Goal: Task Accomplishment & Management: Manage account settings

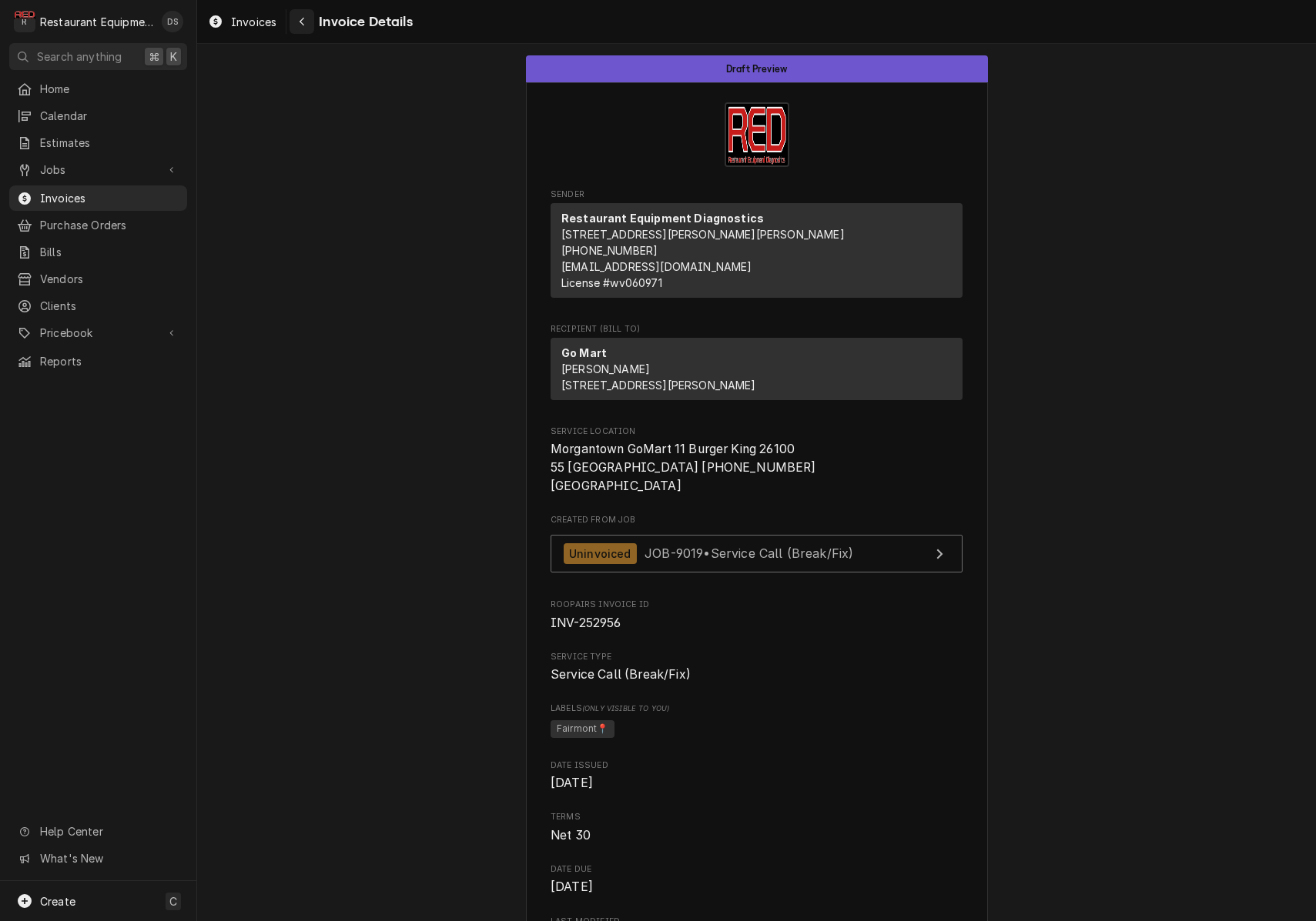
click at [307, 24] on div "Navigate back" at bounding box center [302, 21] width 16 height 16
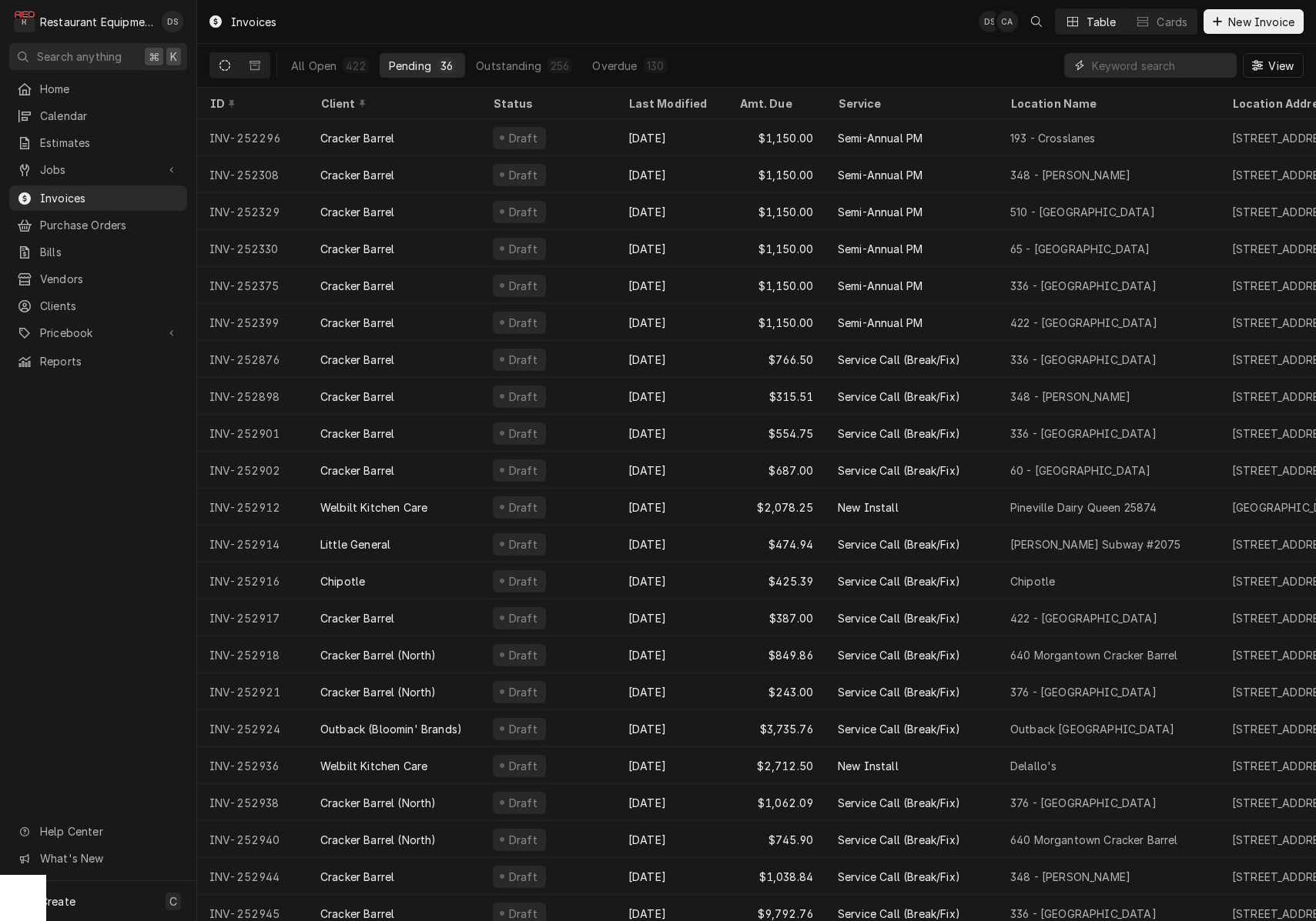
click at [1185, 60] on input "Dynamic Content Wrapper" at bounding box center [1160, 65] width 137 height 25
click at [353, 62] on div "422" at bounding box center [355, 66] width 19 height 16
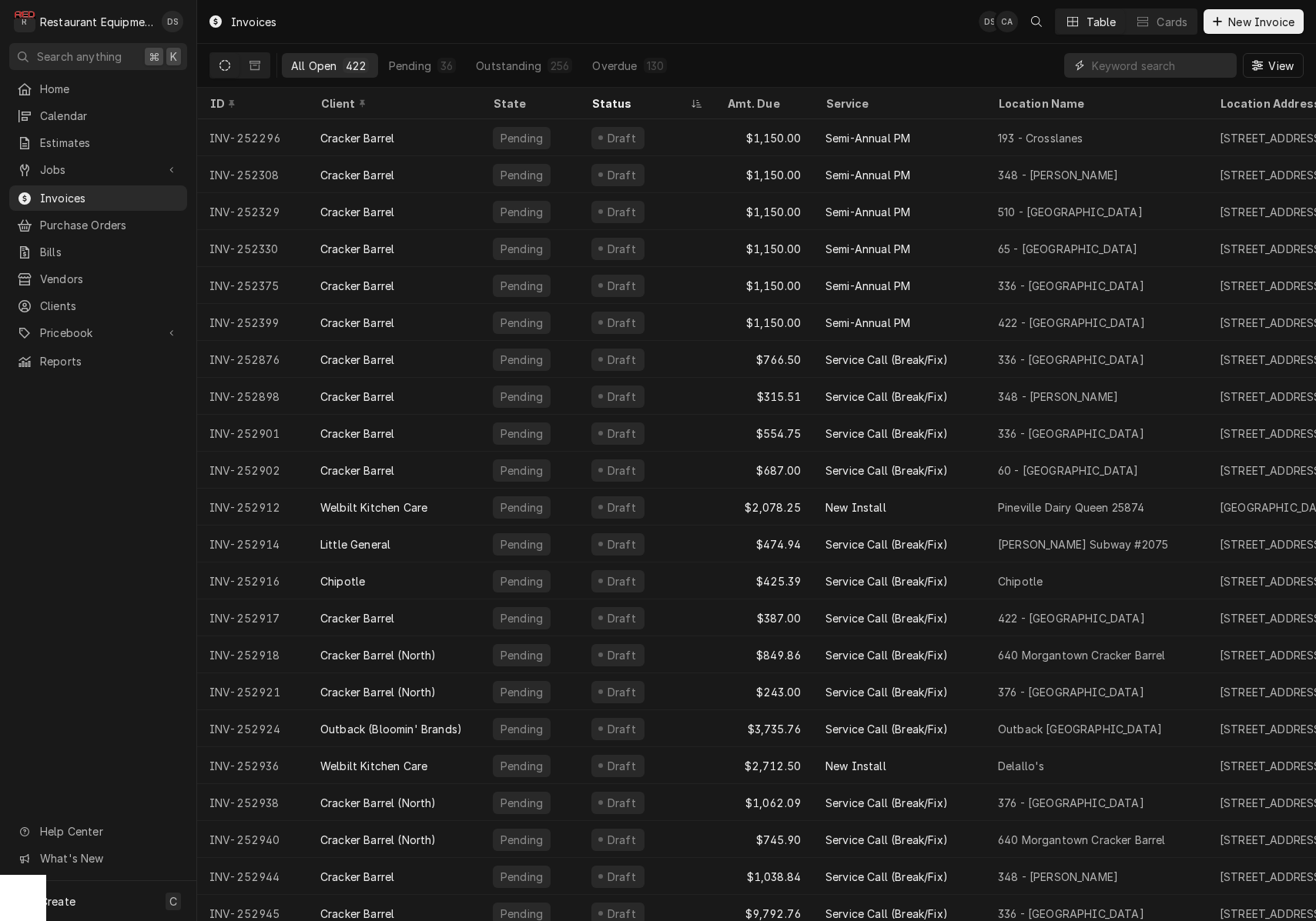
click at [1141, 64] on input "Dynamic Content Wrapper" at bounding box center [1160, 65] width 137 height 25
type input "252771"
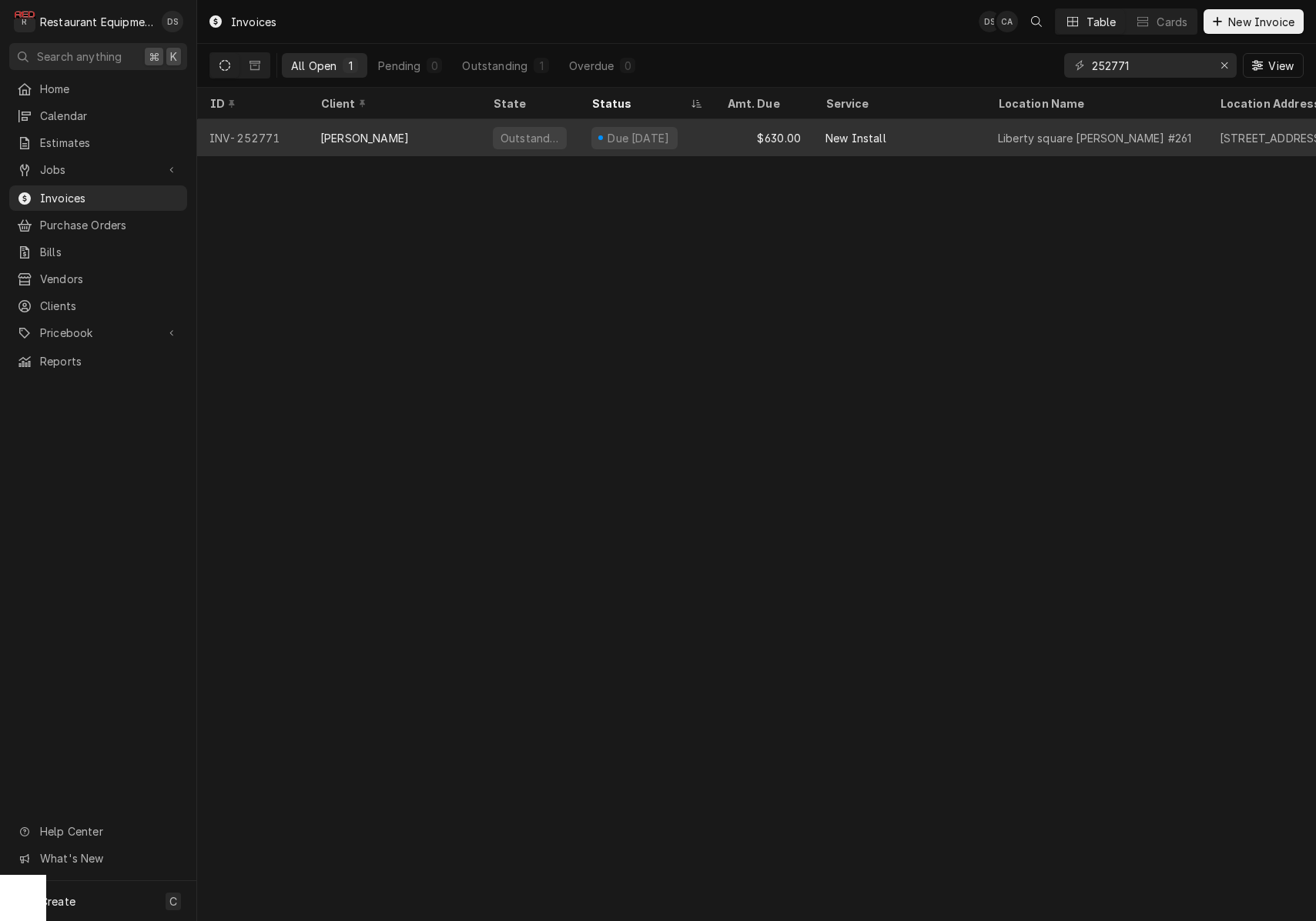
click at [745, 138] on div "$630.00" at bounding box center [764, 137] width 99 height 37
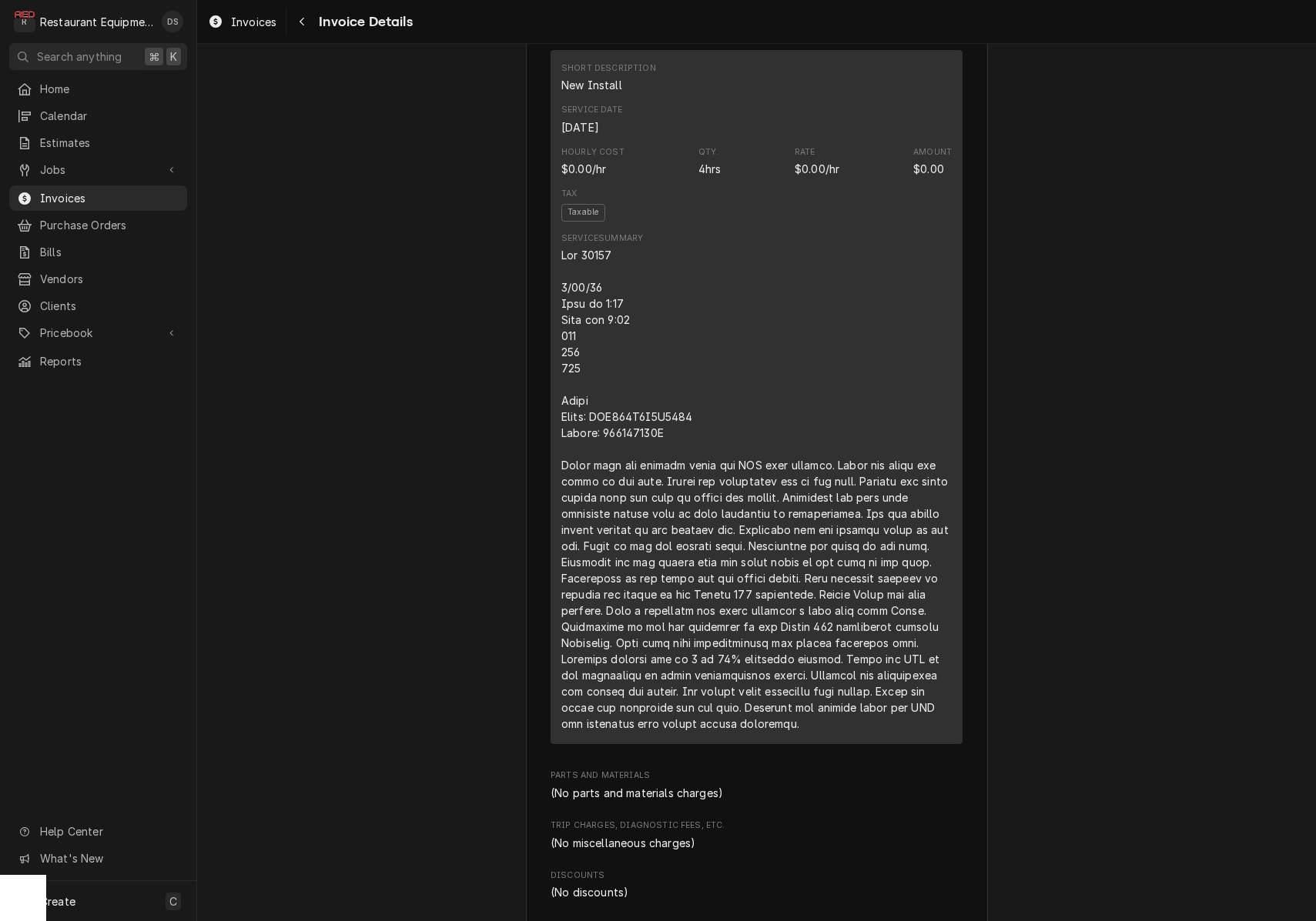
scroll to position [1419, 0]
drag, startPoint x: 562, startPoint y: 424, endPoint x: 729, endPoint y: 459, distance: 170.6
click at [729, 459] on div "Line Item" at bounding box center [756, 485] width 390 height 485
copy div "Trane Model: YSK180A3S0H0000 Serial: 252810654D"
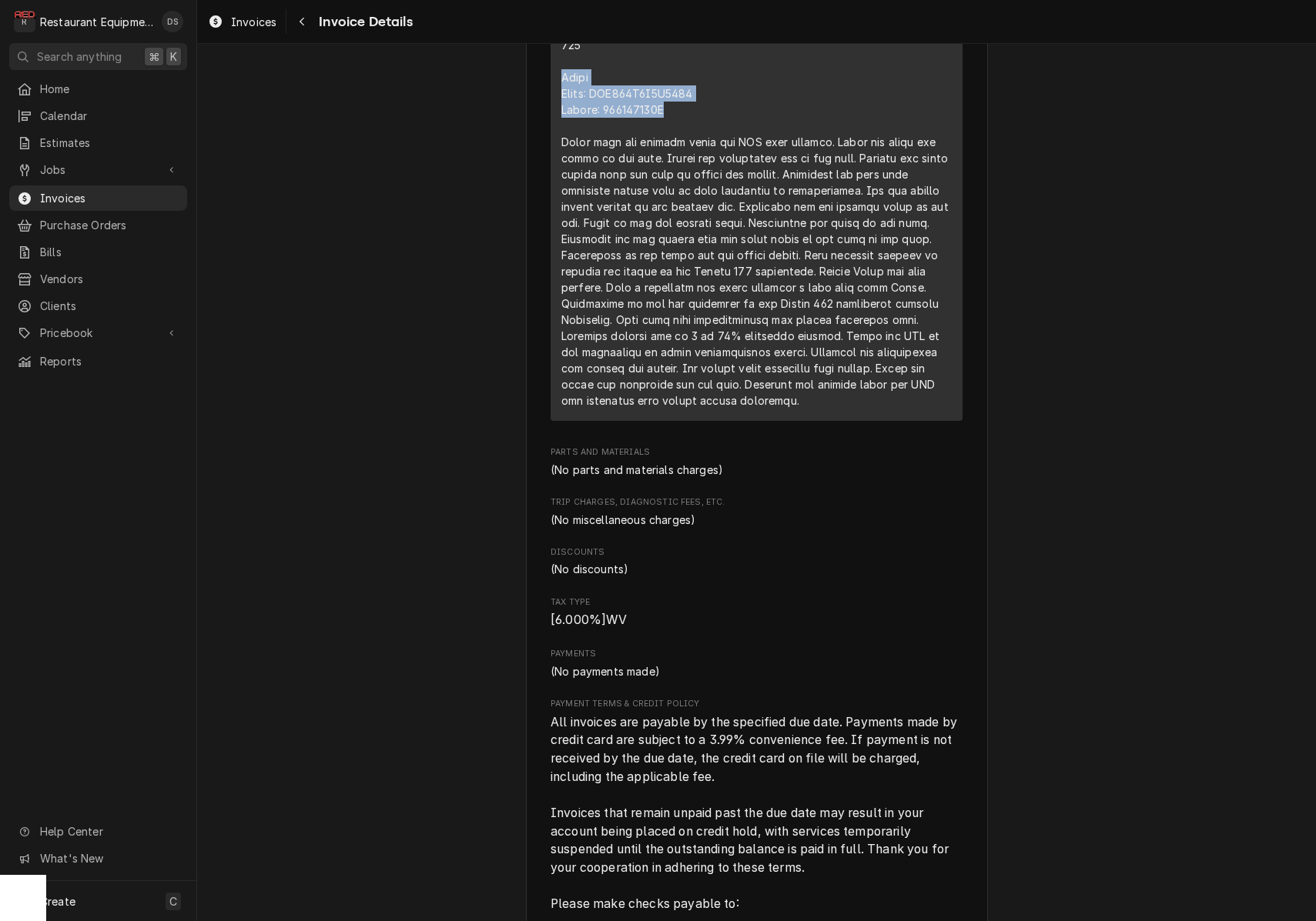
scroll to position [1360, 0]
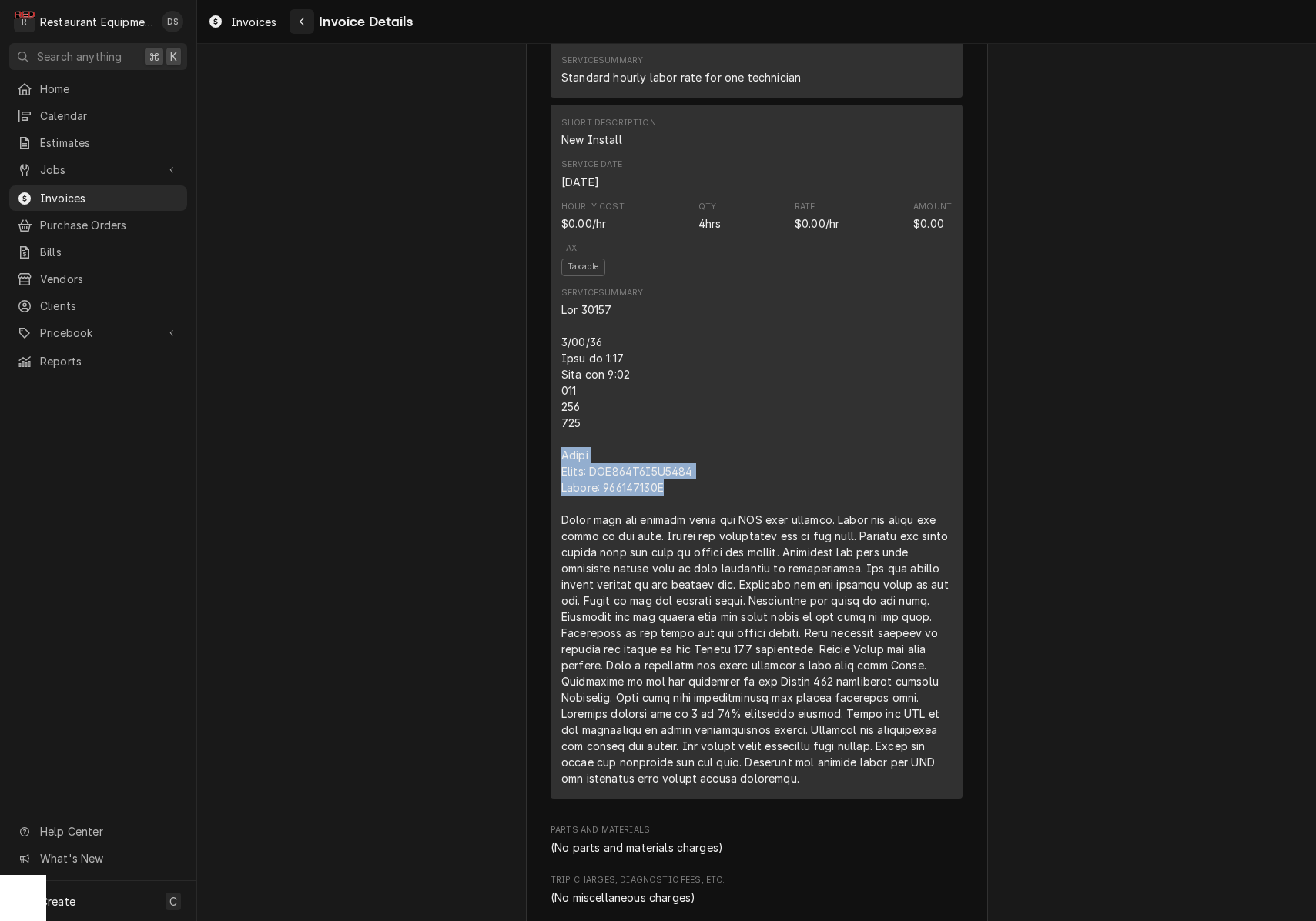
click at [295, 21] on div "Navigate back" at bounding box center [302, 21] width 16 height 16
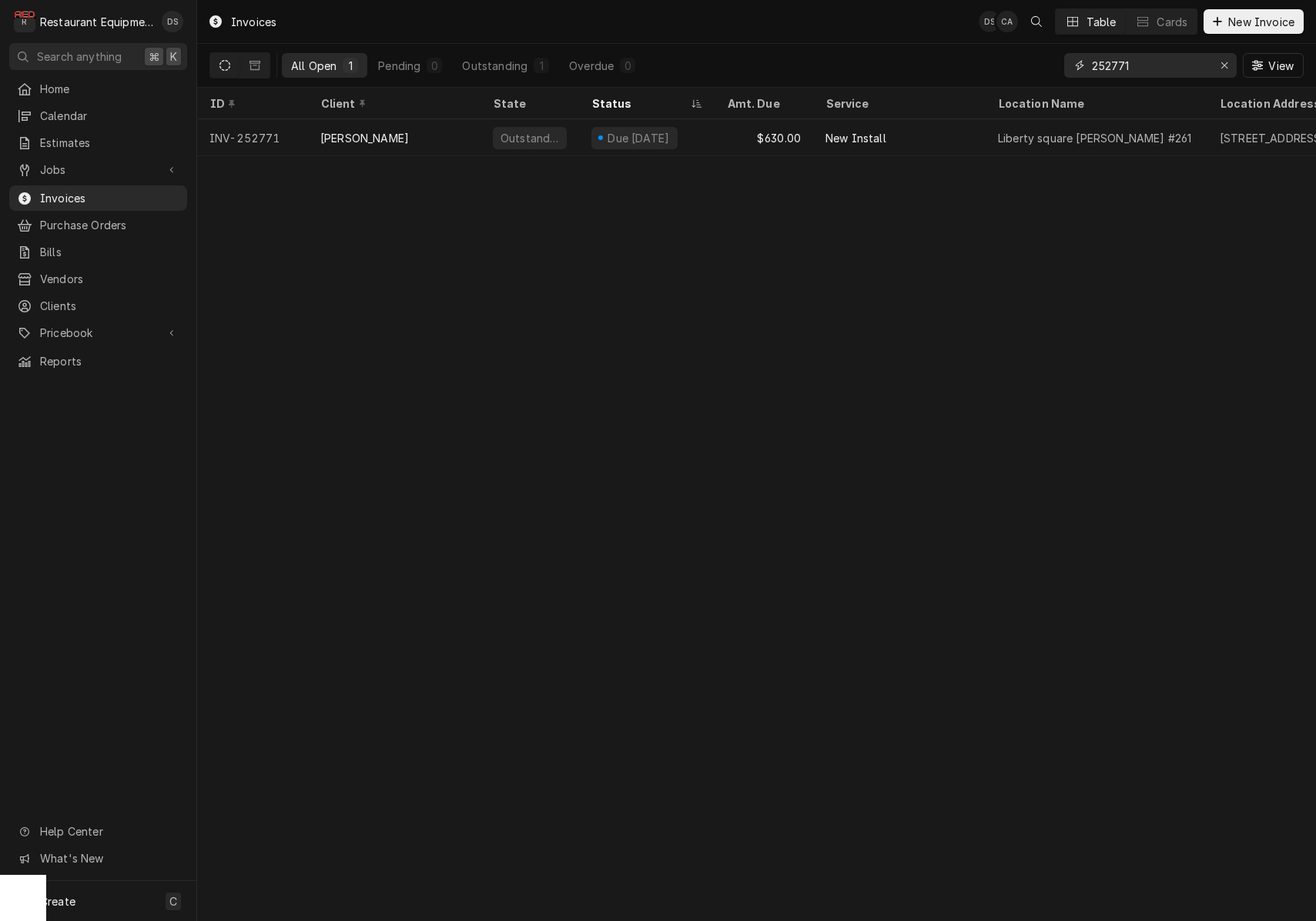
click at [1183, 63] on input "252771" at bounding box center [1149, 65] width 115 height 25
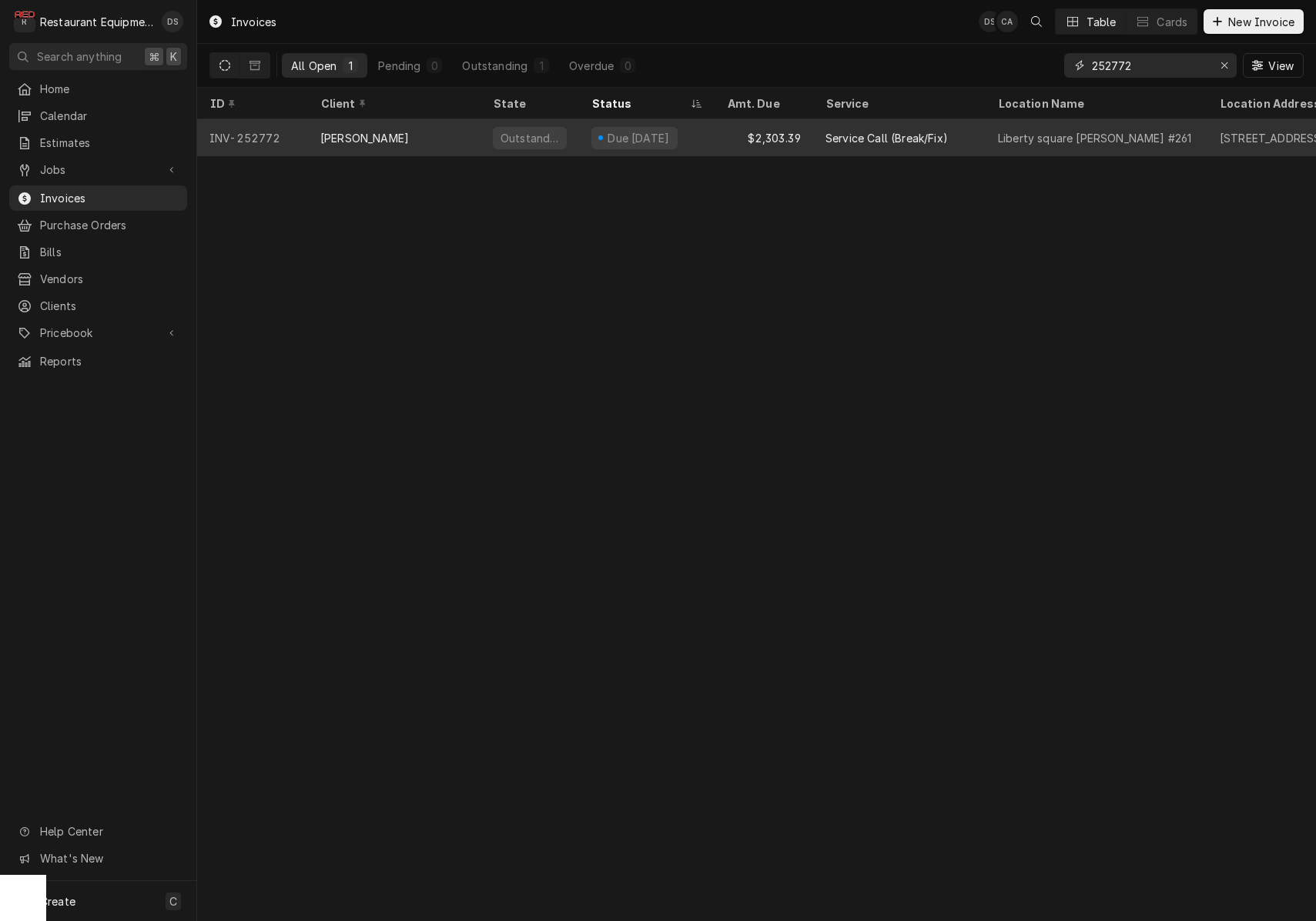
type input "252772"
click at [822, 137] on div "Service Call (Break/Fix)" at bounding box center [899, 137] width 172 height 37
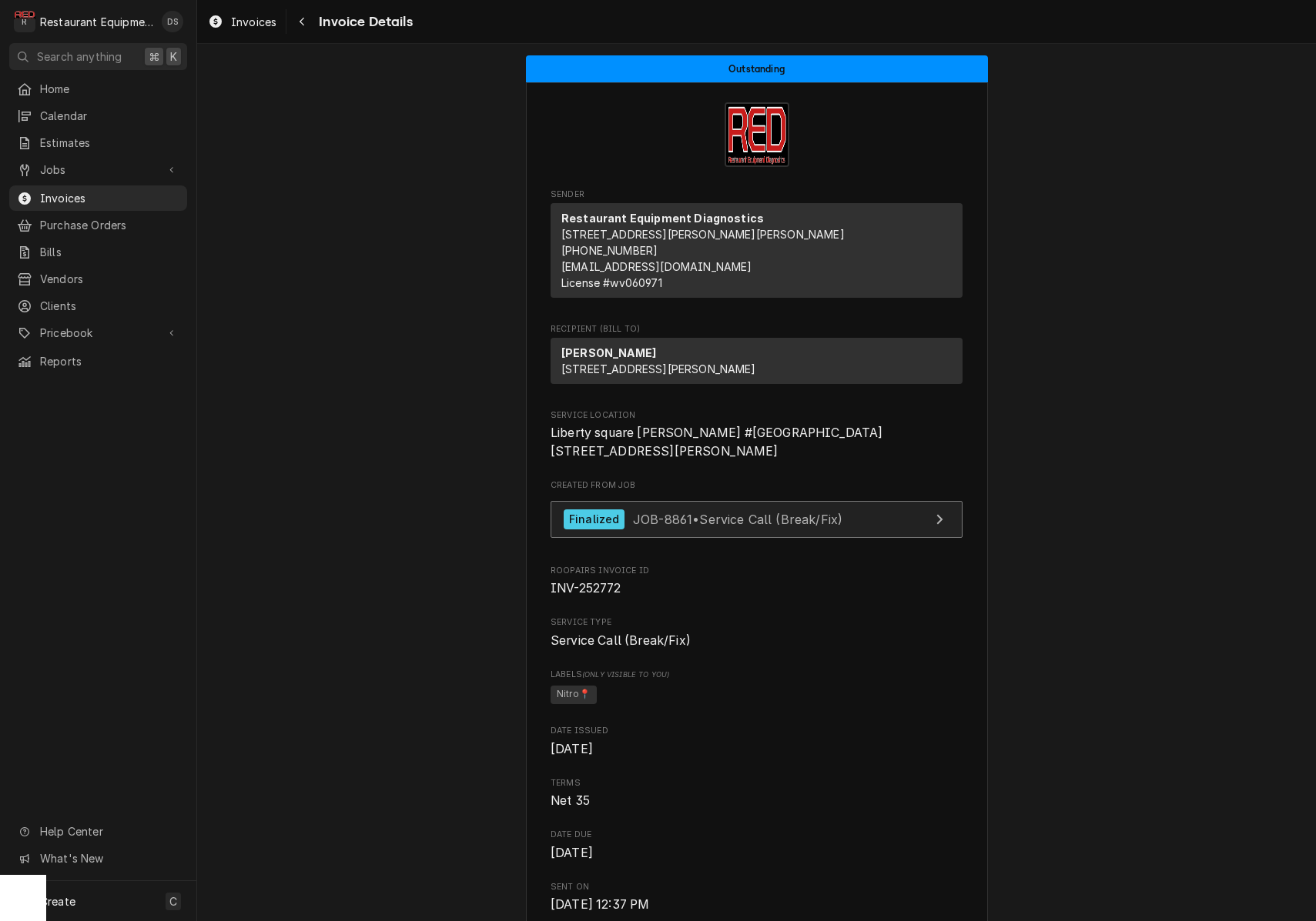
click at [795, 527] on span "JOB-8861 • Service Call (Break/Fix)" at bounding box center [737, 519] width 209 height 16
click at [313, 23] on button "Navigate back" at bounding box center [302, 21] width 25 height 25
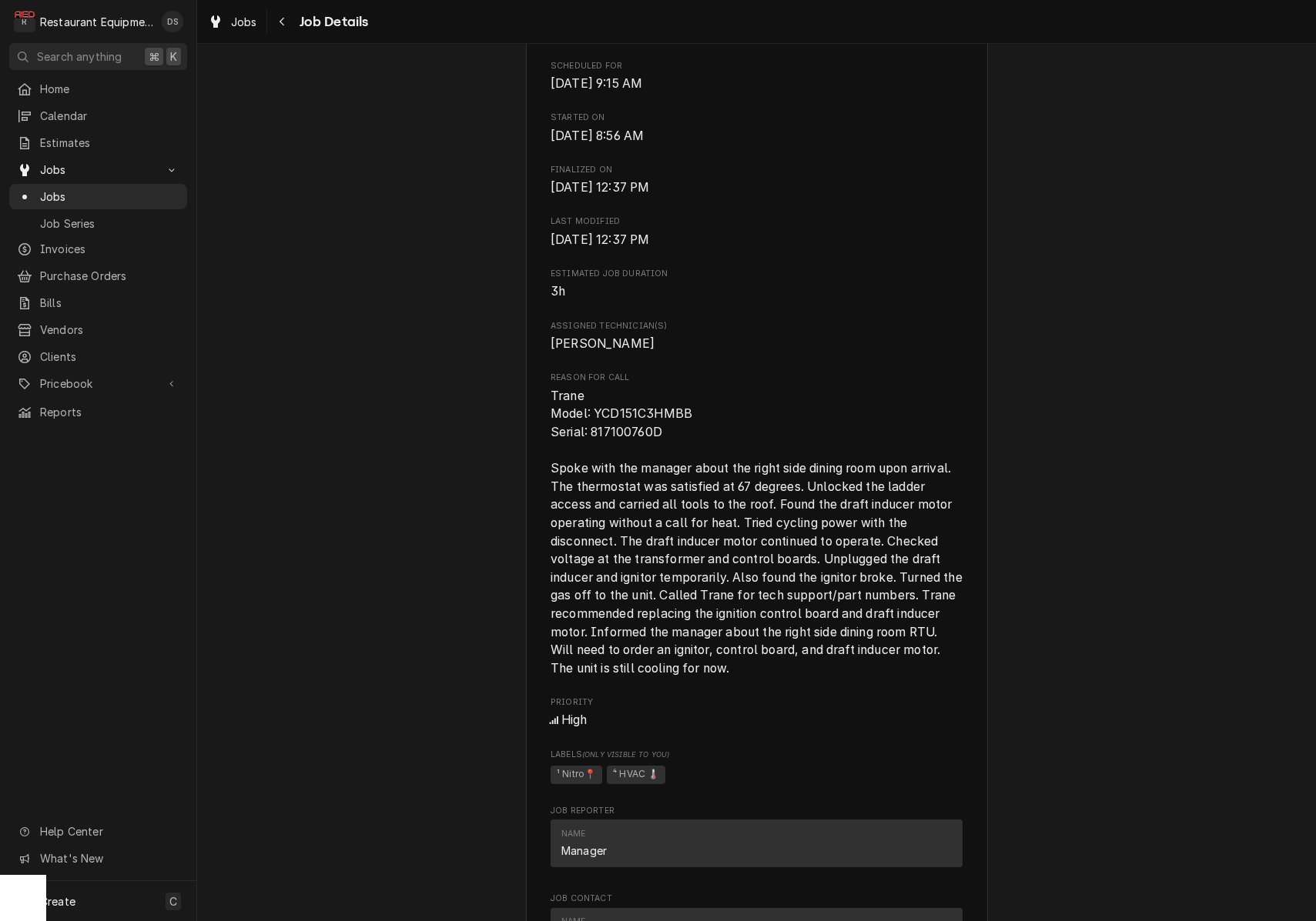
scroll to position [620, 0]
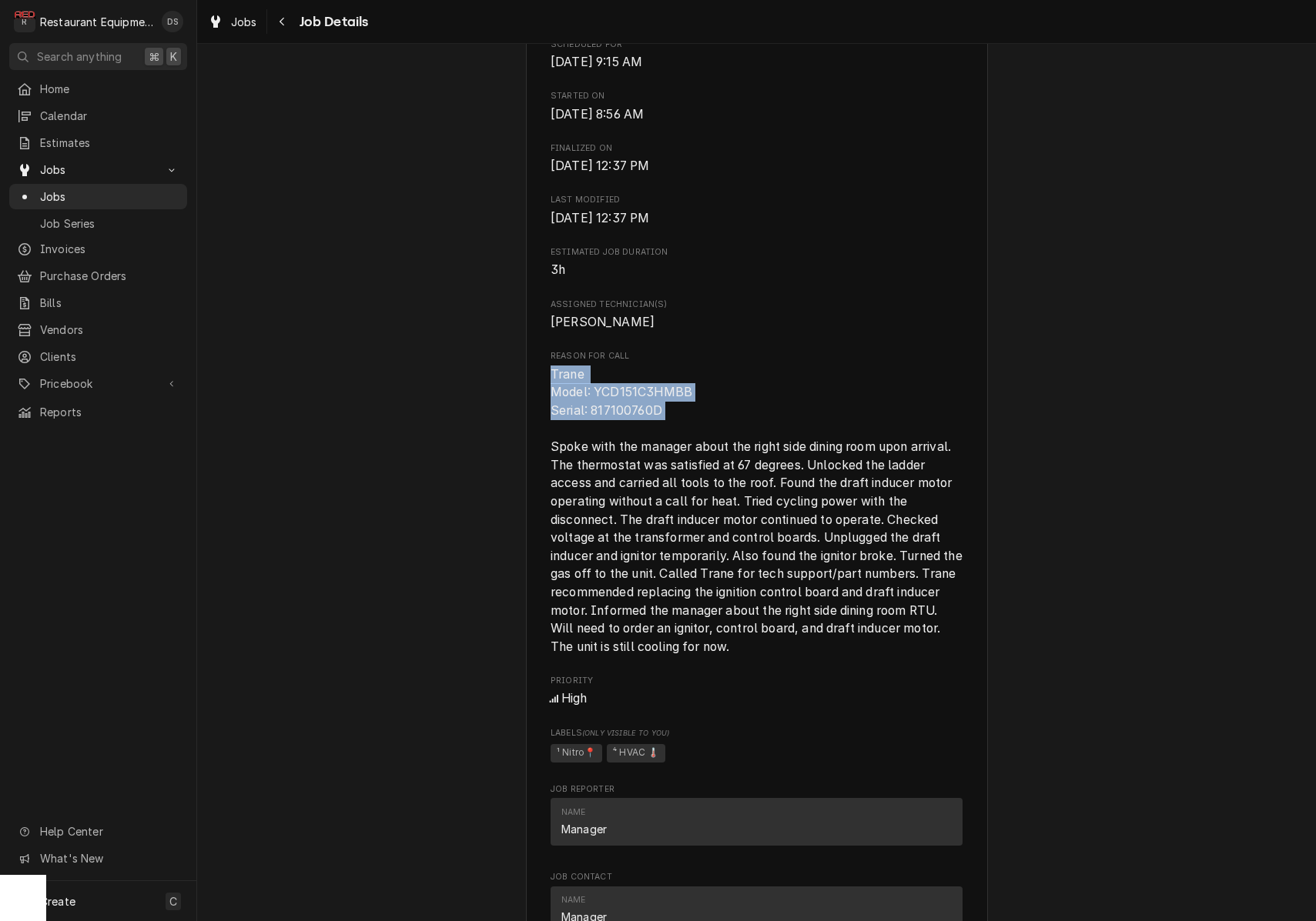
drag, startPoint x: 552, startPoint y: 374, endPoint x: 681, endPoint y: 435, distance: 142.7
click at [681, 435] on span "Trane Model: YCD151C3HMBB Serial: 817100760D Spoke with the manager about the r…" at bounding box center [756, 511] width 411 height 291
copy span "Trane Model: YCD151C3HMBB Serial: 817100760D"
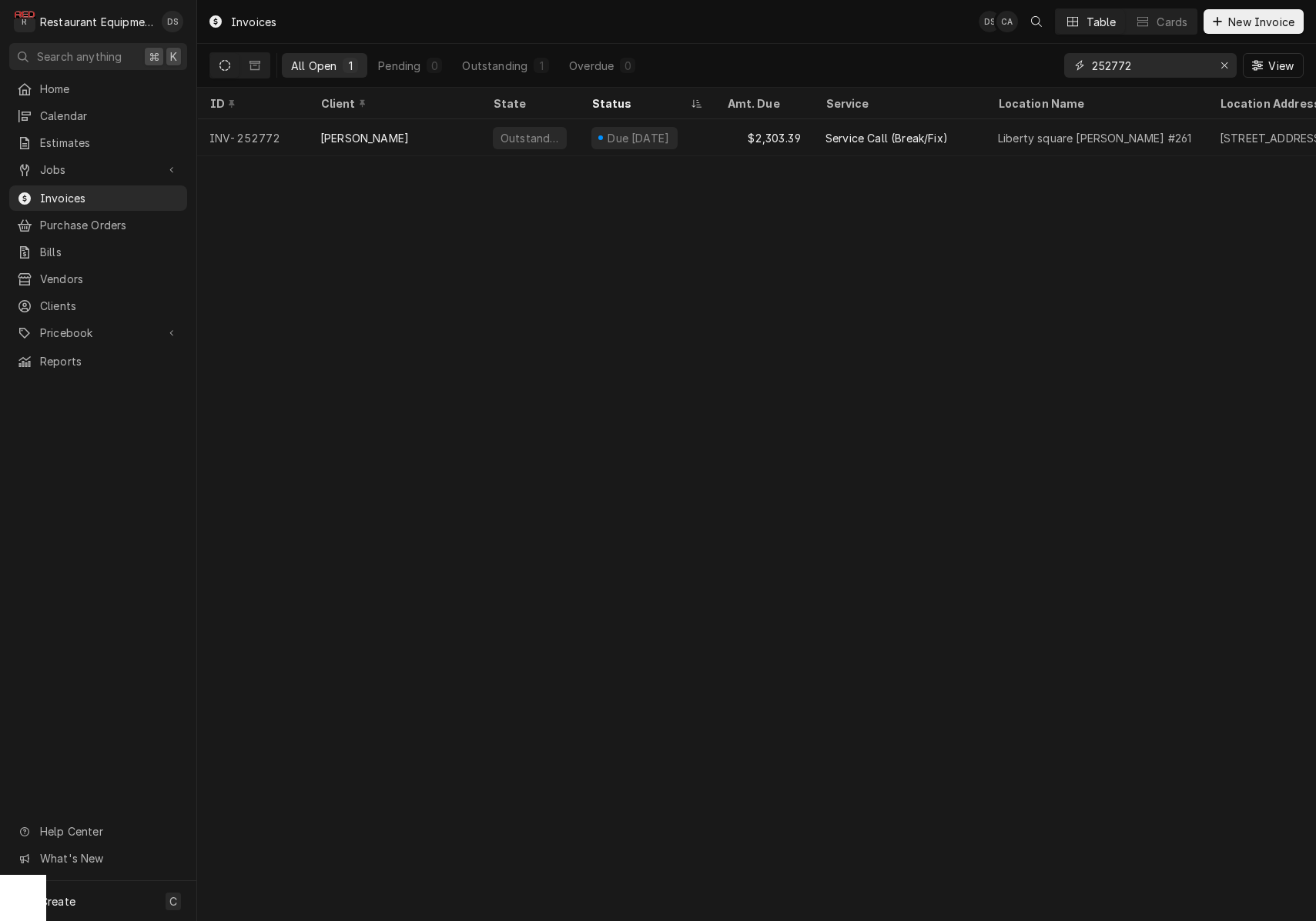
click at [1166, 64] on input "252772" at bounding box center [1149, 65] width 115 height 25
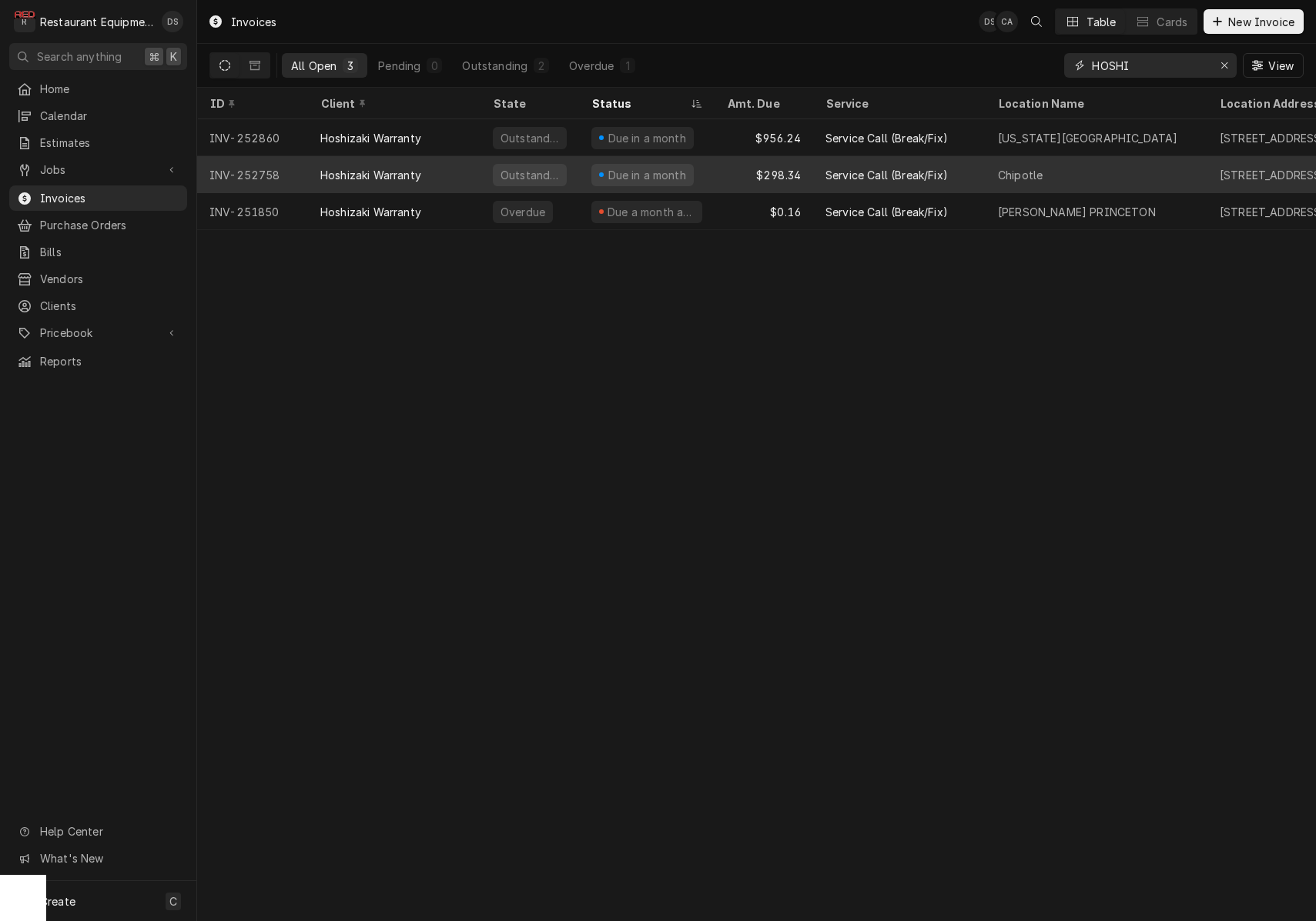
type input "HOSHI"
click at [993, 164] on div "Chipotle" at bounding box center [1096, 175] width 222 height 37
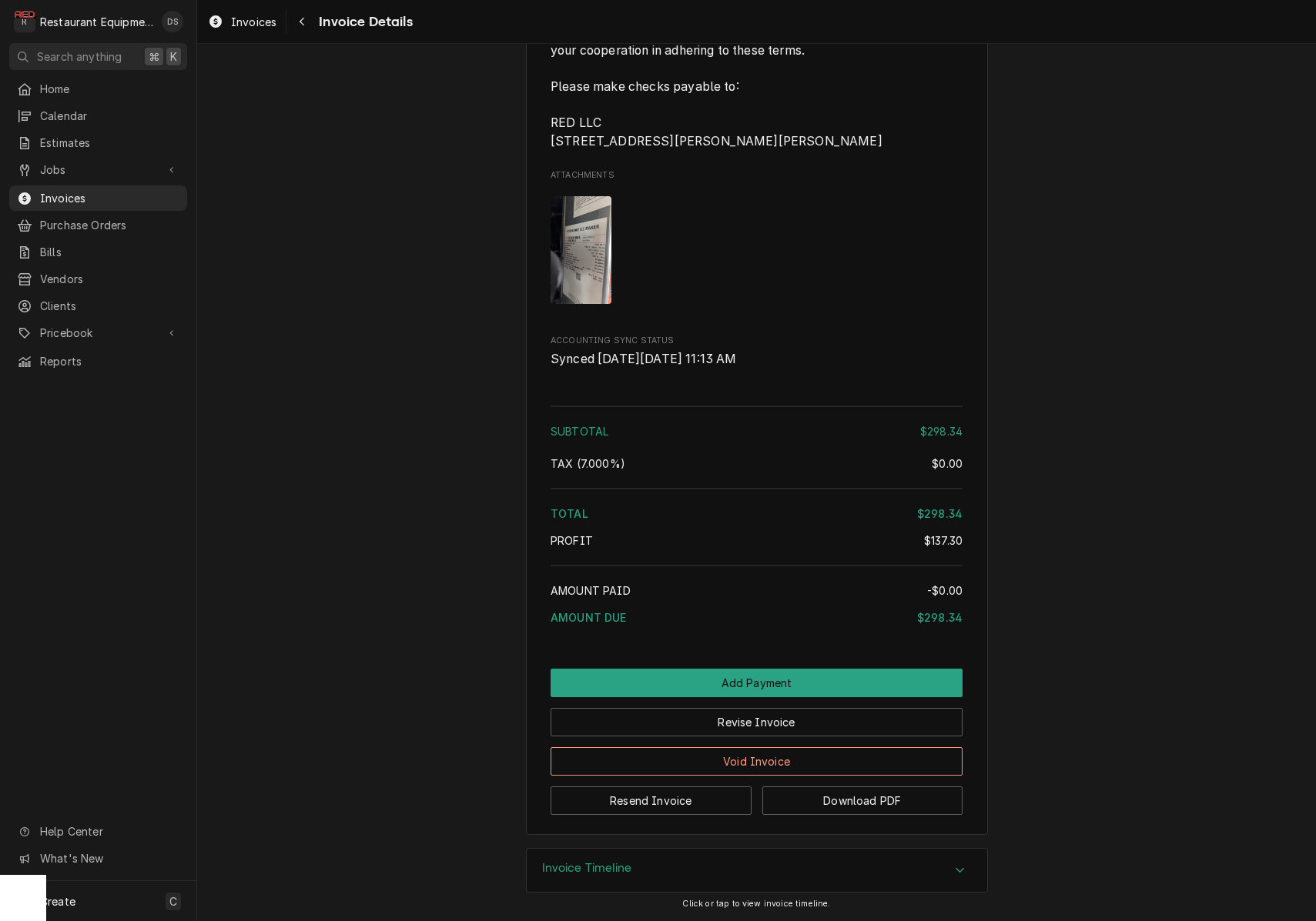
scroll to position [2637, 0]
click at [797, 723] on button "Revise Invoice" at bounding box center [756, 722] width 411 height 28
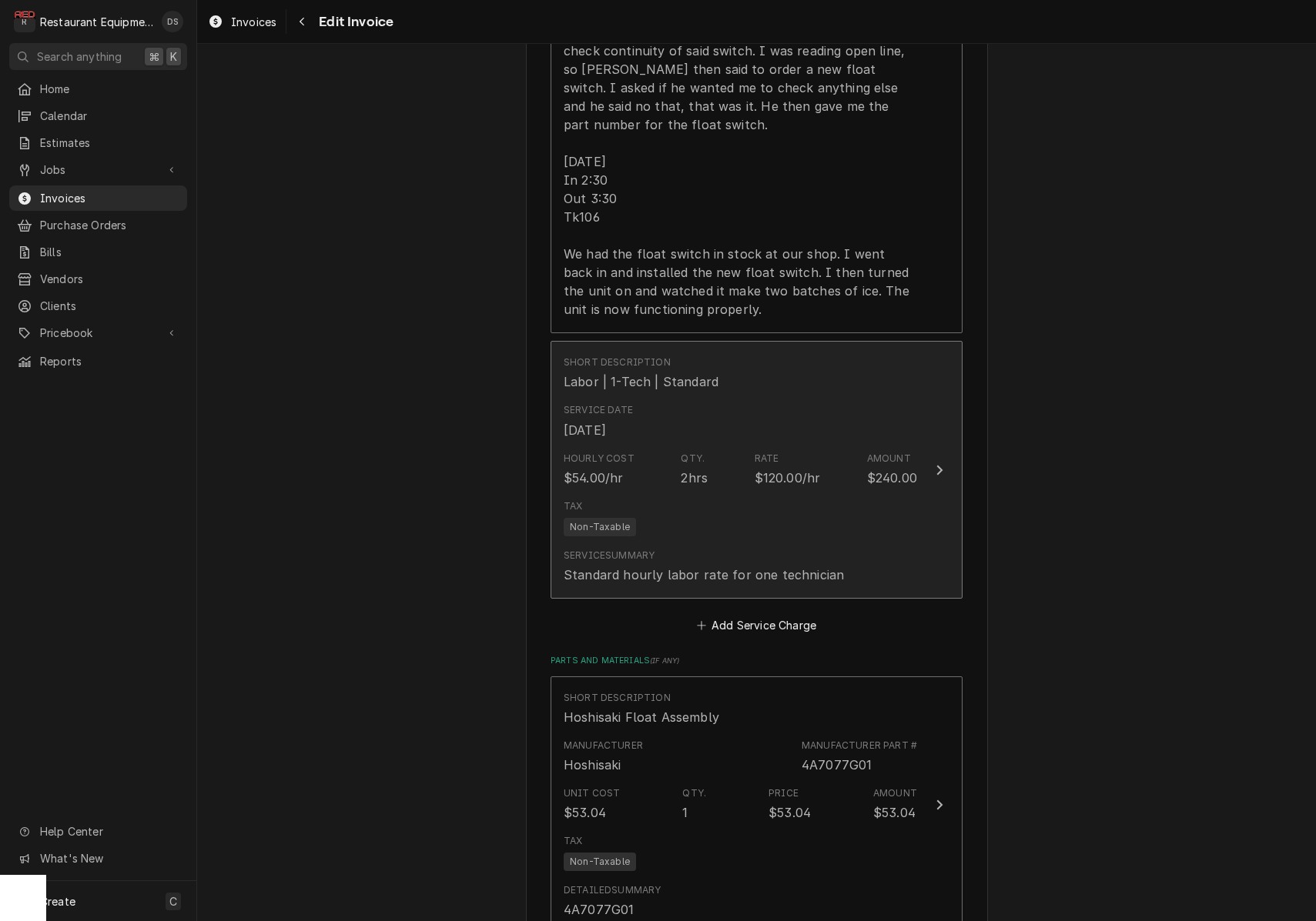
scroll to position [1897, 0]
click at [804, 563] on div "Standard hourly labor rate for one technician" at bounding box center [704, 572] width 280 height 18
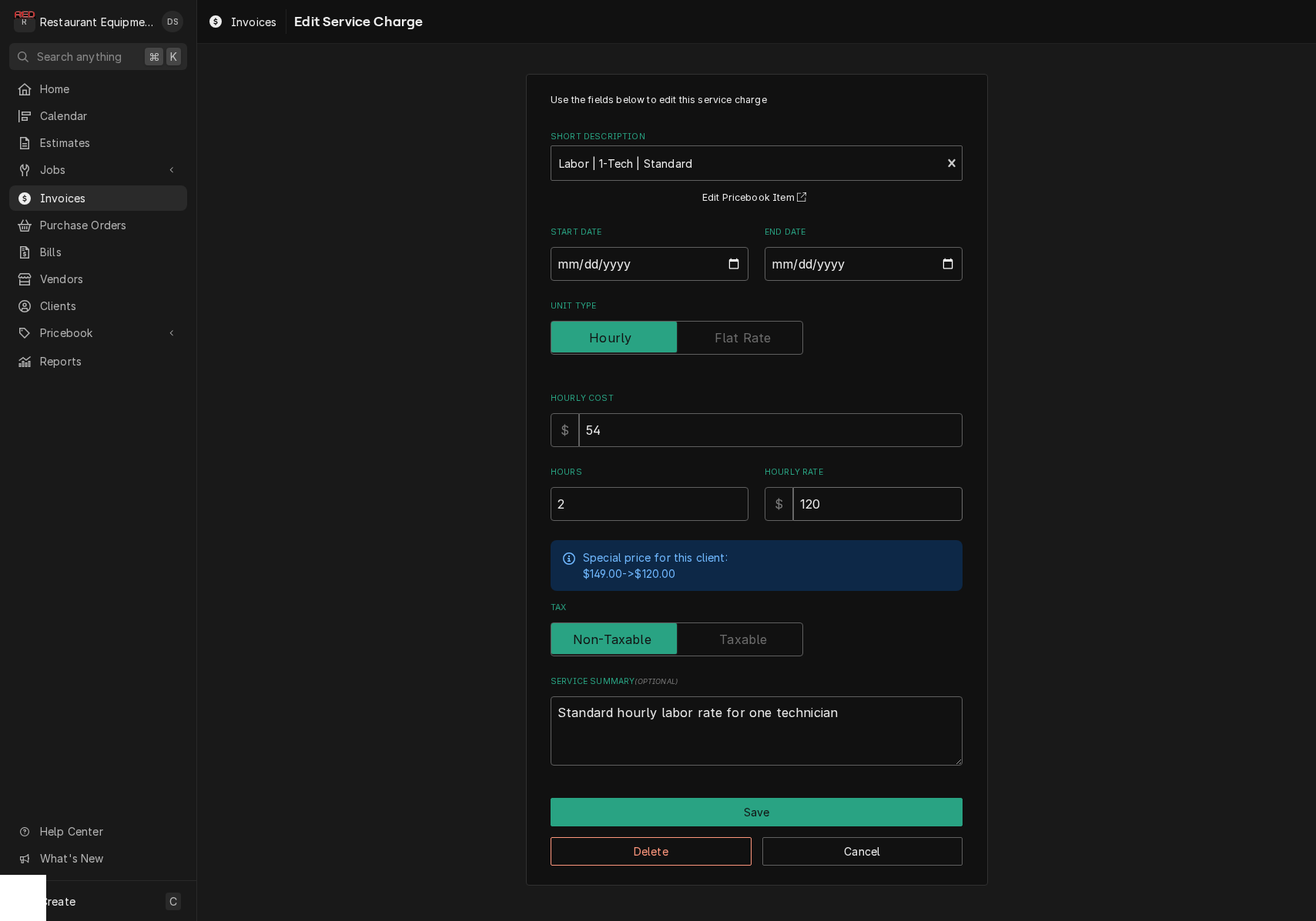
drag, startPoint x: 843, startPoint y: 500, endPoint x: 758, endPoint y: 498, distance: 85.0
click at [761, 498] on div "Hours 2 Hourly Rate $ 120" at bounding box center [756, 494] width 411 height 55
type textarea "x"
type input "1"
type textarea "x"
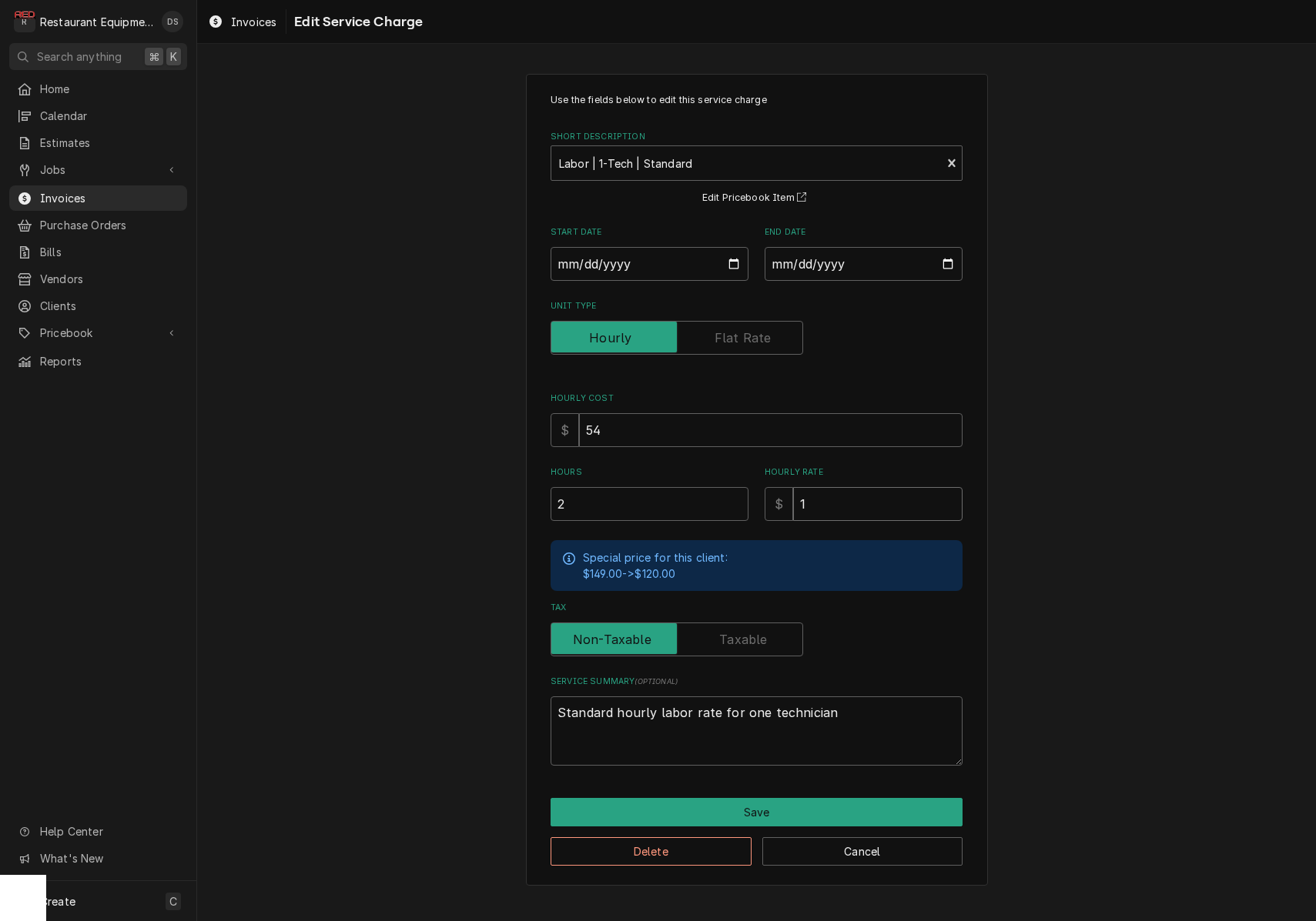
type input "10"
type textarea "x"
type input "100"
click at [806, 798] on button "Save" at bounding box center [756, 812] width 411 height 28
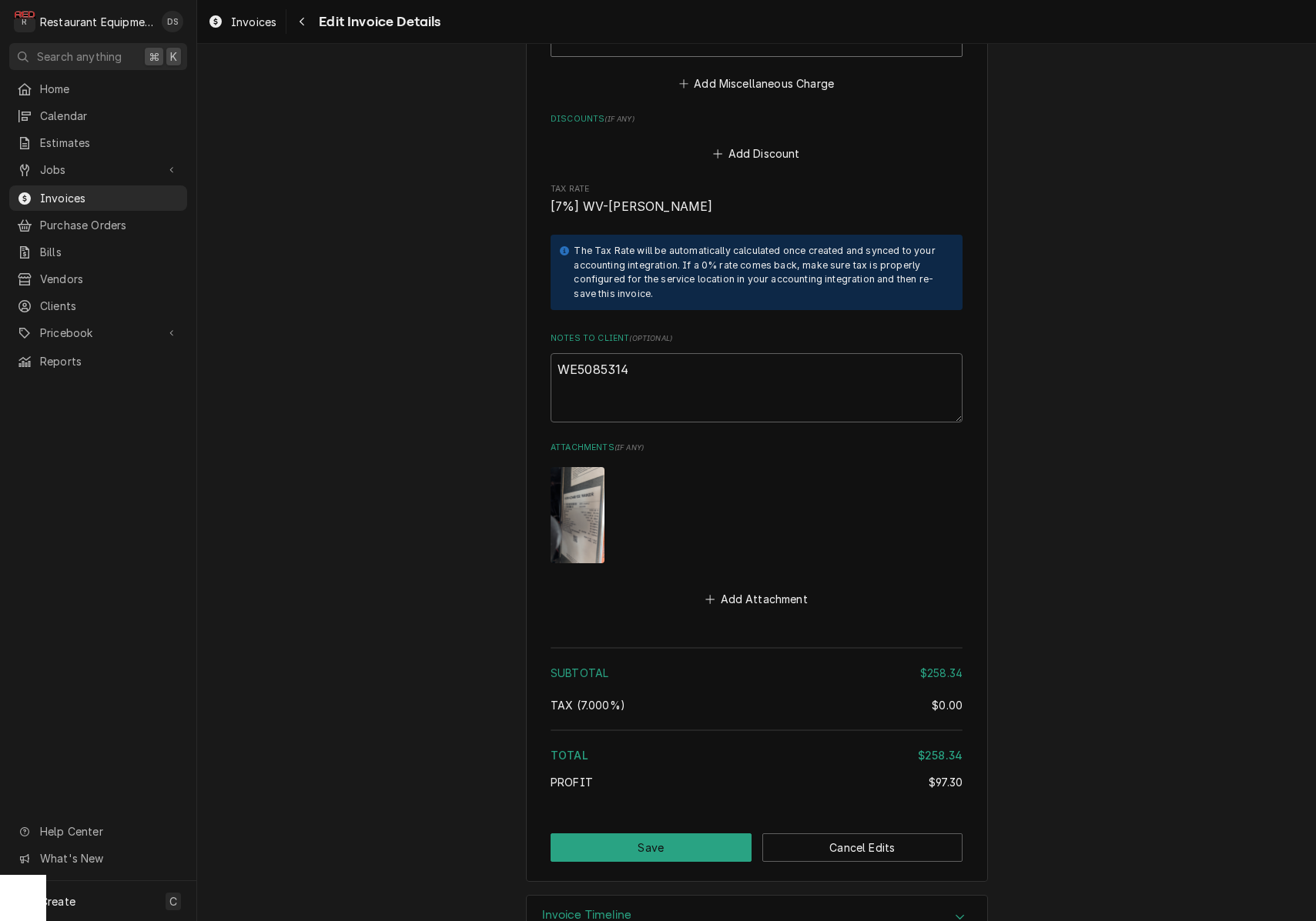
scroll to position [3010, 0]
click at [660, 835] on button "Save" at bounding box center [651, 849] width 201 height 28
type textarea "x"
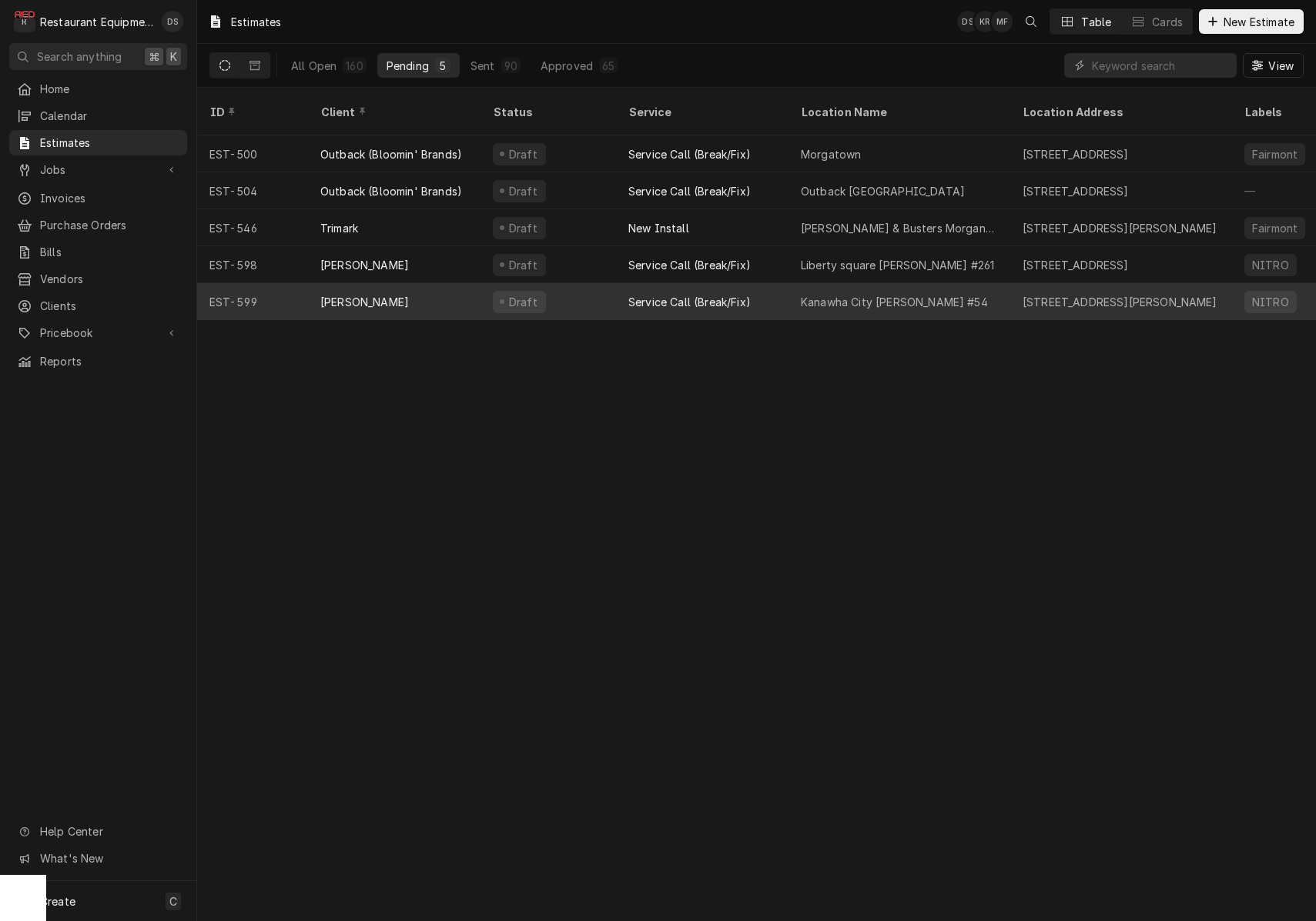
click at [577, 283] on div "Draft" at bounding box center [548, 302] width 136 height 37
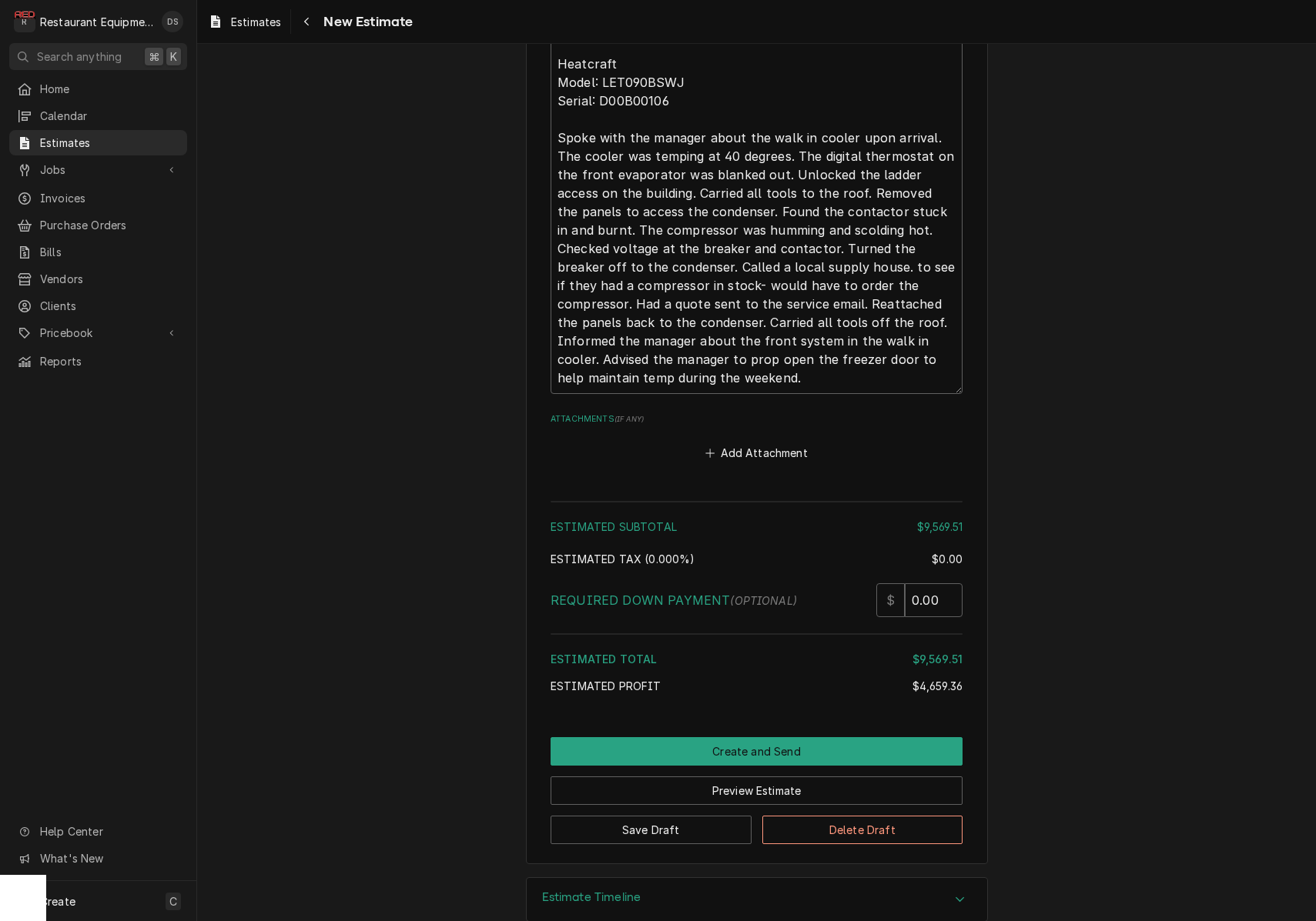
scroll to position [1, 0]
click at [759, 777] on button "Preview Estimate" at bounding box center [756, 791] width 411 height 28
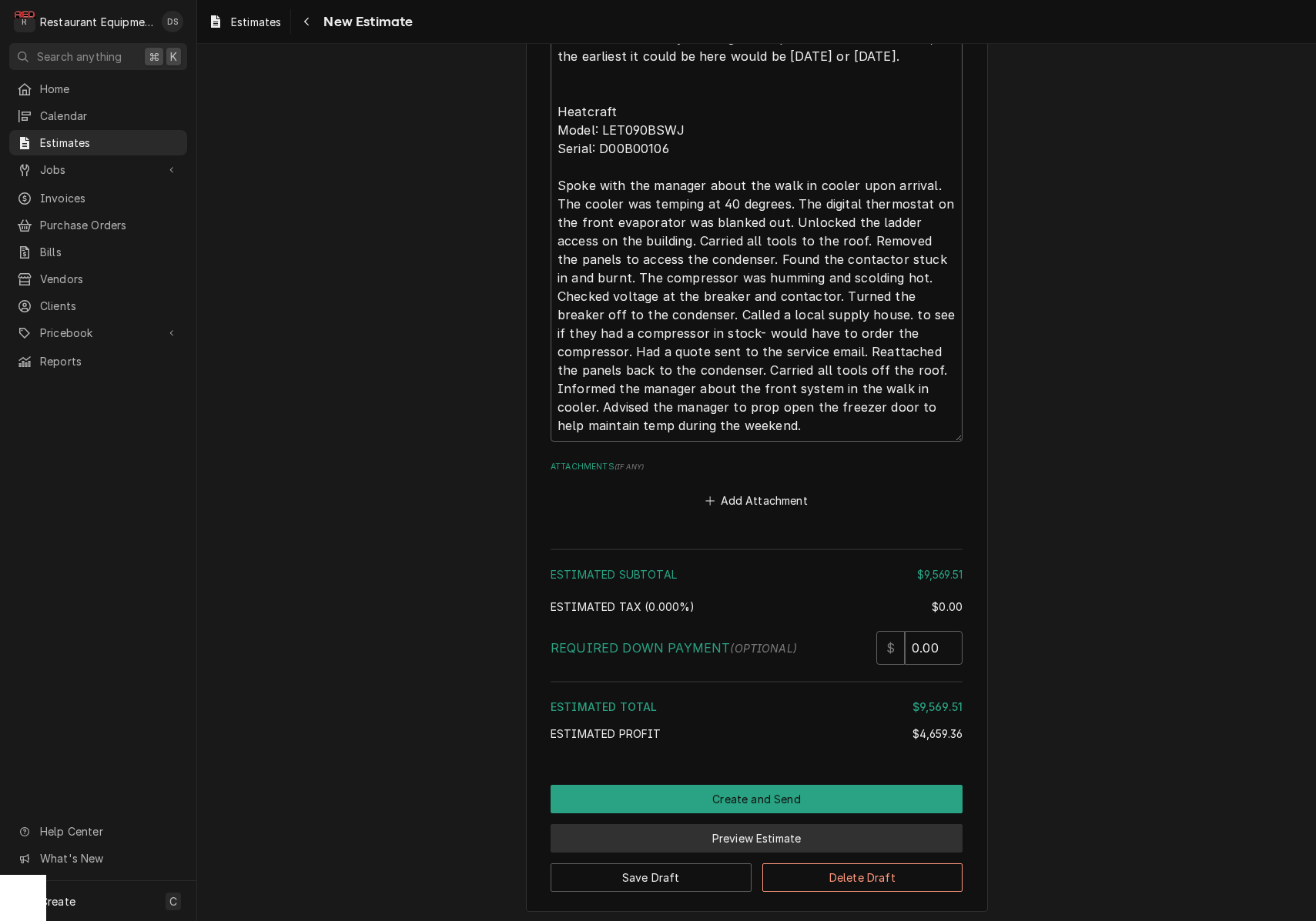
scroll to position [0, 0]
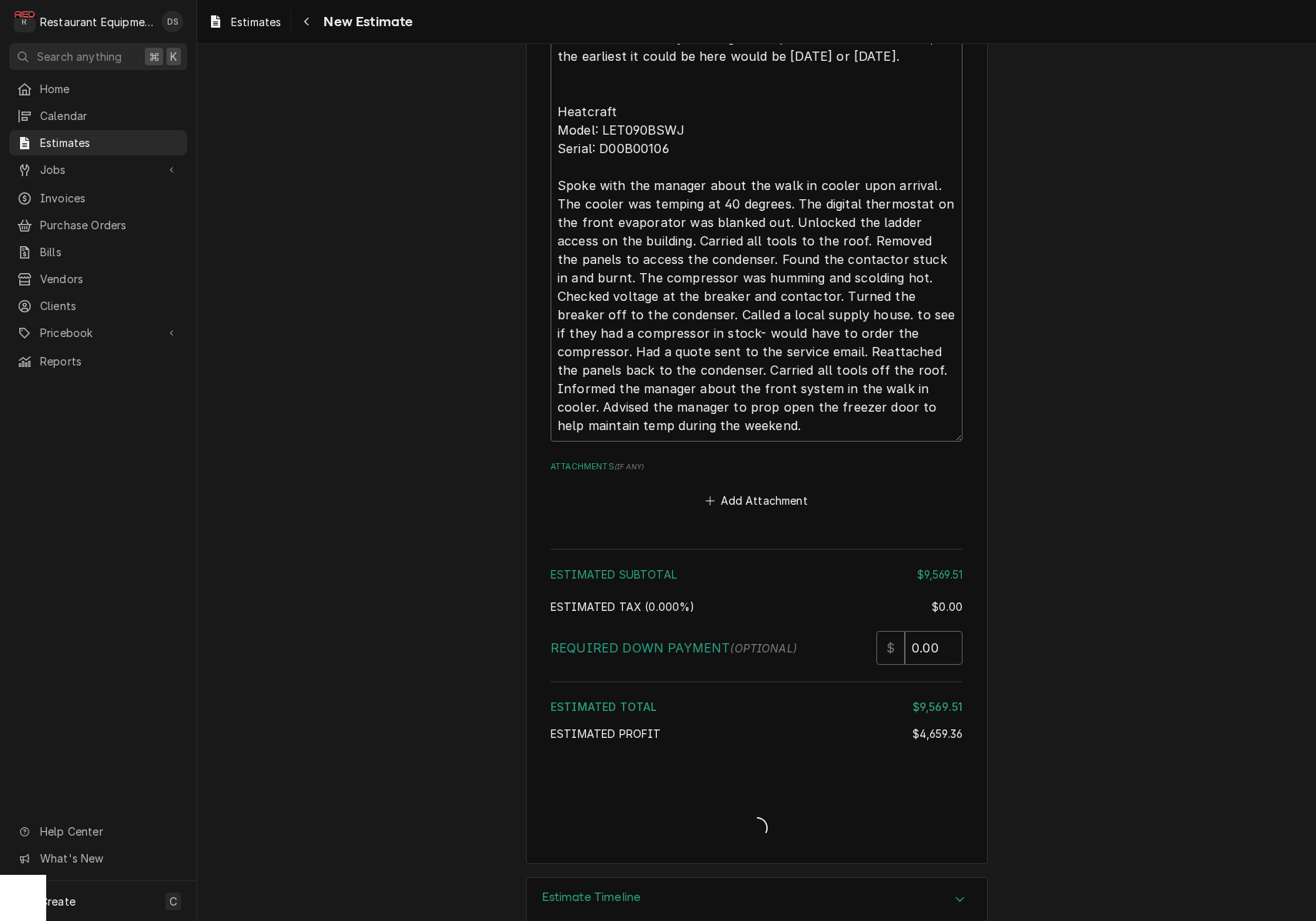
type textarea "x"
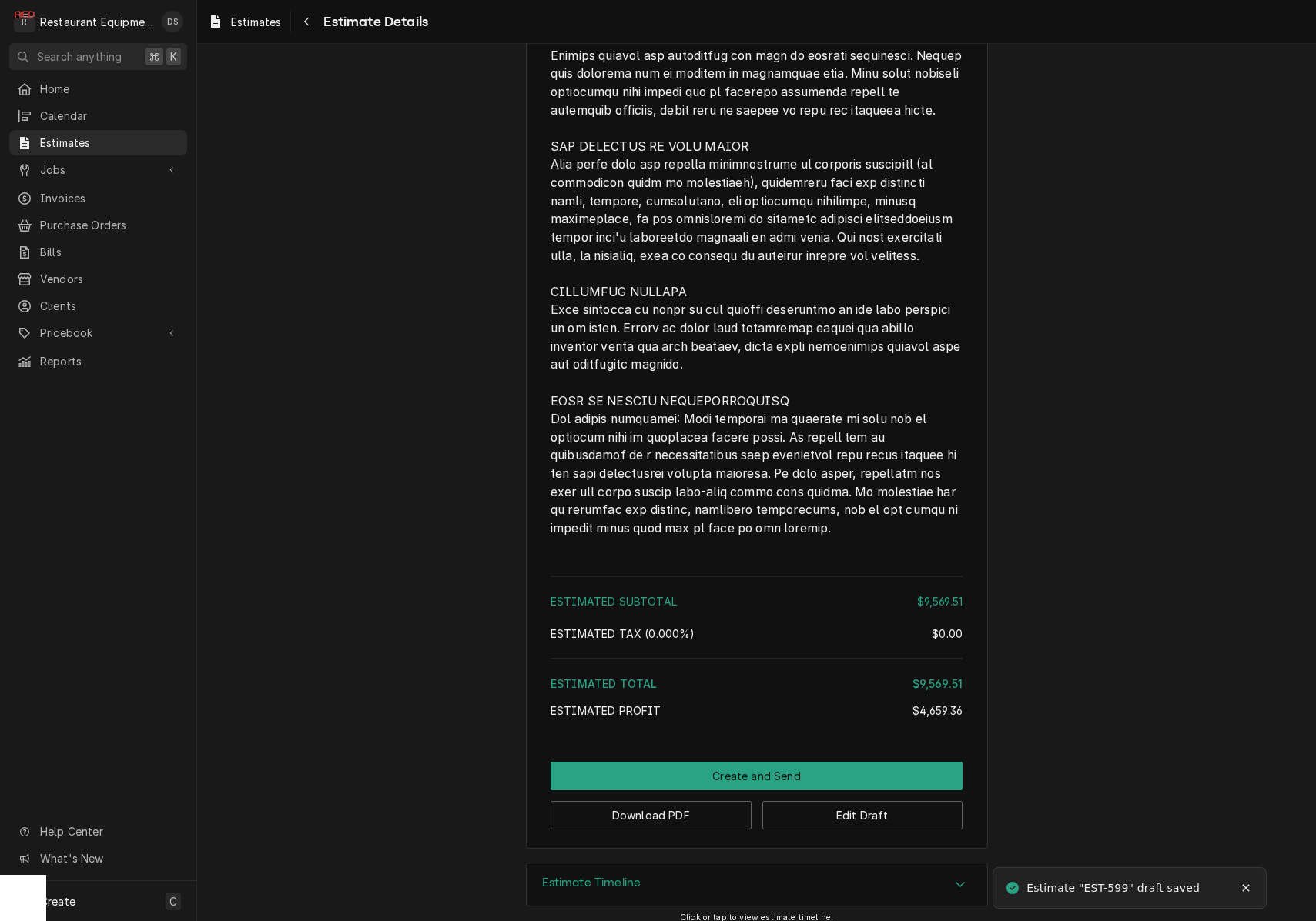
scroll to position [3270, 0]
click at [679, 808] on button "Download PDF" at bounding box center [651, 816] width 201 height 28
click at [748, 762] on button "Create and Send" at bounding box center [756, 776] width 411 height 28
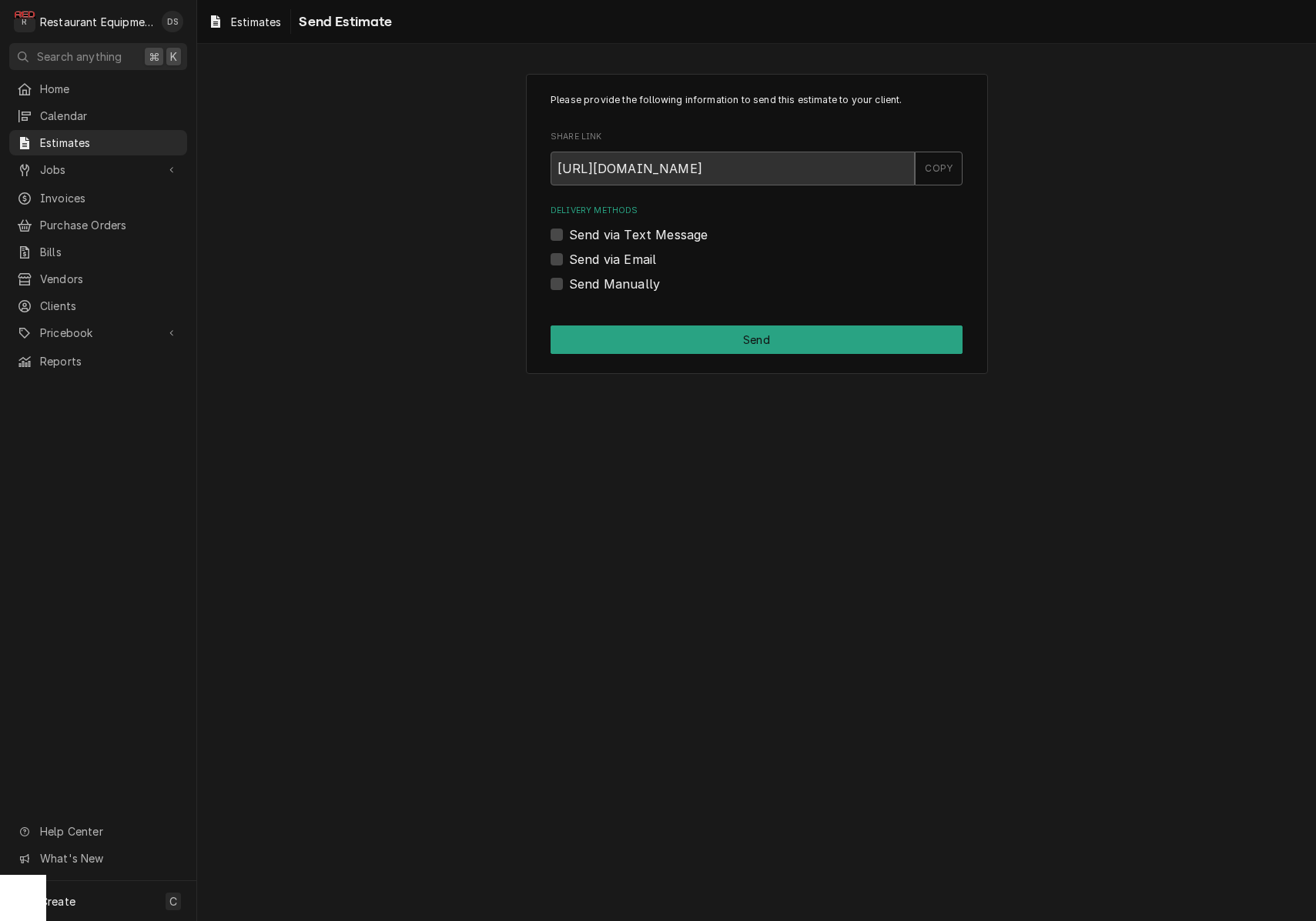
click at [565, 258] on div "Send via Email" at bounding box center [756, 259] width 411 height 18
click at [569, 259] on label "Send via Email" at bounding box center [612, 259] width 87 height 18
click at [569, 259] on input "Send via Email" at bounding box center [774, 267] width 411 height 34
checkbox input "true"
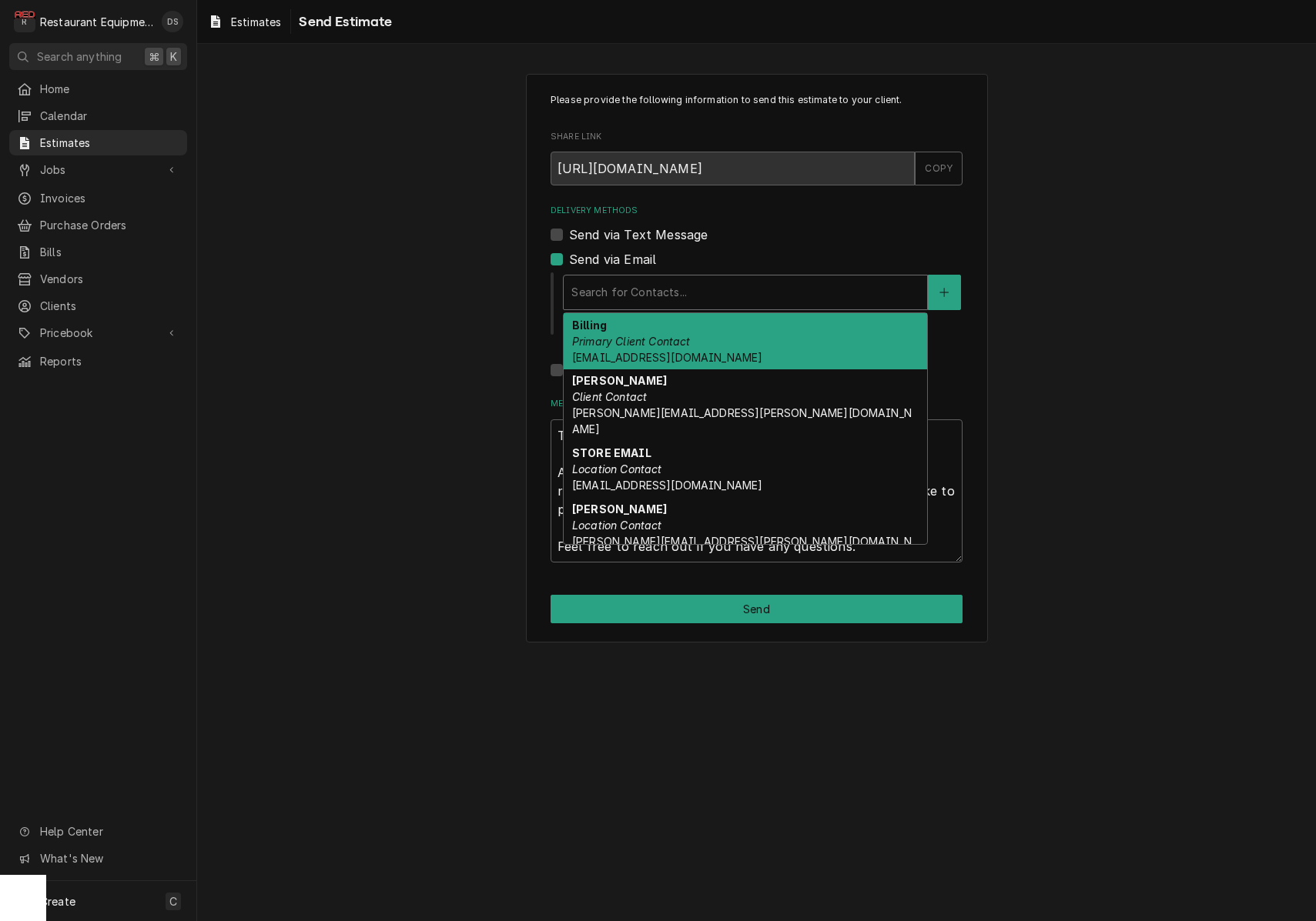
click at [677, 299] on div "Delivery Methods" at bounding box center [745, 292] width 348 height 27
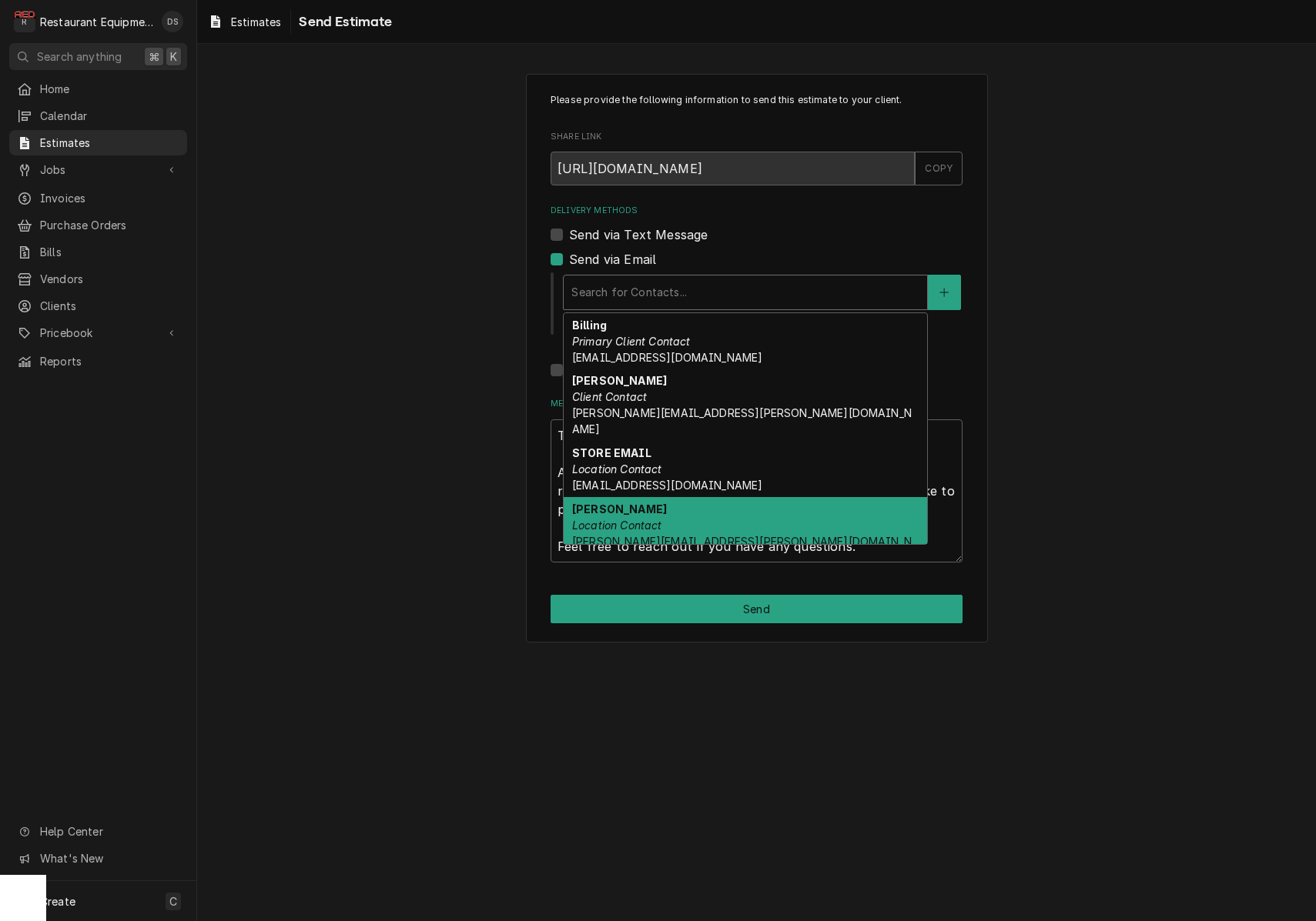
click at [722, 499] on div "Shawn Modesitt Location Contact shawn.modesitt@bobevans.com" at bounding box center [745, 533] width 363 height 72
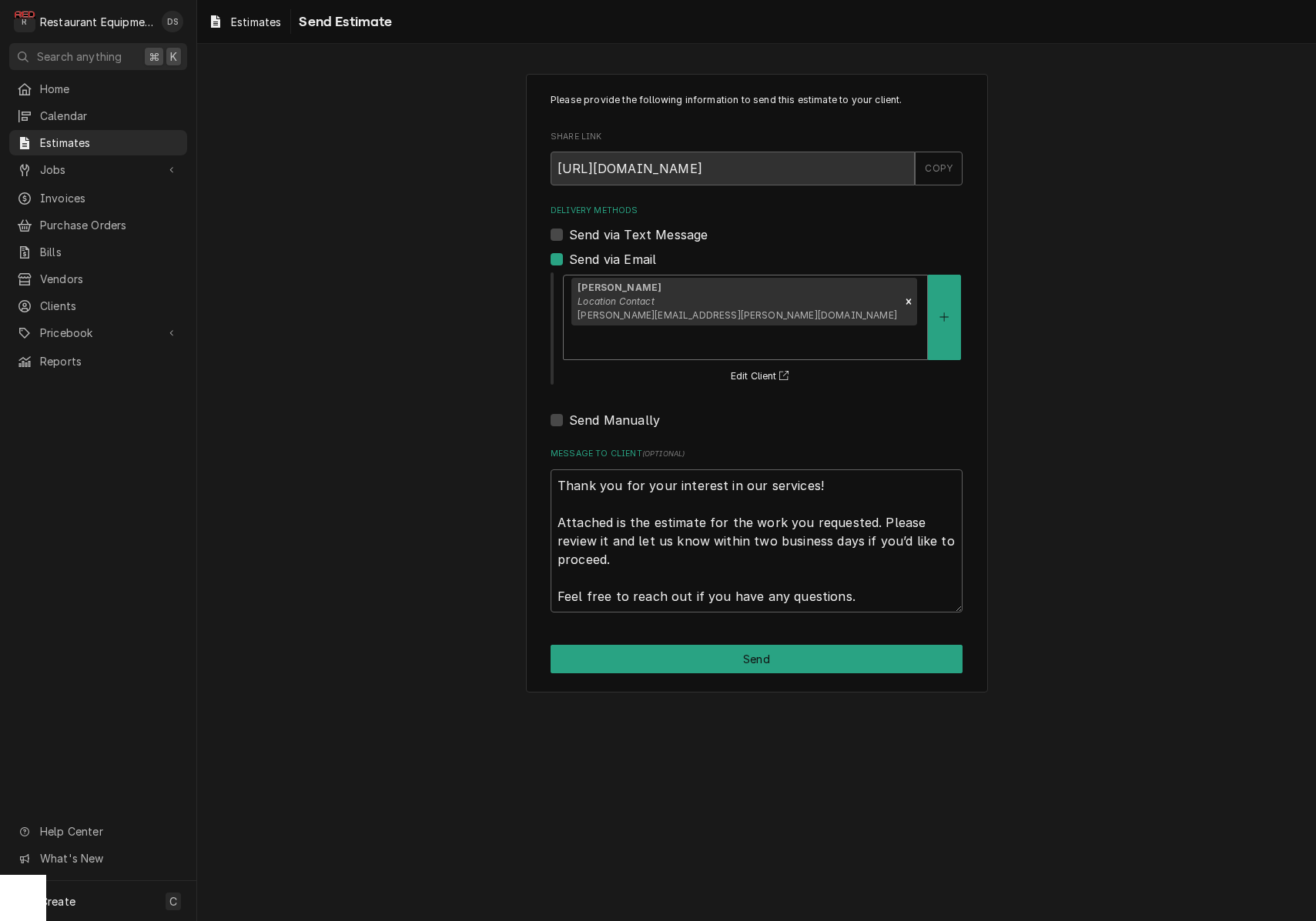
click at [743, 645] on button "Send" at bounding box center [756, 659] width 411 height 28
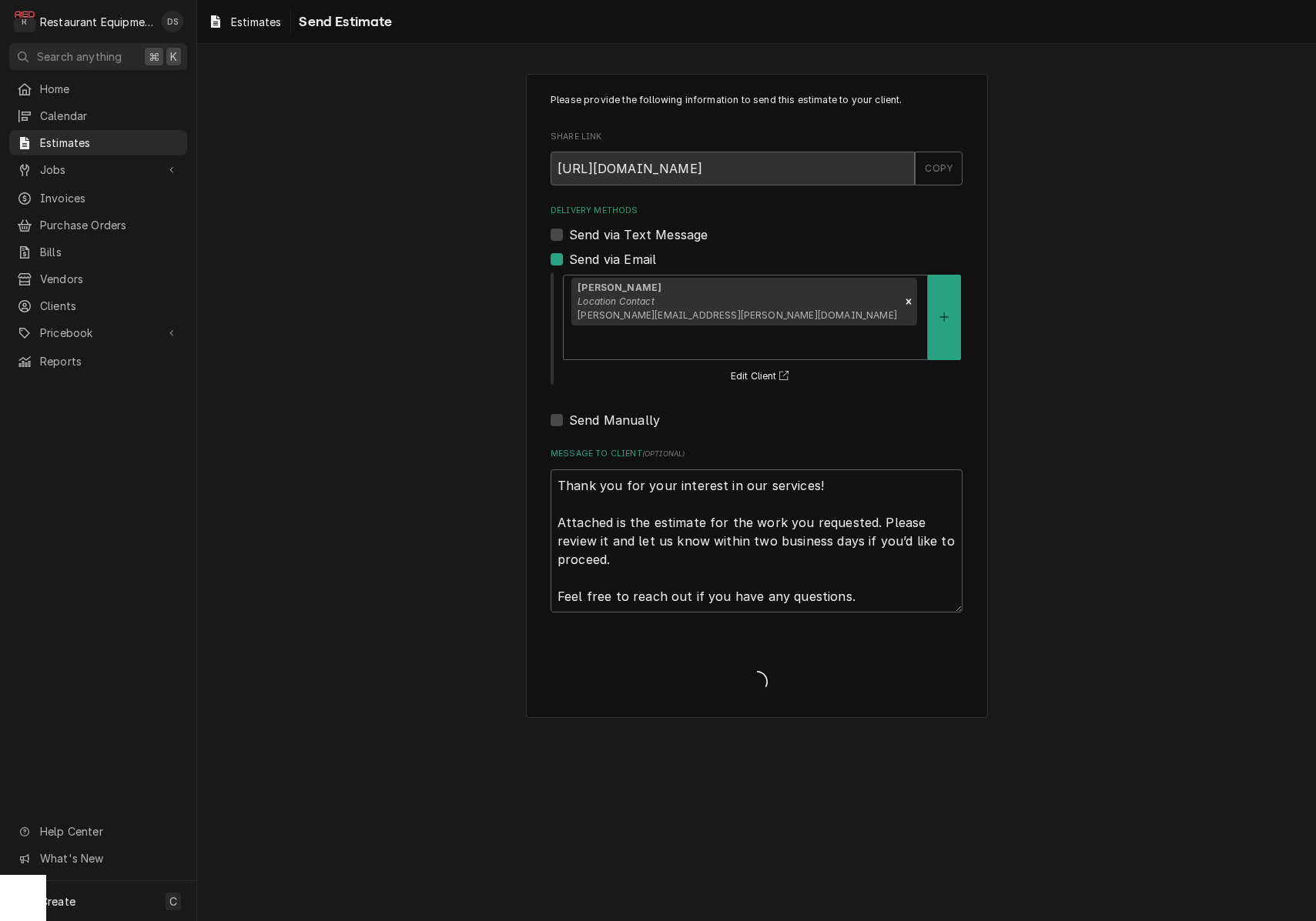
type textarea "x"
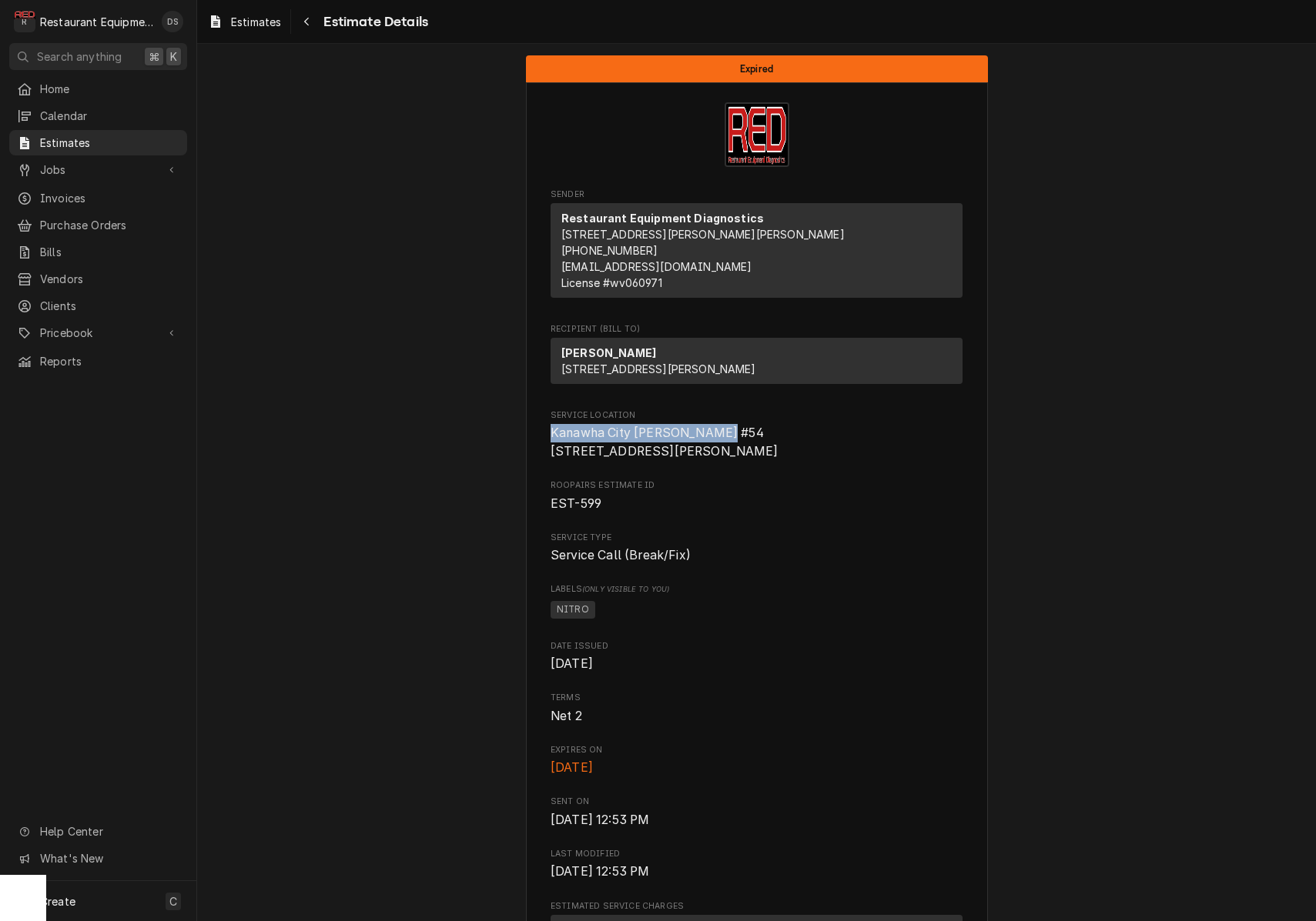
drag, startPoint x: 554, startPoint y: 458, endPoint x: 724, endPoint y: 462, distance: 170.0
click at [726, 460] on span "Kanawha City [PERSON_NAME] #54 [STREET_ADDRESS][PERSON_NAME]" at bounding box center [756, 442] width 411 height 36
copy span "Kanawha City Bob Evans #54"
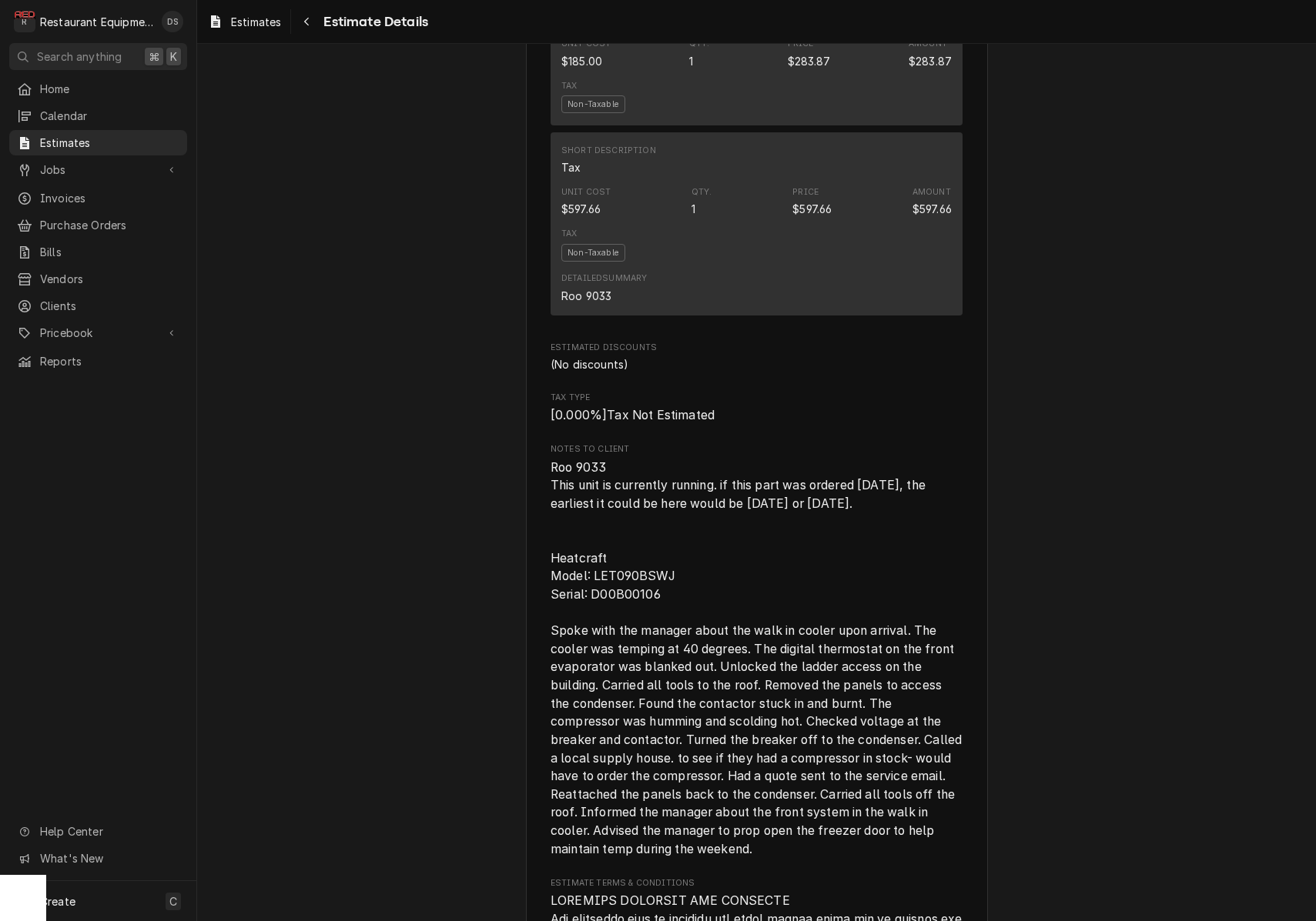
scroll to position [2350, 0]
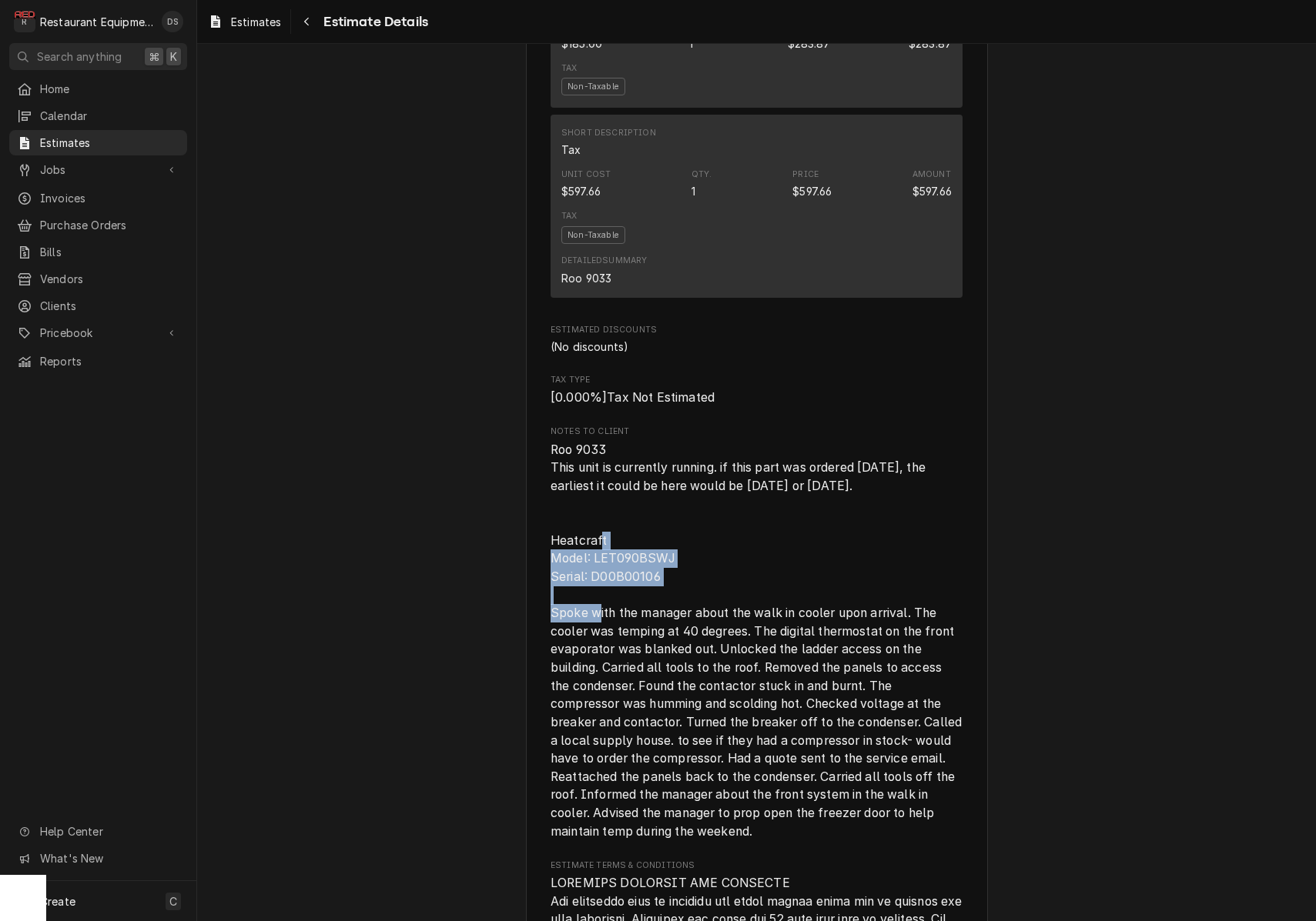
drag, startPoint x: 570, startPoint y: 552, endPoint x: 680, endPoint y: 594, distance: 117.7
click at [689, 599] on span "Notes to Client" at bounding box center [756, 641] width 411 height 400
copy span "Heatcraft Model: LET090BSWJ Serial: D00B00106"
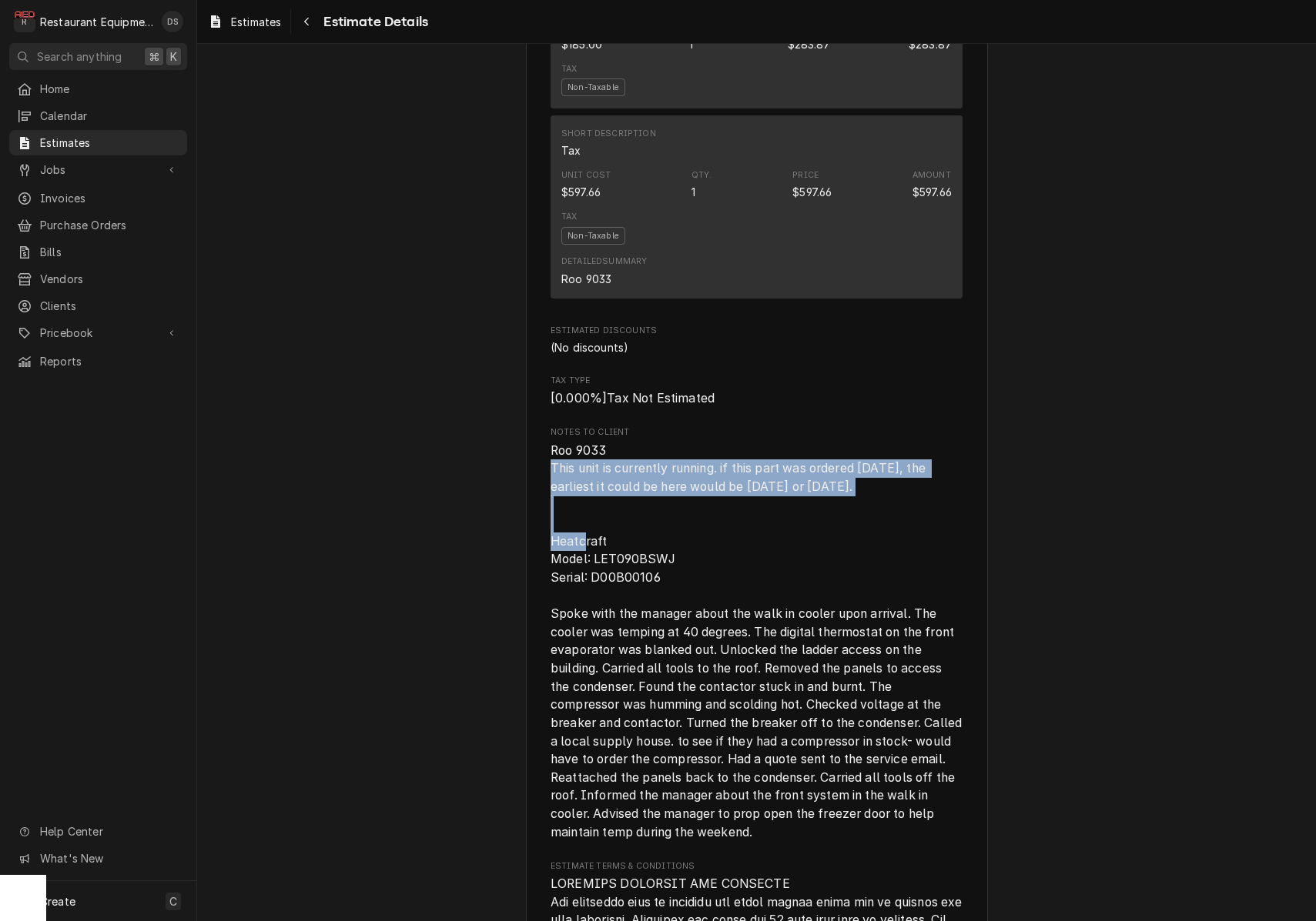
drag, startPoint x: 561, startPoint y: 478, endPoint x: 906, endPoint y: 498, distance: 345.6
click at [916, 499] on span "Notes to Client" at bounding box center [756, 641] width 411 height 400
copy span "This unit is currently running. if this part was ordered on Monday, the earlies…"
click at [305, 25] on icon "Navigate back" at bounding box center [307, 22] width 7 height 11
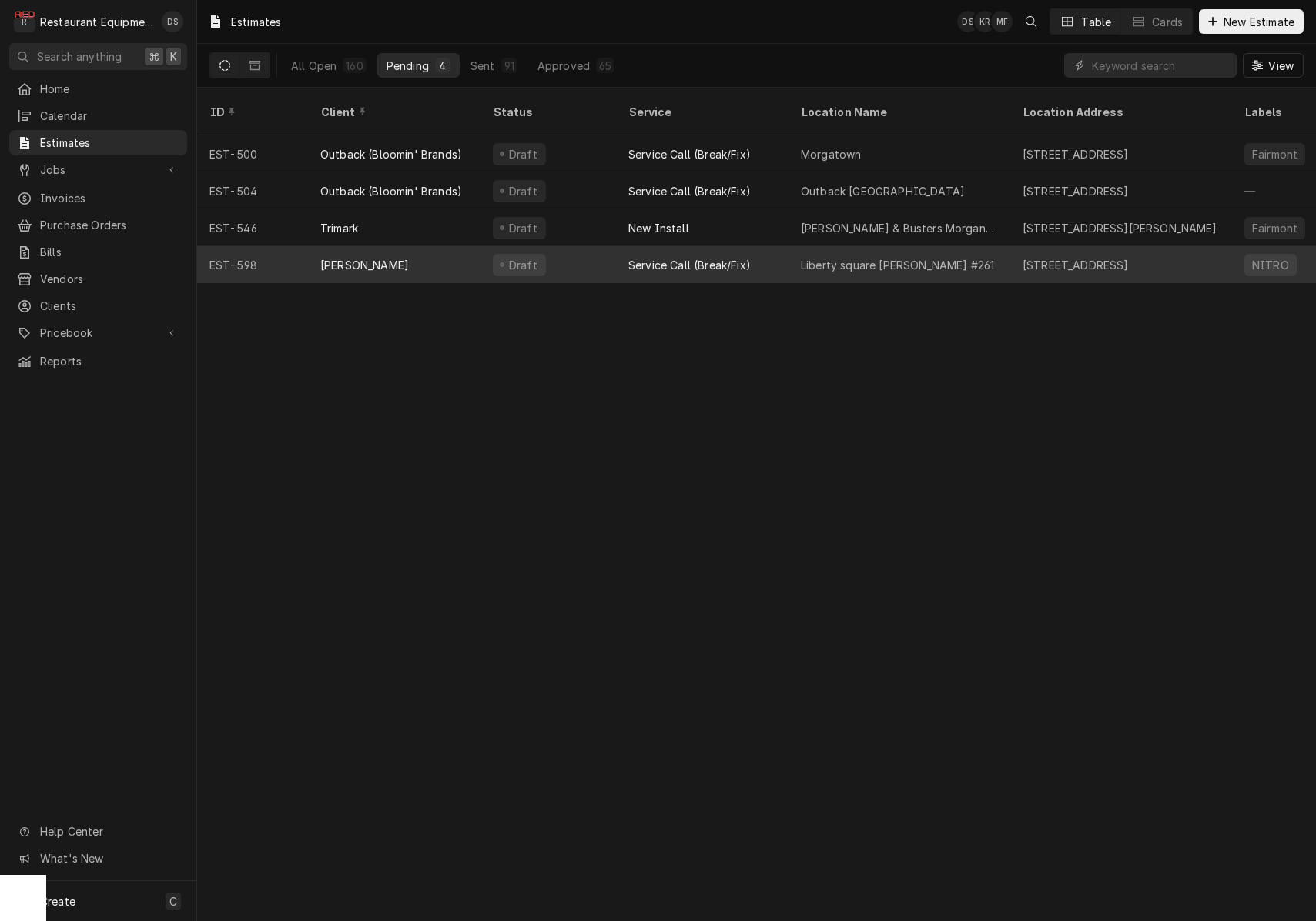
click at [650, 258] on div "Service Call (Break/Fix)" at bounding box center [689, 266] width 123 height 16
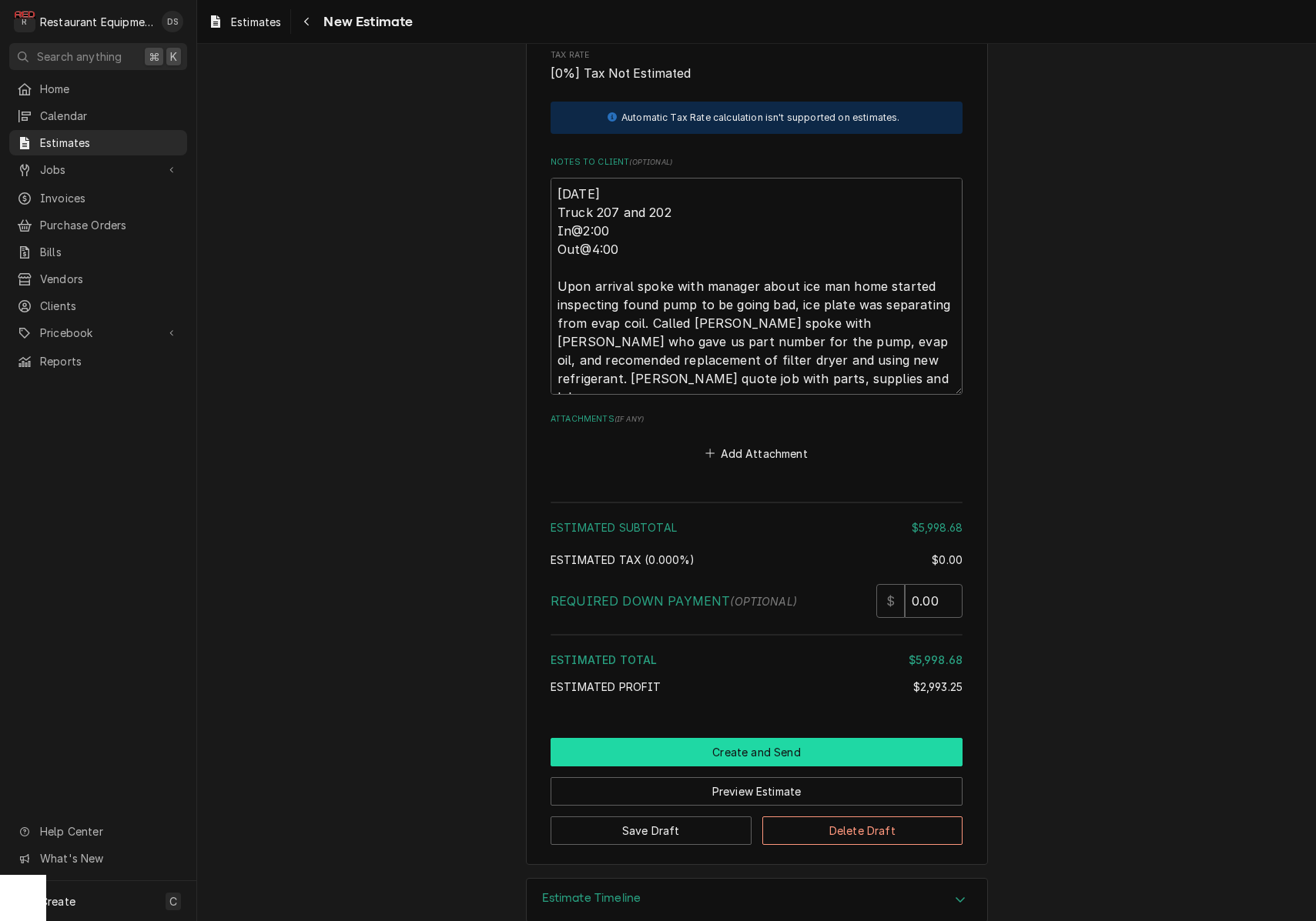
click at [737, 739] on button "Create and Send" at bounding box center [756, 752] width 411 height 28
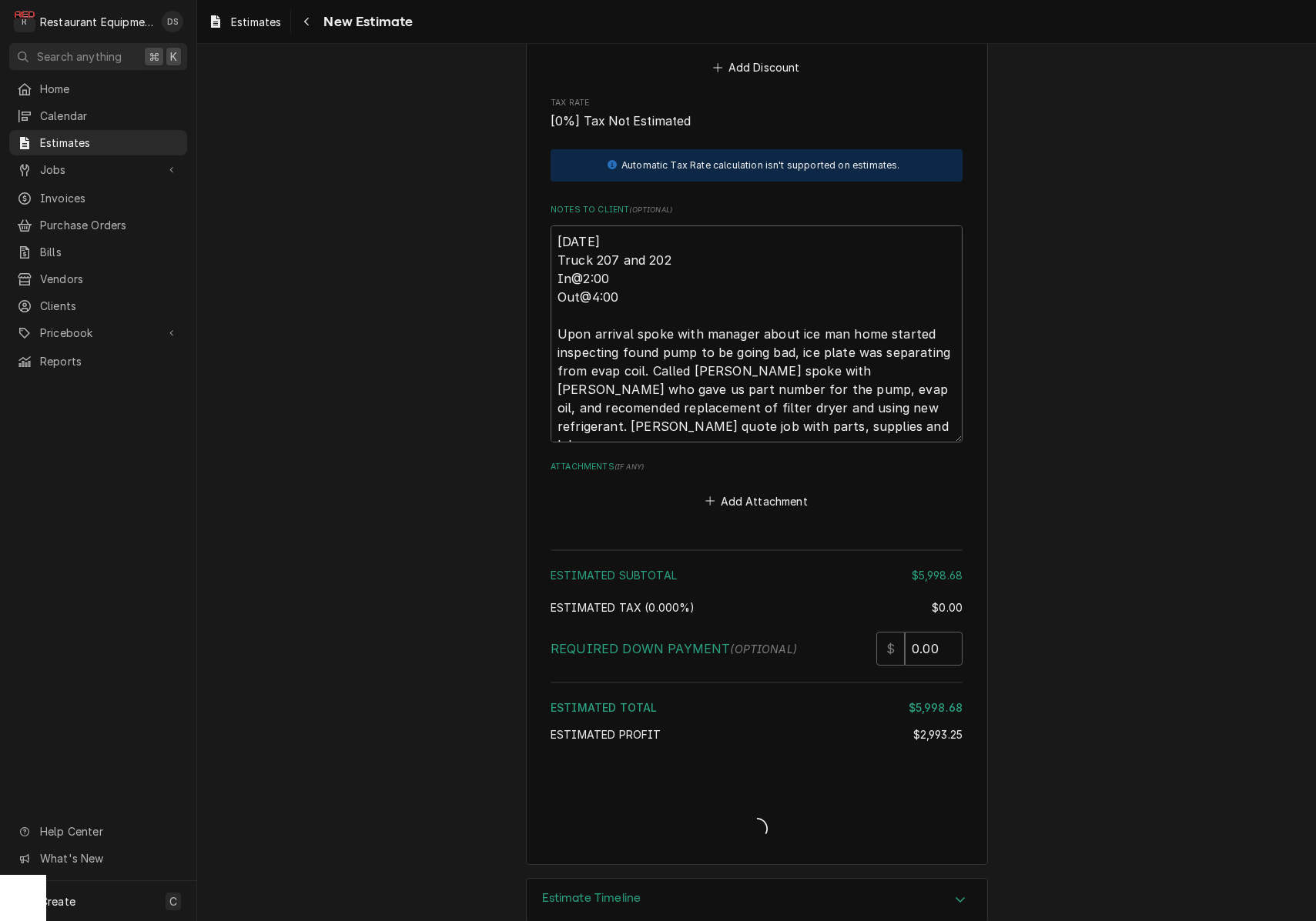
type textarea "x"
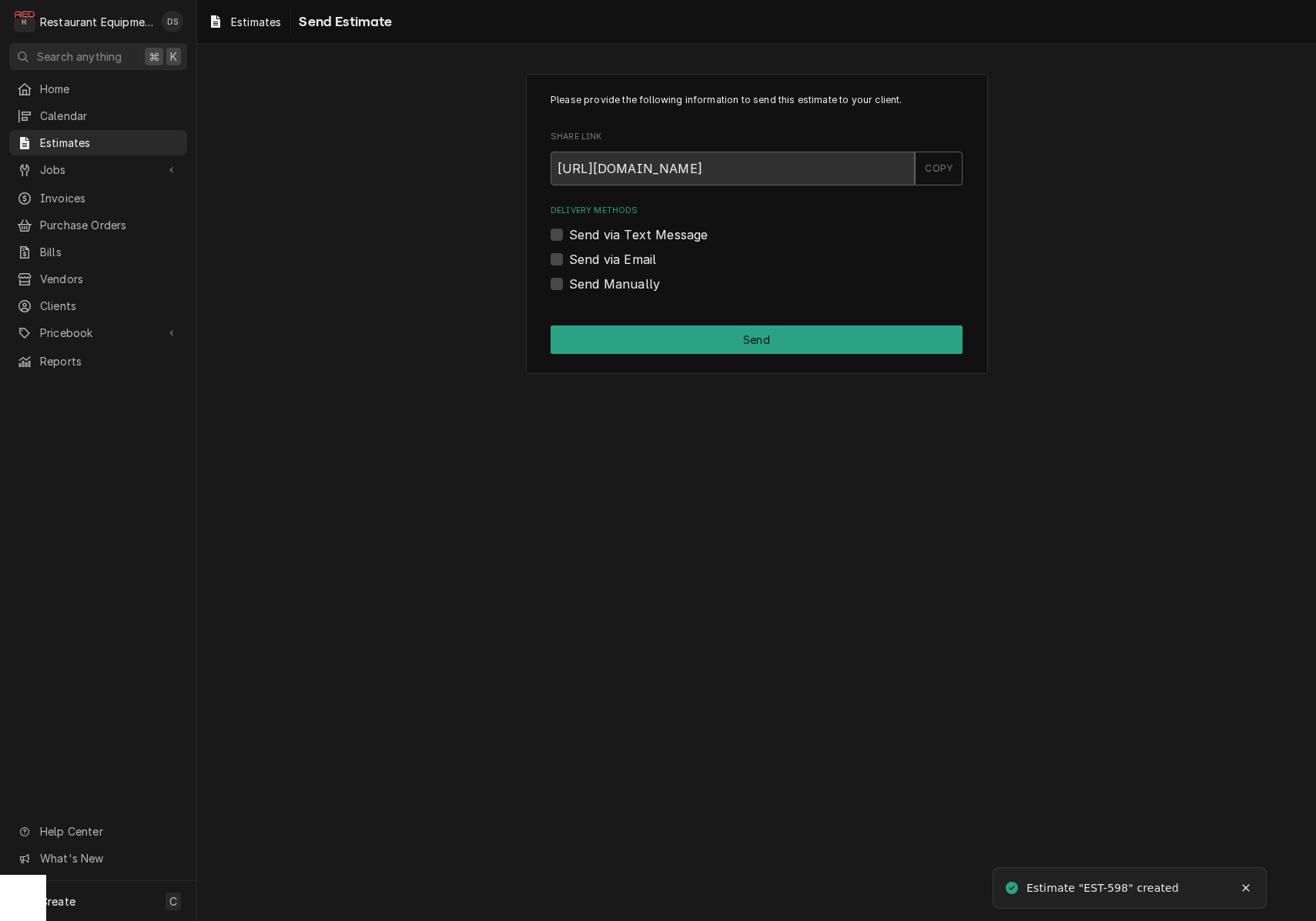
click at [569, 262] on label "Send via Email" at bounding box center [612, 259] width 87 height 18
click at [569, 262] on input "Send via Email" at bounding box center [774, 267] width 411 height 34
checkbox input "true"
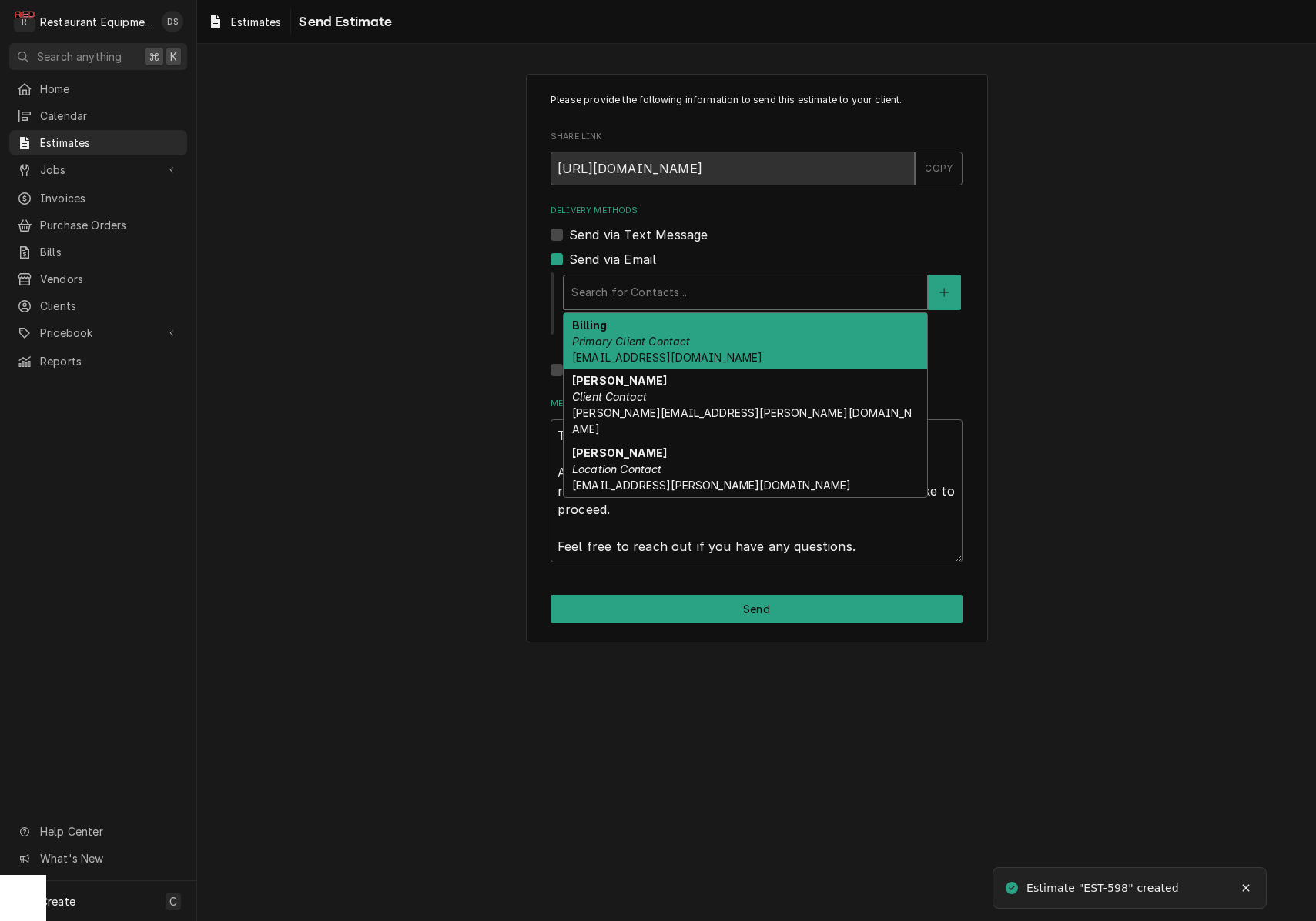
click at [725, 291] on div "Delivery Methods" at bounding box center [745, 292] width 348 height 27
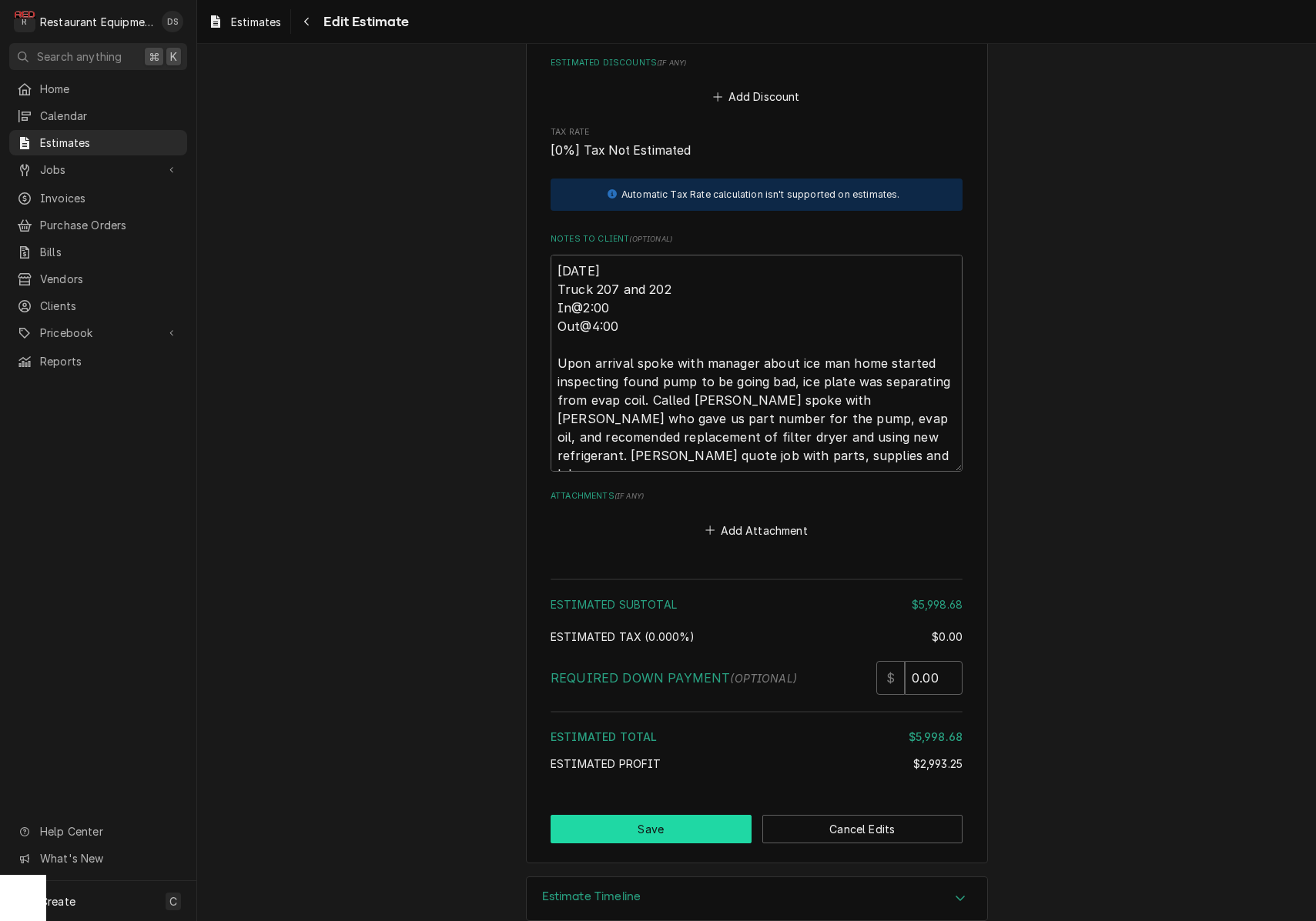
scroll to position [3866, 0]
click at [613, 817] on button "Save" at bounding box center [651, 830] width 201 height 28
type textarea "x"
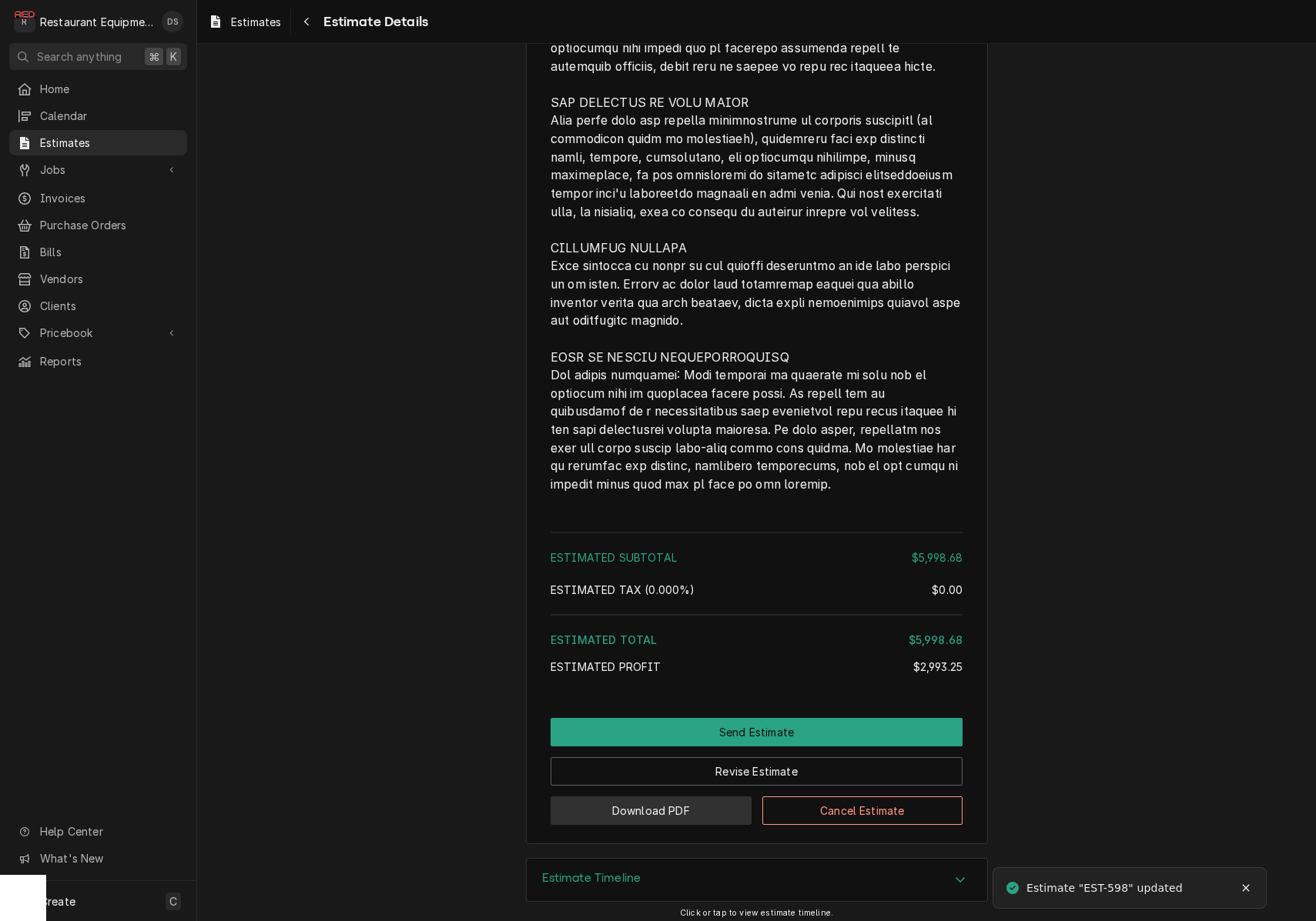
scroll to position [3262, 0]
click at [652, 806] on button "Download PDF" at bounding box center [651, 812] width 201 height 28
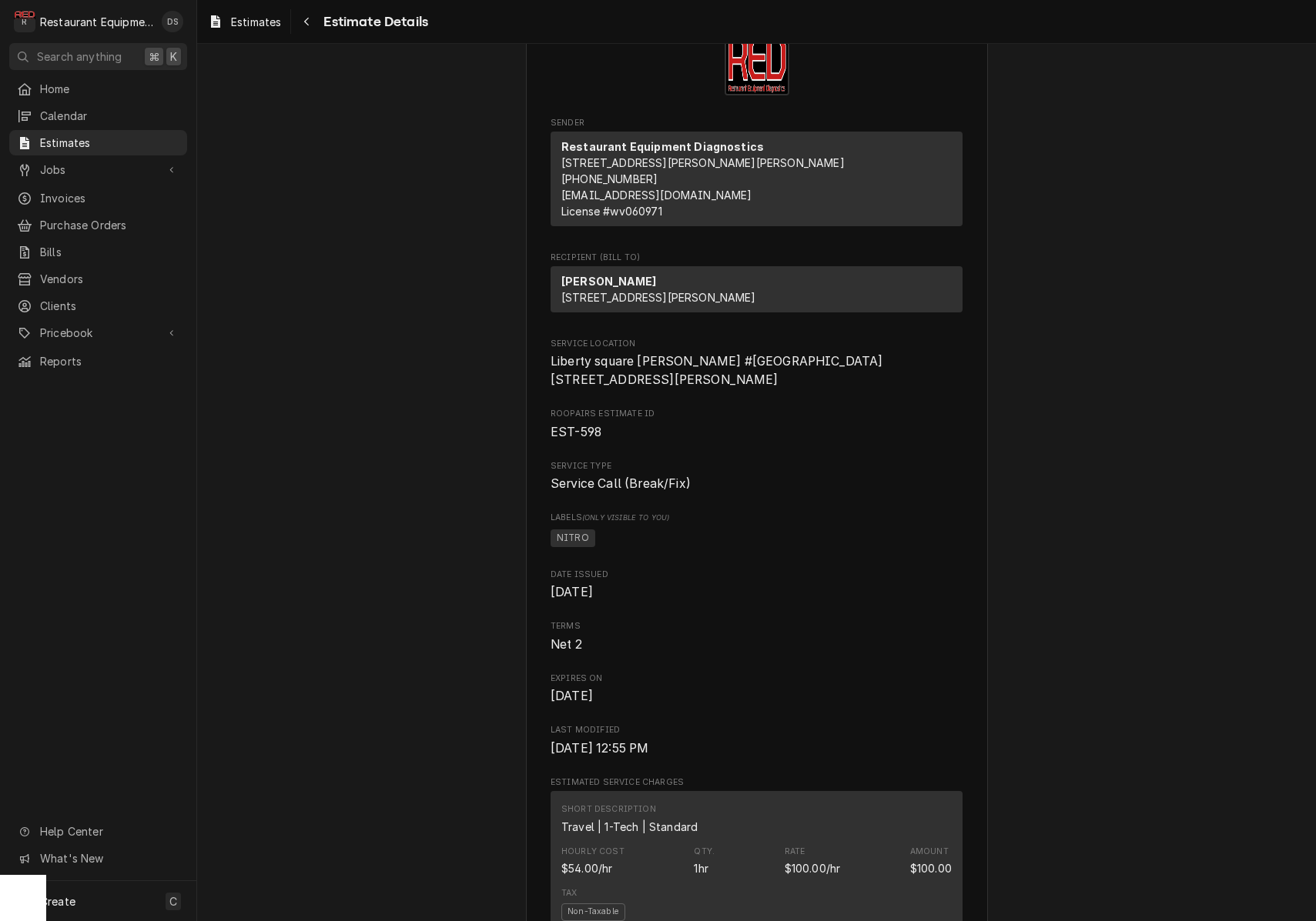
scroll to position [71, 0]
drag, startPoint x: 554, startPoint y: 389, endPoint x: 753, endPoint y: 389, distance: 199.0
click at [754, 389] on span "Liberty square [PERSON_NAME] #[GEOGRAPHIC_DATA][STREET_ADDRESS][PERSON_NAME]" at bounding box center [756, 371] width 411 height 36
copy span "Liberty square [PERSON_NAME] #261"
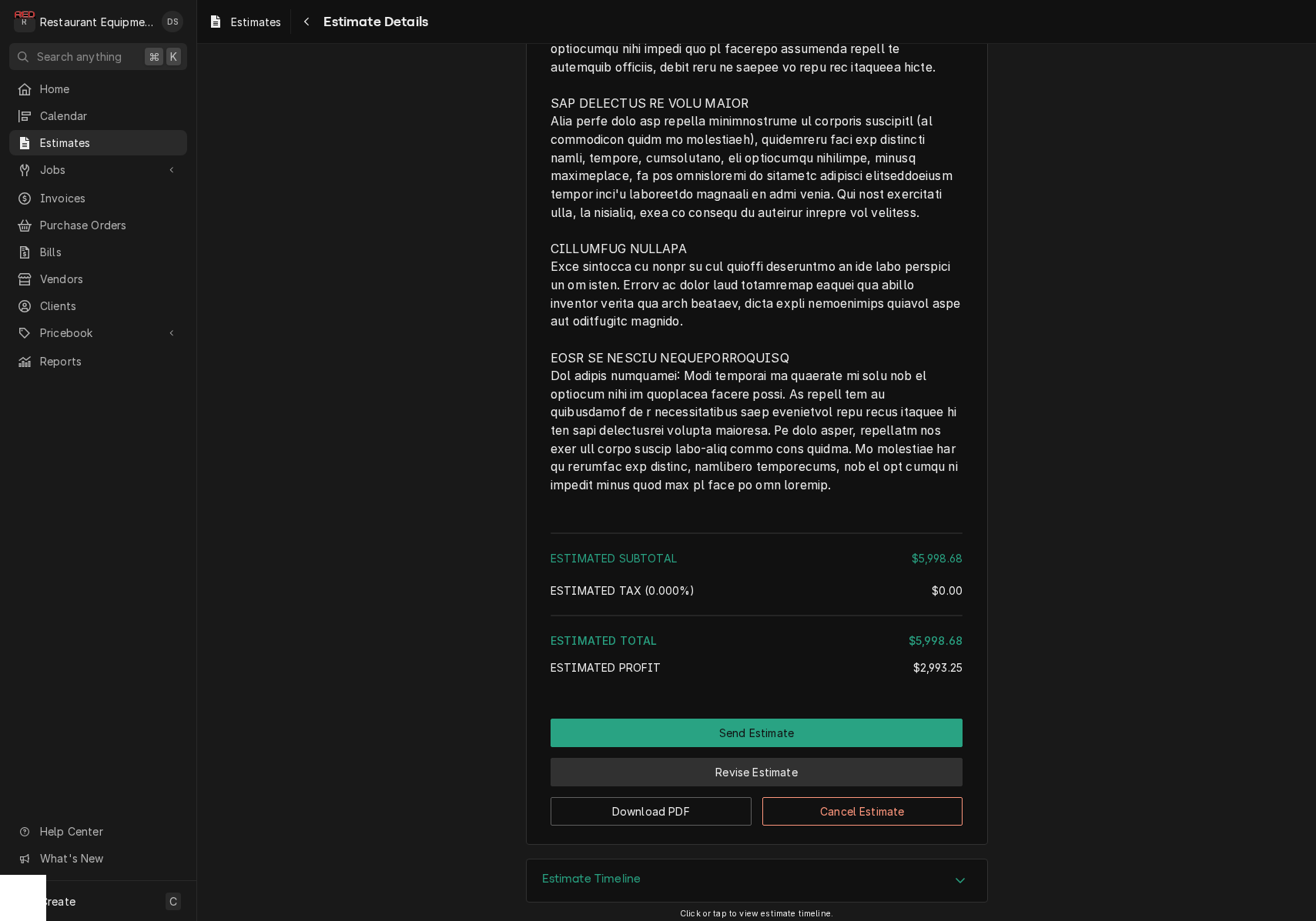
scroll to position [3262, 0]
click at [681, 805] on button "Download PDF" at bounding box center [651, 812] width 201 height 28
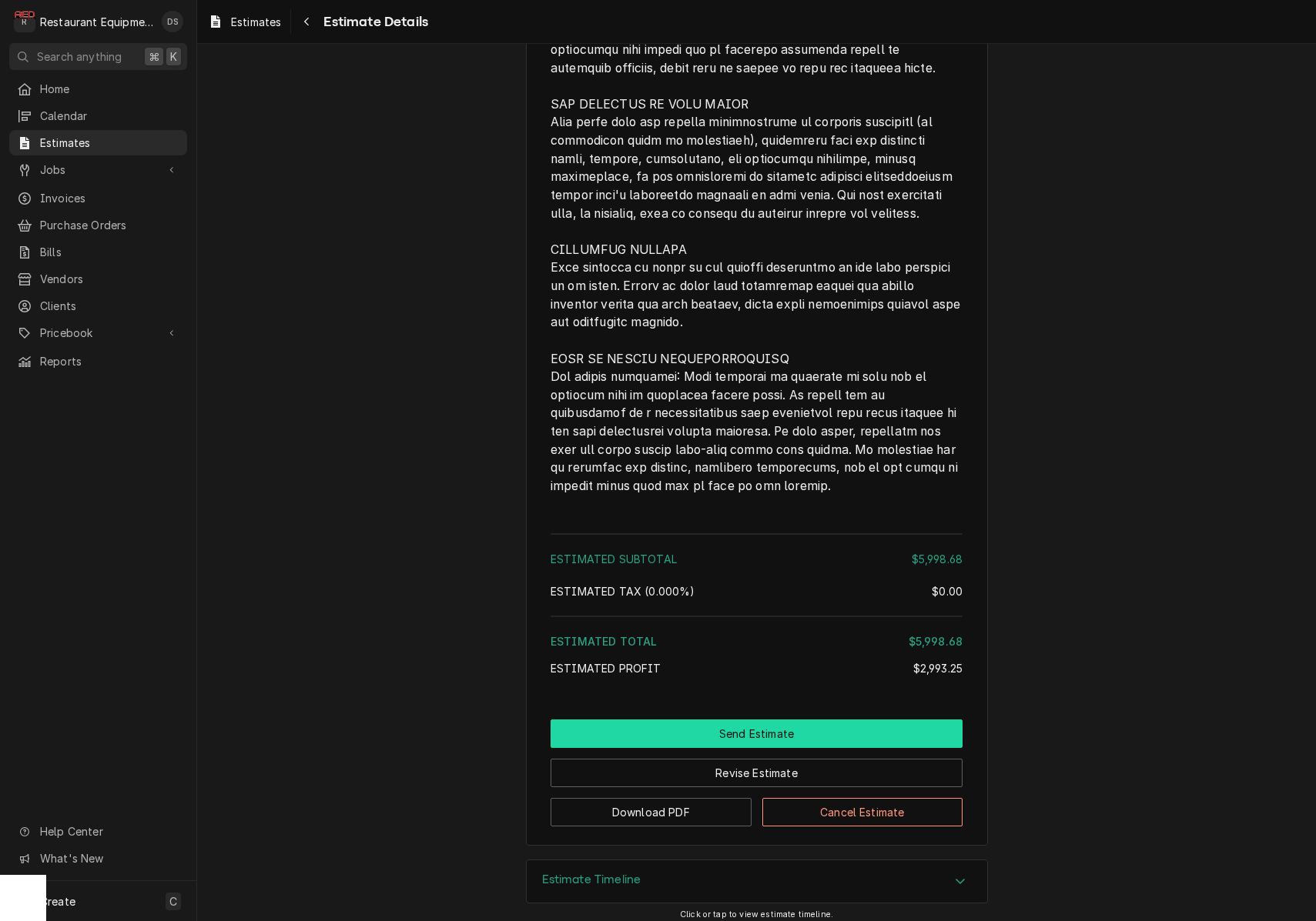
click at [772, 719] on button "Send Estimate" at bounding box center [756, 733] width 411 height 28
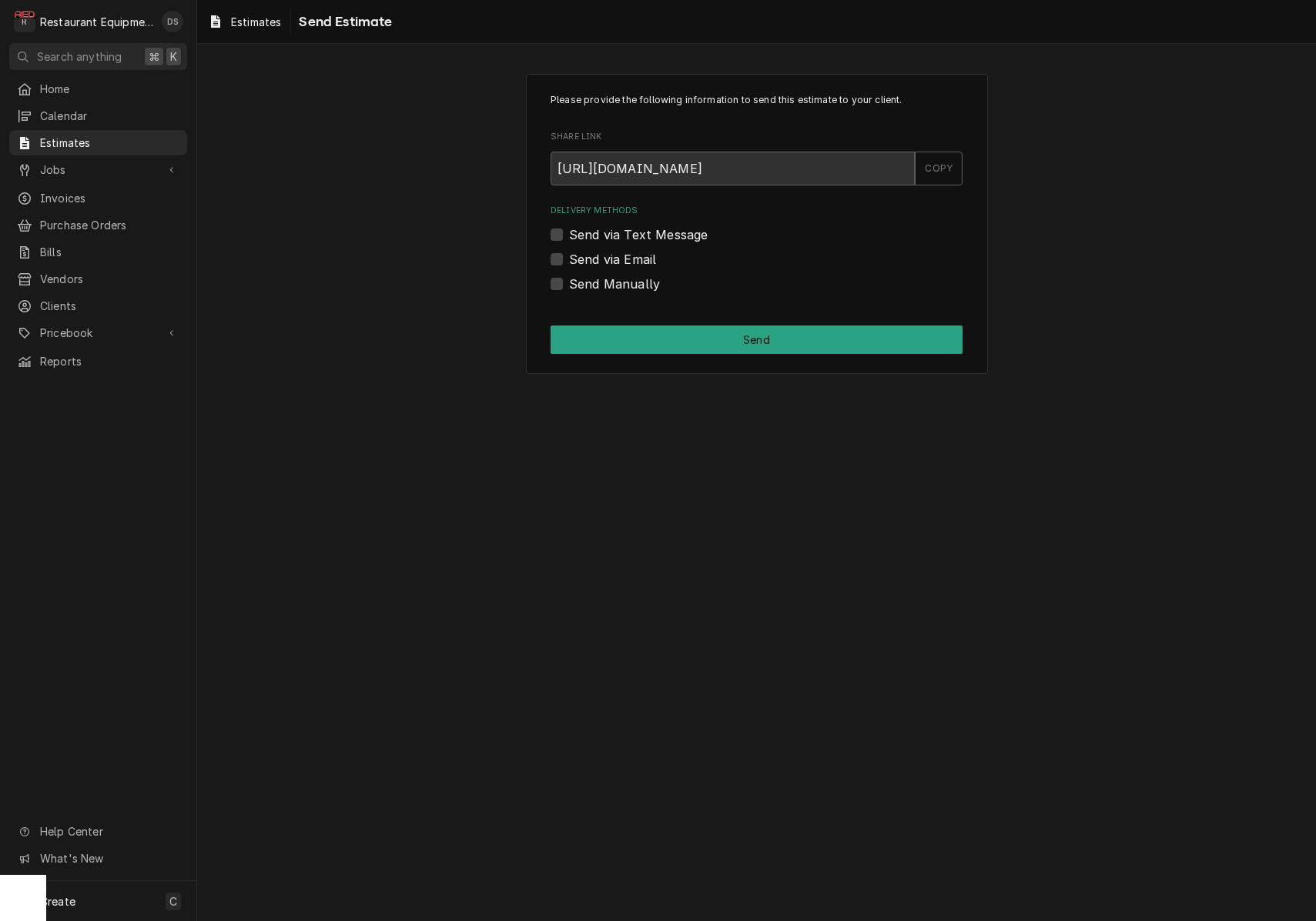
click at [550, 285] on div "Please provide the following information to send this estimate to your client. …" at bounding box center [757, 225] width 462 height 301
drag, startPoint x: 559, startPoint y: 282, endPoint x: 578, endPoint y: 287, distance: 19.6
click at [569, 282] on label "Send Manually" at bounding box center [614, 284] width 91 height 18
click at [569, 282] on input "Send Manually" at bounding box center [774, 291] width 411 height 34
checkbox input "true"
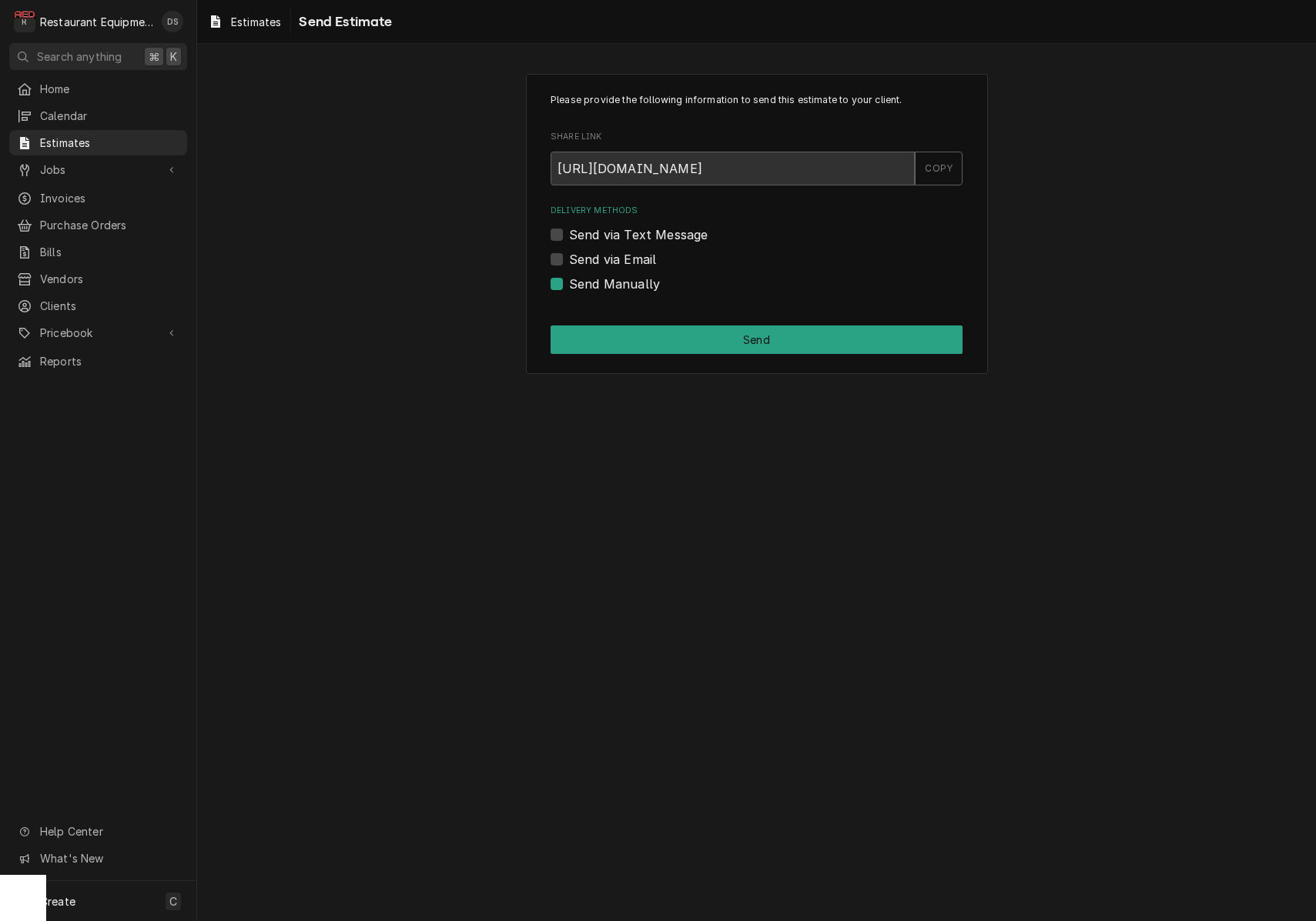
drag, startPoint x: 756, startPoint y: 338, endPoint x: 767, endPoint y: 339, distance: 11.0
click at [756, 338] on button "Send" at bounding box center [756, 339] width 411 height 28
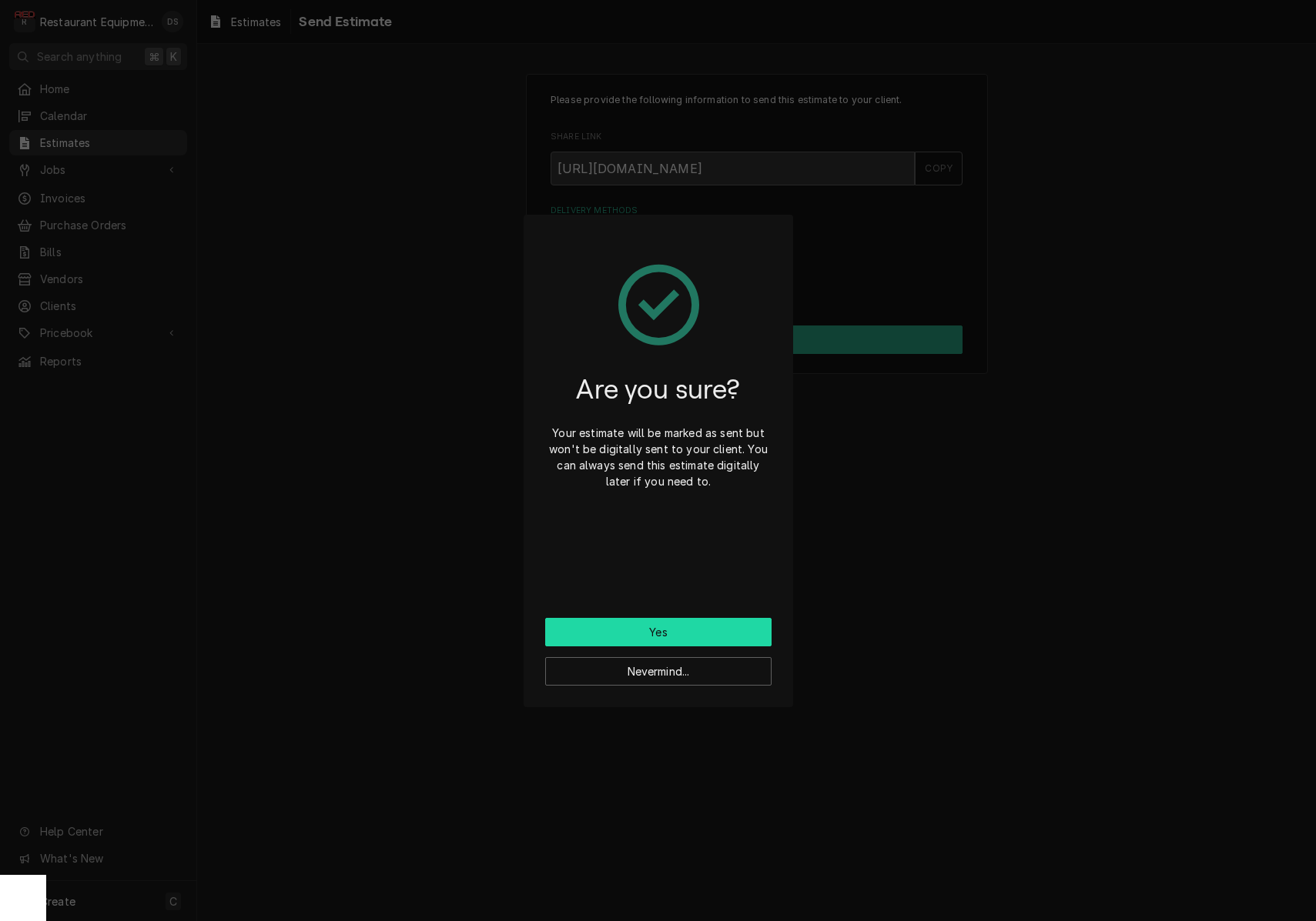
click at [660, 632] on button "Yes" at bounding box center [658, 632] width 226 height 28
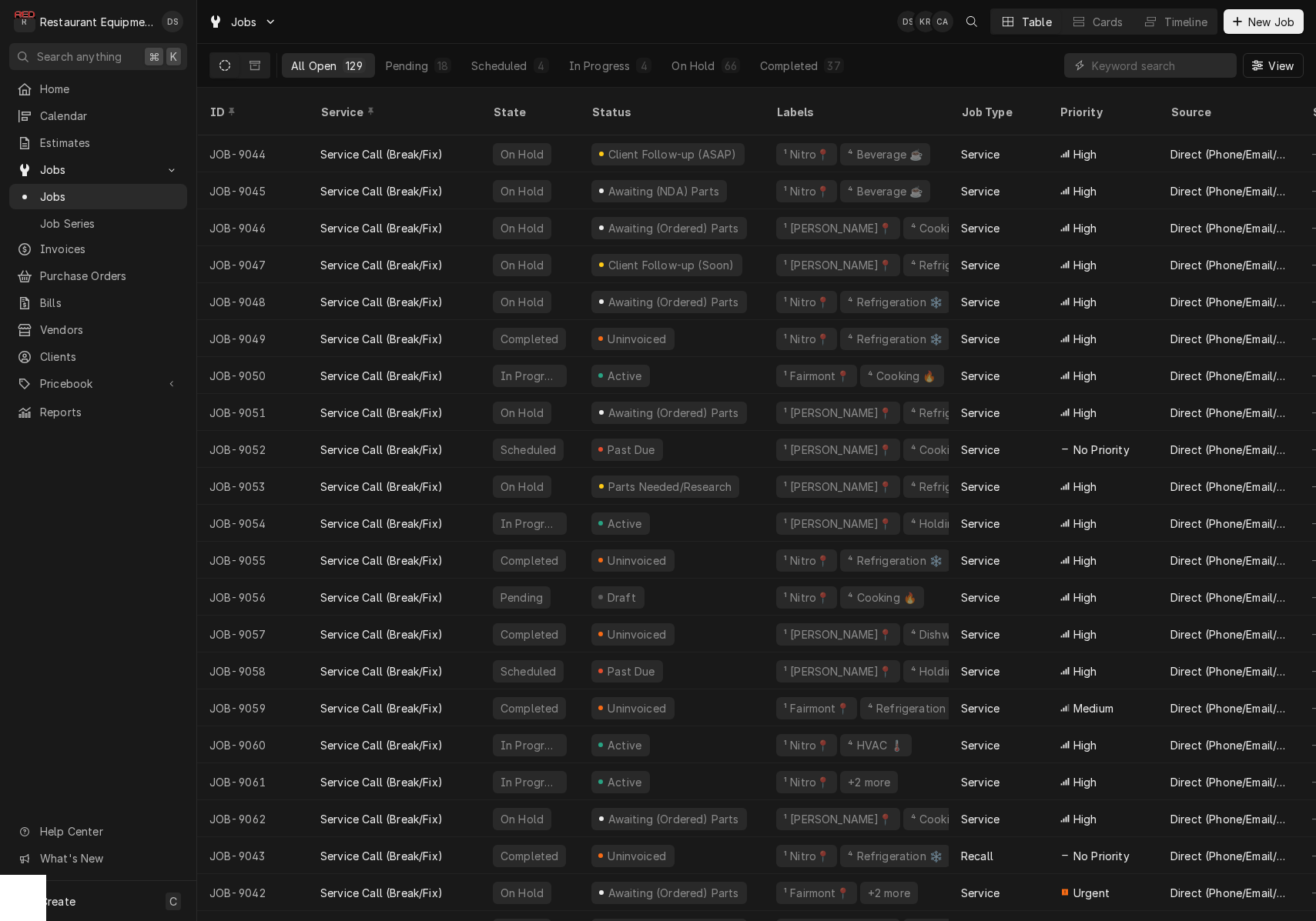
drag, startPoint x: 786, startPoint y: 63, endPoint x: 873, endPoint y: 62, distance: 87.0
click at [786, 63] on div "Completed" at bounding box center [788, 66] width 58 height 16
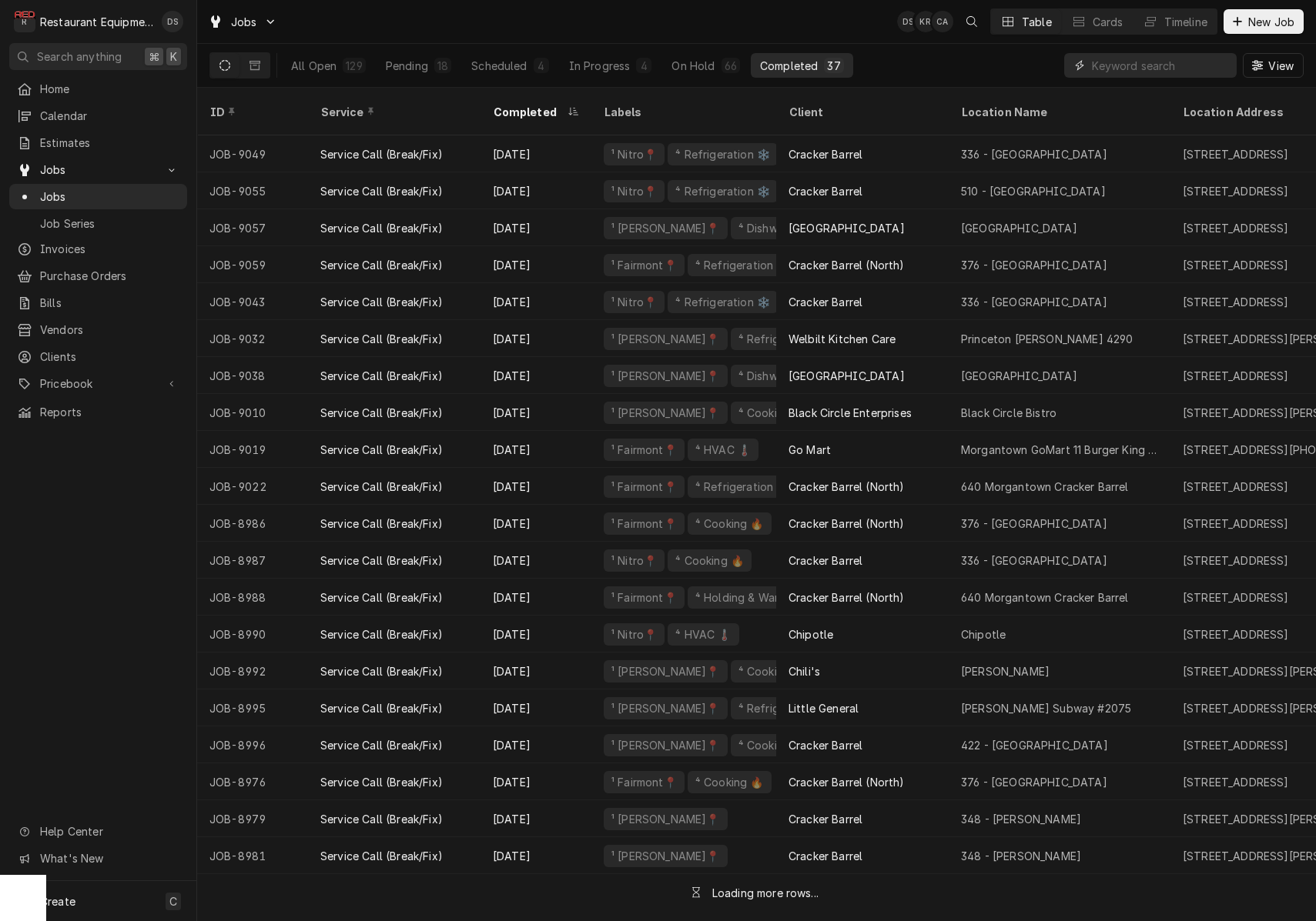
click at [1159, 67] on input "Dynamic Content Wrapper" at bounding box center [1160, 65] width 137 height 25
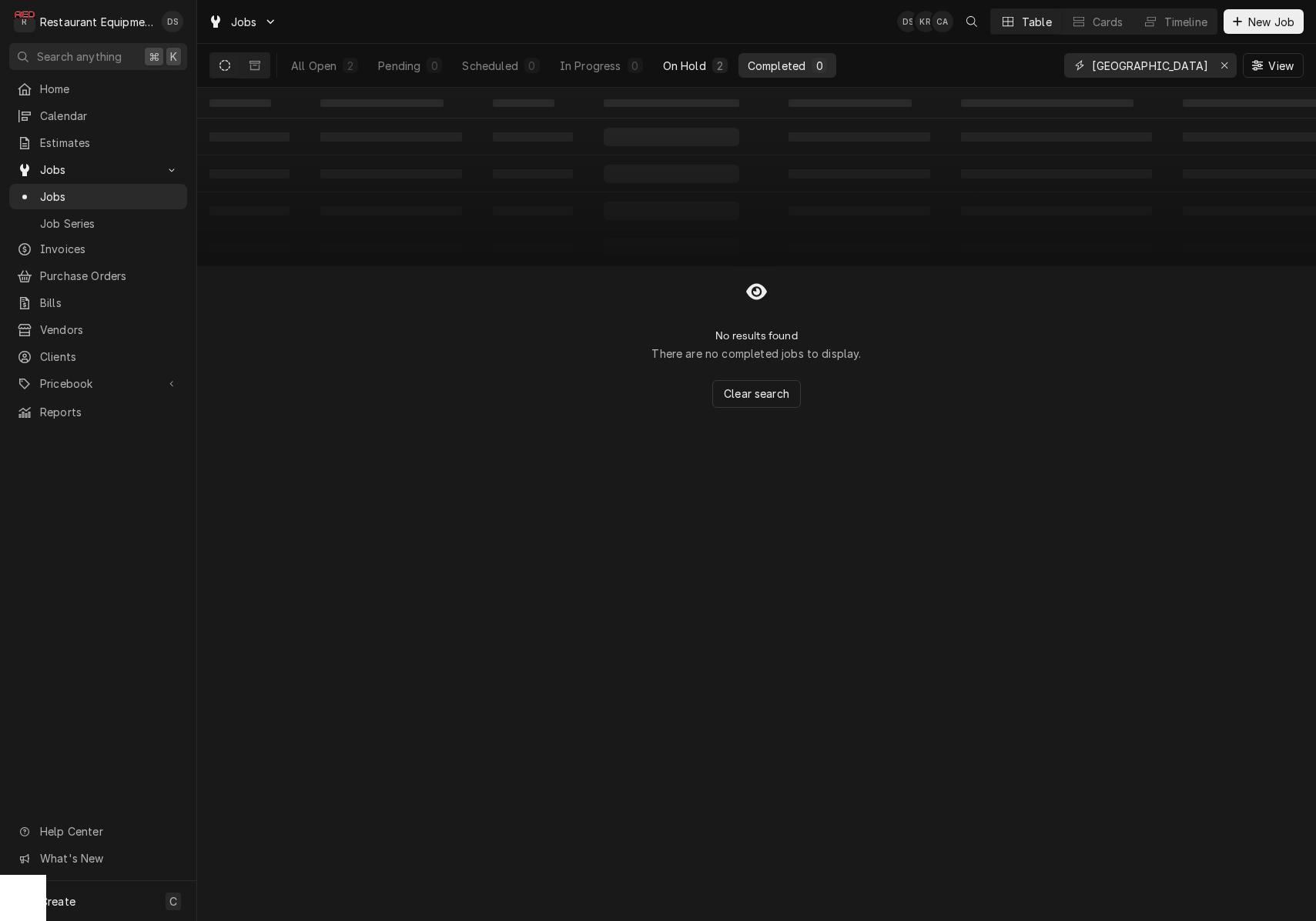
type input "liberty square"
click at [685, 71] on div "On Hold" at bounding box center [684, 66] width 43 height 16
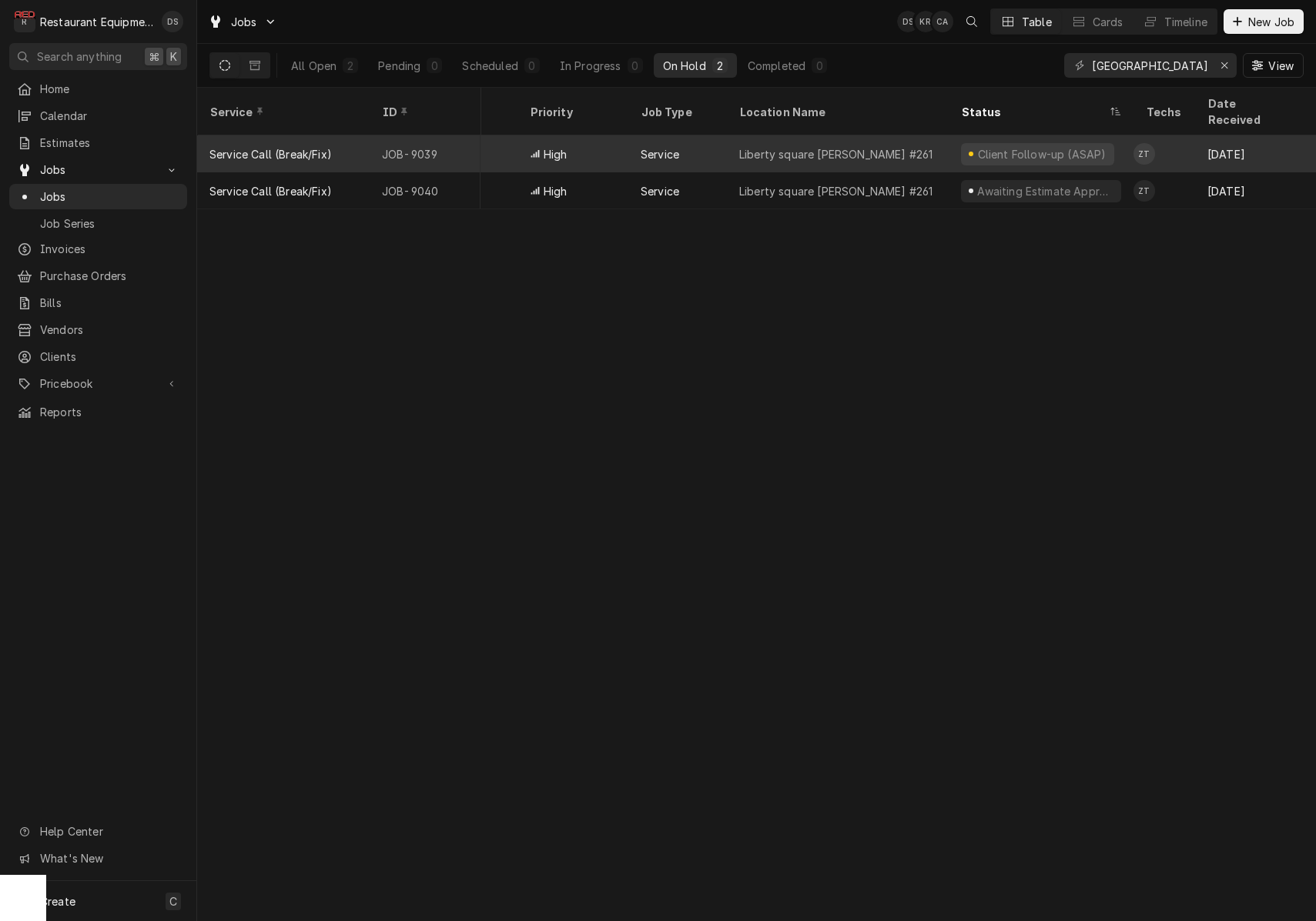
scroll to position [0, 294]
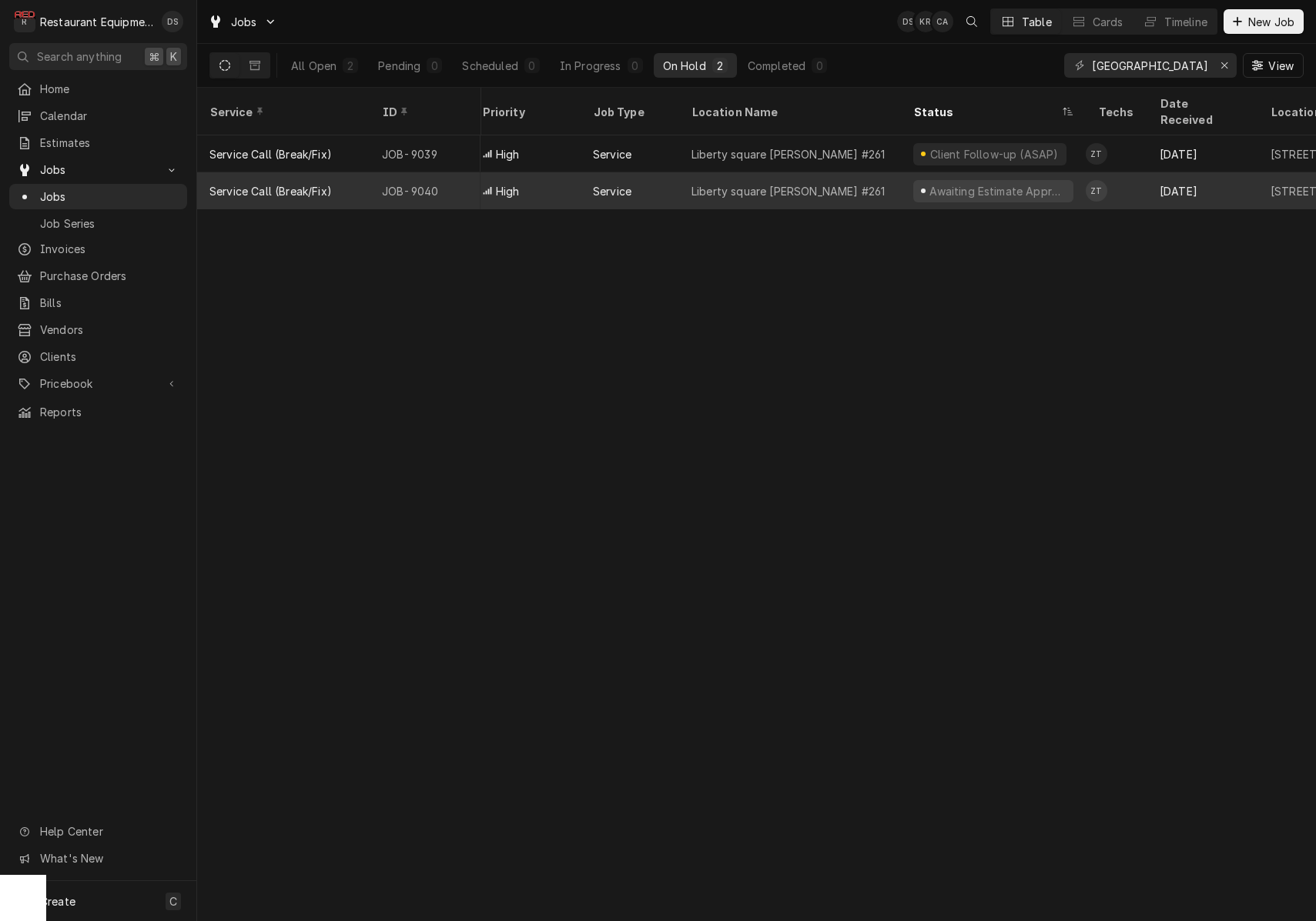
click at [919, 172] on div "Awaiting Estimate Approval" at bounding box center [993, 191] width 185 height 37
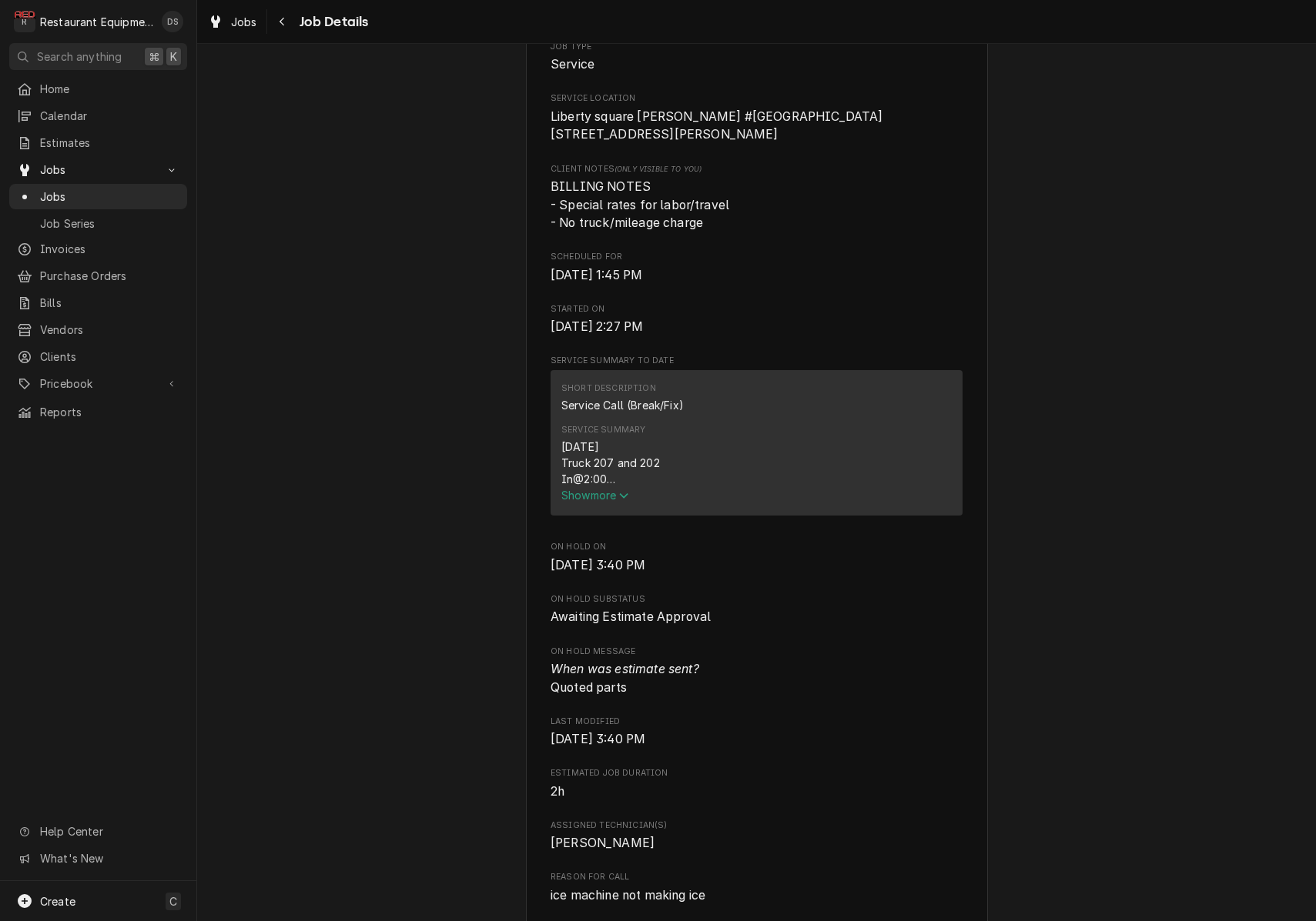
scroll to position [485, 0]
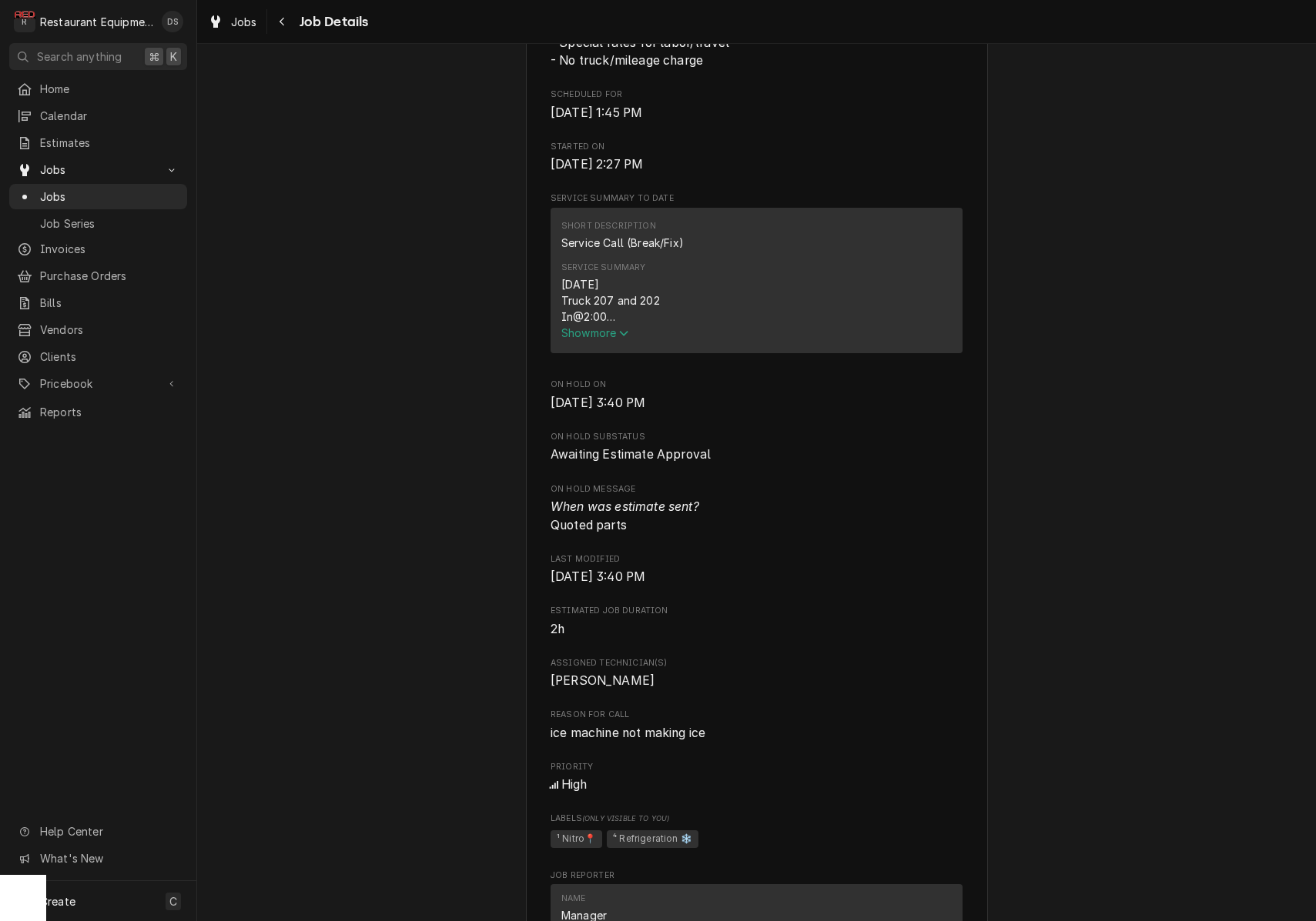
drag, startPoint x: 608, startPoint y: 335, endPoint x: 621, endPoint y: 335, distance: 13.0
click at [608, 334] on span "Show more" at bounding box center [595, 333] width 68 height 13
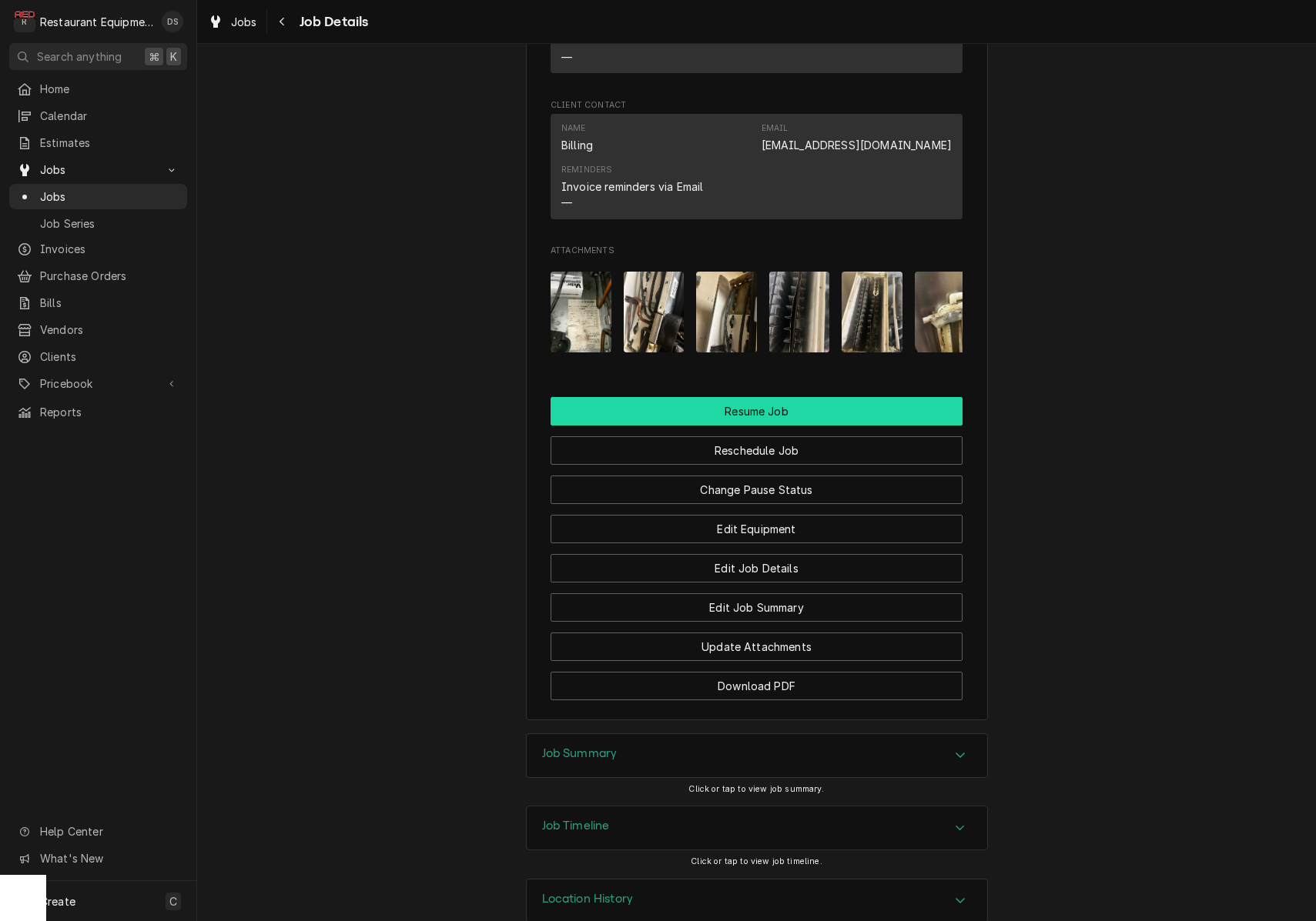
scroll to position [1705, 0]
click at [762, 398] on button "Resume Job" at bounding box center [756, 411] width 411 height 28
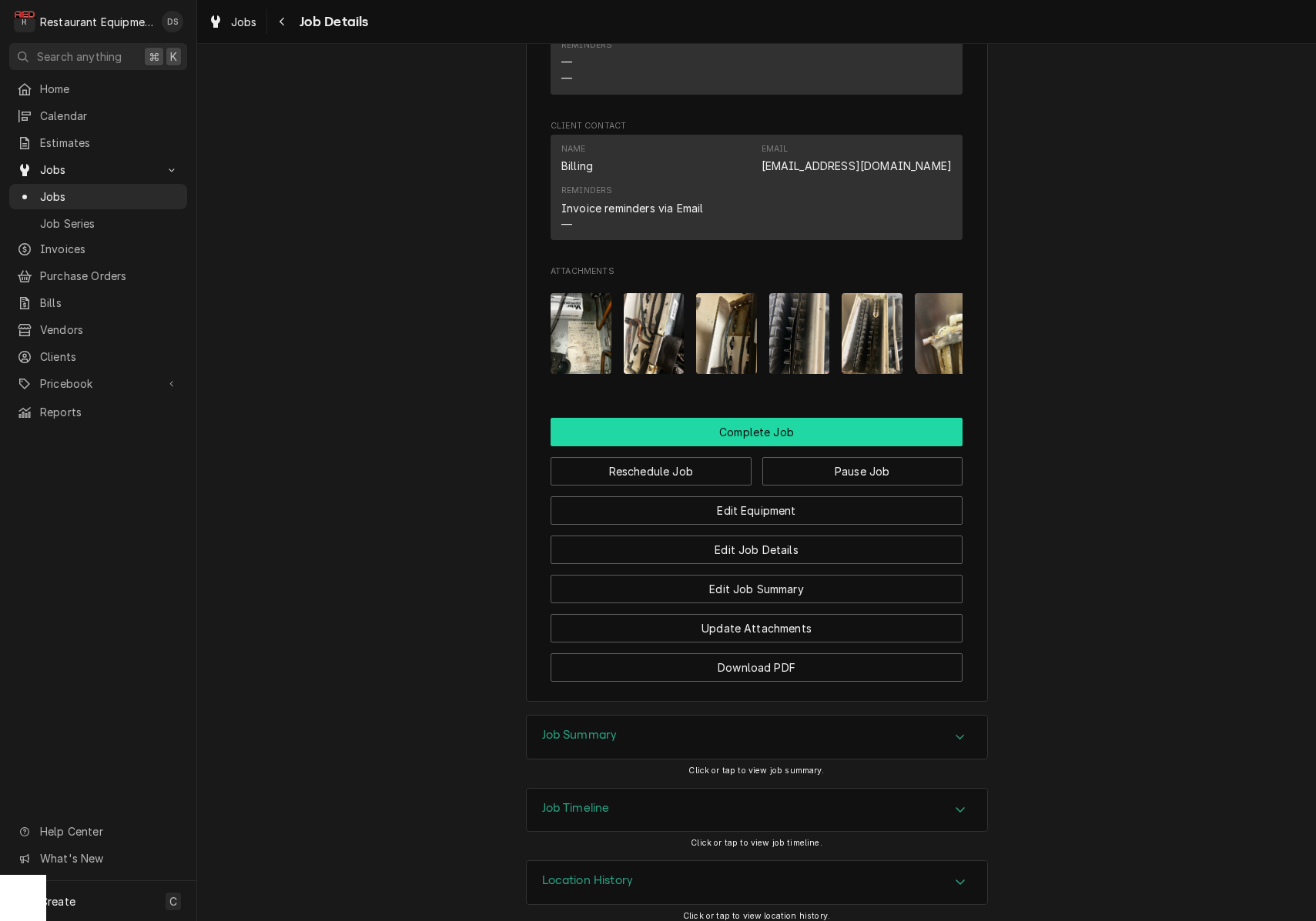
click at [751, 422] on button "Complete Job" at bounding box center [756, 432] width 411 height 28
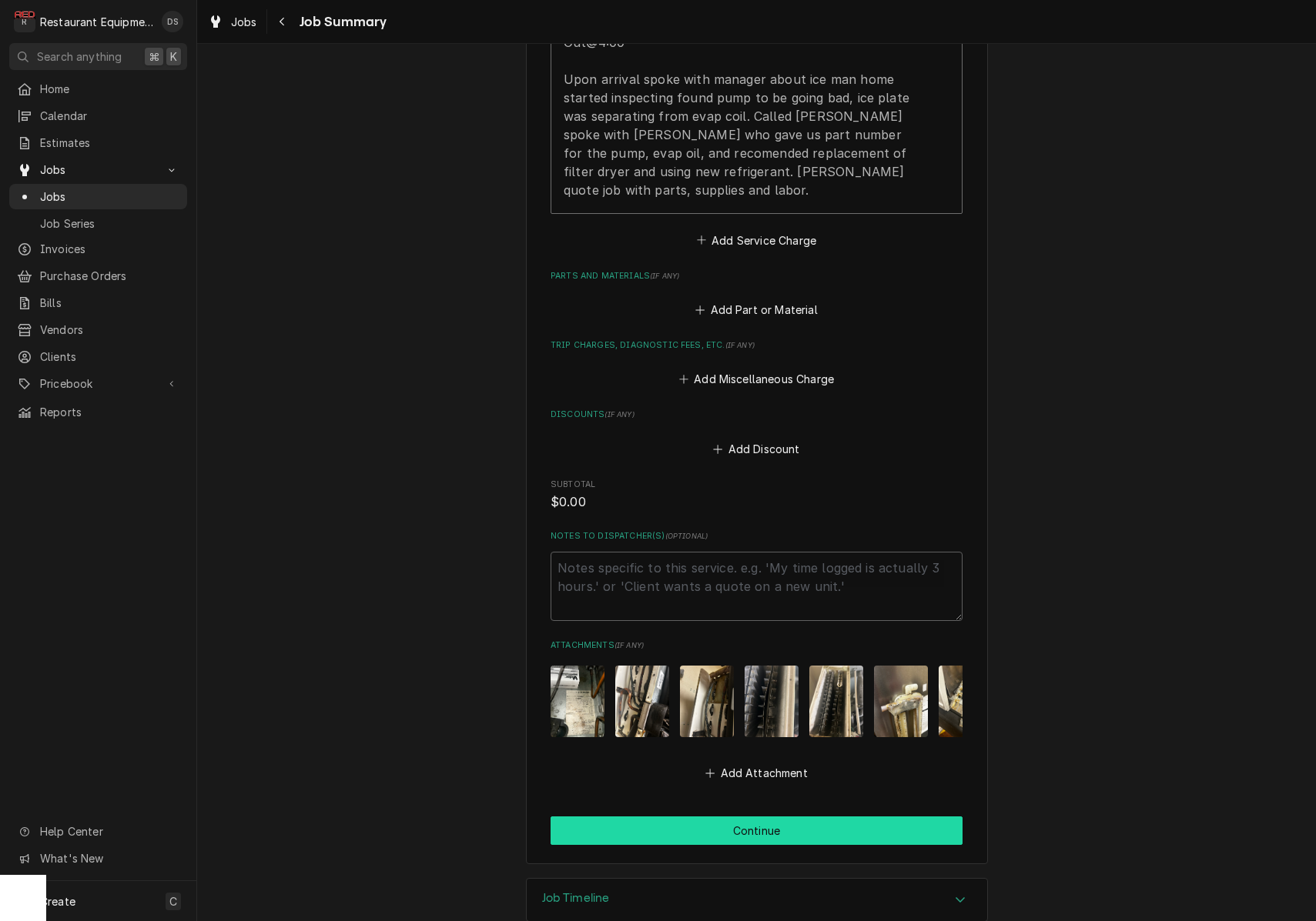
click at [782, 817] on button "Continue" at bounding box center [756, 830] width 411 height 28
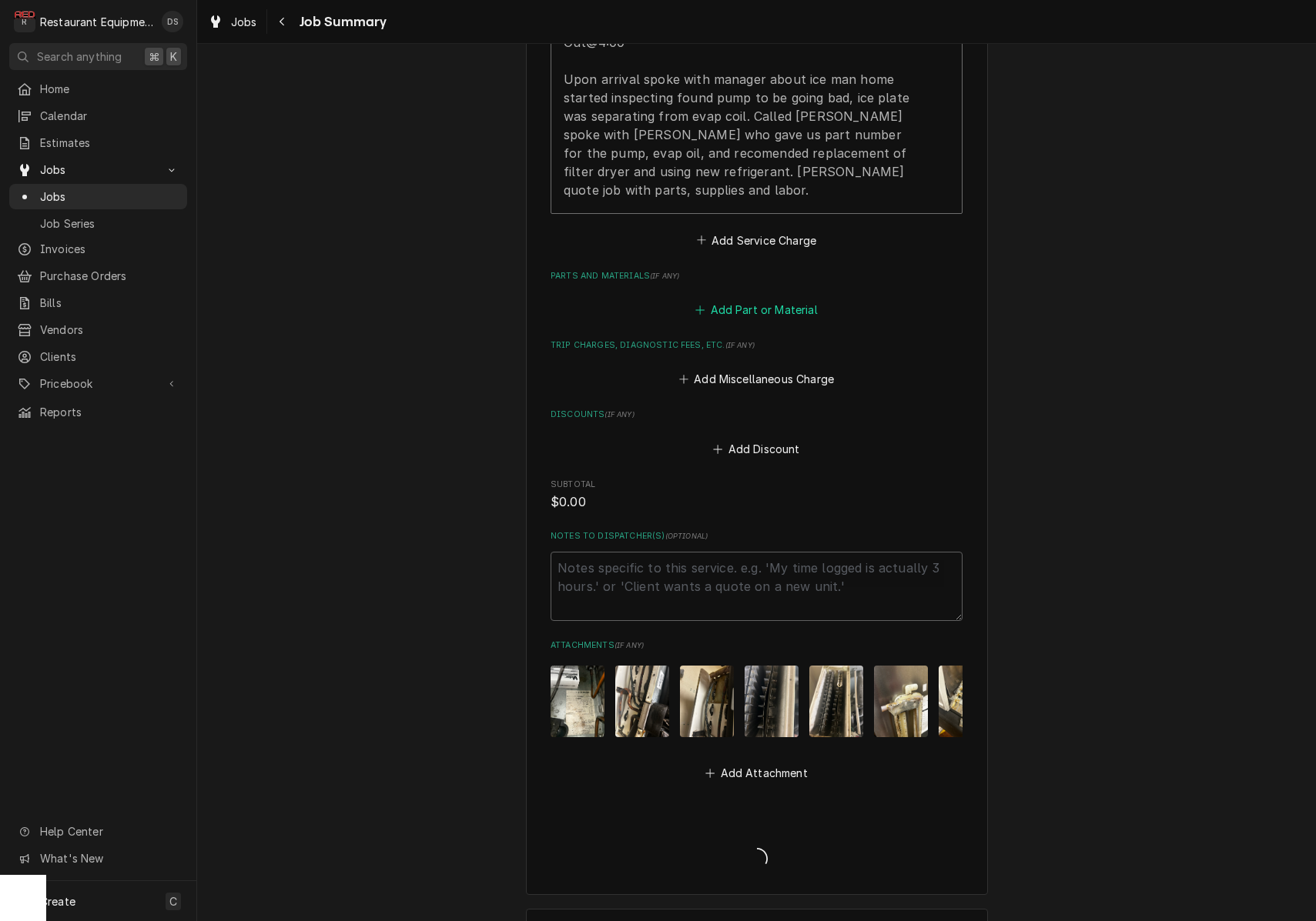
type textarea "x"
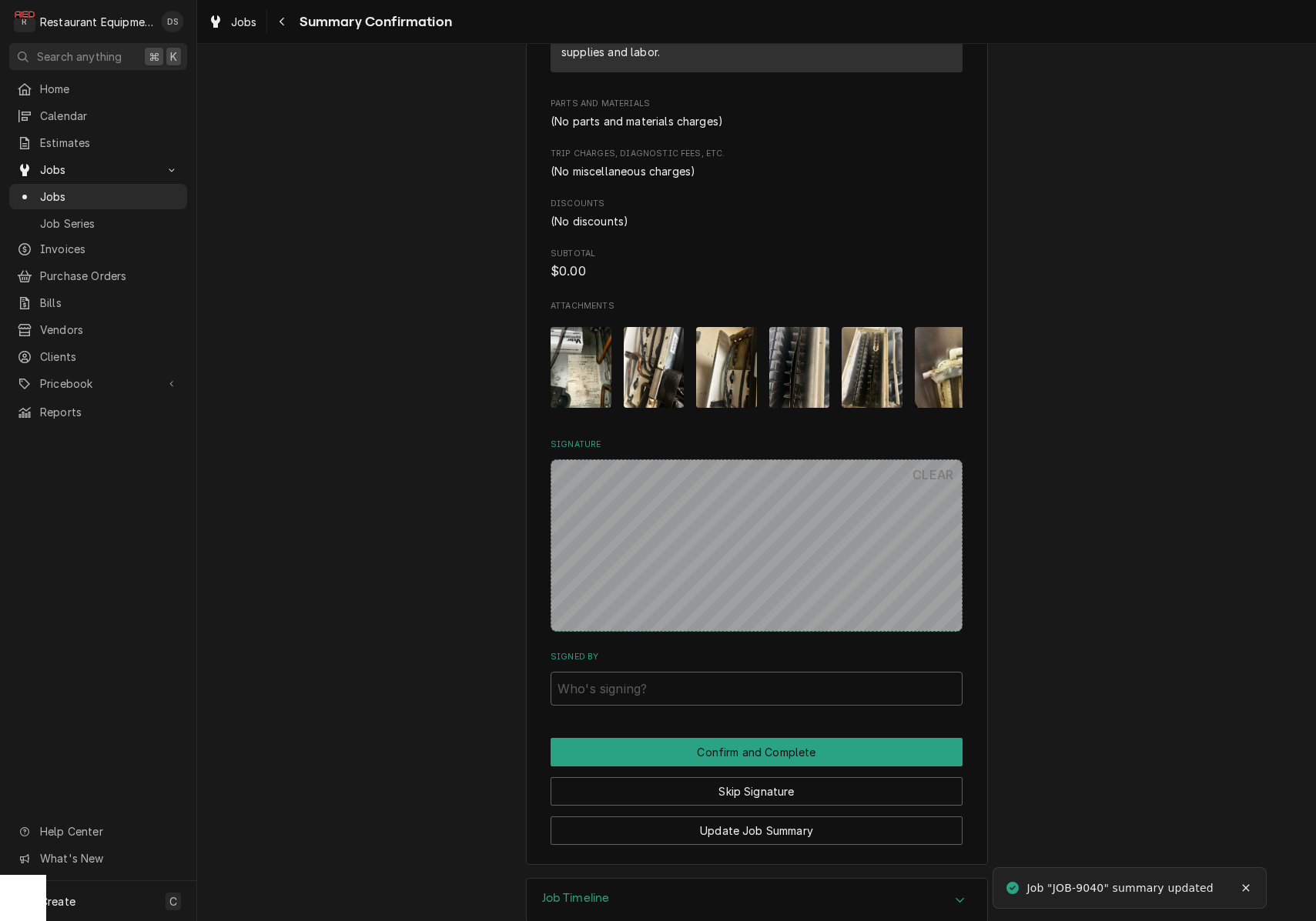
drag, startPoint x: 756, startPoint y: 754, endPoint x: 754, endPoint y: 732, distance: 22.1
click at [756, 777] on button "Skip Signature" at bounding box center [756, 791] width 411 height 28
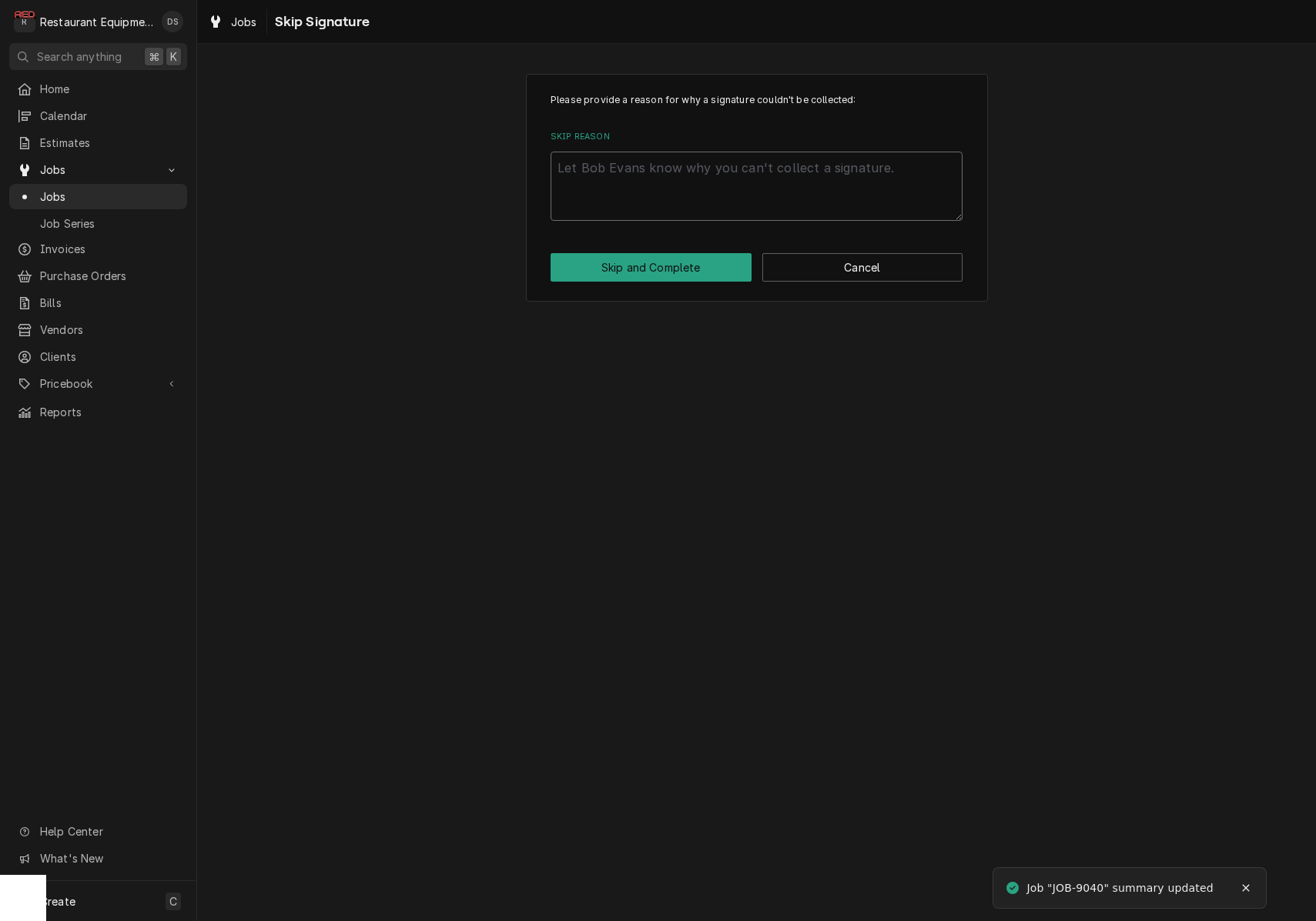
click at [718, 169] on textarea "Skip Reason" at bounding box center [756, 186] width 411 height 70
type textarea "x"
type textarea "S"
type textarea "x"
type textarea "Se"
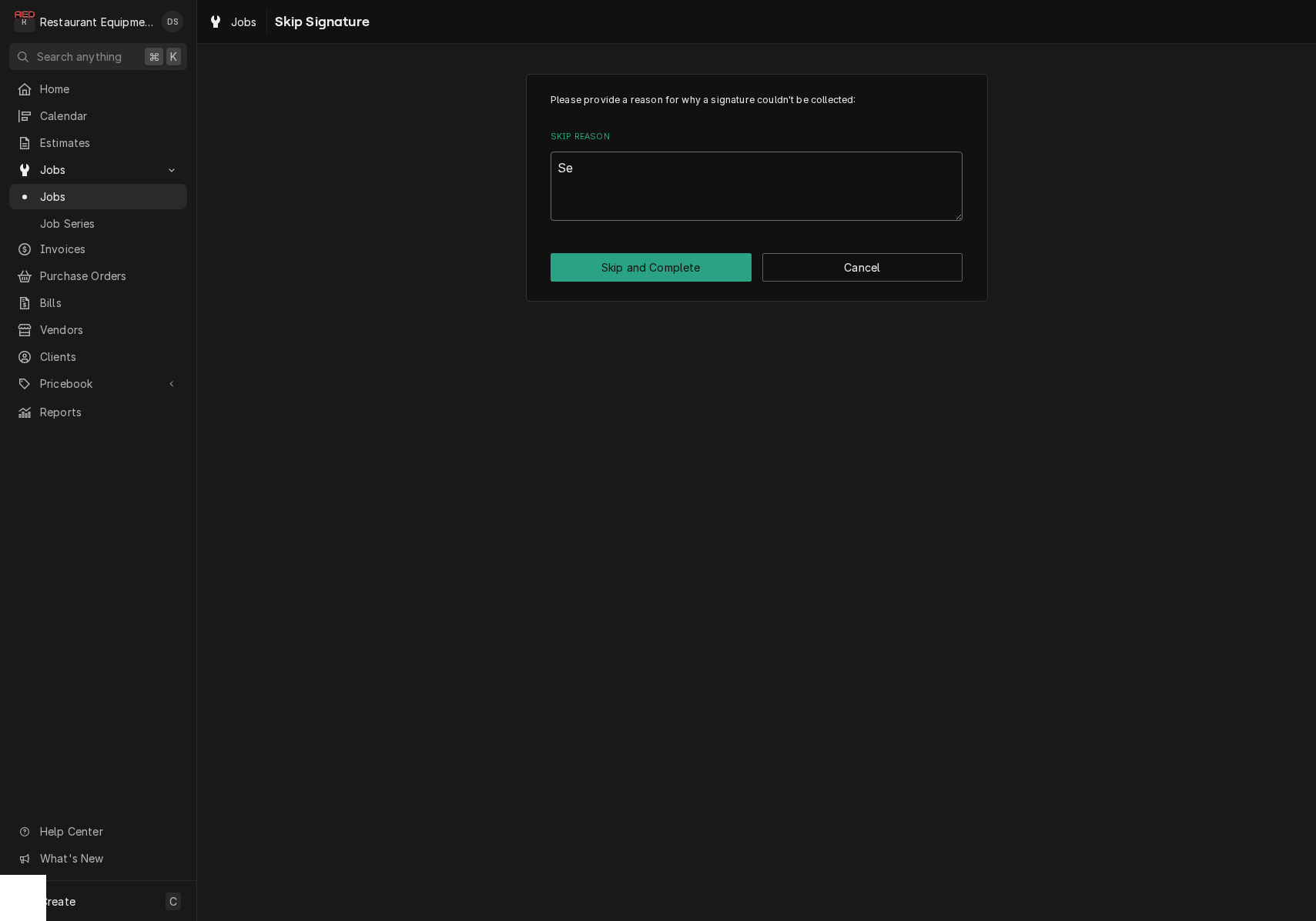
type textarea "x"
type textarea "Sen"
type textarea "x"
type textarea "Send"
type textarea "x"
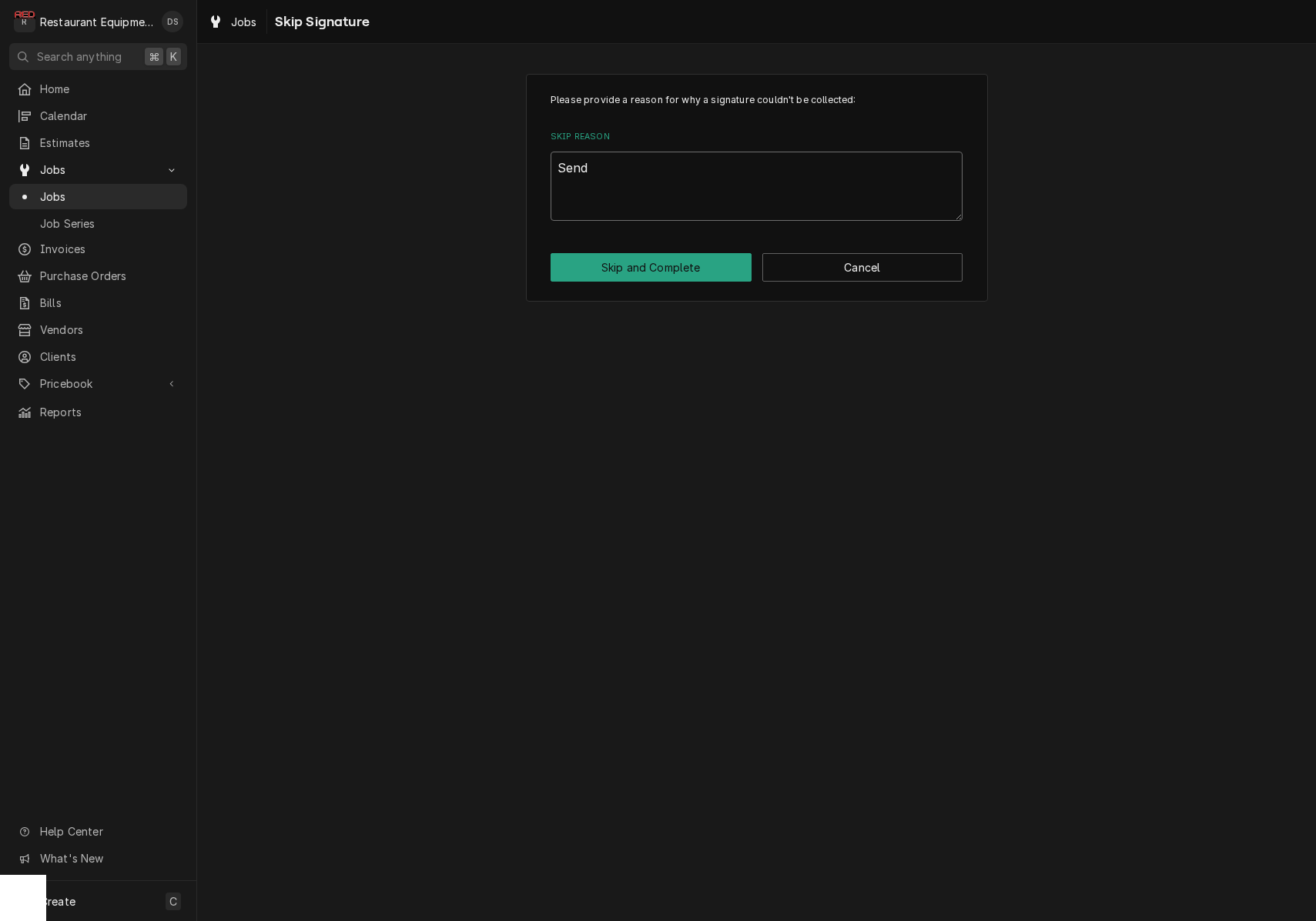
type textarea "Sendi"
type textarea "x"
type textarea "Sendin"
type textarea "x"
type textarea "Sending"
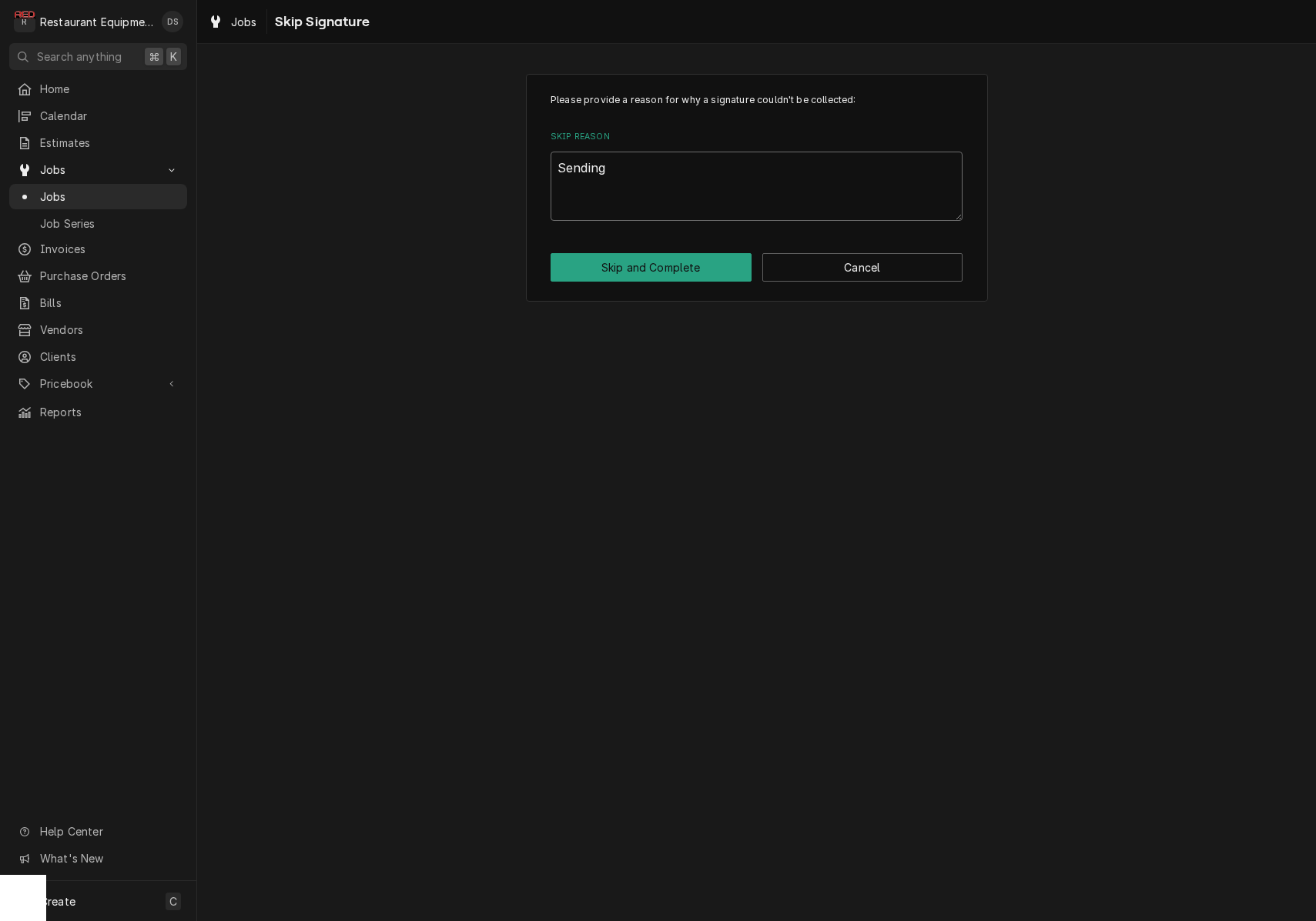
type textarea "x"
type textarea "Sending"
type textarea "x"
type textarea "Sending q"
type textarea "x"
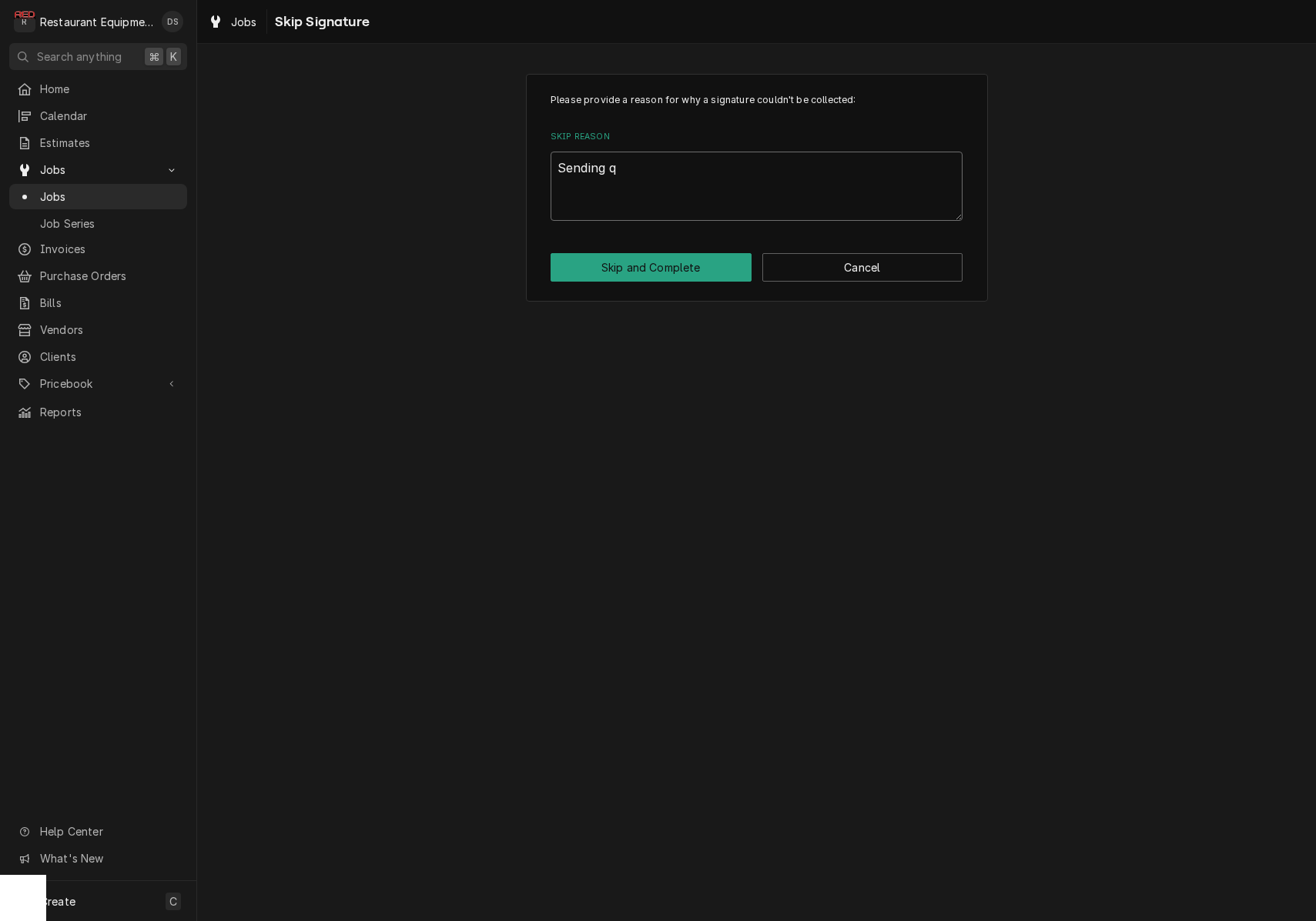
type textarea "Sending qu"
type textarea "x"
type textarea "Sending quo"
type textarea "x"
type textarea "Sending quot"
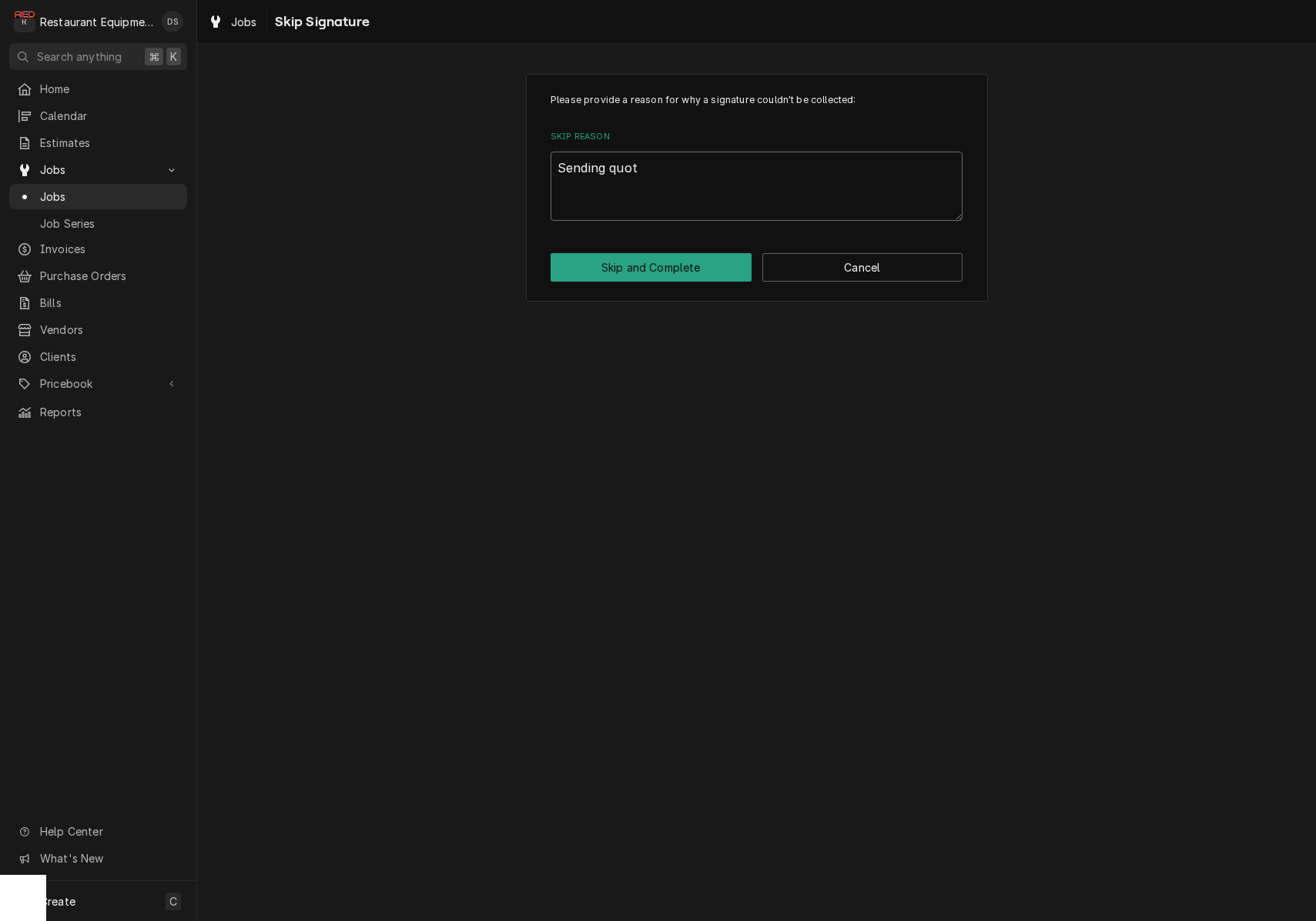
type textarea "x"
type textarea "Sending quote"
type textarea "x"
type textarea "Sending quote"
type textarea "x"
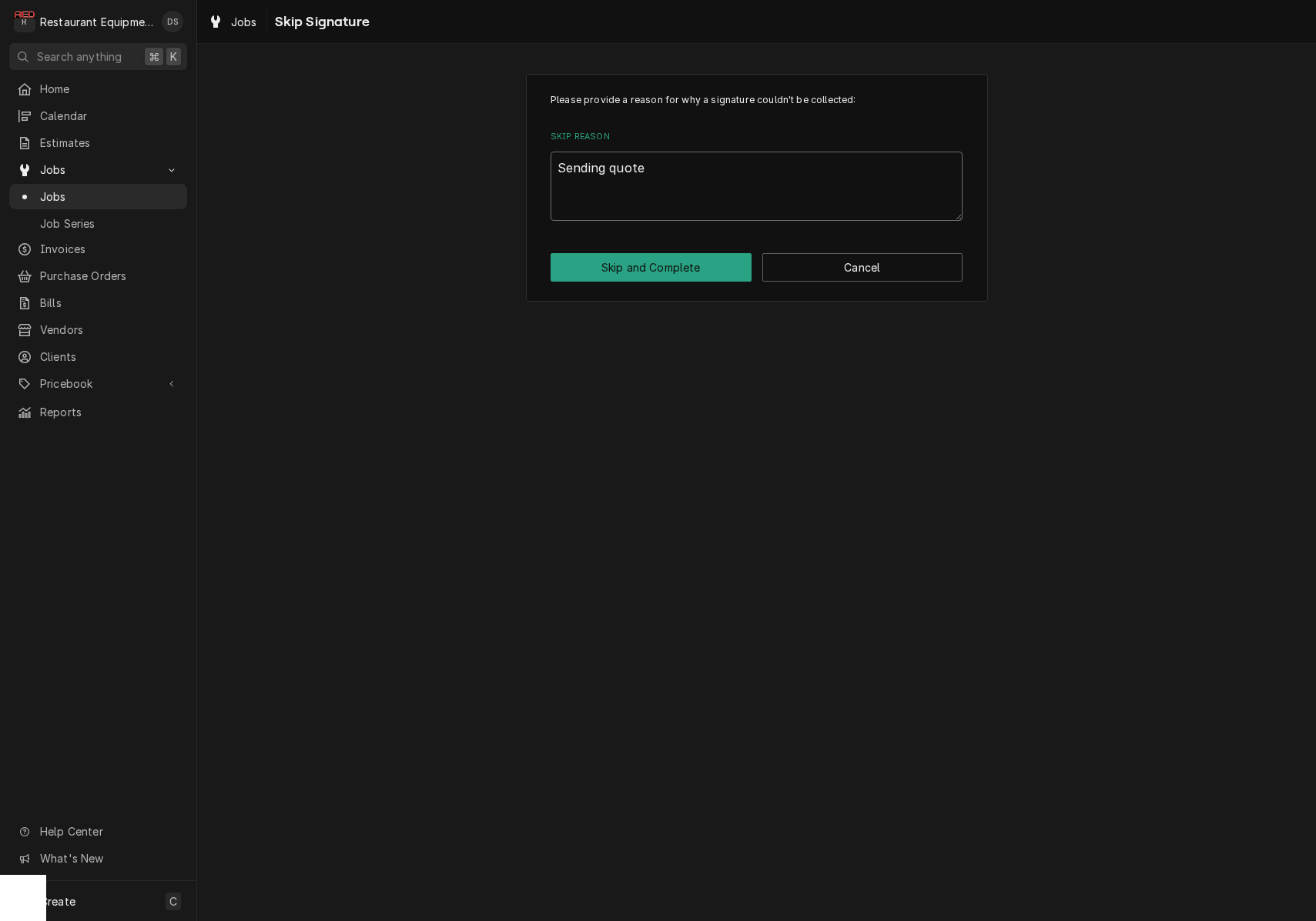
type textarea "Sending quote f"
type textarea "x"
type textarea "Sending quote fr"
type textarea "x"
type textarea "Sending quote f"
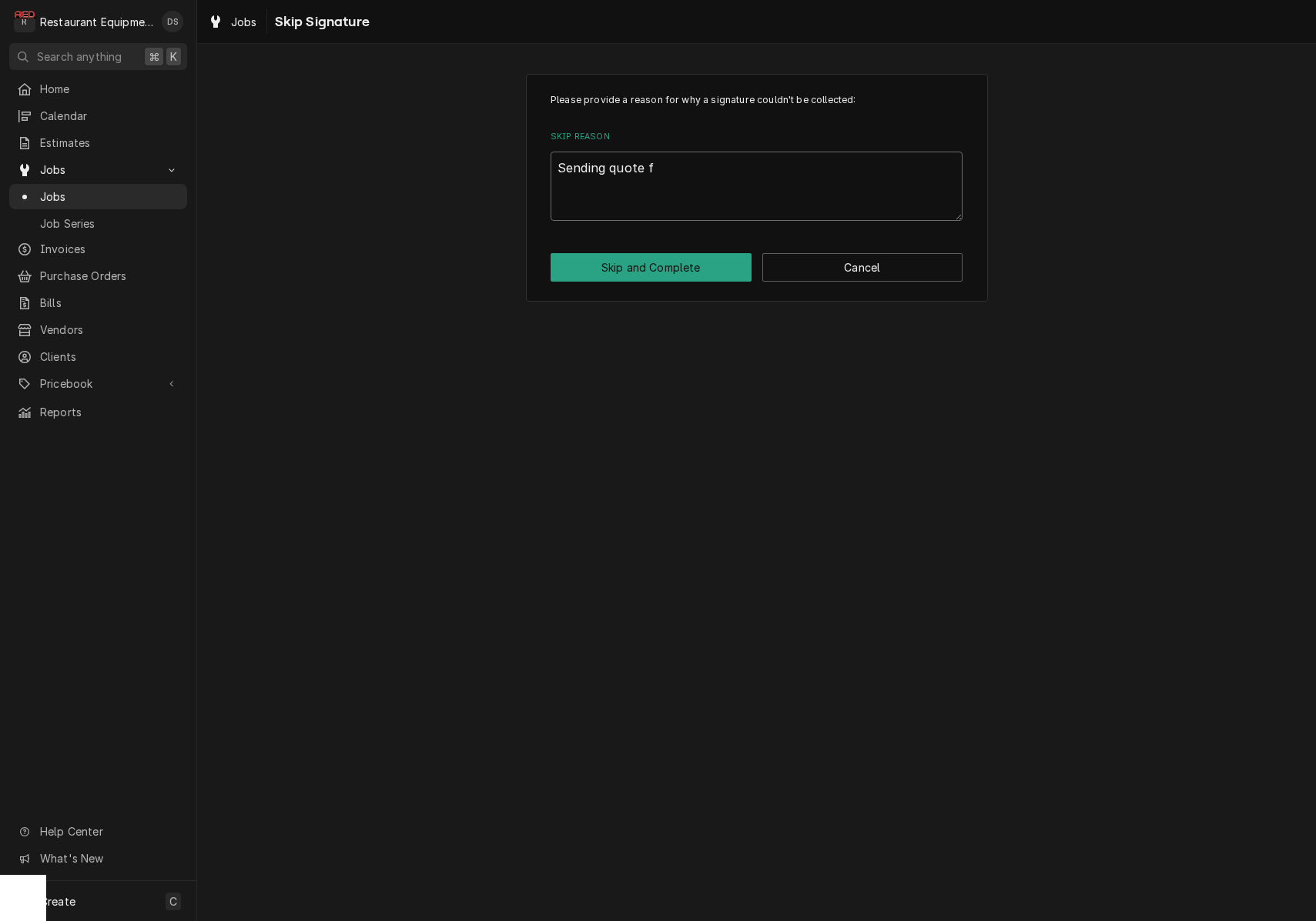
type textarea "x"
type textarea "Sending quote fo"
type textarea "x"
type textarea "Sending quote for"
type textarea "x"
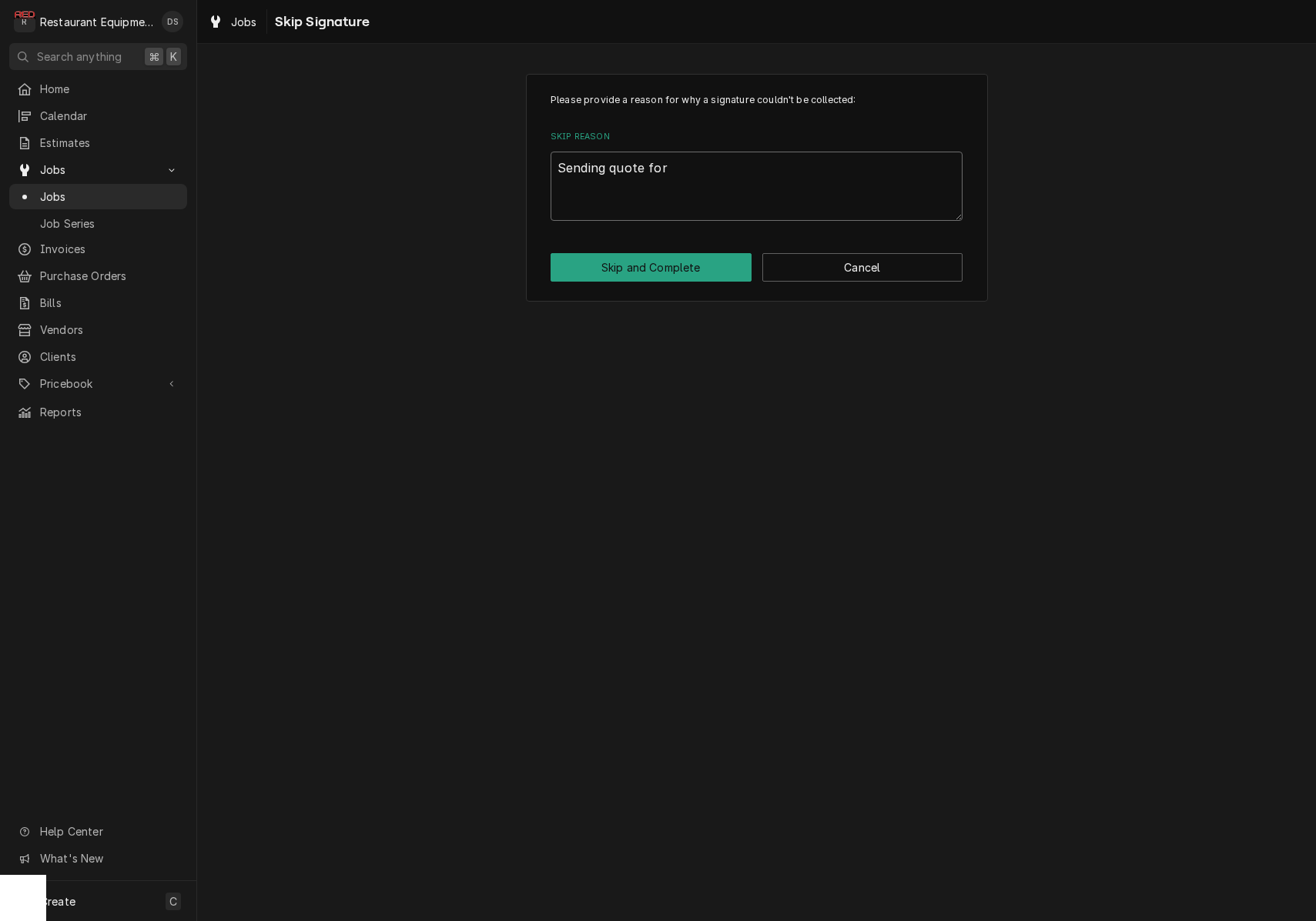
type textarea "Sending quote for"
type textarea "x"
type textarea "Sending quote for r"
type textarea "x"
type textarea "Sending quote for re"
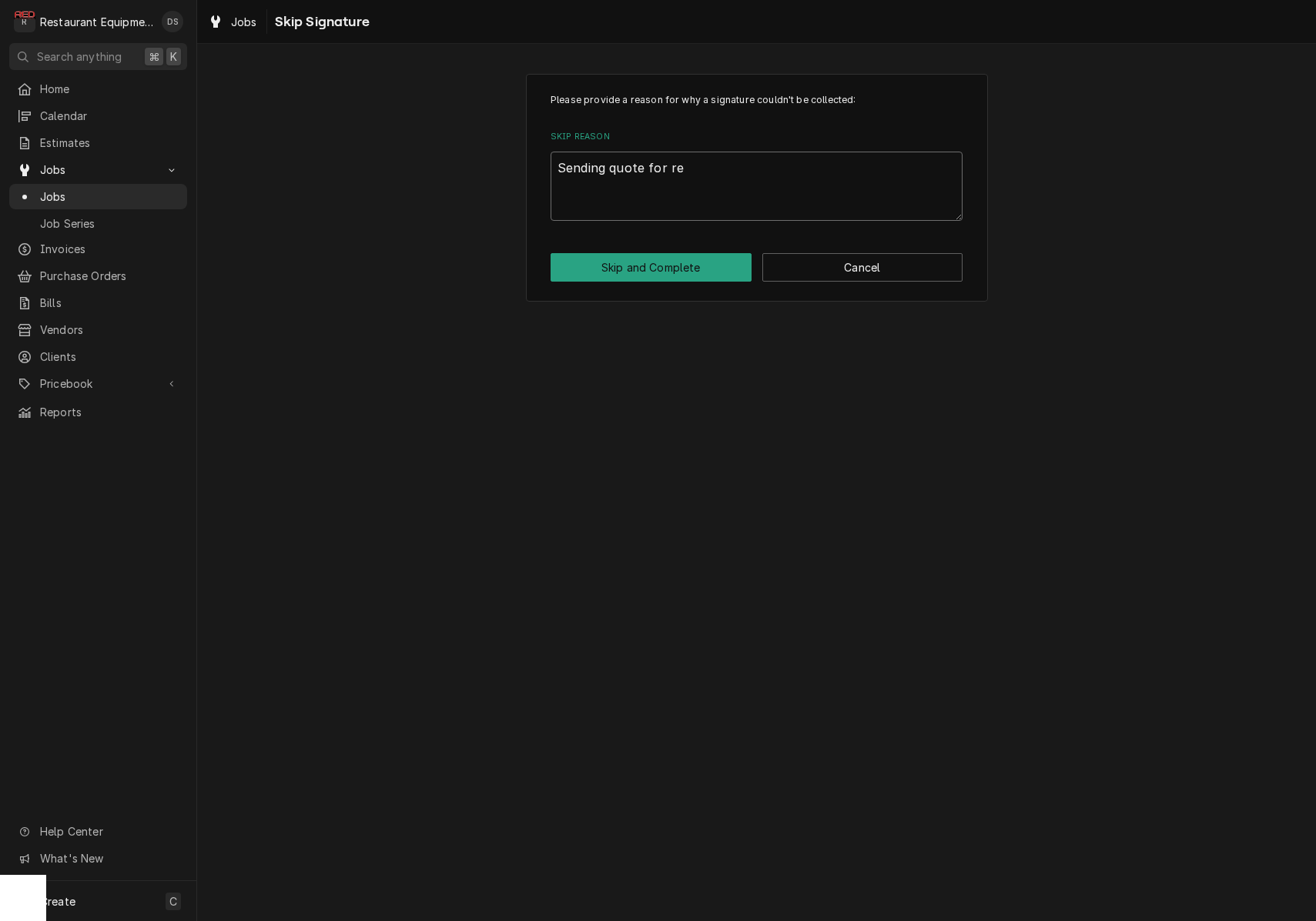
type textarea "x"
type textarea "Sending quote for rep"
type textarea "x"
type textarea "Sending quote for repa"
type textarea "x"
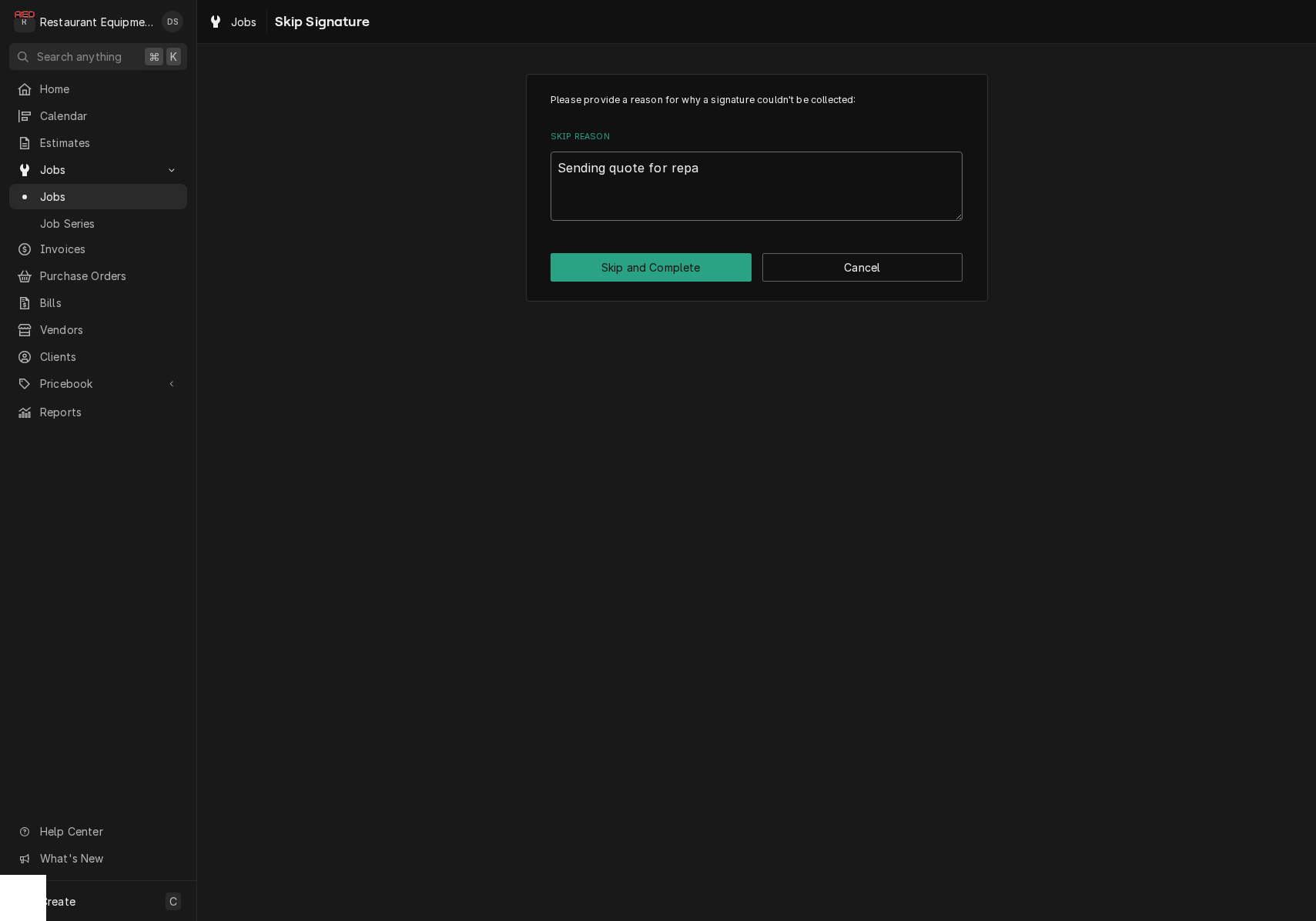
type textarea "Sending quote for repai"
type textarea "x"
type textarea "Sending quote for repair"
type textarea "x"
type textarea "Sending quote for repair."
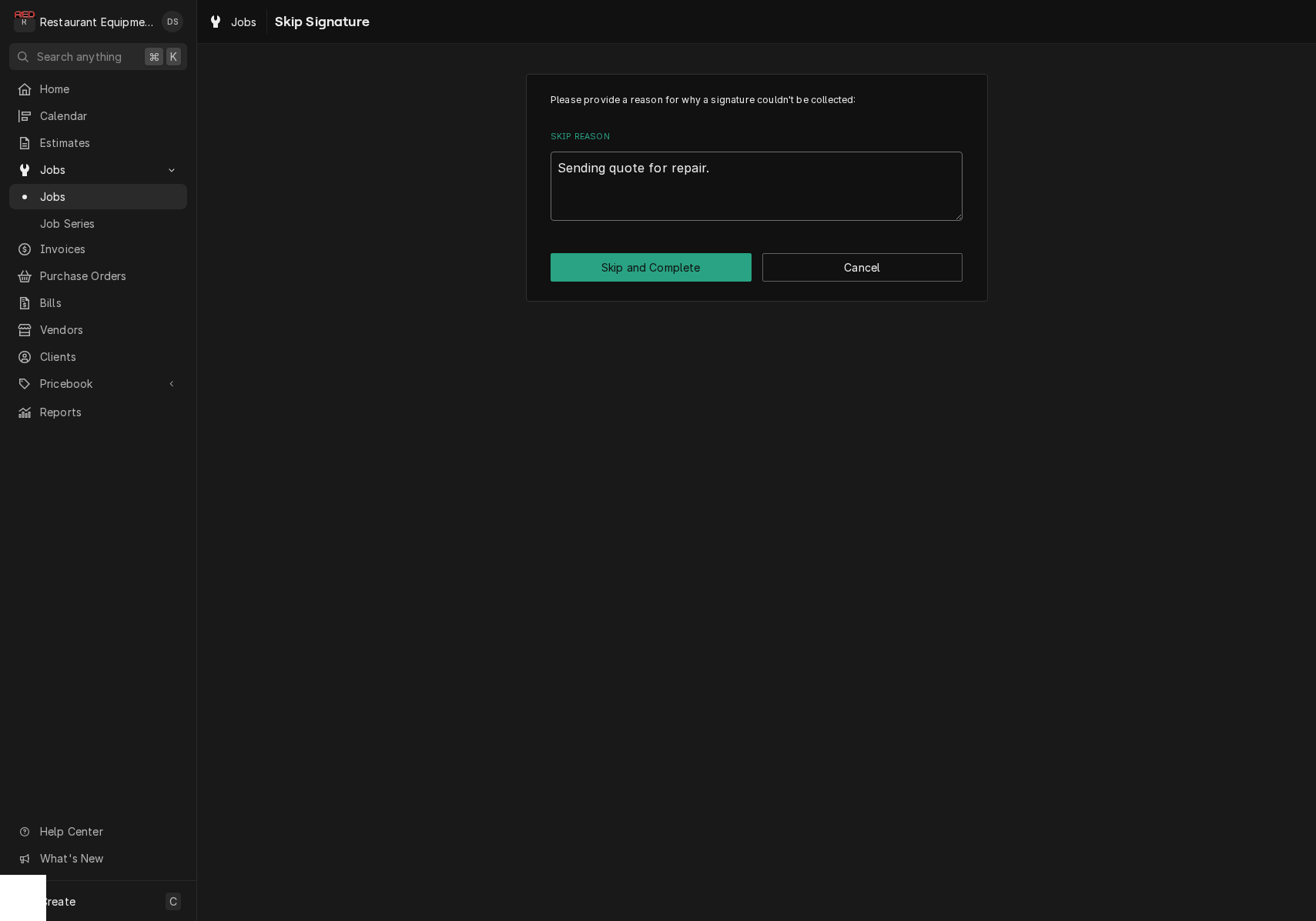
type textarea "x"
type textarea "Sending quote for repair."
click at [693, 259] on button "Skip and Complete" at bounding box center [651, 267] width 201 height 28
type textarea "x"
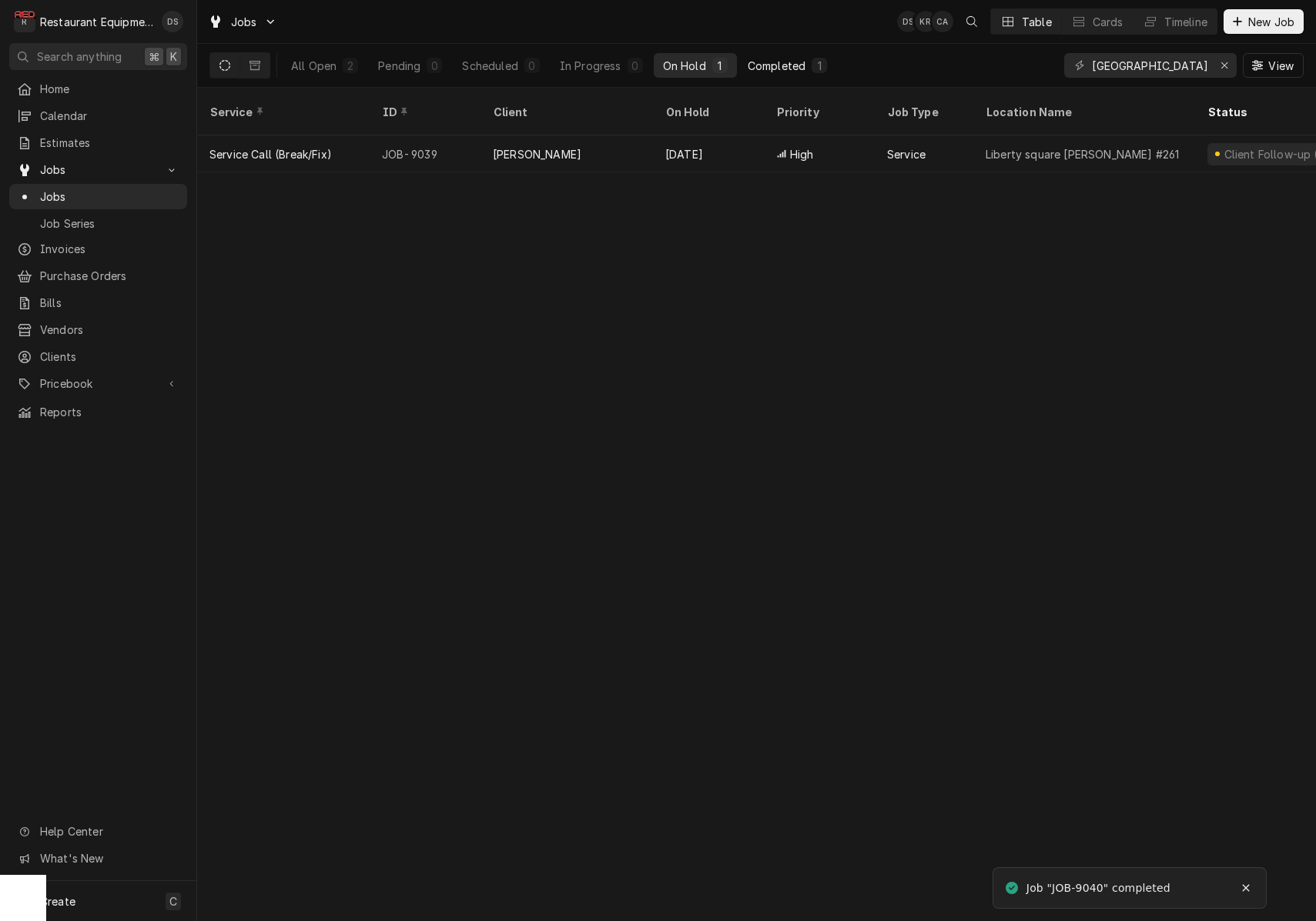
click at [801, 61] on div "Completed" at bounding box center [776, 66] width 58 height 16
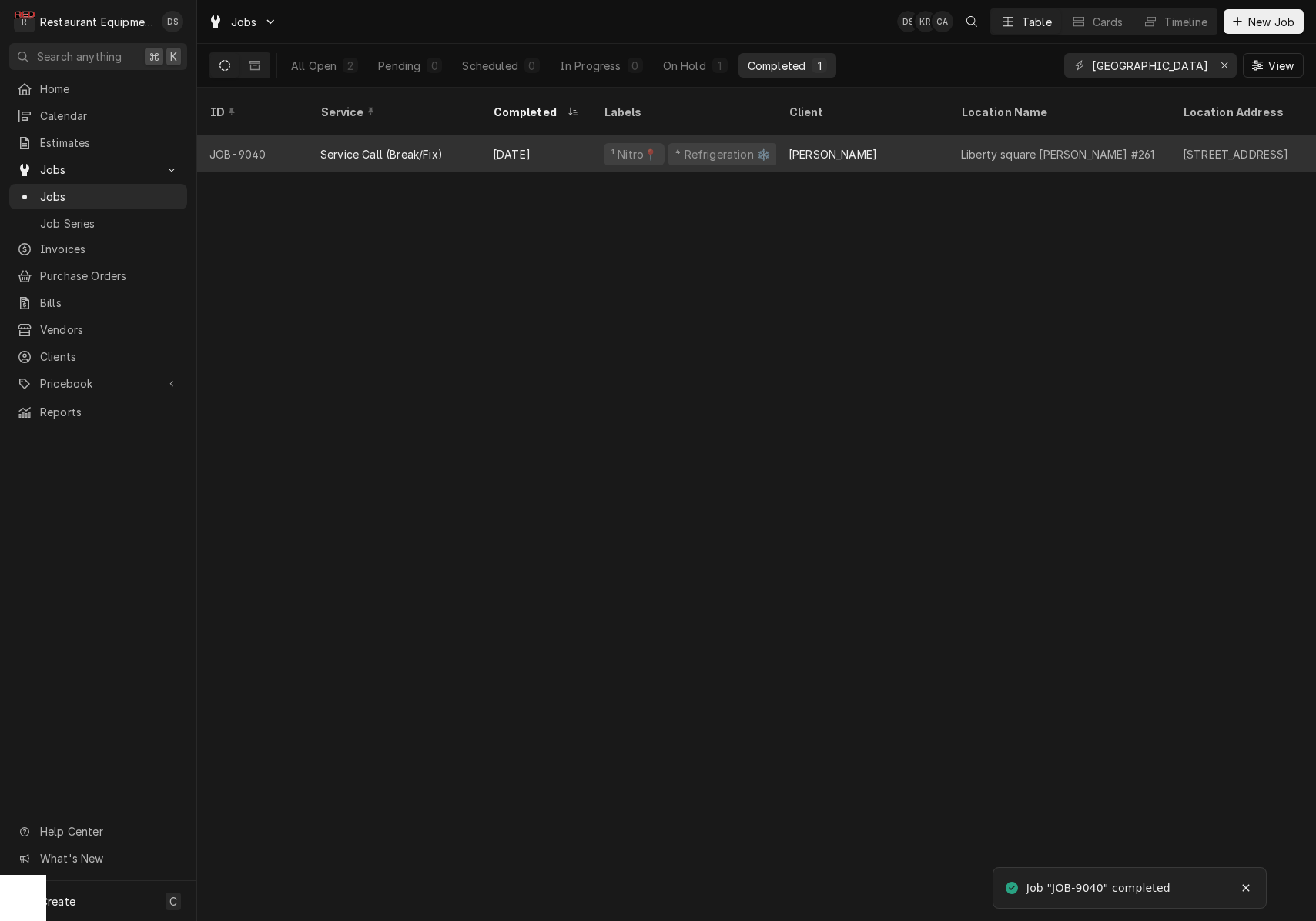
click at [853, 136] on div "Bob Evans" at bounding box center [862, 154] width 172 height 37
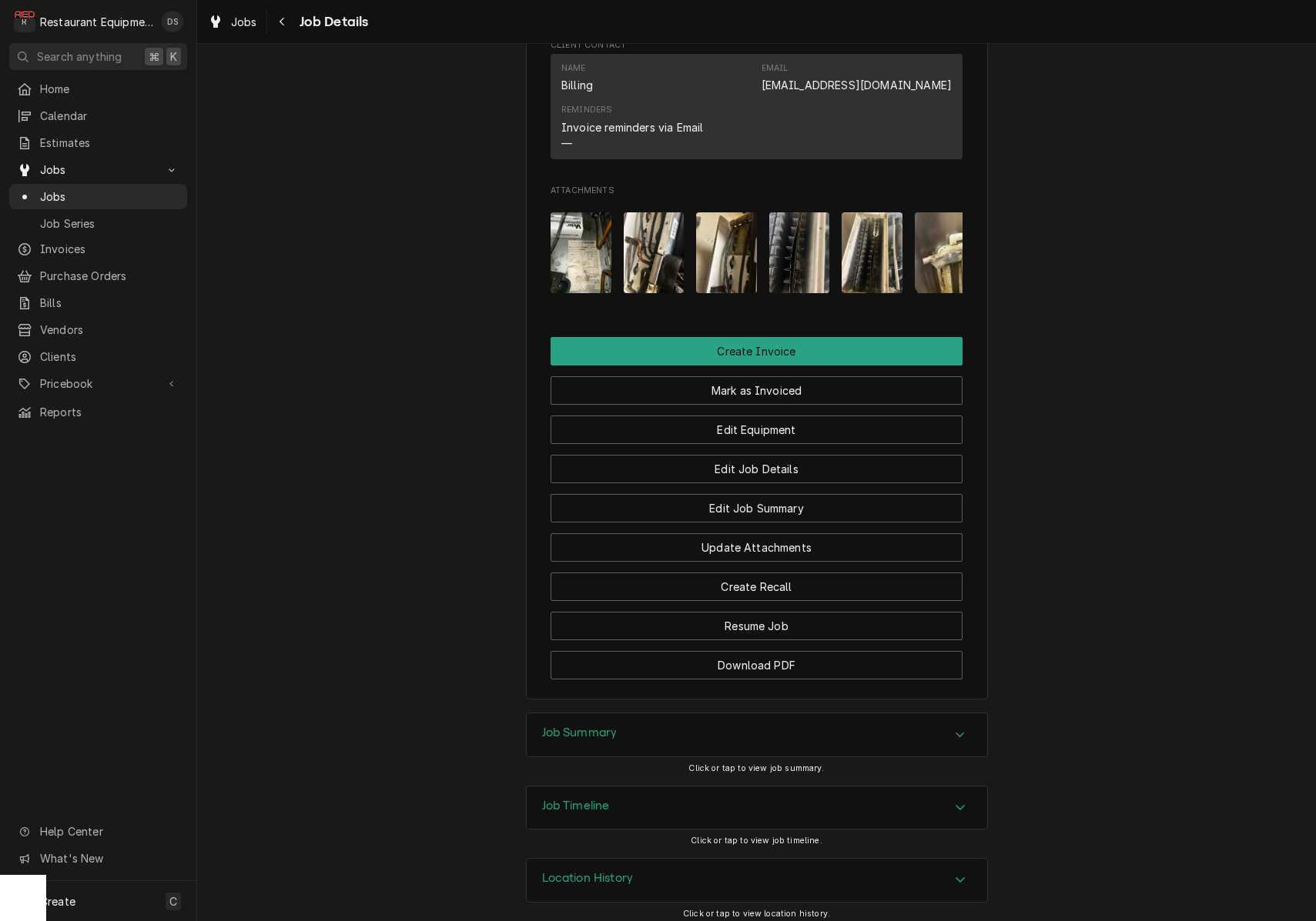
scroll to position [1328, 0]
click at [578, 271] on img "Attachments" at bounding box center [581, 254] width 60 height 81
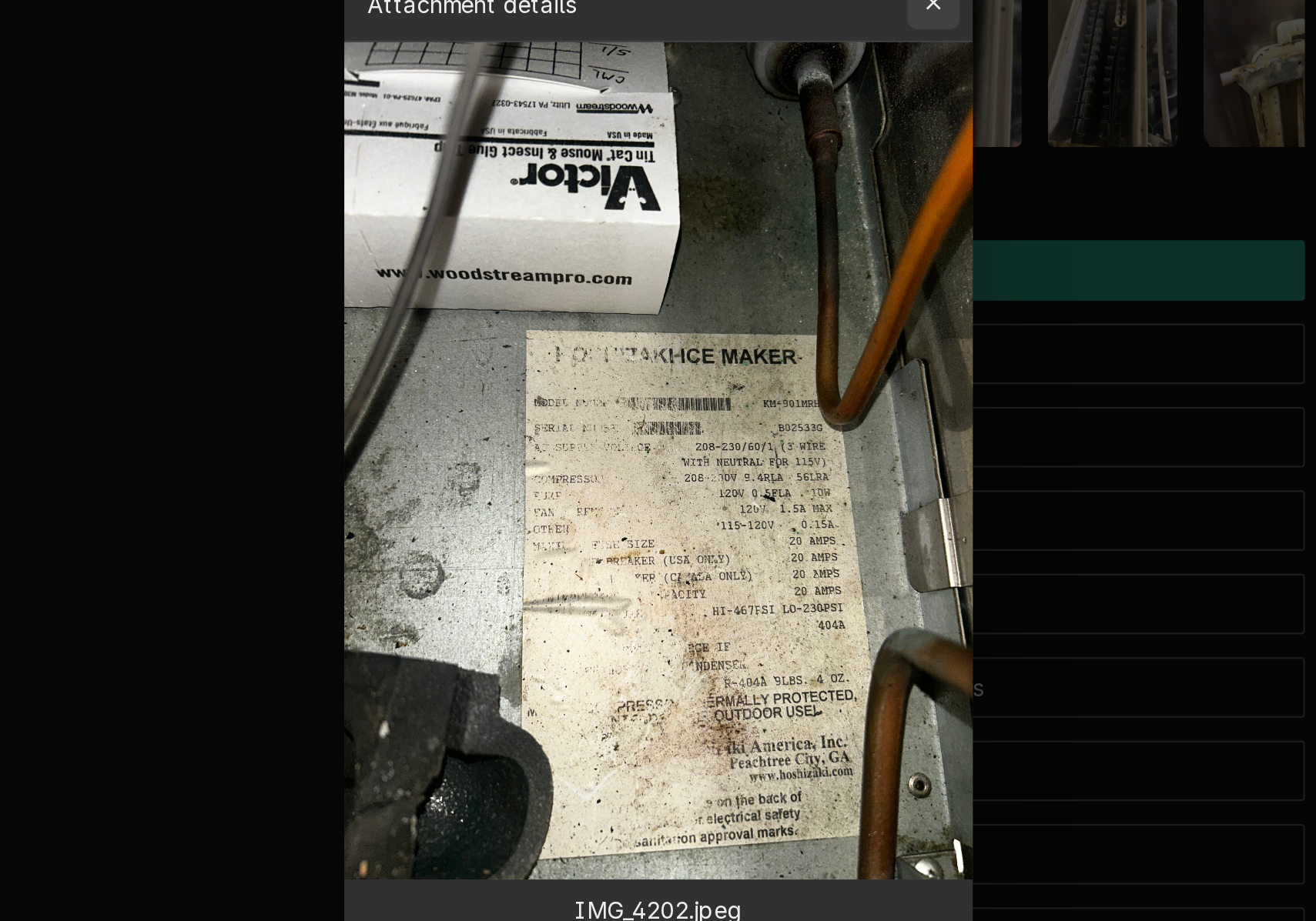
click at [783, 221] on icon "button" at bounding box center [786, 226] width 8 height 11
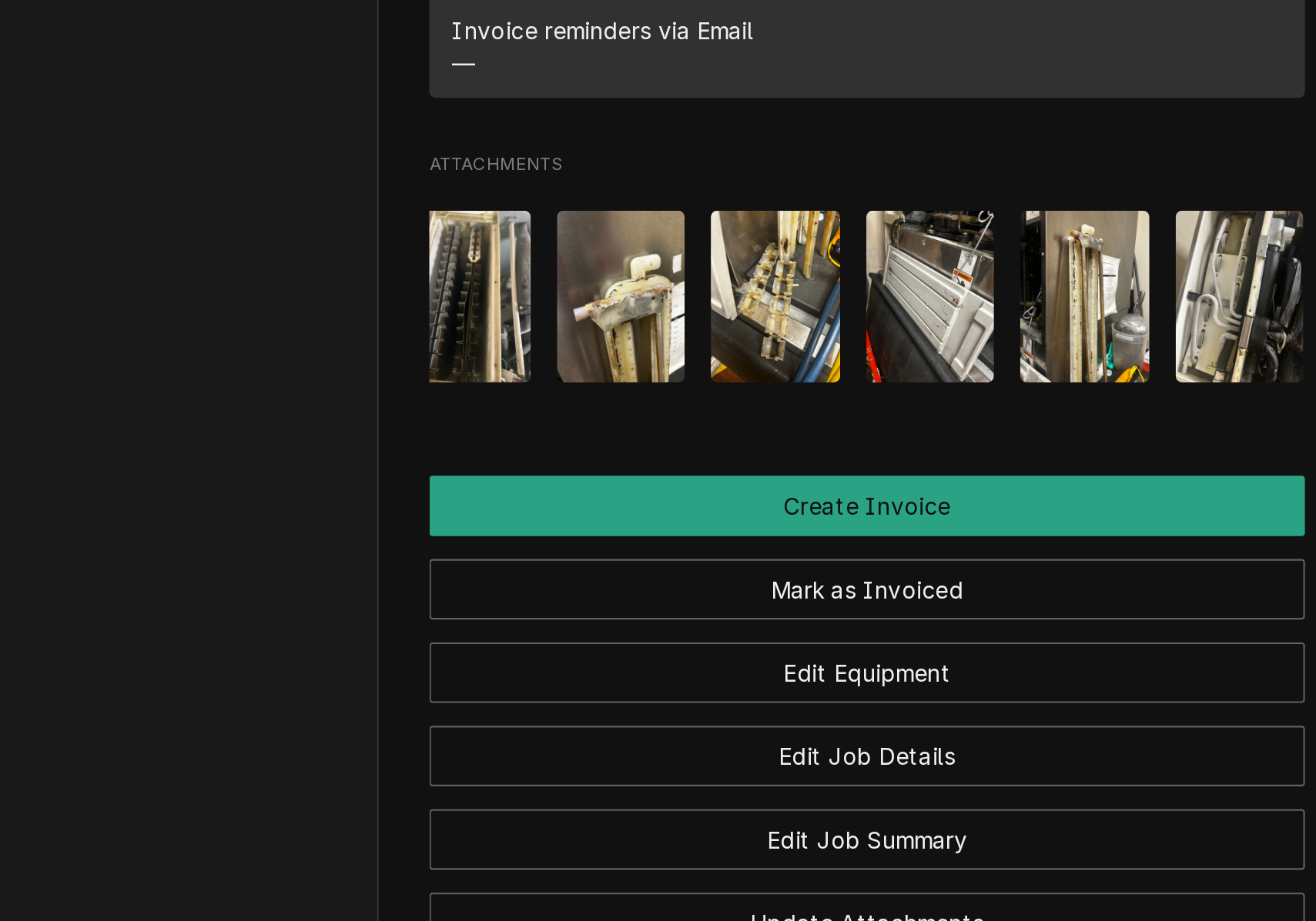
scroll to position [0, 303]
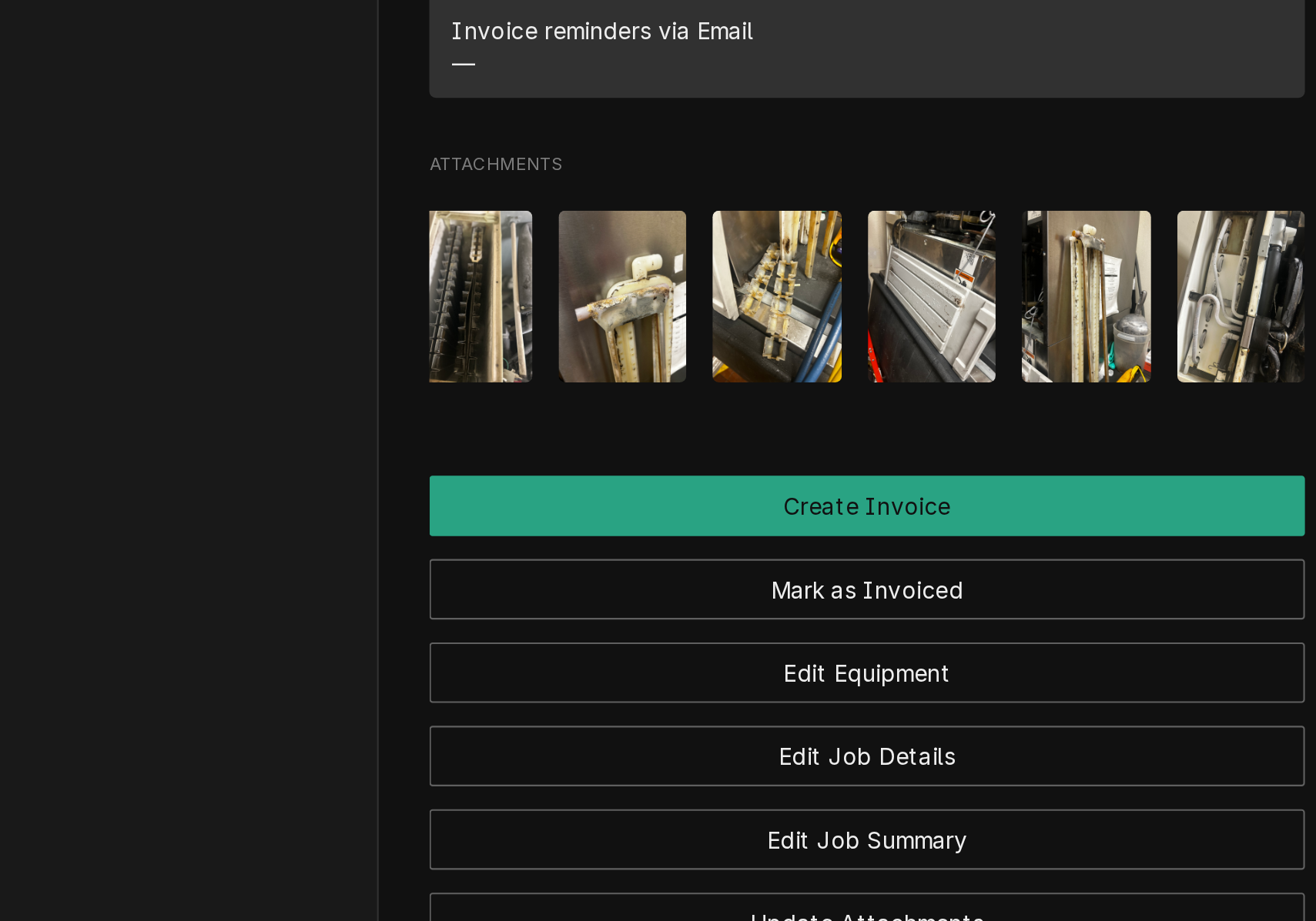
click at [902, 324] on img "Attachments" at bounding box center [932, 365] width 60 height 81
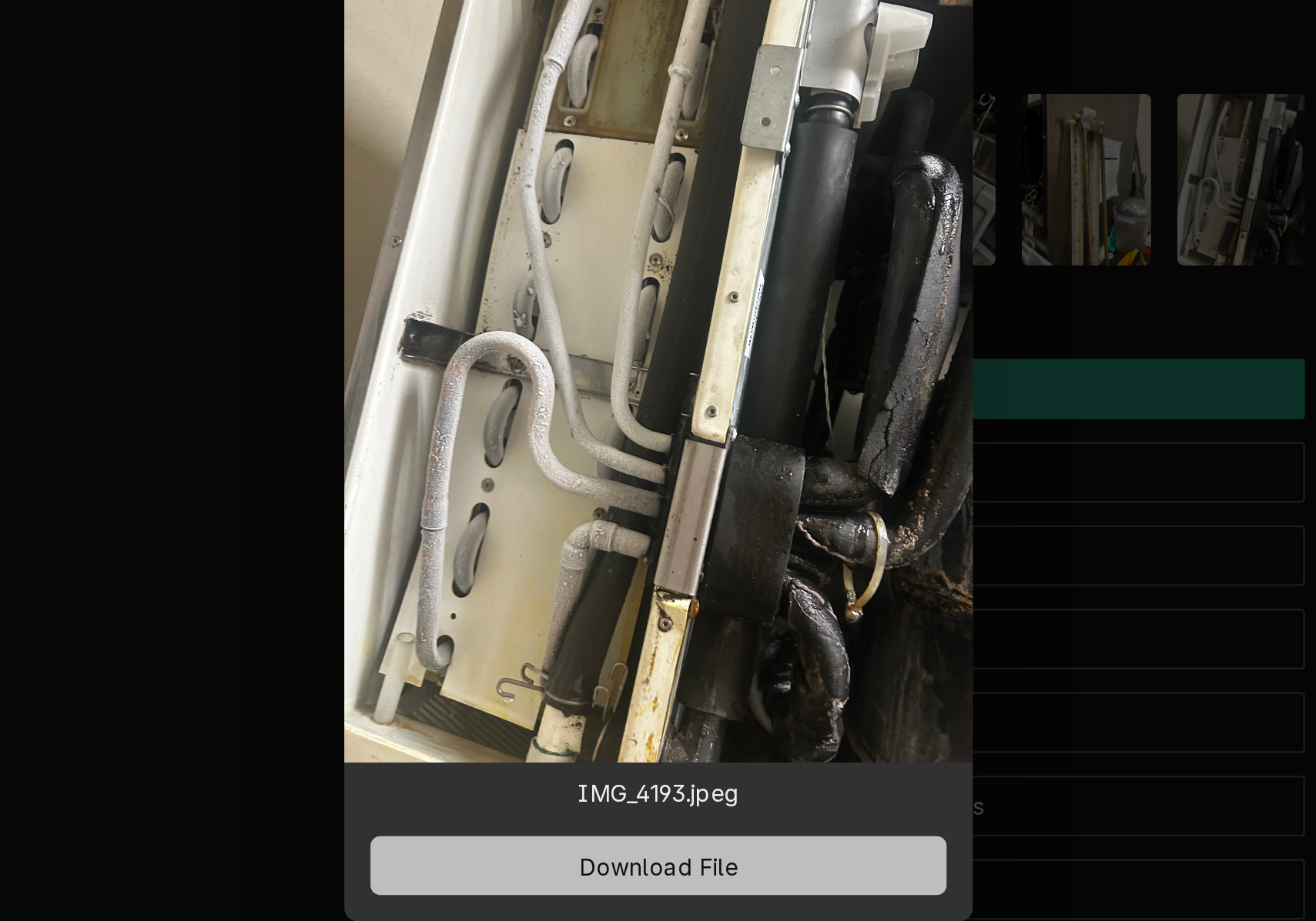
click at [522, 674] on button "Download File" at bounding box center [658, 687] width 271 height 27
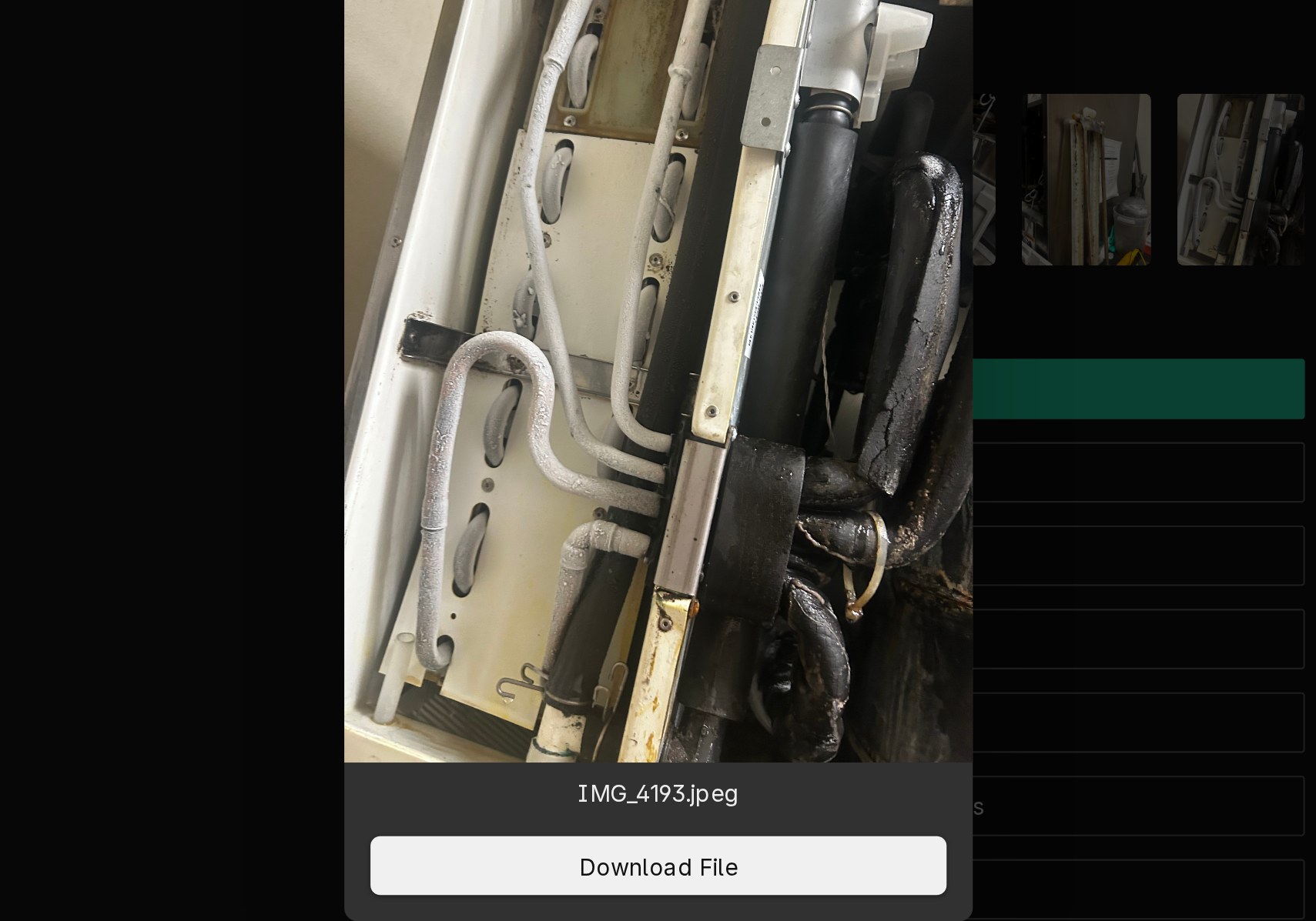
click at [500, 187] on div at bounding box center [658, 460] width 1316 height 921
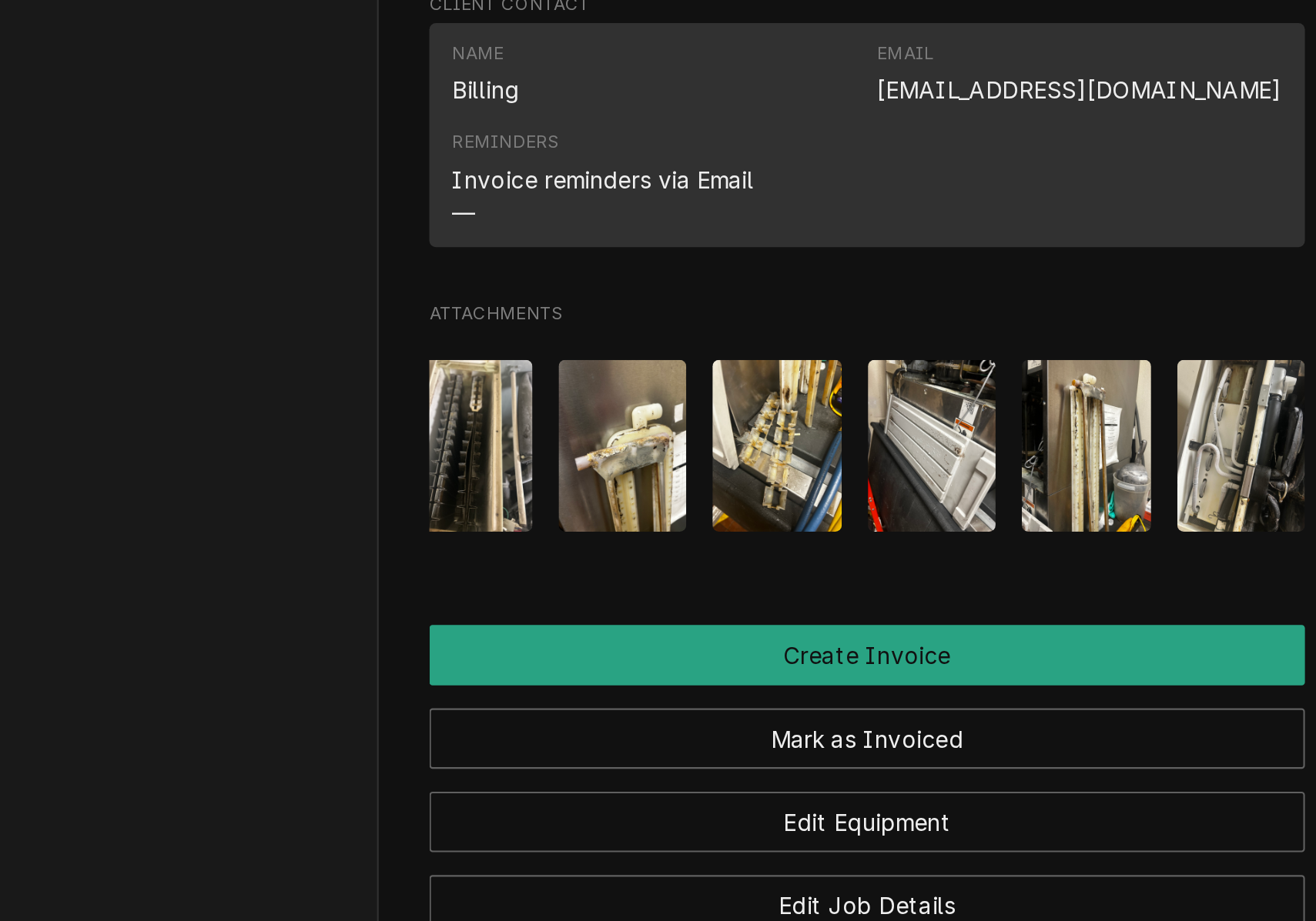
scroll to position [1074, 0]
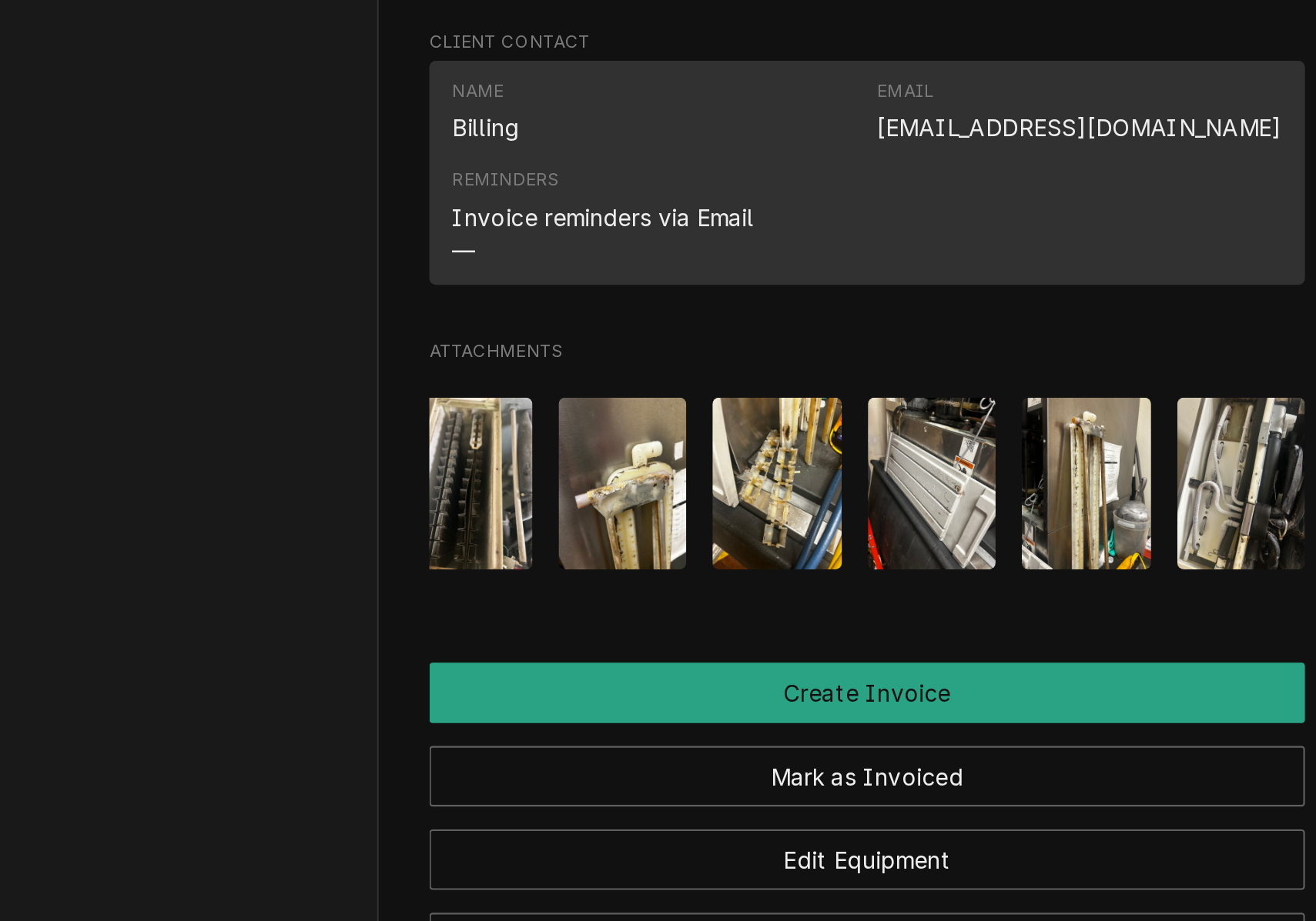
click at [829, 467] on img "Attachments" at bounding box center [860, 508] width 60 height 81
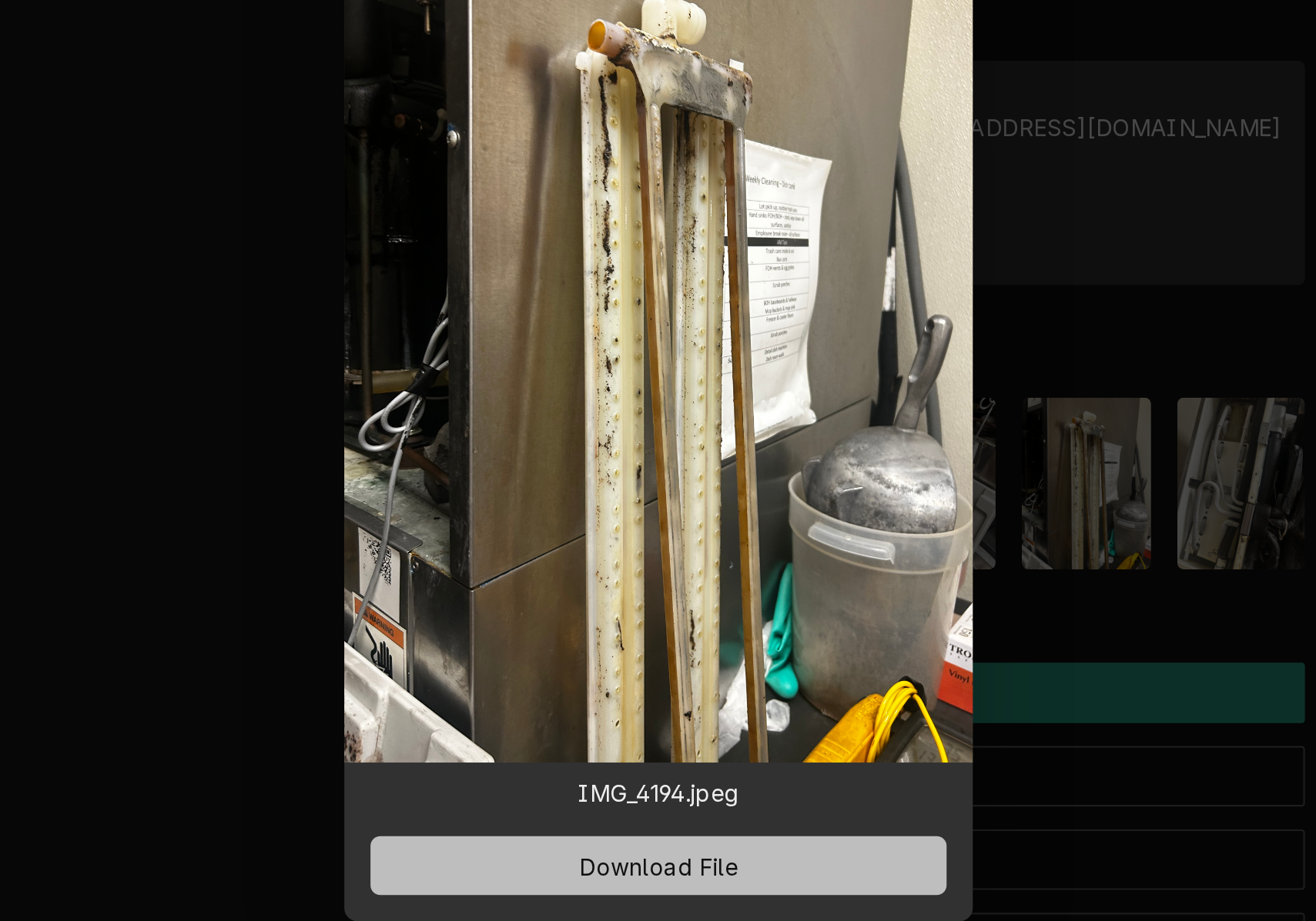
drag, startPoint x: 318, startPoint y: 400, endPoint x: 325, endPoint y: 397, distance: 7.6
click at [618, 680] on span "Download File" at bounding box center [658, 688] width 81 height 16
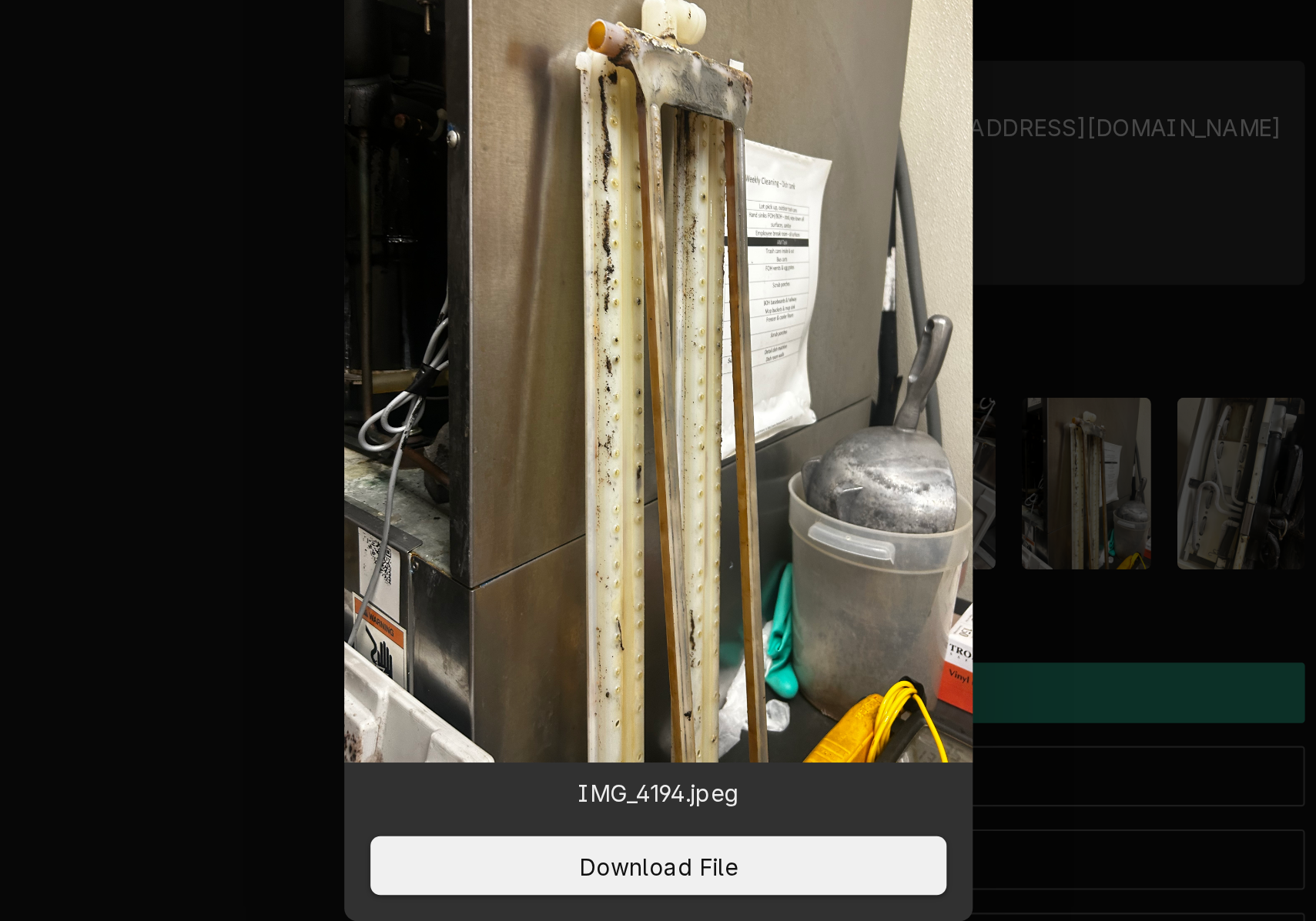
click at [508, 281] on div at bounding box center [658, 460] width 1316 height 921
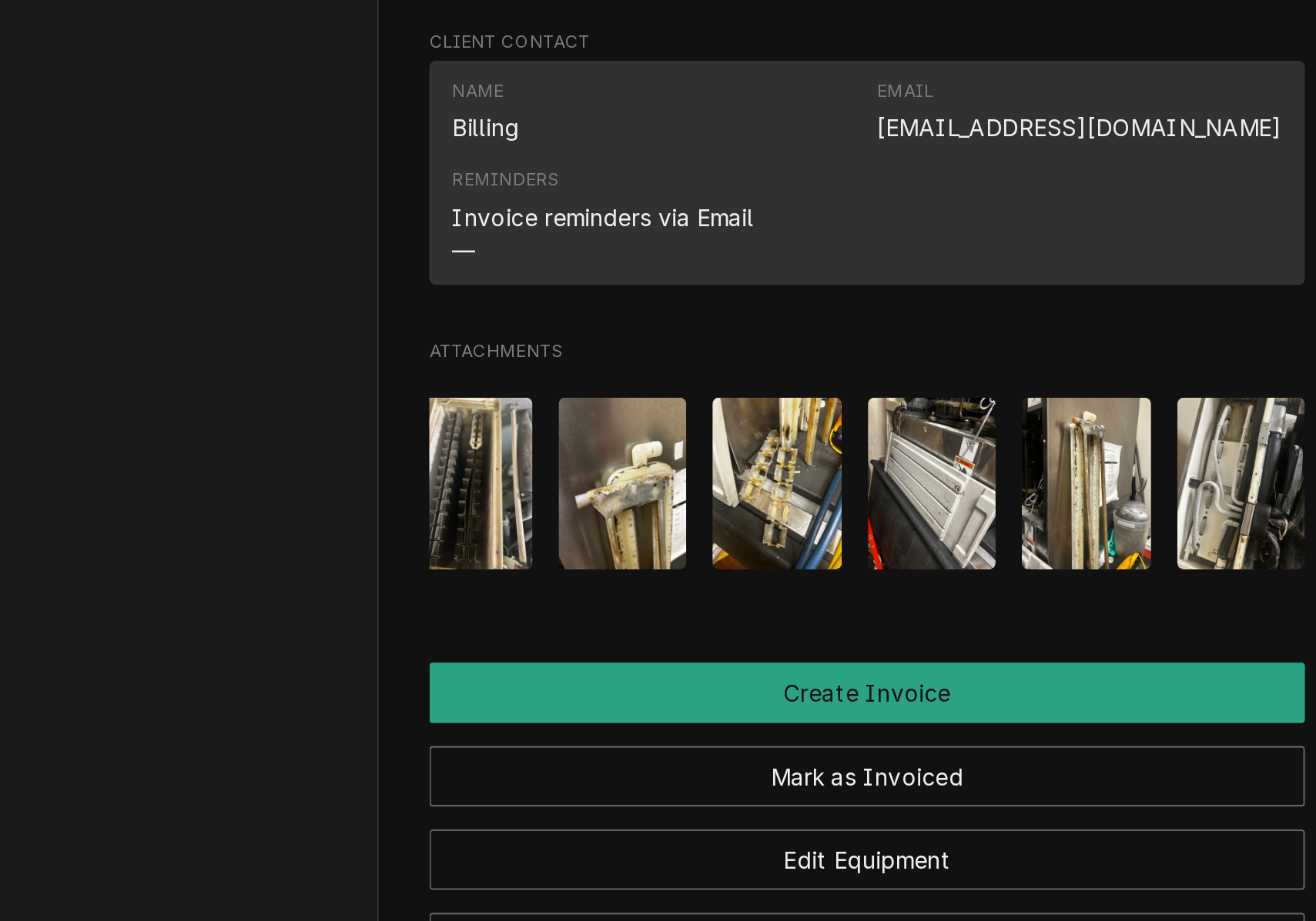
click at [757, 467] on img "Attachments" at bounding box center [787, 508] width 60 height 81
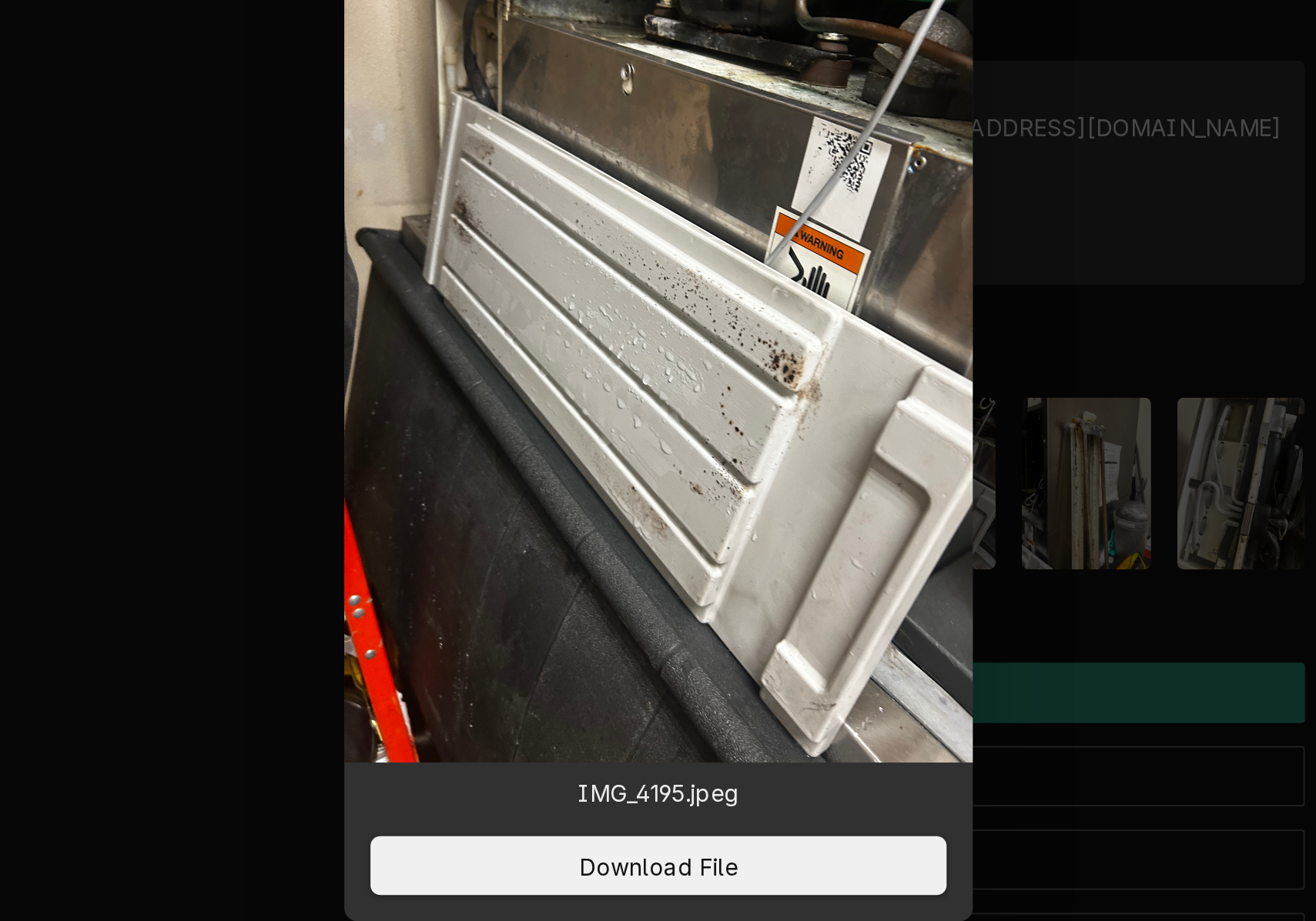
click at [552, 257] on div at bounding box center [658, 460] width 1316 height 921
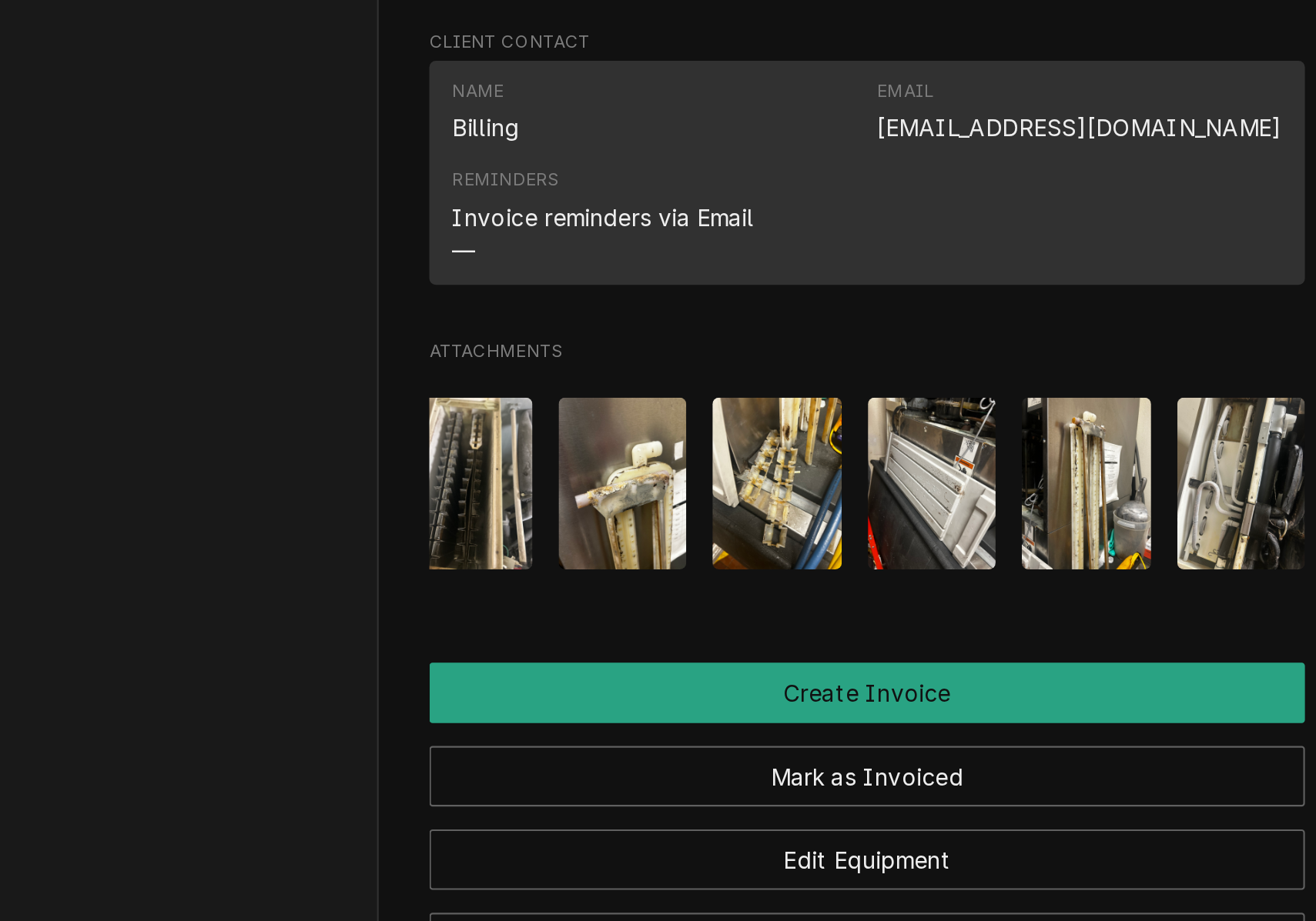
click at [684, 467] on img "Attachments" at bounding box center [714, 508] width 60 height 81
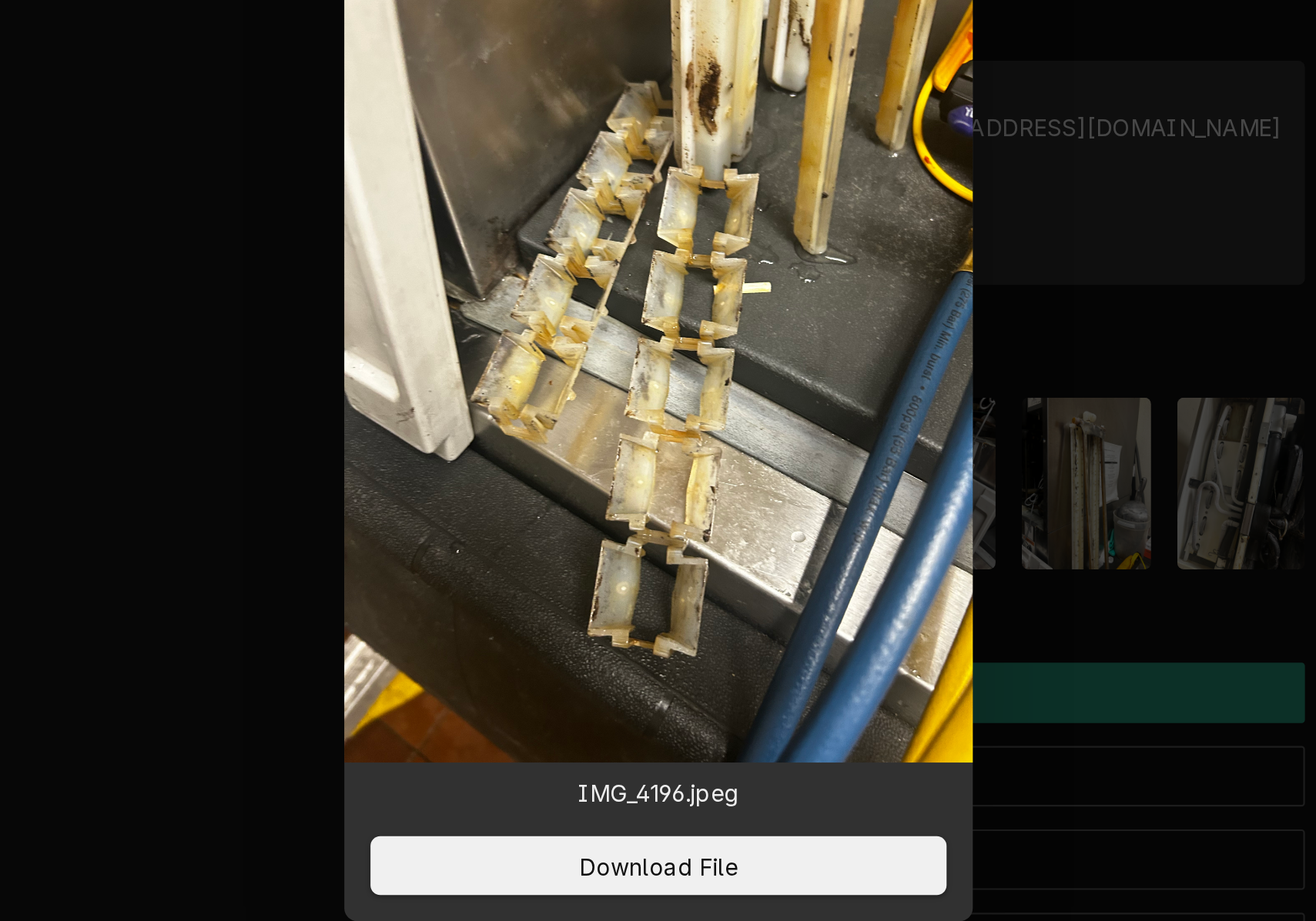
drag, startPoint x: 363, startPoint y: 407, endPoint x: 409, endPoint y: 380, distance: 53.3
click at [522, 674] on button "Download File" at bounding box center [658, 687] width 271 height 27
click at [536, 280] on div at bounding box center [658, 460] width 1316 height 921
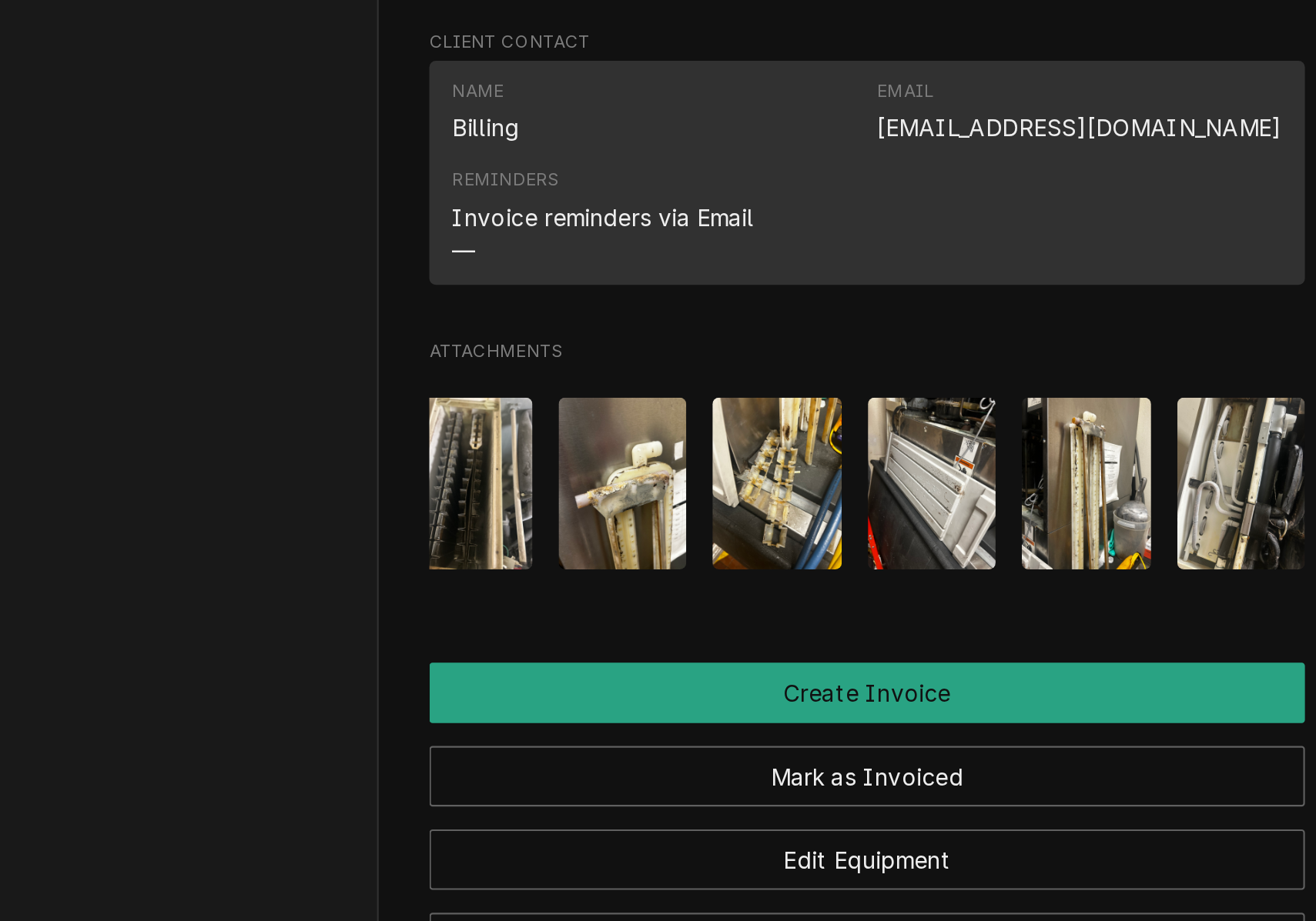
click at [611, 467] on img "Attachments" at bounding box center [642, 508] width 60 height 81
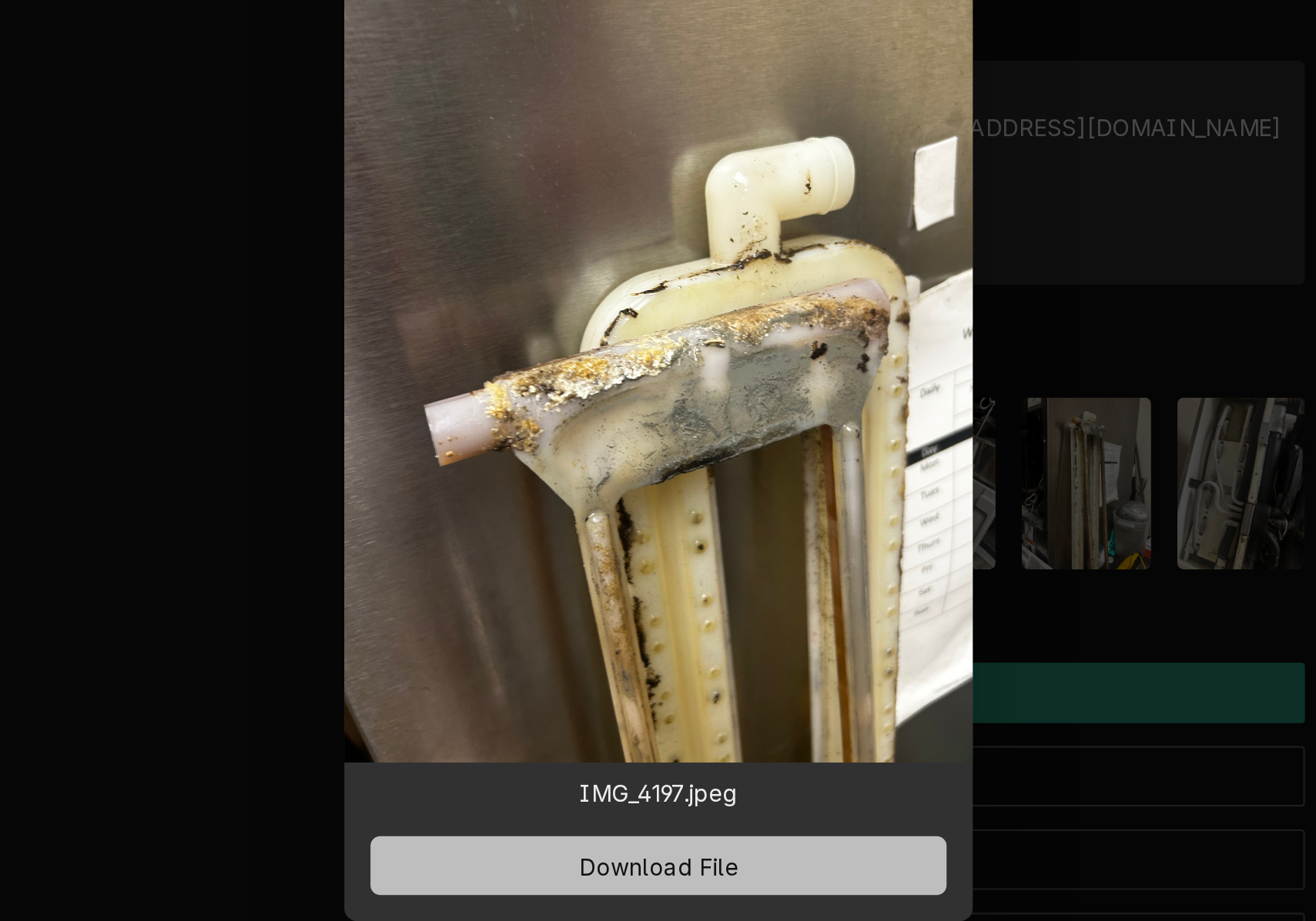
click at [618, 680] on span "Download File" at bounding box center [658, 688] width 81 height 16
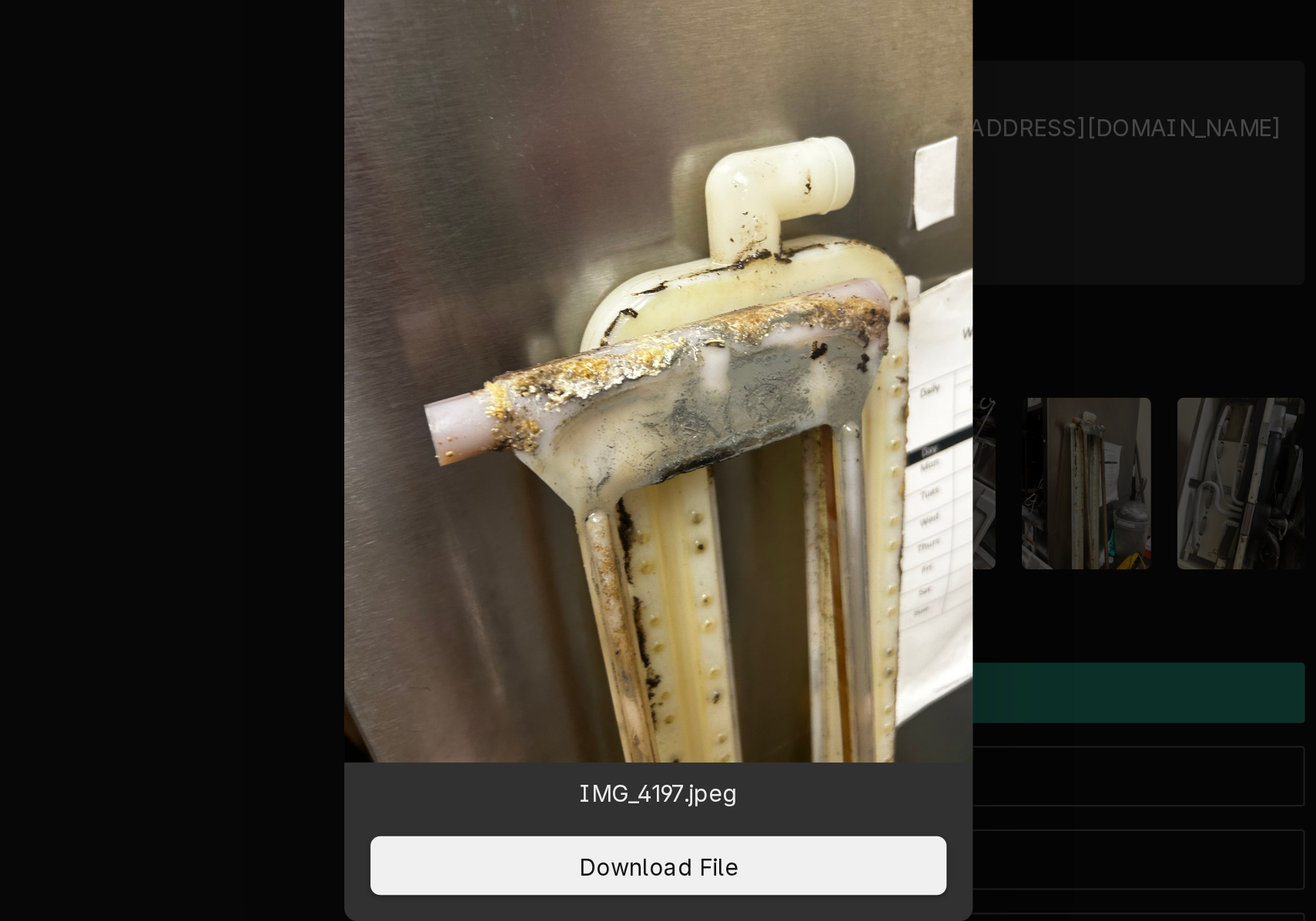
click at [490, 294] on div at bounding box center [658, 460] width 1316 height 921
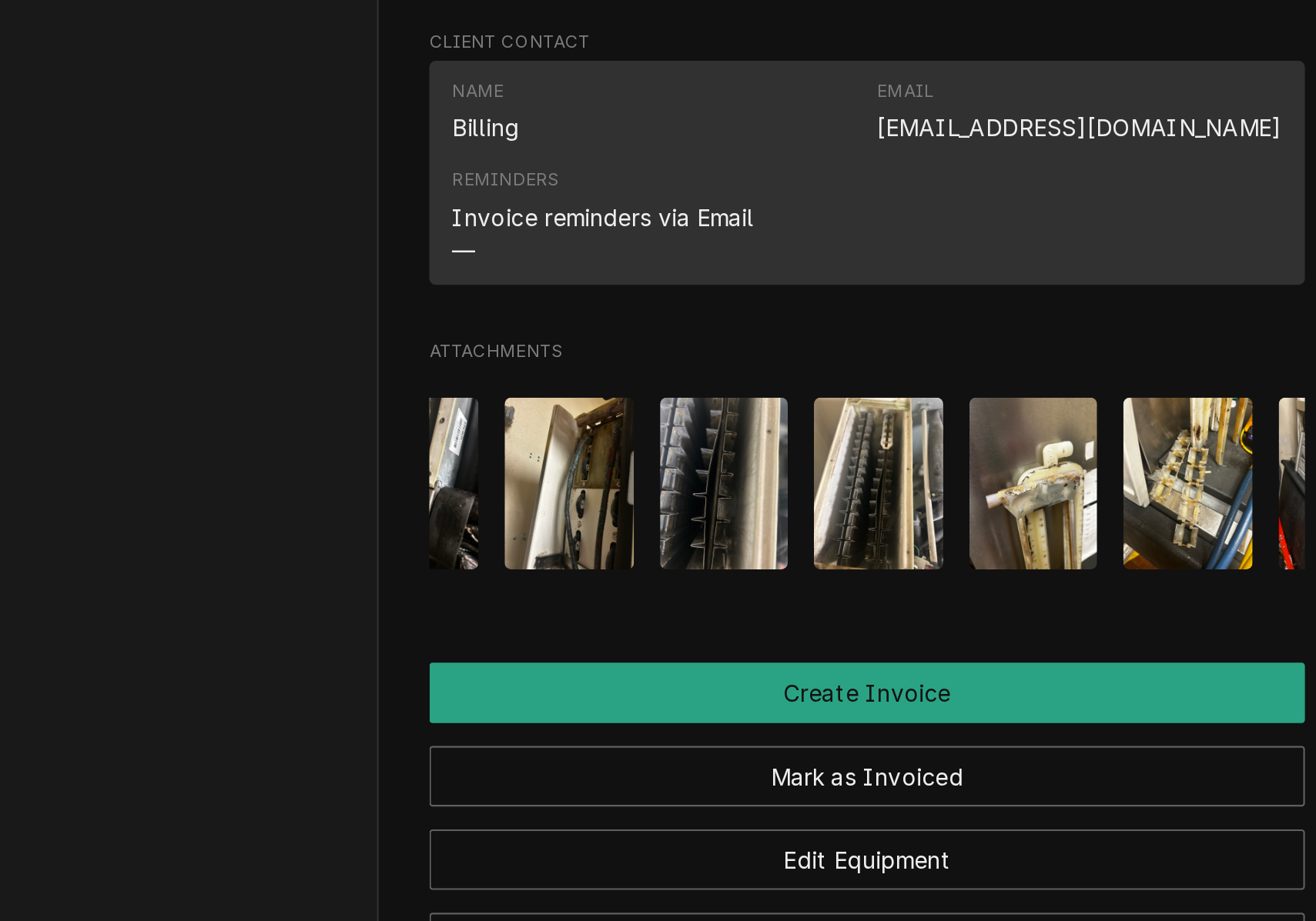
scroll to position [0, 98]
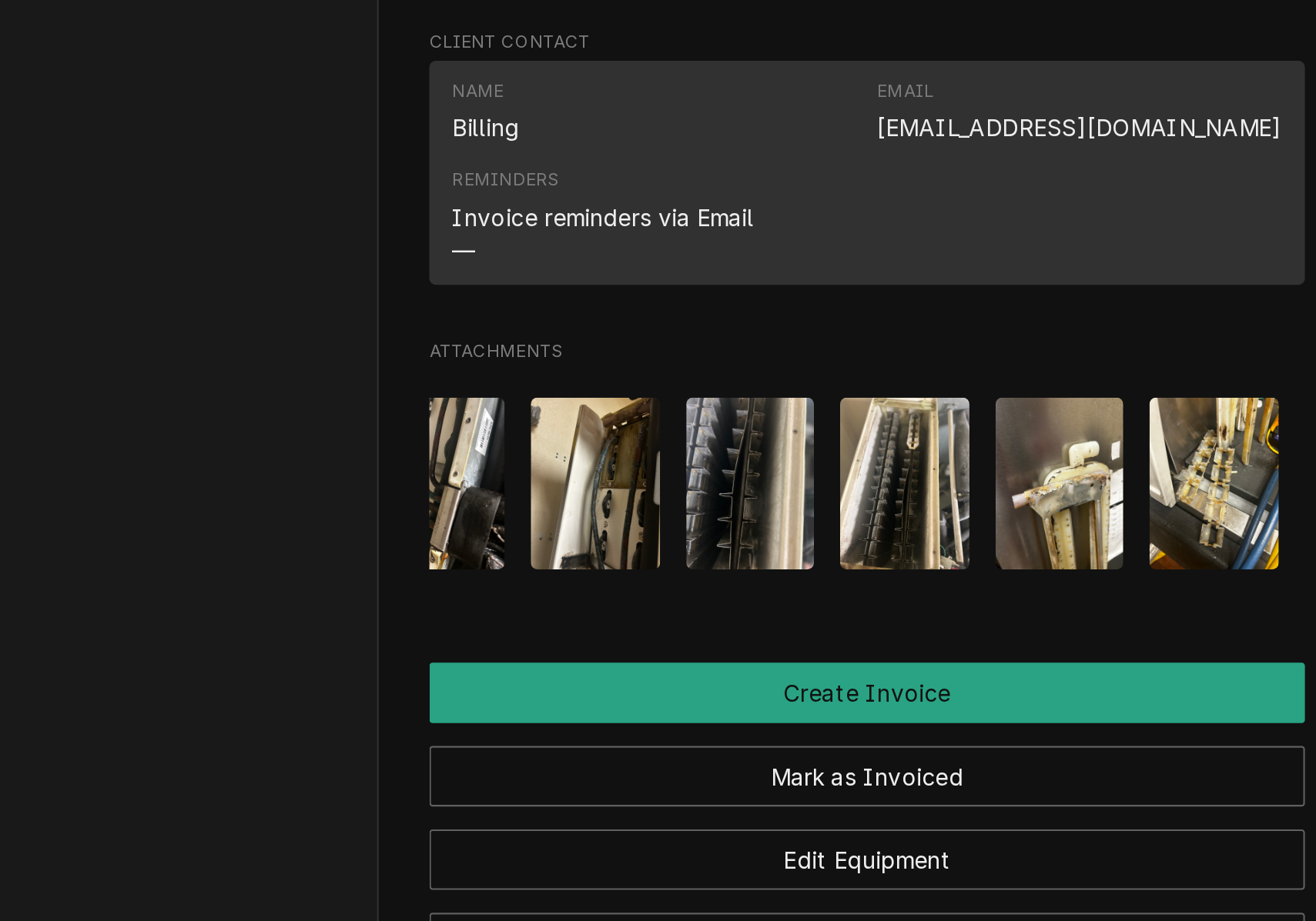
click at [743, 467] on img "Attachments" at bounding box center [773, 508] width 60 height 81
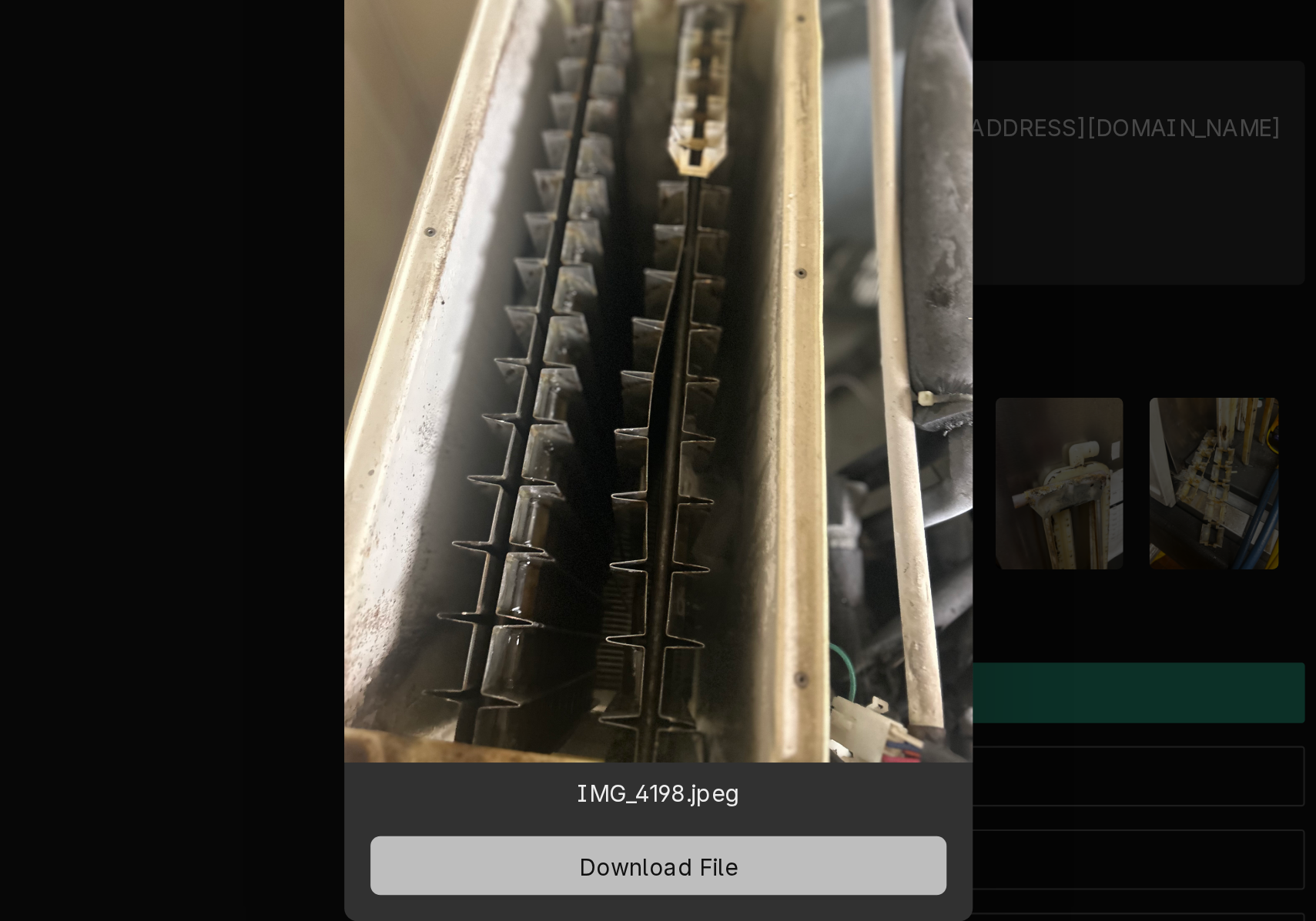
click at [618, 680] on span "Download File" at bounding box center [658, 688] width 81 height 16
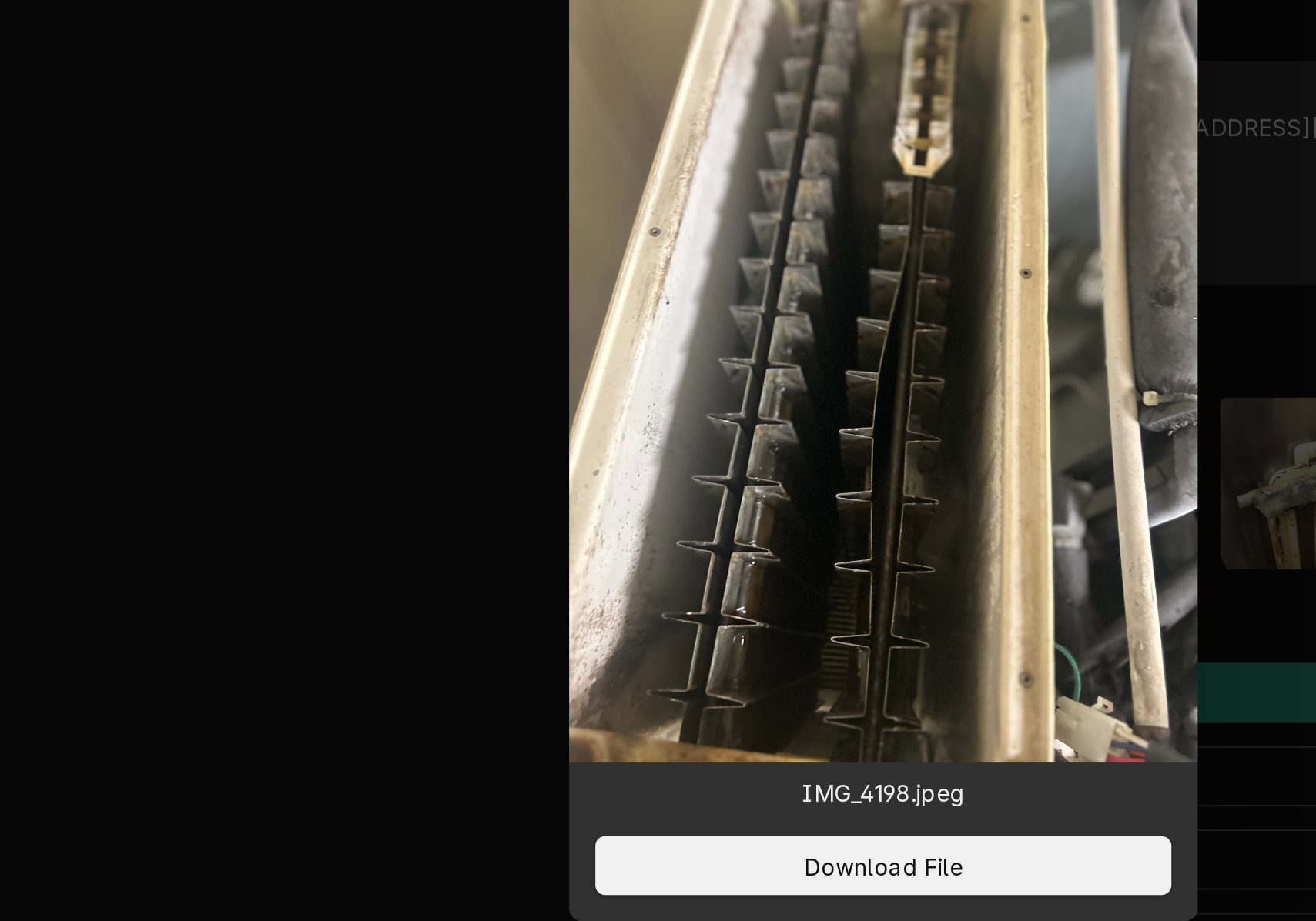
click at [604, 251] on div at bounding box center [658, 460] width 1316 height 921
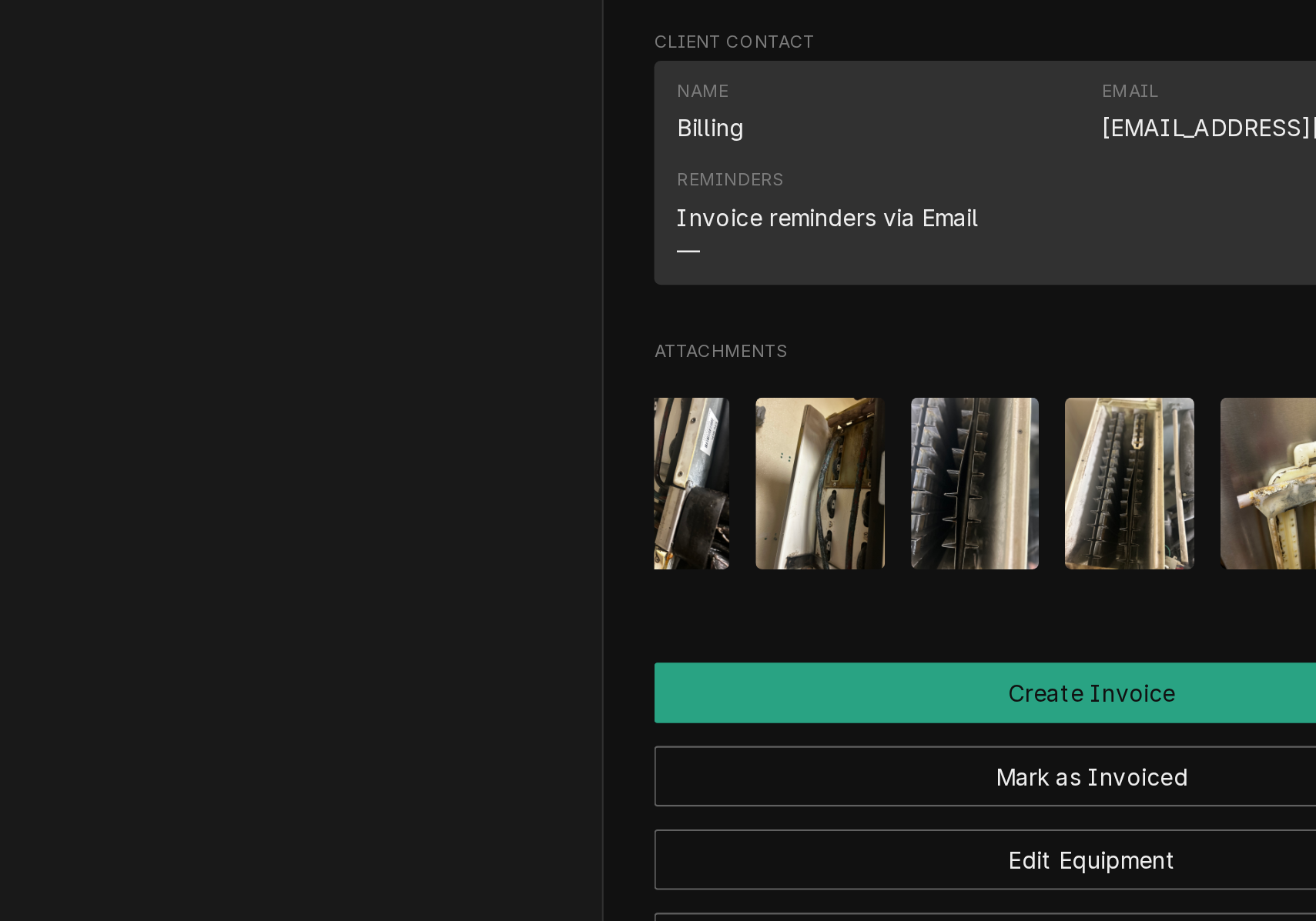
click at [671, 467] on img "Attachments" at bounding box center [701, 508] width 60 height 81
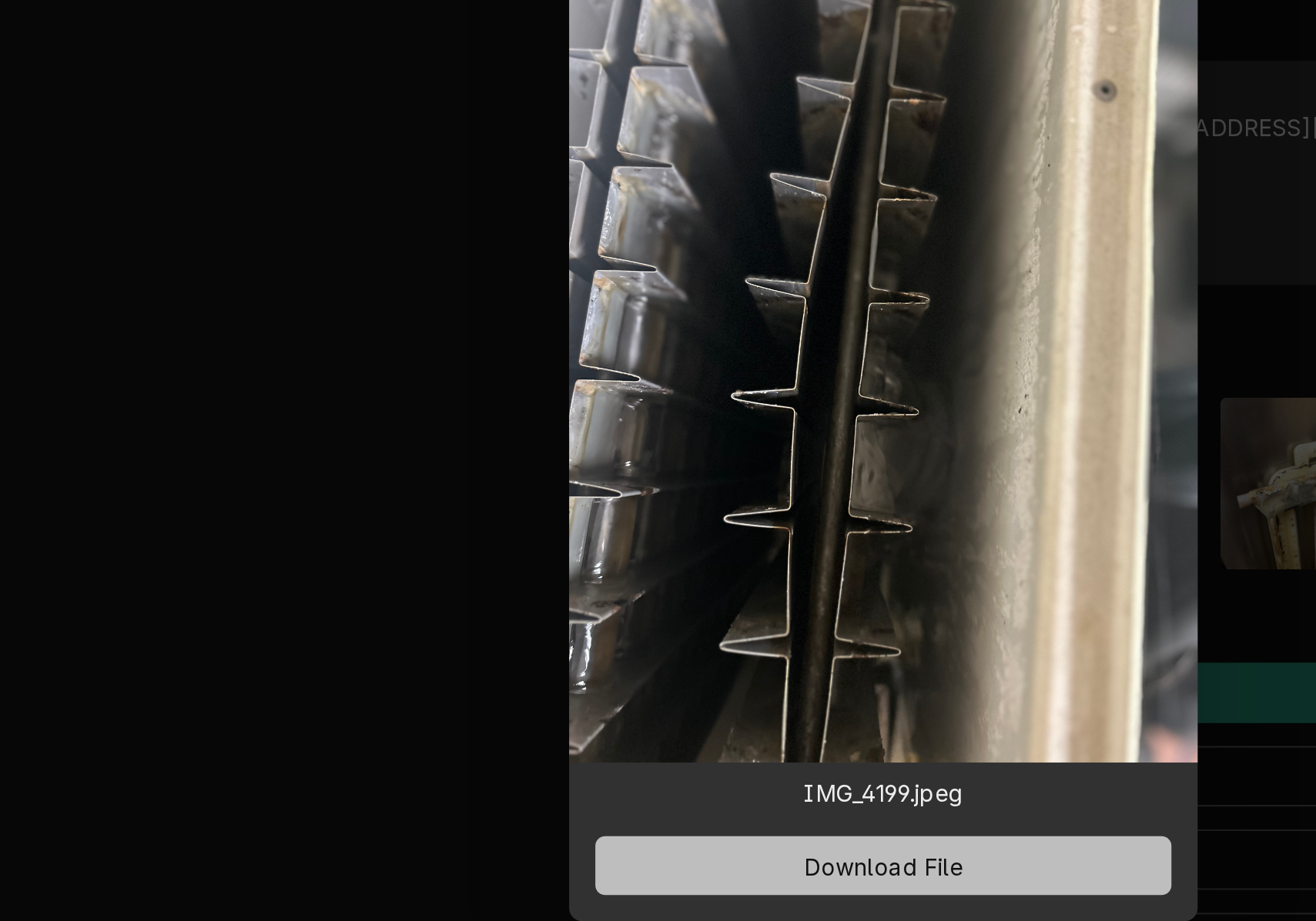
click at [618, 680] on span "Download File" at bounding box center [658, 688] width 81 height 16
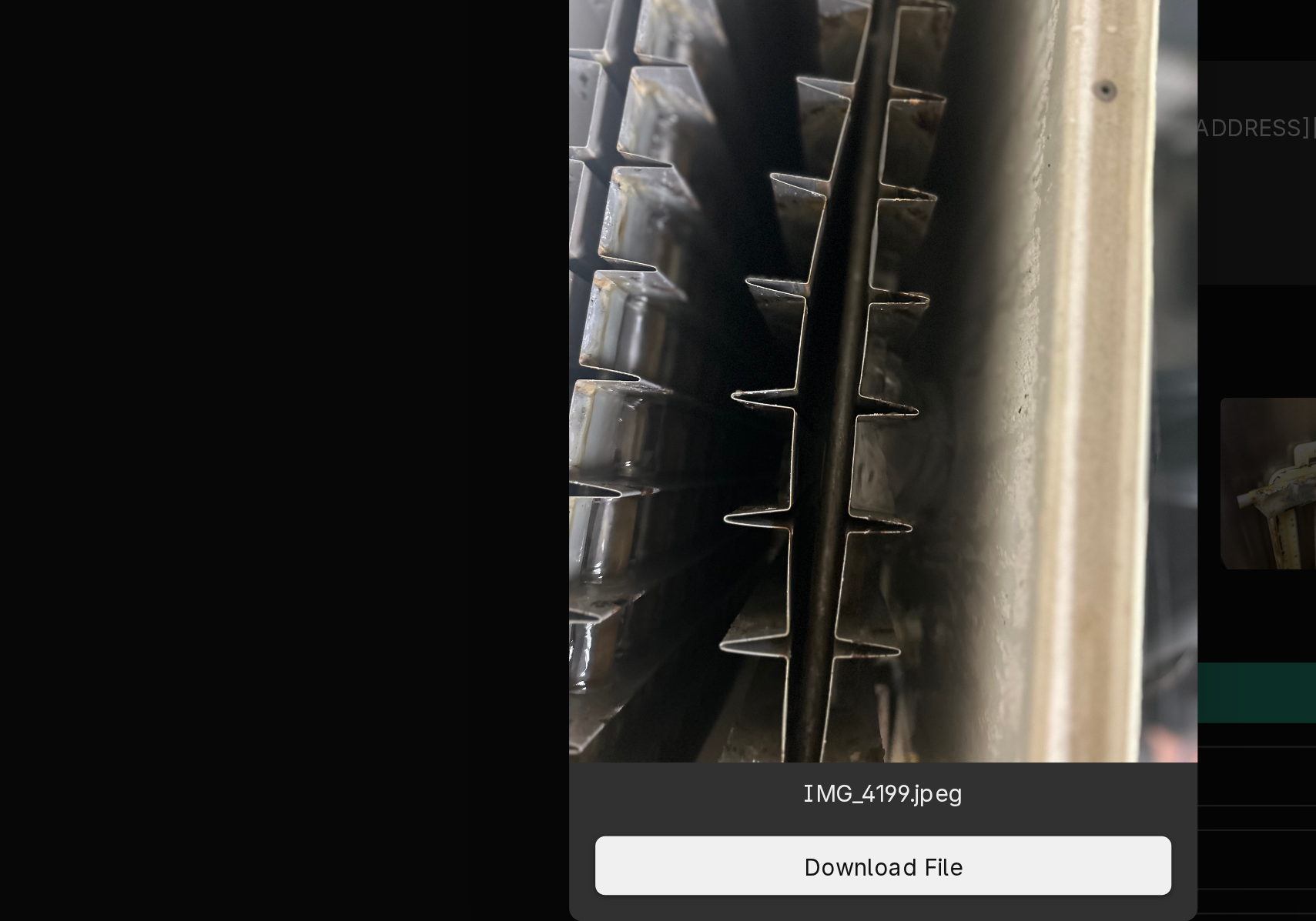
click at [584, 257] on div at bounding box center [658, 460] width 1316 height 921
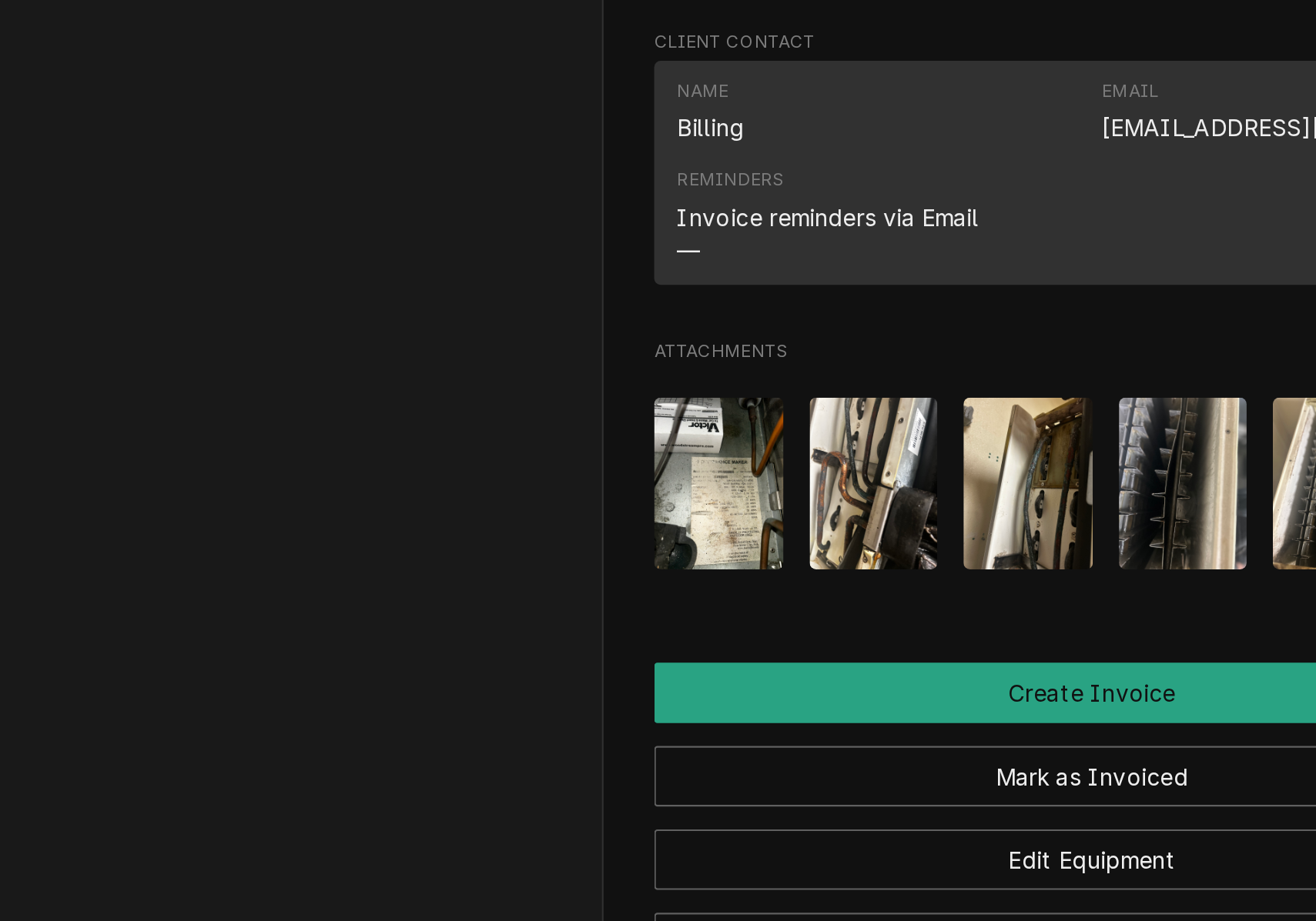
scroll to position [0, 0]
click at [696, 467] on img "Attachments" at bounding box center [726, 508] width 60 height 81
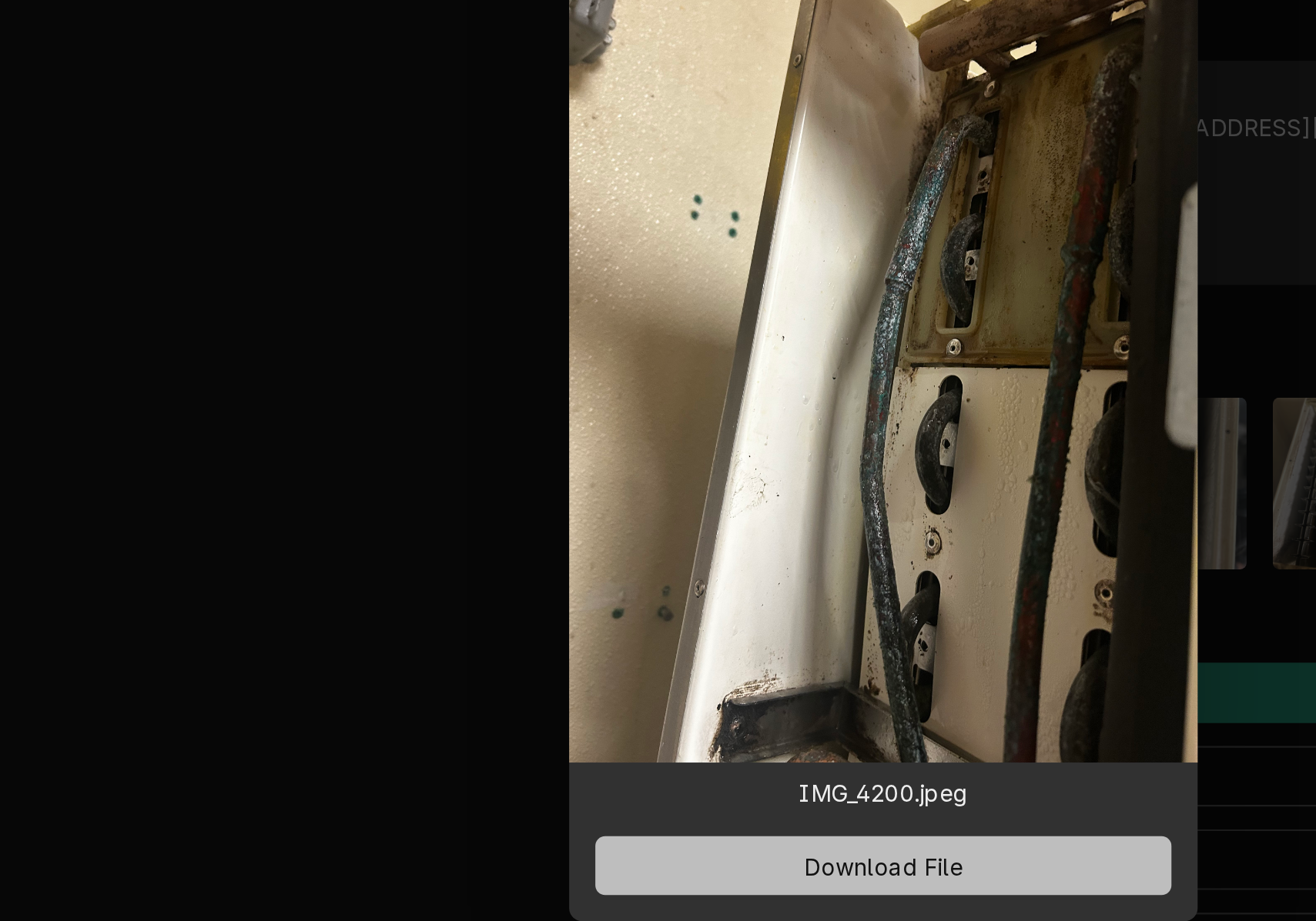
click at [618, 680] on span "Download File" at bounding box center [658, 688] width 81 height 16
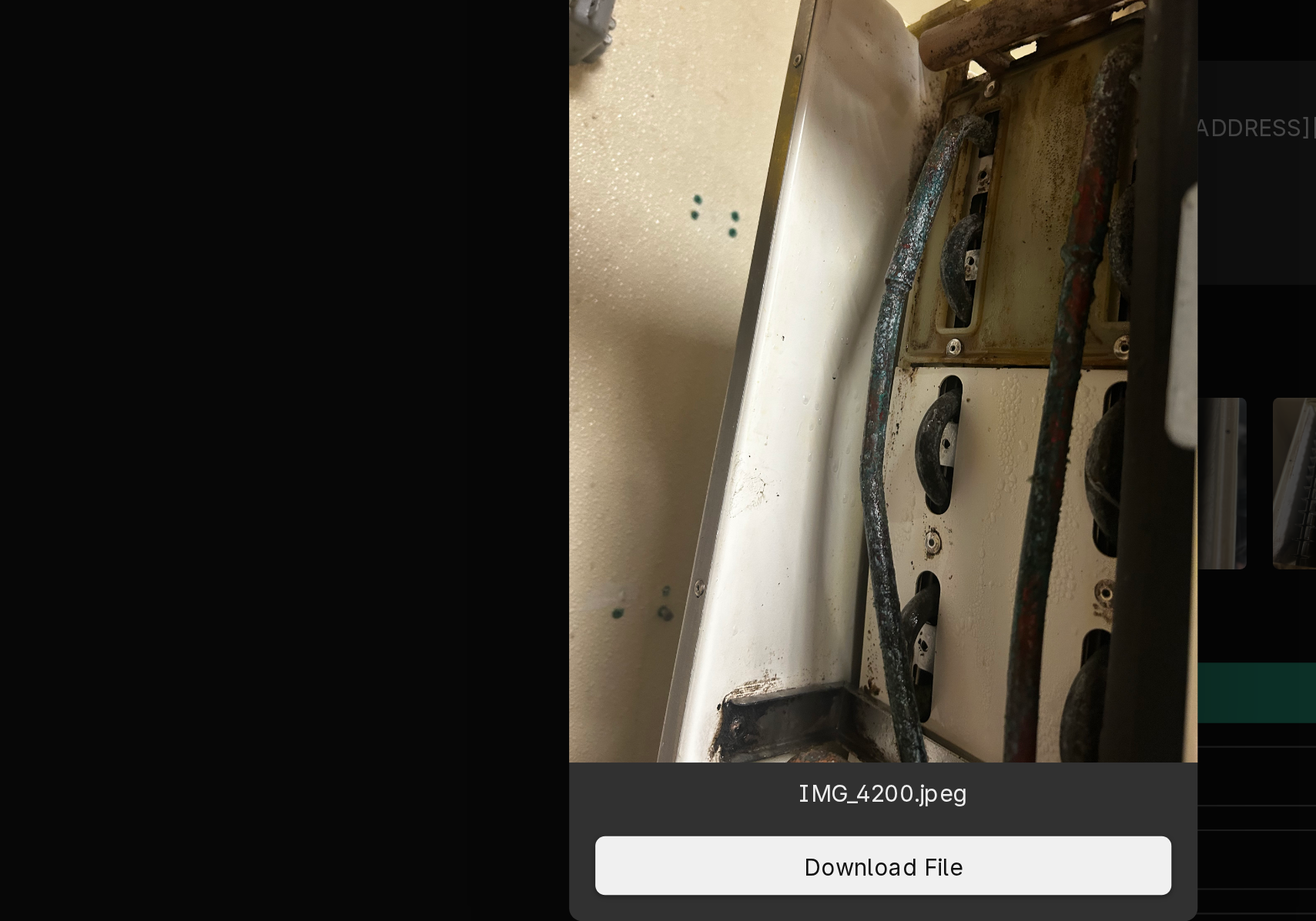
click at [592, 300] on div at bounding box center [658, 460] width 1316 height 921
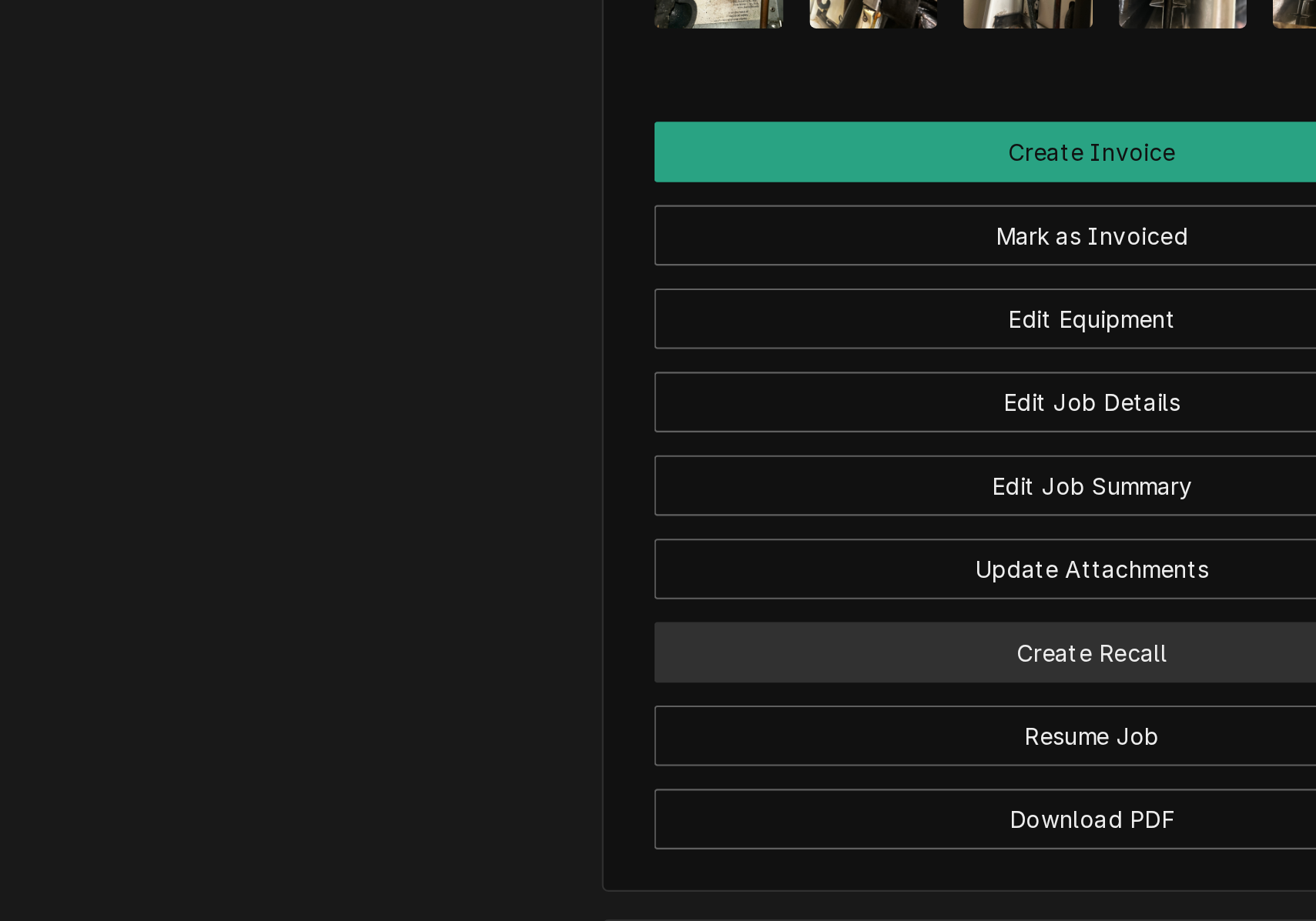
scroll to position [1328, 0]
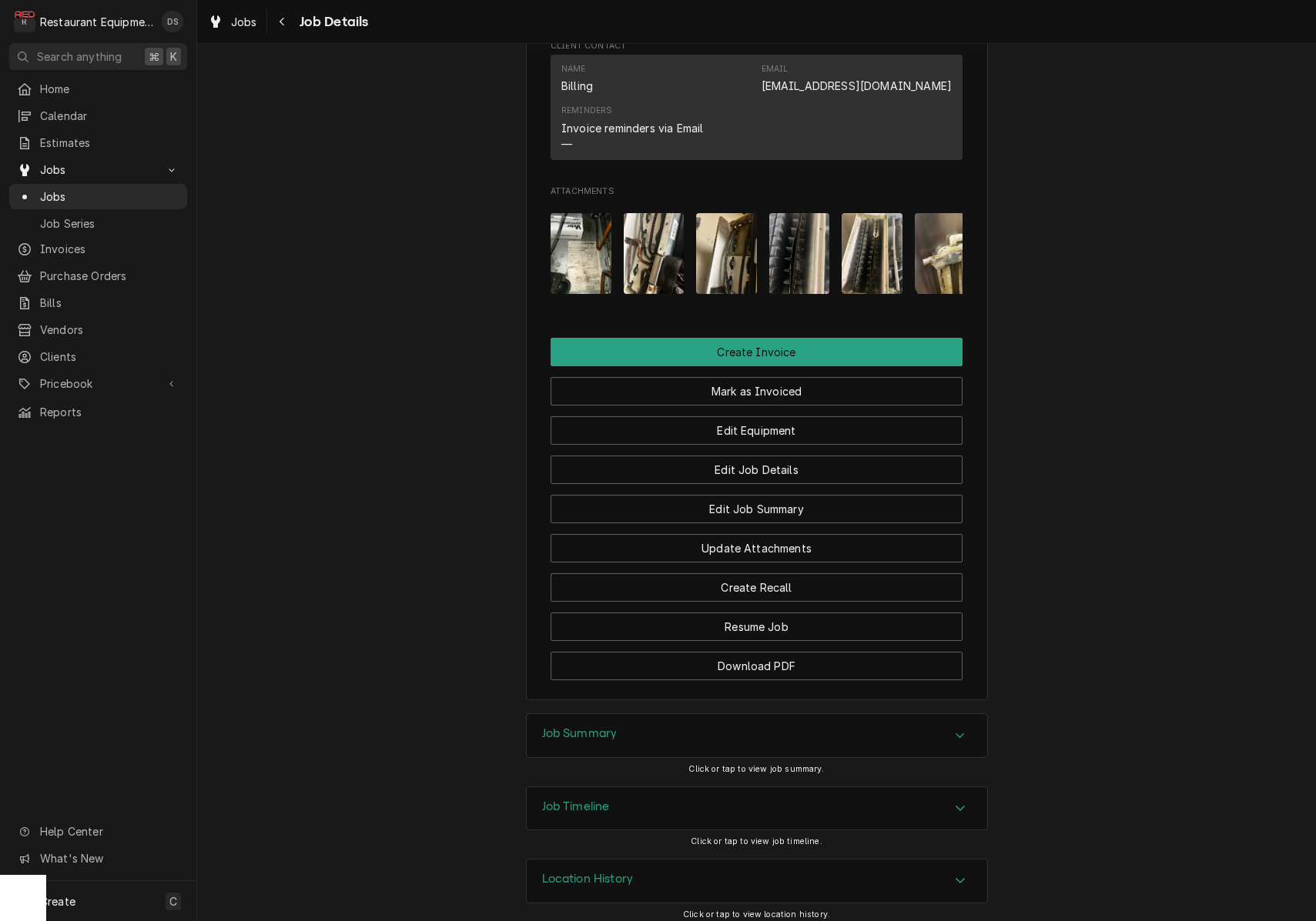
drag, startPoint x: 850, startPoint y: 729, endPoint x: 869, endPoint y: 715, distance: 23.6
click at [850, 728] on div "Job Summary" at bounding box center [757, 736] width 460 height 43
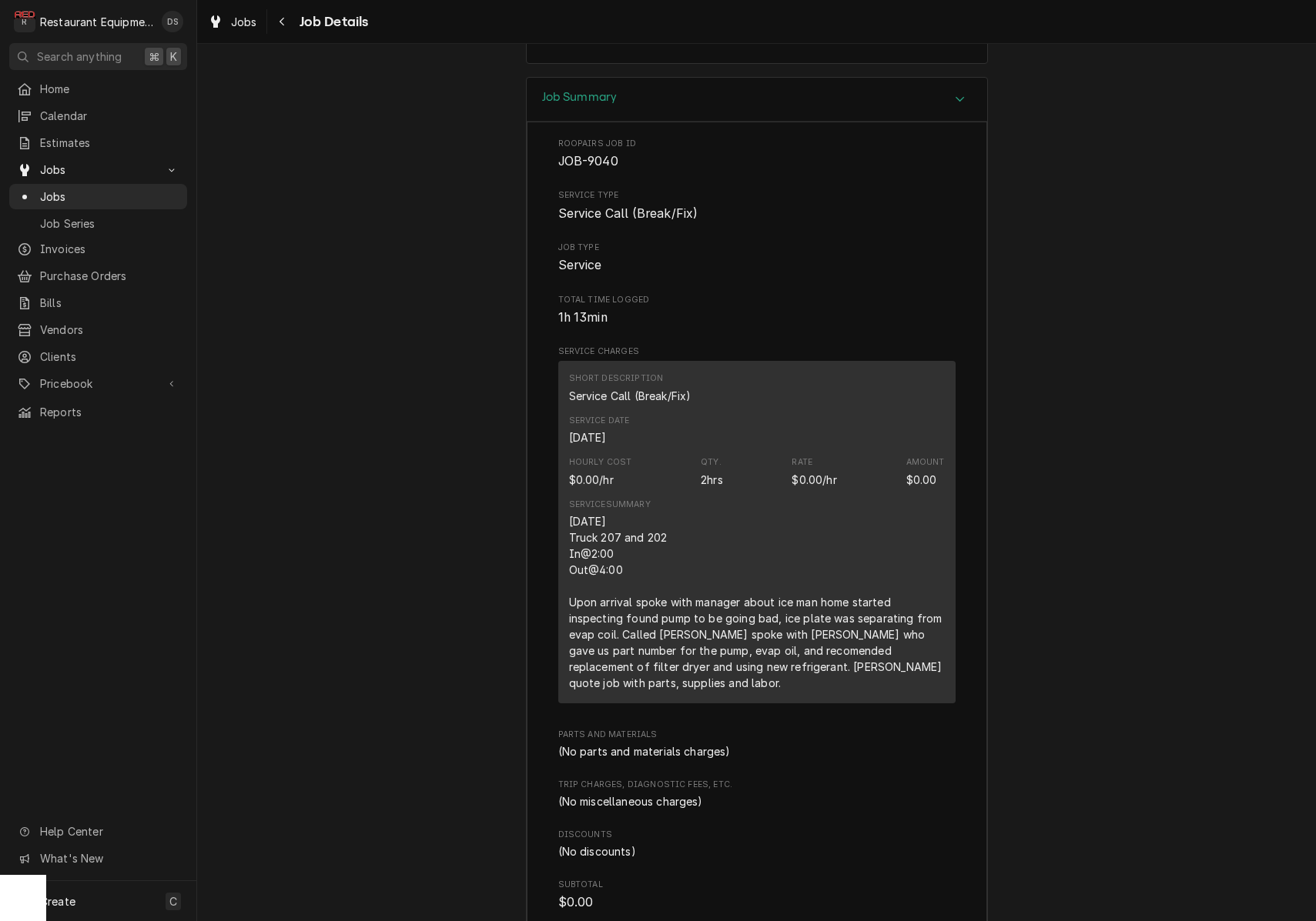
scroll to position [1969, 0]
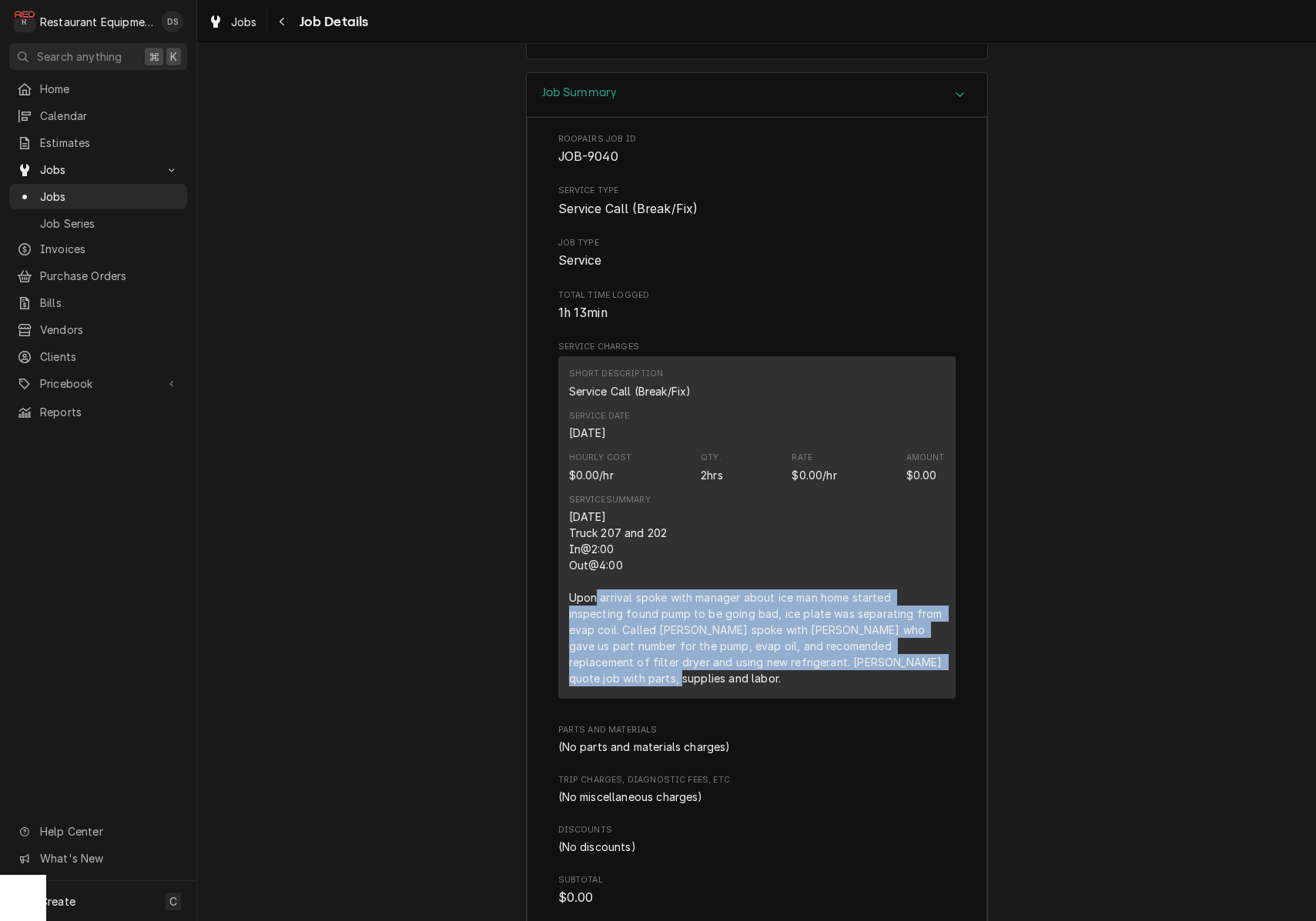
drag, startPoint x: 568, startPoint y: 583, endPoint x: 921, endPoint y: 637, distance: 357.1
click at [960, 652] on div "Roopairs Job ID JOB-9040 Service Type Service Call (Break/Fix) Job Type Service…" at bounding box center [757, 581] width 460 height 927
copy div "Upon arrival spoke with manager about ice man home started inspecting found pum…"
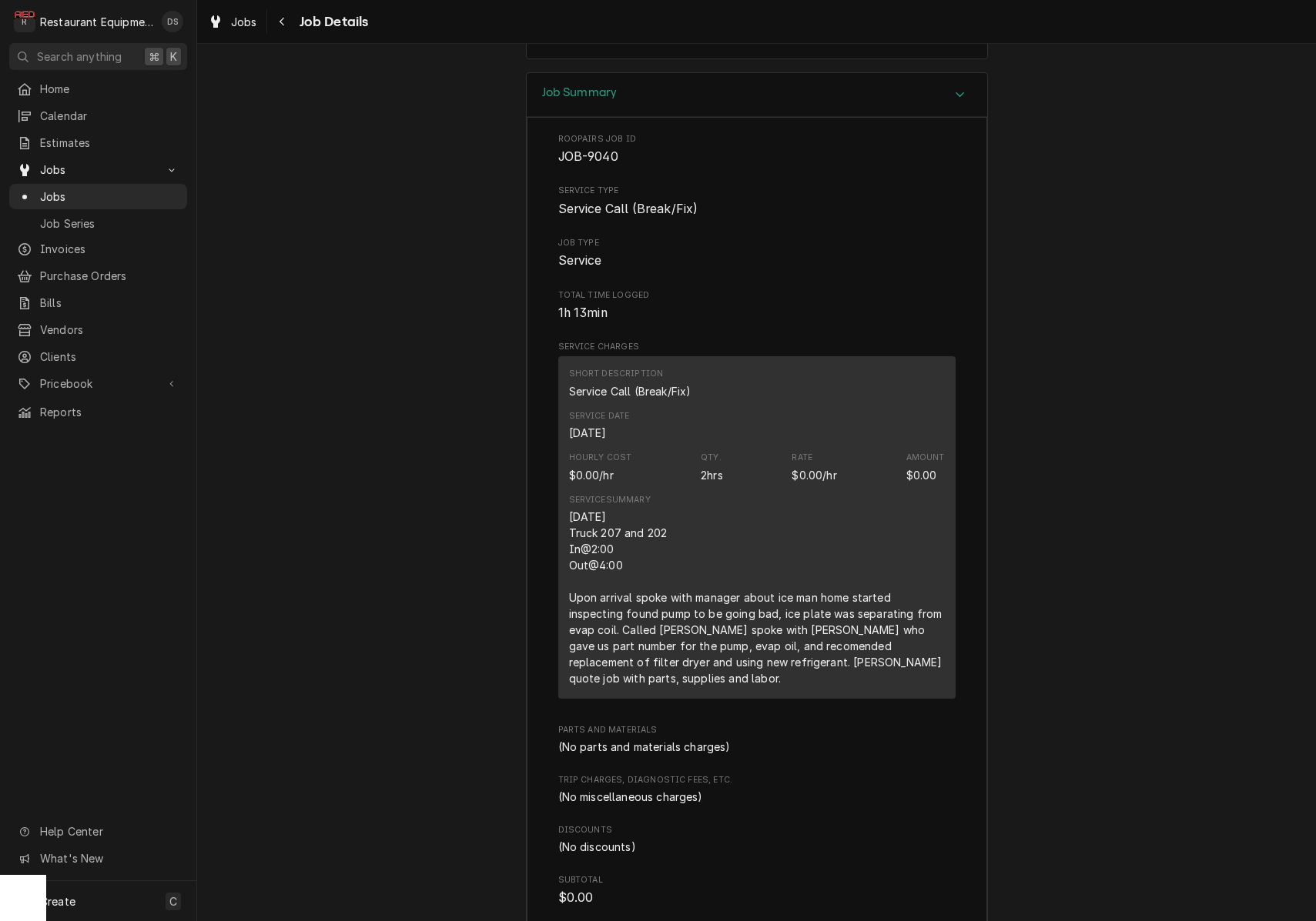
click at [302, 27] on span "Job Details" at bounding box center [332, 22] width 74 height 21
click at [291, 26] on button "Navigate back" at bounding box center [282, 21] width 25 height 25
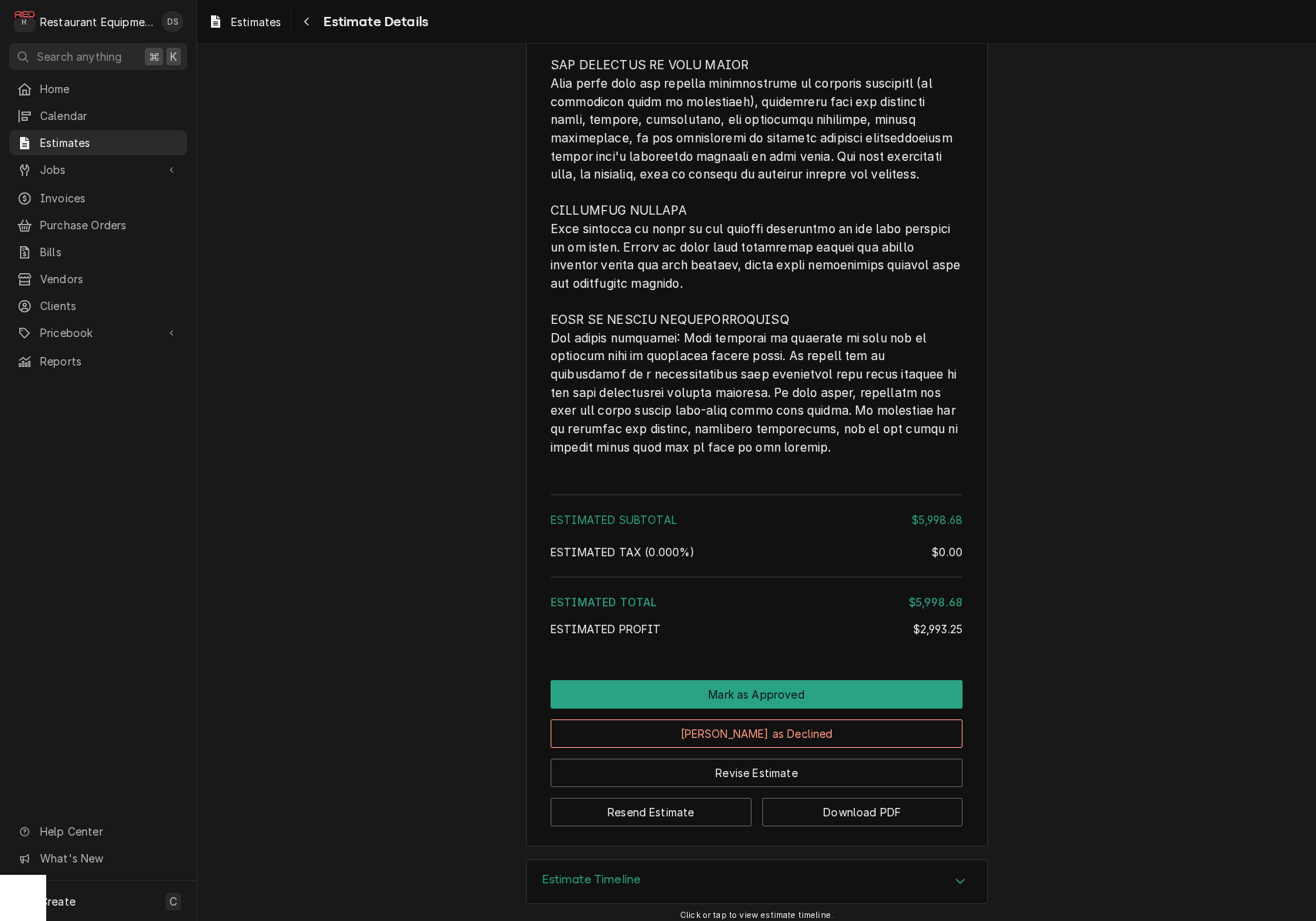
scroll to position [3351, 0]
click at [311, 27] on div "Navigate back" at bounding box center [306, 21] width 16 height 16
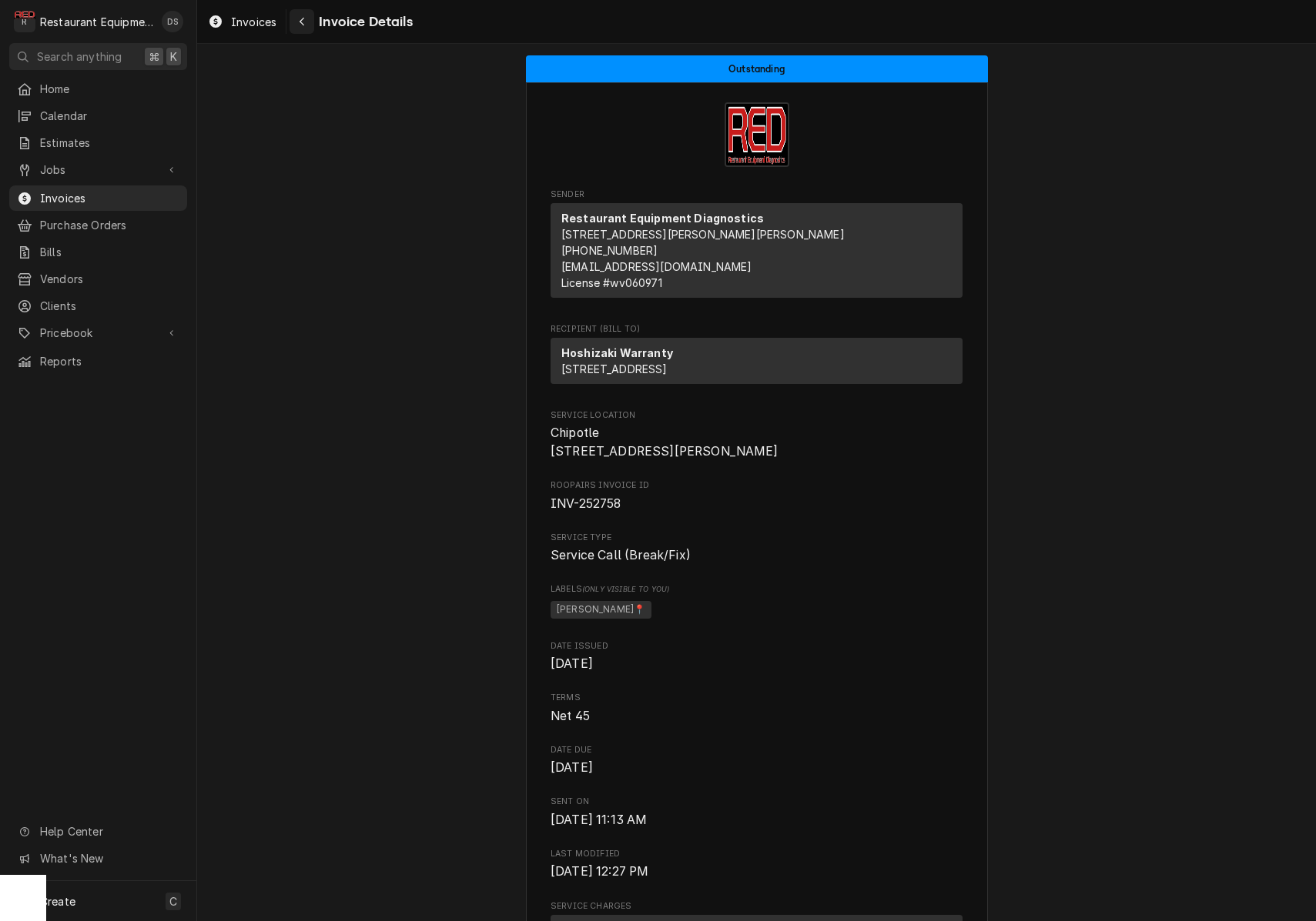
click at [305, 27] on div "Navigate back" at bounding box center [302, 21] width 16 height 16
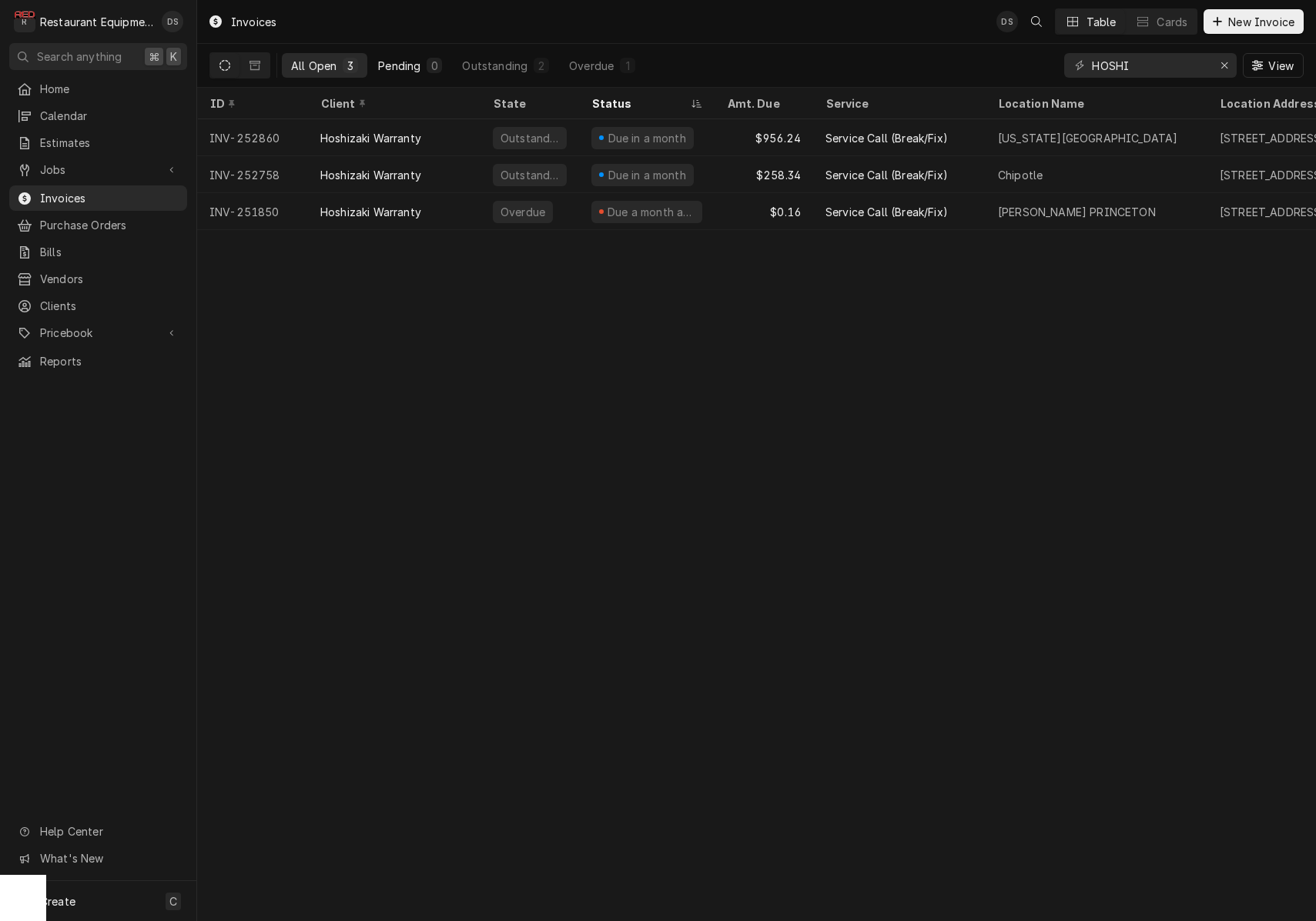
click at [439, 57] on button "Pending 0" at bounding box center [410, 65] width 82 height 25
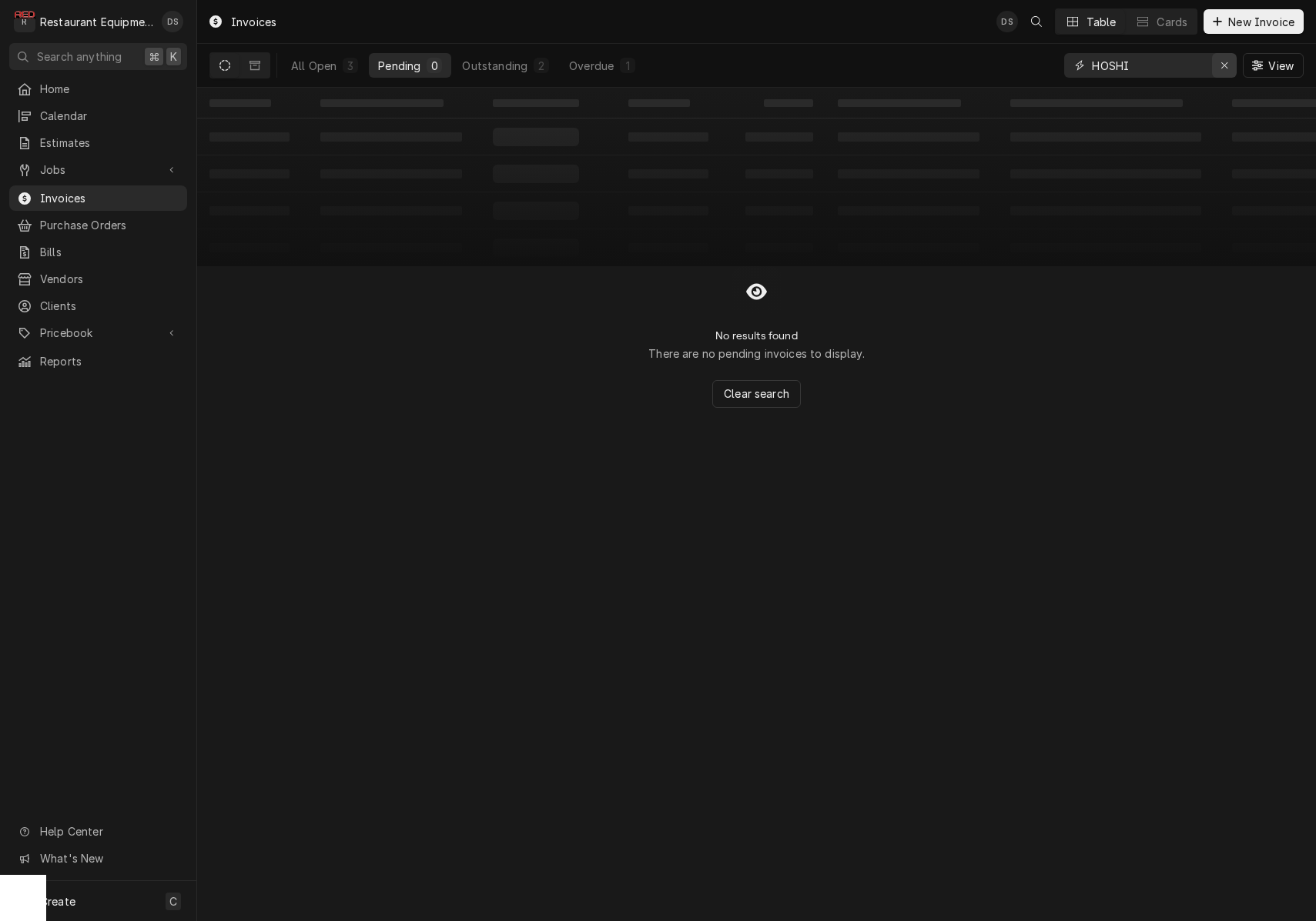
click at [1226, 69] on icon "Erase input" at bounding box center [1223, 65] width 6 height 6
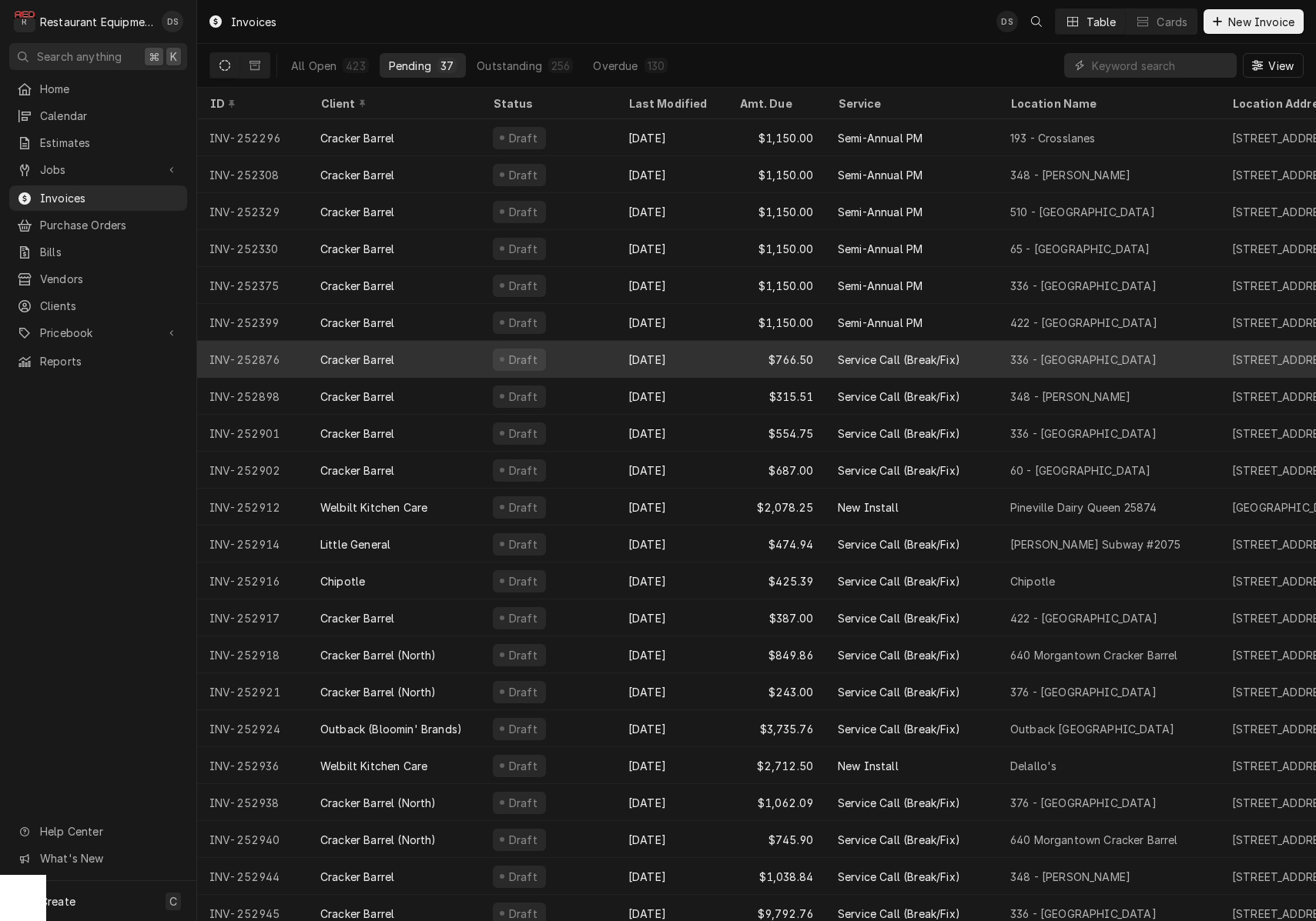
click at [700, 345] on div "[DATE]" at bounding box center [671, 359] width 111 height 37
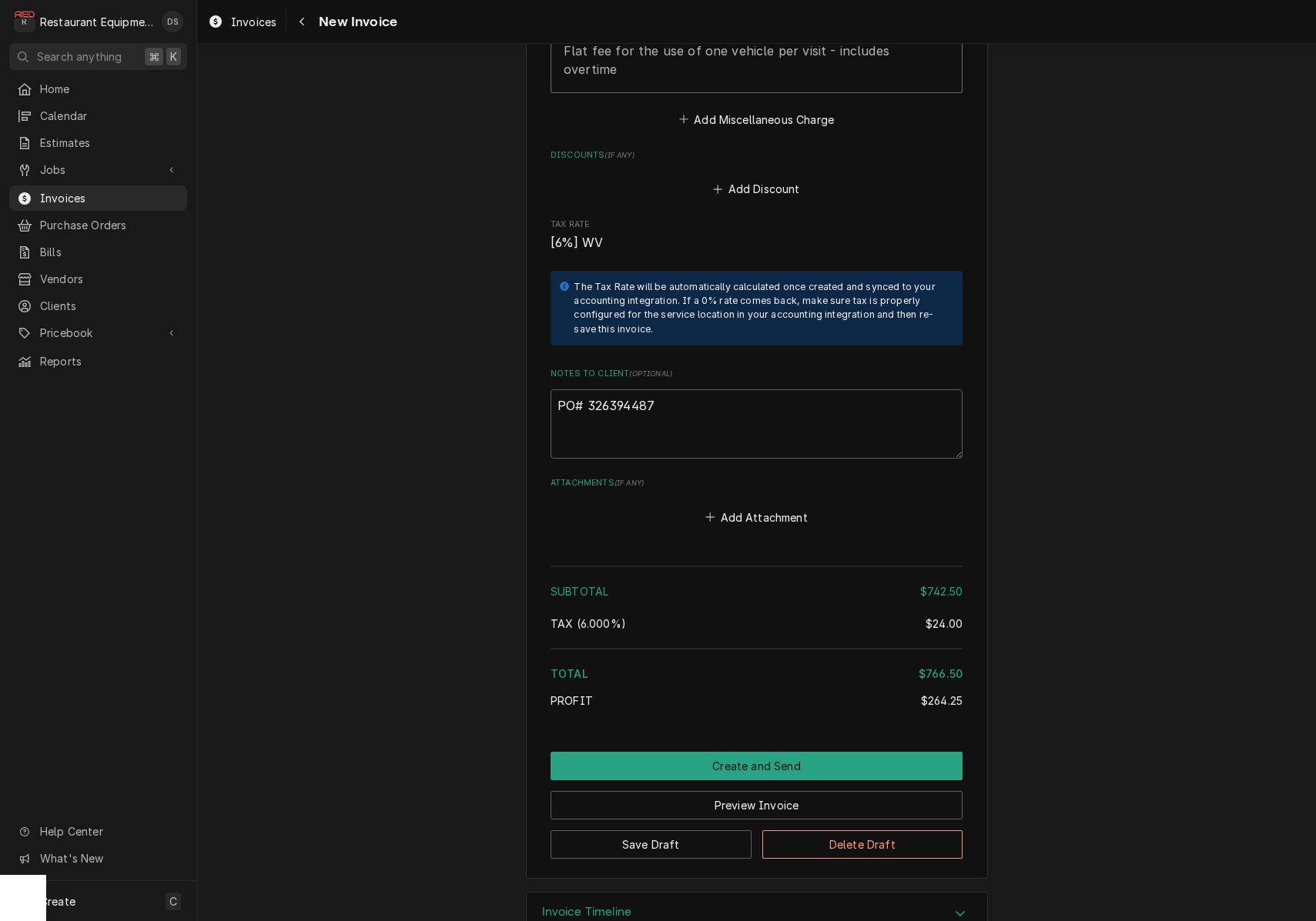
scroll to position [3167, 0]
drag, startPoint x: 671, startPoint y: 362, endPoint x: 587, endPoint y: 362, distance: 84.0
click at [587, 390] on textarea "PO# 326394487" at bounding box center [756, 425] width 411 height 70
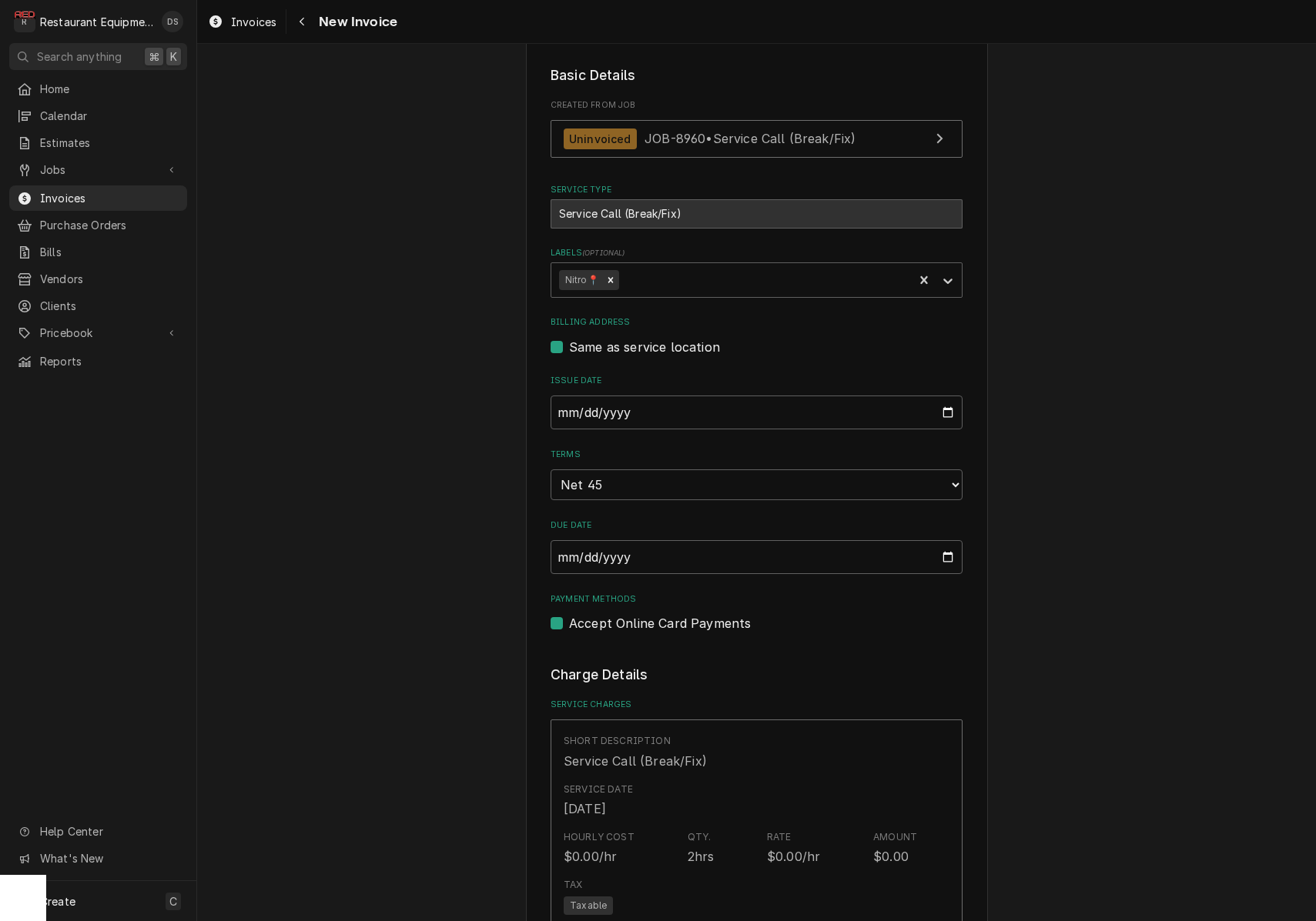
scroll to position [269, 0]
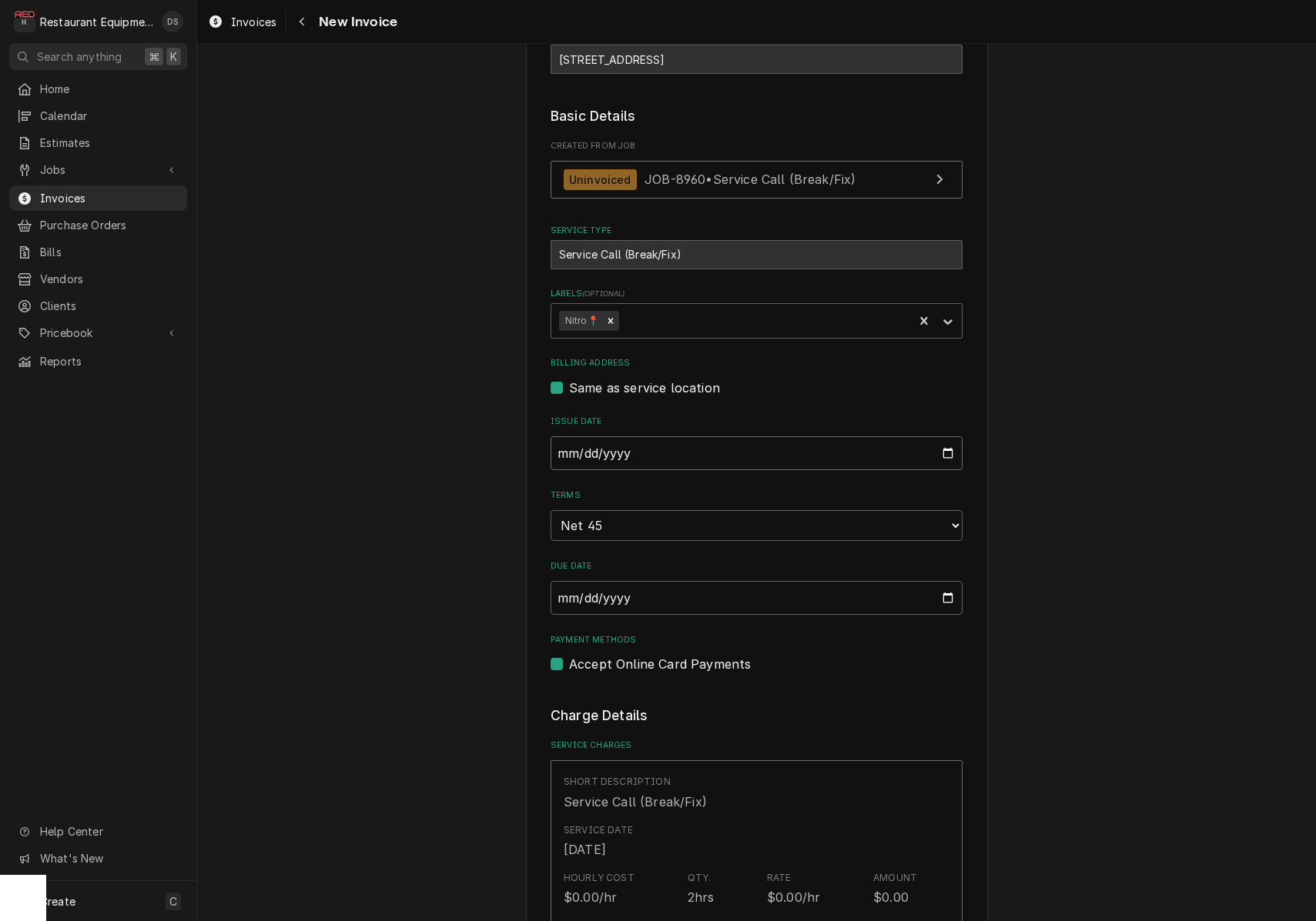
click at [637, 444] on input "2025-09-22" at bounding box center [756, 453] width 411 height 34
type input "2025-09-28"
drag, startPoint x: 1156, startPoint y: 516, endPoint x: 1061, endPoint y: 502, distance: 96.0
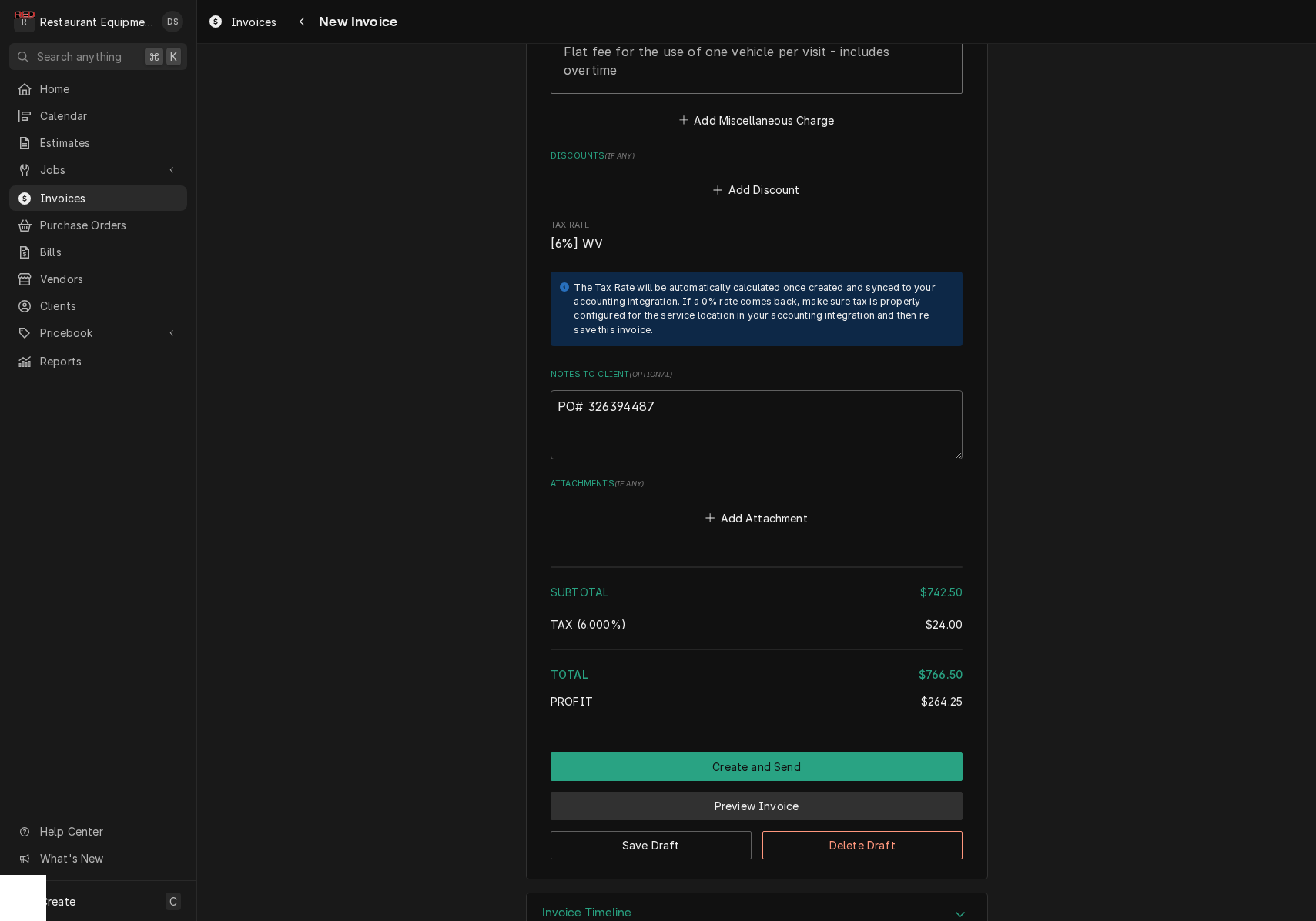
click at [765, 792] on button "Preview Invoice" at bounding box center [756, 806] width 411 height 28
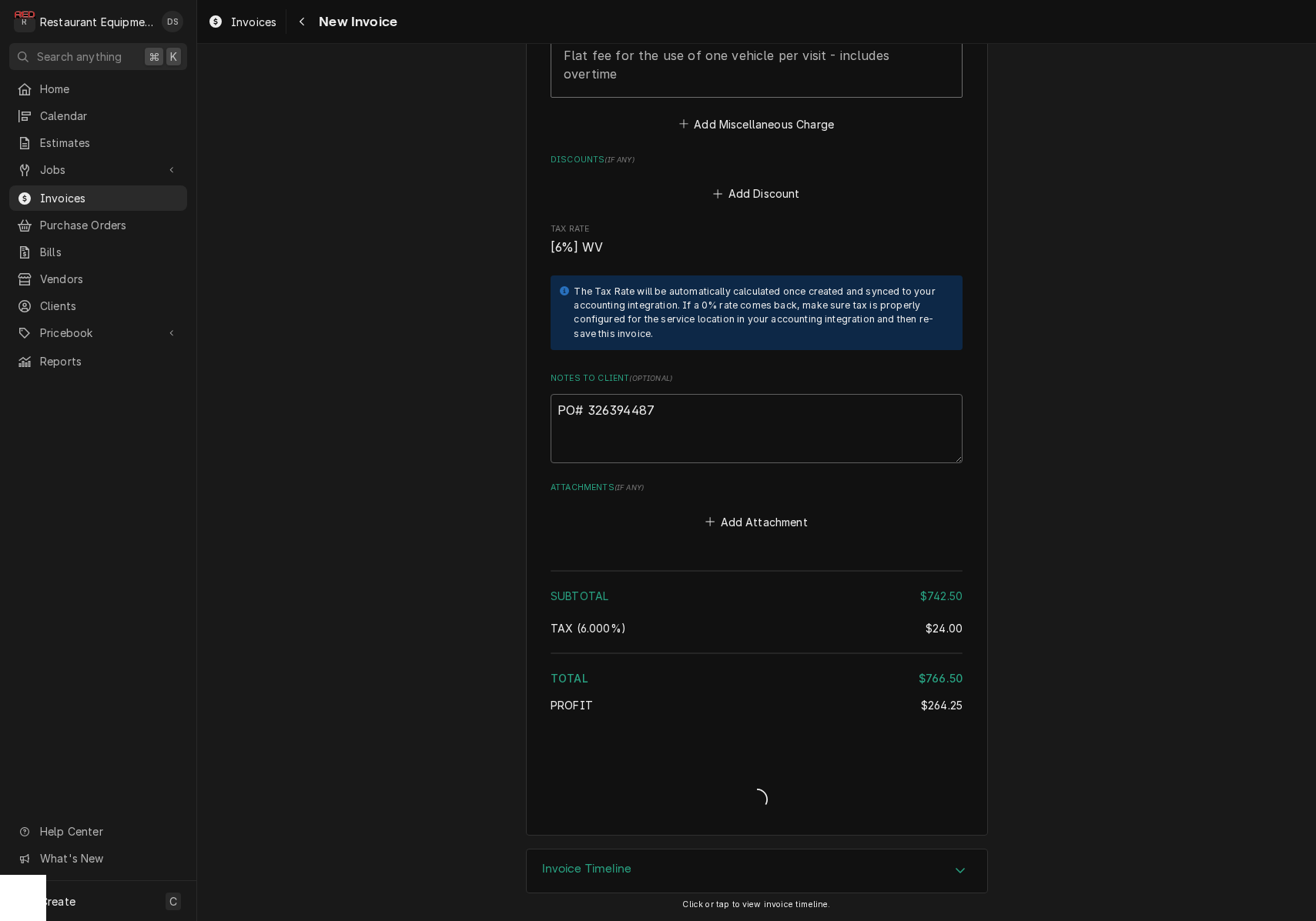
scroll to position [3119, 0]
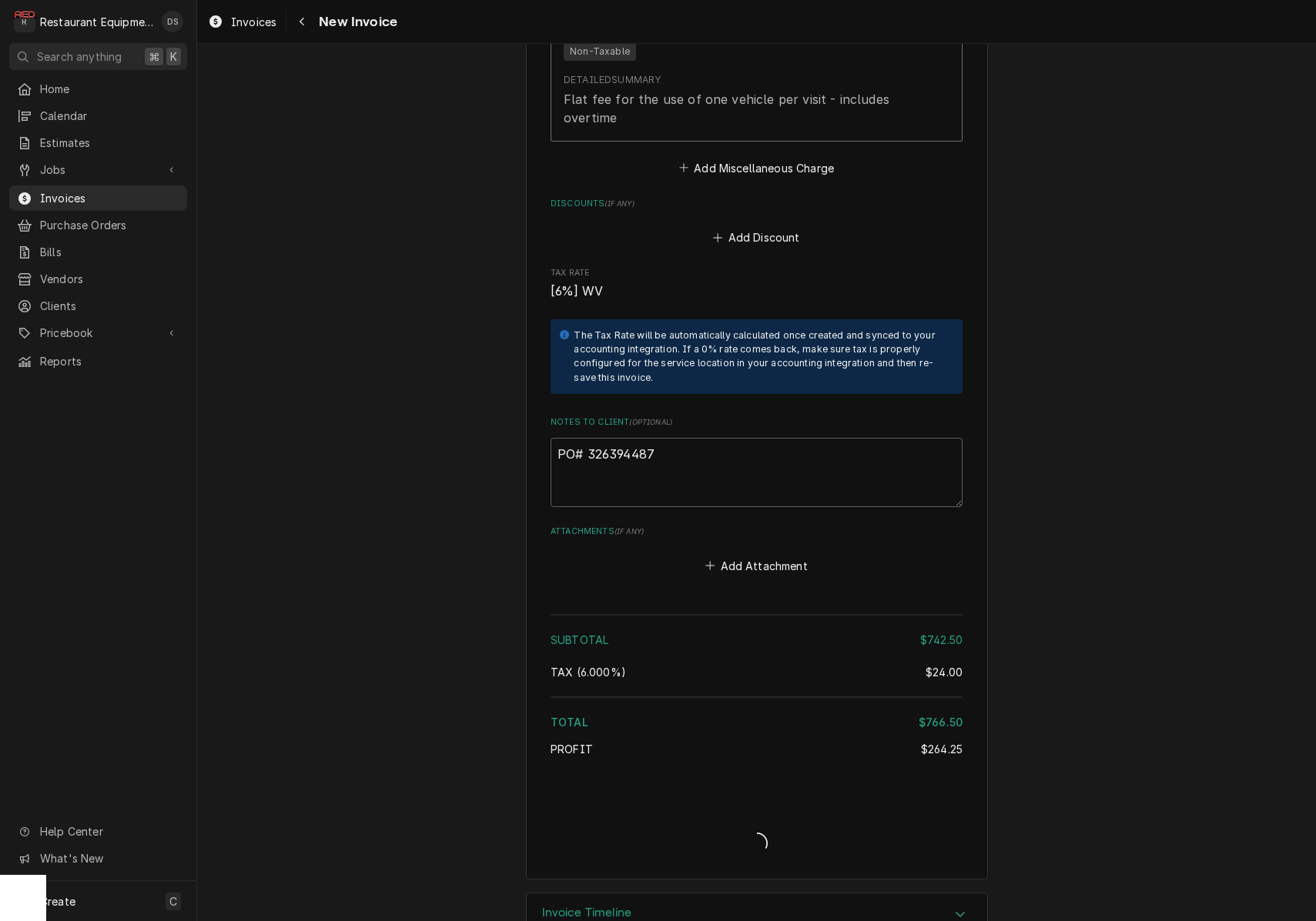
type textarea "x"
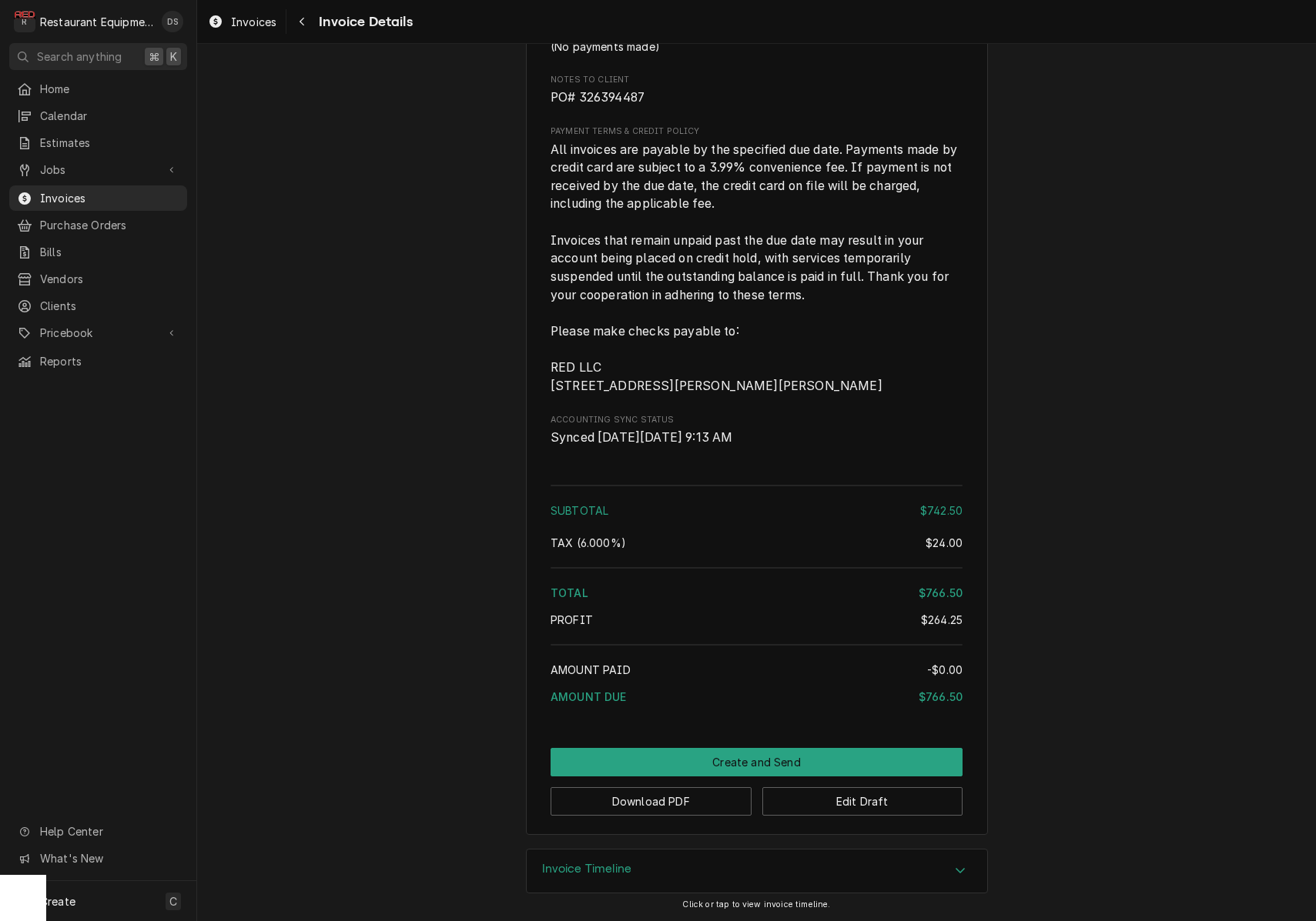
scroll to position [2878, 0]
click at [641, 806] on button "Download PDF" at bounding box center [651, 801] width 201 height 28
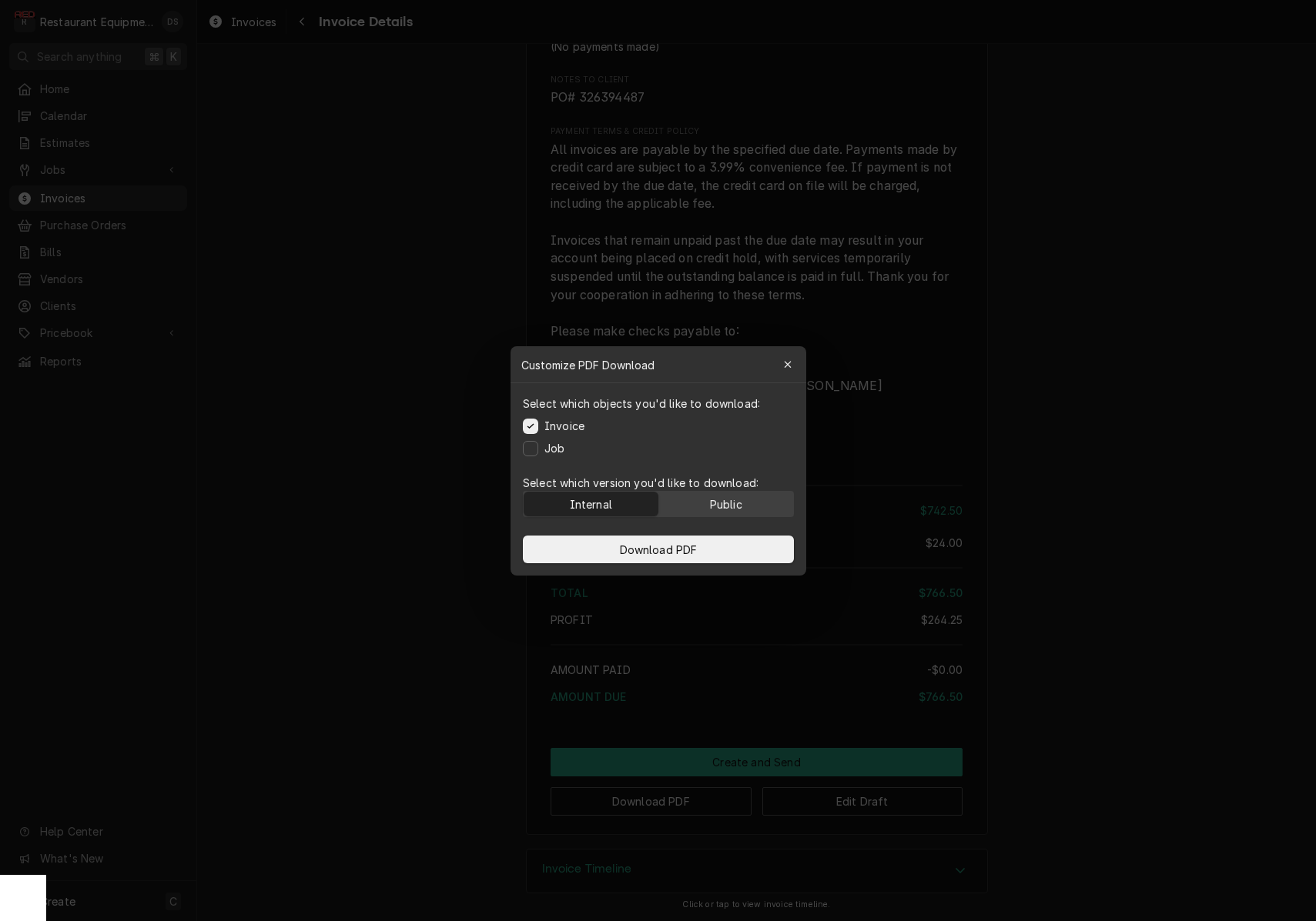
drag, startPoint x: 716, startPoint y: 502, endPoint x: 711, endPoint y: 512, distance: 11.2
click at [716, 502] on div "Public" at bounding box center [725, 504] width 32 height 16
click at [674, 551] on span "Download PDF" at bounding box center [658, 550] width 84 height 16
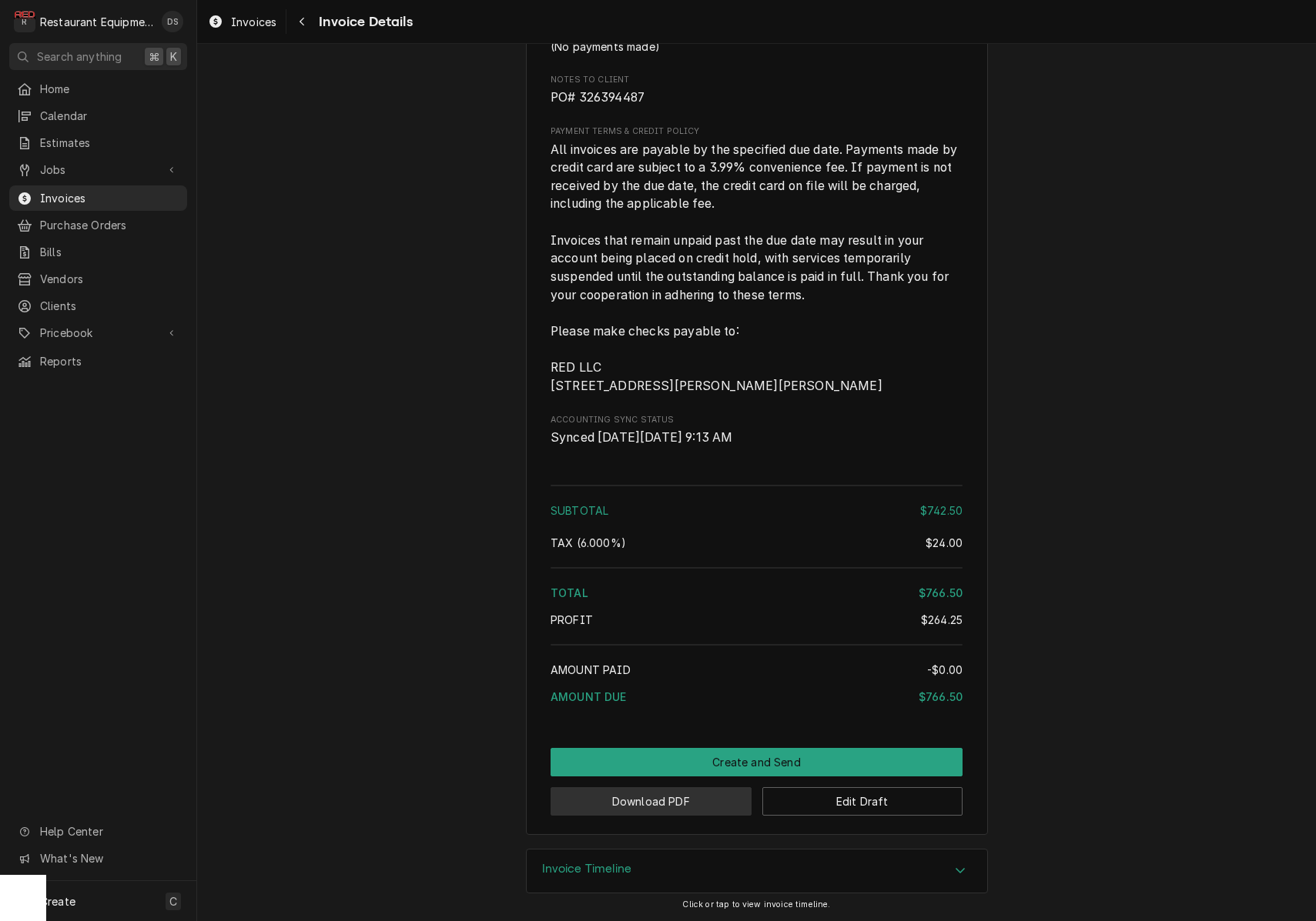
click at [696, 800] on button "Download PDF" at bounding box center [651, 801] width 201 height 28
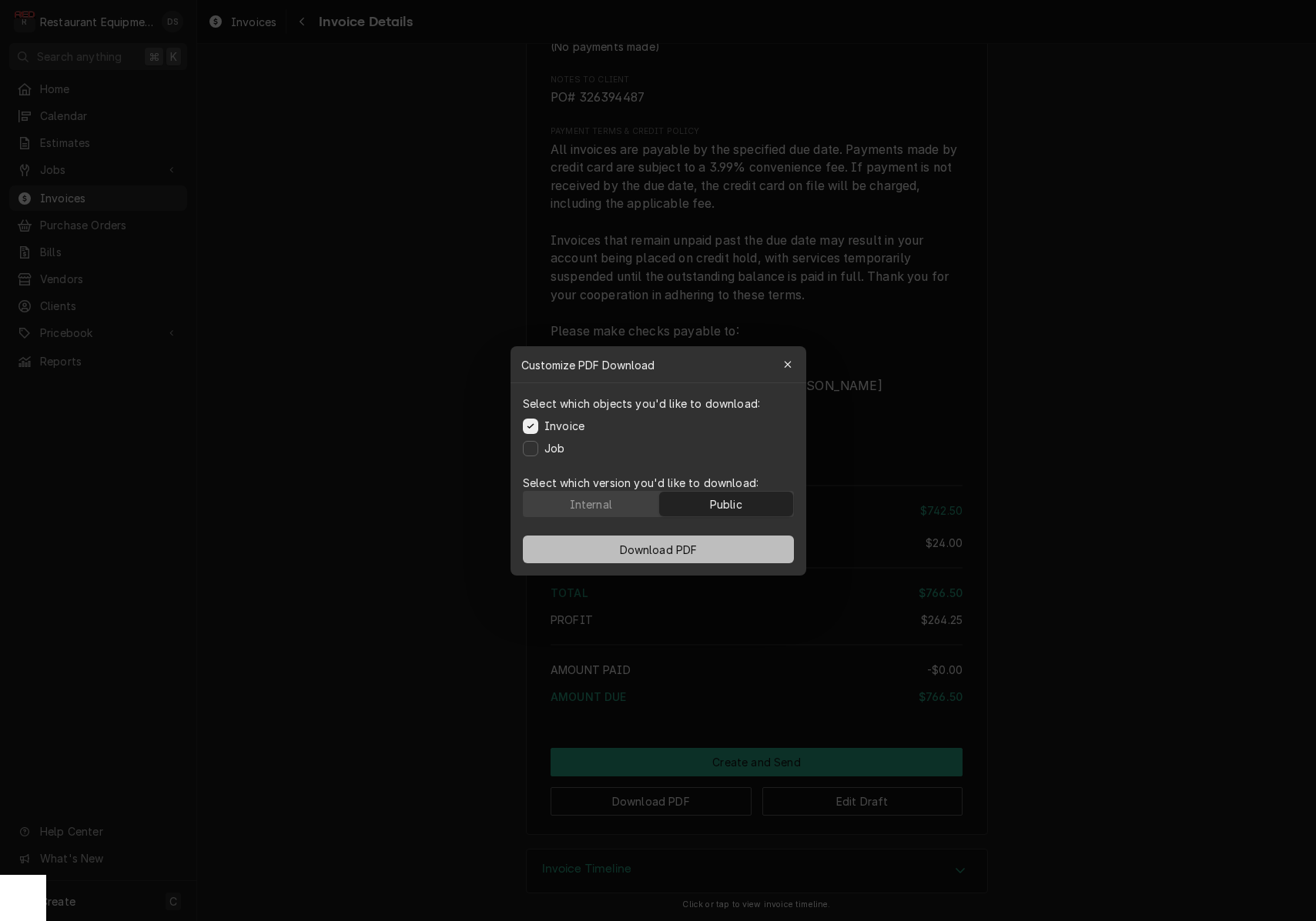
click at [726, 541] on button "Download PDF" at bounding box center [658, 550] width 271 height 27
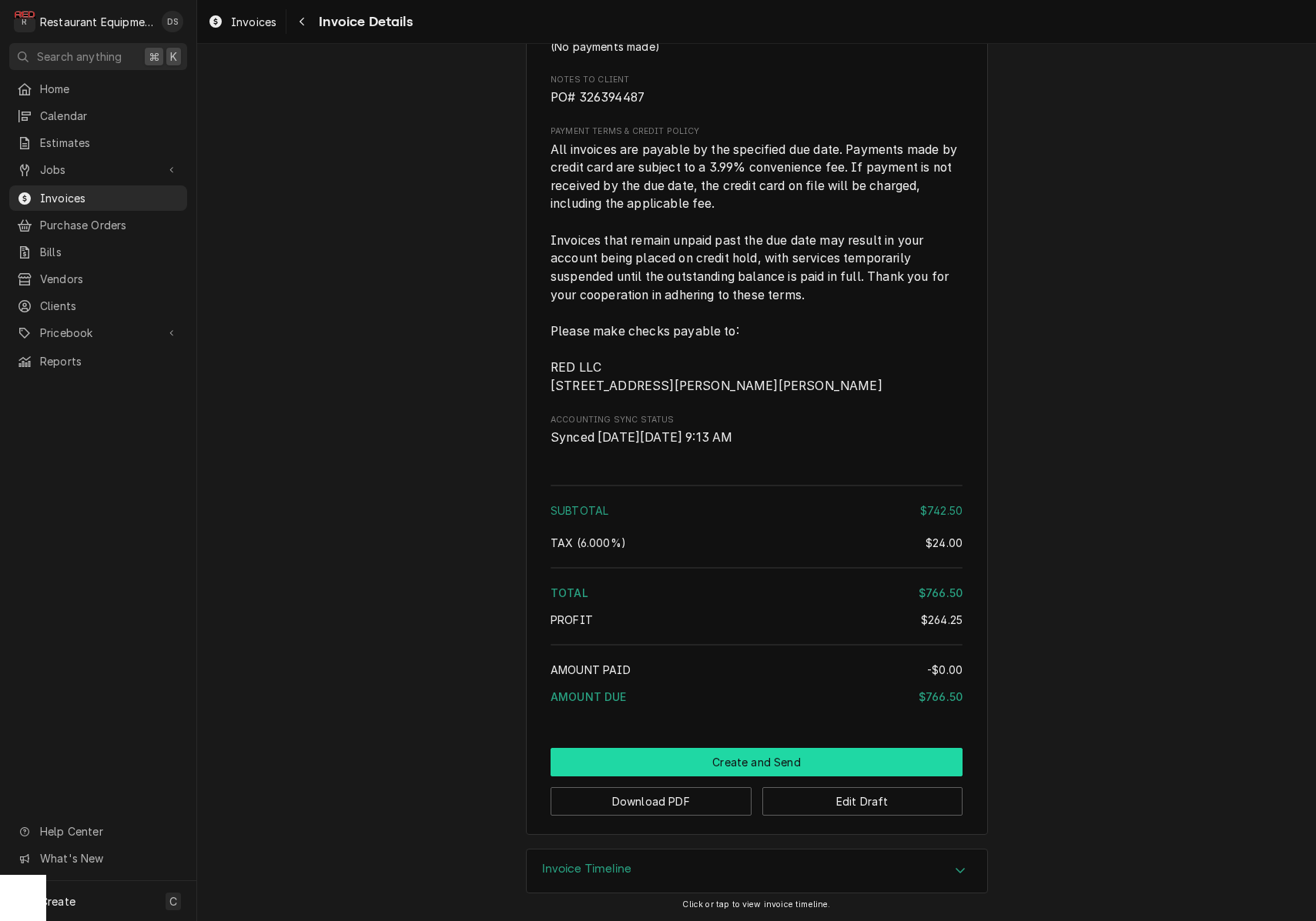
click at [770, 758] on button "Create and Send" at bounding box center [756, 762] width 411 height 28
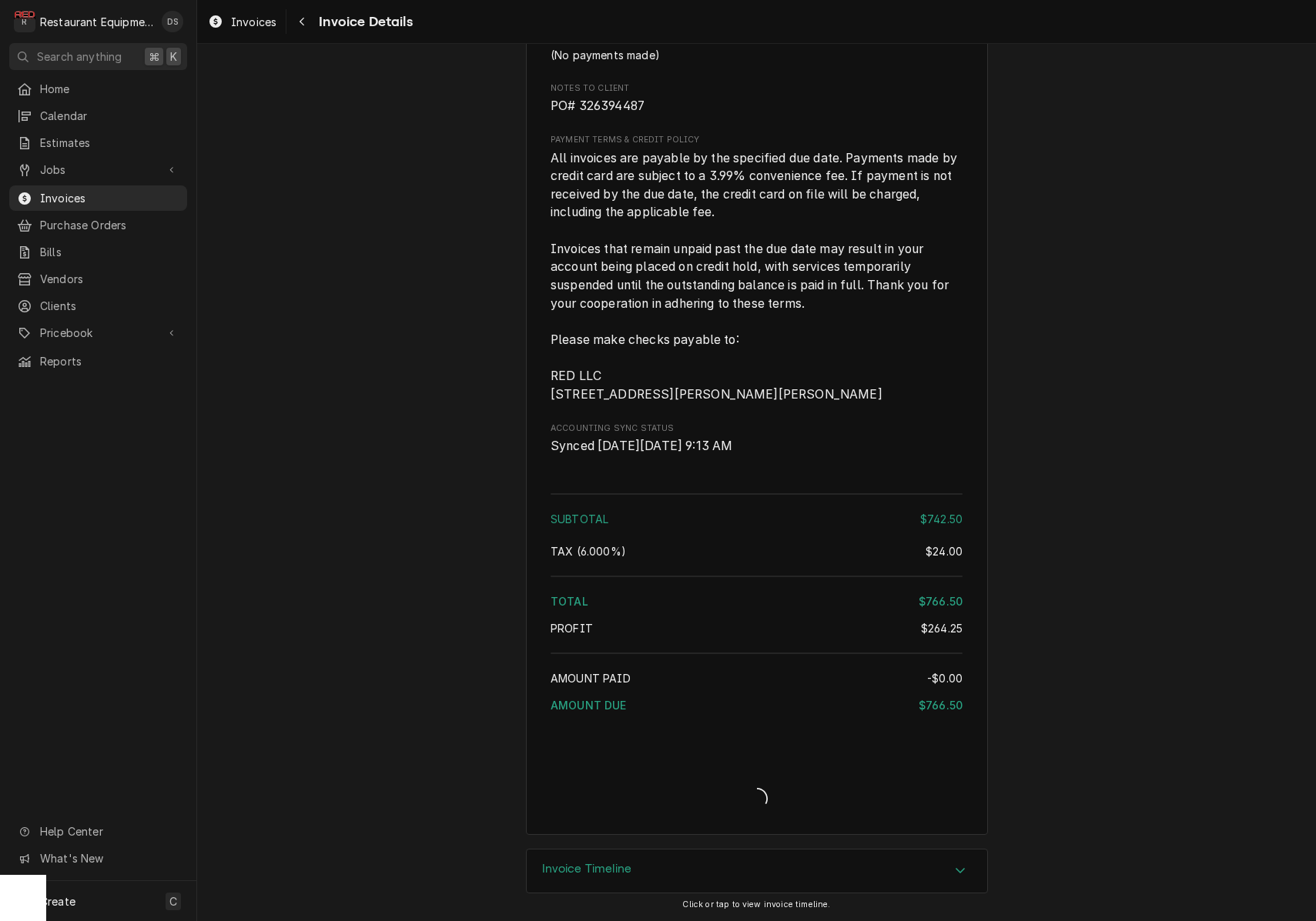
scroll to position [2870, 0]
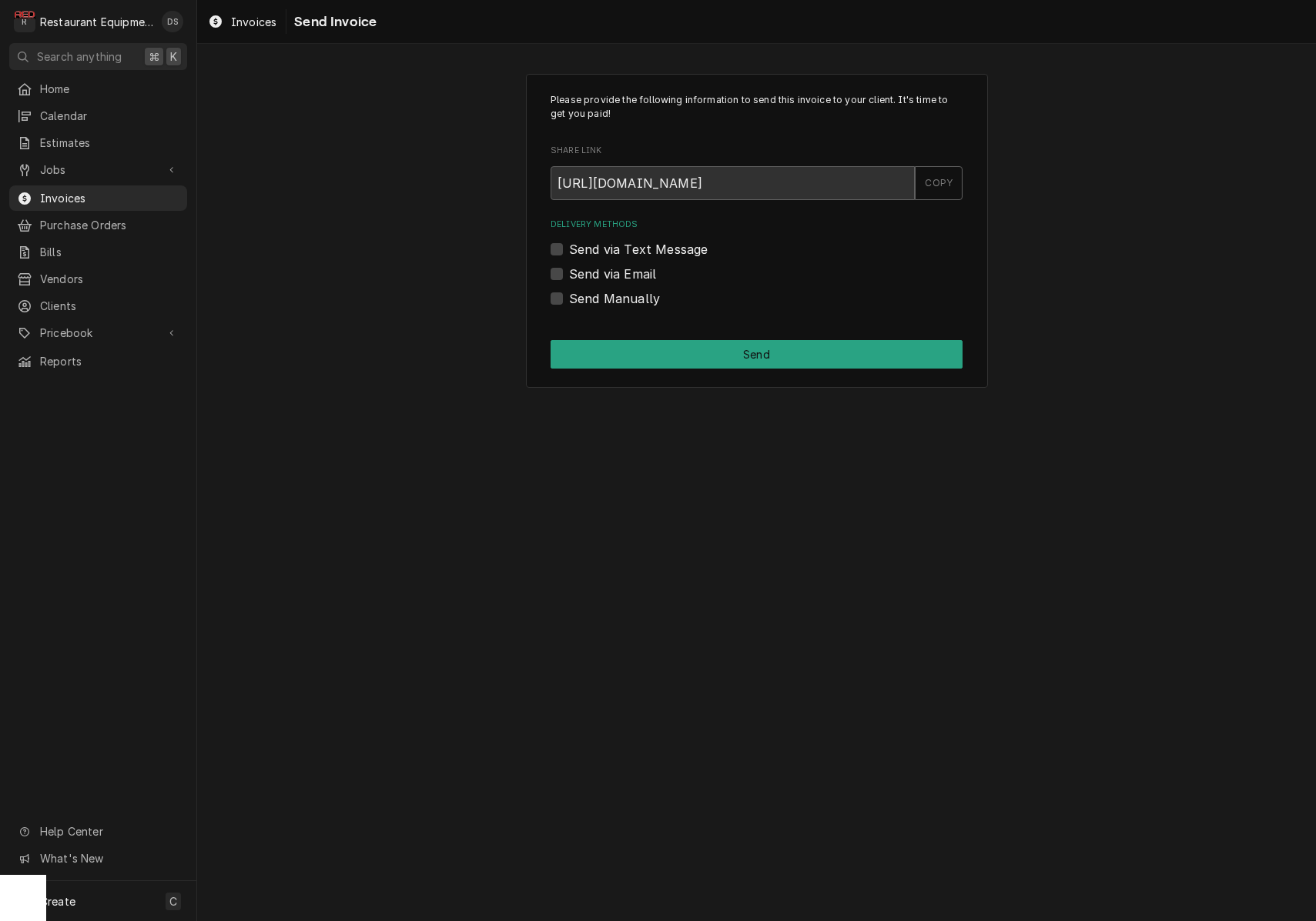
click at [569, 294] on label "Send Manually" at bounding box center [614, 299] width 91 height 18
click at [569, 294] on input "Send Manually" at bounding box center [774, 306] width 411 height 34
checkbox input "true"
click at [692, 363] on button "Send" at bounding box center [756, 354] width 411 height 28
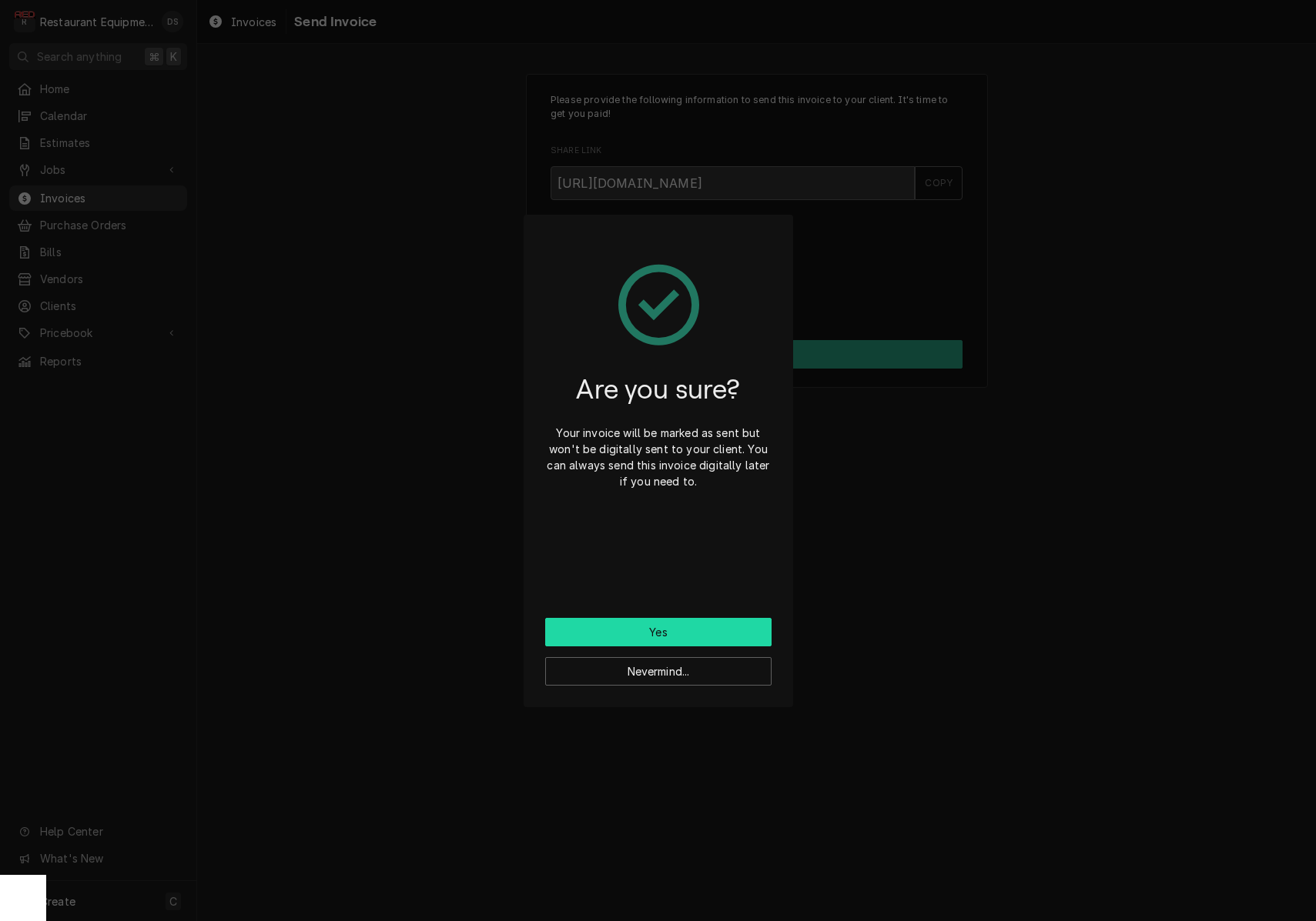
click at [688, 623] on button "Yes" at bounding box center [658, 632] width 226 height 28
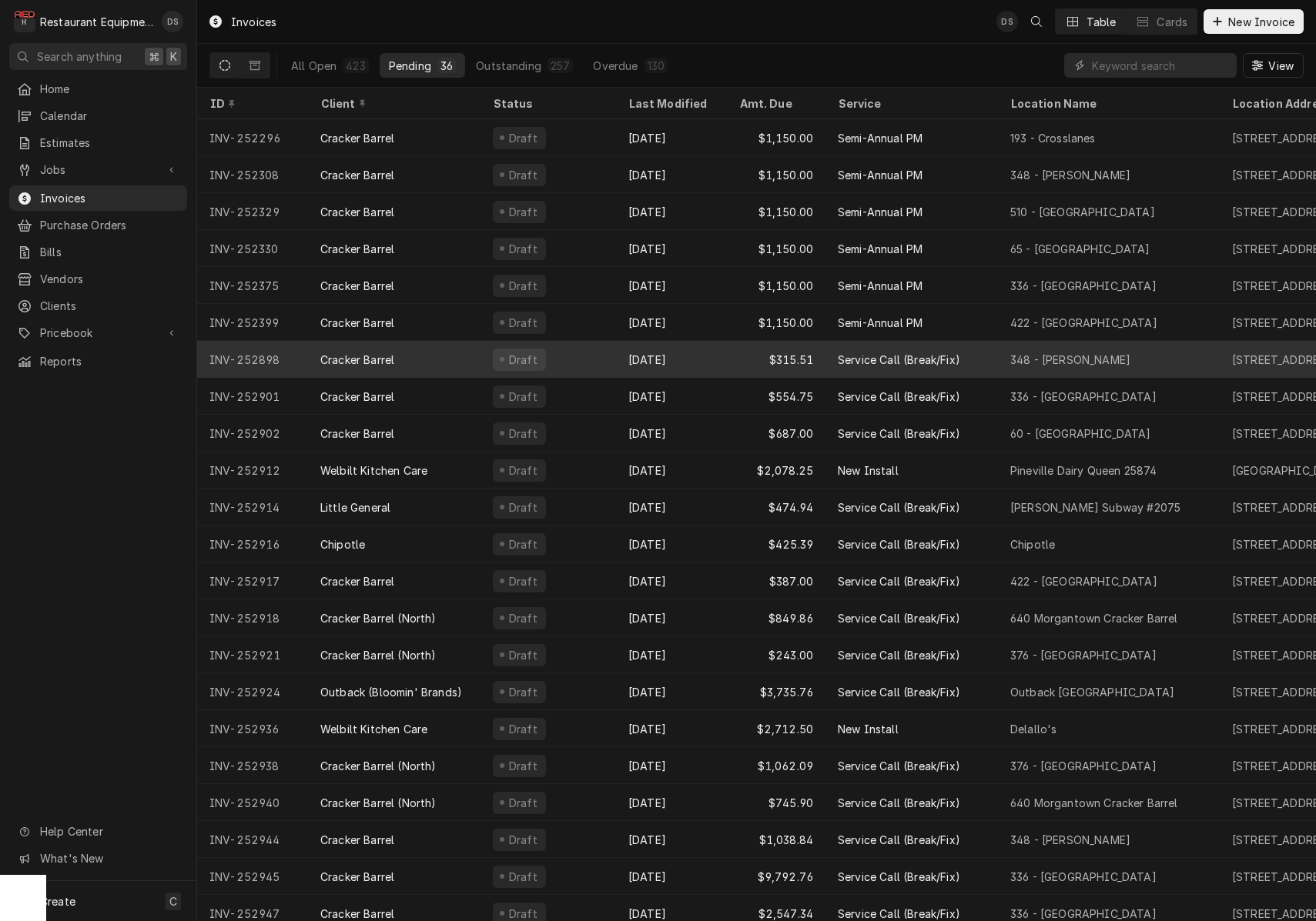
click at [748, 360] on div "$315.51" at bounding box center [776, 359] width 99 height 37
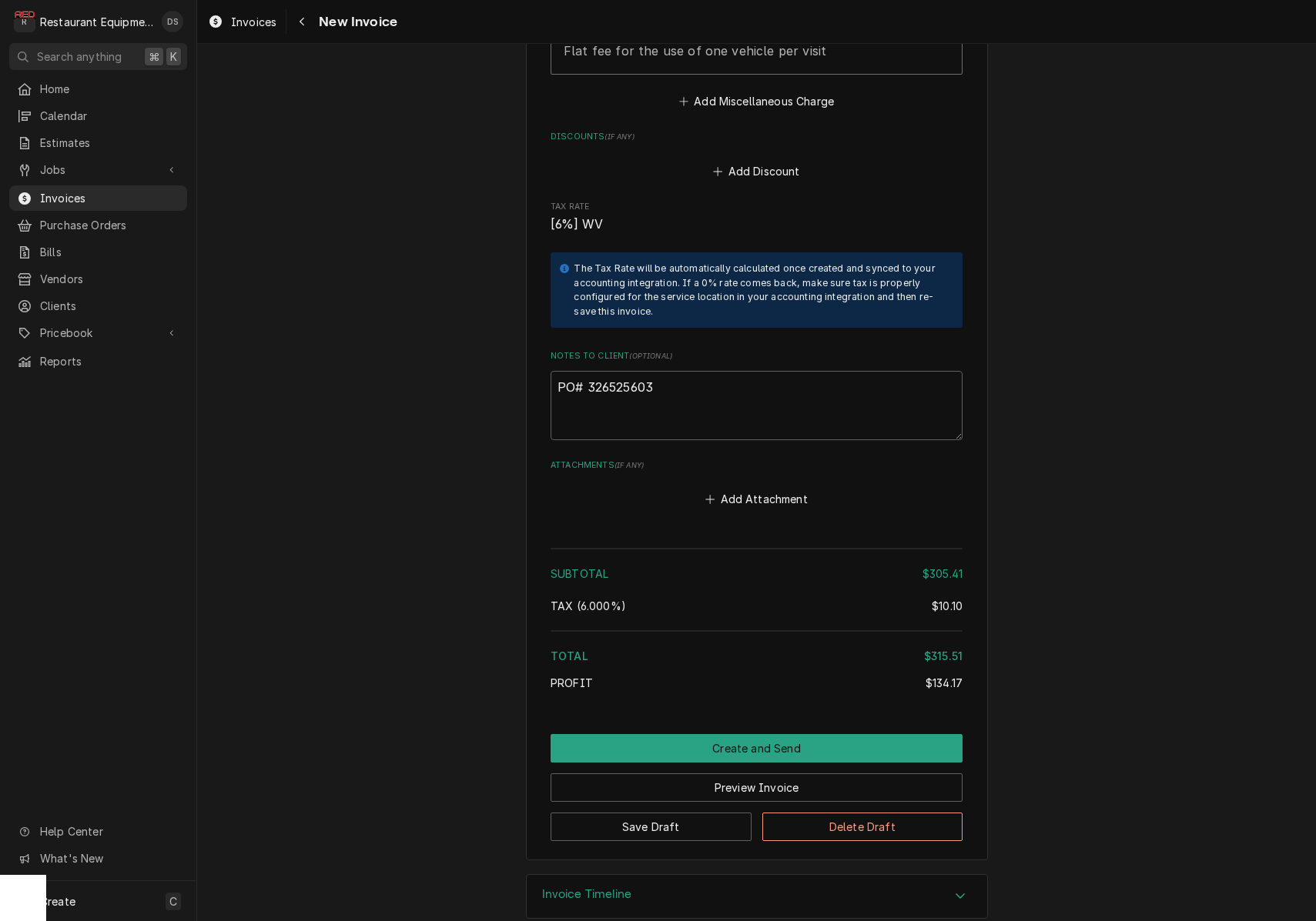
scroll to position [2702, 0]
drag, startPoint x: 661, startPoint y: 368, endPoint x: 586, endPoint y: 368, distance: 75.0
click at [586, 372] on textarea "PO# 326525603" at bounding box center [756, 407] width 411 height 70
paste textarea "394487"
type textarea "x"
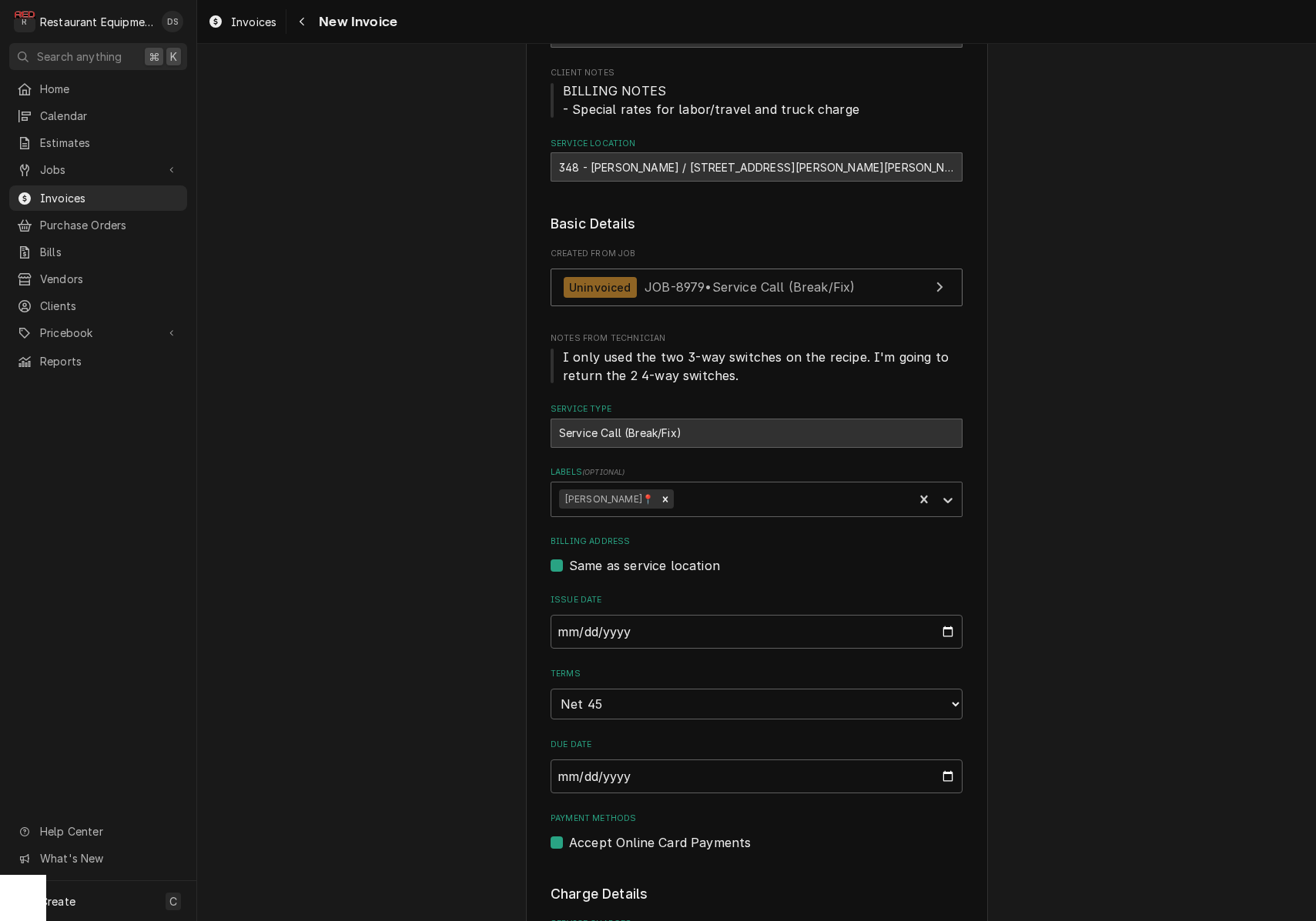
scroll to position [149, 0]
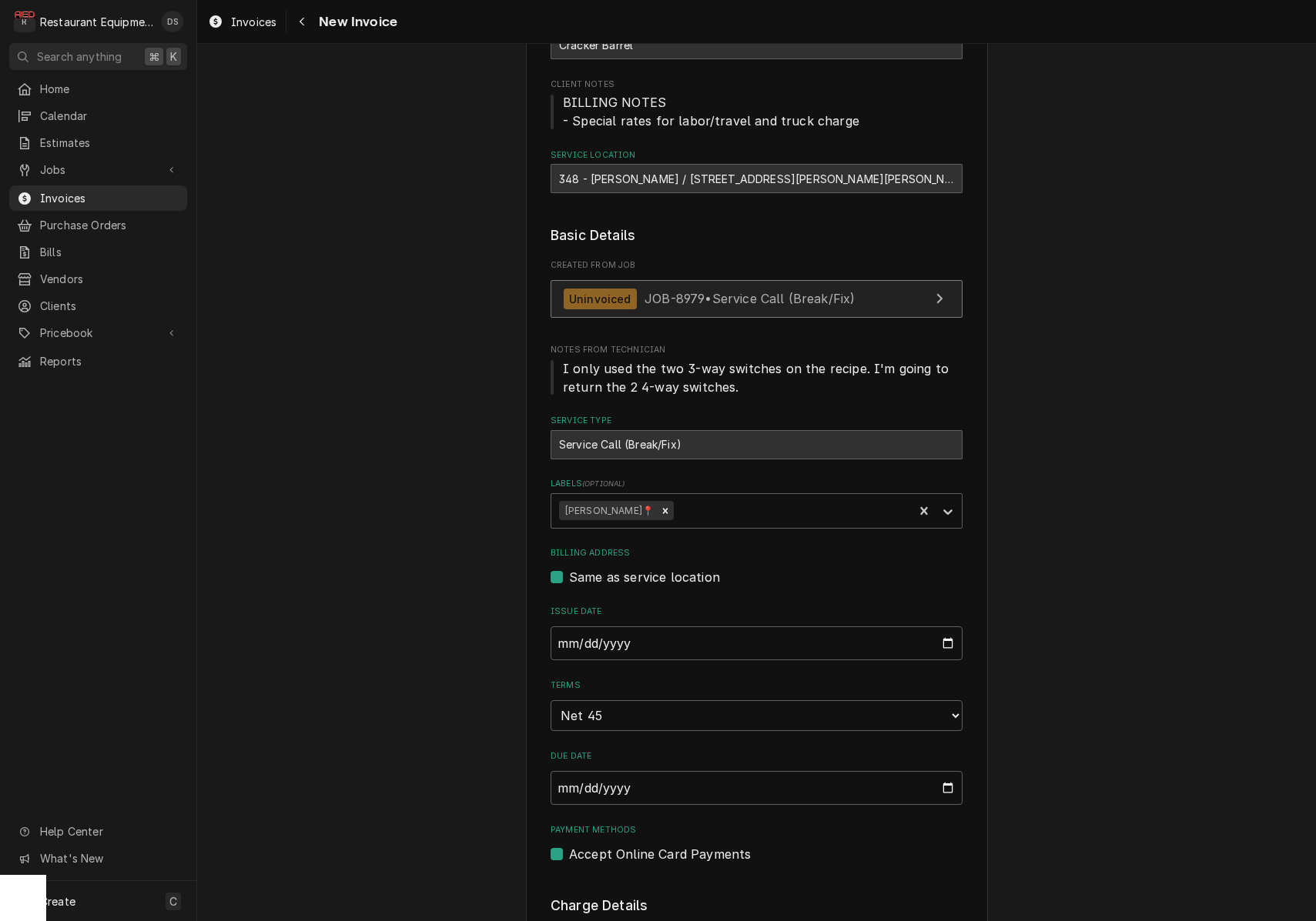
type textarea "PO# 326394487"
click at [750, 292] on span "JOB-8979 • Service Call (Break/Fix)" at bounding box center [749, 299] width 210 height 16
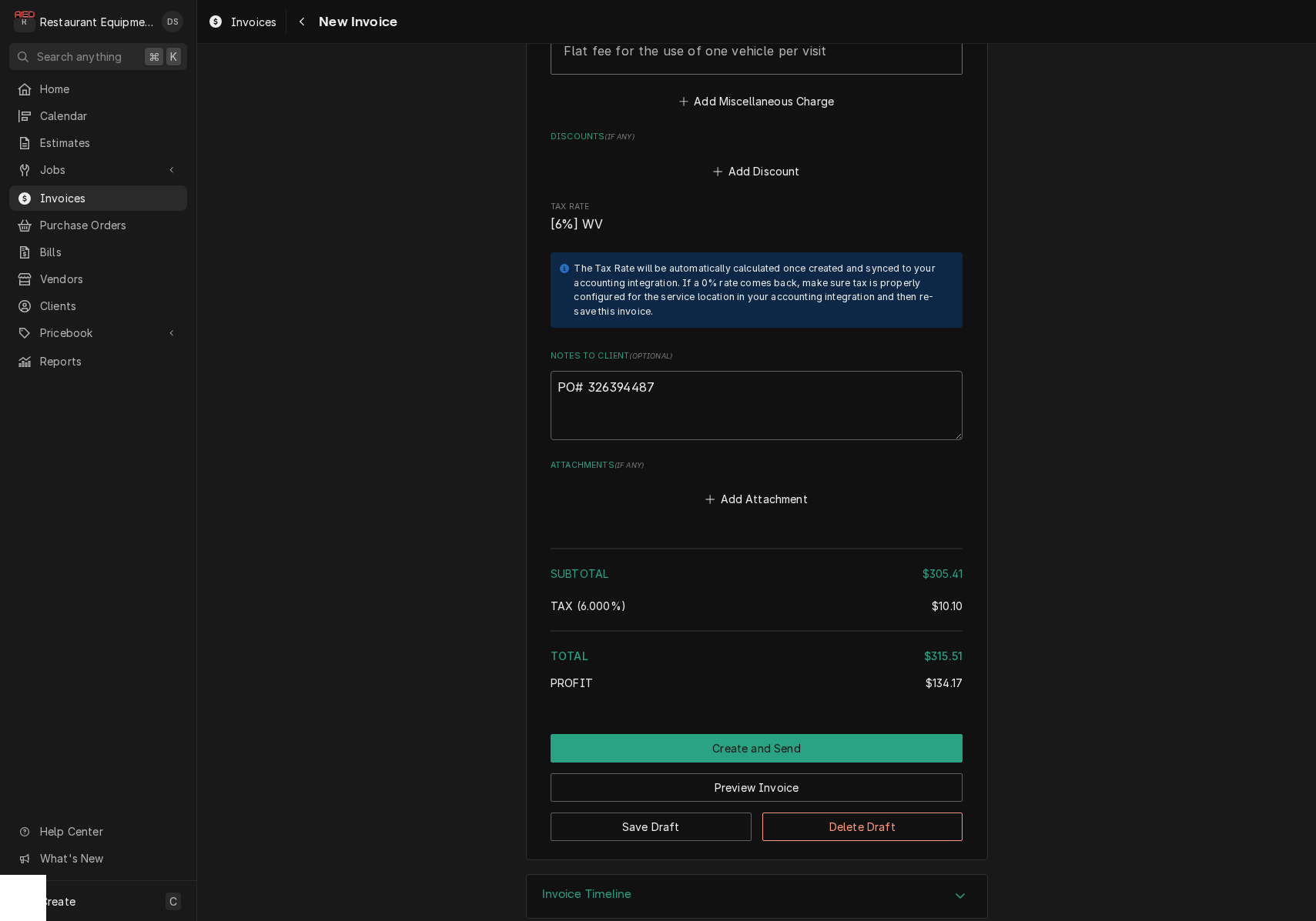
scroll to position [2702, 0]
drag, startPoint x: 676, startPoint y: 367, endPoint x: 590, endPoint y: 366, distance: 86.0
click at [590, 372] on textarea "PO# 326394487" at bounding box center [756, 407] width 411 height 70
drag, startPoint x: 656, startPoint y: 366, endPoint x: 590, endPoint y: 366, distance: 66.0
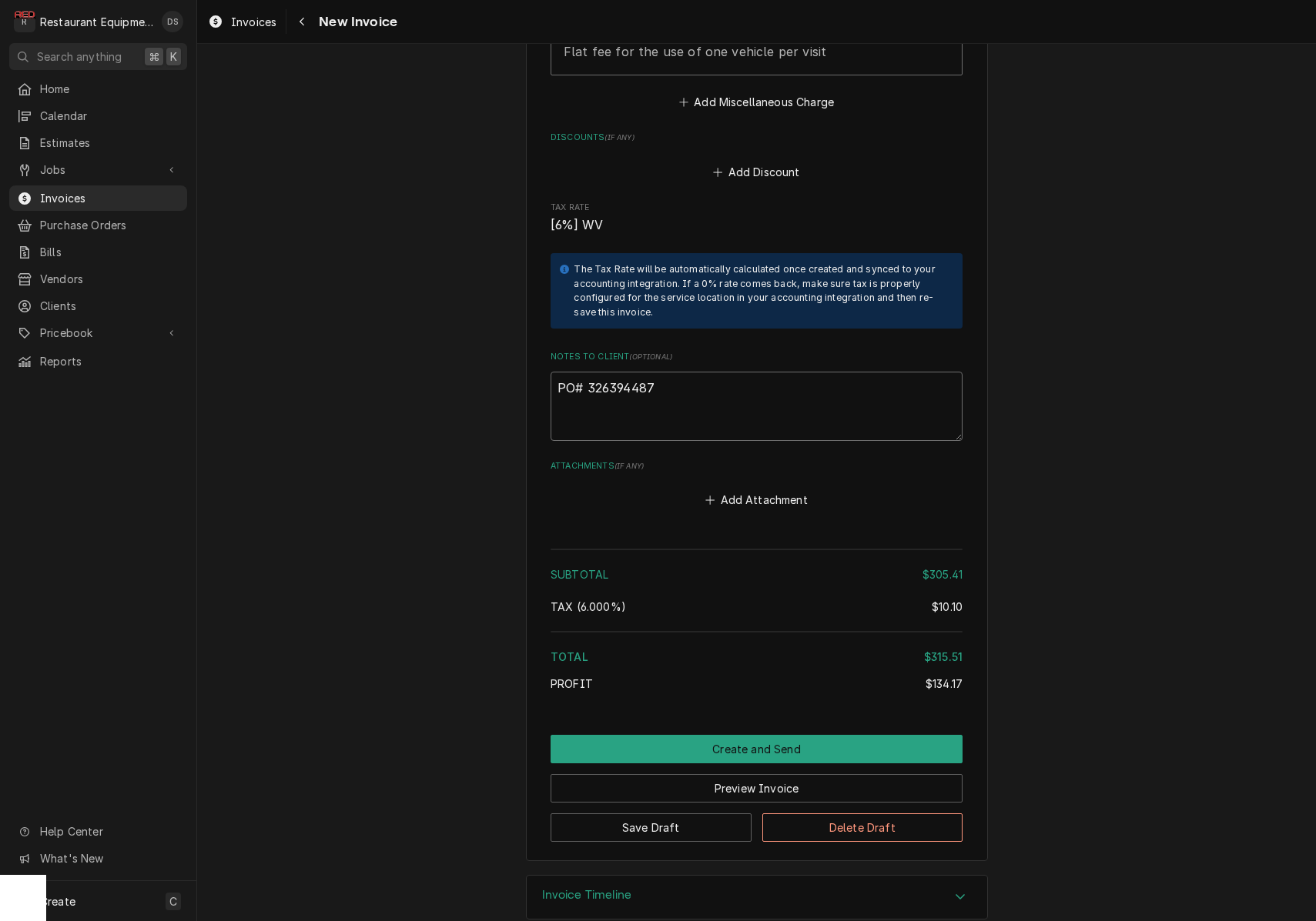
click at [588, 372] on textarea "PO# 326394487" at bounding box center [756, 407] width 411 height 70
type textarea "x"
type textarea "PO#"
paste textarea "326525603"
type textarea "x"
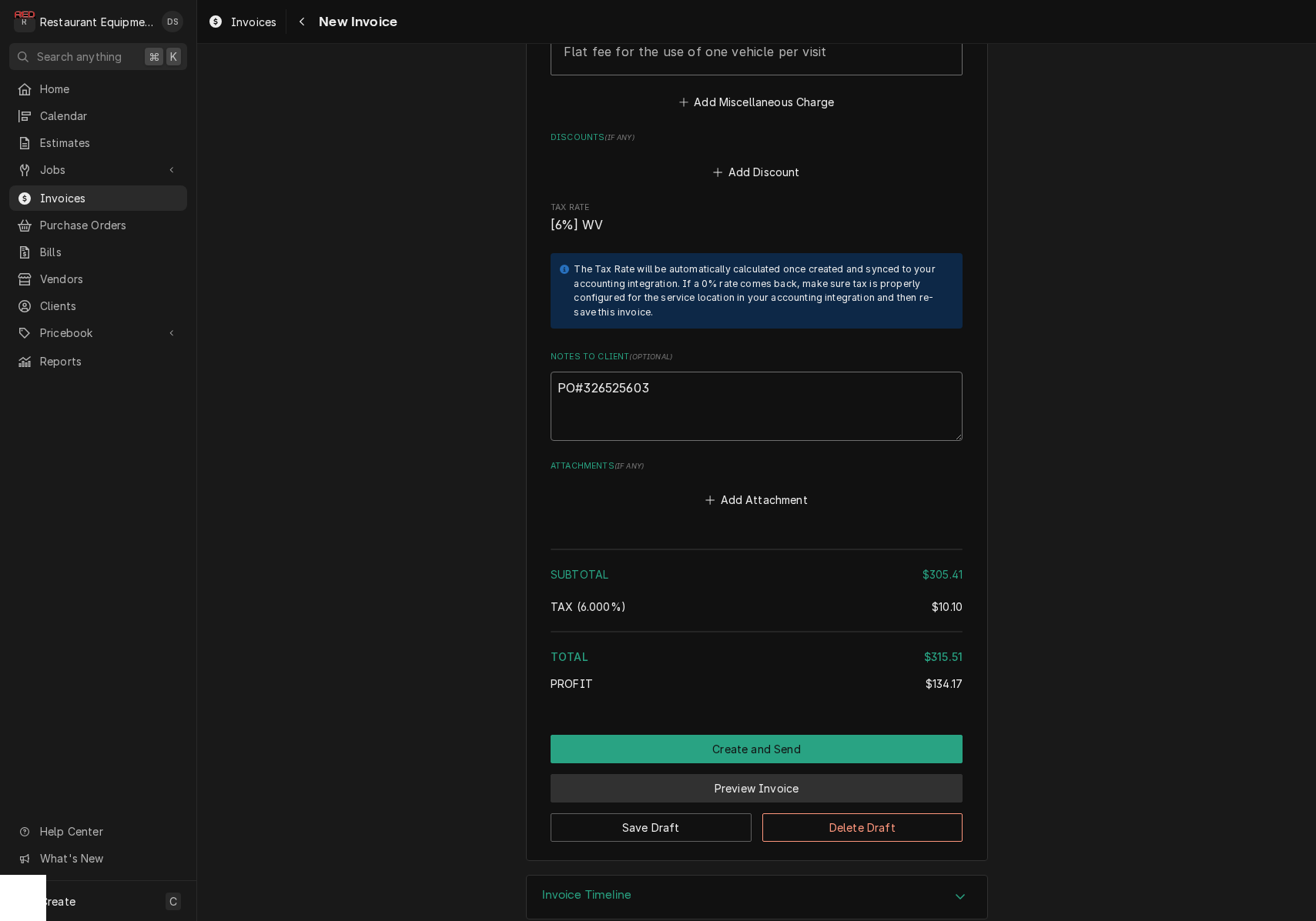
type textarea "PO#326525603"
click at [813, 774] on button "Preview Invoice" at bounding box center [756, 788] width 411 height 28
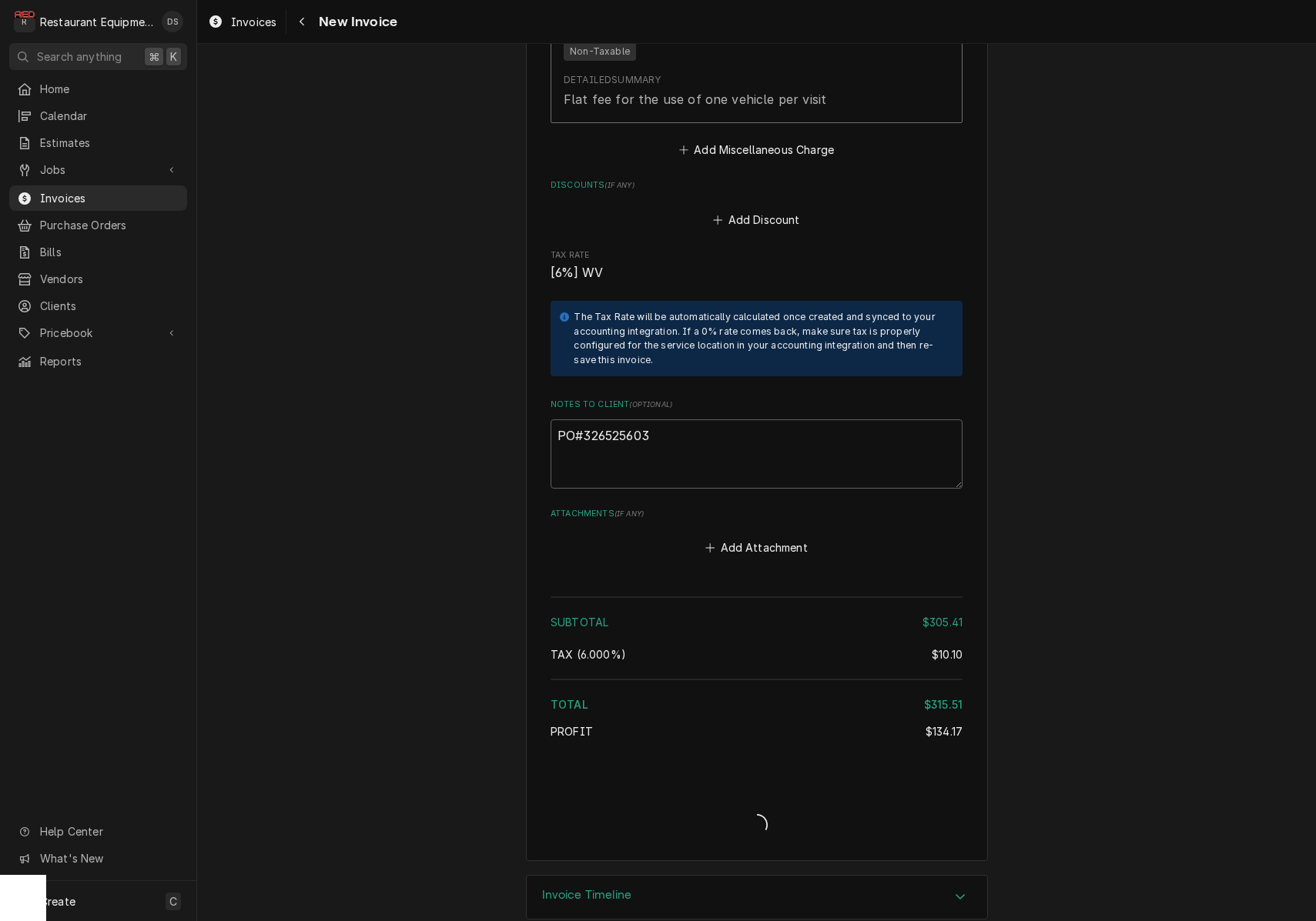
type textarea "x"
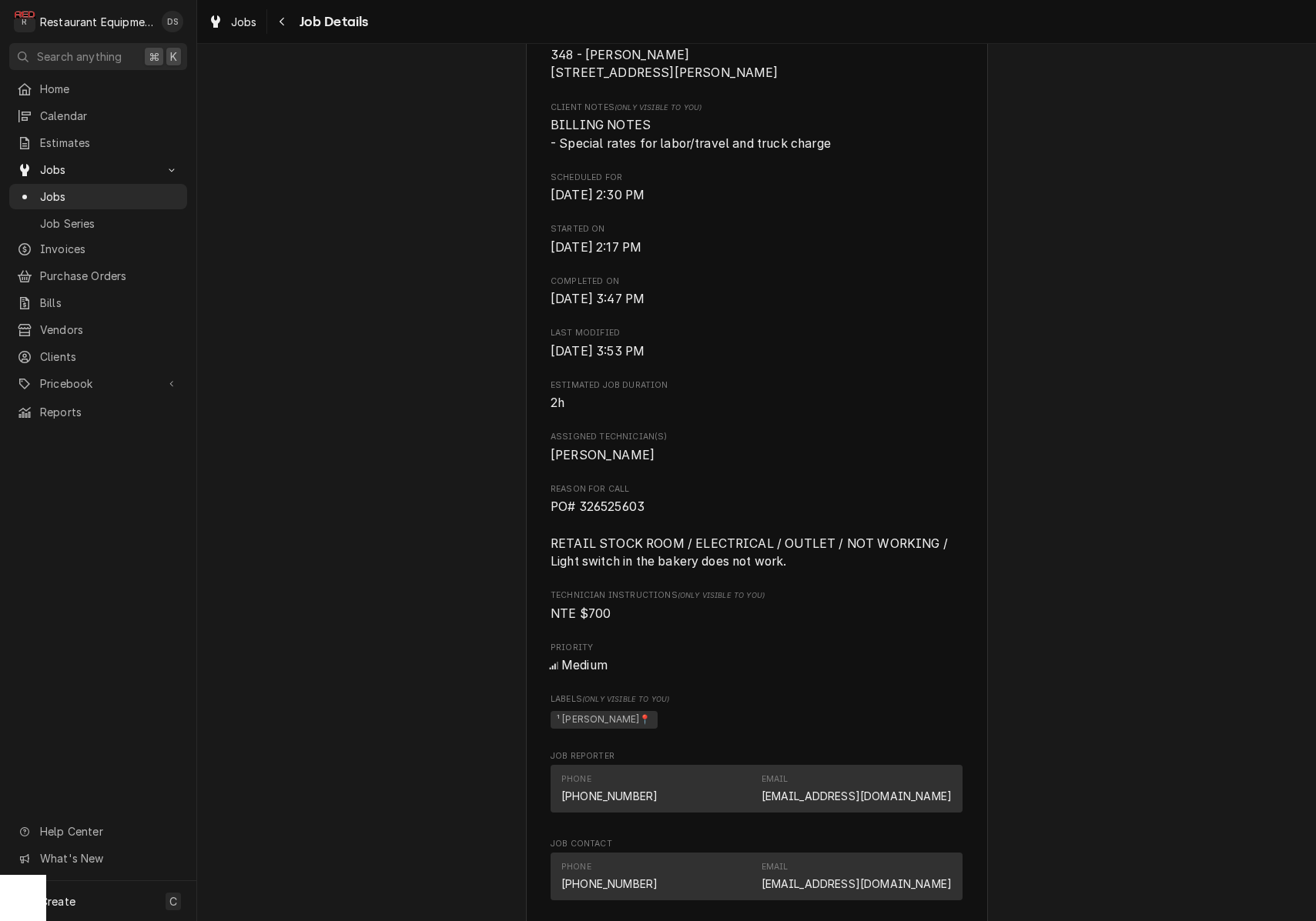
scroll to position [386, 0]
click at [651, 513] on span "PO# 326525603 RETAIL STOCK ROOM / ELECTRICAL / OUTLET / NOT WORKING / Light swi…" at bounding box center [756, 533] width 411 height 73
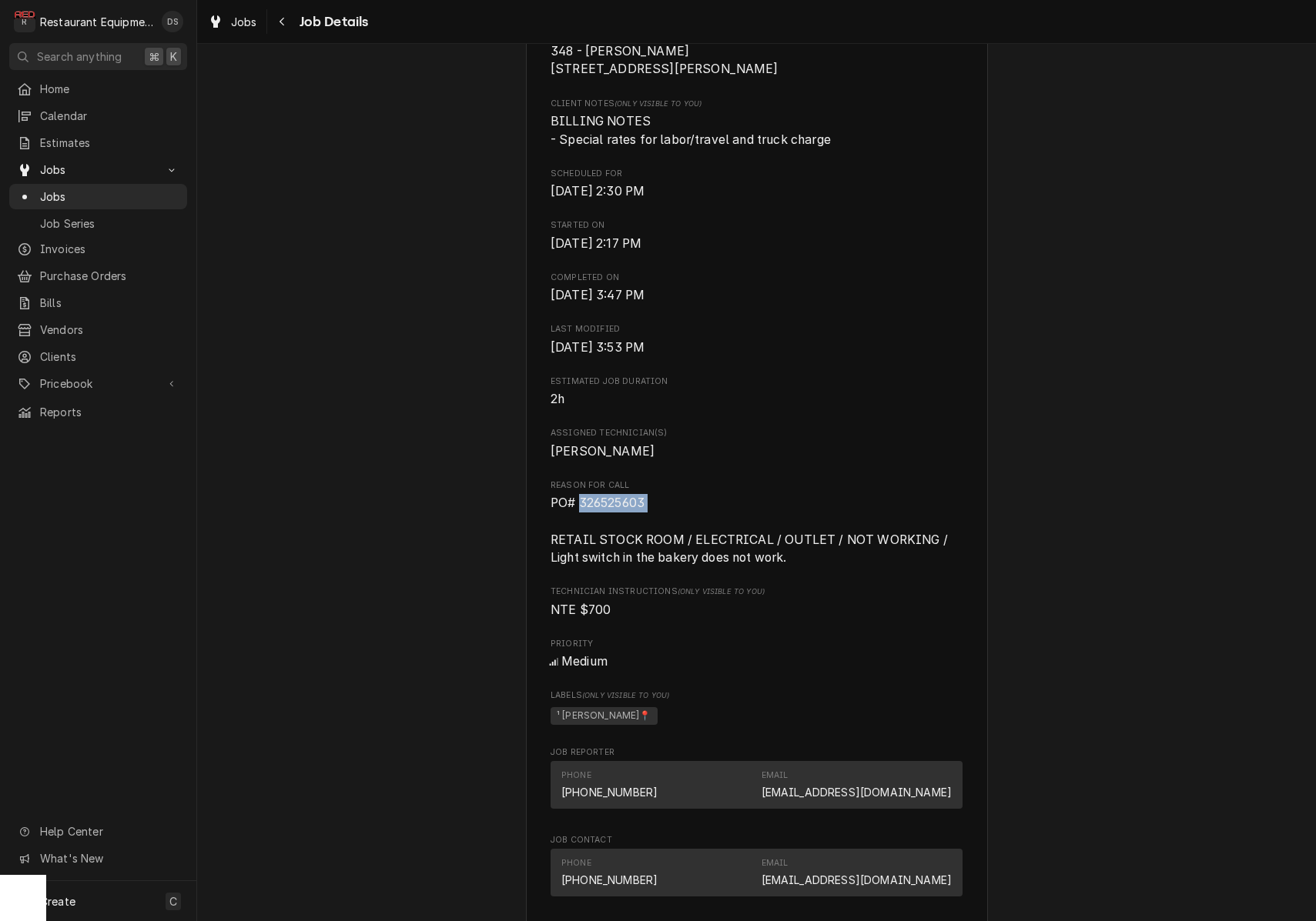
drag, startPoint x: 651, startPoint y: 513, endPoint x: 638, endPoint y: 511, distance: 13.2
click at [629, 512] on span "PO# 326525603 RETAIL STOCK ROOM / ELECTRICAL / OUTLET / NOT WORKING / Light swi…" at bounding box center [756, 531] width 411 height 73
copy span "326525603"
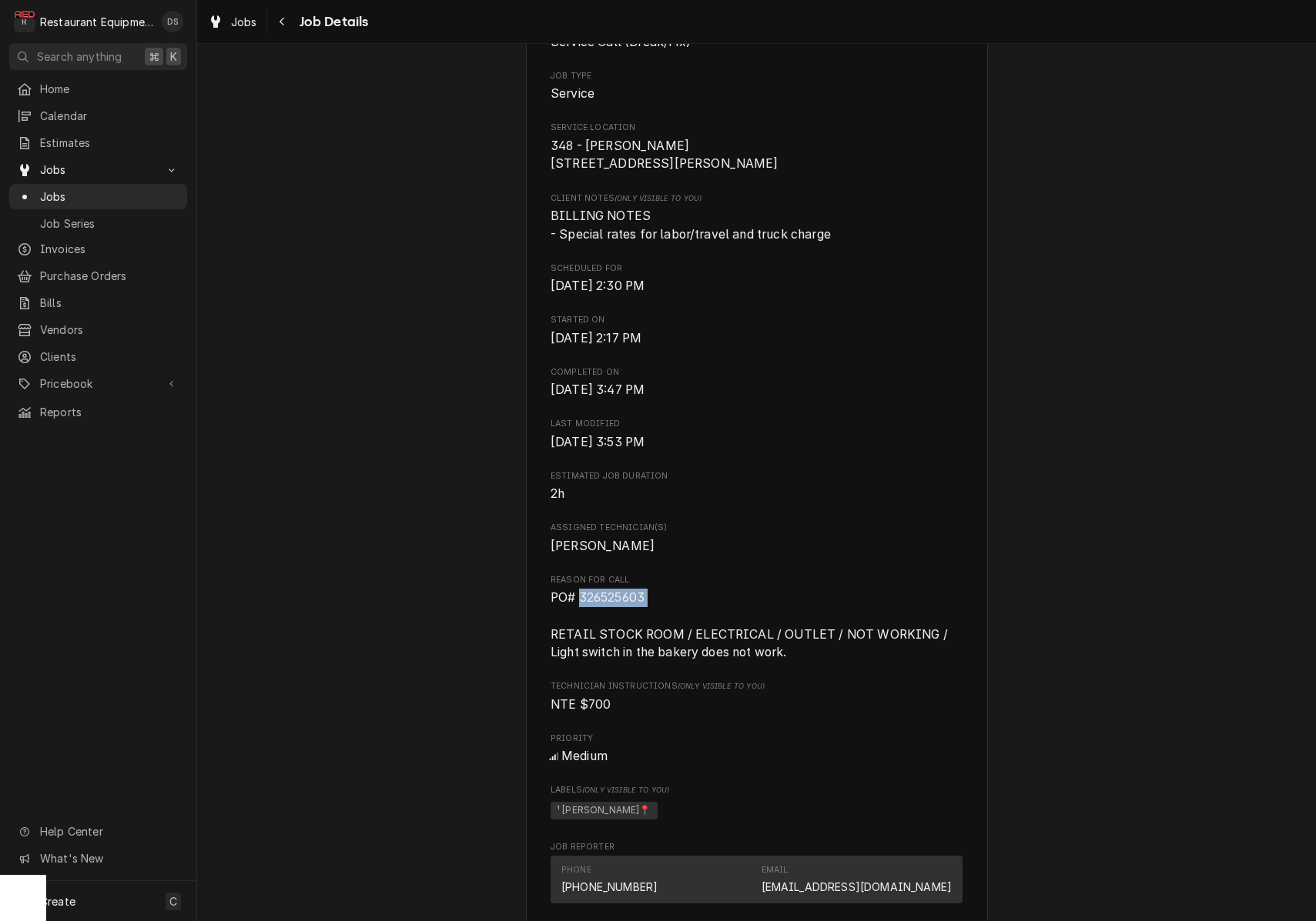
scroll to position [291, 0]
click at [273, 17] on button "Navigate back" at bounding box center [282, 21] width 25 height 25
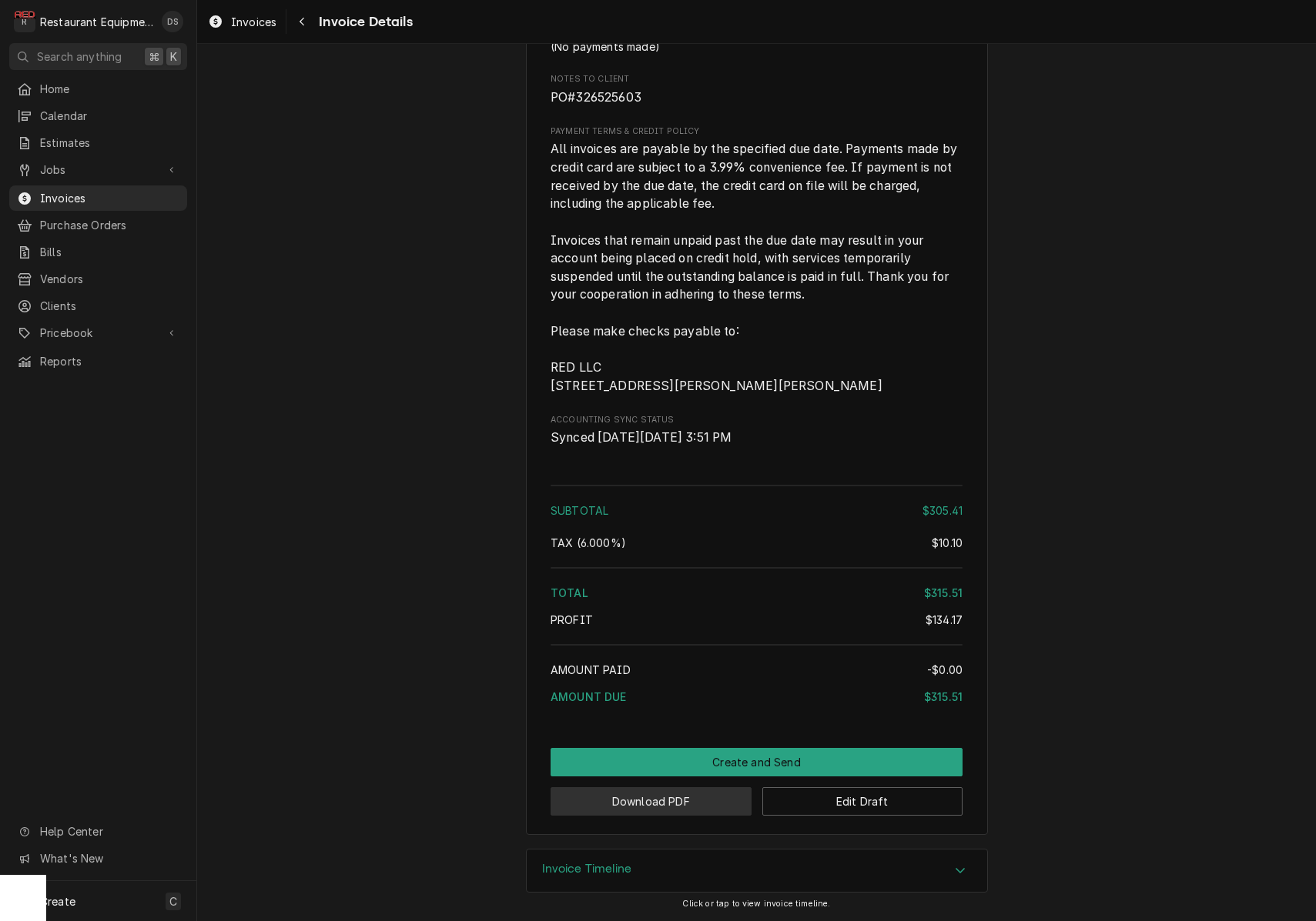
click at [663, 813] on button "Download PDF" at bounding box center [651, 801] width 201 height 28
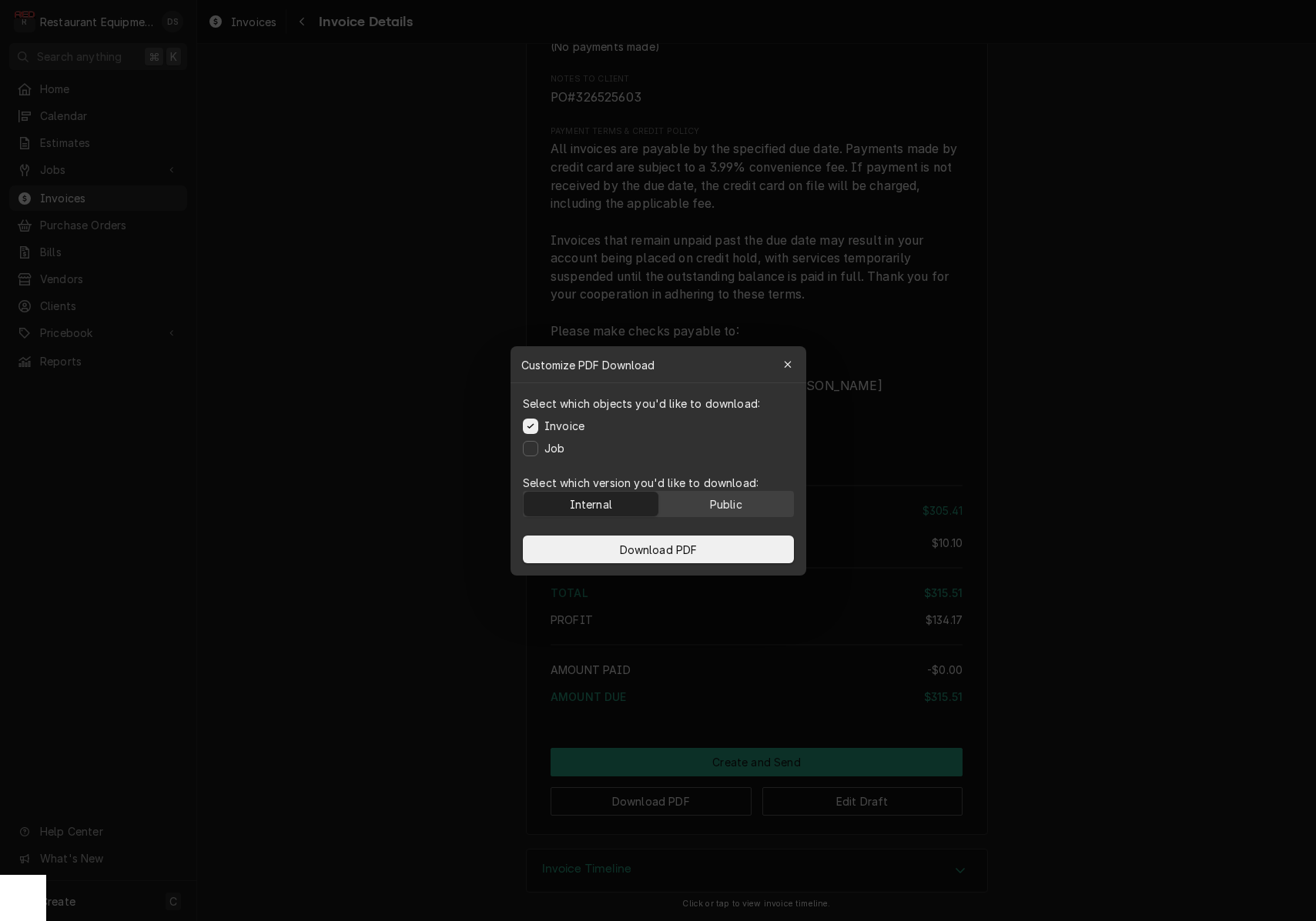
click at [709, 500] on div "Public" at bounding box center [725, 504] width 32 height 16
click at [709, 557] on button "Download PDF" at bounding box center [658, 550] width 271 height 27
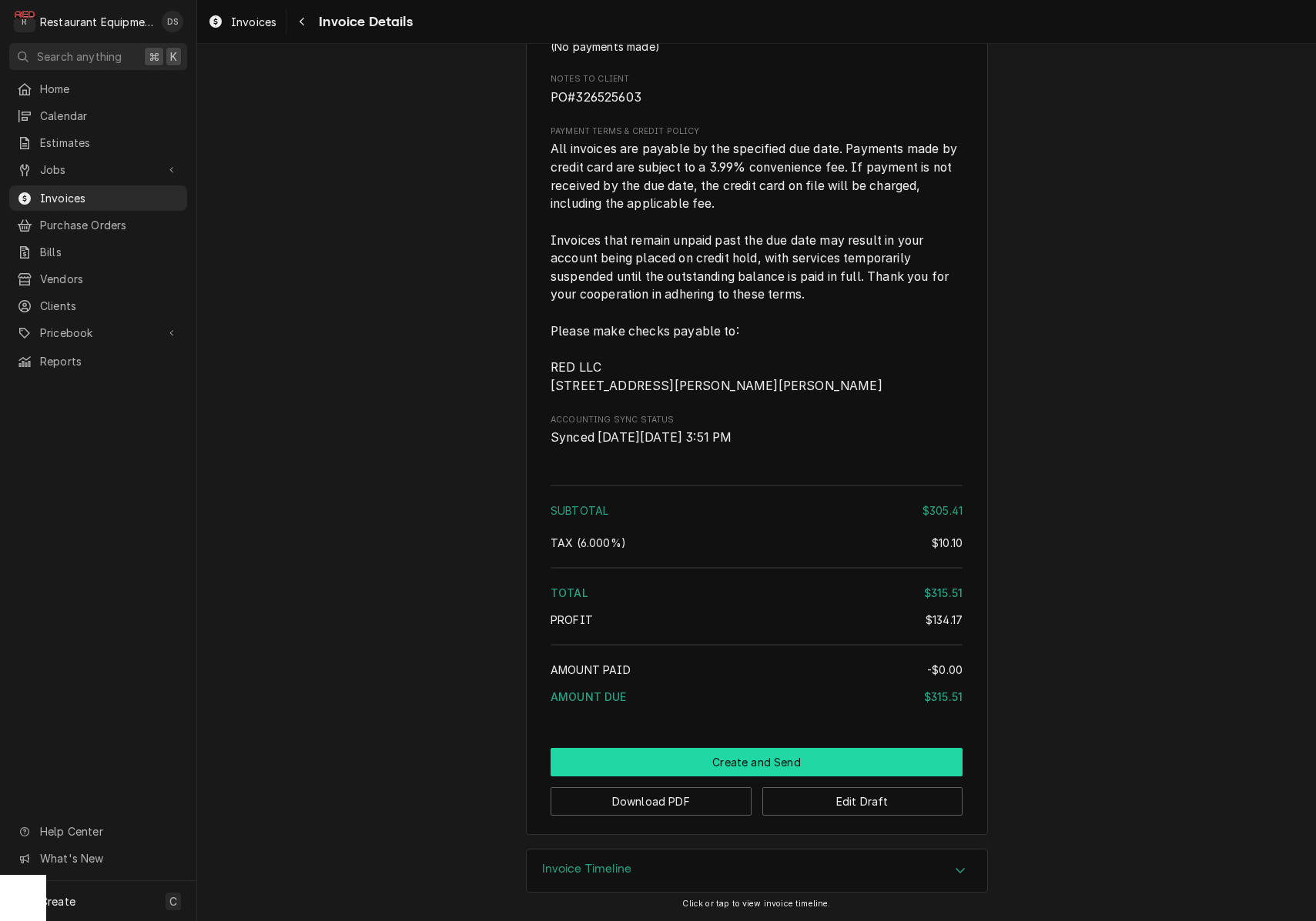
click at [765, 751] on button "Create and Send" at bounding box center [756, 762] width 411 height 28
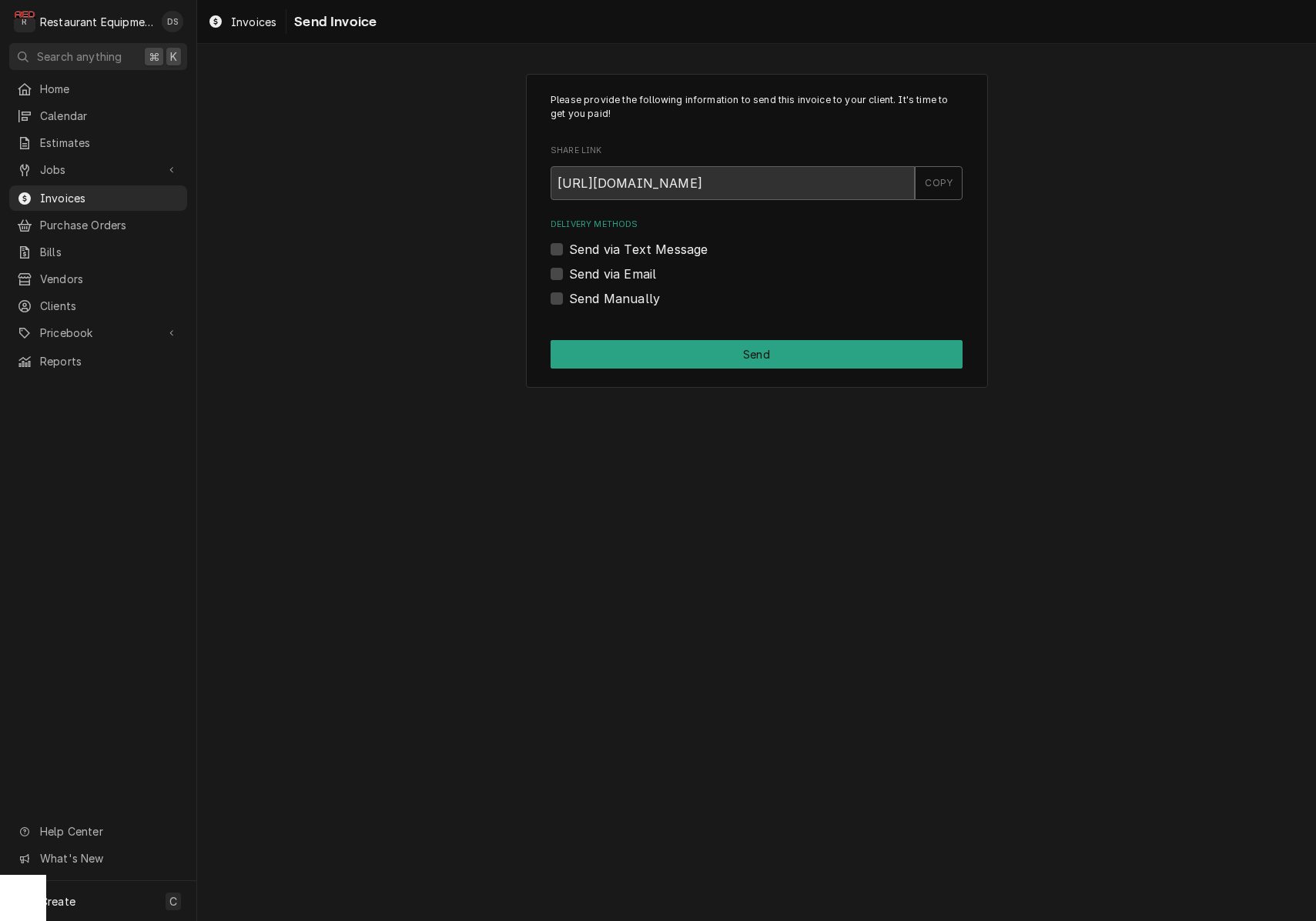
click at [569, 294] on label "Send Manually" at bounding box center [614, 299] width 91 height 18
click at [569, 294] on input "Send Manually" at bounding box center [774, 306] width 411 height 34
checkbox input "true"
click at [725, 350] on button "Send" at bounding box center [756, 354] width 411 height 28
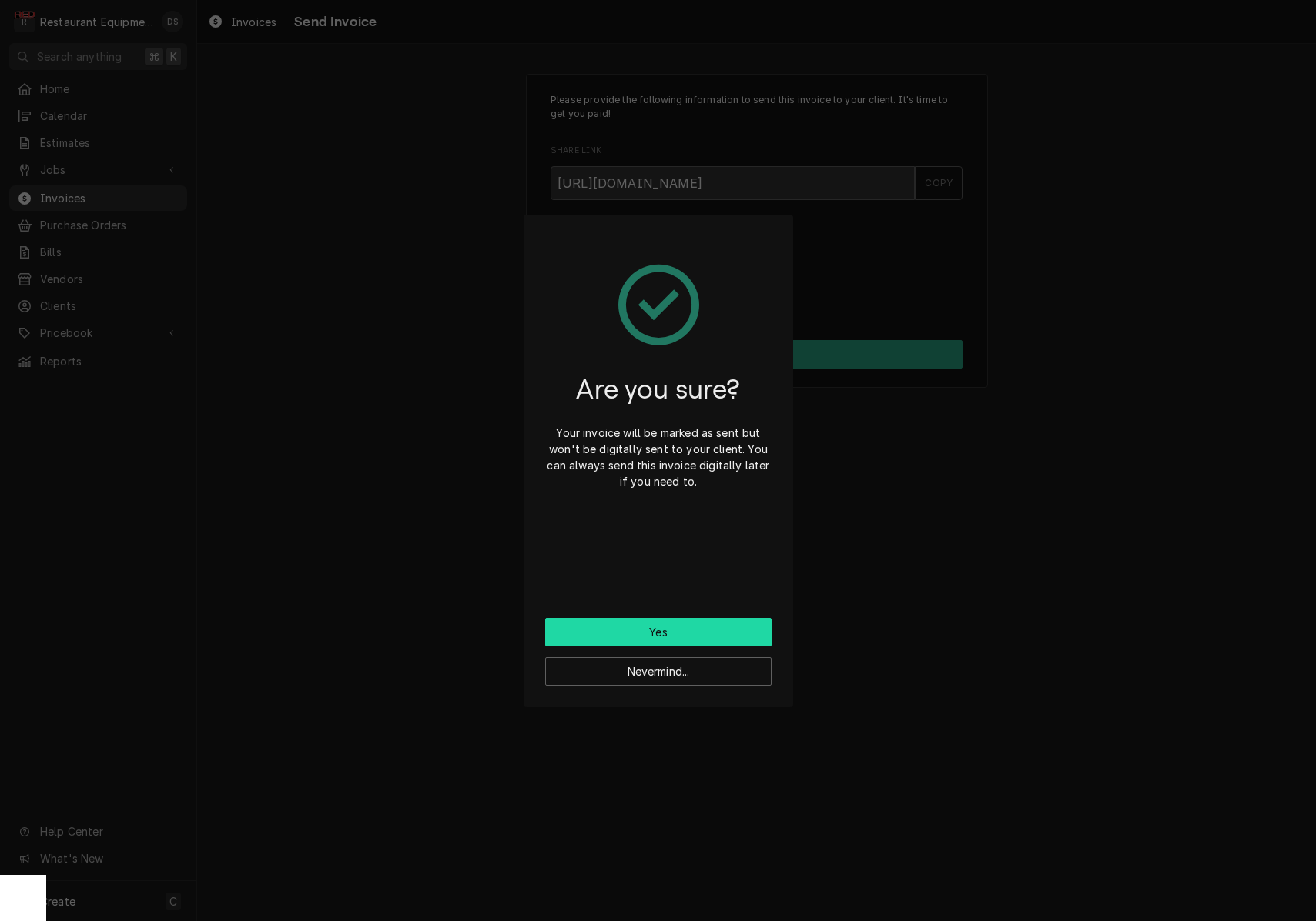
click at [715, 630] on button "Yes" at bounding box center [658, 632] width 226 height 28
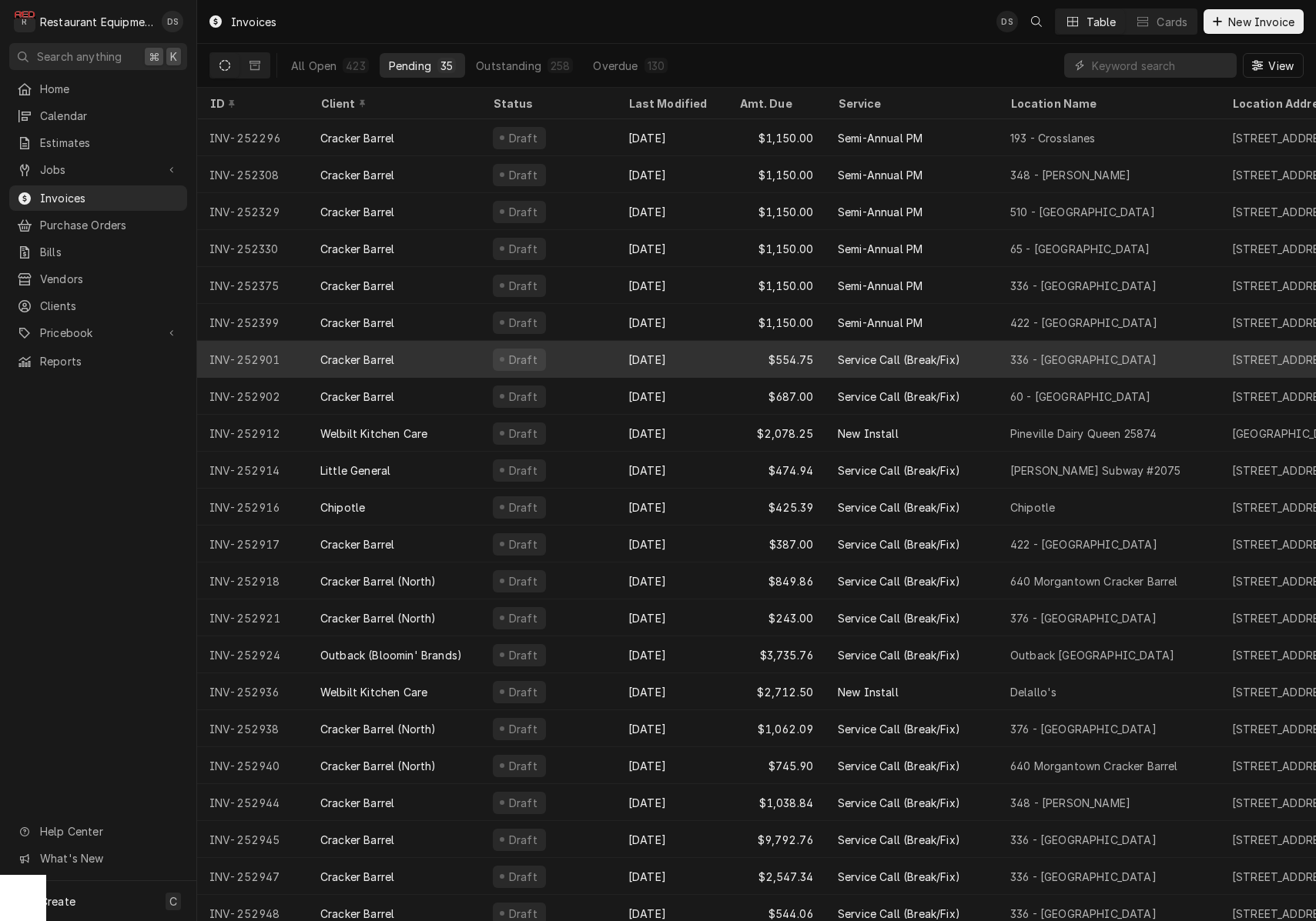
click at [609, 357] on div "Draft" at bounding box center [548, 359] width 136 height 37
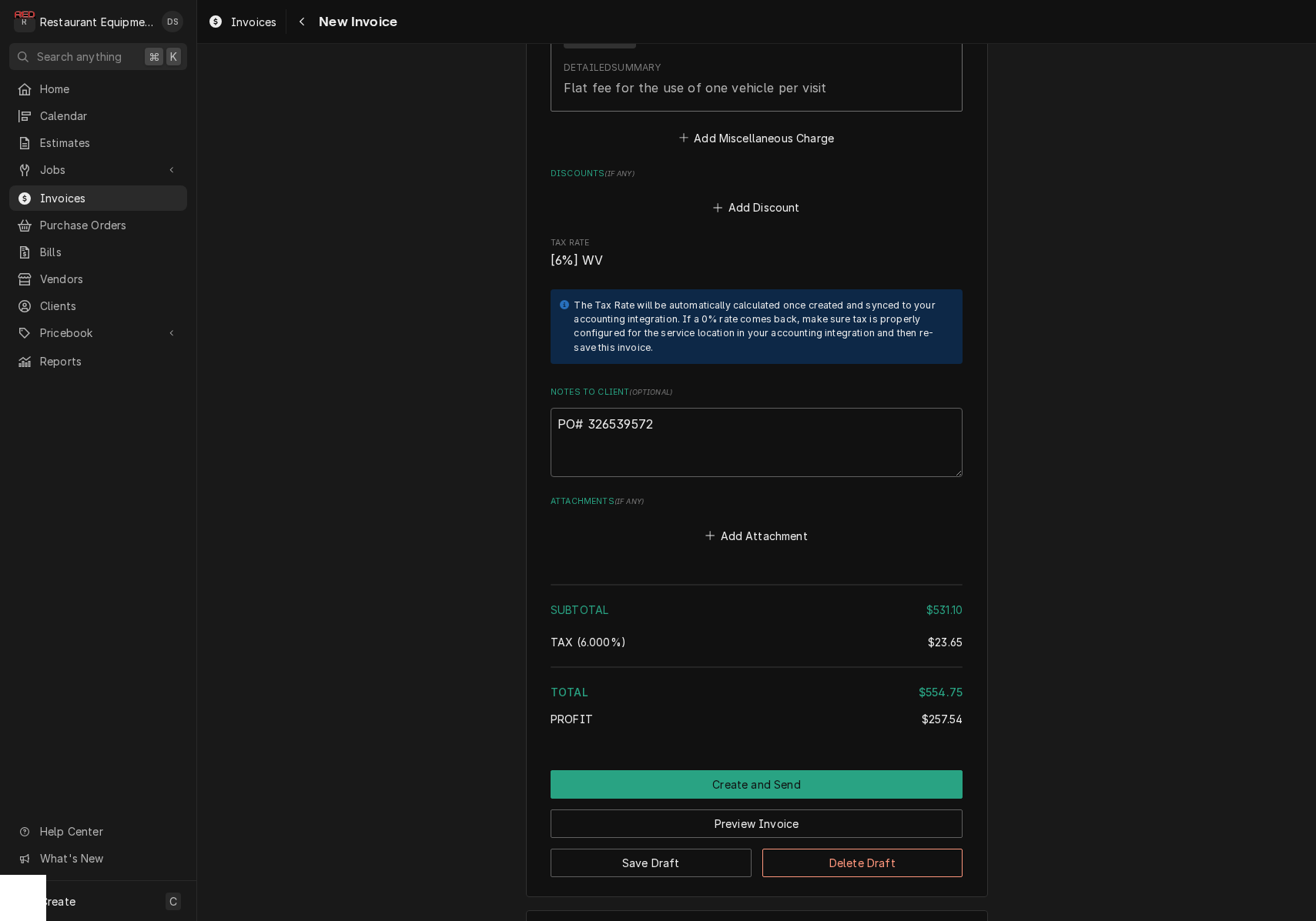
scroll to position [3163, 0]
drag, startPoint x: 698, startPoint y: 364, endPoint x: 681, endPoint y: 363, distance: 17.0
click at [686, 409] on textarea "PO# 326539572" at bounding box center [756, 444] width 411 height 70
drag, startPoint x: 676, startPoint y: 362, endPoint x: 594, endPoint y: 365, distance: 82.1
click at [586, 409] on textarea "PO# 326539572" at bounding box center [756, 444] width 411 height 70
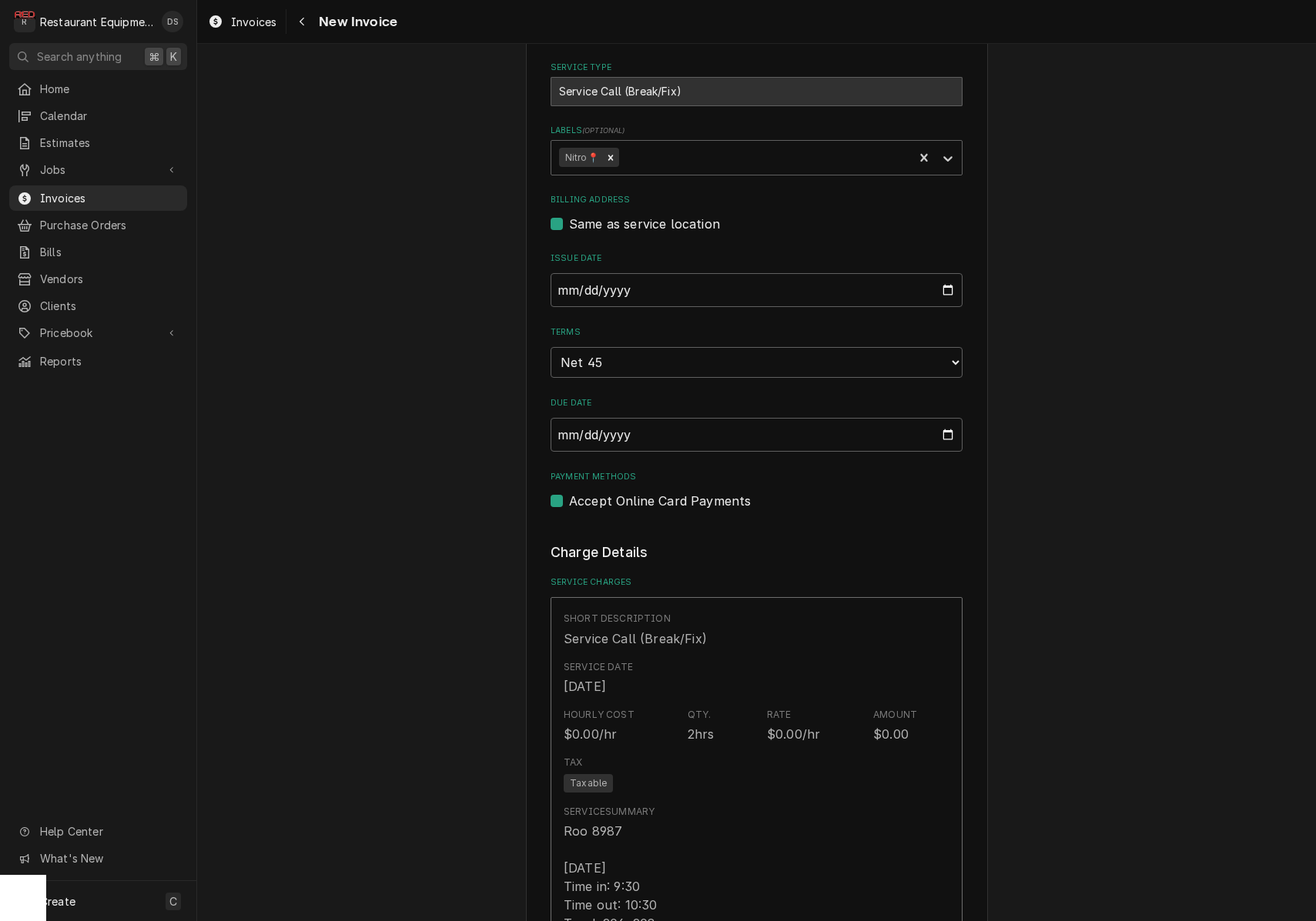
scroll to position [502, 0]
click at [640, 280] on input "2025-09-23" at bounding box center [756, 291] width 411 height 34
type input "2025-09-28"
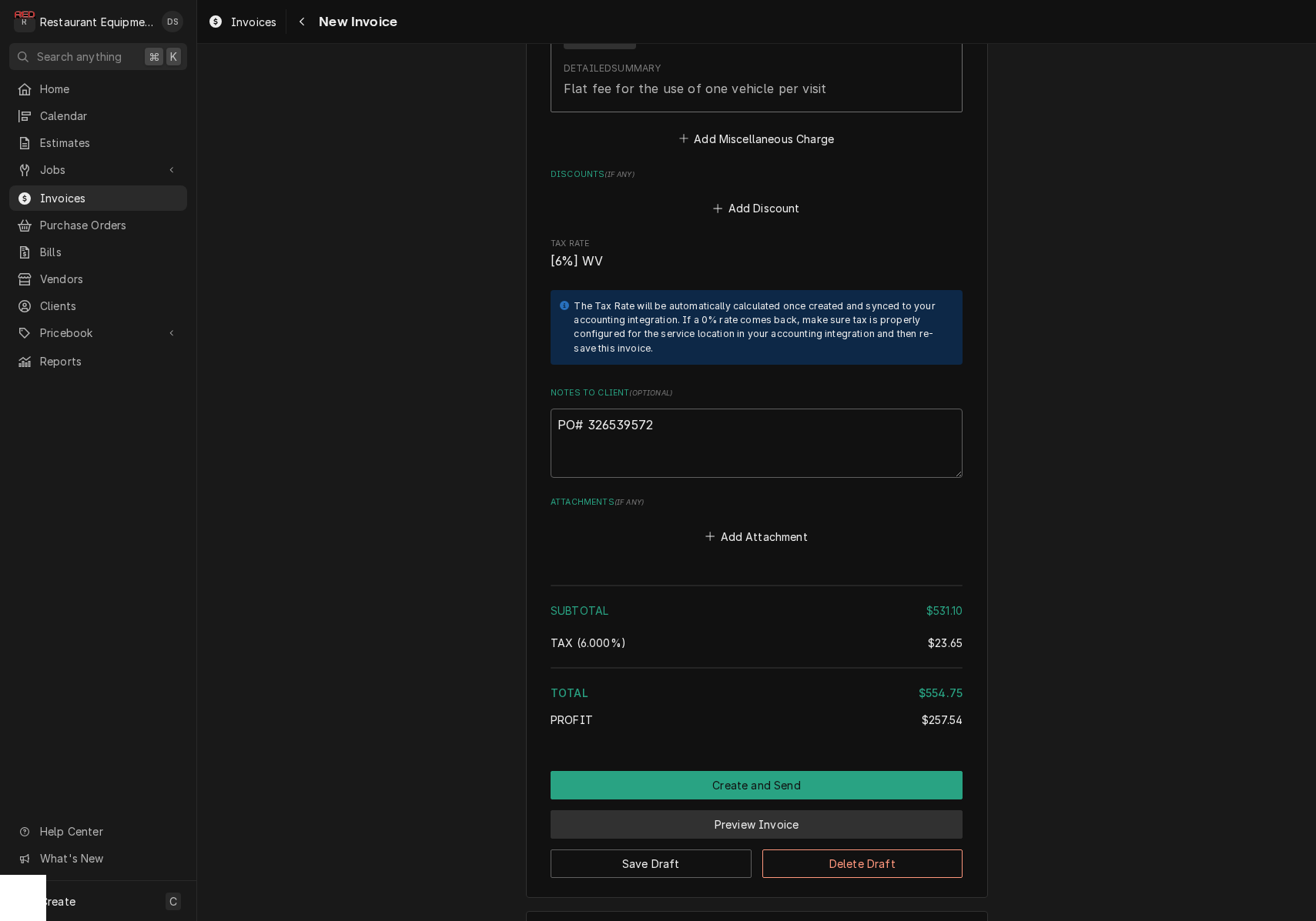
click at [804, 811] on button "Preview Invoice" at bounding box center [756, 825] width 411 height 28
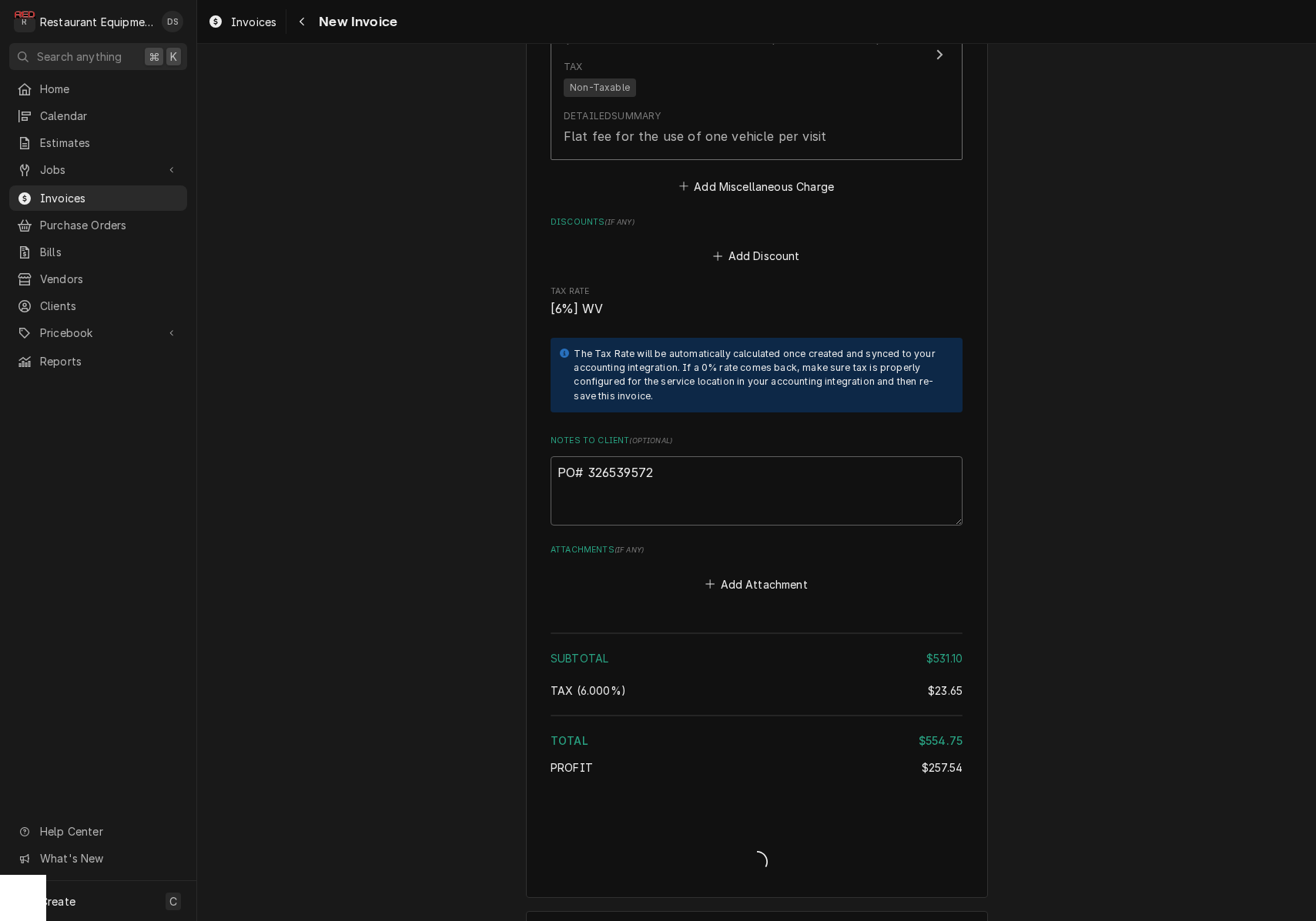
type textarea "x"
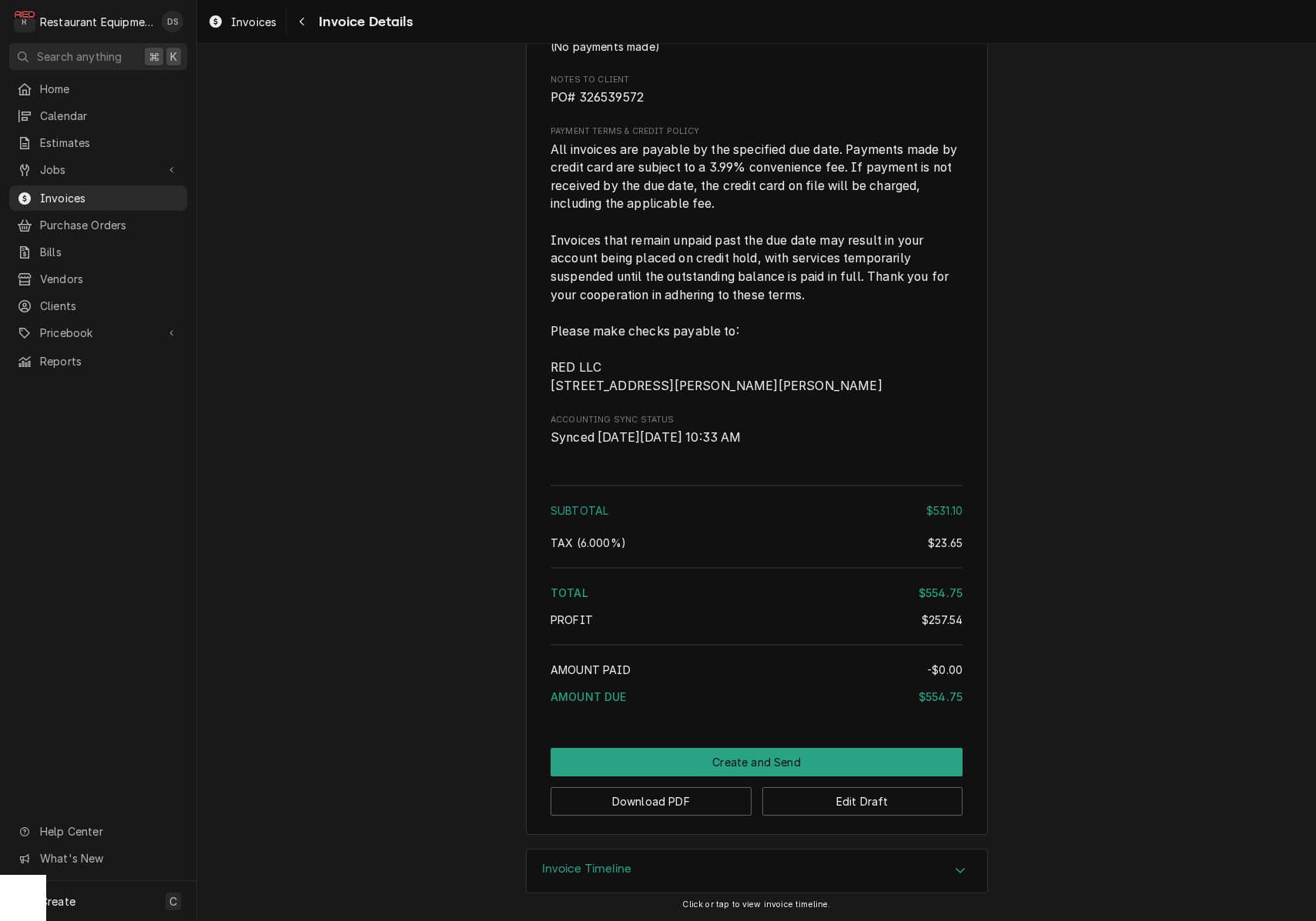
scroll to position [2846, 0]
click at [697, 806] on button "Download PDF" at bounding box center [651, 801] width 201 height 28
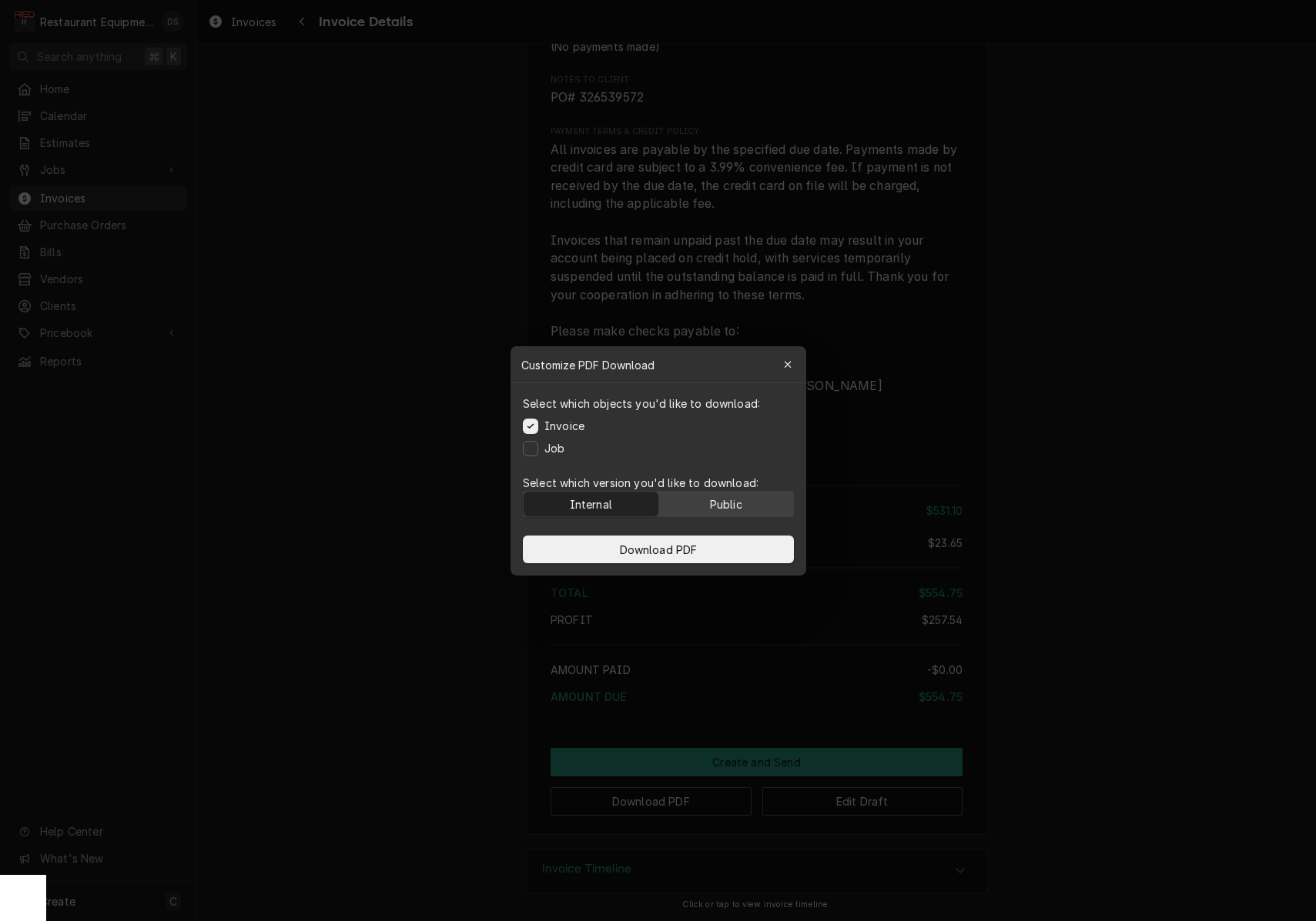
click at [739, 506] on div "Public" at bounding box center [725, 504] width 32 height 16
click at [729, 550] on button "Download PDF" at bounding box center [658, 550] width 271 height 27
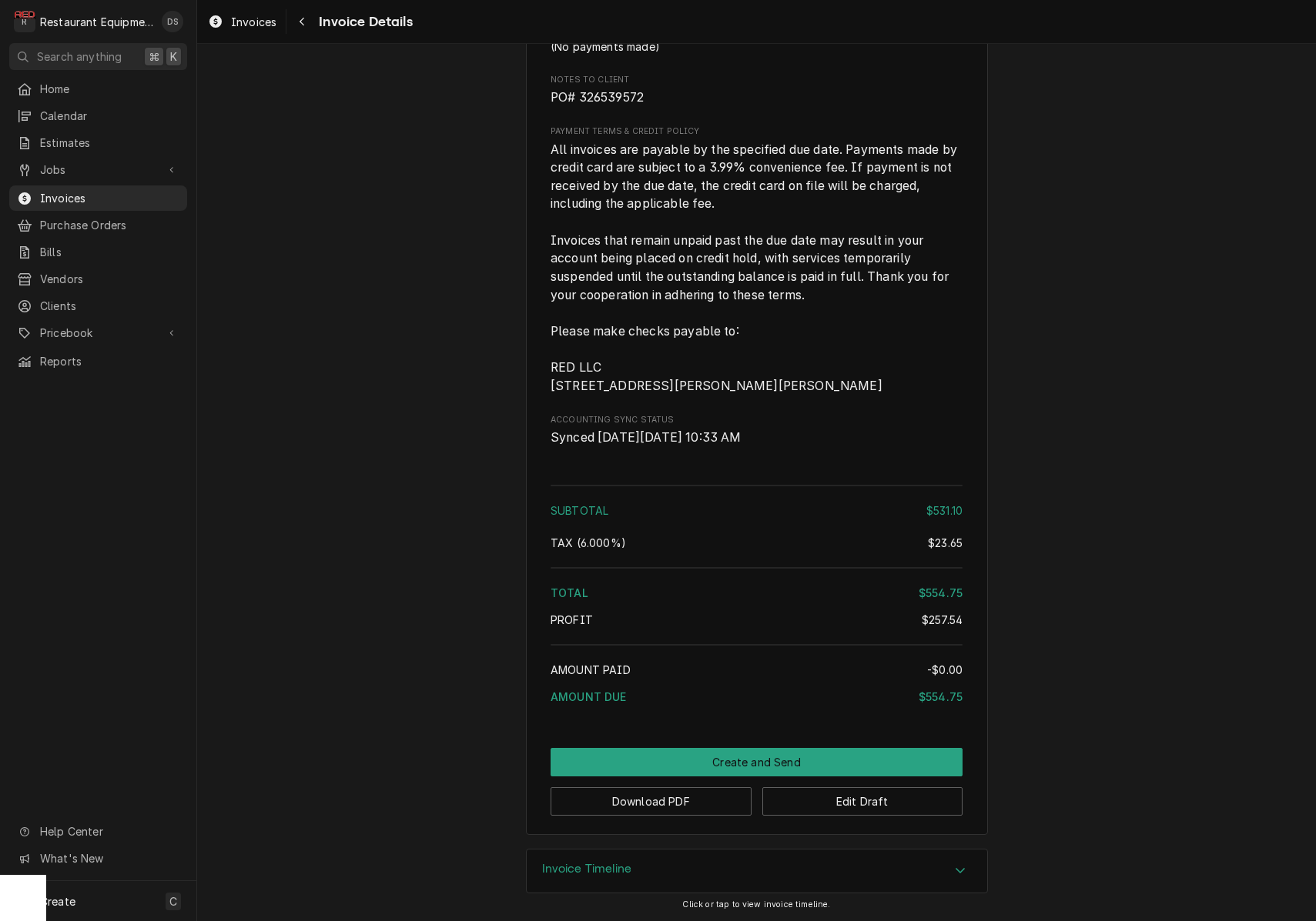
scroll to position [0, 0]
click at [757, 758] on button "Create and Send" at bounding box center [756, 762] width 411 height 28
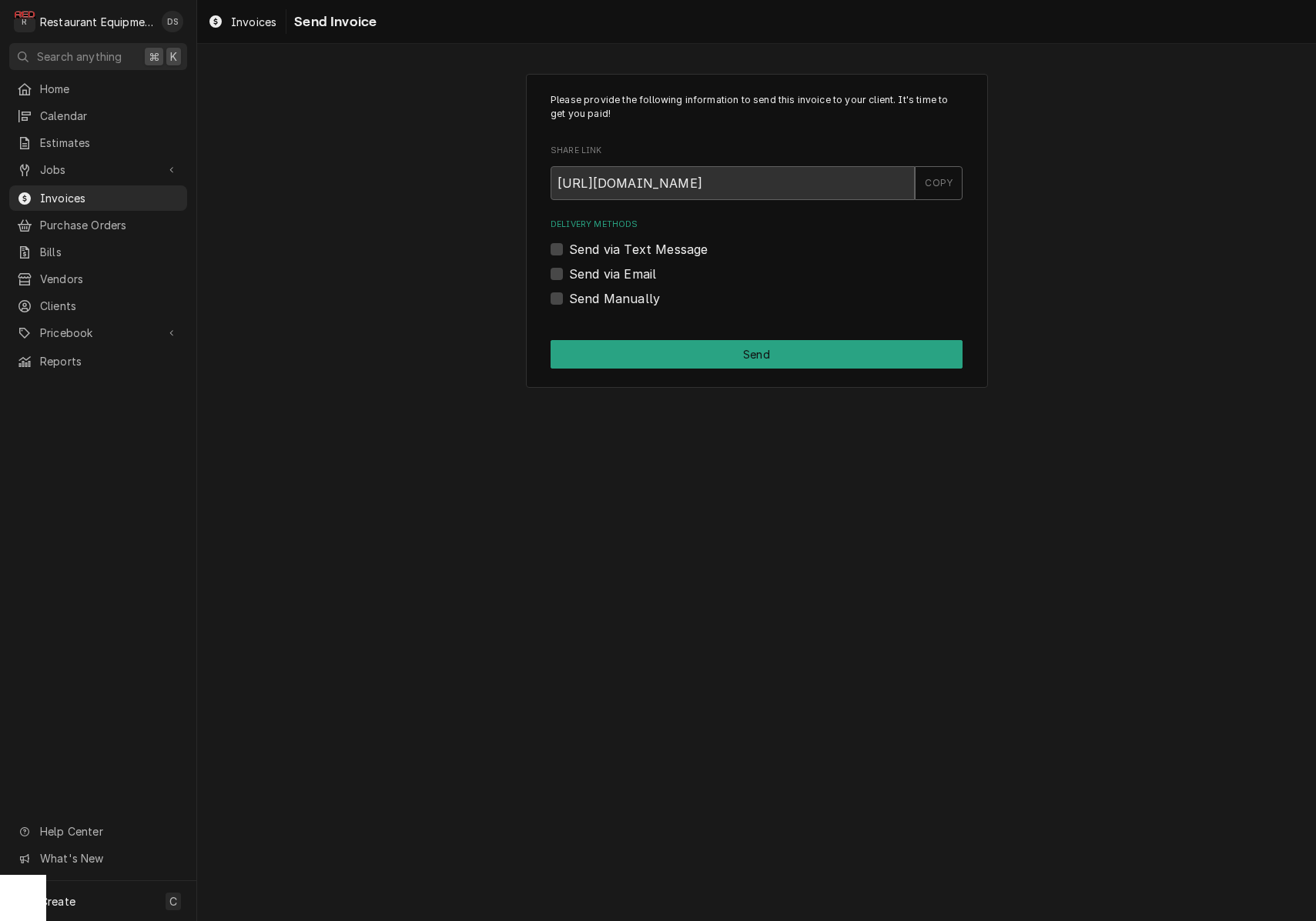
click at [569, 295] on label "Send Manually" at bounding box center [614, 299] width 91 height 18
click at [569, 295] on input "Send Manually" at bounding box center [774, 306] width 411 height 34
checkbox input "true"
click at [732, 344] on button "Send" at bounding box center [756, 354] width 411 height 28
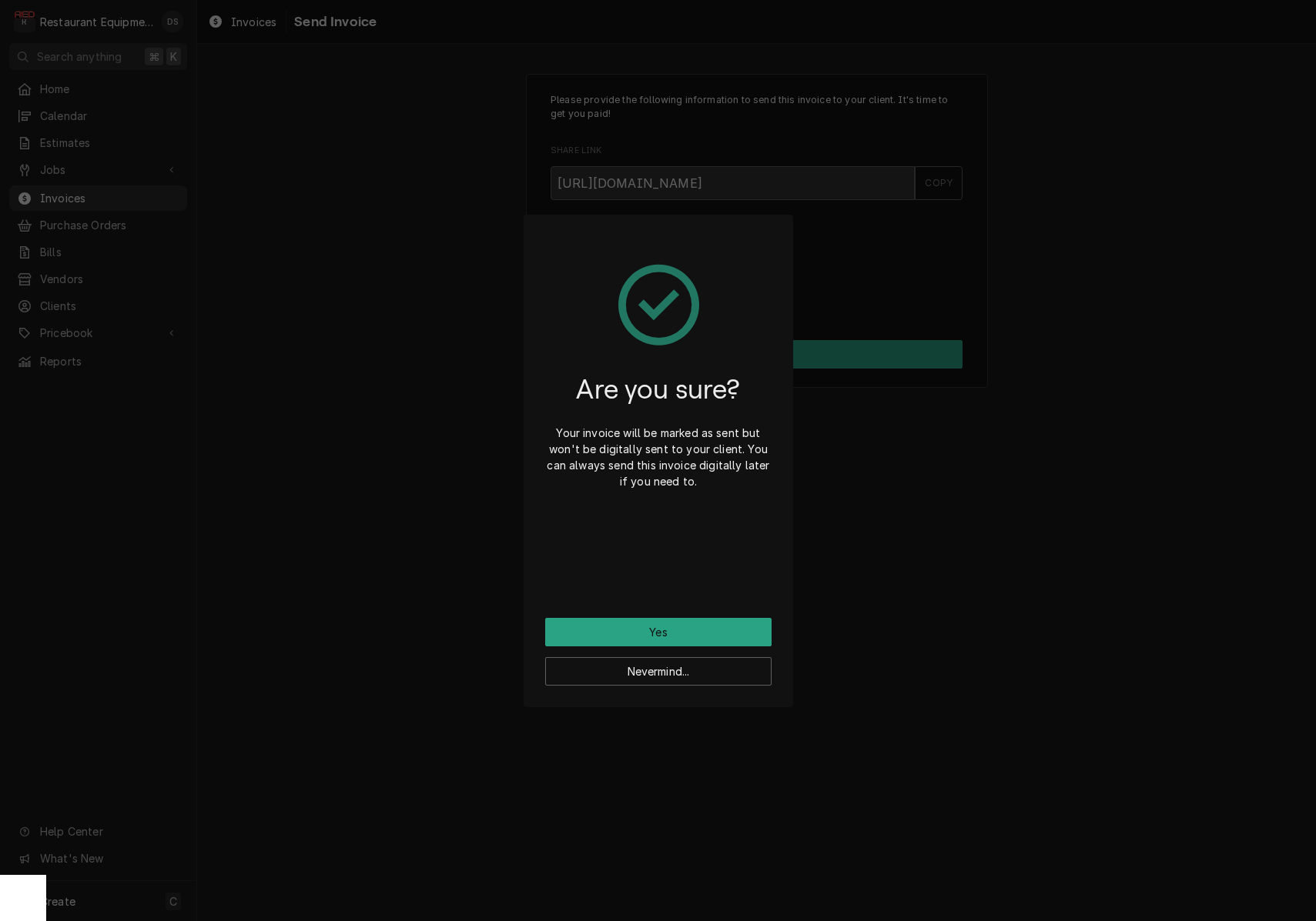
click at [712, 623] on button "Yes" at bounding box center [658, 632] width 226 height 28
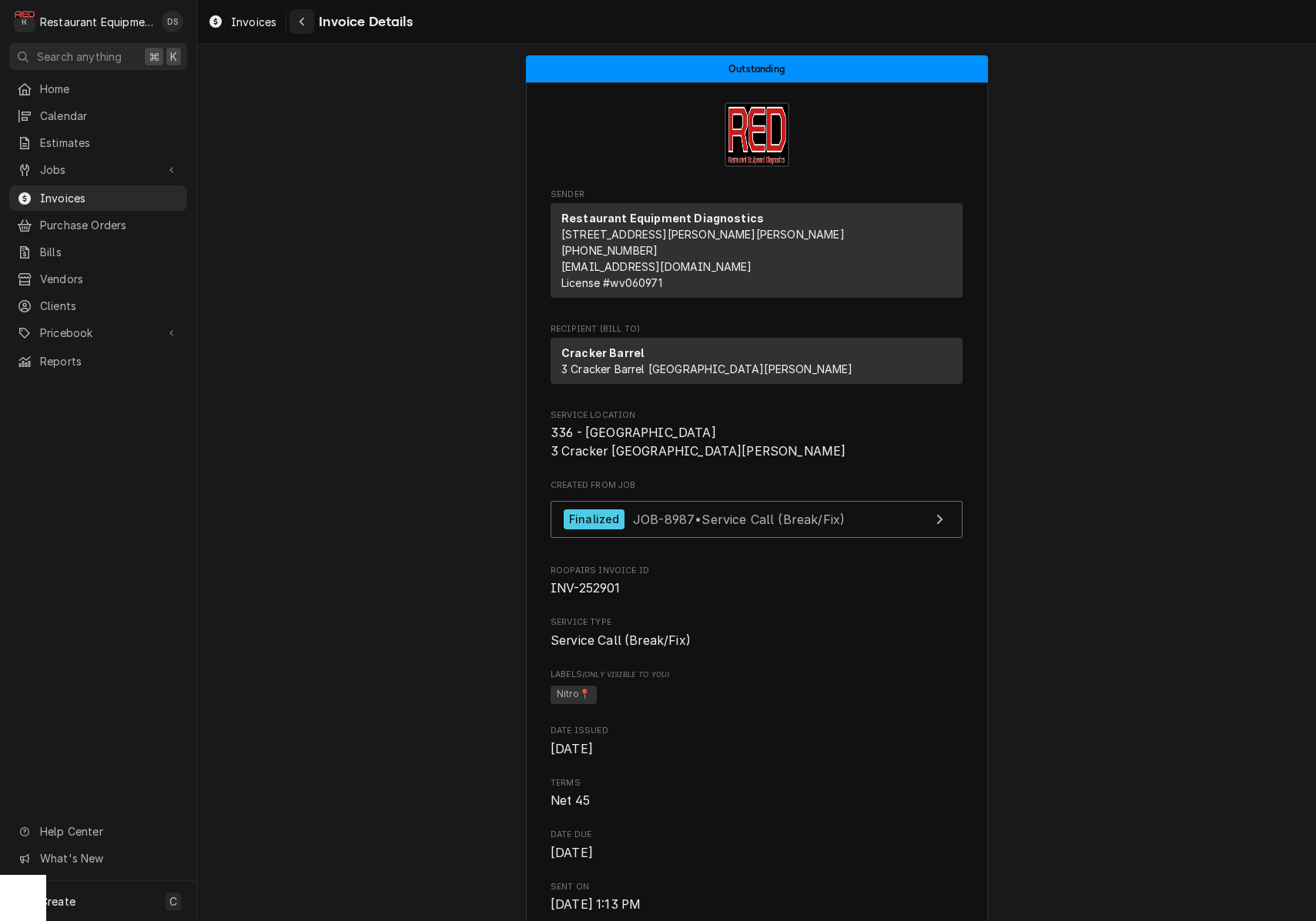
click at [305, 22] on div "Navigate back" at bounding box center [302, 21] width 16 height 16
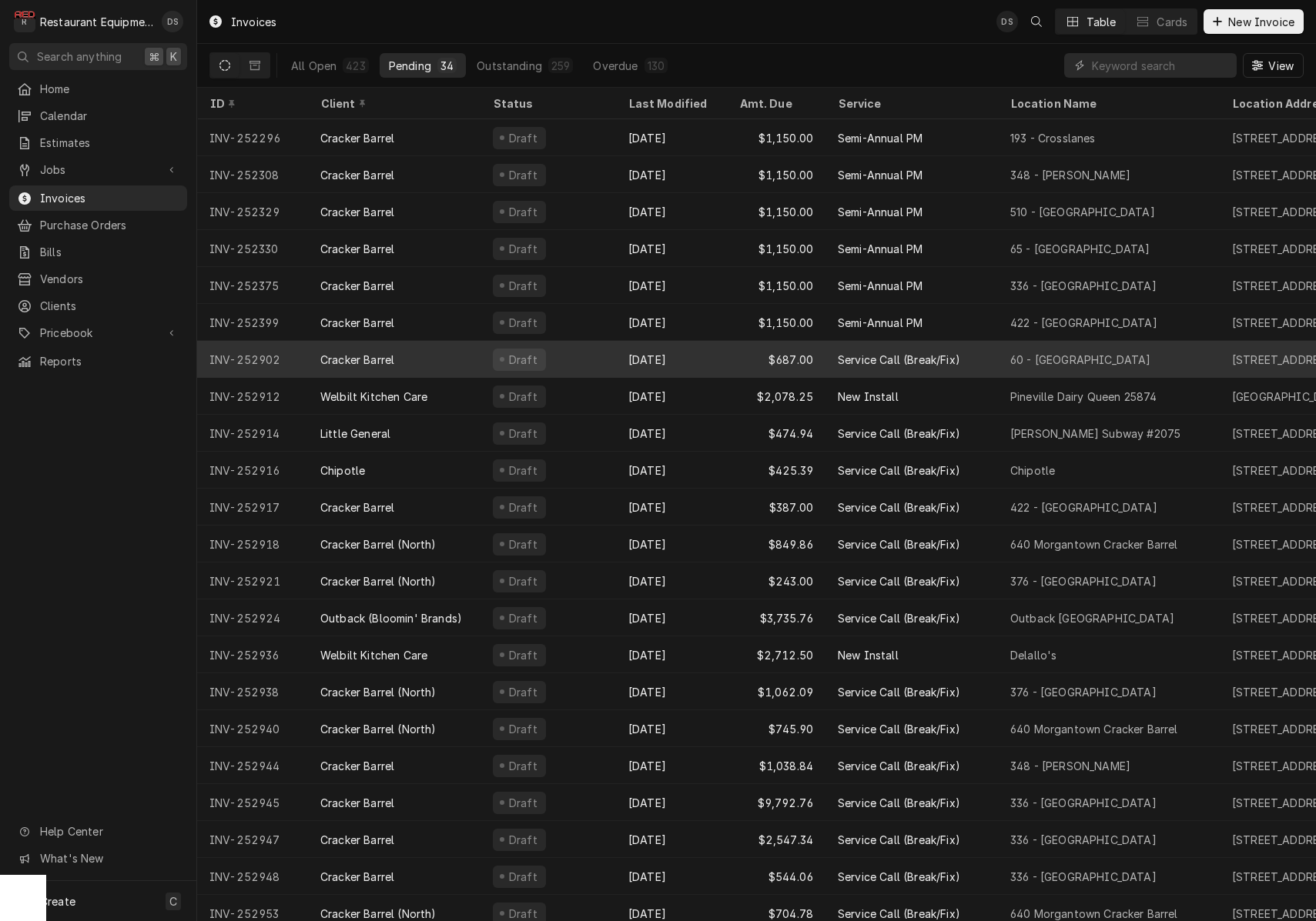
click at [722, 362] on div "Sep 26" at bounding box center [671, 359] width 111 height 37
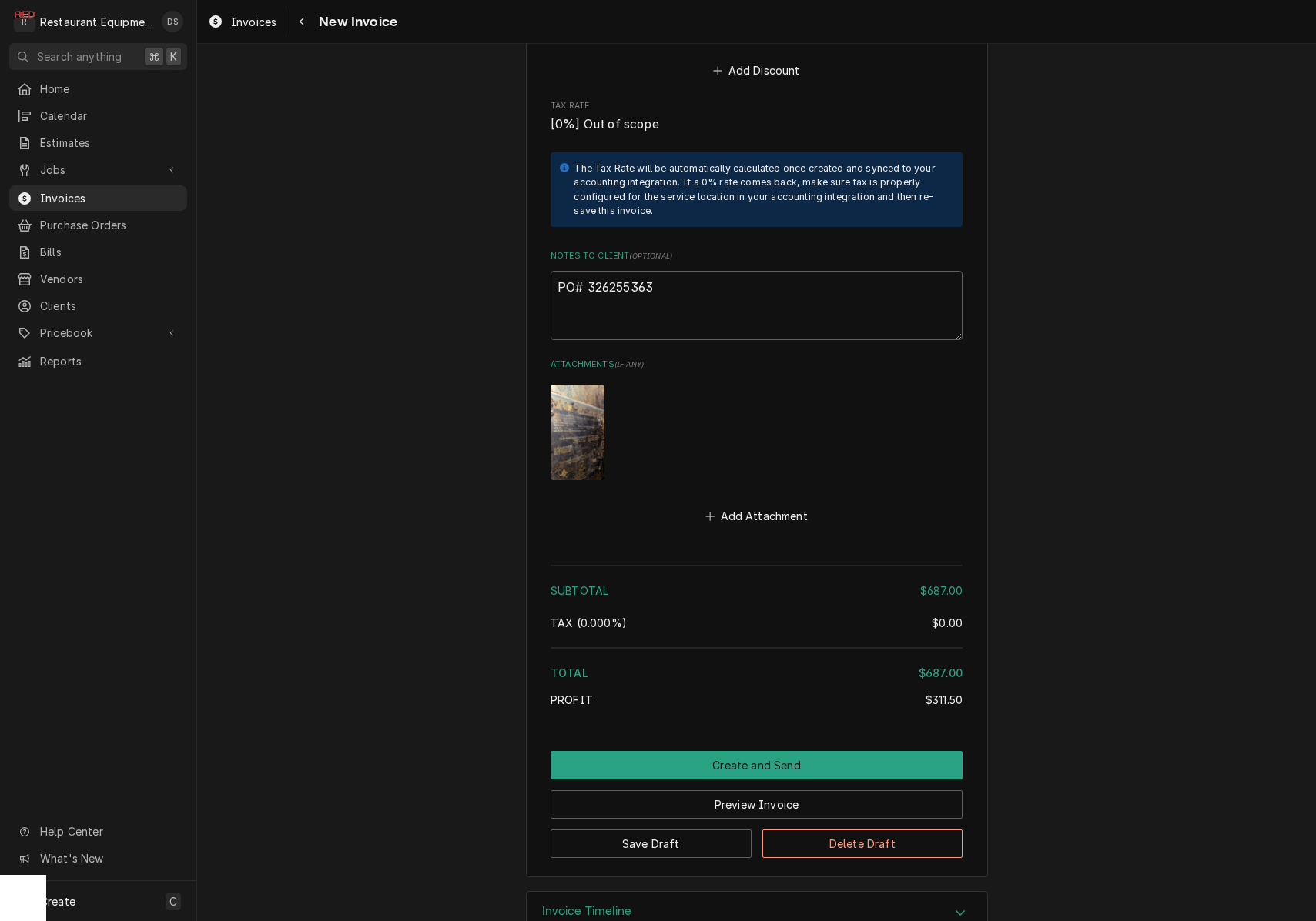
scroll to position [3159, 0]
drag, startPoint x: 663, startPoint y: 247, endPoint x: 589, endPoint y: 247, distance: 74.0
click at [589, 272] on textarea "PO# 326255363" at bounding box center [756, 307] width 411 height 70
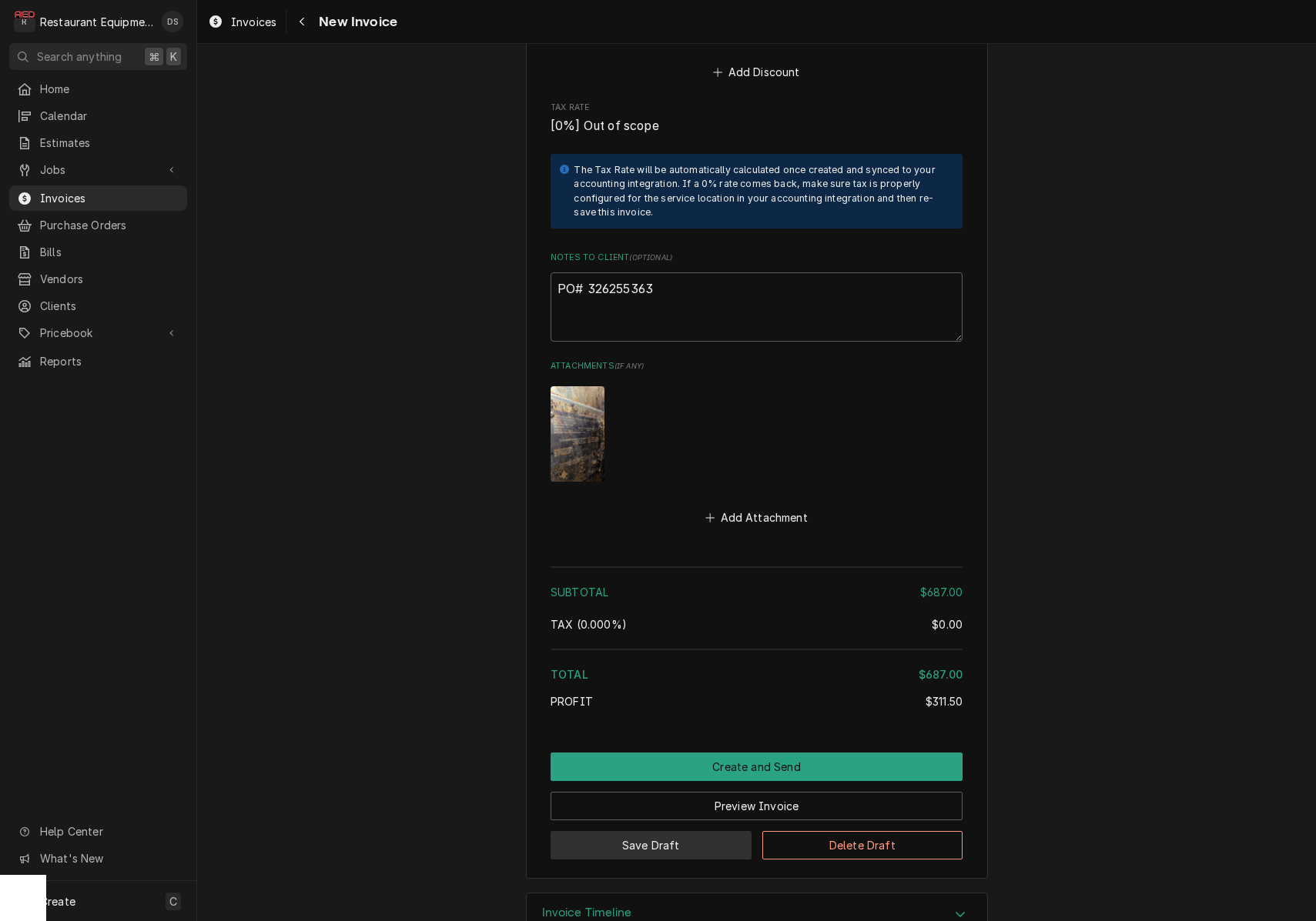
click at [635, 831] on button "Save Draft" at bounding box center [651, 845] width 201 height 28
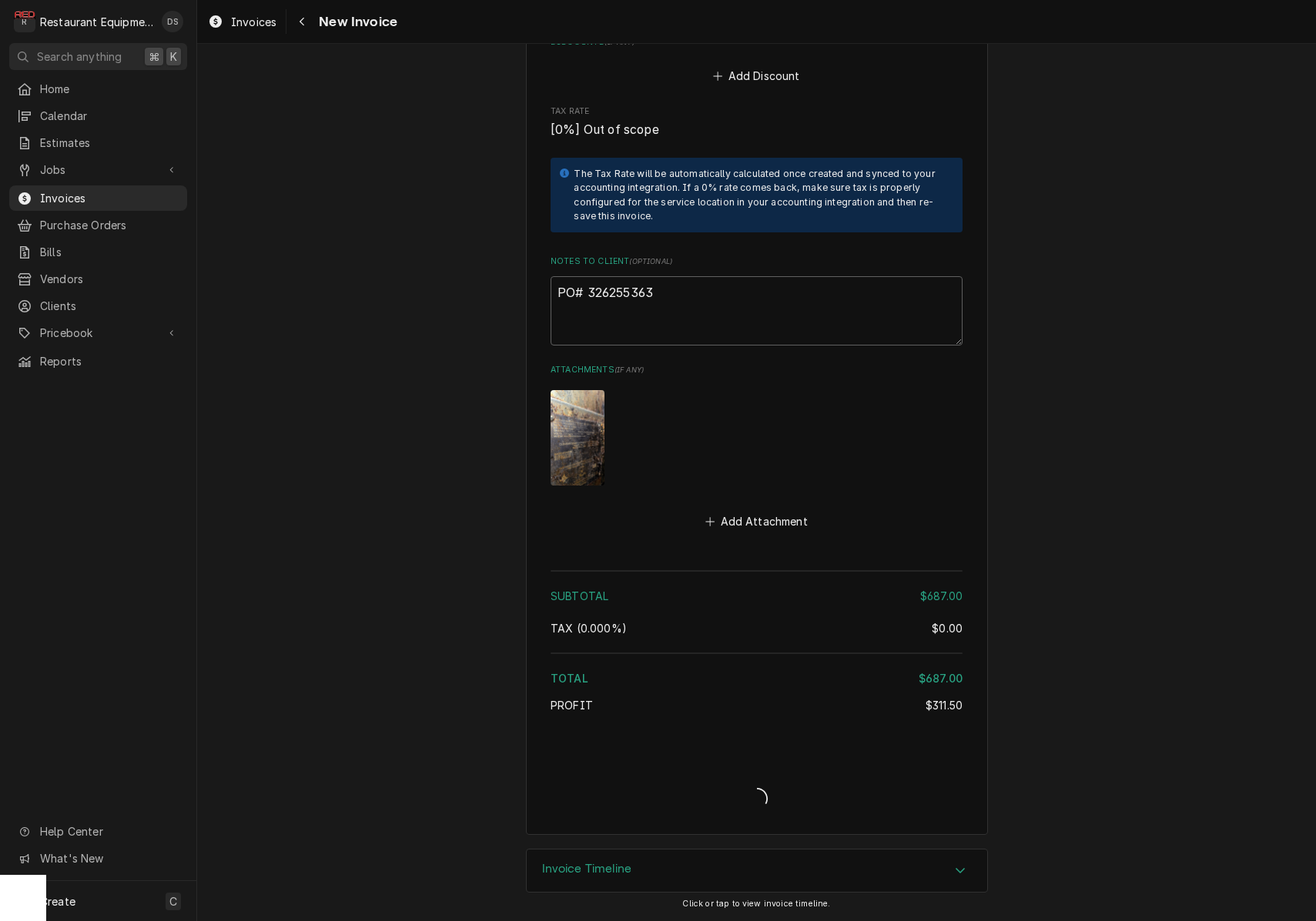
scroll to position [3111, 0]
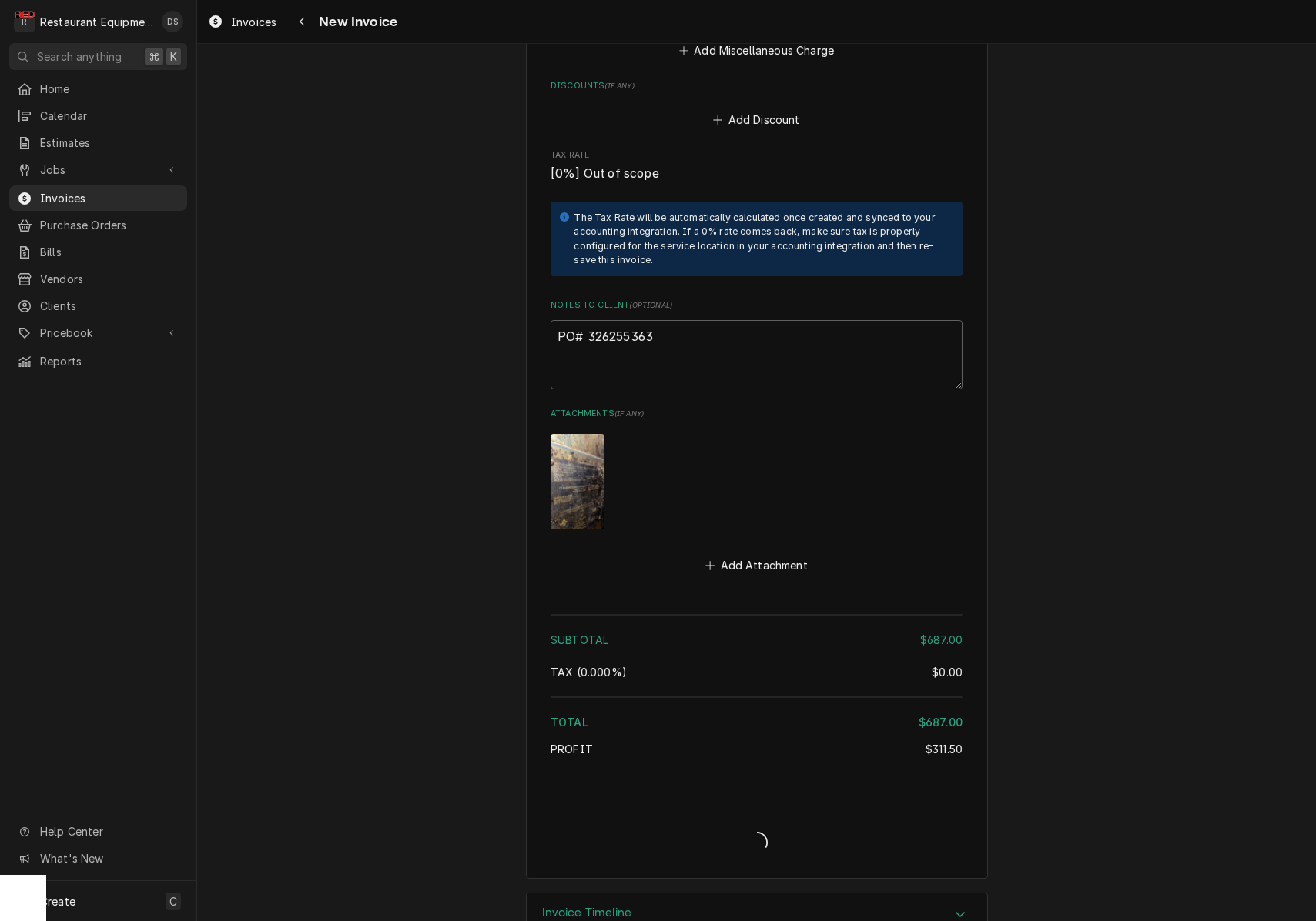
type textarea "x"
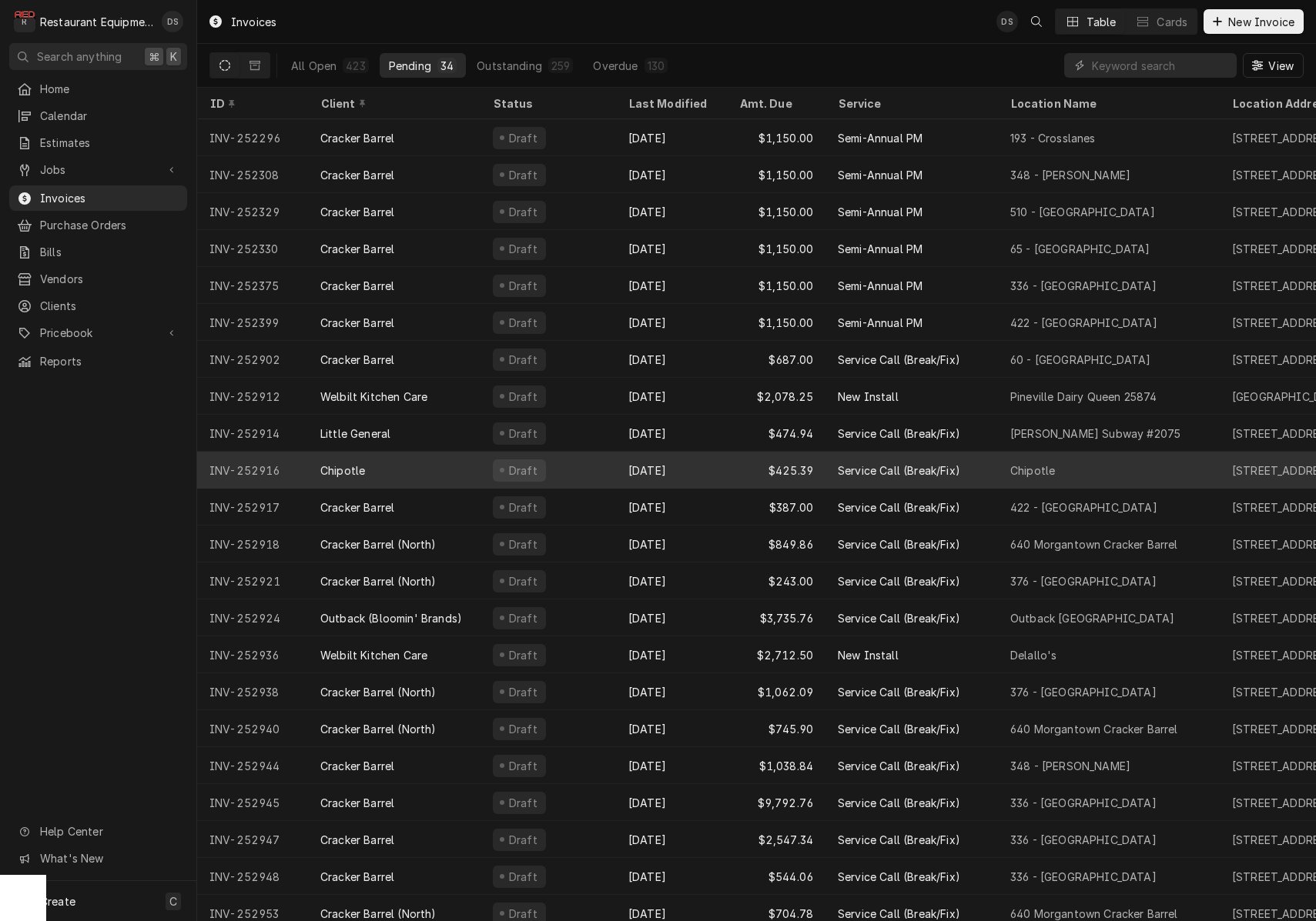
click at [599, 474] on div "Draft" at bounding box center [548, 470] width 136 height 37
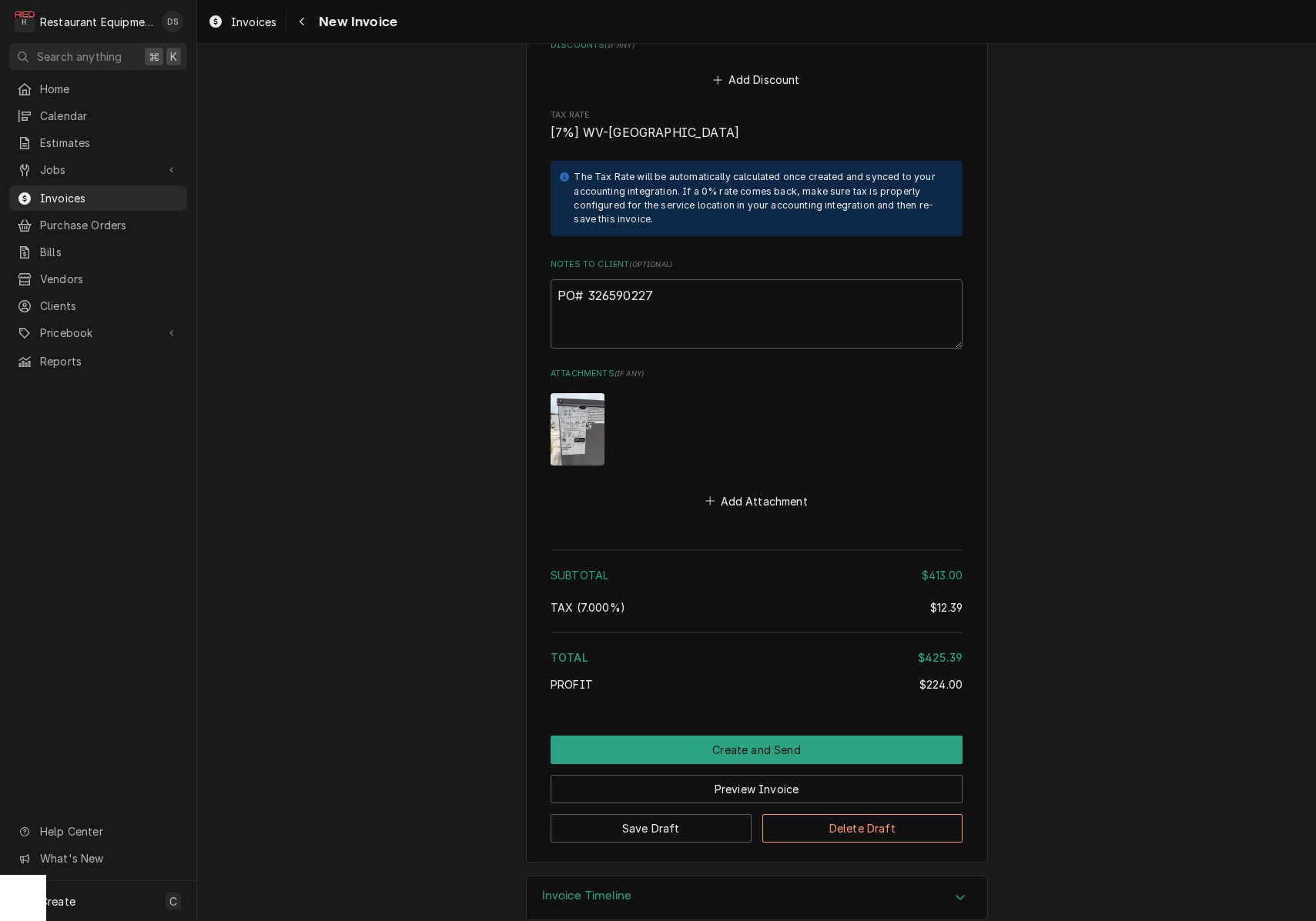
scroll to position [2866, 0]
drag, startPoint x: 663, startPoint y: 272, endPoint x: 588, endPoint y: 272, distance: 75.0
click at [588, 280] on textarea "PO# 326590227" at bounding box center [756, 315] width 411 height 70
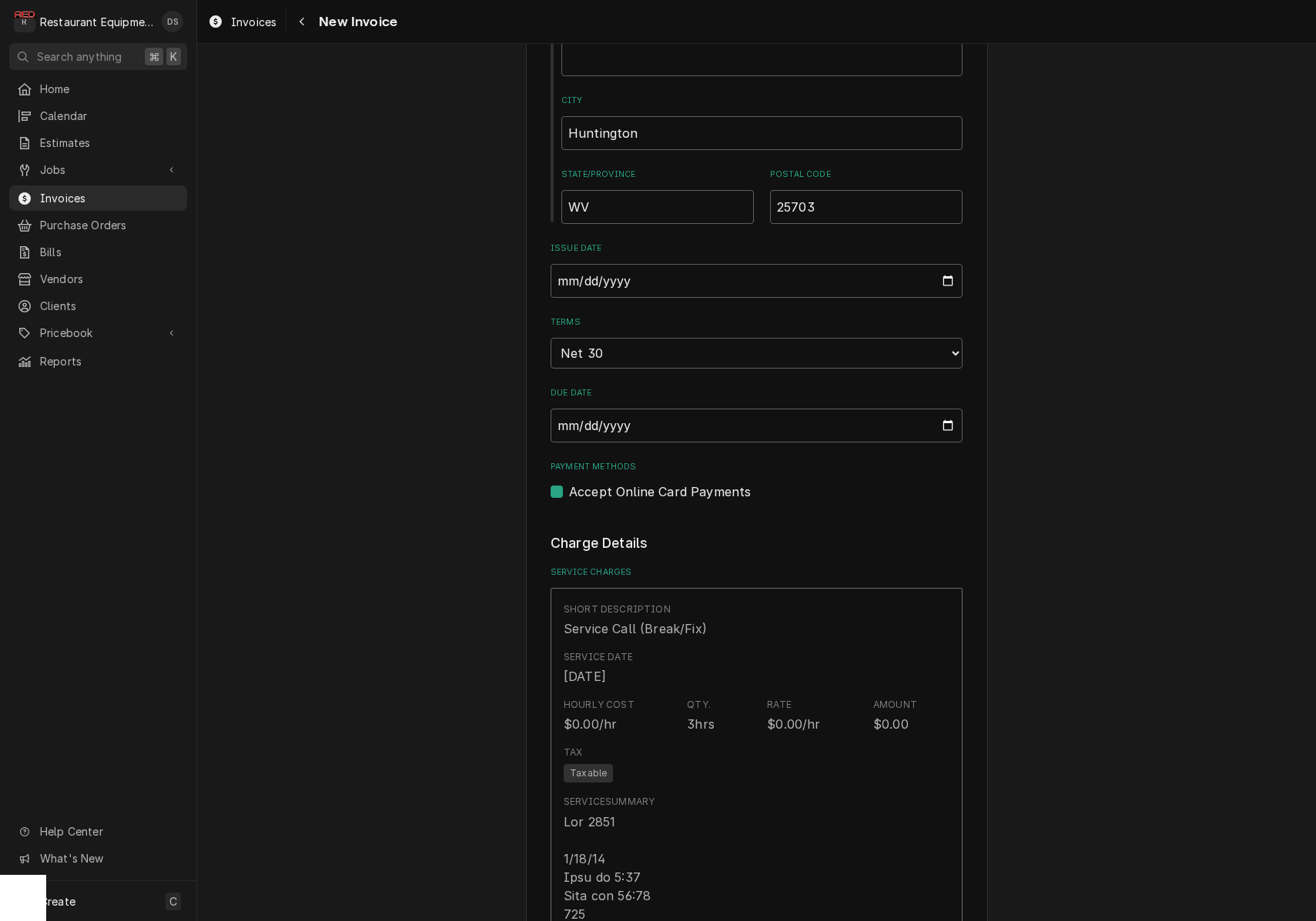
scroll to position [747, 0]
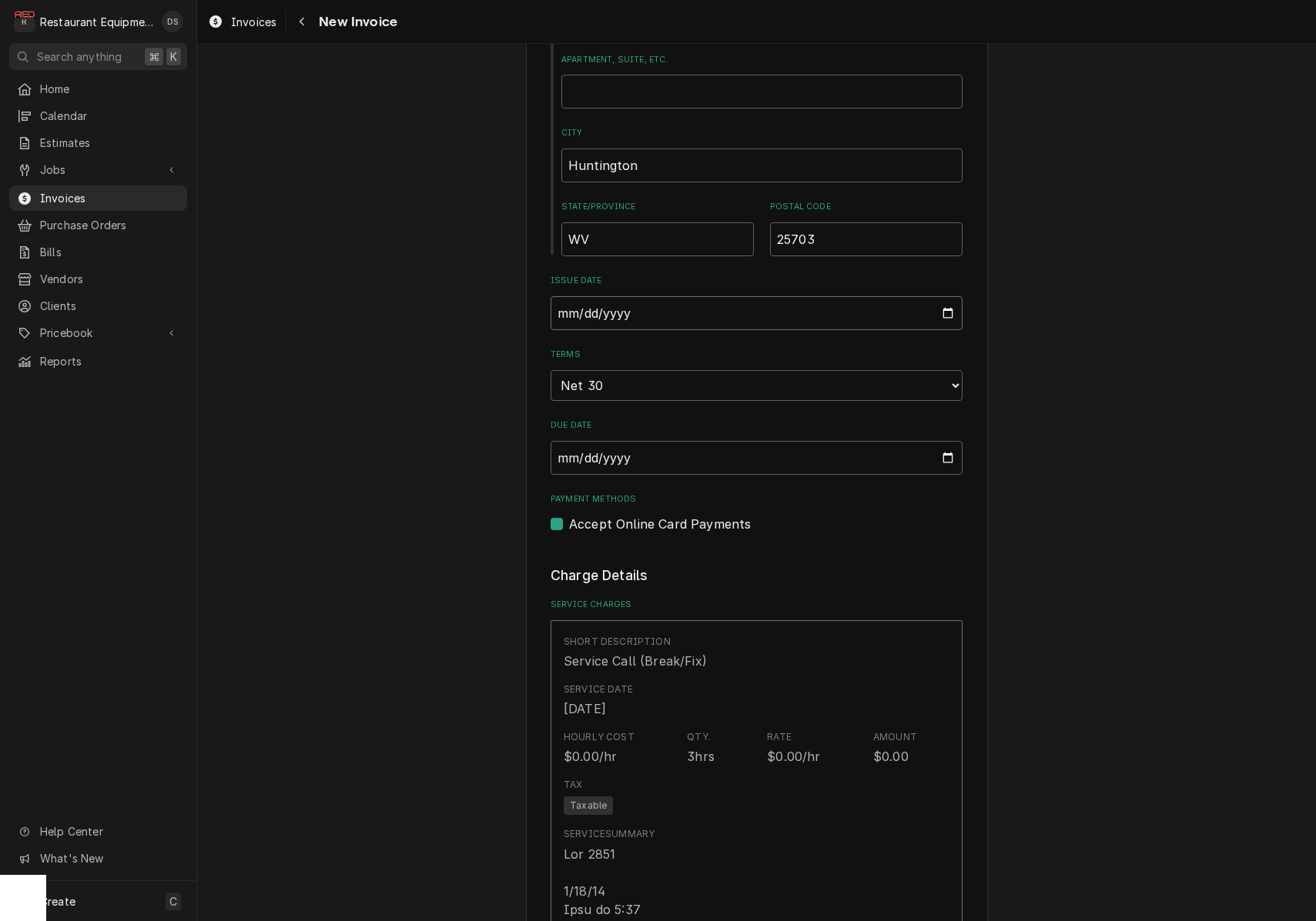
click at [628, 311] on input "2025-09-24" at bounding box center [756, 312] width 411 height 34
click at [628, 312] on input "2025-09-24" at bounding box center [756, 312] width 411 height 34
type input "2025-09-26"
drag, startPoint x: 1305, startPoint y: 423, endPoint x: 1292, endPoint y: 421, distance: 13.2
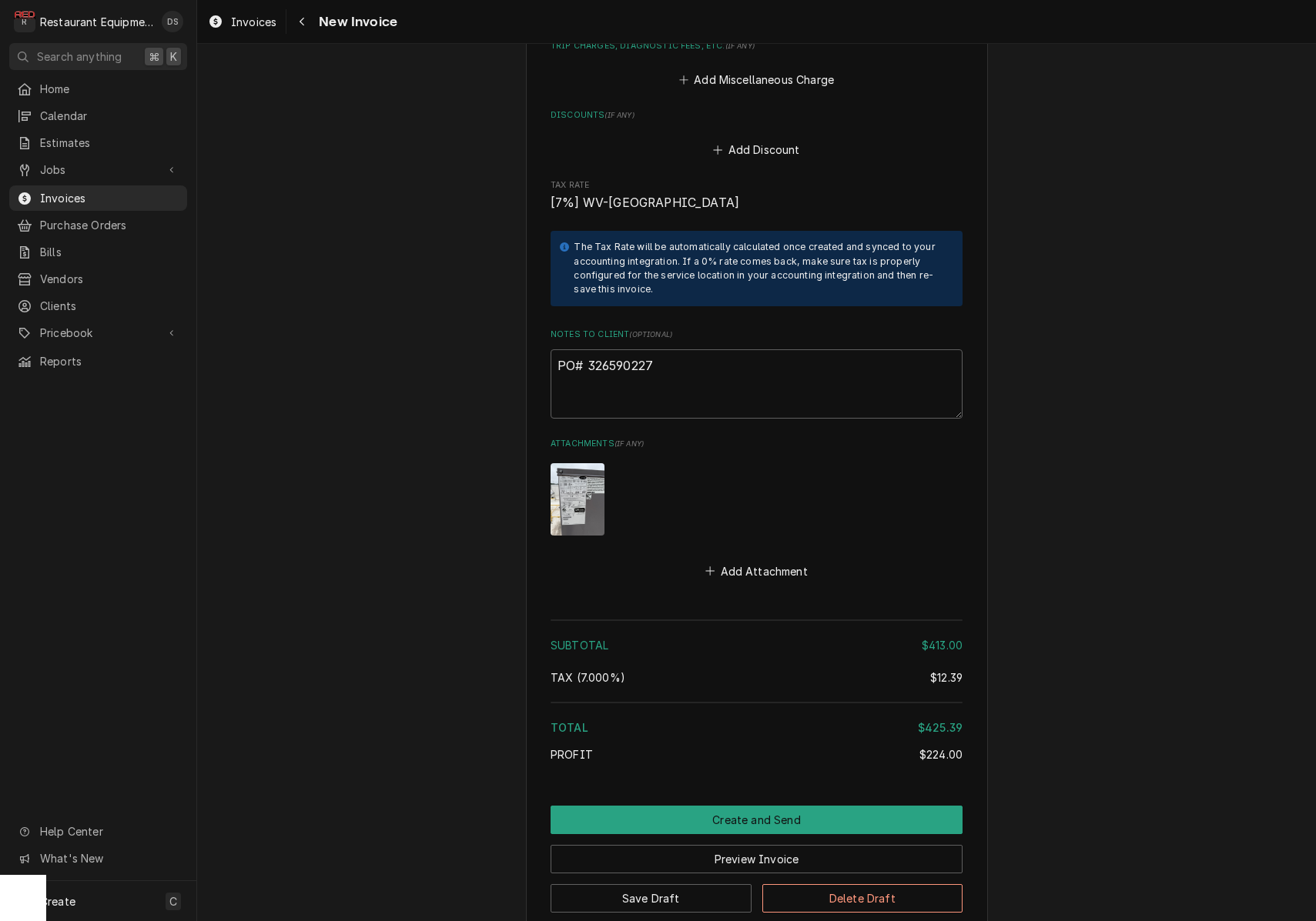
scroll to position [2866, 0]
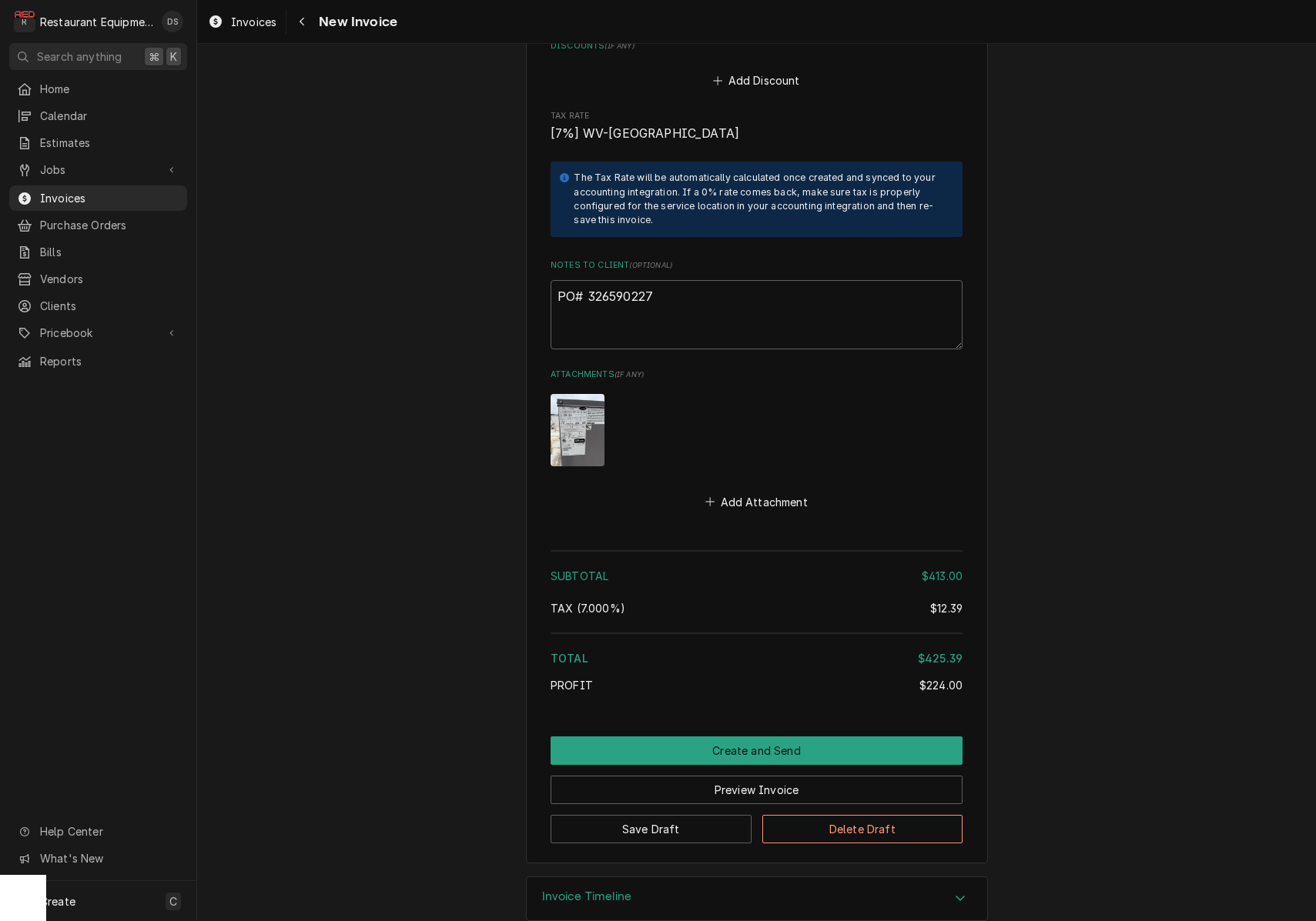
click at [782, 776] on button "Preview Invoice" at bounding box center [756, 790] width 411 height 28
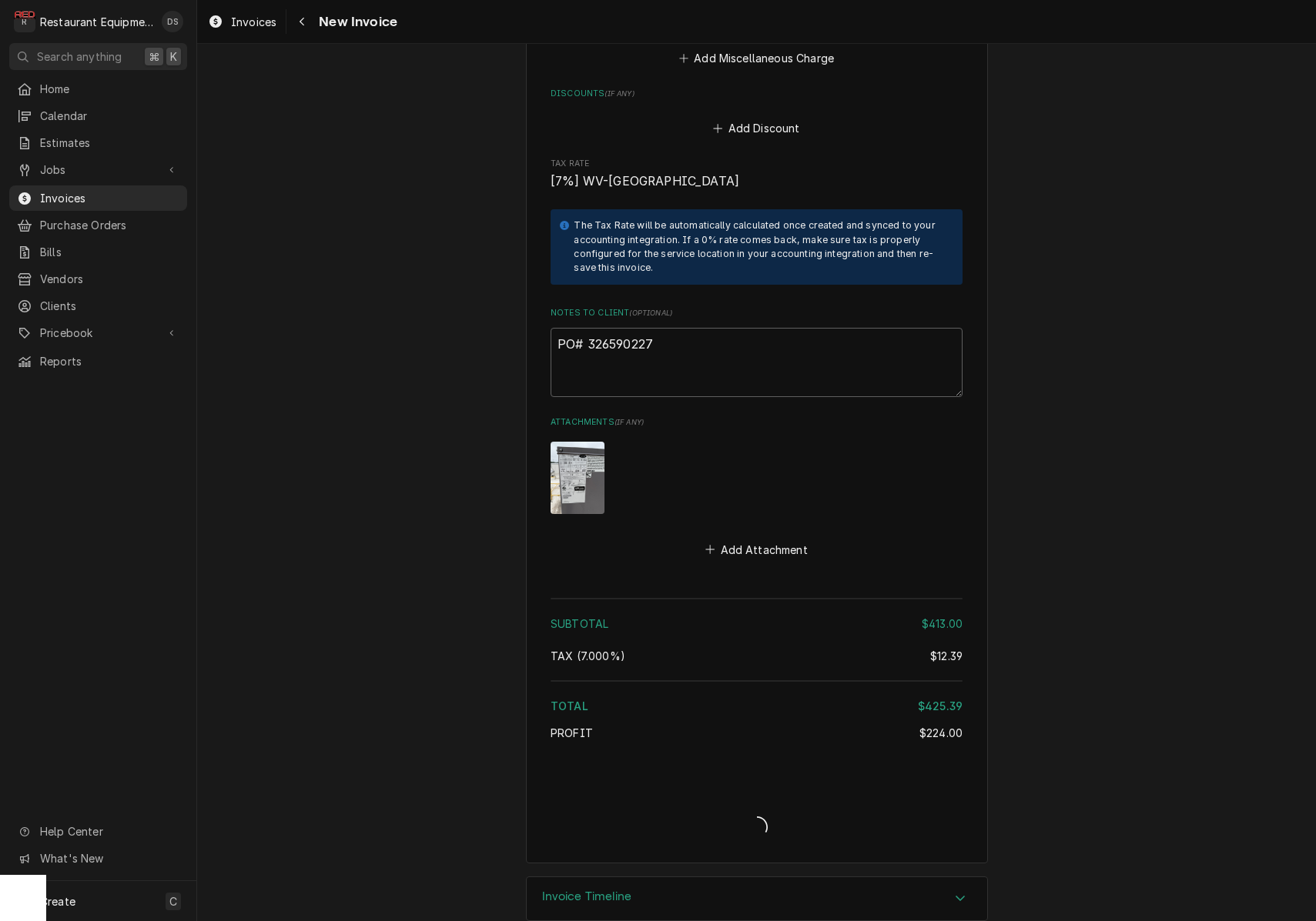
type textarea "x"
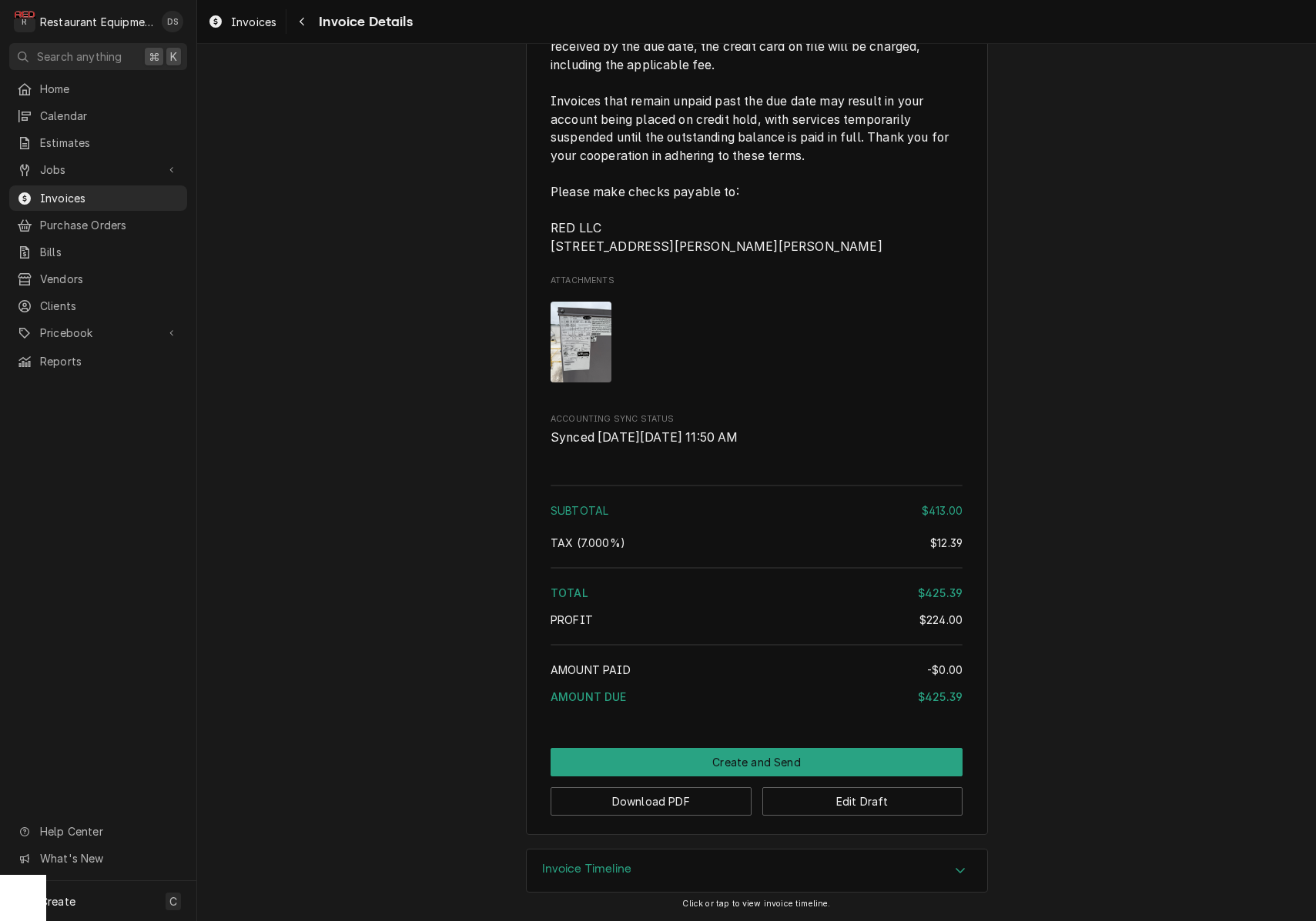
scroll to position [2434, 0]
click at [698, 794] on button "Download PDF" at bounding box center [651, 801] width 201 height 28
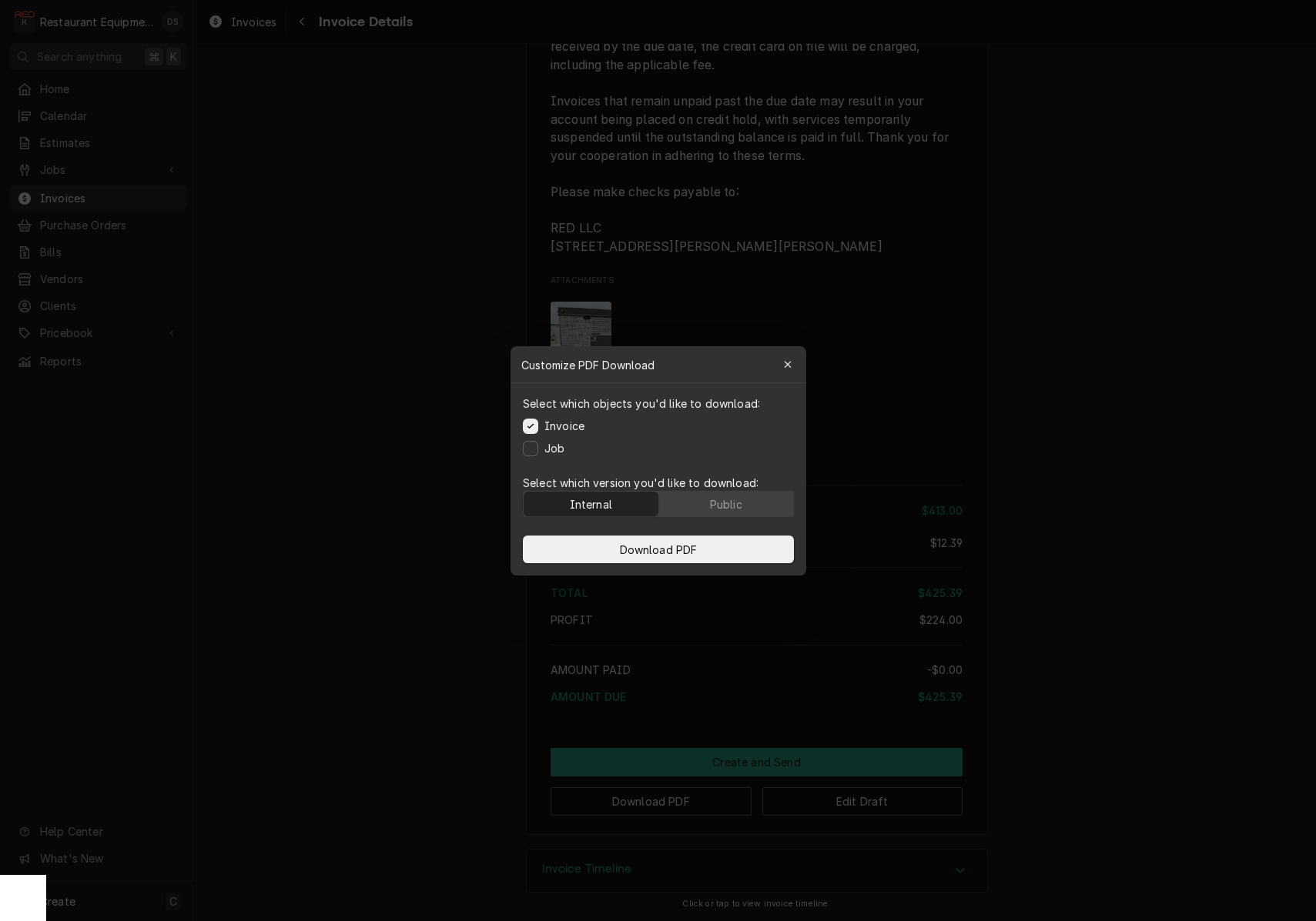
drag, startPoint x: 751, startPoint y: 500, endPoint x: 751, endPoint y: 517, distance: 17.0
click at [751, 500] on button "Public" at bounding box center [725, 504] width 135 height 25
click at [742, 542] on button "Download PDF" at bounding box center [658, 550] width 271 height 27
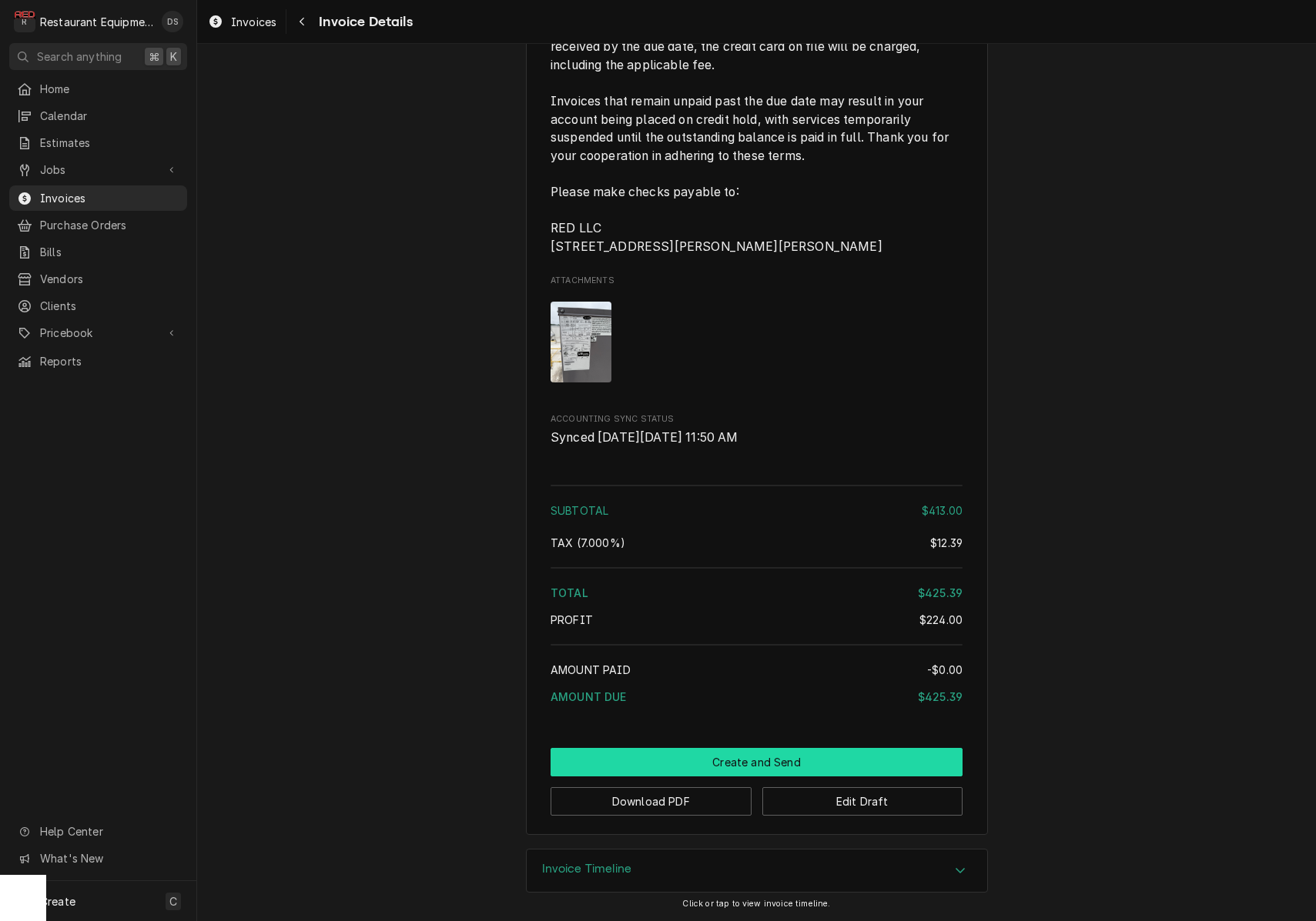
click at [797, 769] on button "Create and Send" at bounding box center [756, 762] width 411 height 28
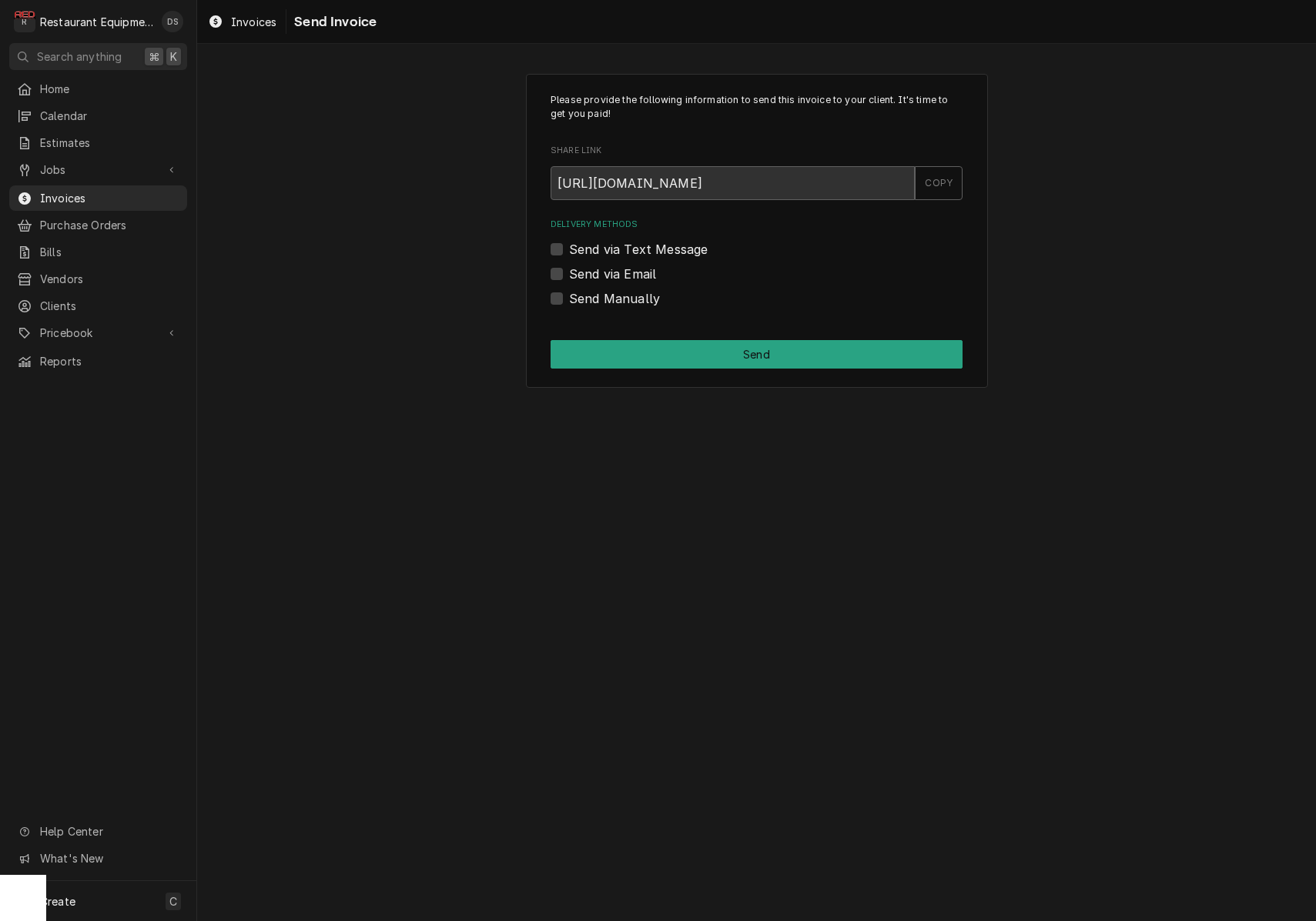
drag, startPoint x: 559, startPoint y: 293, endPoint x: 647, endPoint y: 324, distance: 93.3
click at [569, 293] on label "Send Manually" at bounding box center [614, 299] width 91 height 18
click at [569, 293] on input "Send Manually" at bounding box center [774, 306] width 411 height 34
checkbox input "true"
click at [753, 359] on button "Send" at bounding box center [756, 354] width 411 height 28
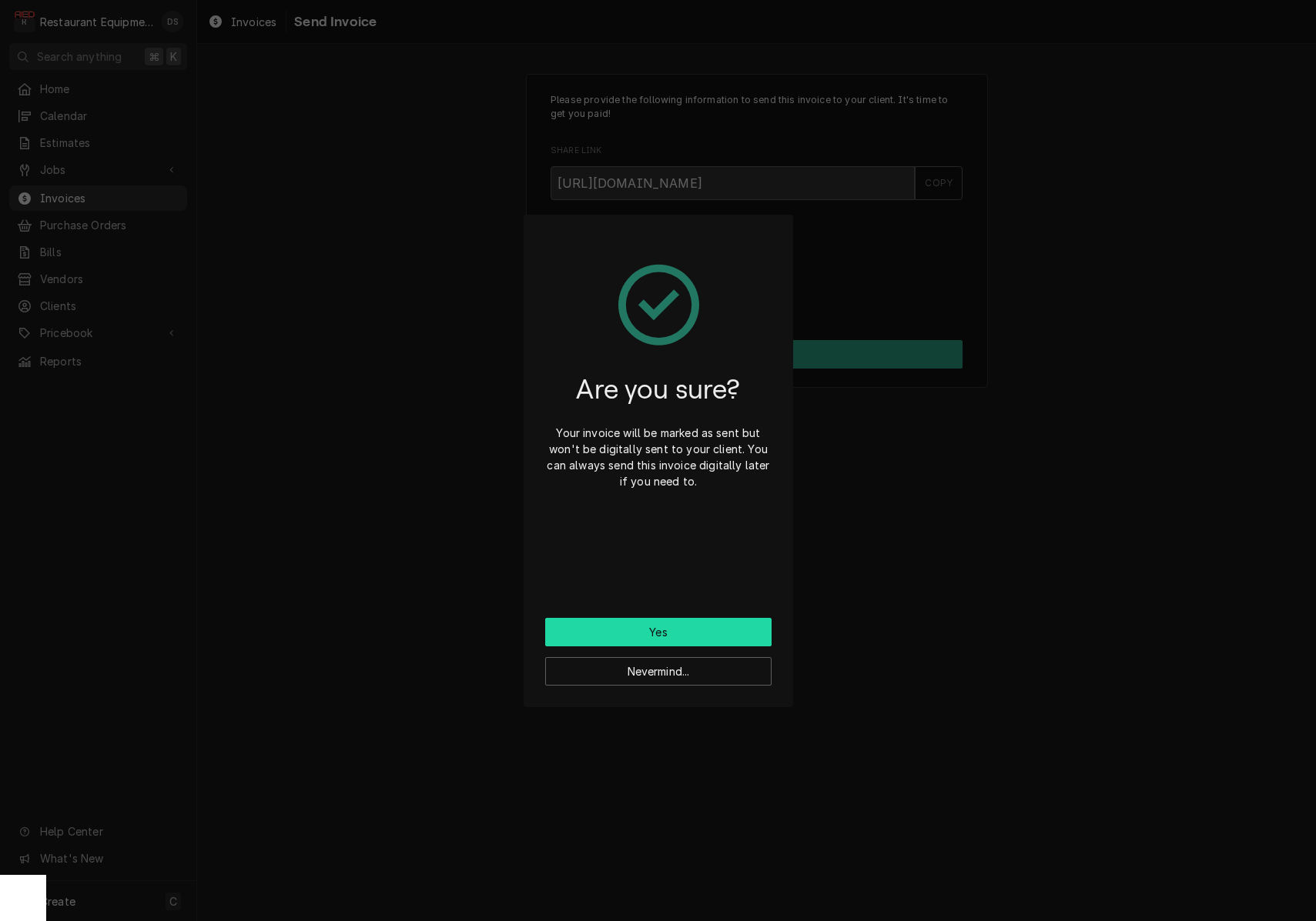
click at [733, 634] on button "Yes" at bounding box center [658, 632] width 226 height 28
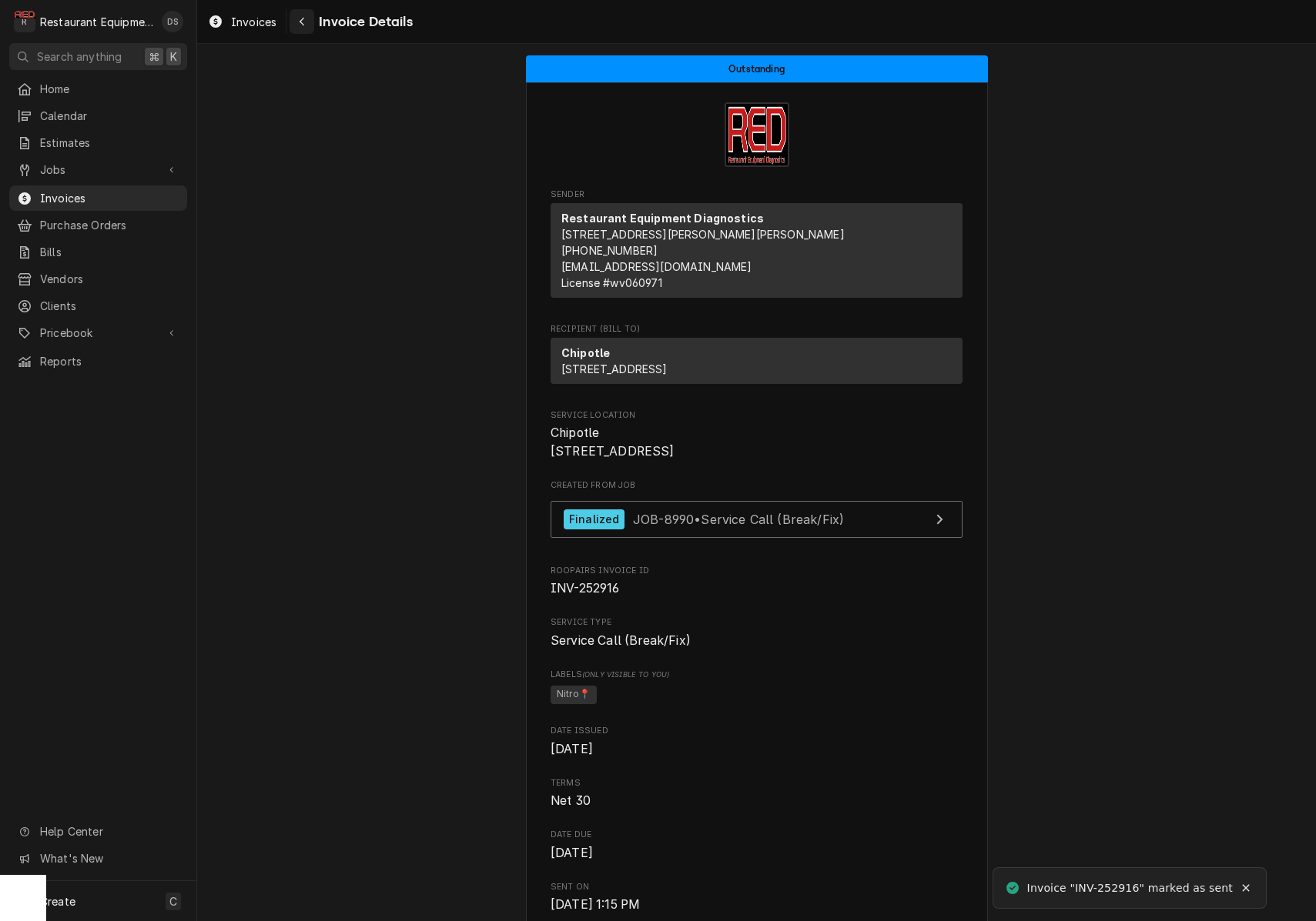
click at [305, 27] on div "Navigate back" at bounding box center [302, 21] width 16 height 16
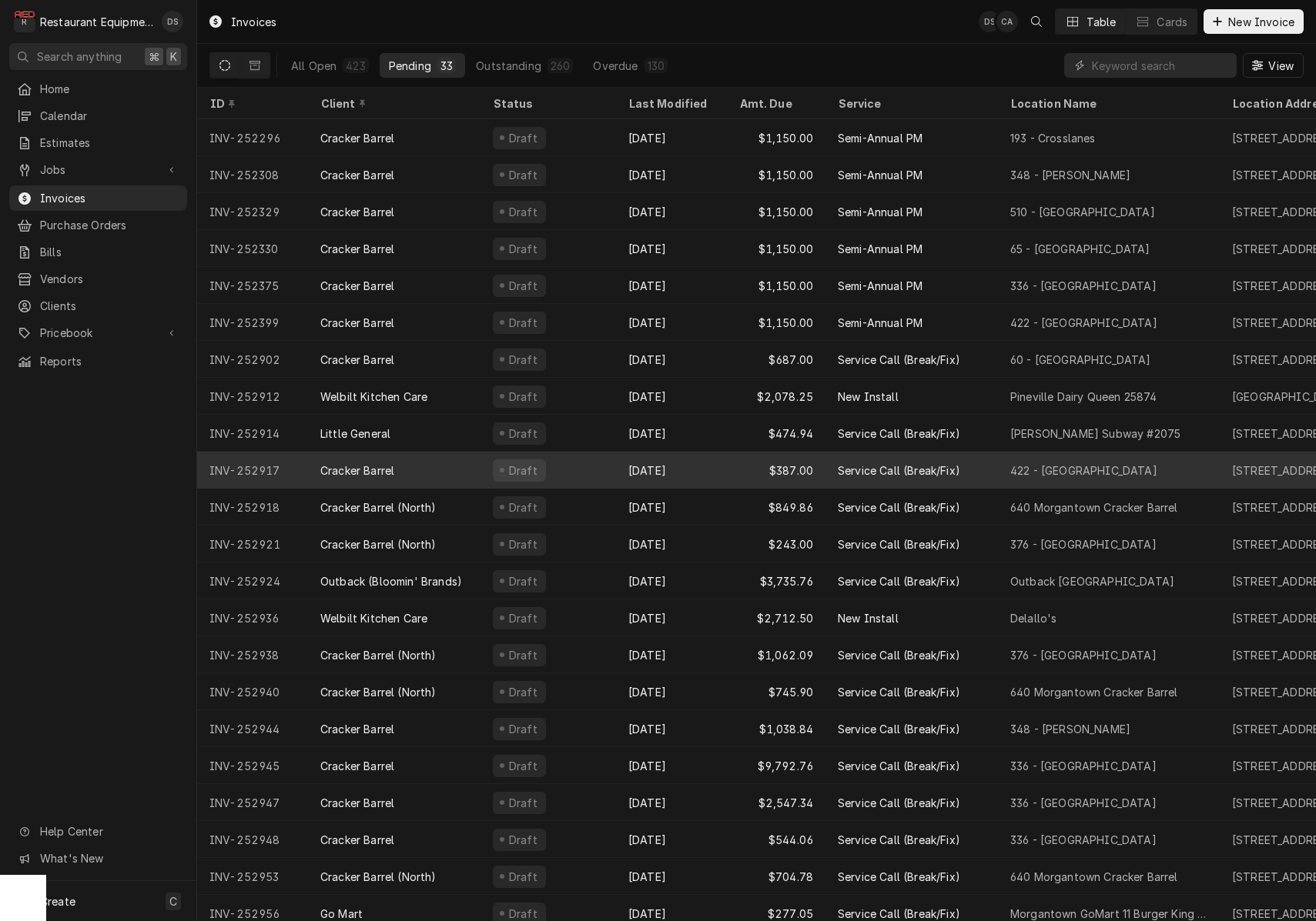
click at [703, 466] on div "Sep 24" at bounding box center [671, 470] width 111 height 37
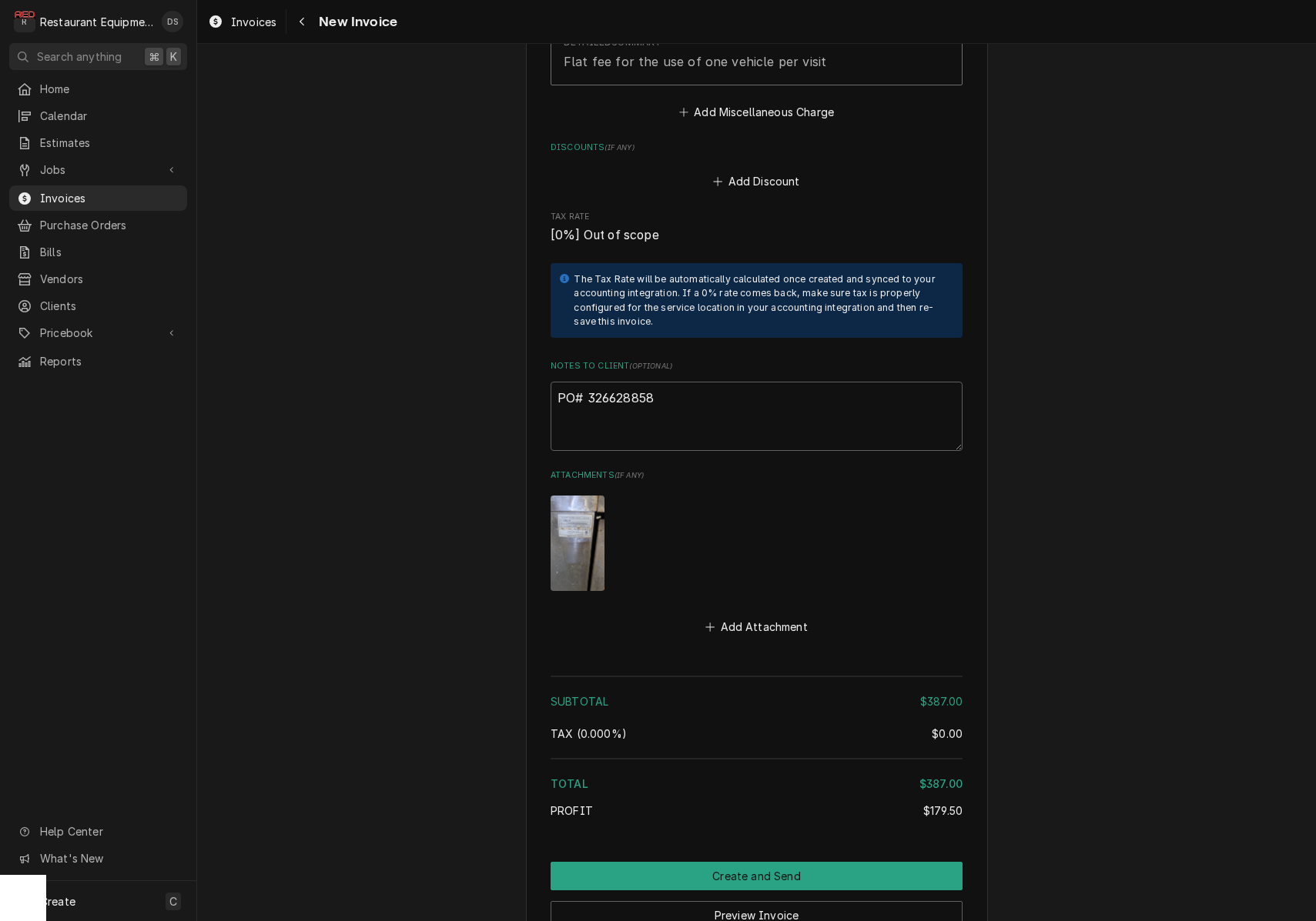
scroll to position [2443, 0]
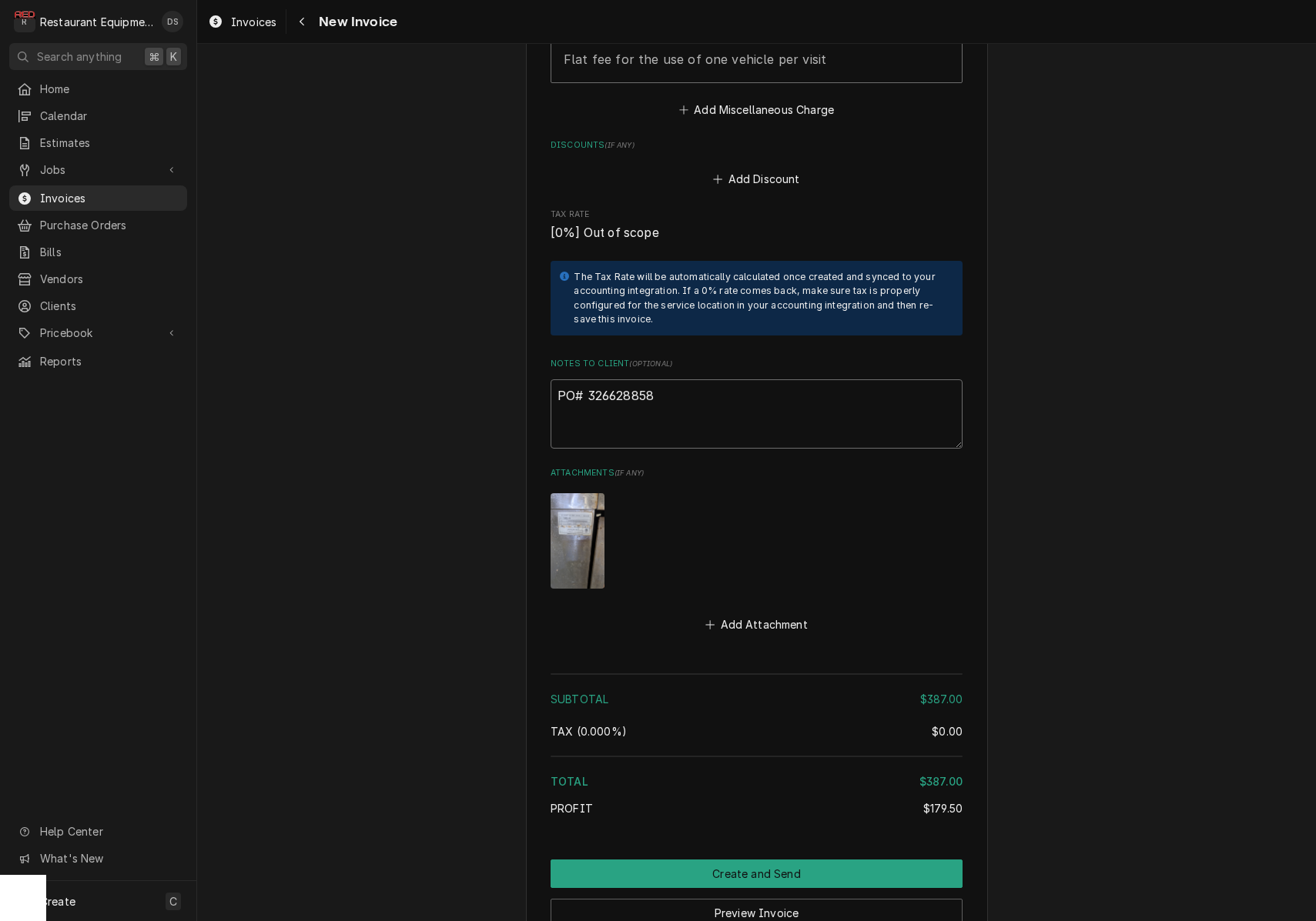
drag, startPoint x: 666, startPoint y: 372, endPoint x: 596, endPoint y: 373, distance: 70.0
click at [589, 379] on textarea "PO# 326628858" at bounding box center [756, 414] width 411 height 70
click at [305, 22] on div "Navigate back" at bounding box center [302, 21] width 16 height 16
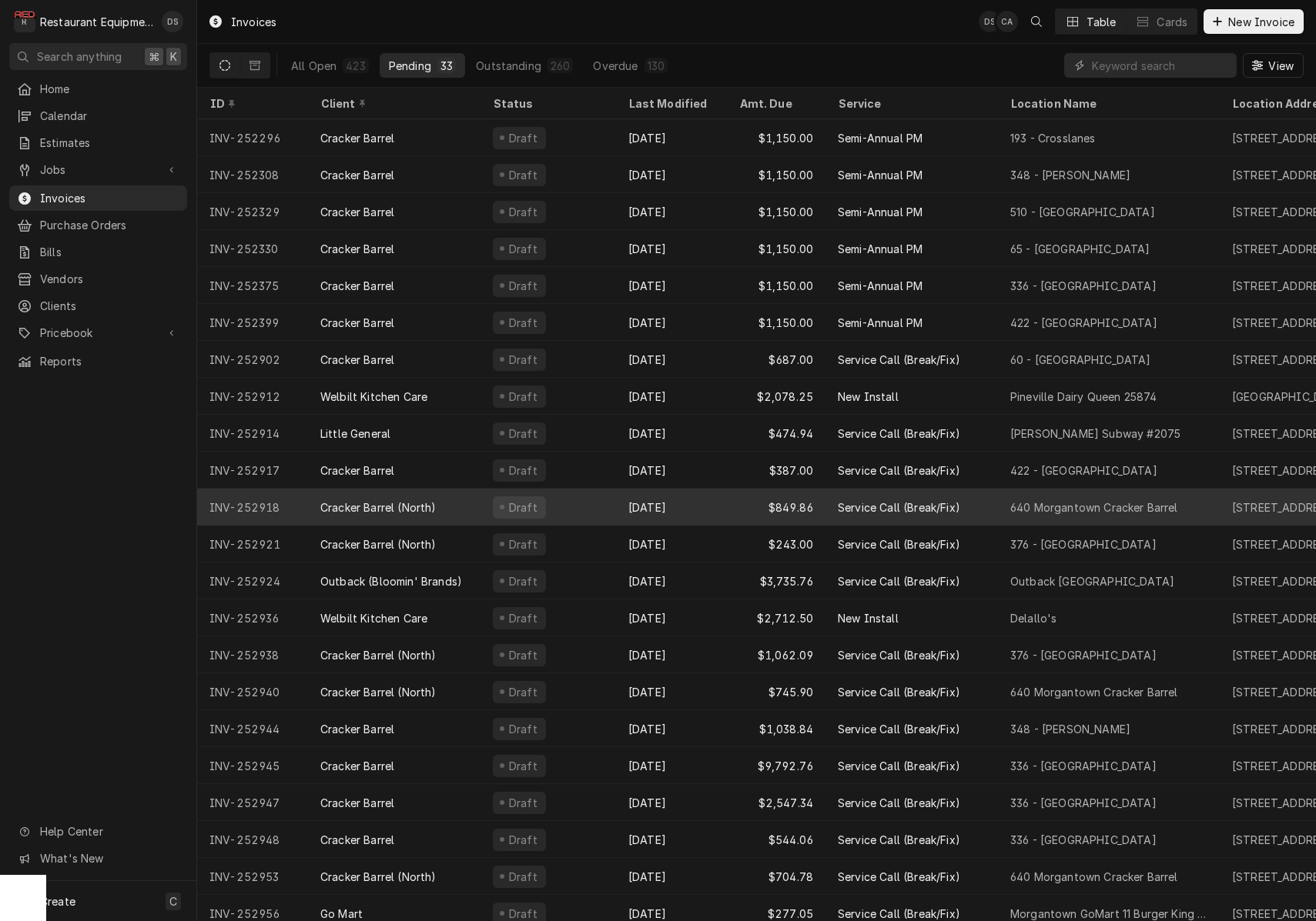
click at [720, 508] on div "Sep 24" at bounding box center [671, 507] width 111 height 37
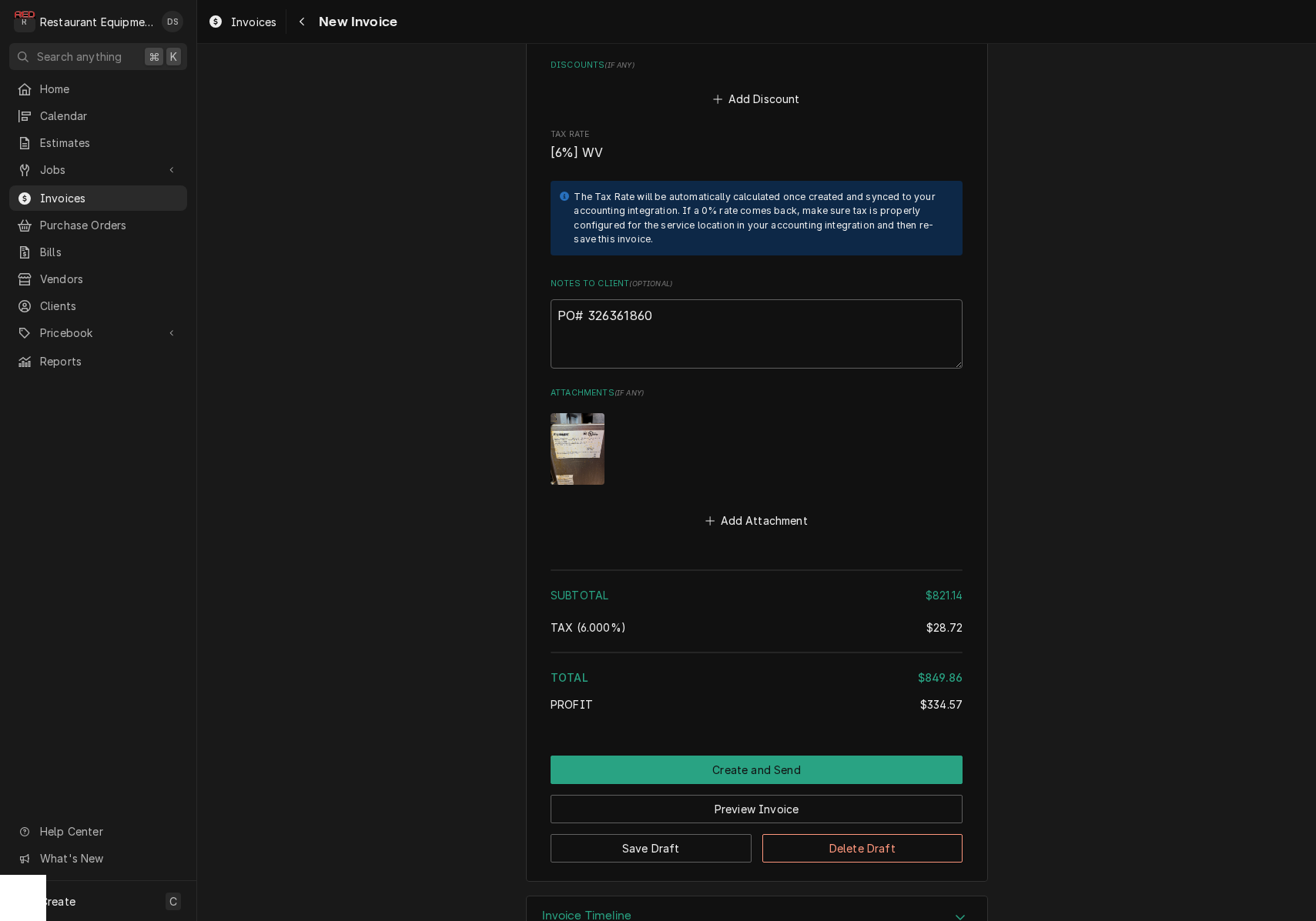
scroll to position [4245, 0]
click at [694, 301] on textarea "PO# 326361860" at bounding box center [756, 335] width 411 height 70
drag, startPoint x: 677, startPoint y: 269, endPoint x: 599, endPoint y: 272, distance: 78.1
click at [586, 301] on textarea "PO# 326361860" at bounding box center [756, 335] width 411 height 70
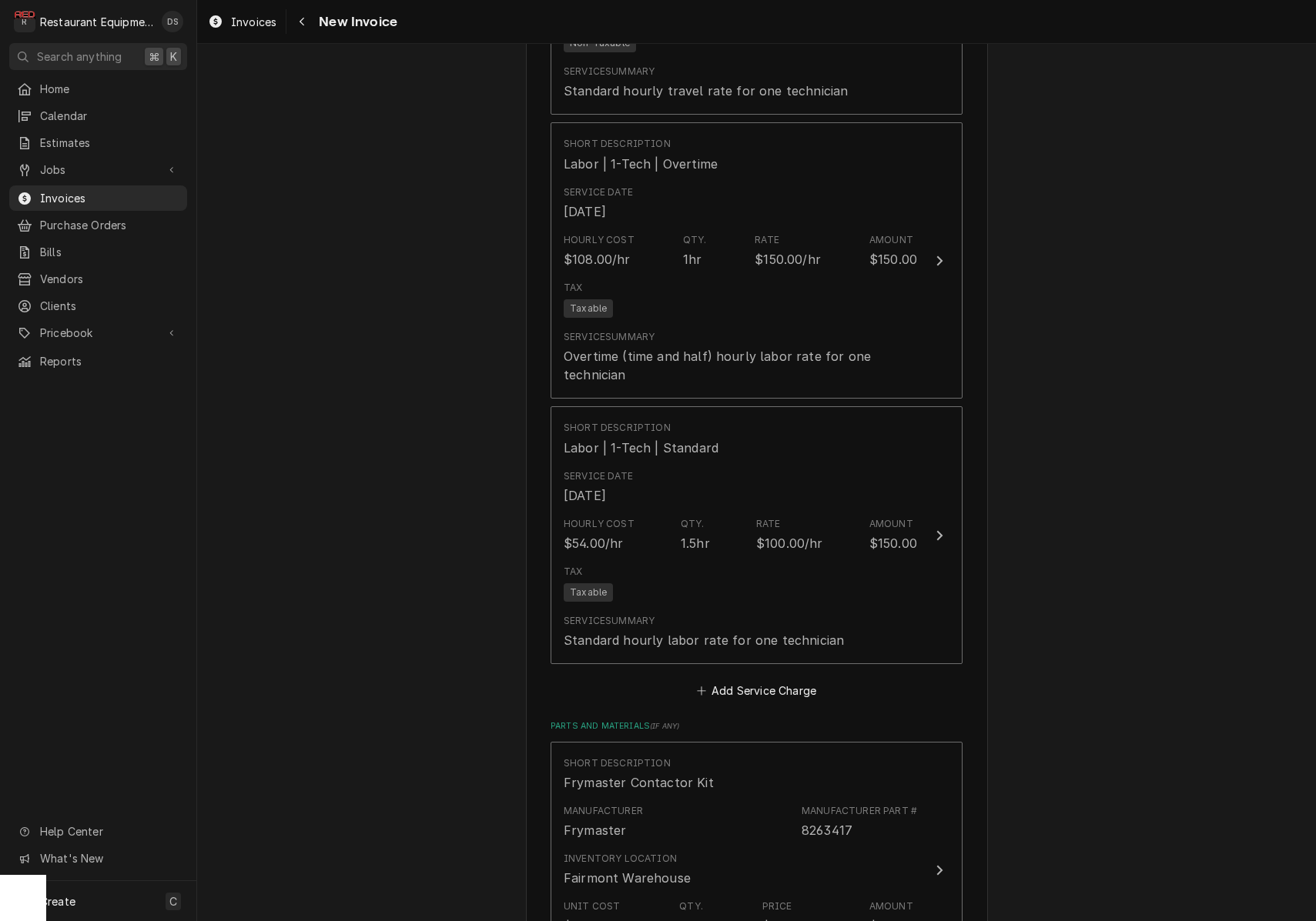
scroll to position [2961, 0]
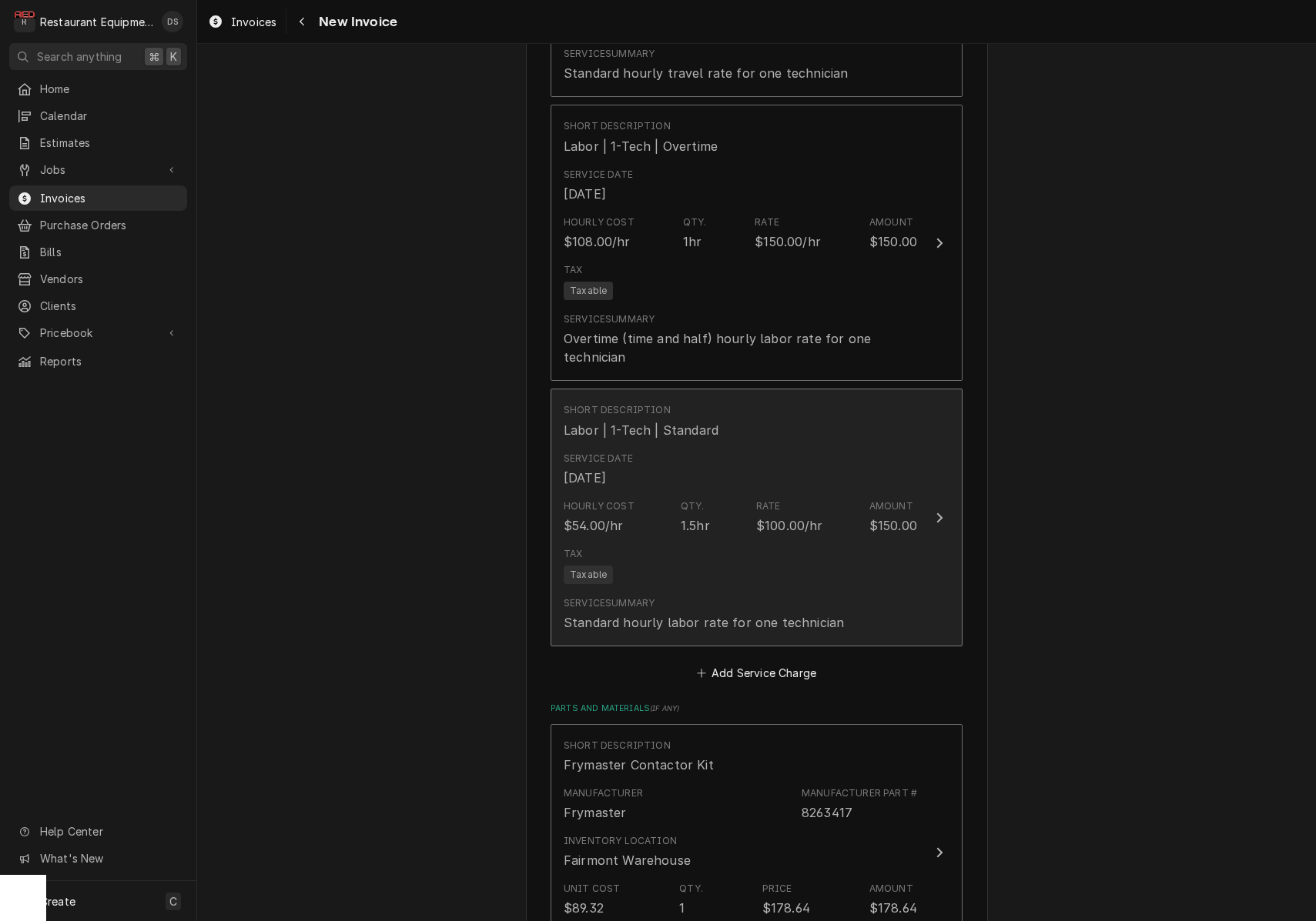
click at [843, 493] on div "Hourly Cost $54.00/hr Qty. 1.5hr Rate $100.00/hr Amount $150.00" at bounding box center [740, 517] width 354 height 48
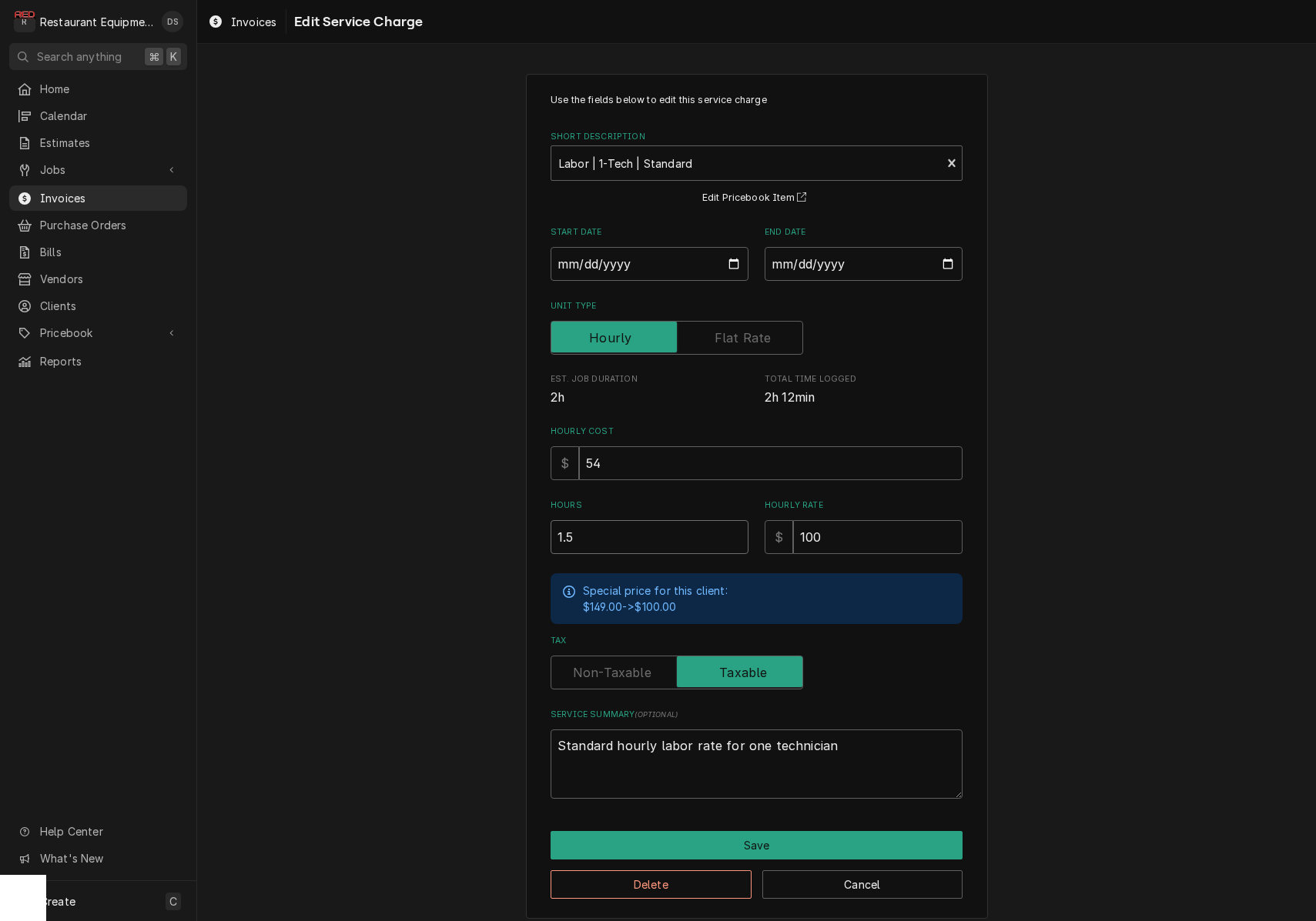
drag, startPoint x: 589, startPoint y: 537, endPoint x: 532, endPoint y: 532, distance: 57.2
click at [532, 532] on div "Use the fields below to edit this service charge Short Description Labor | 1-Te…" at bounding box center [757, 497] width 462 height 845
type textarea "x"
type input "1"
click at [764, 831] on button "Save" at bounding box center [756, 845] width 411 height 28
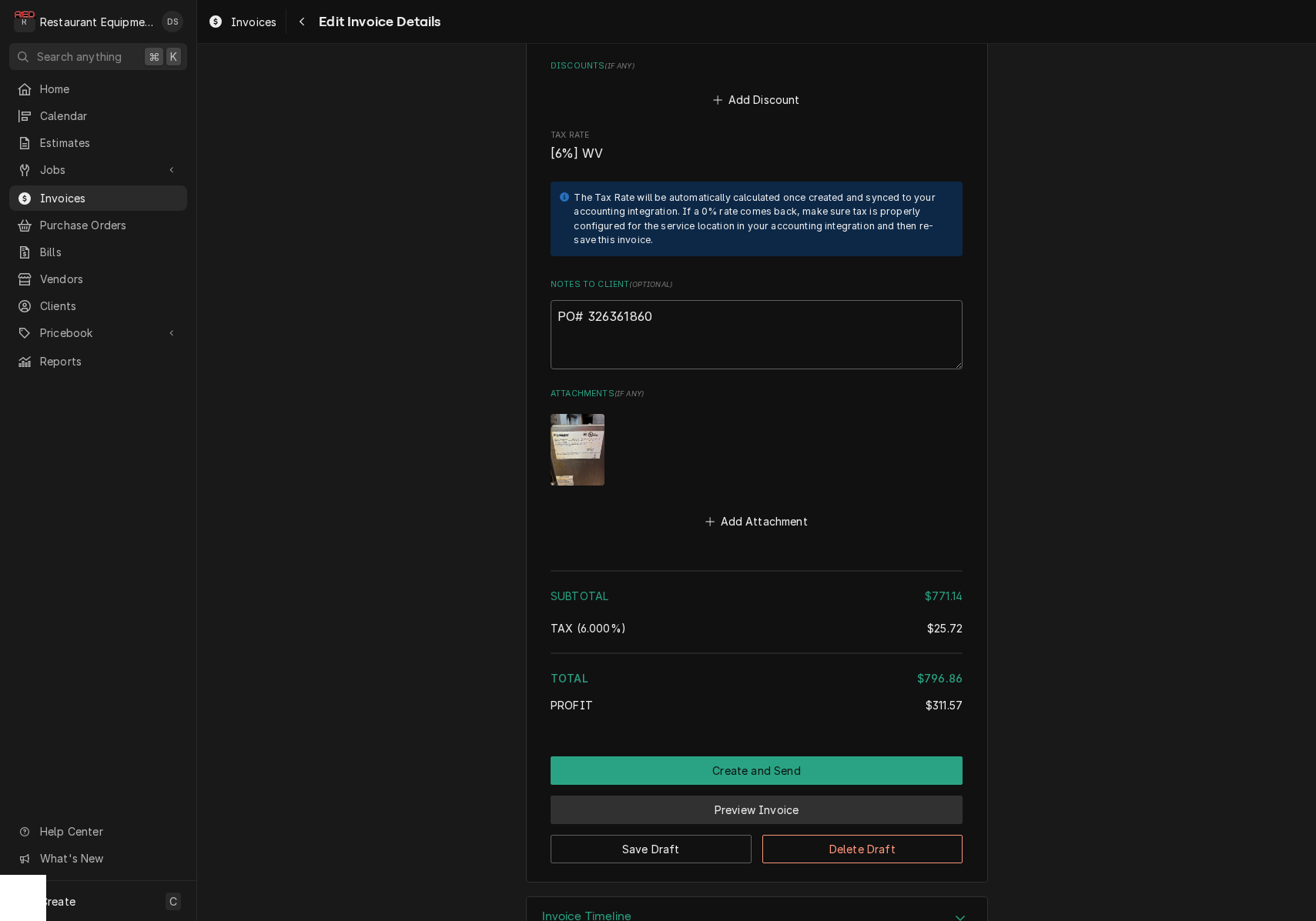
click at [750, 796] on button "Preview Invoice" at bounding box center [756, 810] width 411 height 28
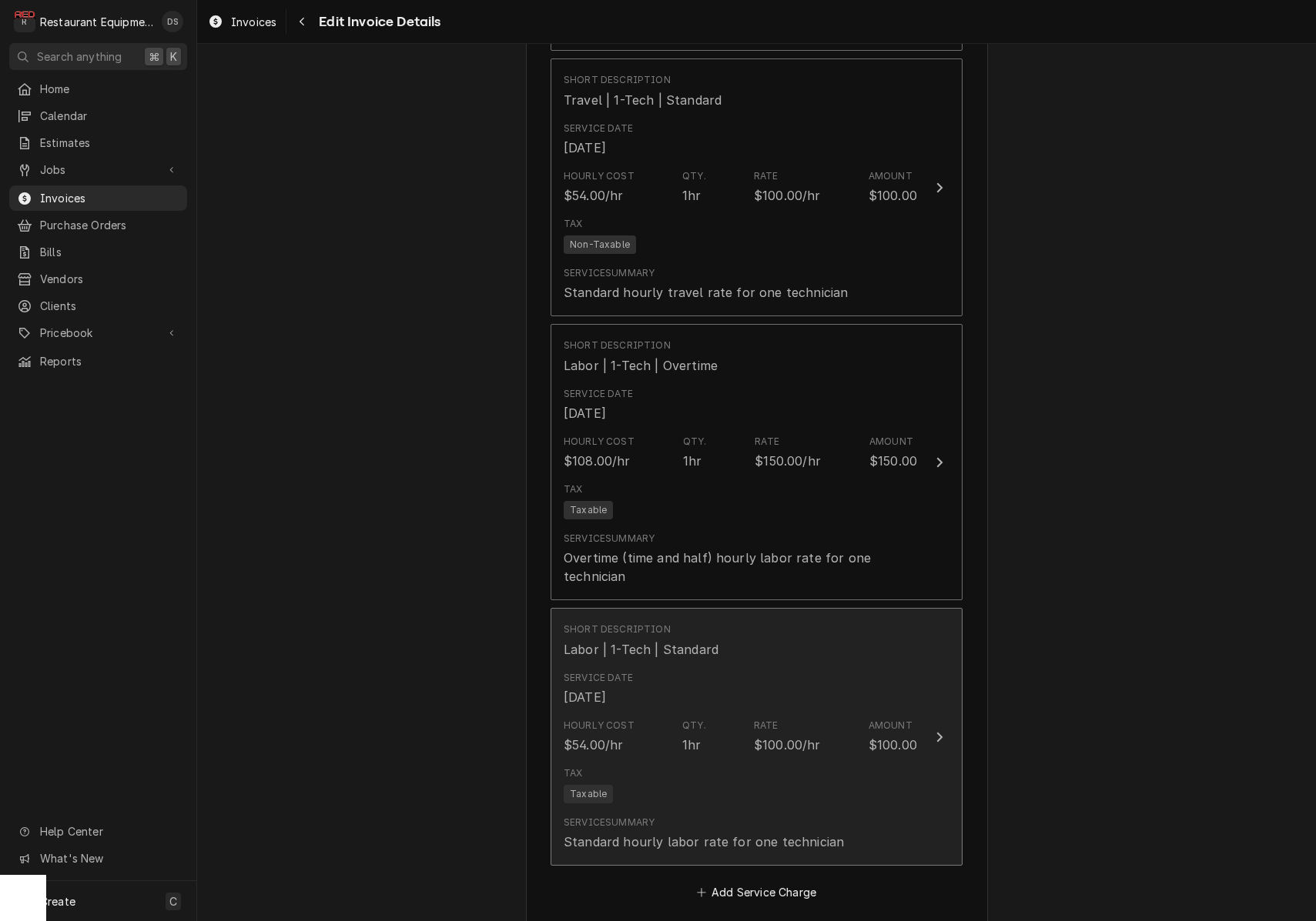
scroll to position [2680, 0]
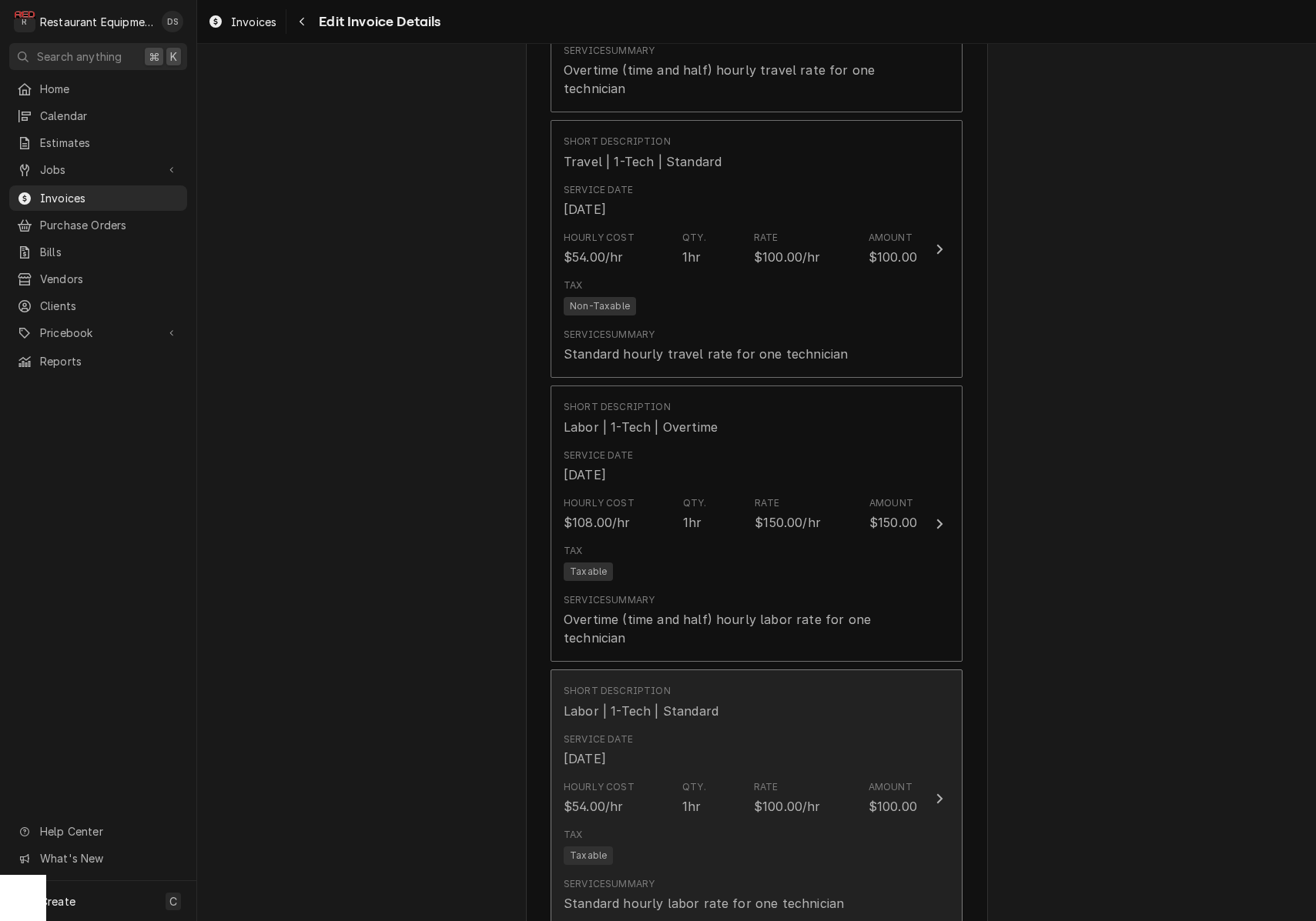
type textarea "x"
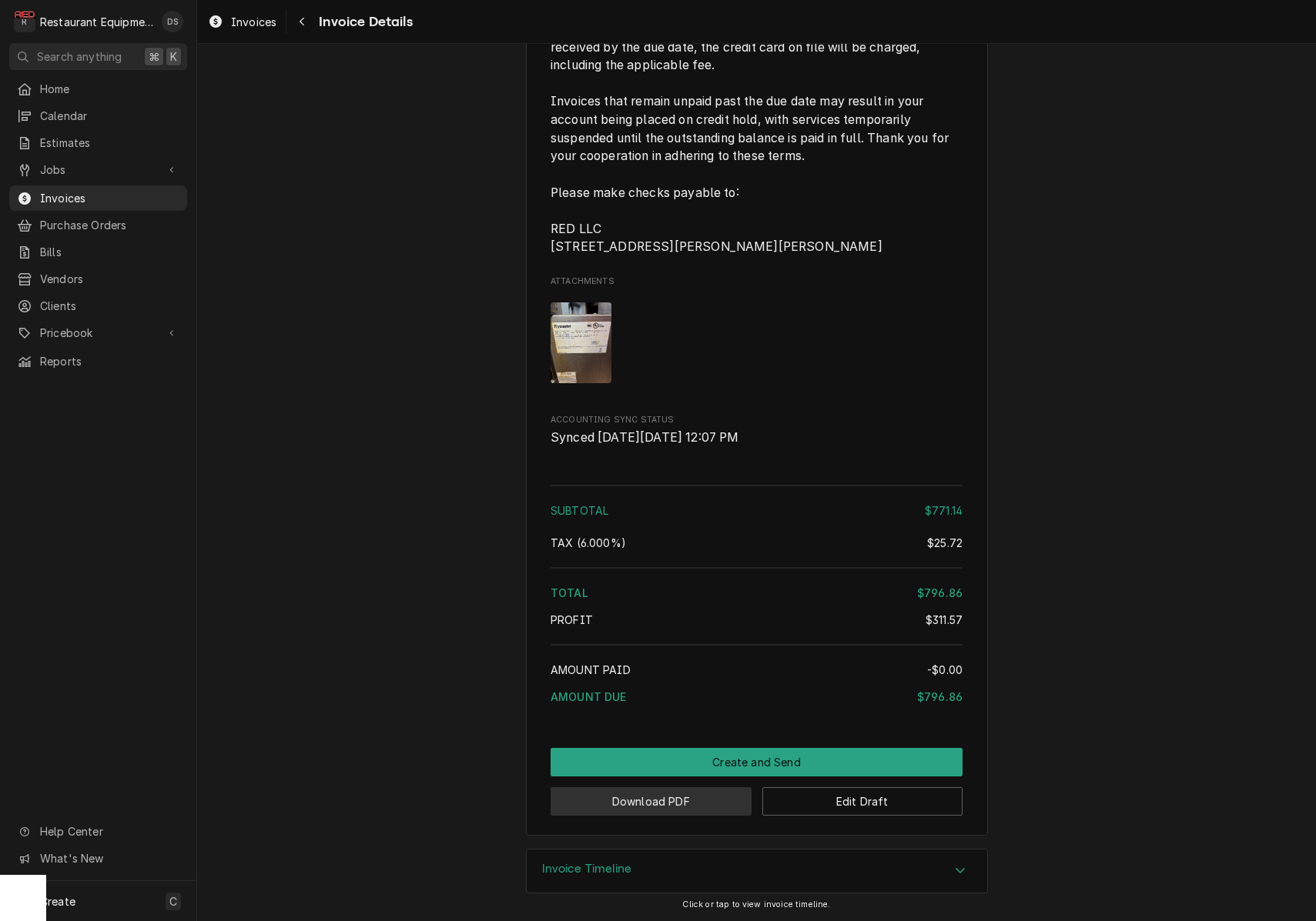
click at [710, 796] on button "Download PDF" at bounding box center [651, 801] width 201 height 28
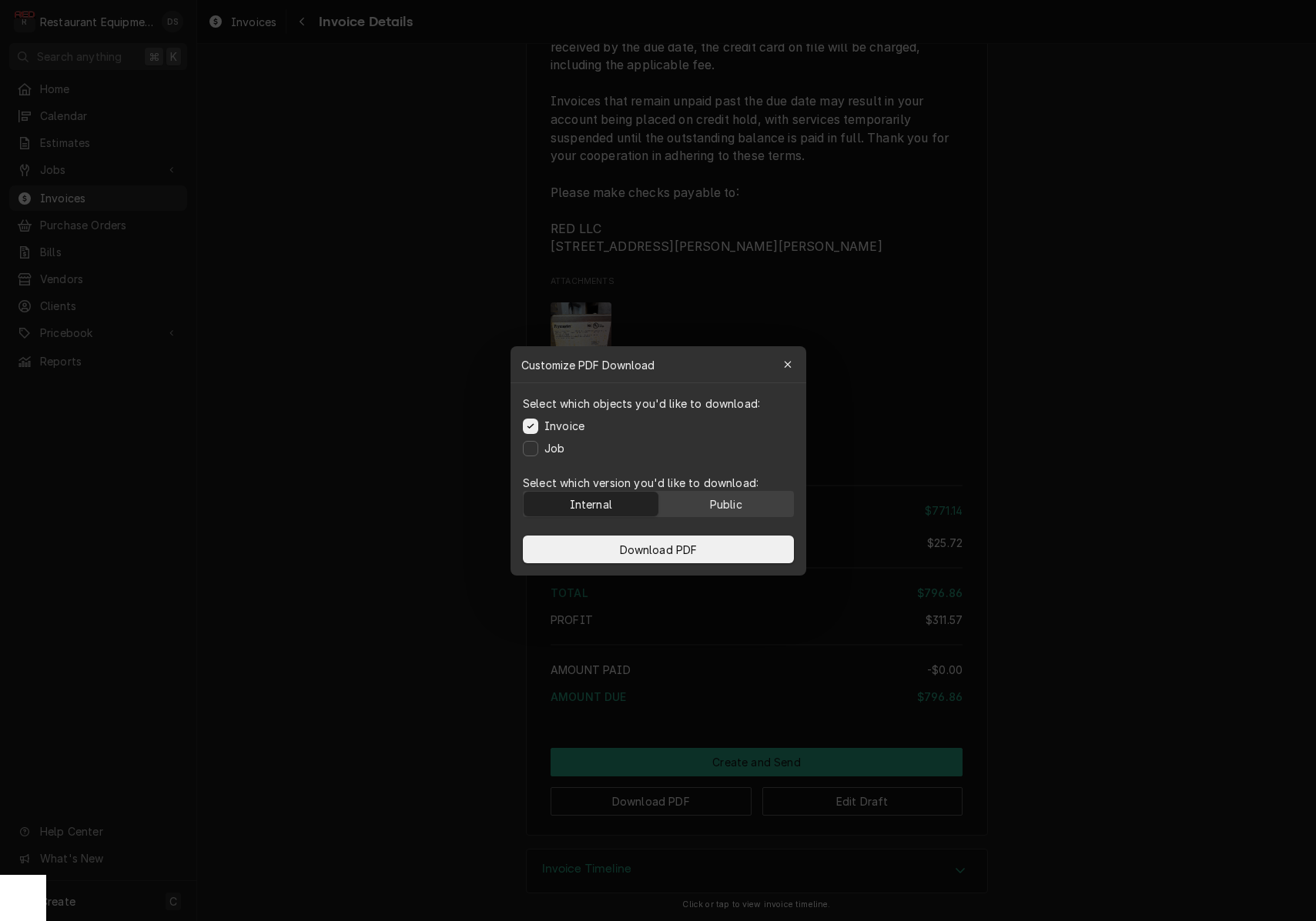
click at [758, 498] on button "Public" at bounding box center [725, 504] width 135 height 25
click at [735, 535] on div "Download PDF" at bounding box center [658, 549] width 296 height 52
click at [734, 542] on button "Download PDF" at bounding box center [658, 550] width 271 height 27
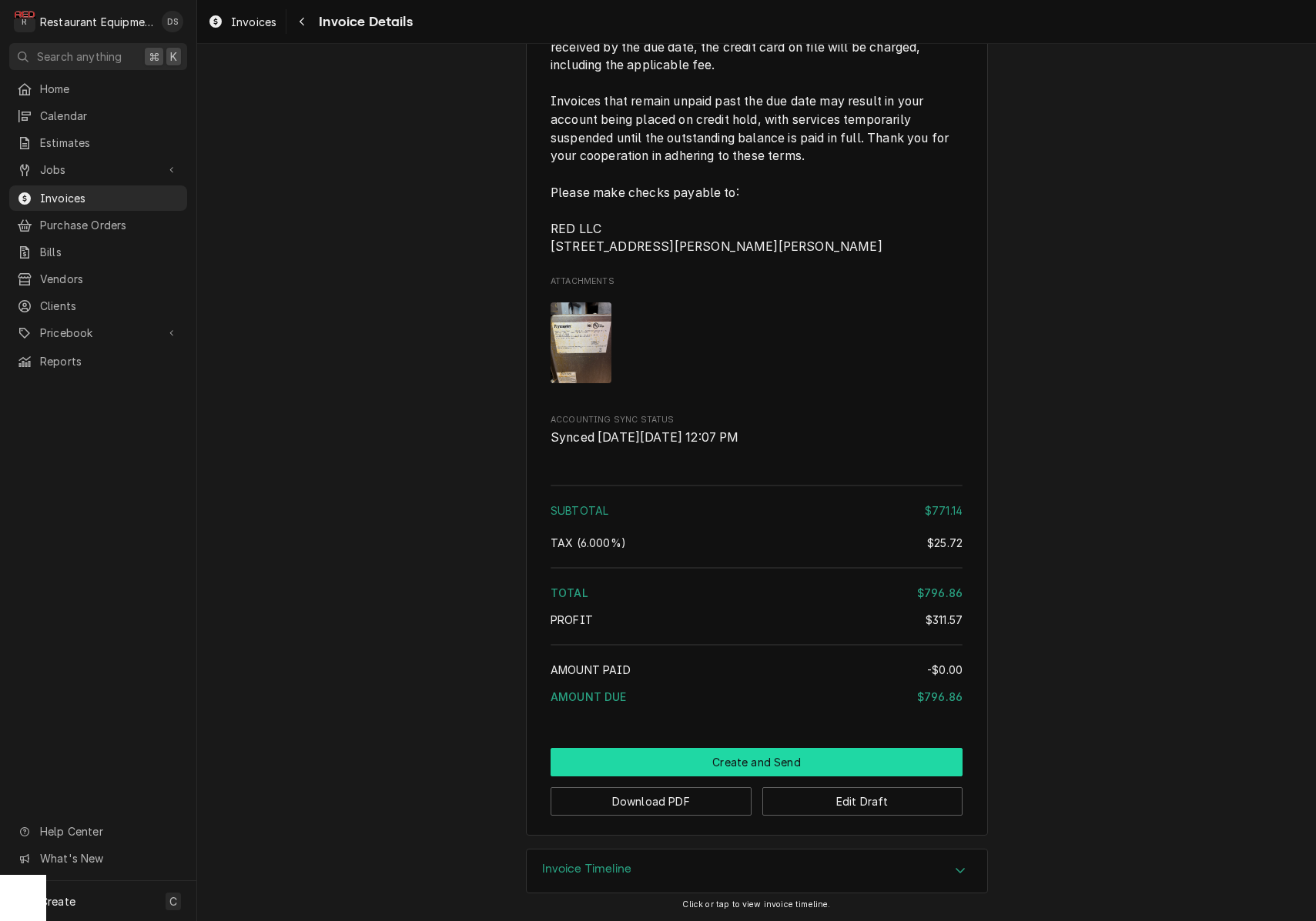
click at [718, 770] on button "Create and Send" at bounding box center [756, 762] width 411 height 28
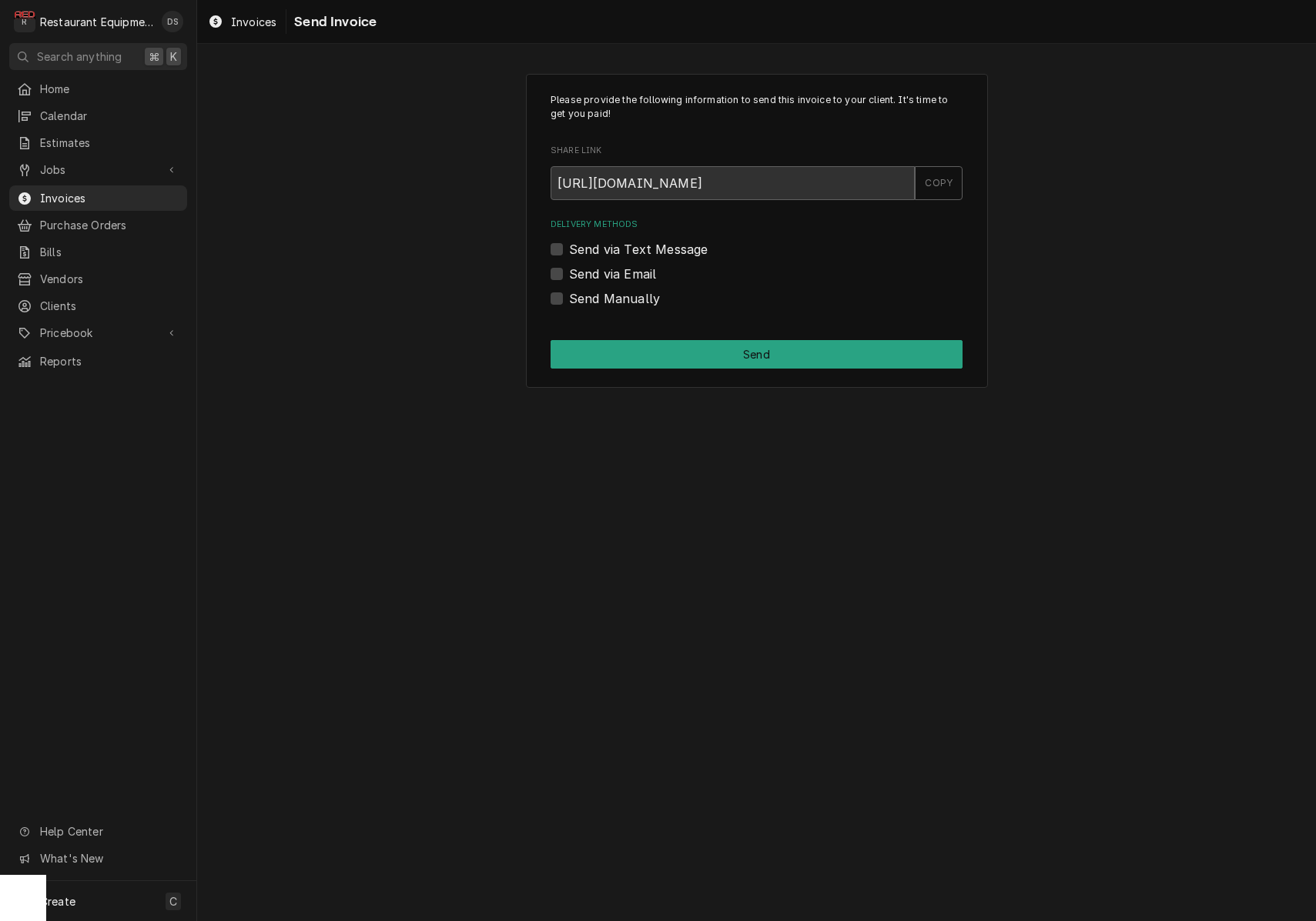
drag, startPoint x: 558, startPoint y: 300, endPoint x: 608, endPoint y: 317, distance: 52.8
click at [569, 300] on label "Send Manually" at bounding box center [614, 299] width 91 height 18
click at [569, 300] on input "Send Manually" at bounding box center [774, 306] width 411 height 34
checkbox input "true"
click at [719, 347] on button "Send" at bounding box center [756, 354] width 411 height 28
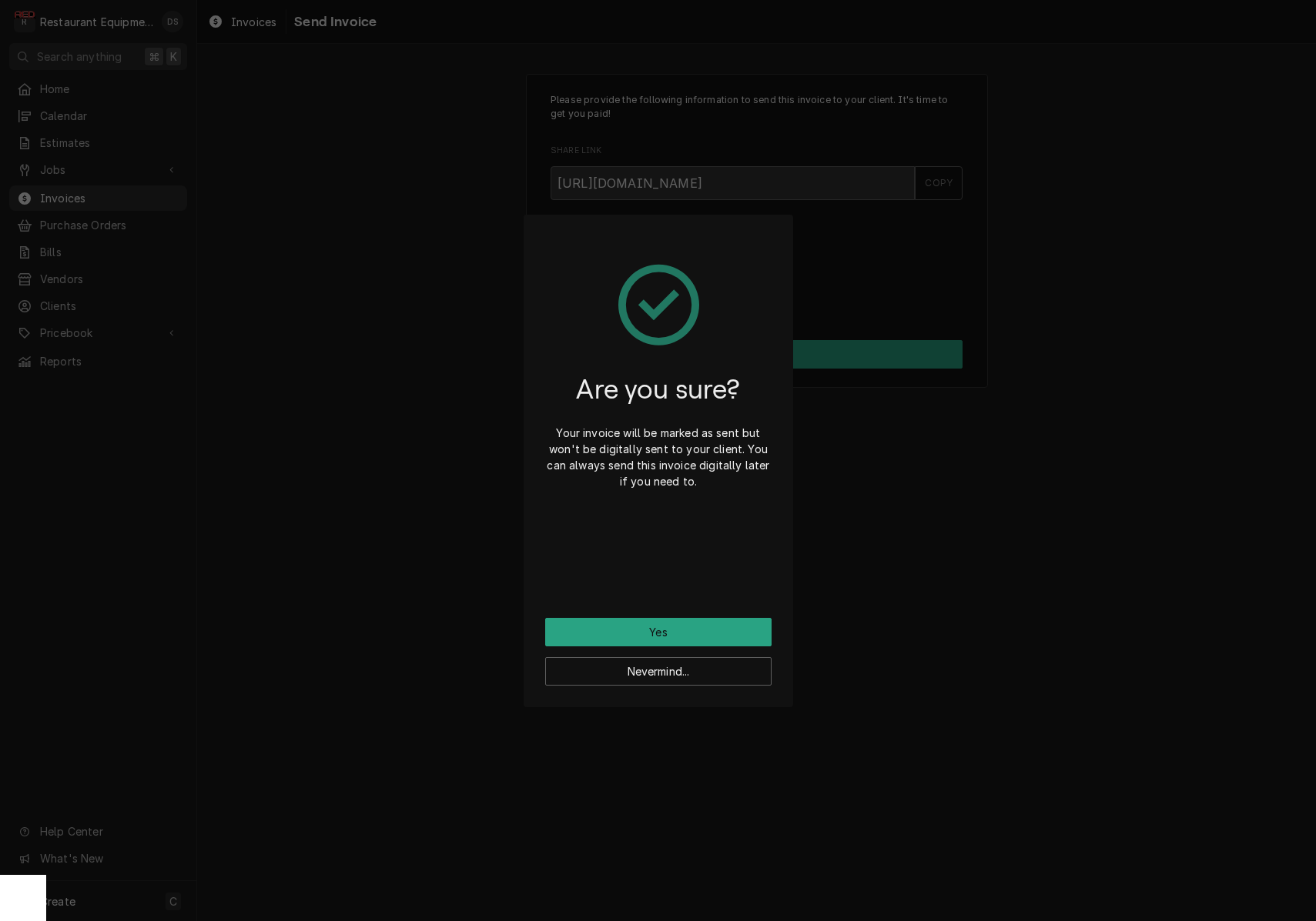
drag, startPoint x: 714, startPoint y: 629, endPoint x: 697, endPoint y: 474, distance: 155.9
click at [711, 622] on button "Yes" at bounding box center [658, 632] width 226 height 28
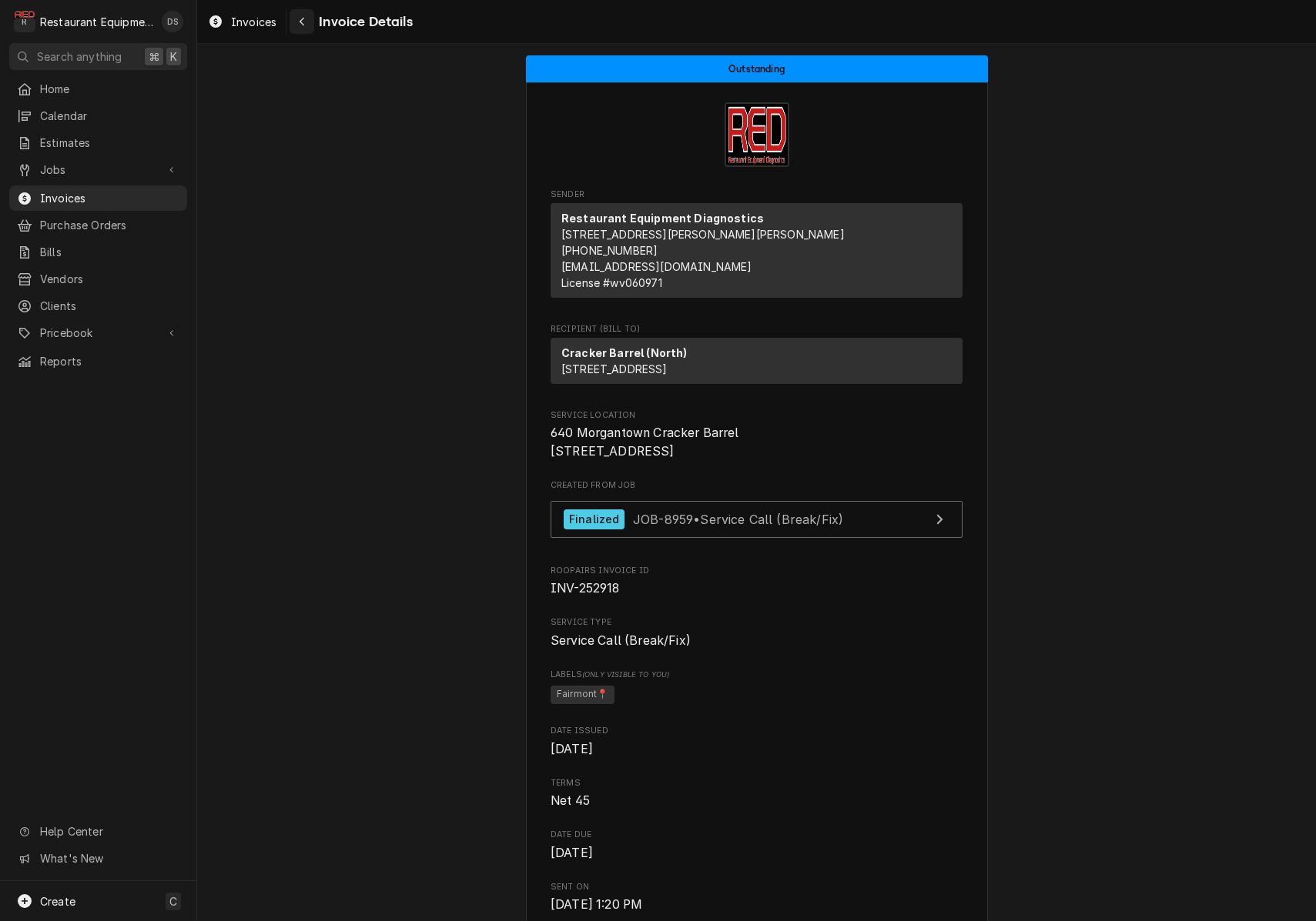
click at [302, 19] on icon "Navigate back" at bounding box center [302, 21] width 5 height 8
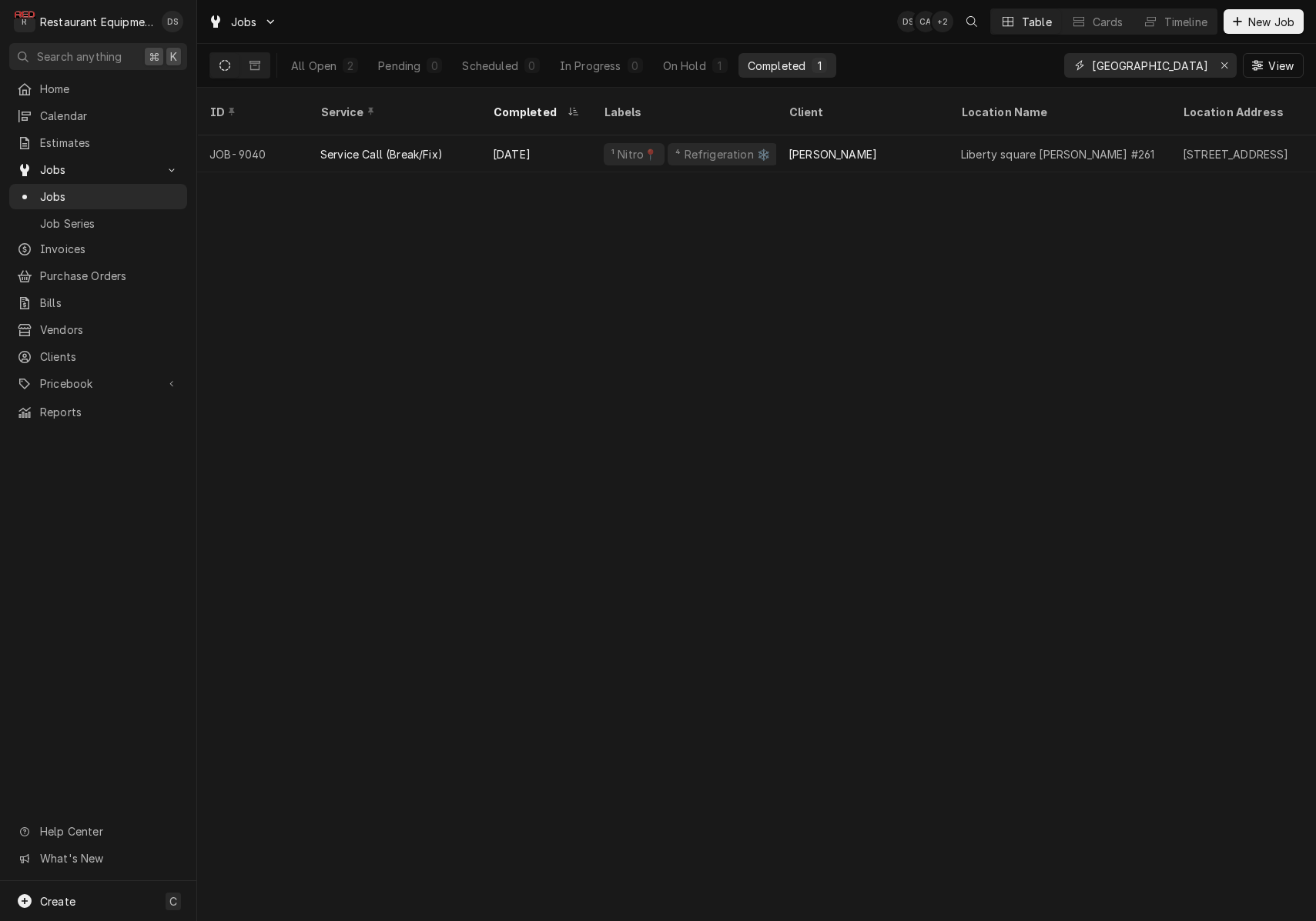
drag, startPoint x: 1224, startPoint y: 67, endPoint x: 1189, endPoint y: 66, distance: 35.0
click at [1224, 67] on icon "Erase input" at bounding box center [1223, 65] width 6 height 6
click at [1188, 66] on input "Dynamic Content Wrapper" at bounding box center [1164, 65] width 145 height 25
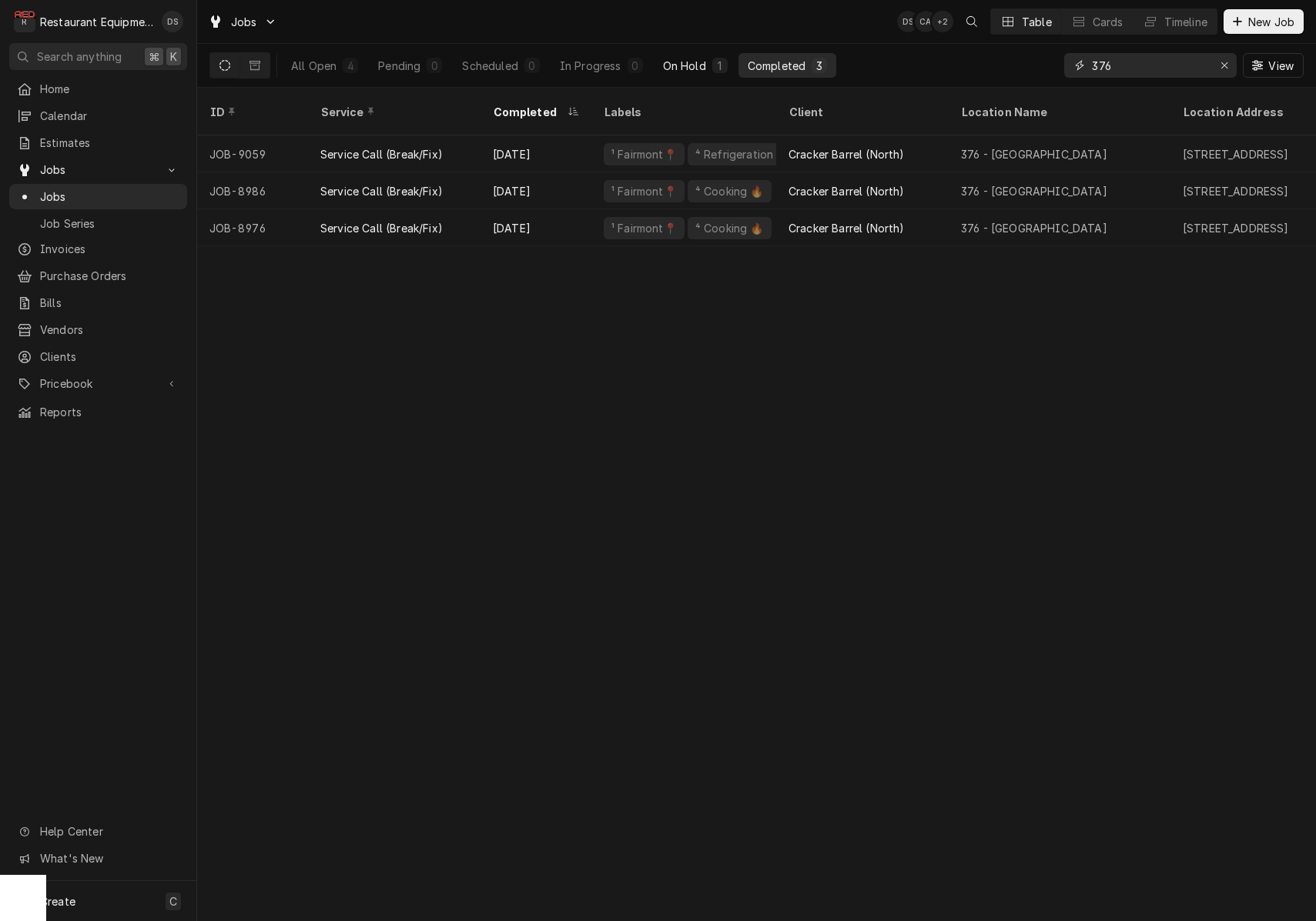
type input "376"
click at [684, 63] on div "On Hold" at bounding box center [684, 66] width 43 height 16
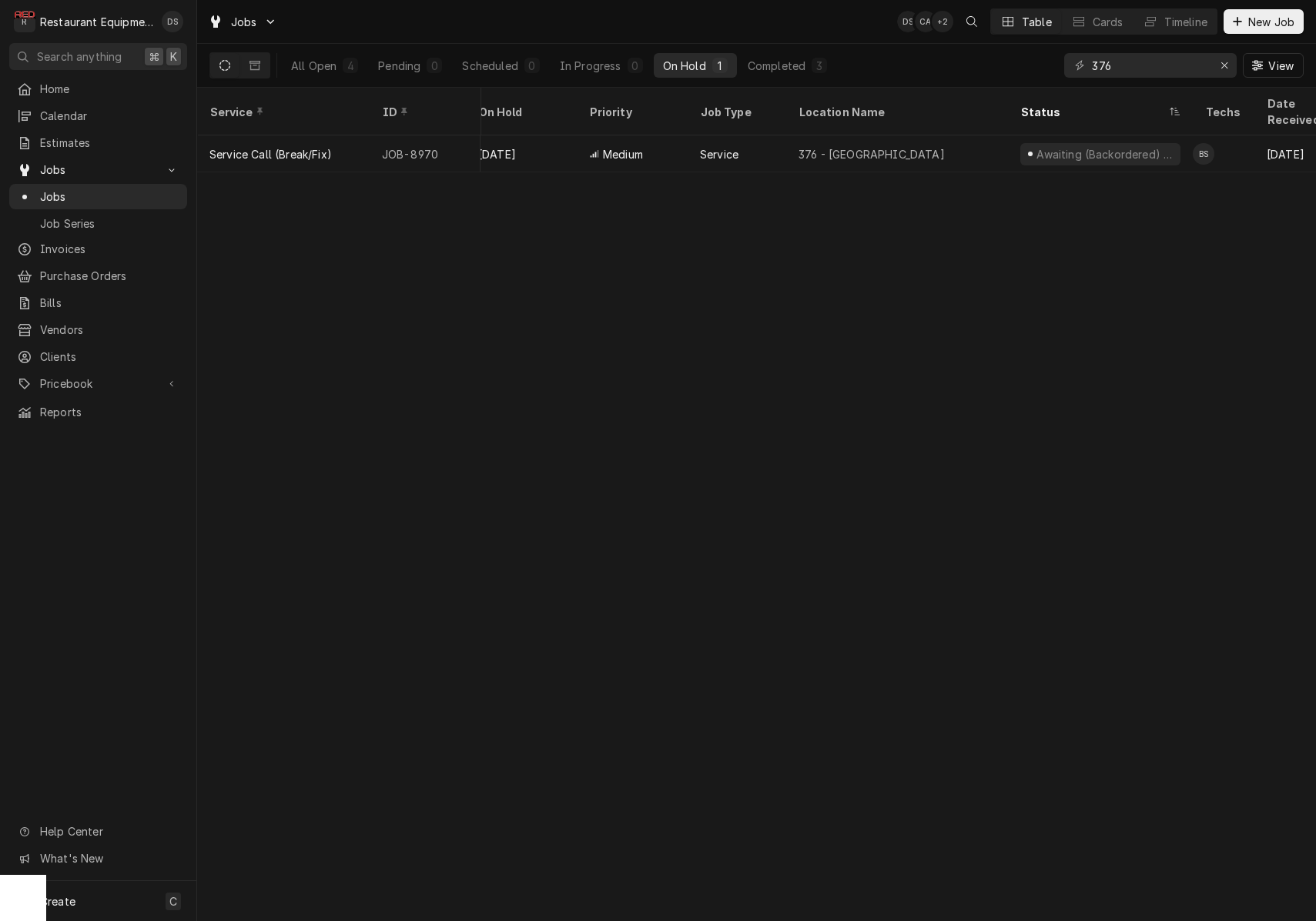
scroll to position [0, 193]
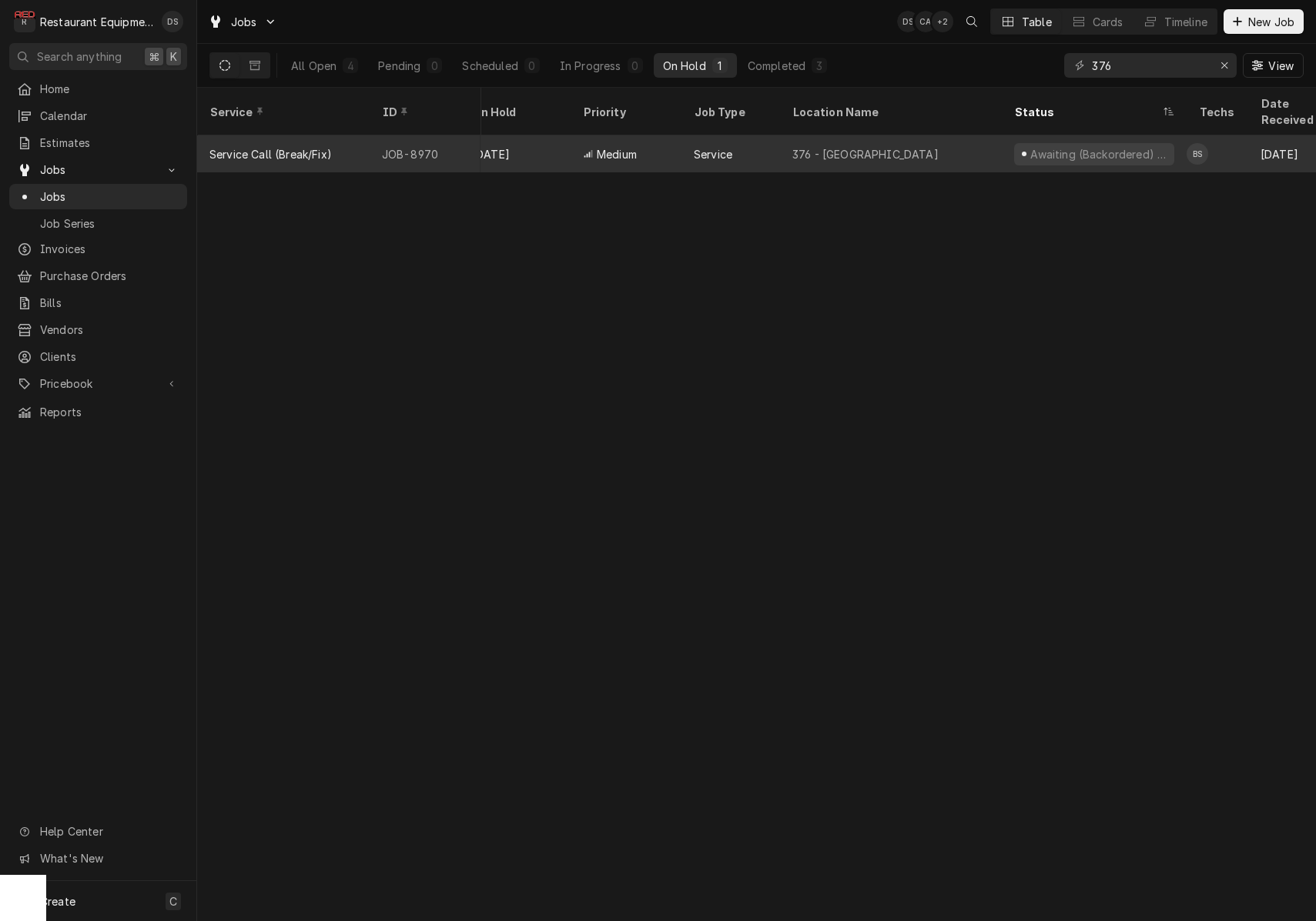
click at [1124, 147] on div "Awaiting (Backordered) Parts" at bounding box center [1098, 155] width 139 height 16
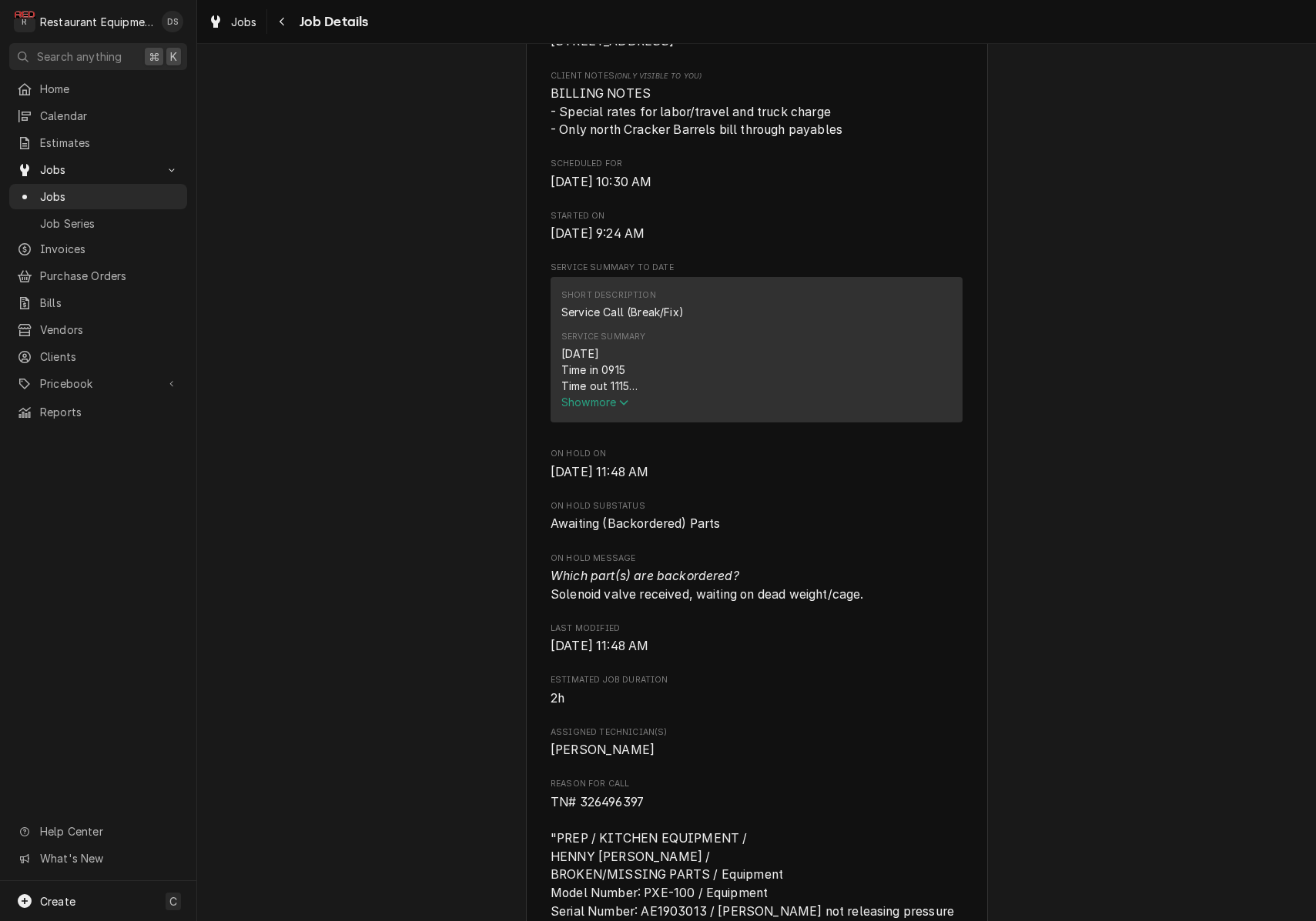
scroll to position [496, 0]
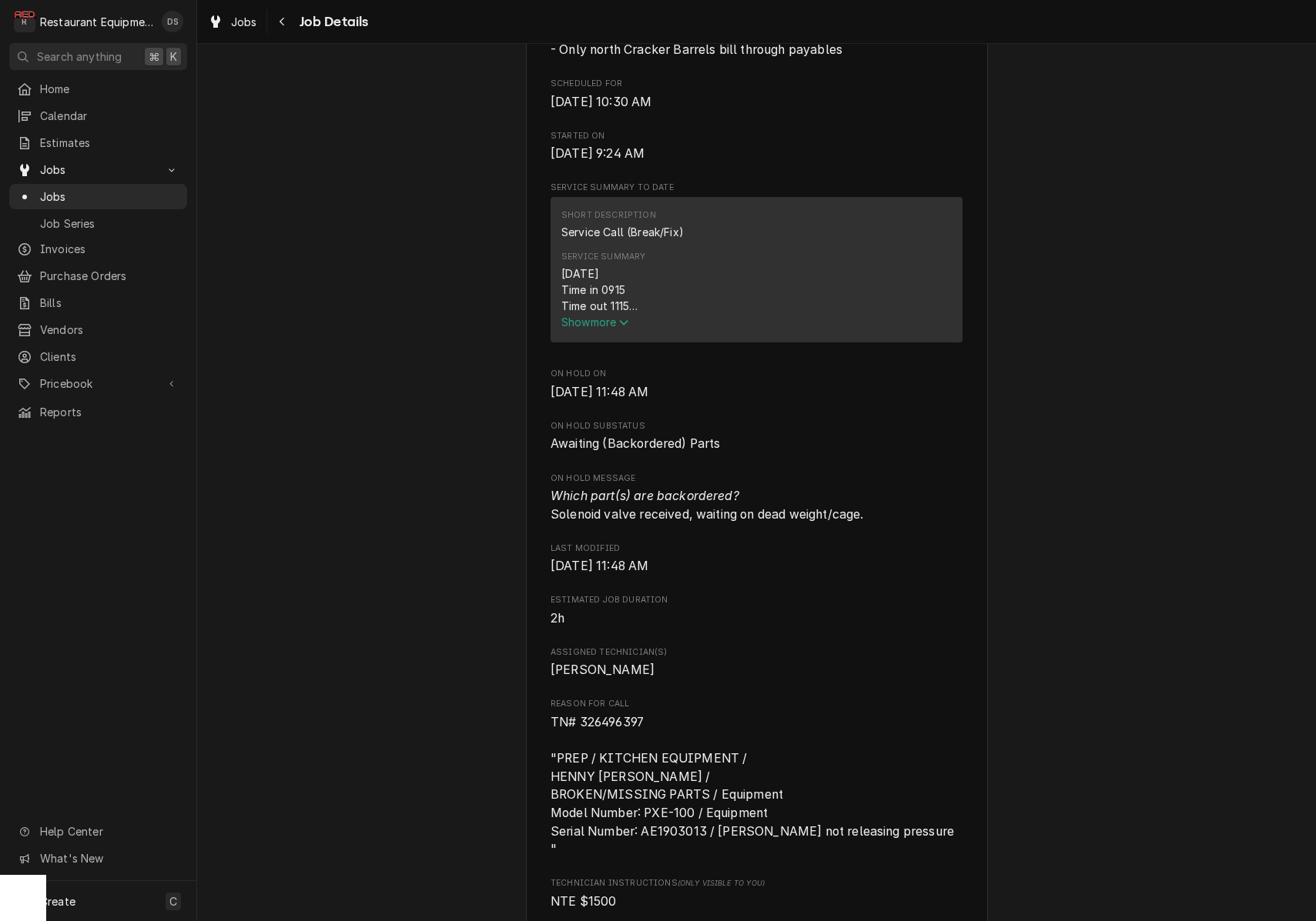
click at [609, 327] on span "Show more" at bounding box center [595, 322] width 68 height 13
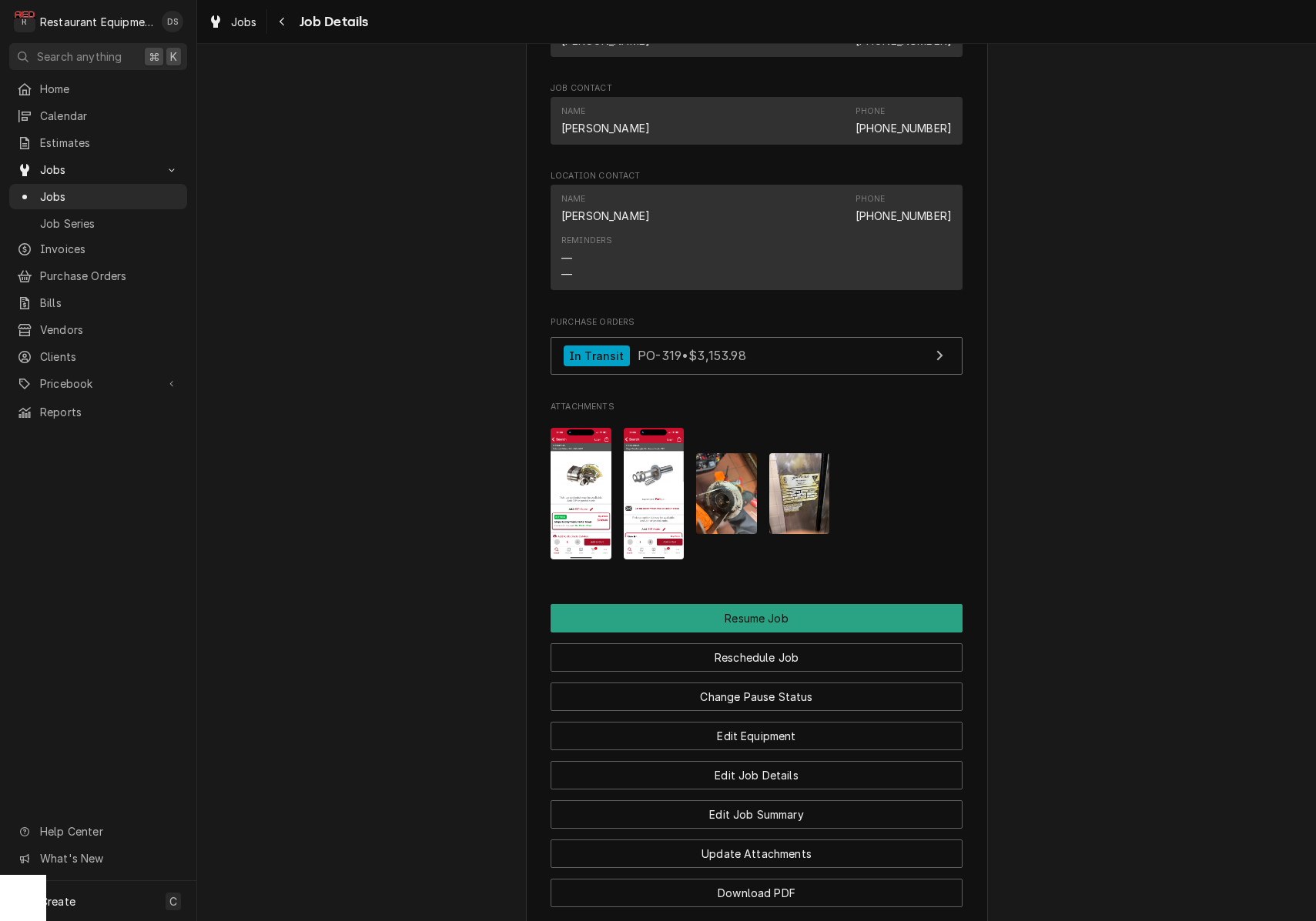
scroll to position [1928, 0]
click at [658, 460] on img "Attachments" at bounding box center [653, 493] width 60 height 132
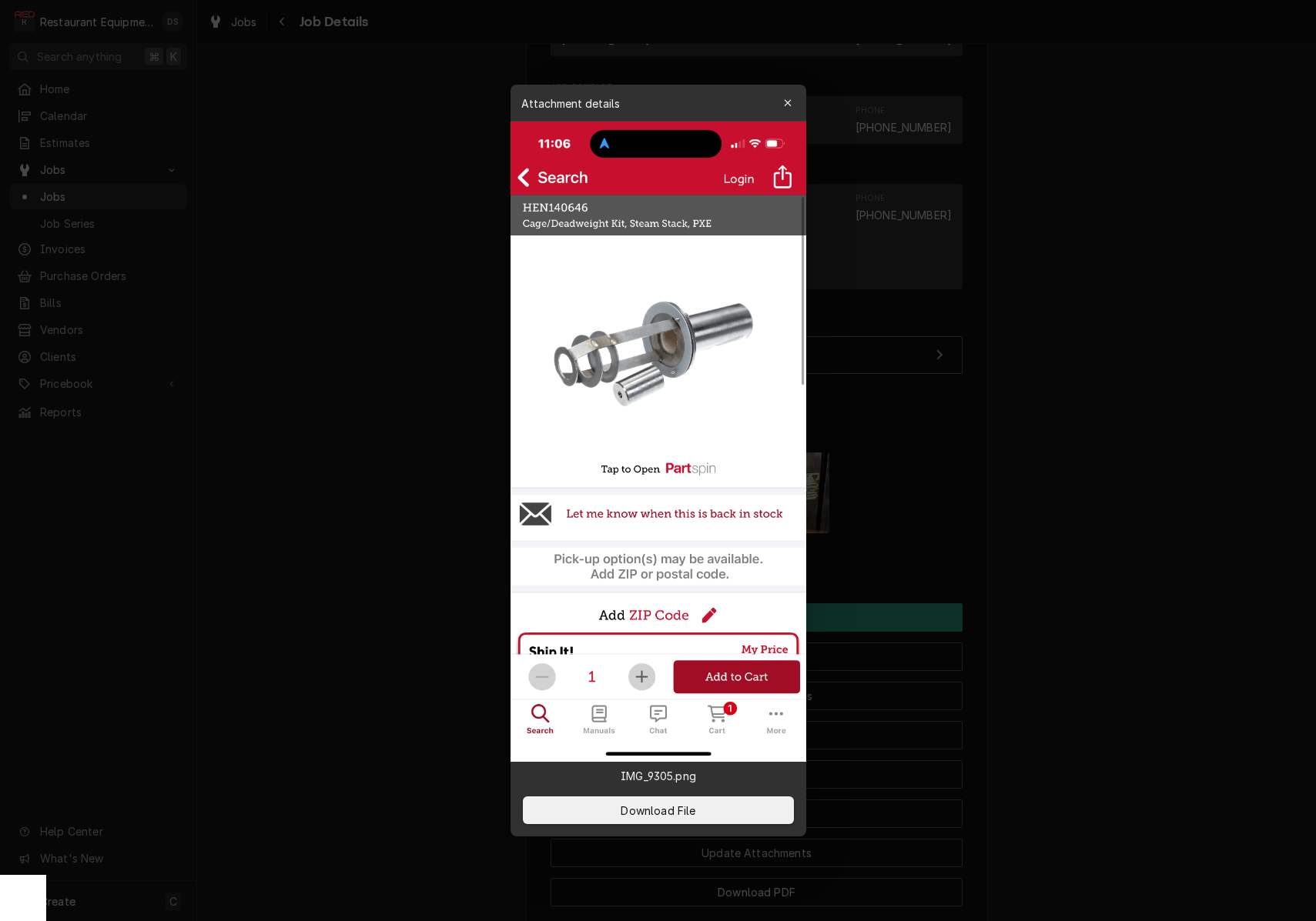
click at [788, 97] on div "button" at bounding box center [787, 103] width 16 height 16
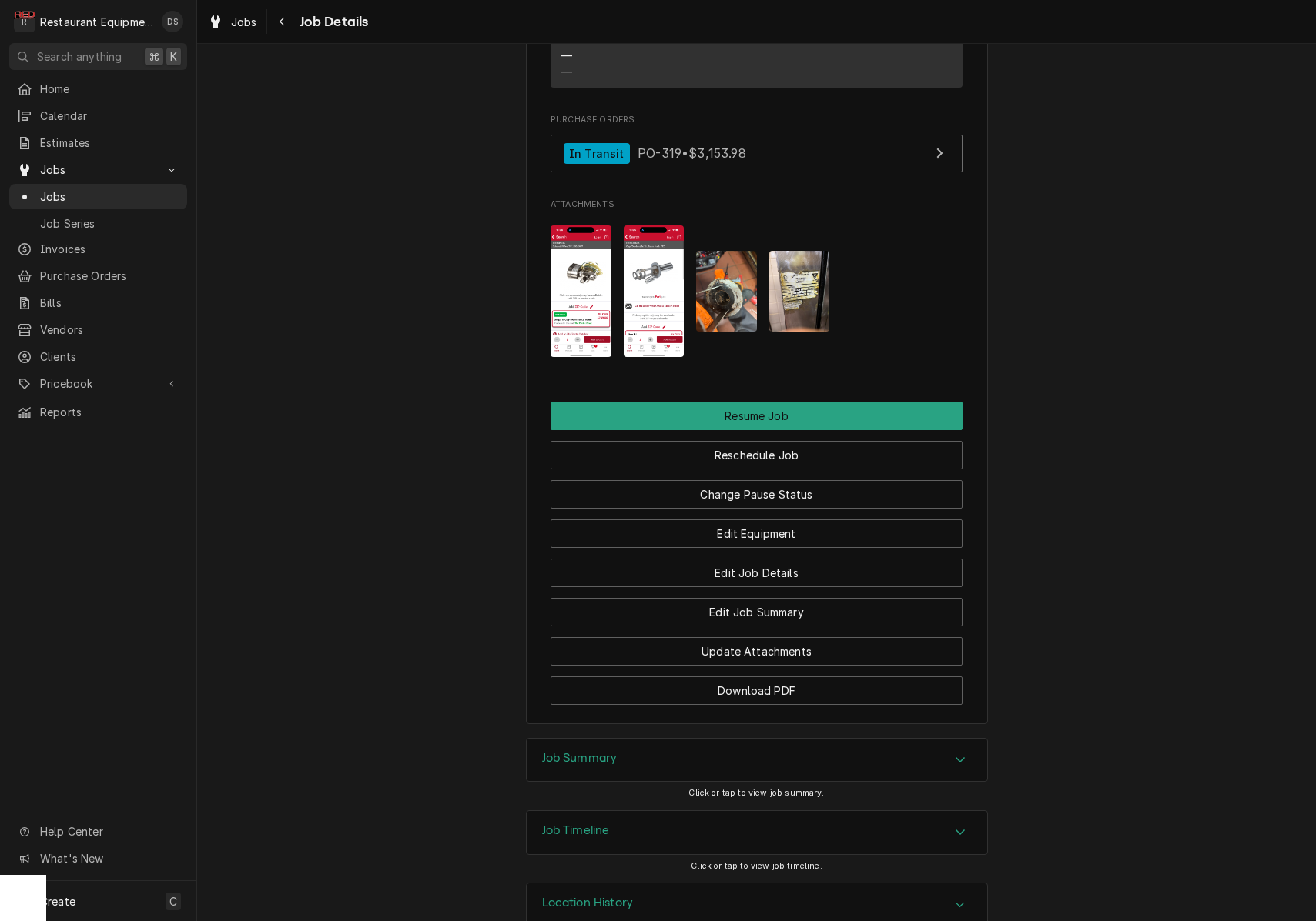
scroll to position [2129, 0]
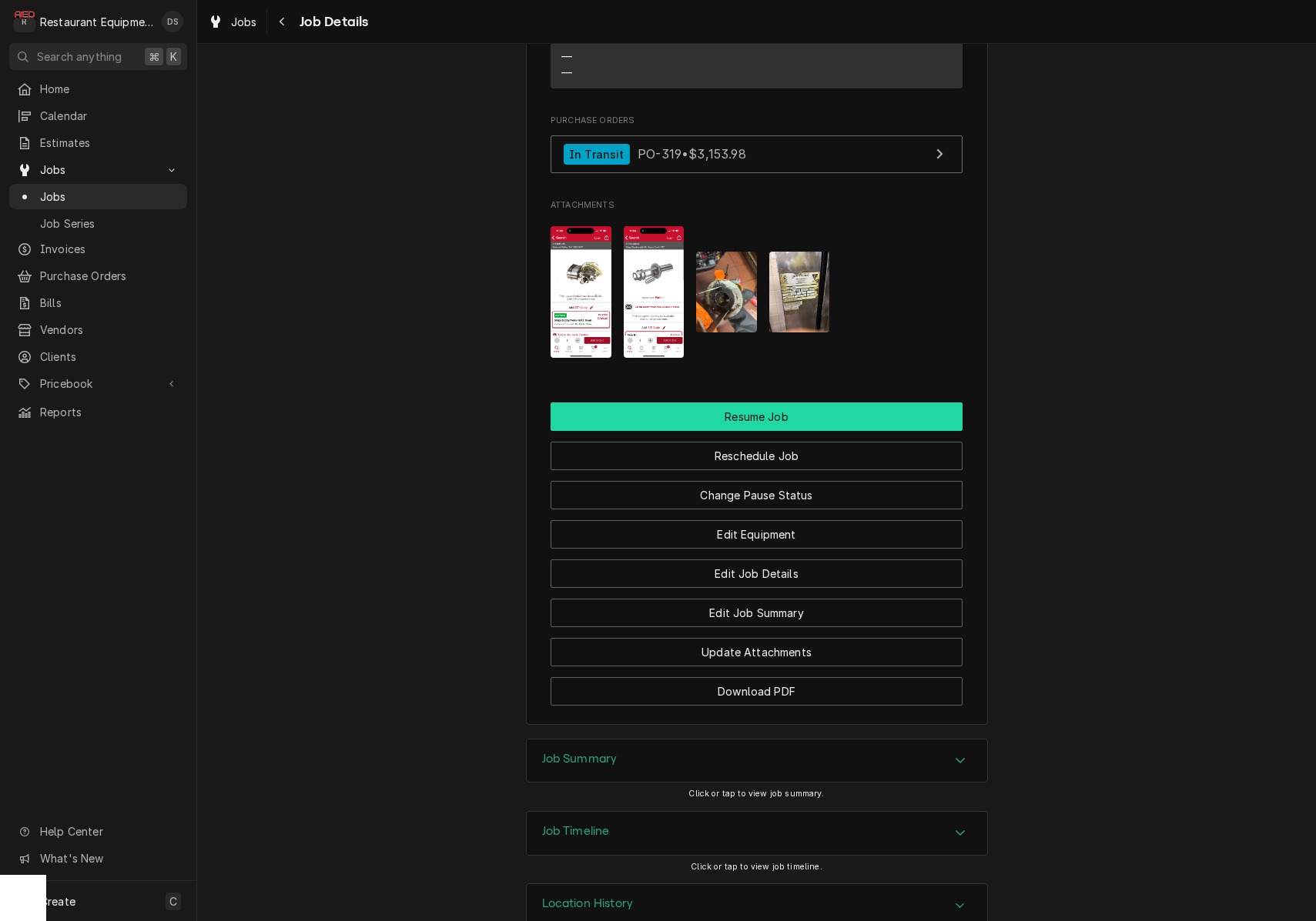
click at [791, 402] on button "Resume Job" at bounding box center [756, 416] width 411 height 28
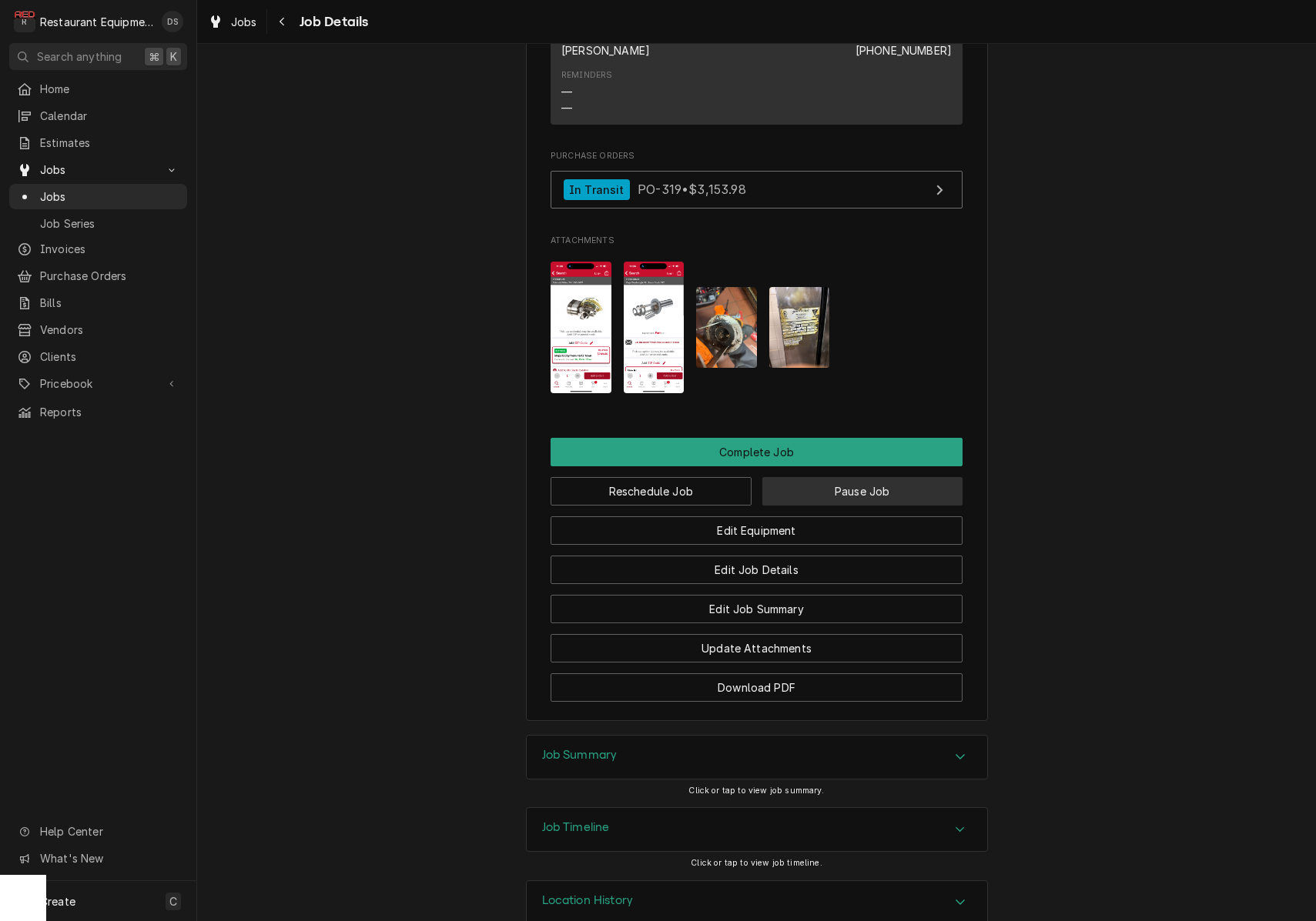
scroll to position [1583, 0]
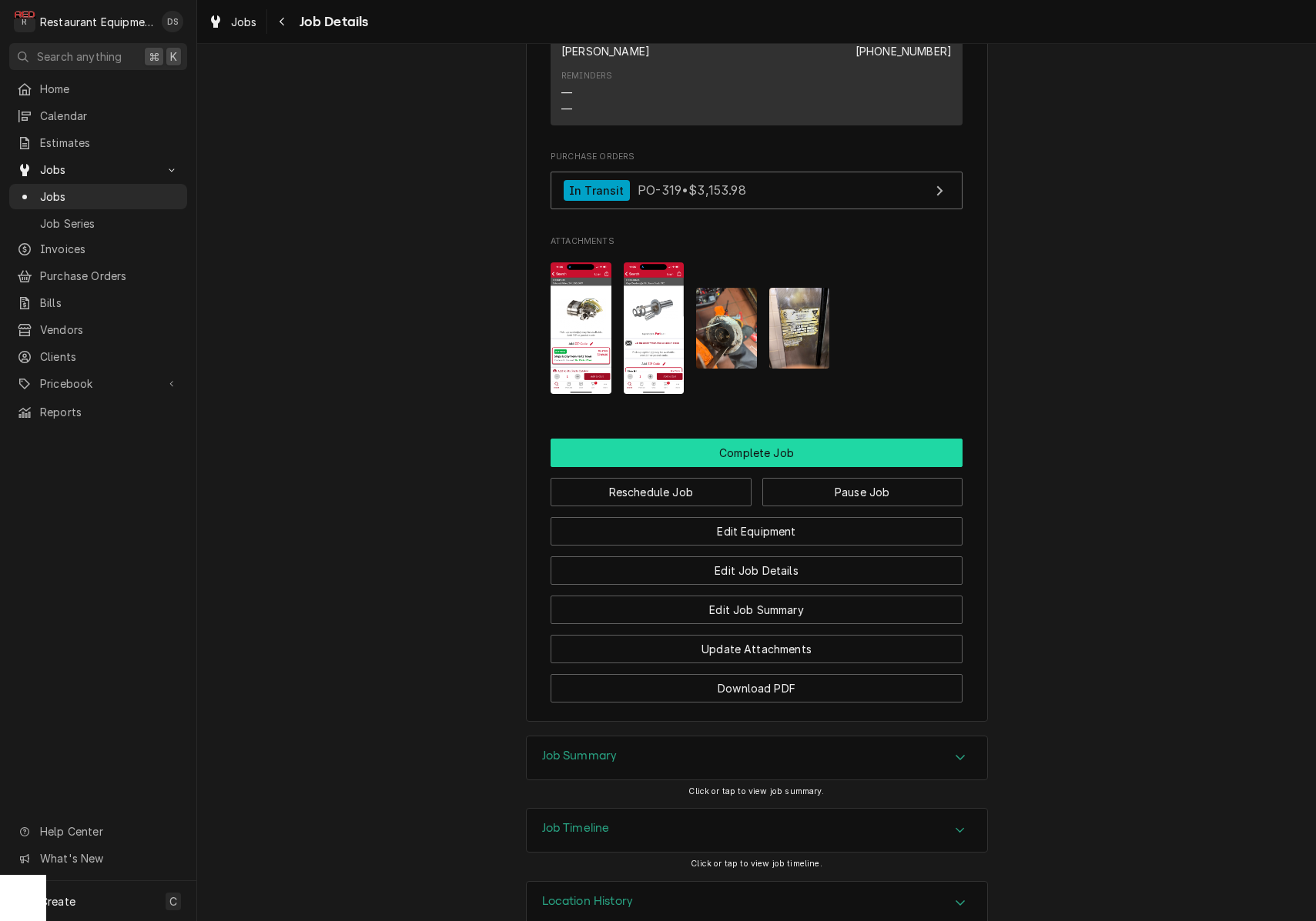
click at [748, 439] on button "Complete Job" at bounding box center [756, 453] width 411 height 28
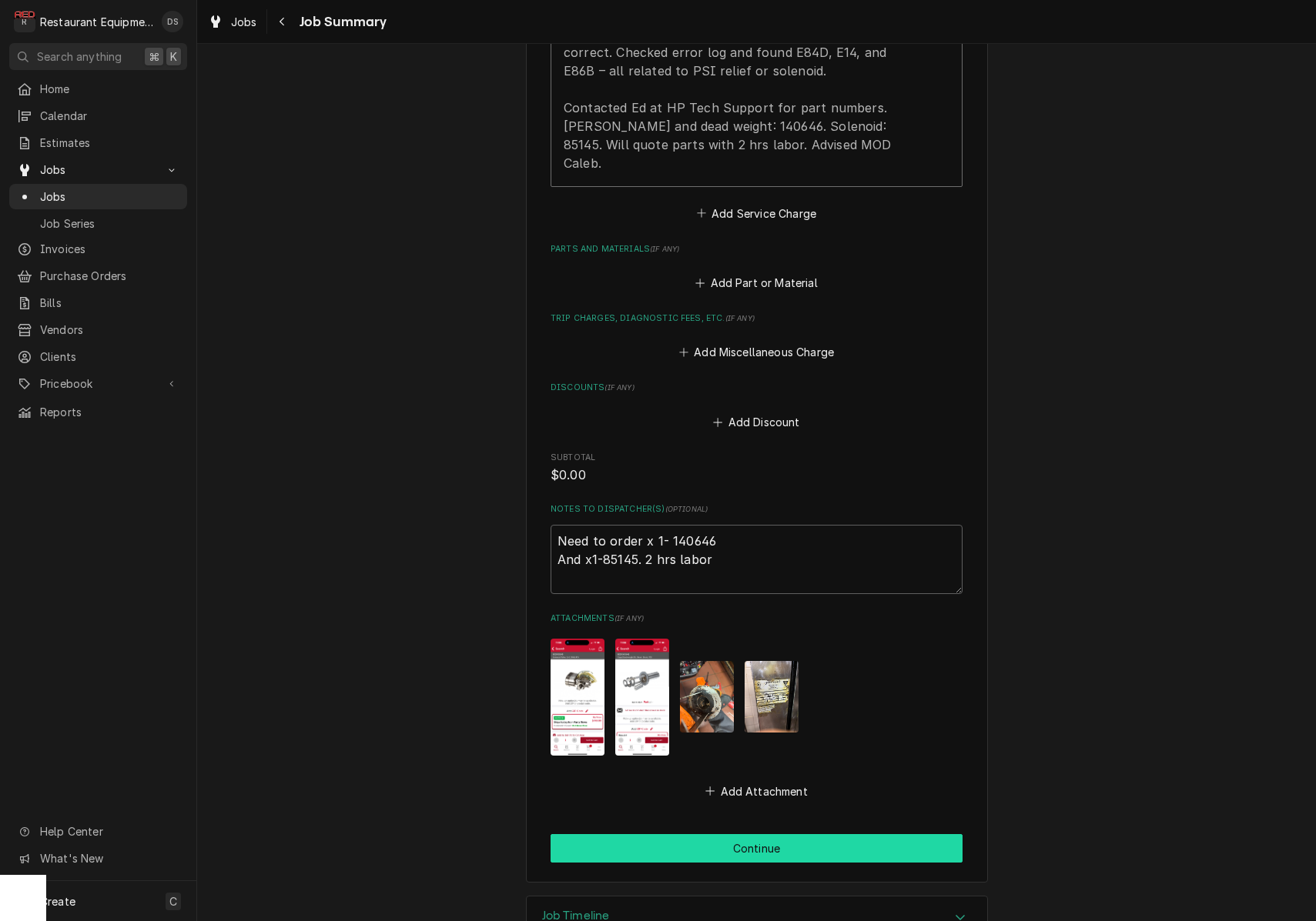
click at [793, 835] on button "Continue" at bounding box center [756, 849] width 411 height 28
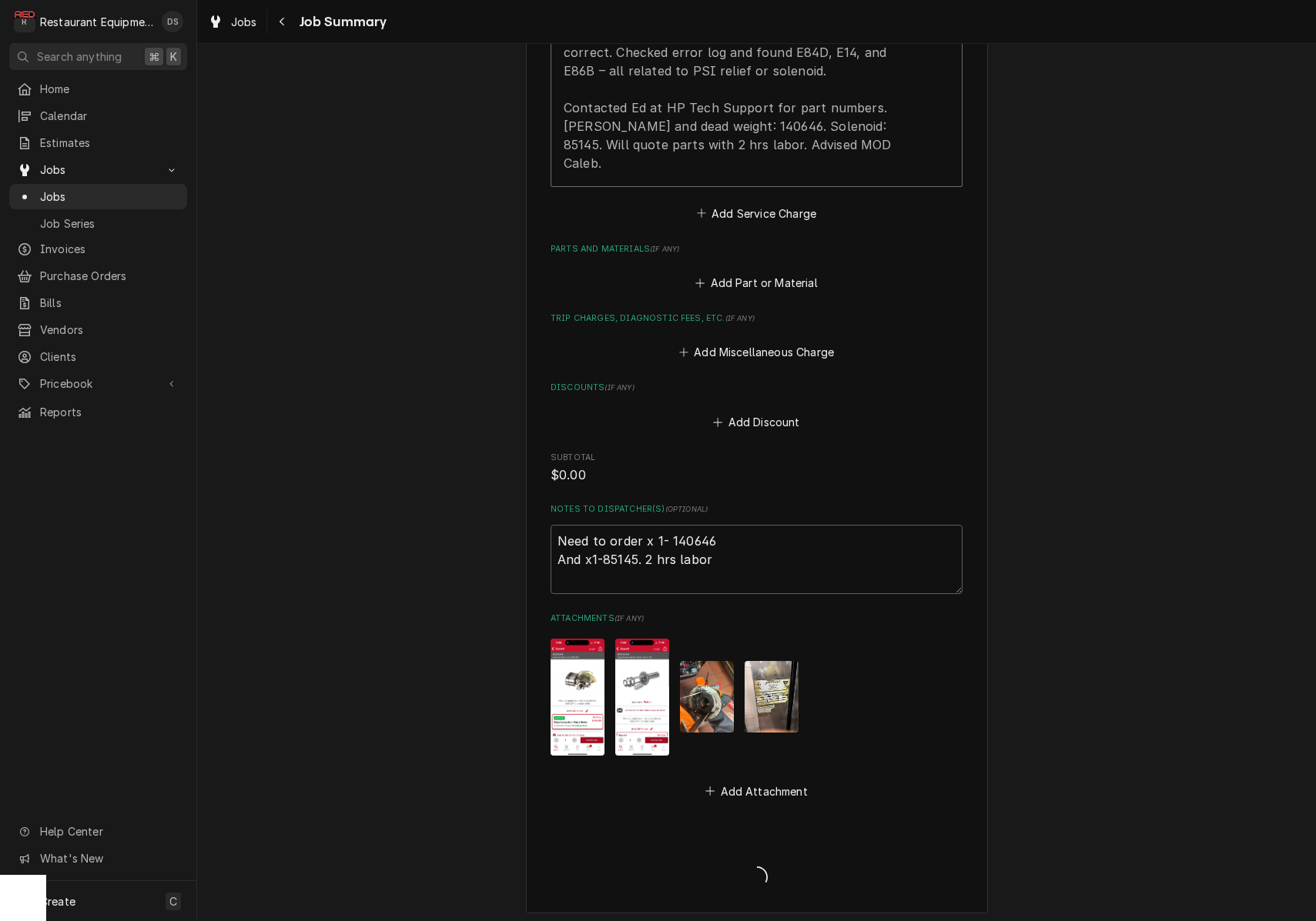
type textarea "x"
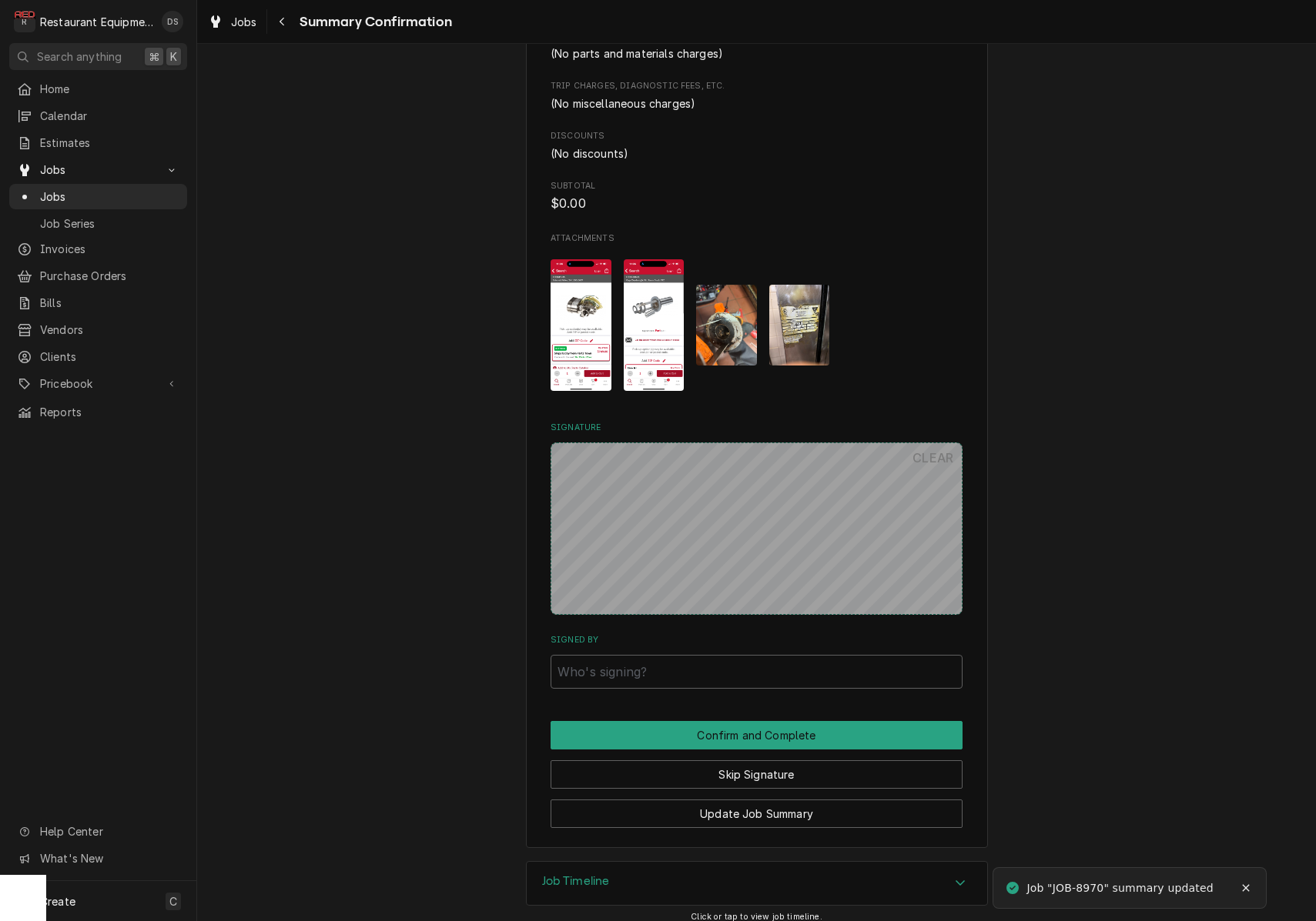
scroll to position [1030, 0]
click at [795, 762] on button "Skip Signature" at bounding box center [756, 775] width 411 height 28
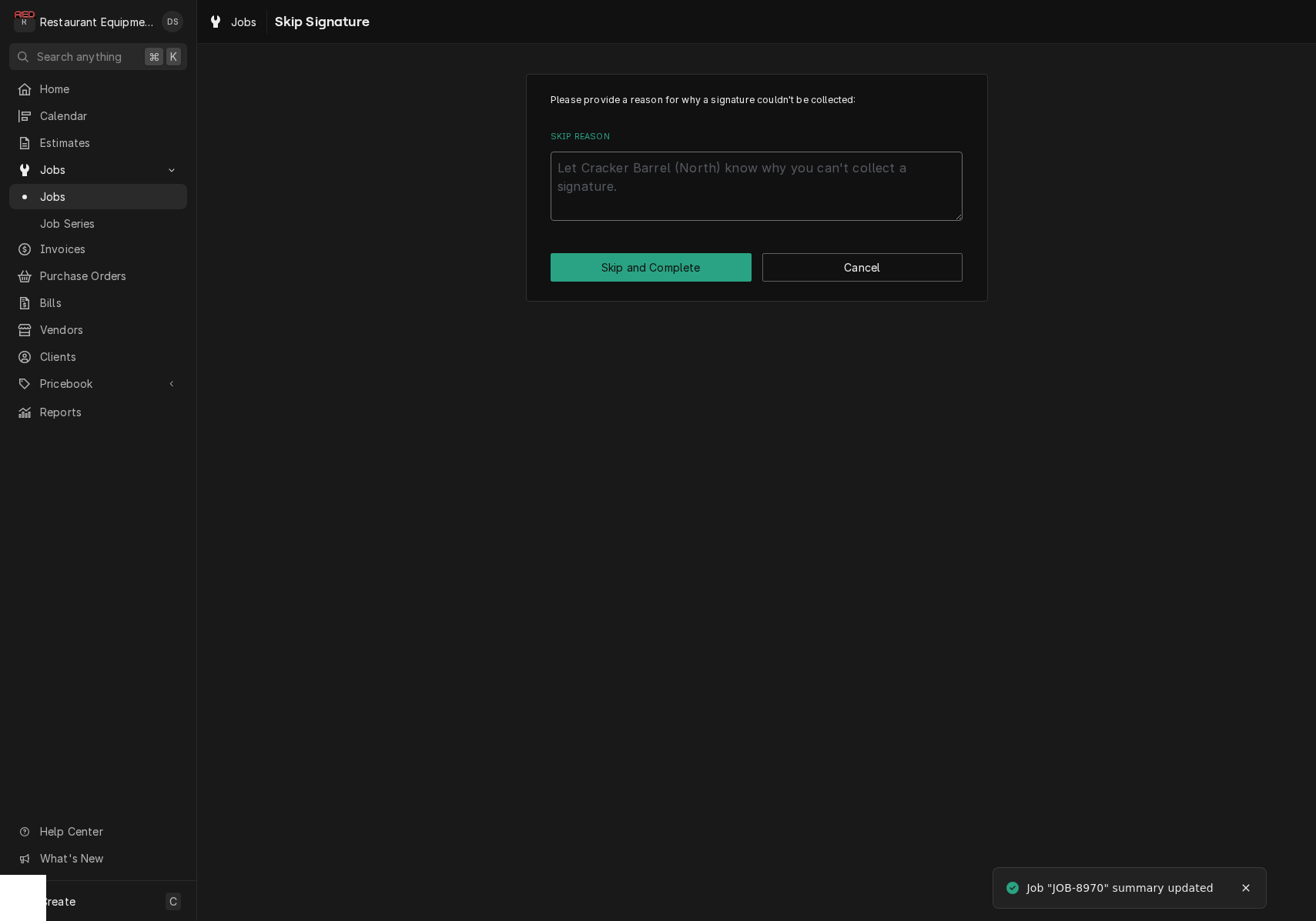
click at [741, 173] on textarea "Skip Reason" at bounding box center [756, 186] width 411 height 70
type textarea "x"
type textarea "D"
type textarea "x"
type textarea "Da"
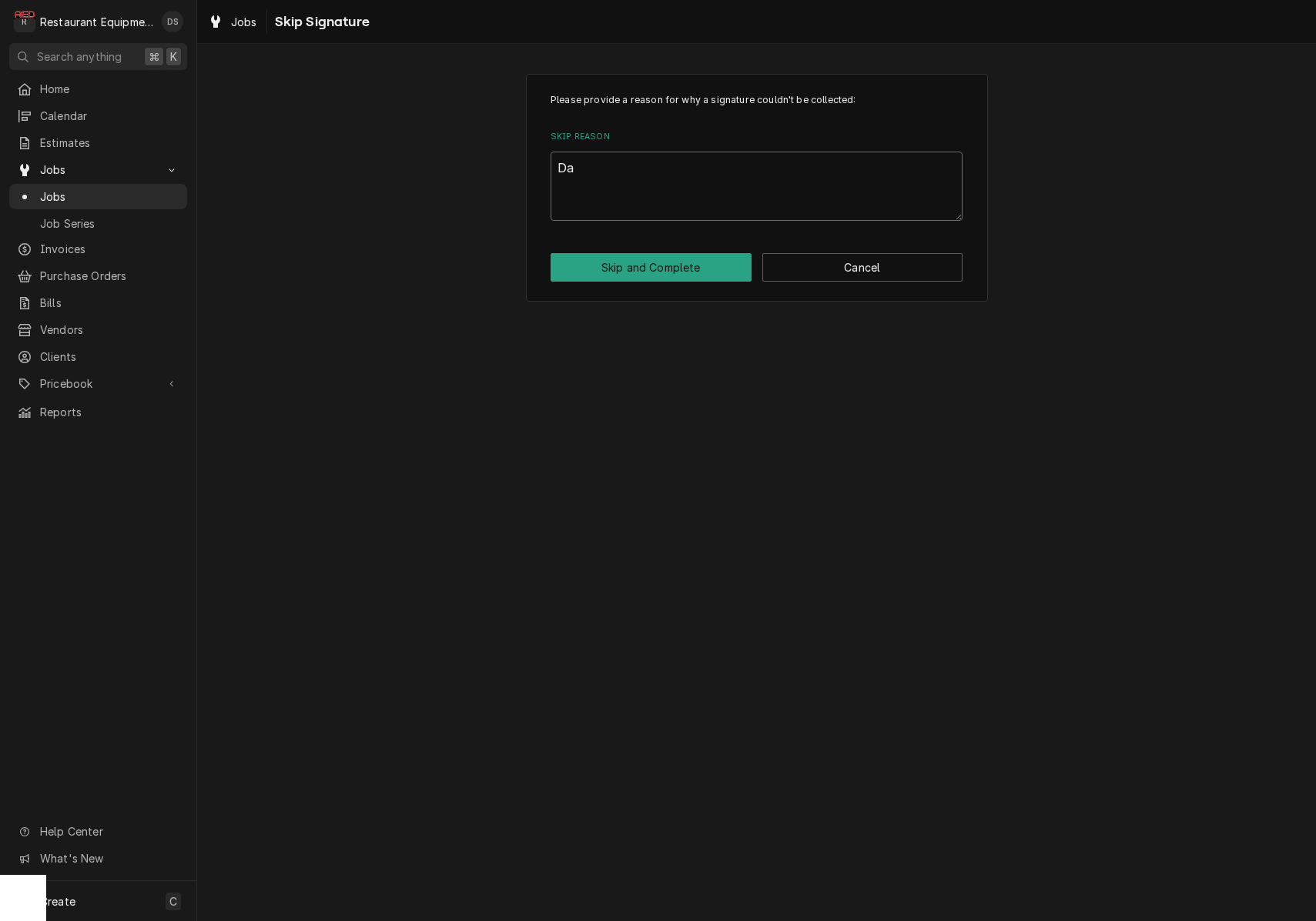
type textarea "x"
type textarea "Dan"
type textarea "x"
type textarea "Dan"
type textarea "x"
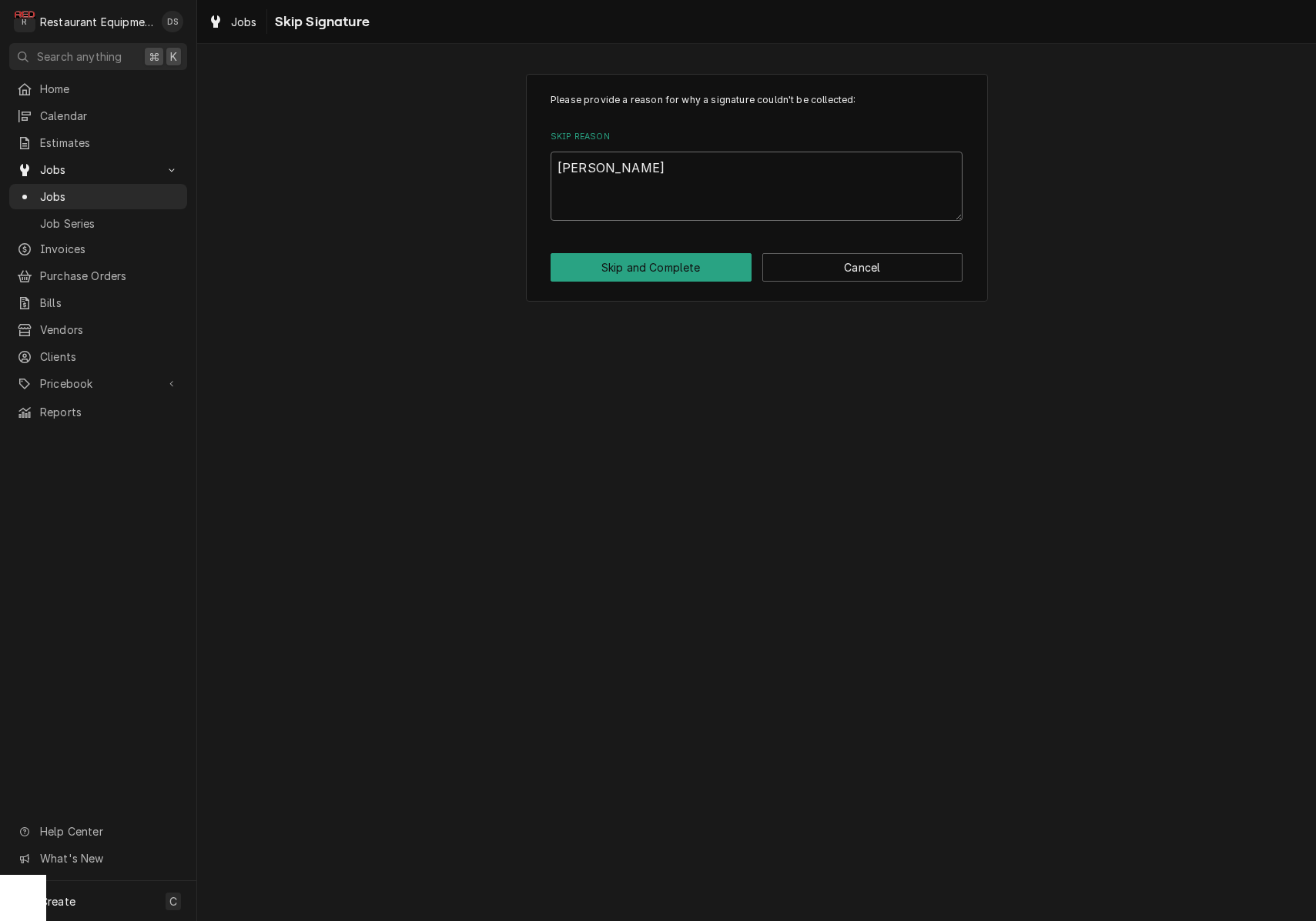
type textarea "Dan c"
type textarea "x"
type textarea "Dan ca"
type textarea "x"
type textarea "Dan cal"
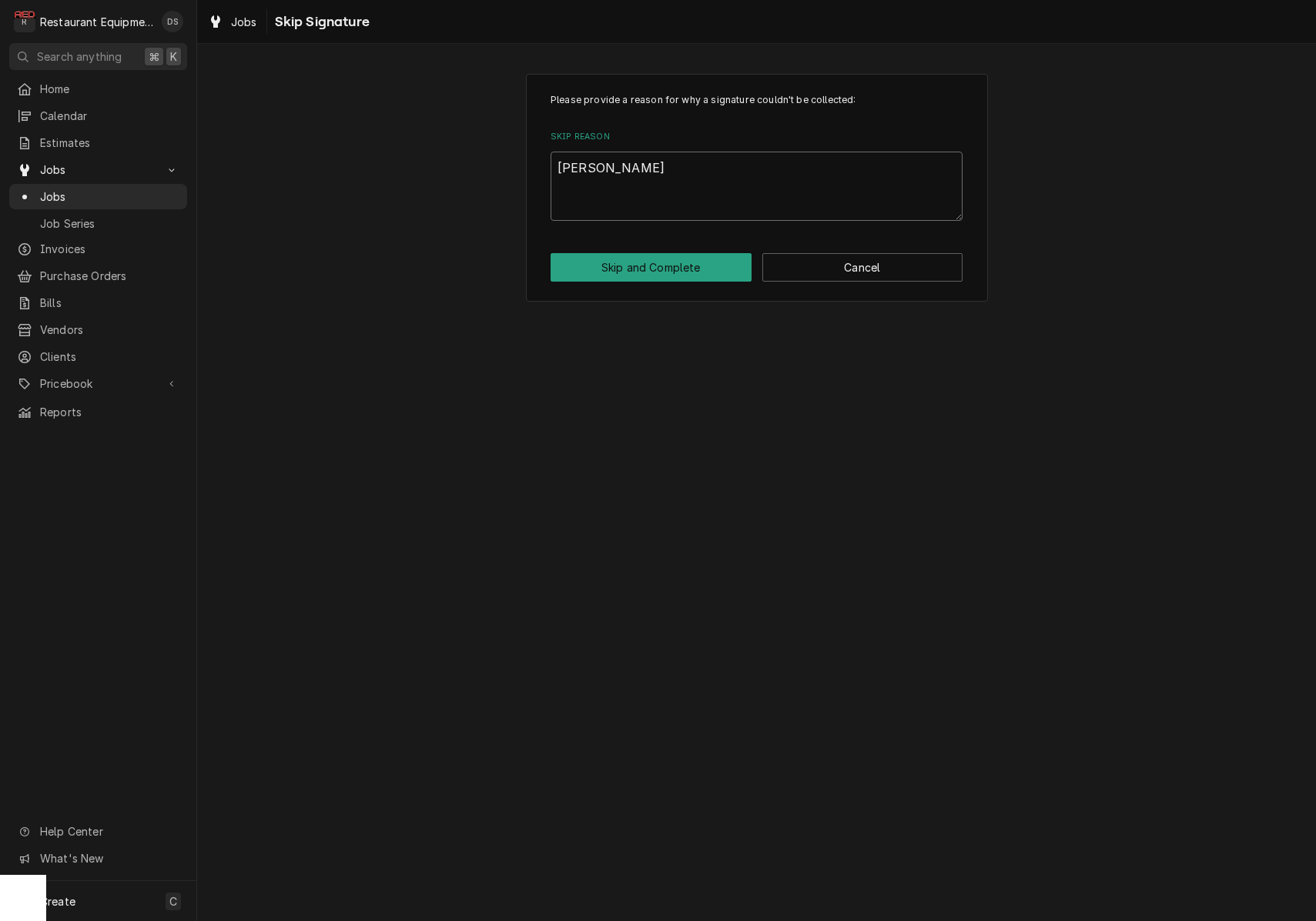
type textarea "x"
type textarea "Dan call"
type textarea "x"
type textarea "Dan calle"
type textarea "x"
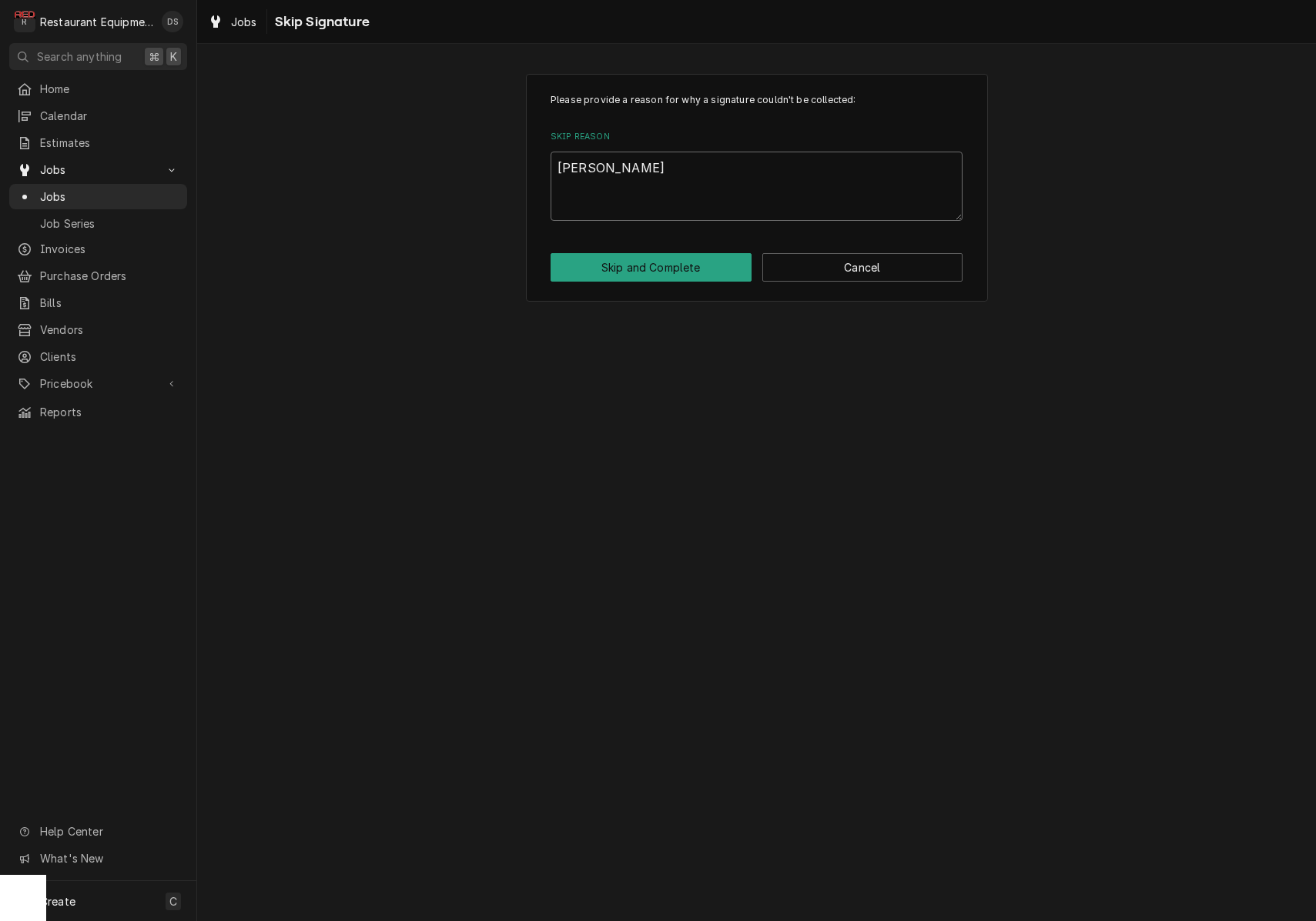
type textarea "Dan called"
type textarea "x"
type textarea "Dan called"
type textarea "x"
type textarea "Dan called a"
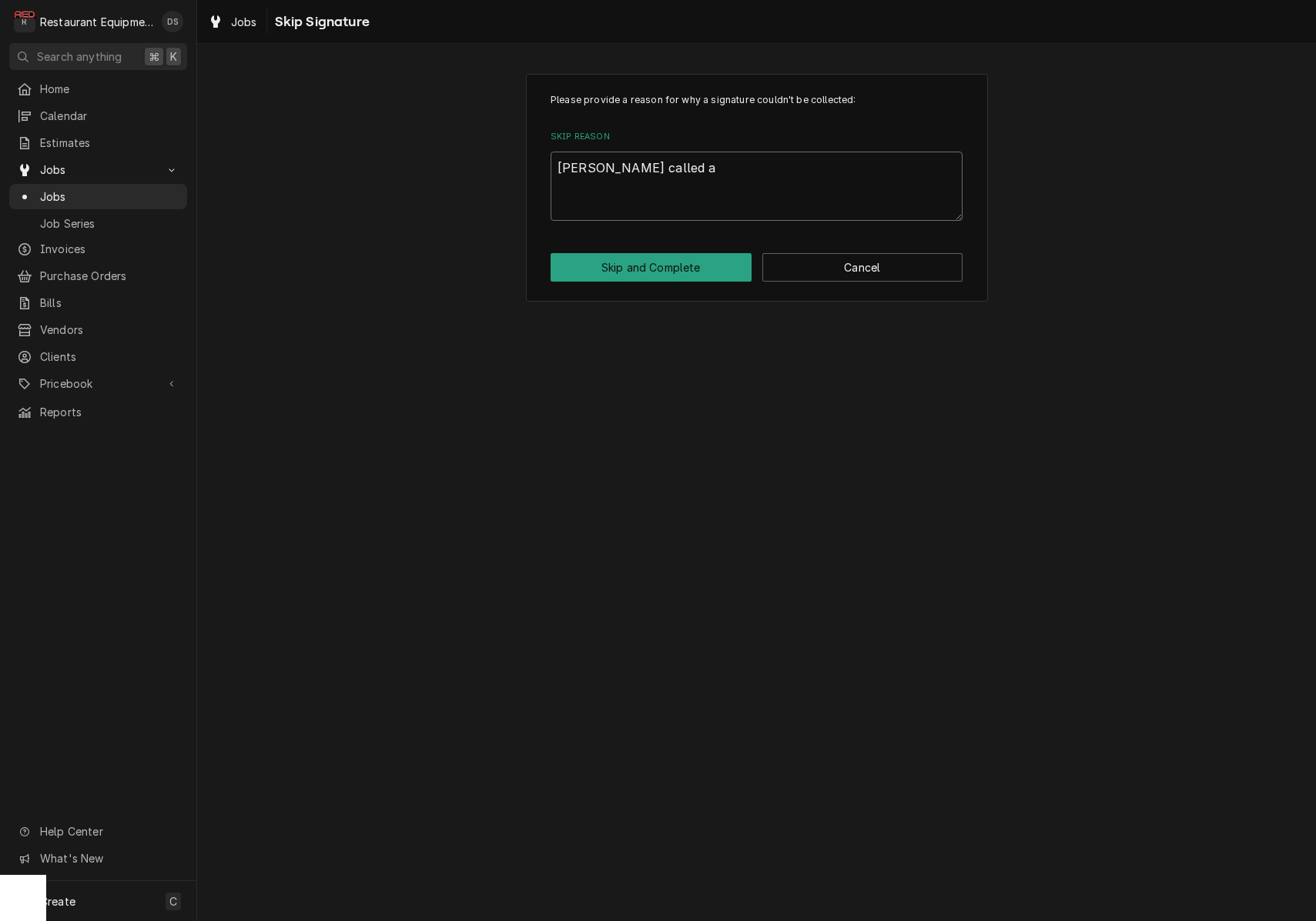
type textarea "x"
type textarea "Dan called an"
type textarea "x"
type textarea "Dan called and"
type textarea "x"
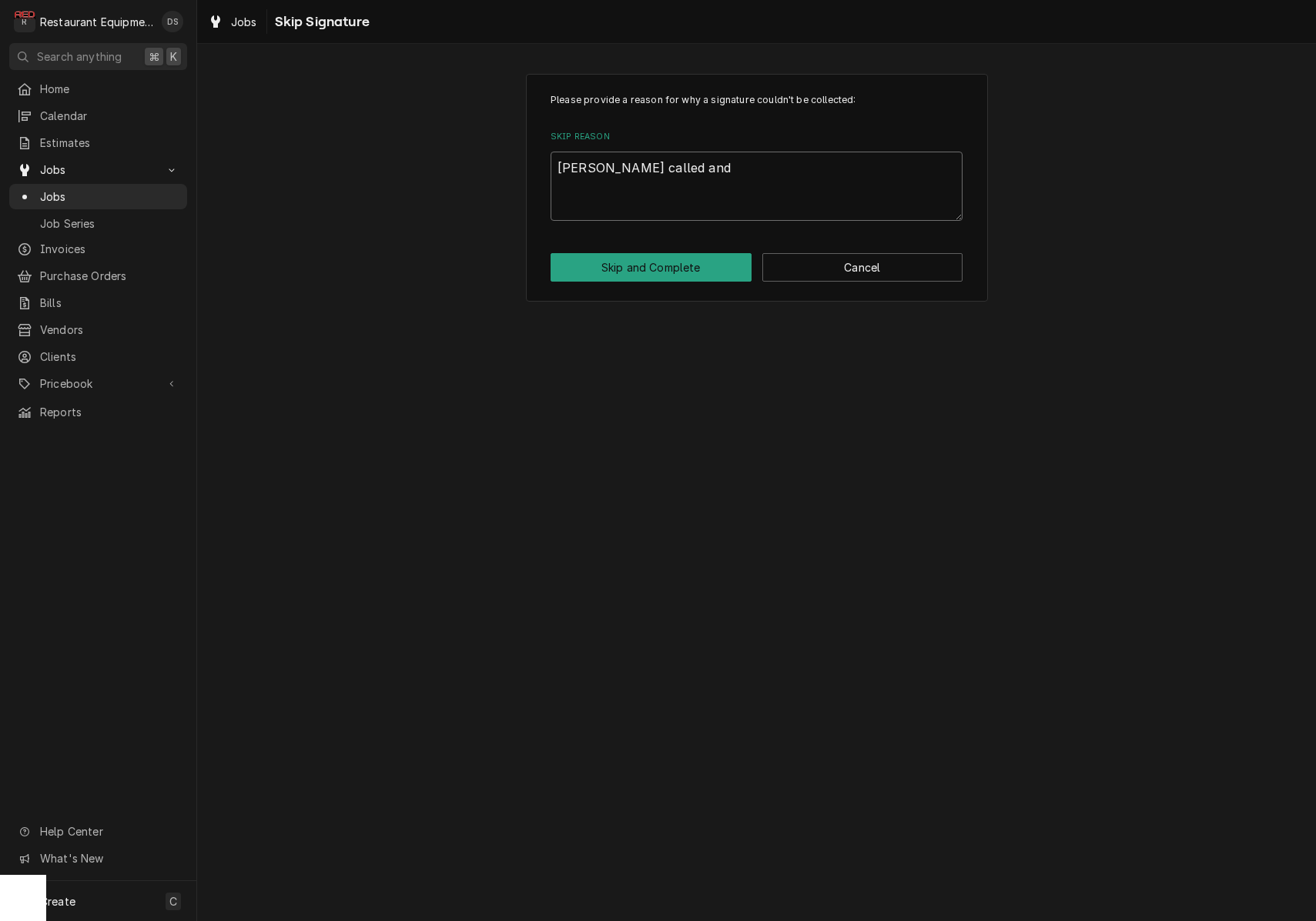
type textarea "Dan called and"
type textarea "x"
type textarea "Dan called and s"
type textarea "x"
type textarea "Dan called and si"
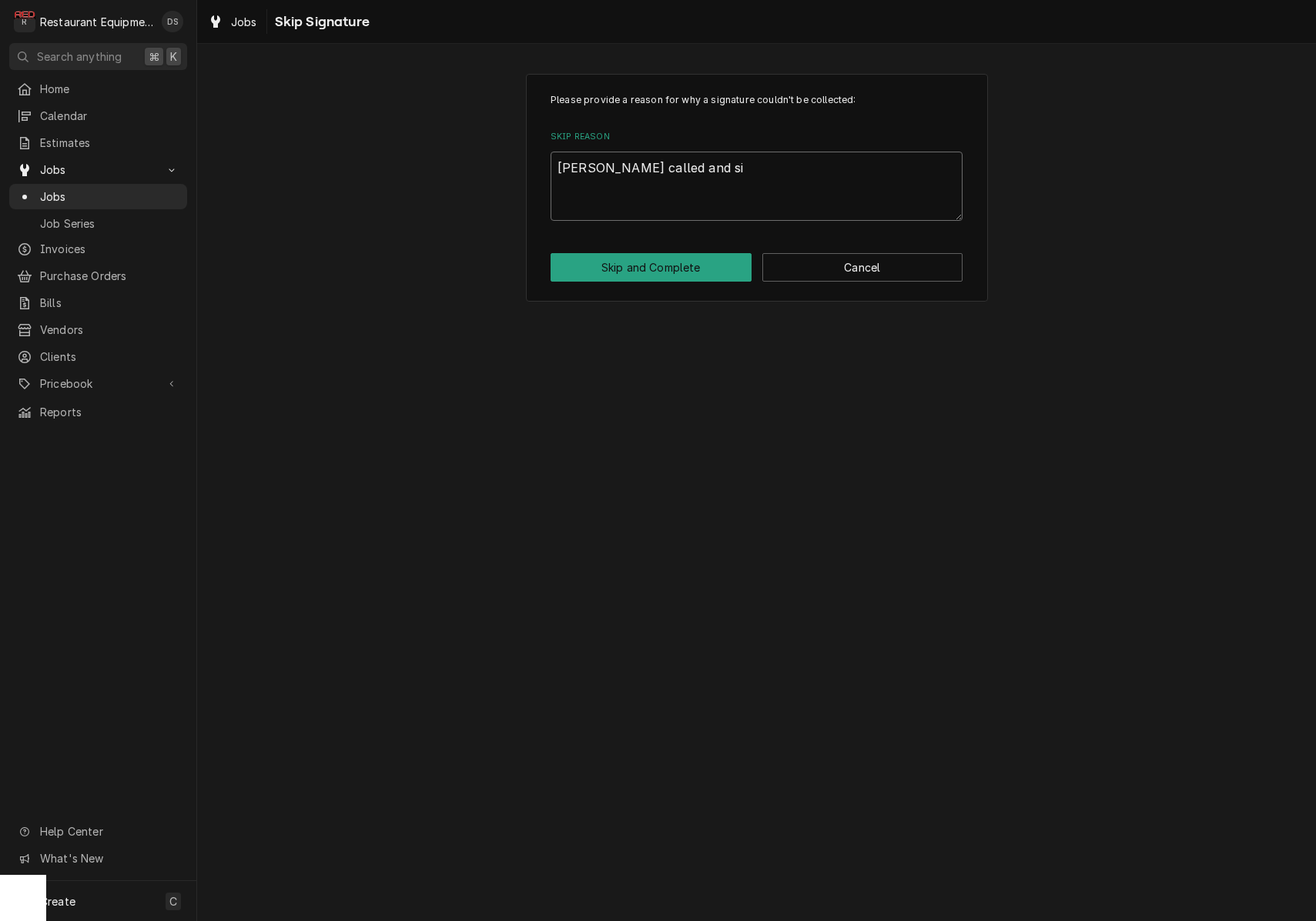
type textarea "x"
type textarea "Dan called and s"
type textarea "x"
type textarea "Dan called and sa"
type textarea "x"
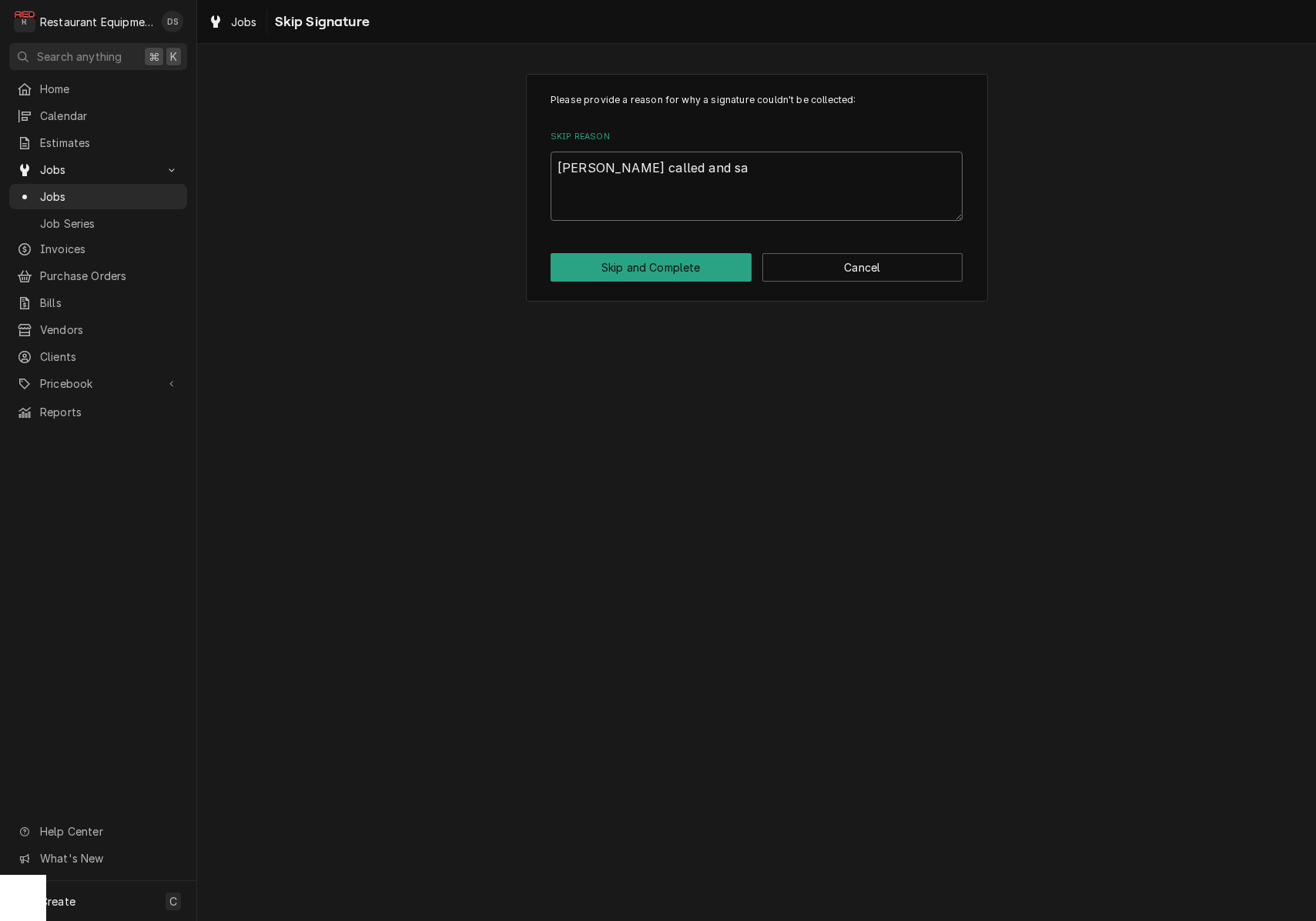
type textarea "Dan called and sai"
type textarea "x"
type textarea "Dan called and said"
type textarea "x"
type textarea "Dan called and said"
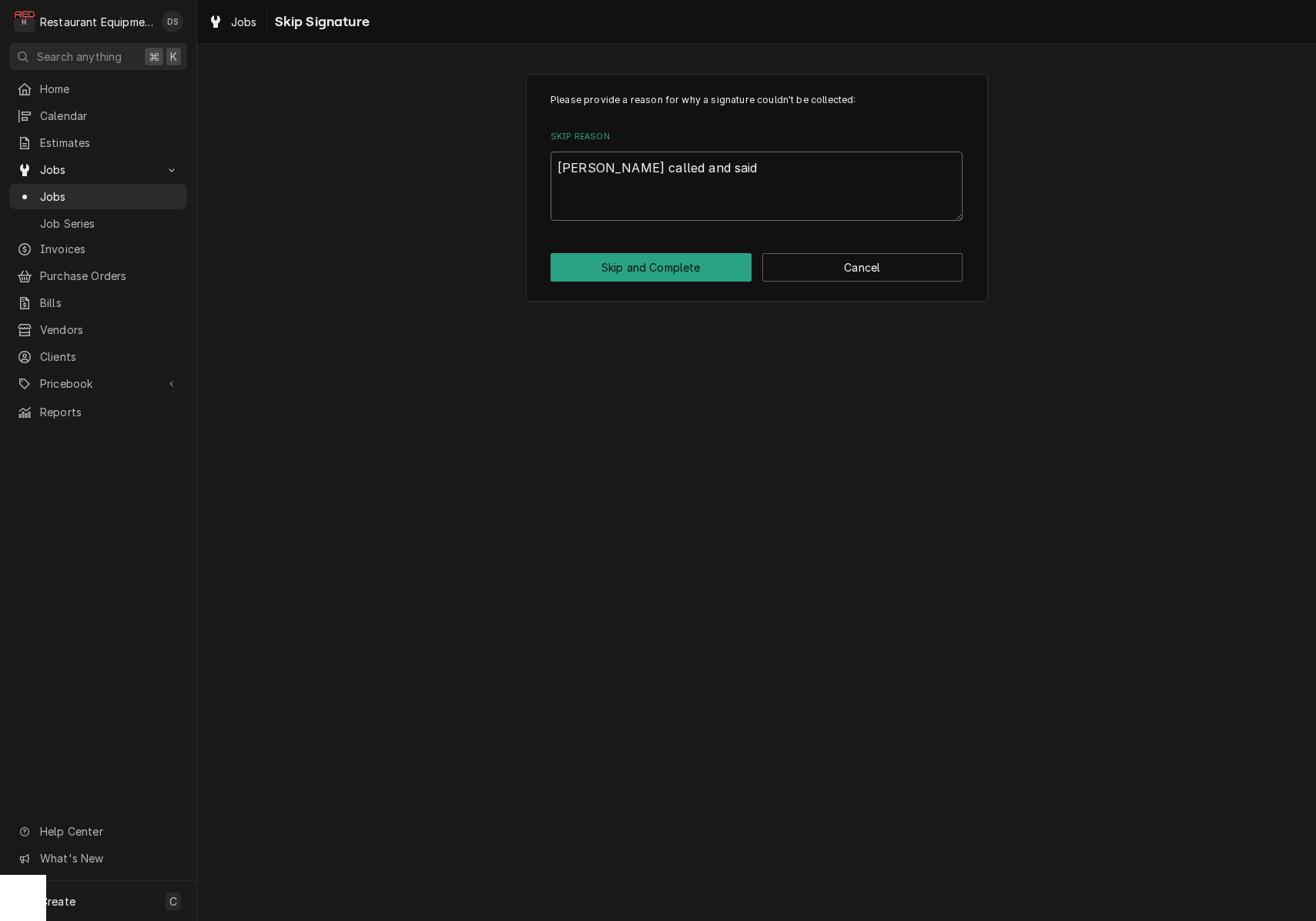
type textarea "x"
type textarea "Dan called and said H"
type textarea "x"
type textarea "Dan called and said HP"
type textarea "x"
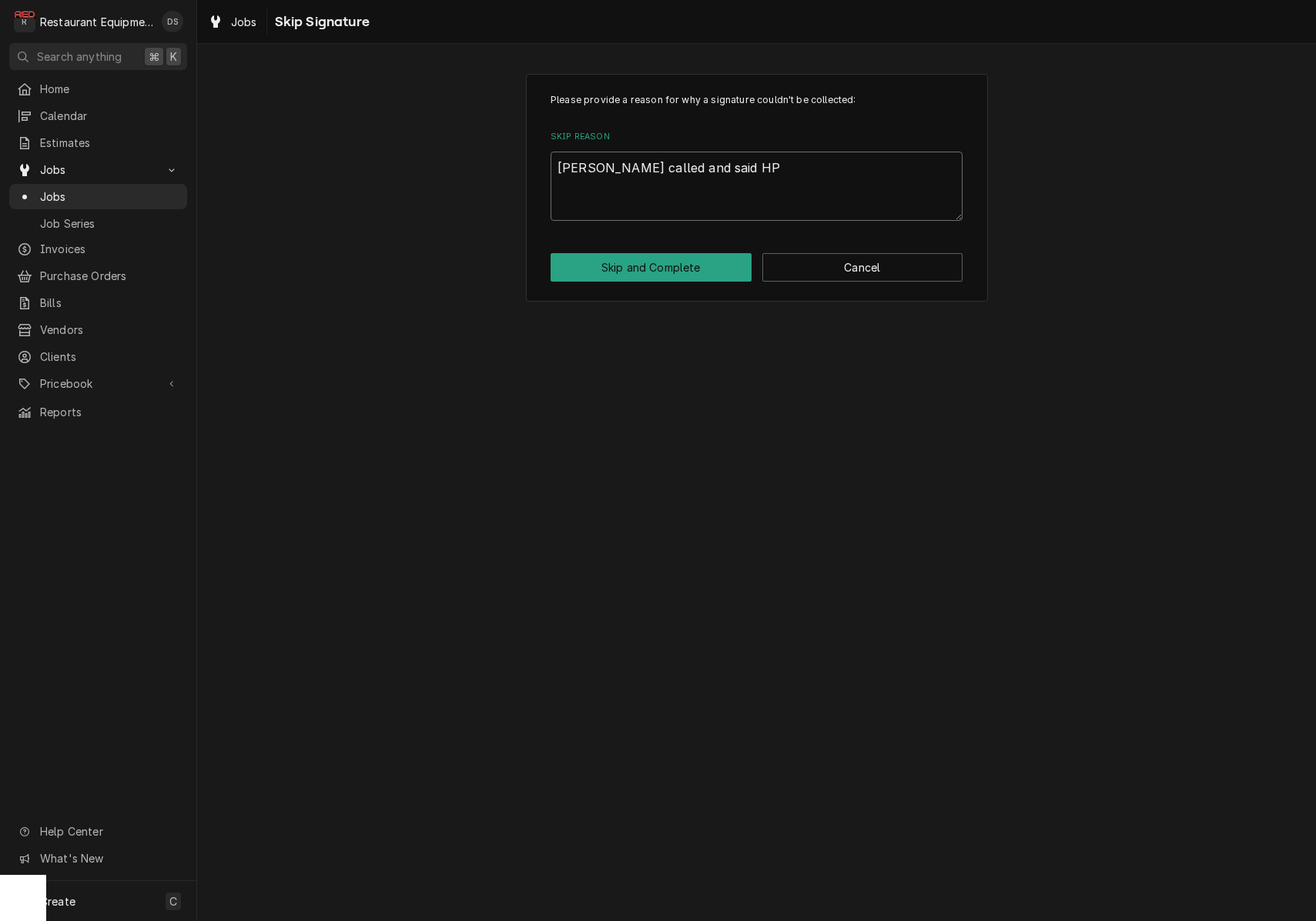
type textarea "Dan called and said HP"
type textarea "x"
type textarea "Dan called and said HP r"
type textarea "x"
type textarea "Dan called and said HP"
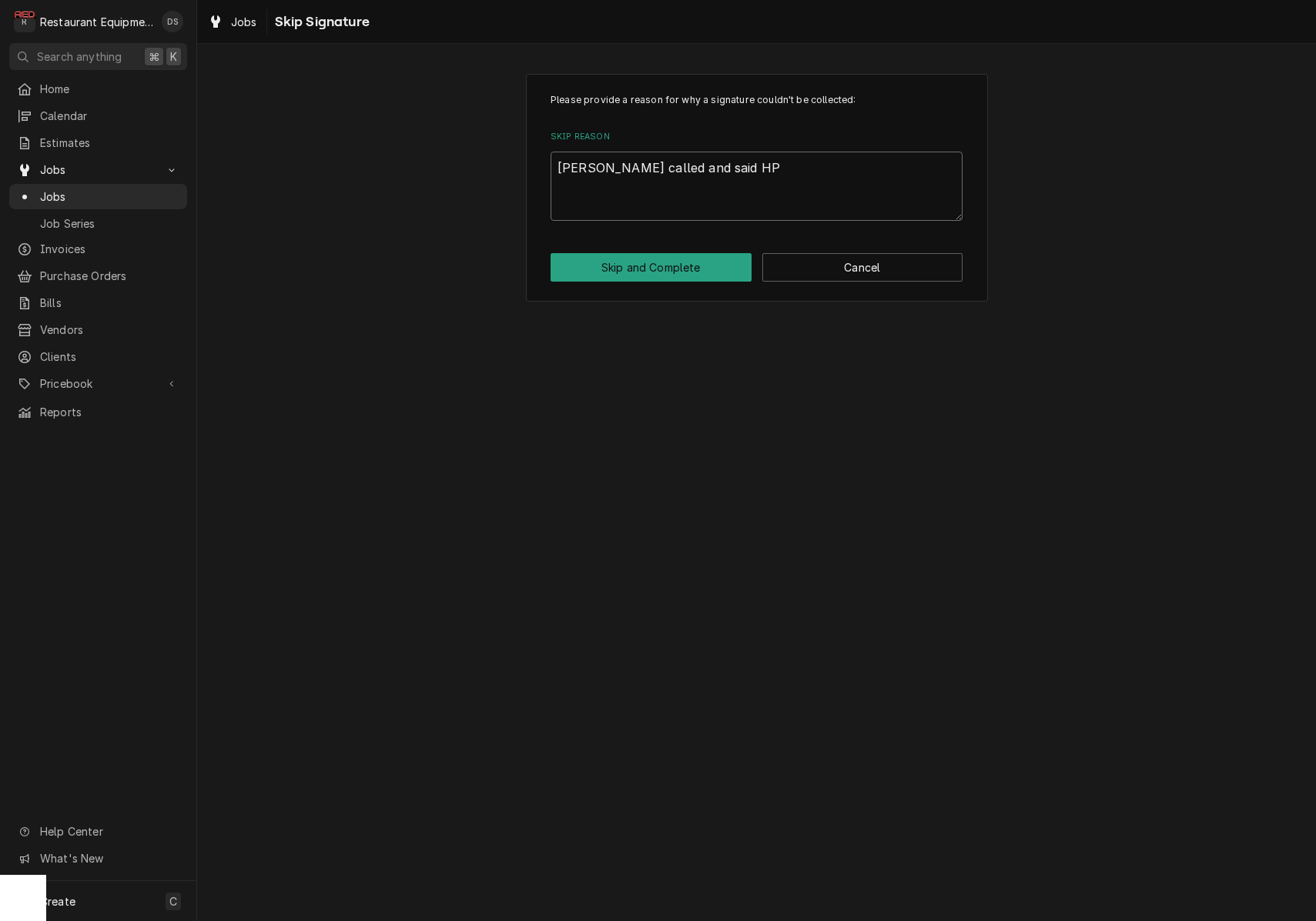
type textarea "x"
type textarea "Dan called and said HP t"
type textarea "x"
type textarea "Dan called and said HP te"
type textarea "x"
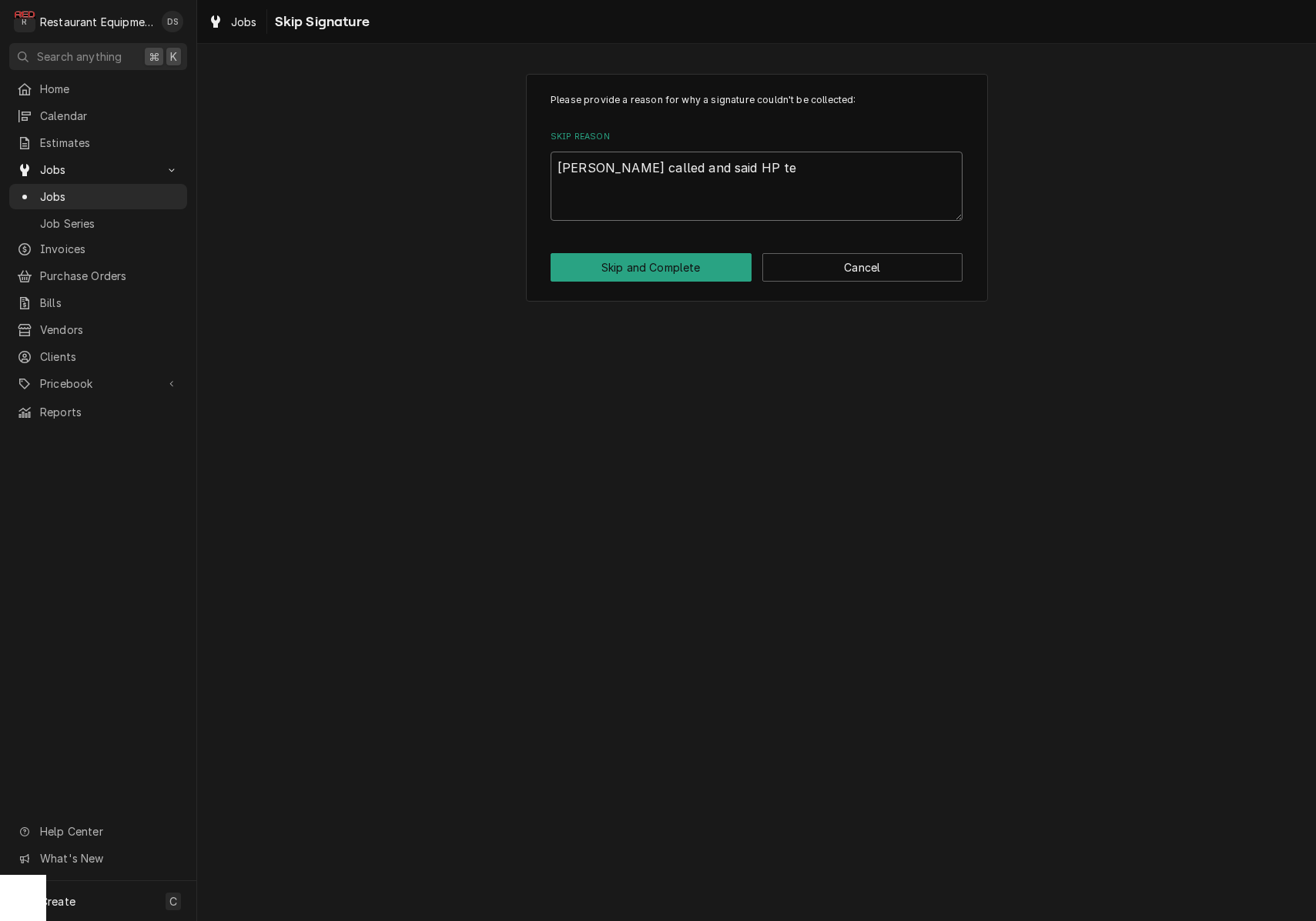
type textarea "Dan called and said HP tec"
type textarea "x"
type textarea "Dan called and said HP tech"
type textarea "x"
type textarea "Dan called and said HP tech"
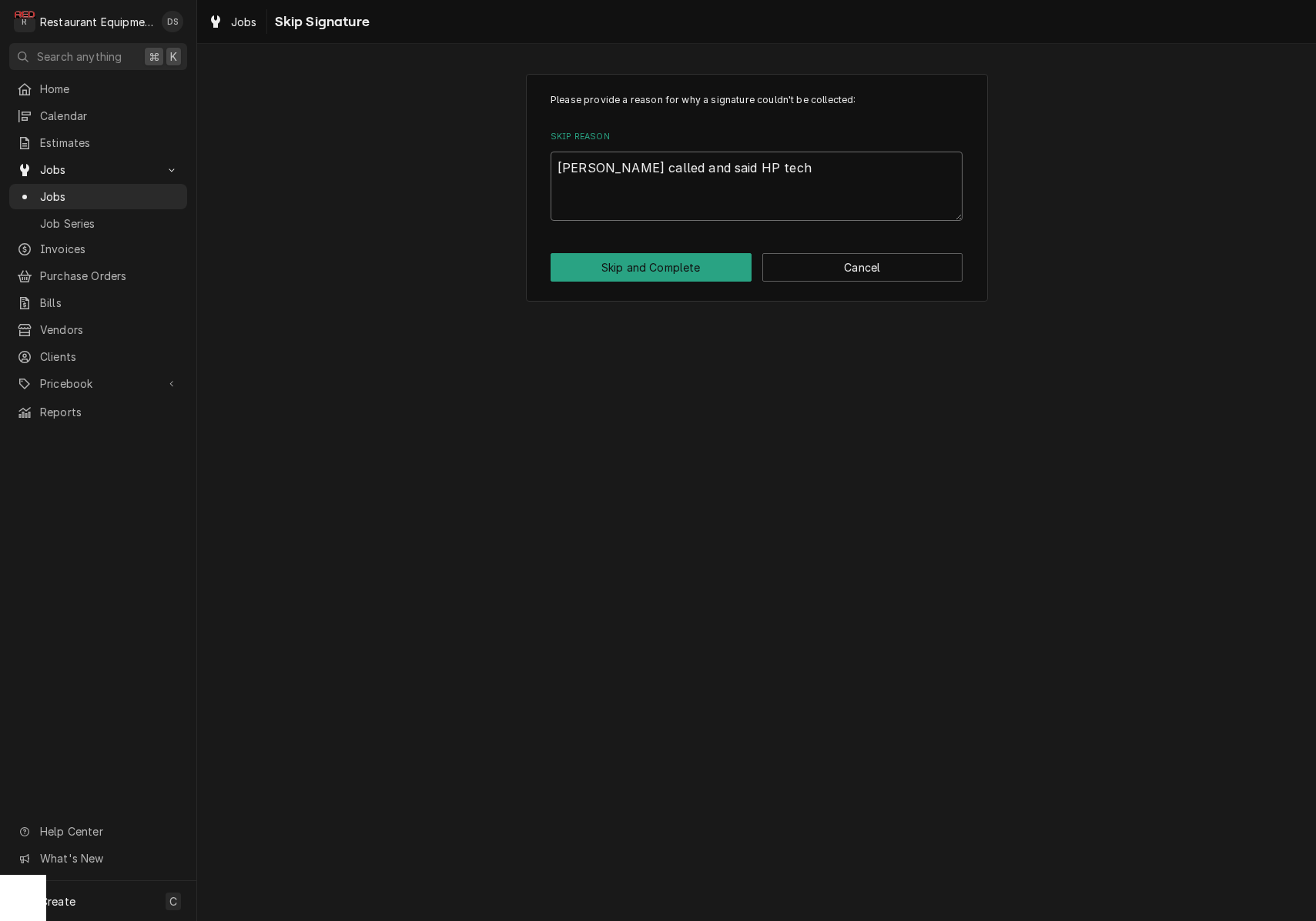
type textarea "x"
type textarea "Dan called and said HP tech w"
type textarea "x"
type textarea "Dan called and said HP tech we"
type textarea "x"
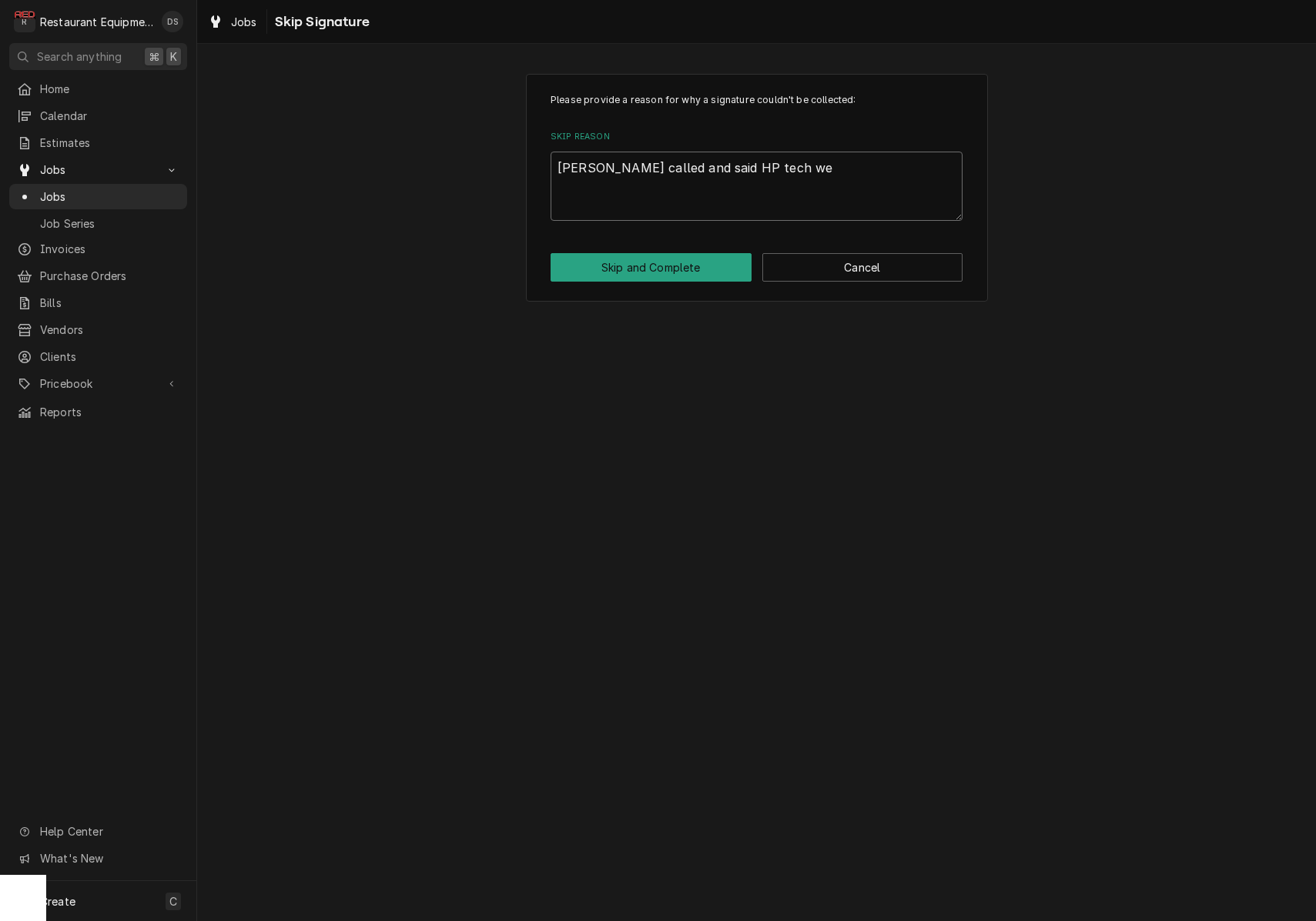
type textarea "Dan called and said HP tech wer"
type textarea "x"
type textarea "Dan called and said HP tech were"
type textarea "x"
type textarea "Dan called and said HP tech were"
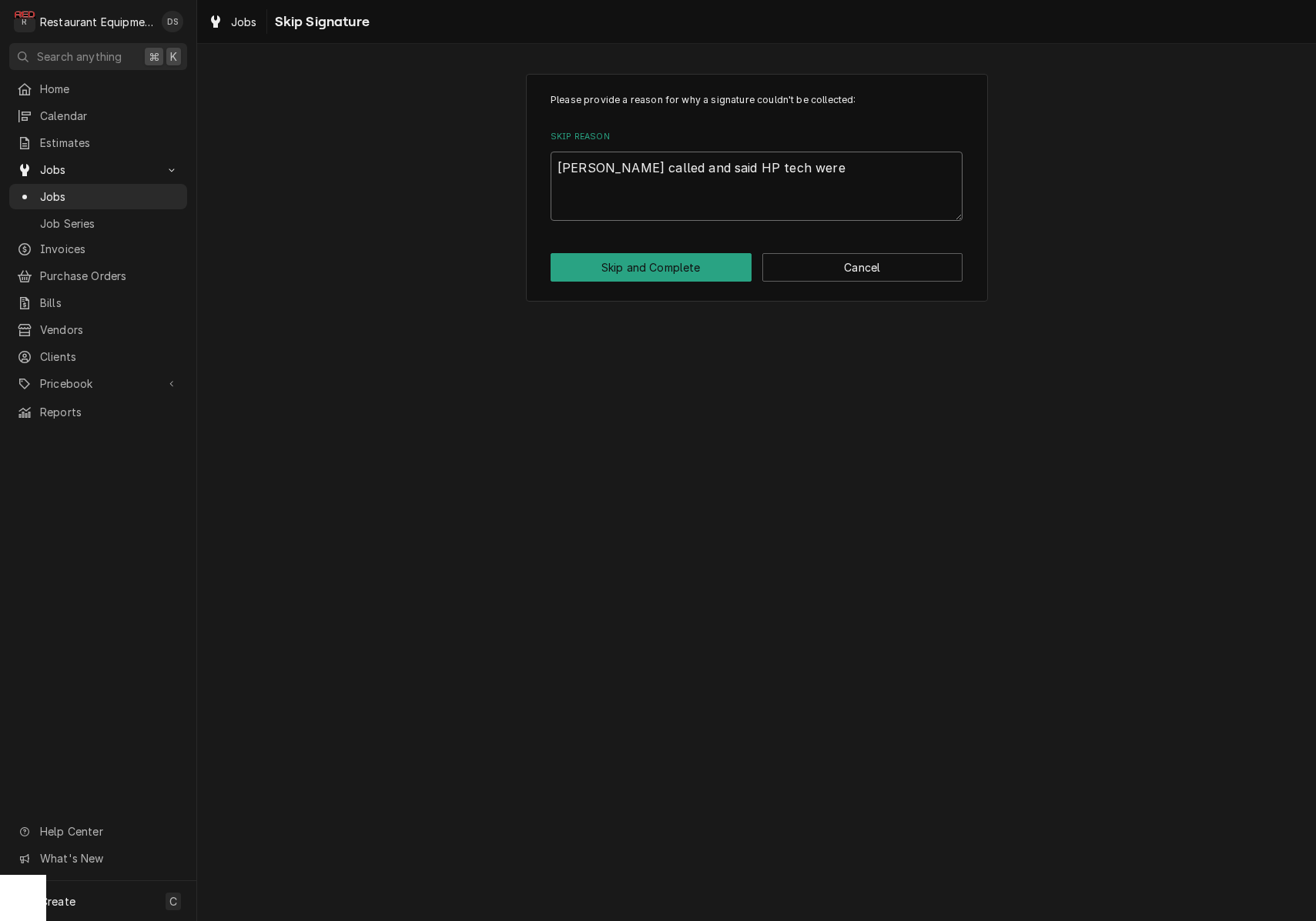
type textarea "x"
type textarea "Dan called and said HP tech were o"
type textarea "x"
type textarea "Dan called and said HP tech were on"
type textarea "x"
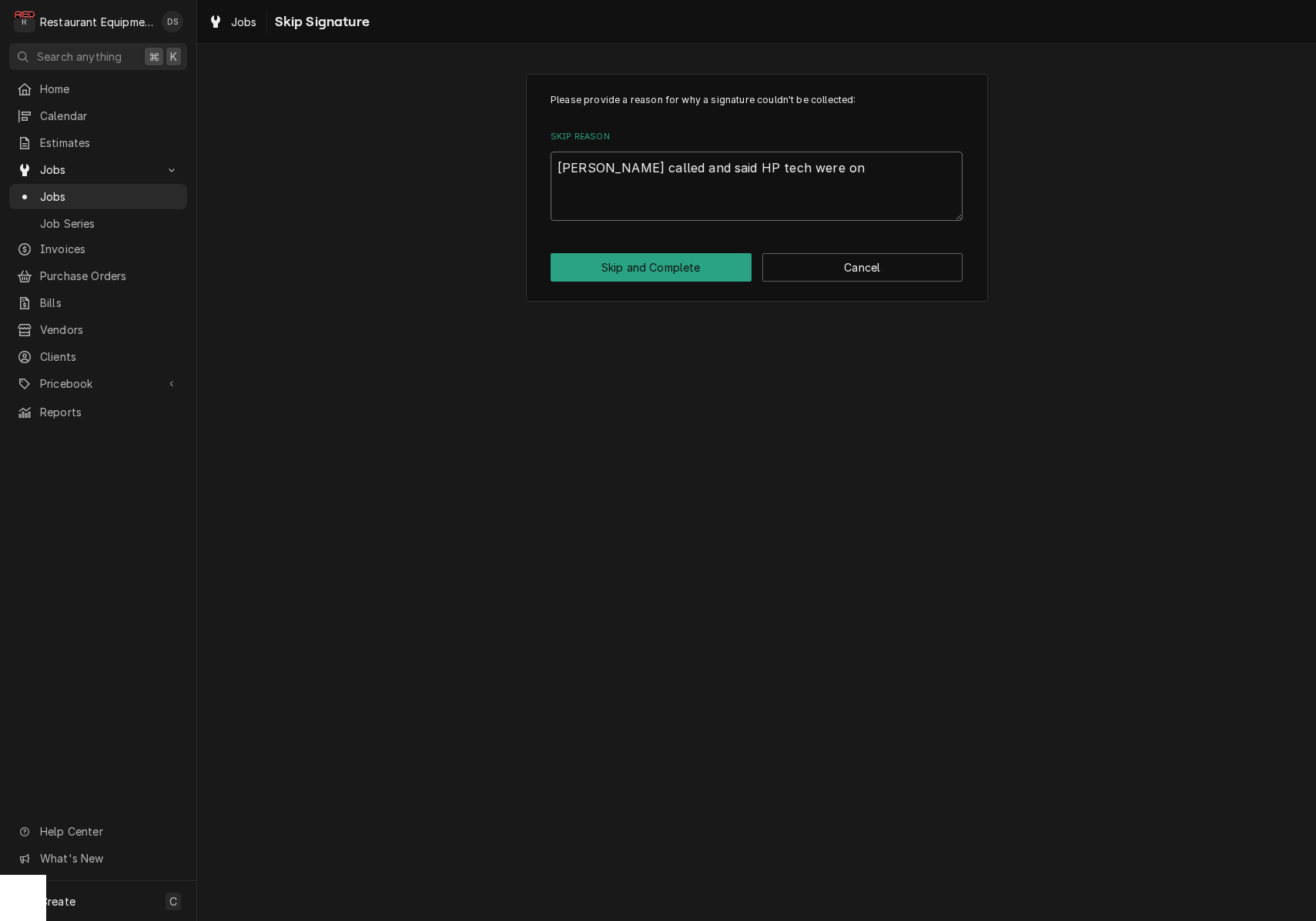
type textarea "Dan called and said HP tech were on"
type textarea "x"
type textarea "Dan called and said HP tech were on s"
type textarea "x"
type textarea "Dan called and said HP tech were on si"
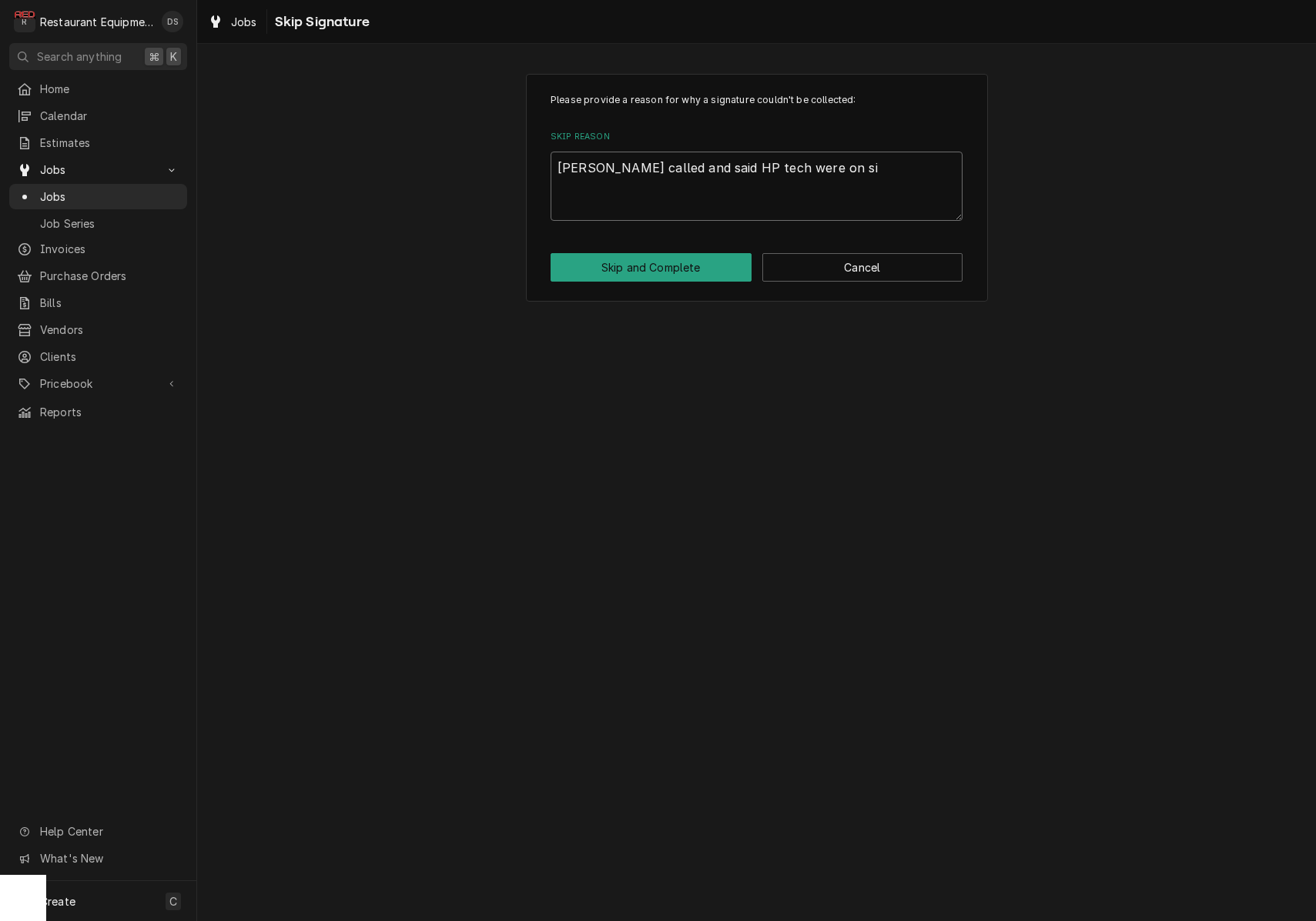
type textarea "x"
type textarea "Dan called and said HP tech were on sit"
type textarea "x"
type textarea "Dan called and said HP tech were on site"
type textarea "x"
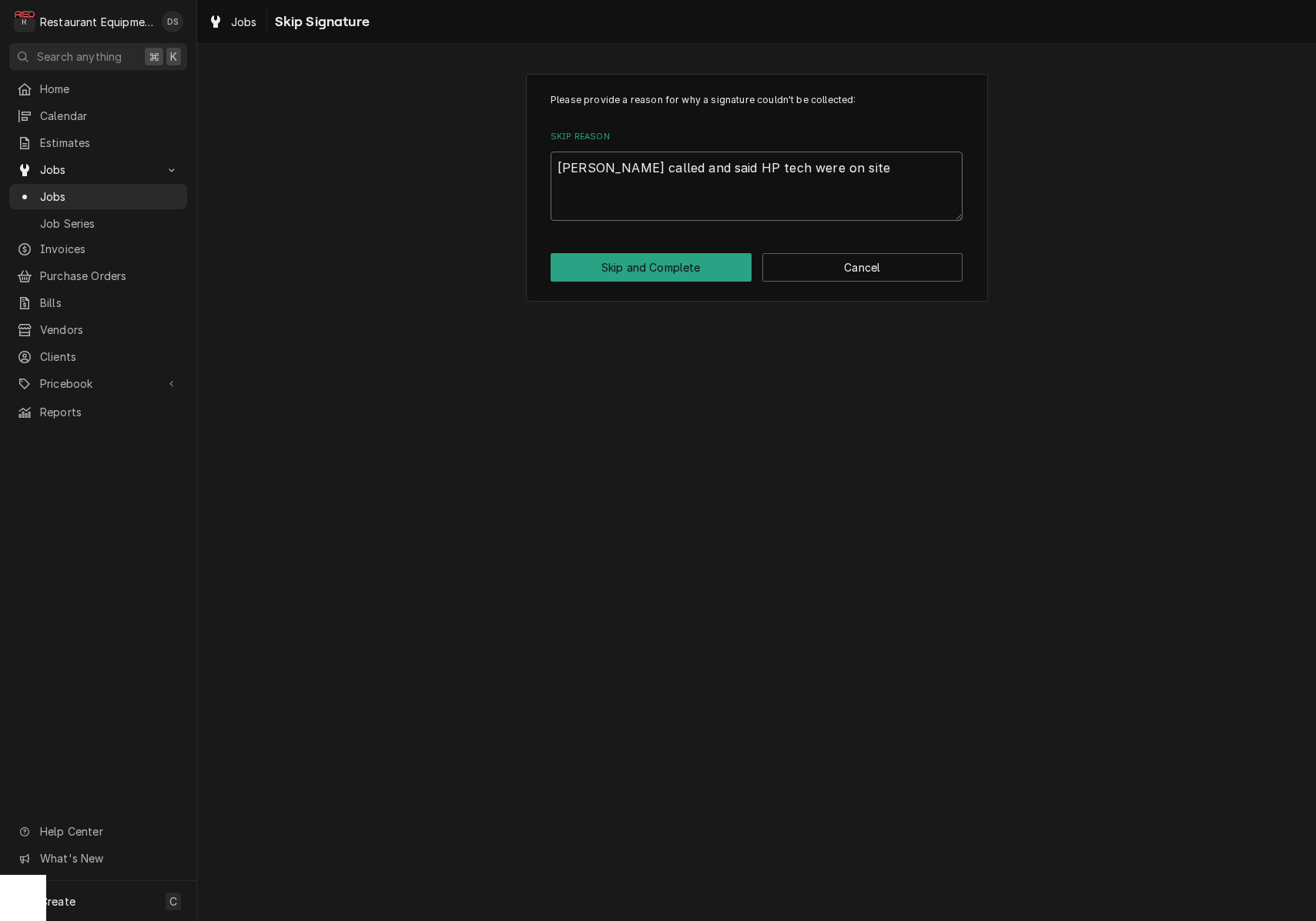
type textarea "Dan called and said HP tech were on site"
type textarea "x"
type textarea "Dan called and said HP tech were on site d"
type textarea "x"
type textarea "Dan called and said HP tech were on site do"
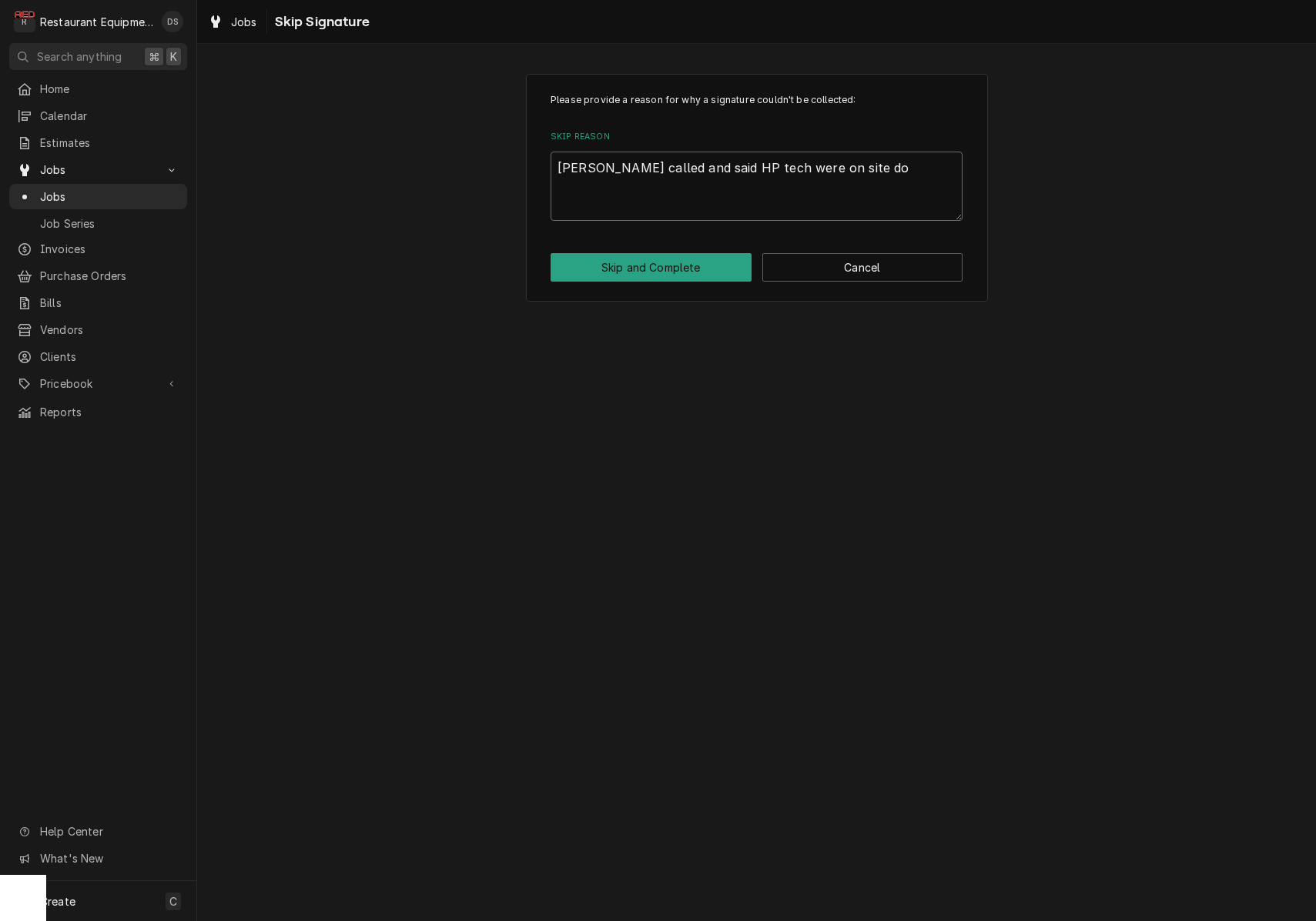
type textarea "x"
type textarea "Dan called and said HP tech were on site doi"
type textarea "x"
type textarea "Dan called and said HP tech were on site doin"
type textarea "x"
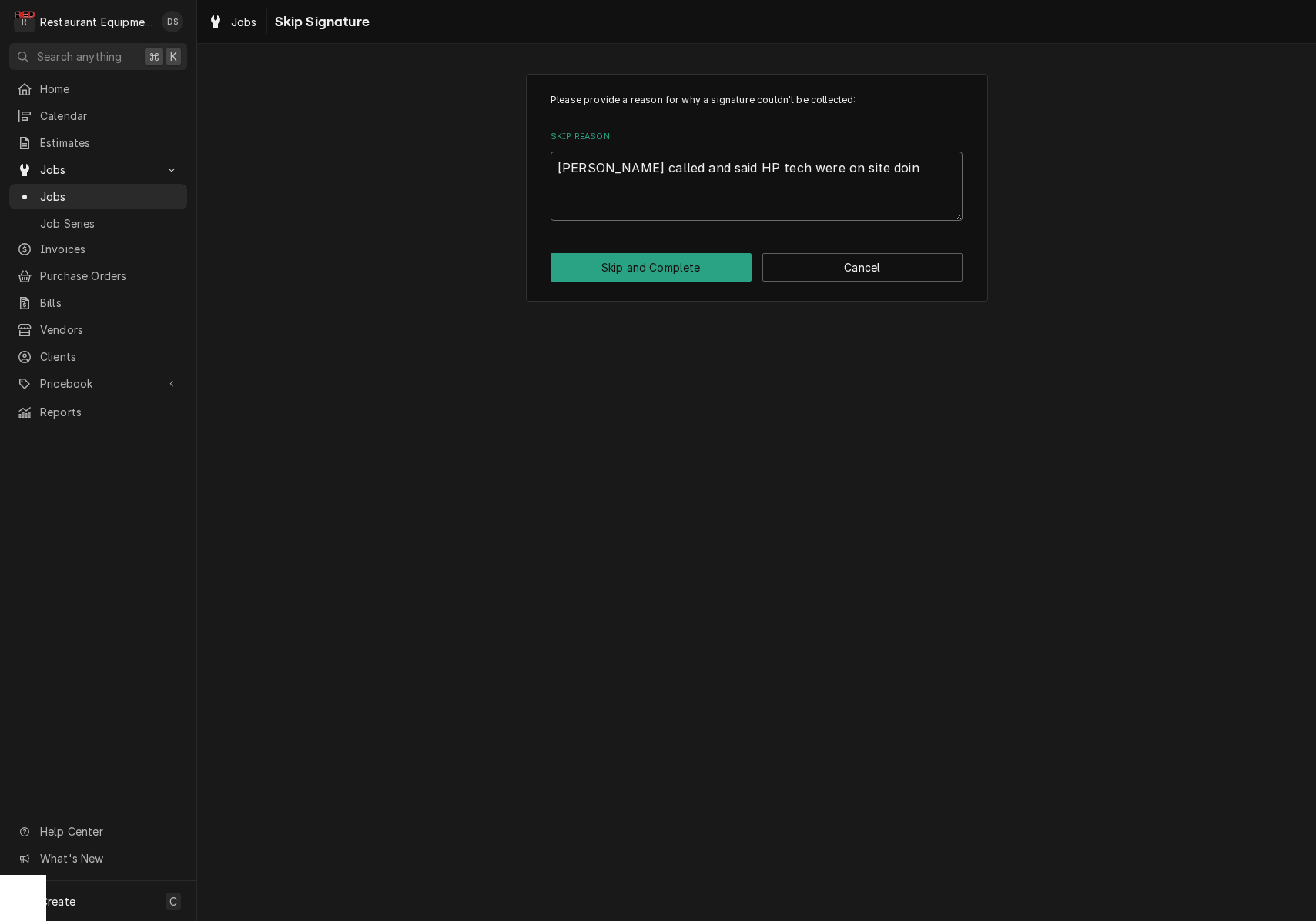
type textarea "Dan called and said HP tech were on site doing"
type textarea "x"
type textarea "Dan called and said HP tech were on site doing"
type textarea "x"
type textarea "Dan called and said HP tech were on site doing P"
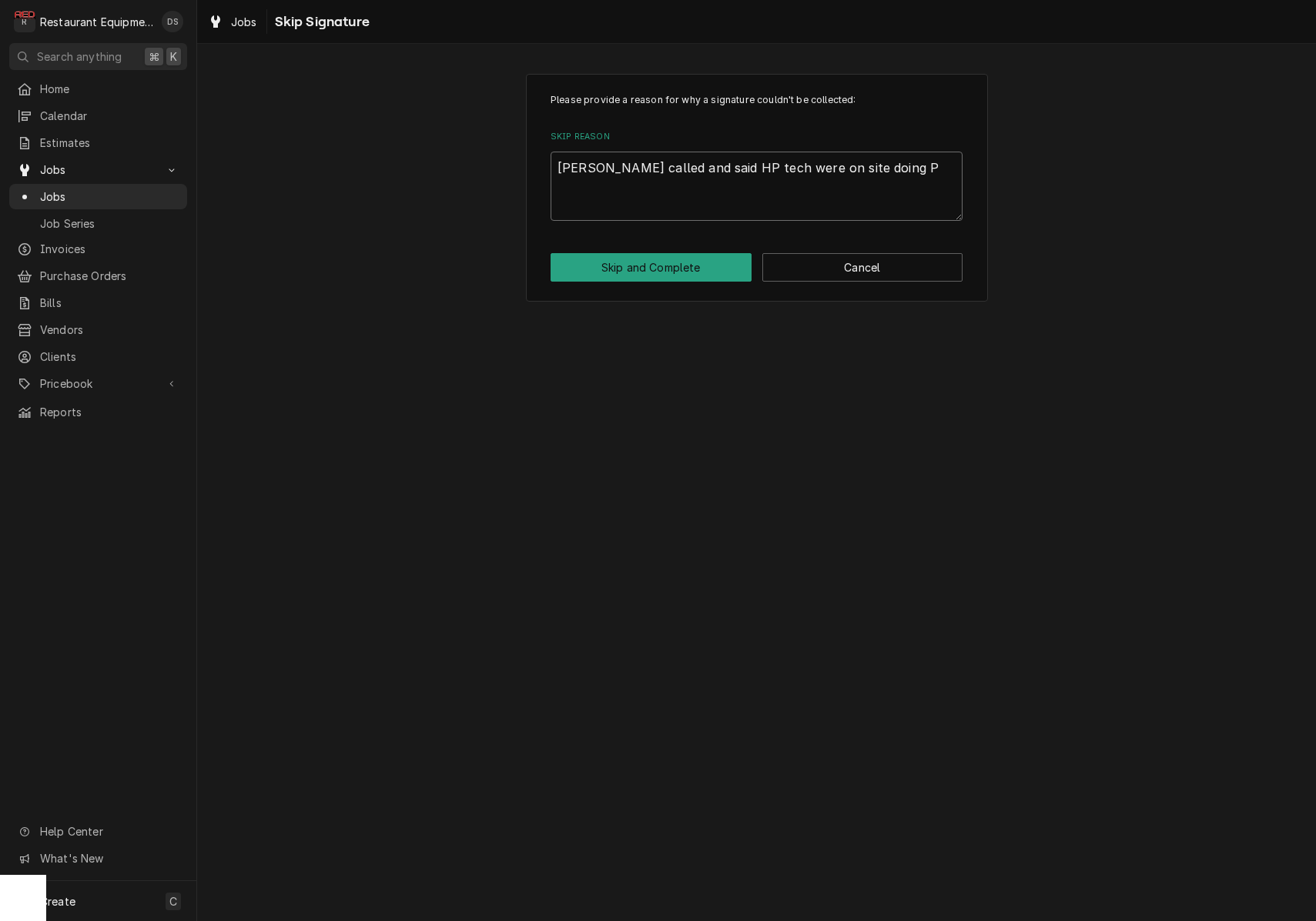
type textarea "x"
type textarea "Dan called and said HP tech were on site doing PM"
type textarea "x"
type textarea "Dan called and said HP tech were on site doing PM"
type textarea "x"
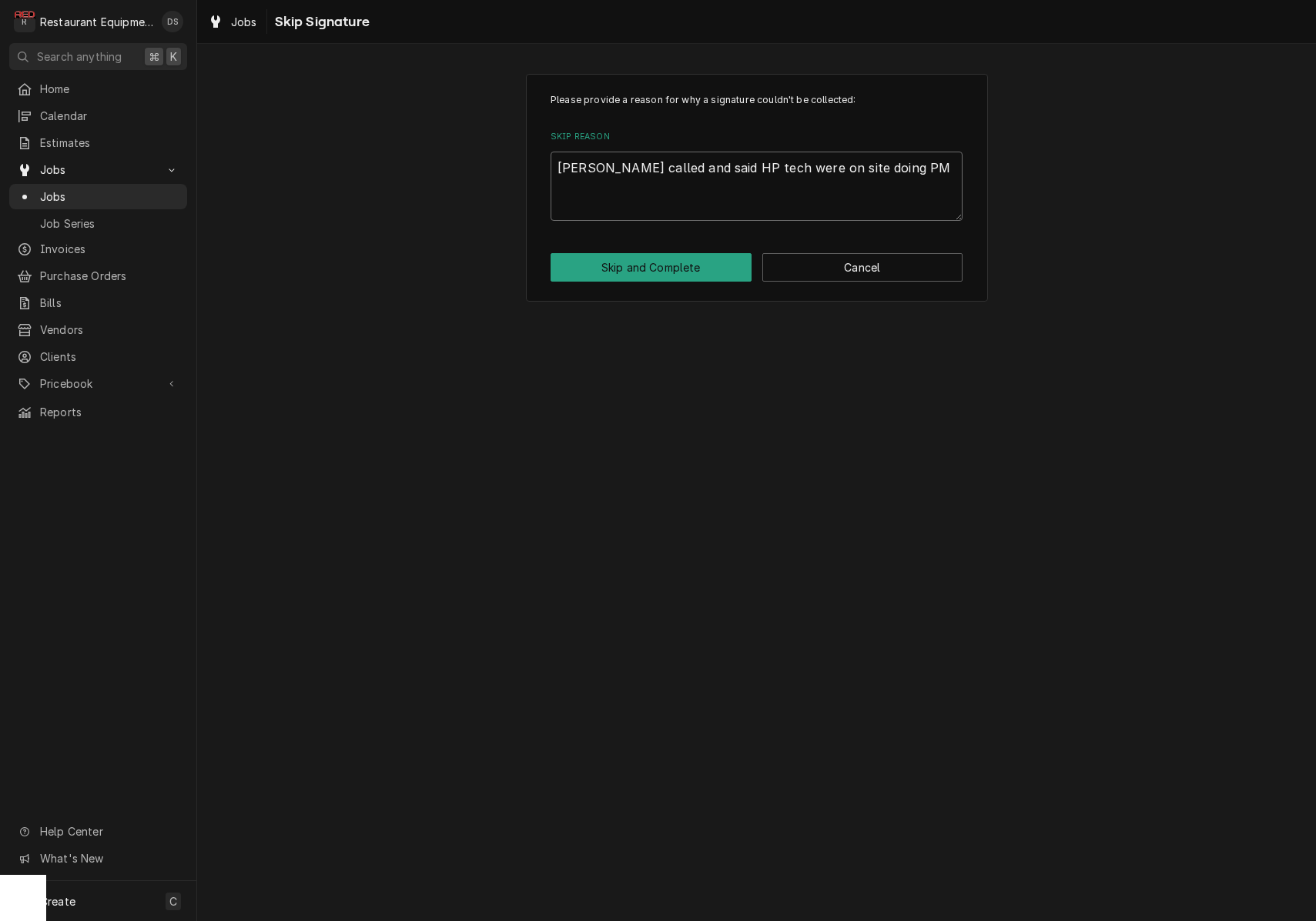
type textarea "Dan called and said HP tech were on site doing PM a"
type textarea "x"
type textarea "Dan called and said HP tech were on site doing PM an"
type textarea "x"
type textarea "Dan called and said HP tech were on site doing PM and"
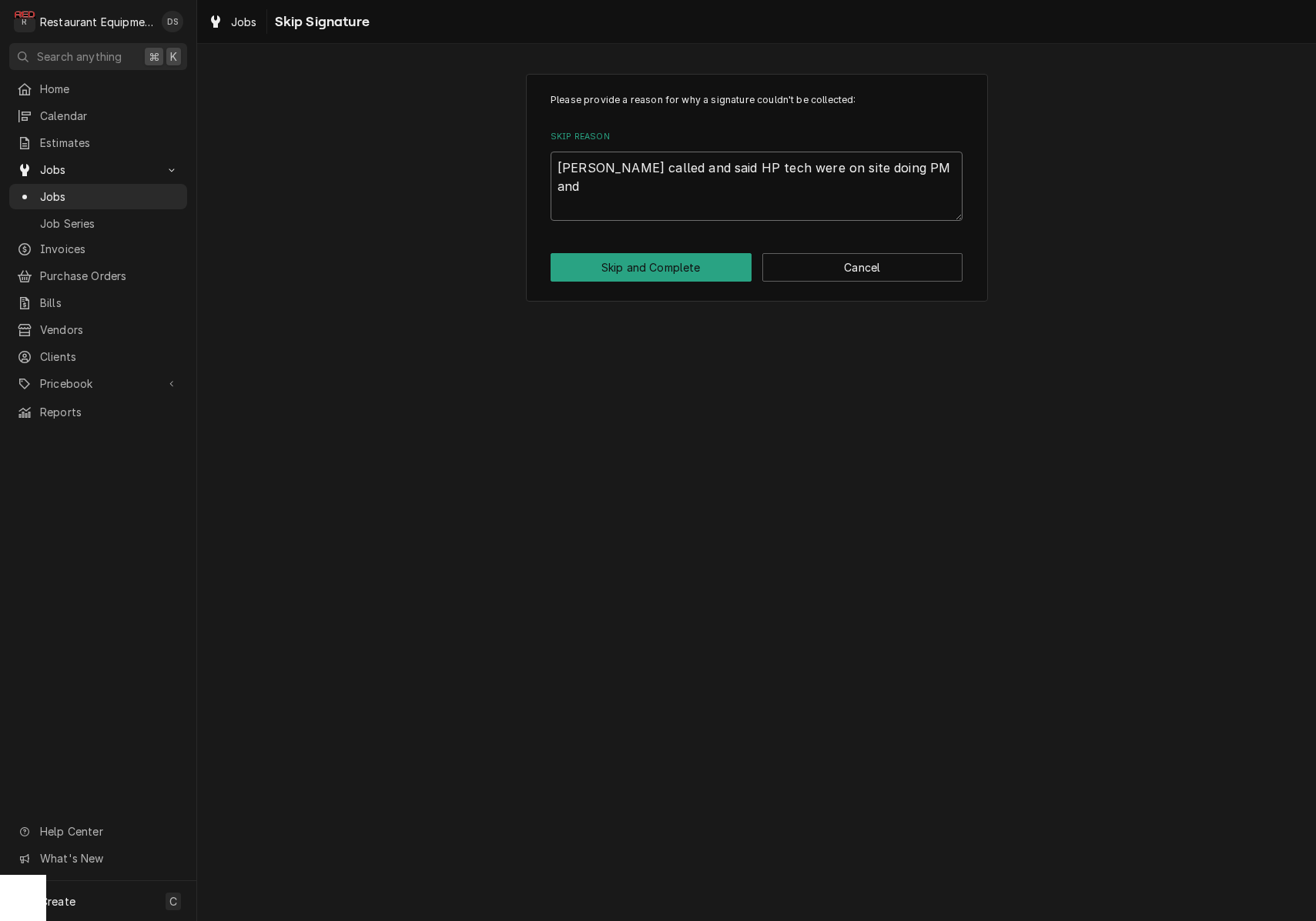
type textarea "x"
type textarea "Dan called and said HP tech were on site doing PM and"
type textarea "x"
type textarea "Dan called and said HP tech were on site doing PM and h"
type textarea "x"
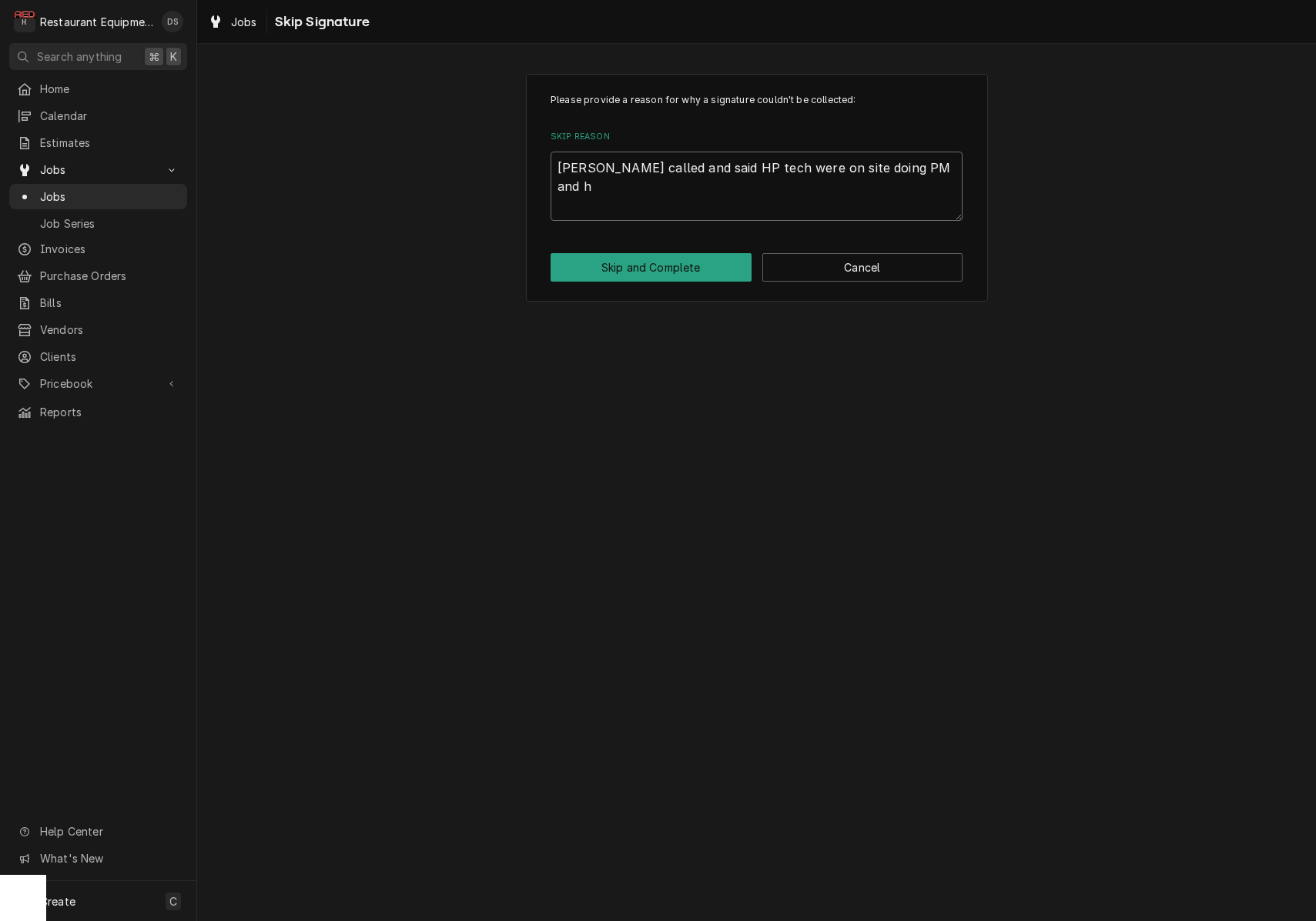
type textarea "Dan called and said HP tech were on site doing PM and ha"
type textarea "x"
type textarea "Dan called and said HP tech were on site doing PM and had"
type textarea "x"
type textarea "Dan called and said HP tech were on site doing PM and had"
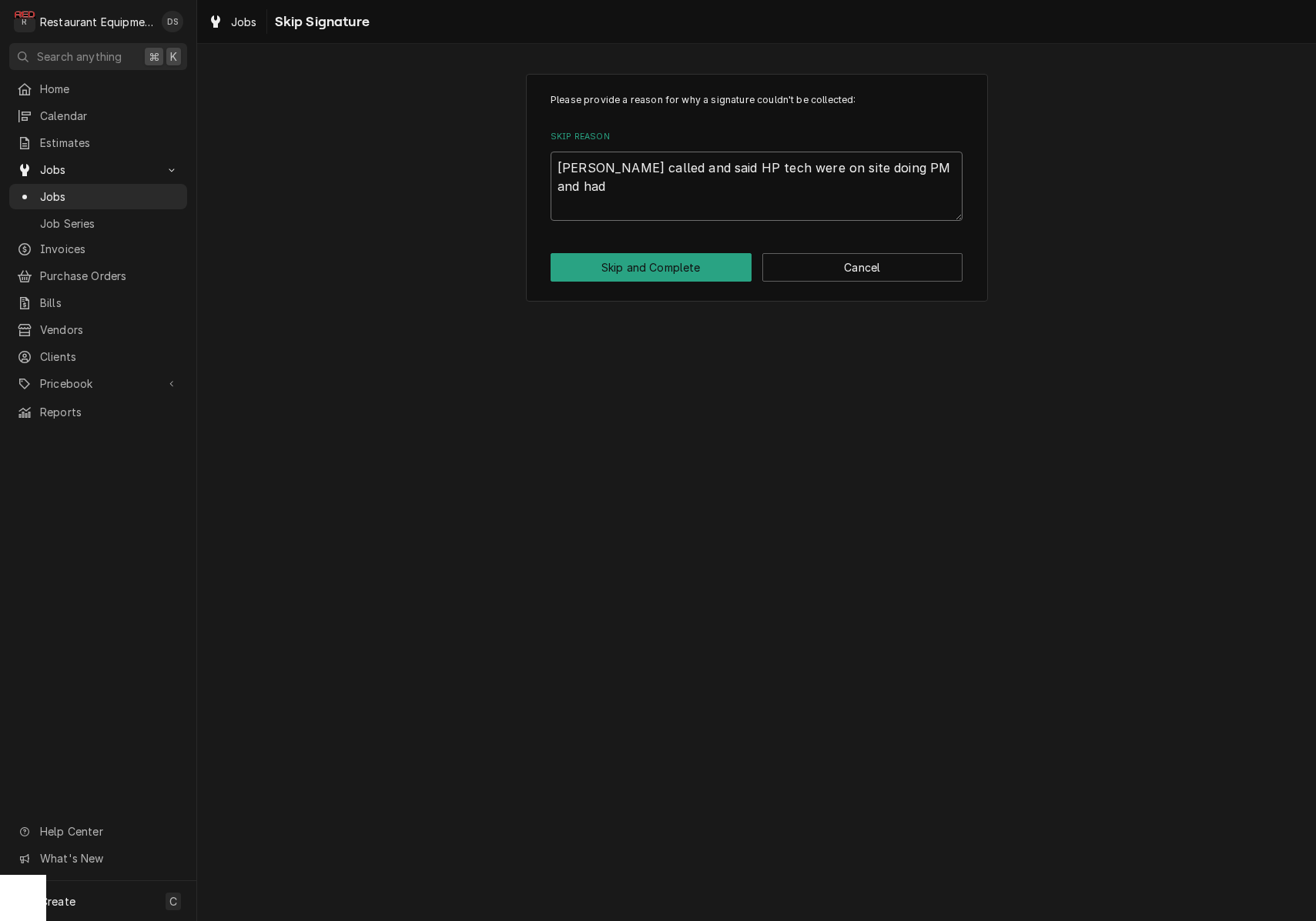
type textarea "x"
type textarea "Dan called and said HP tech were on site doing PM and had t"
type textarea "x"
type textarea "Dan called and said HP tech were on site doing PM and had th"
type textarea "x"
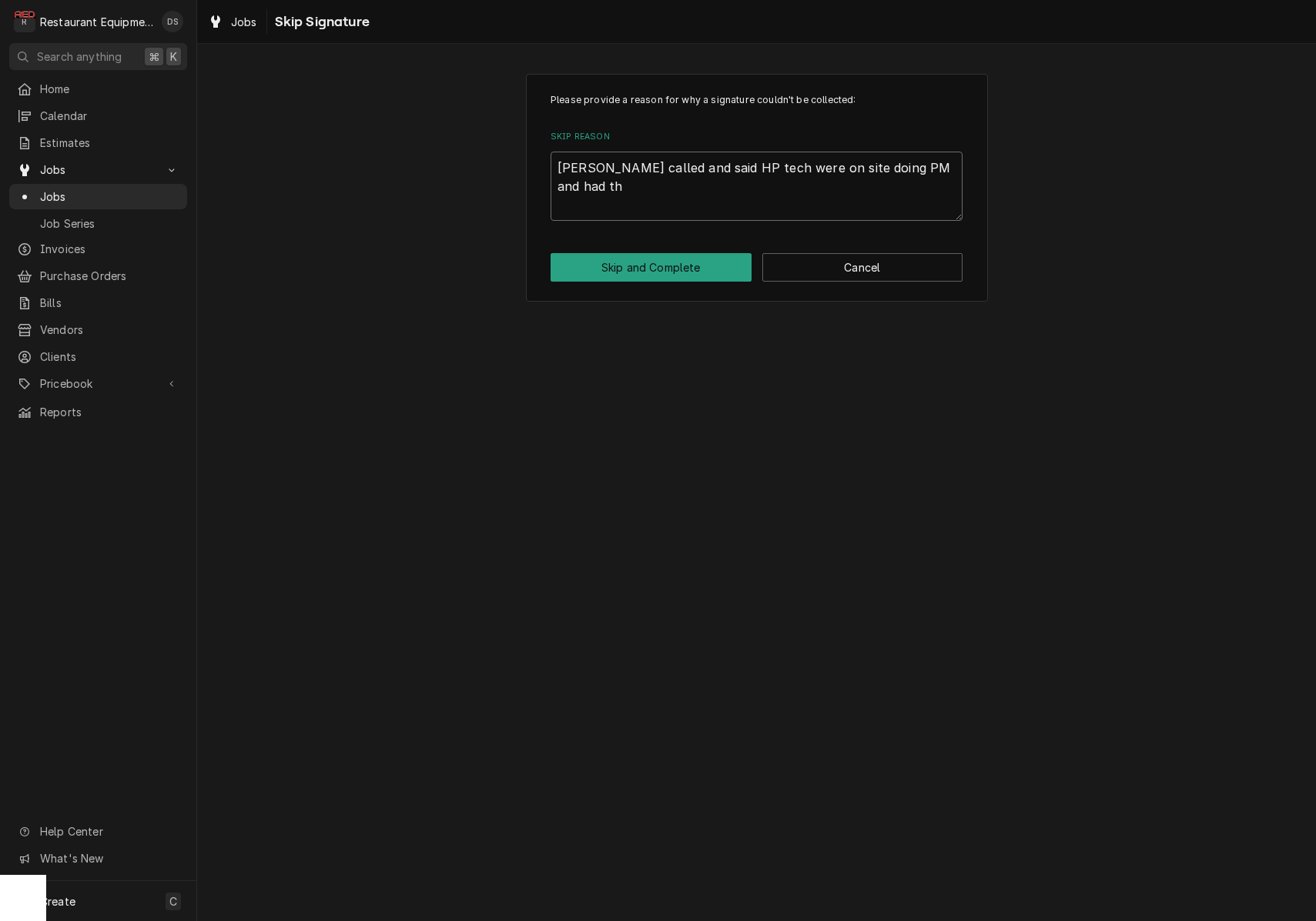
type textarea "Dan called and said HP tech were on site doing PM and had the"
type textarea "x"
type textarea "Dan called and said HP tech were on site doing PM and had the"
type textarea "x"
type textarea "Dan called and said HP tech were on site doing PM and had the p"
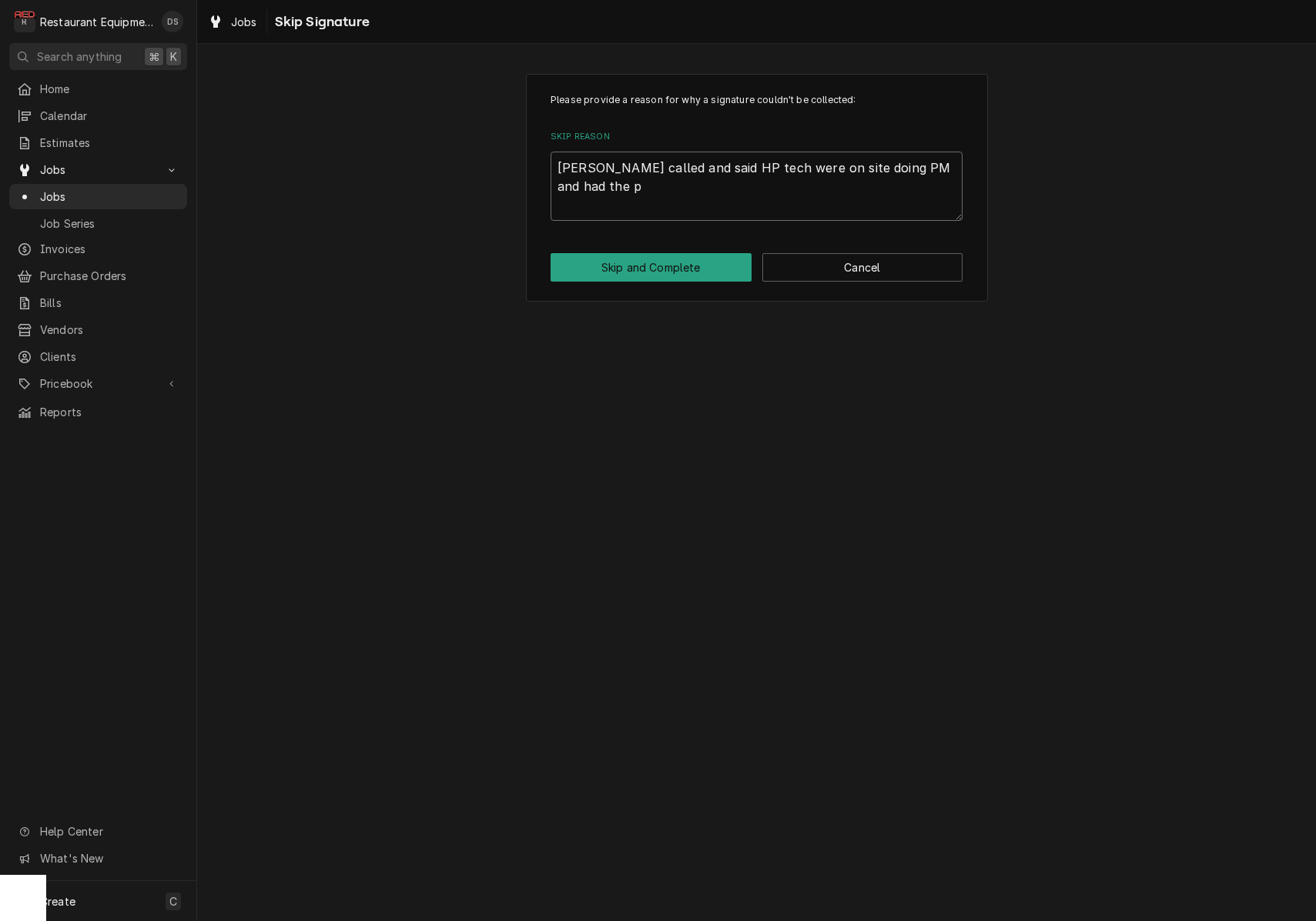
type textarea "x"
type textarea "Dan called and said HP tech were on site doing PM and had the pa"
type textarea "x"
type textarea "Dan called and said HP tech were on site doing PM and had the par"
type textarea "x"
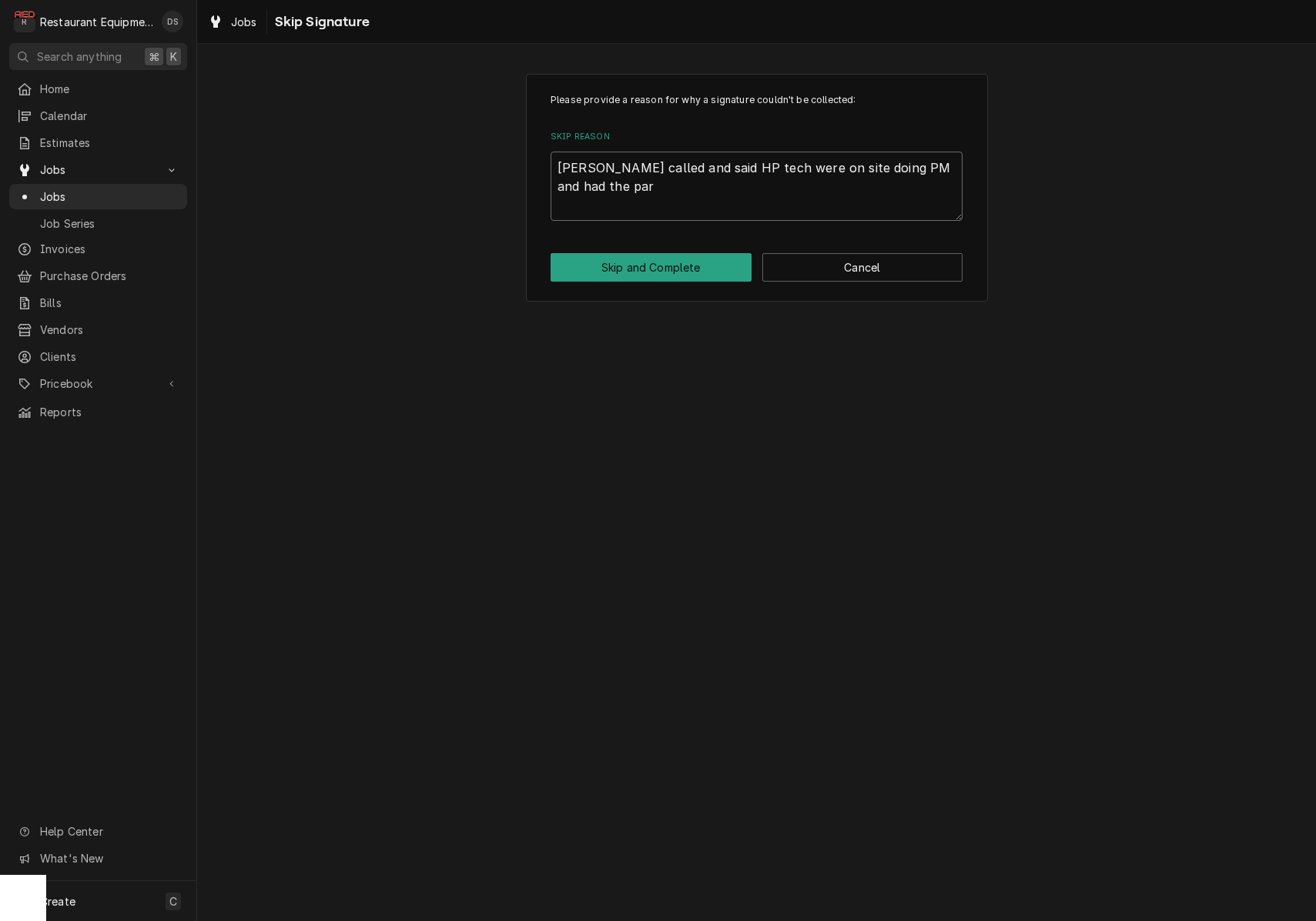
type textarea "Dan called and said HP tech were on site doing PM and had the part"
type textarea "x"
type textarea "Dan called and said HP tech were on site doing PM and had the part"
type textarea "x"
type textarea "Dan called and said HP tech were on site doing PM and had the part n"
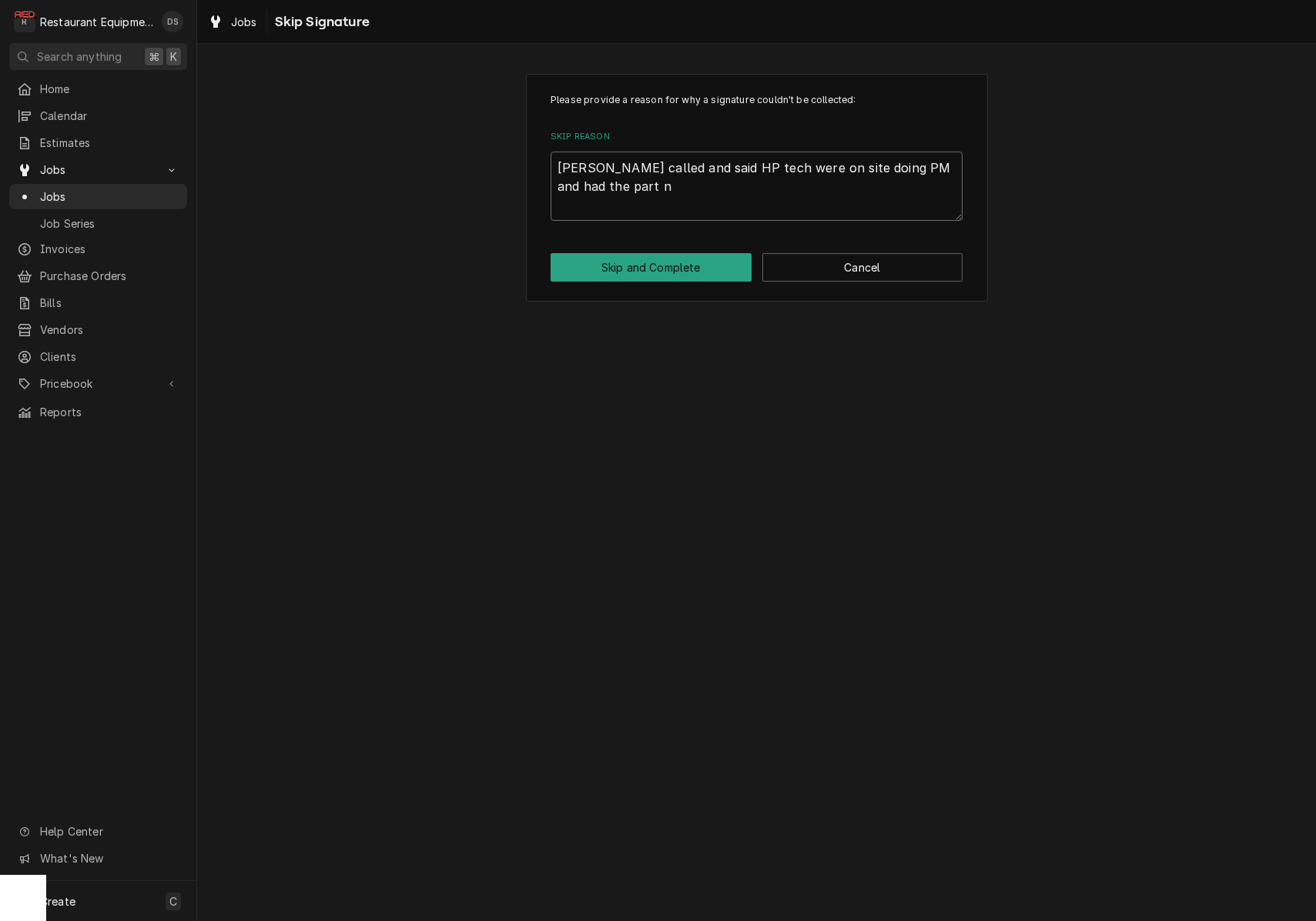
type textarea "x"
type textarea "Dan called and said HP tech were on site doing PM and had the part ne"
type textarea "x"
type textarea "Dan called and said HP tech were on site doing PM and had the part nee"
type textarea "x"
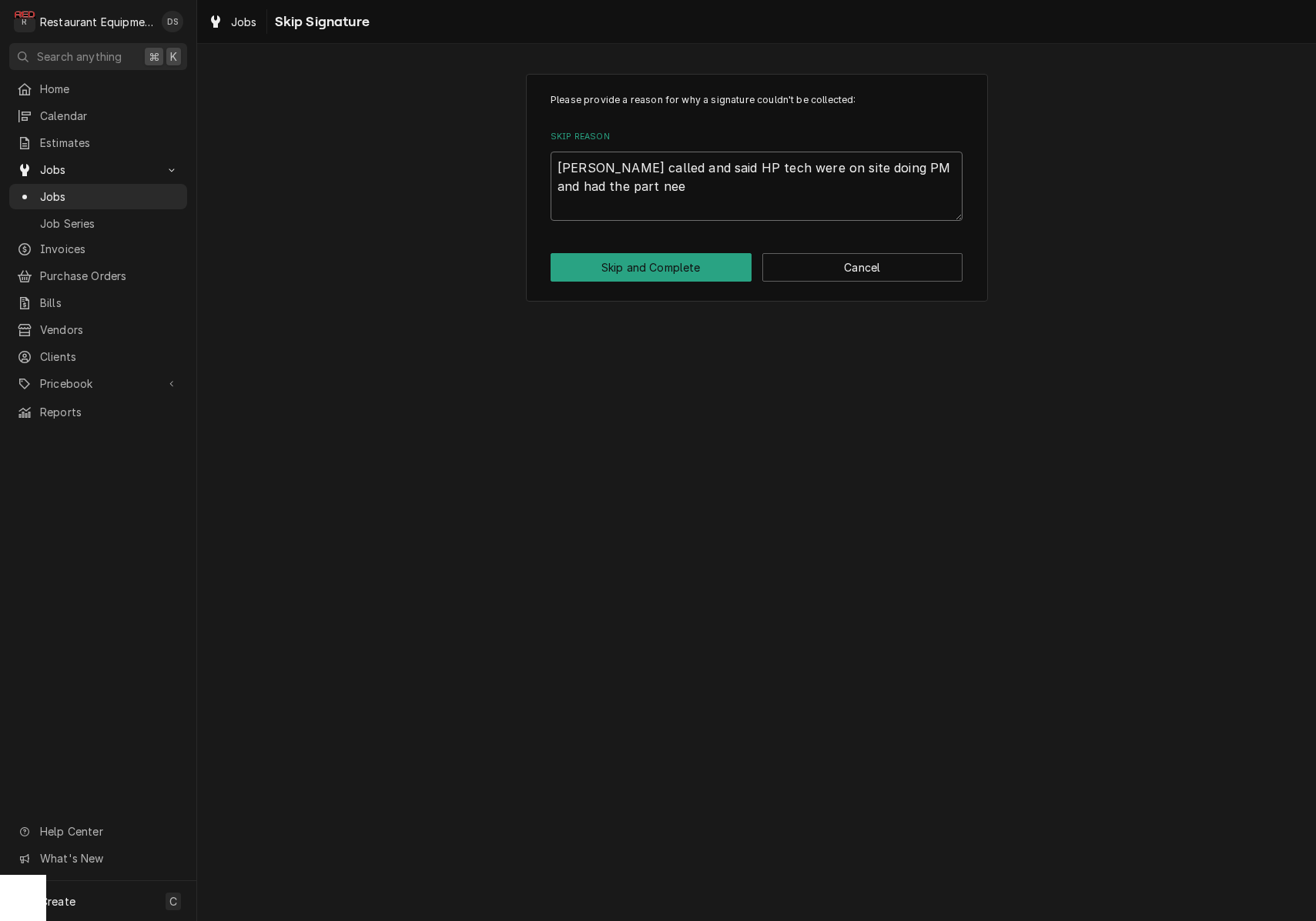
type textarea "Dan called and said HP tech were on site doing PM and had the part need"
type textarea "x"
type textarea "Dan called and said HP tech were on site doing PM and had the part neede"
type textarea "x"
type textarea "Dan called and said HP tech were on site doing PM and had the part needed"
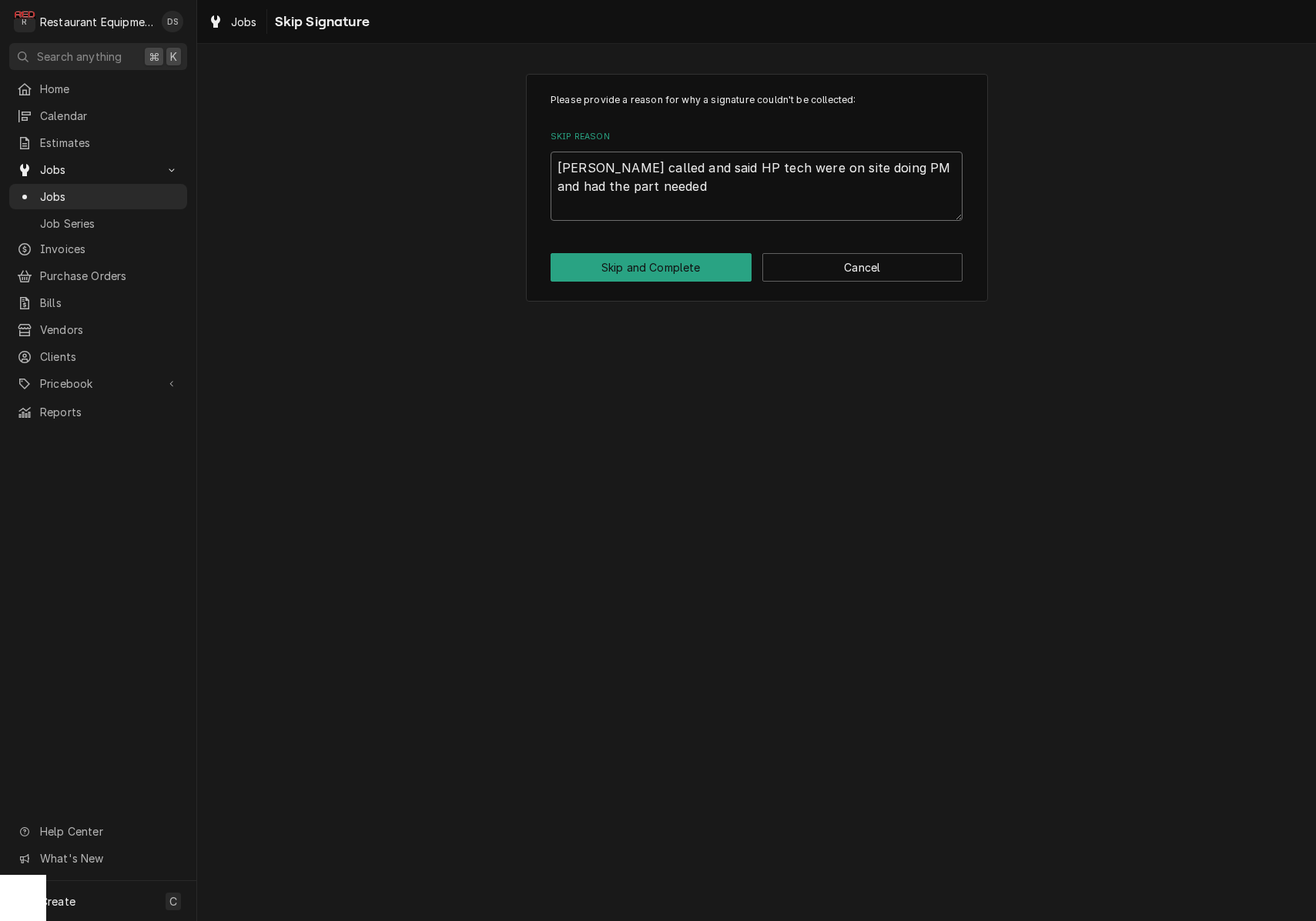
type textarea "x"
type textarea "Dan called and said HP tech were on site doing PM and had the part needed"
type textarea "x"
type textarea "Dan called and said HP tech were on site doing PM and had the part needed s"
type textarea "x"
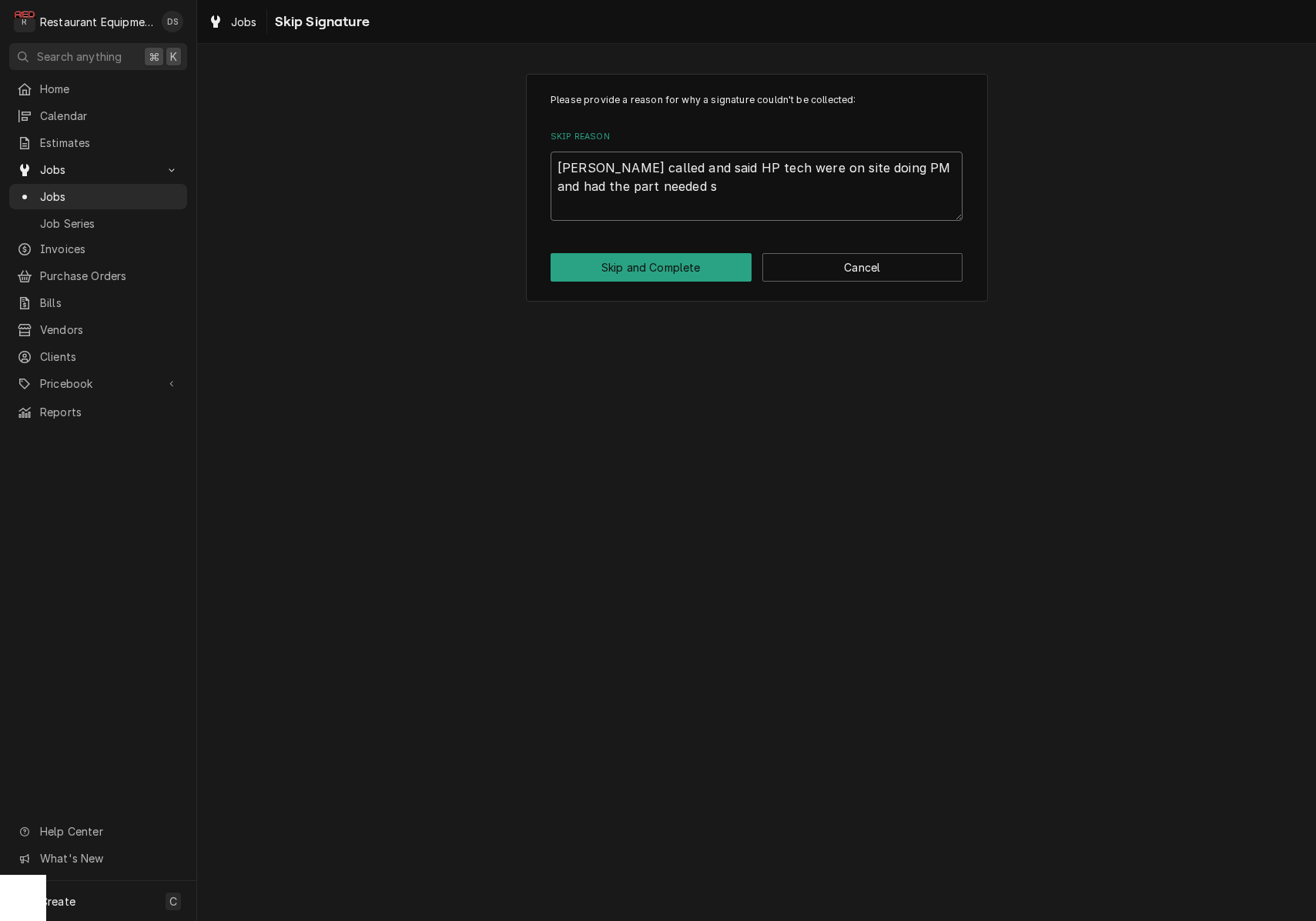
type textarea "Dan called and said HP tech were on site doing PM and had the part needed so"
type textarea "x"
type textarea "Dan called and said HP tech were on site doing PM and had the part needed so"
type textarea "x"
type textarea "Dan called and said HP tech were on site doing PM and had the part needed so t"
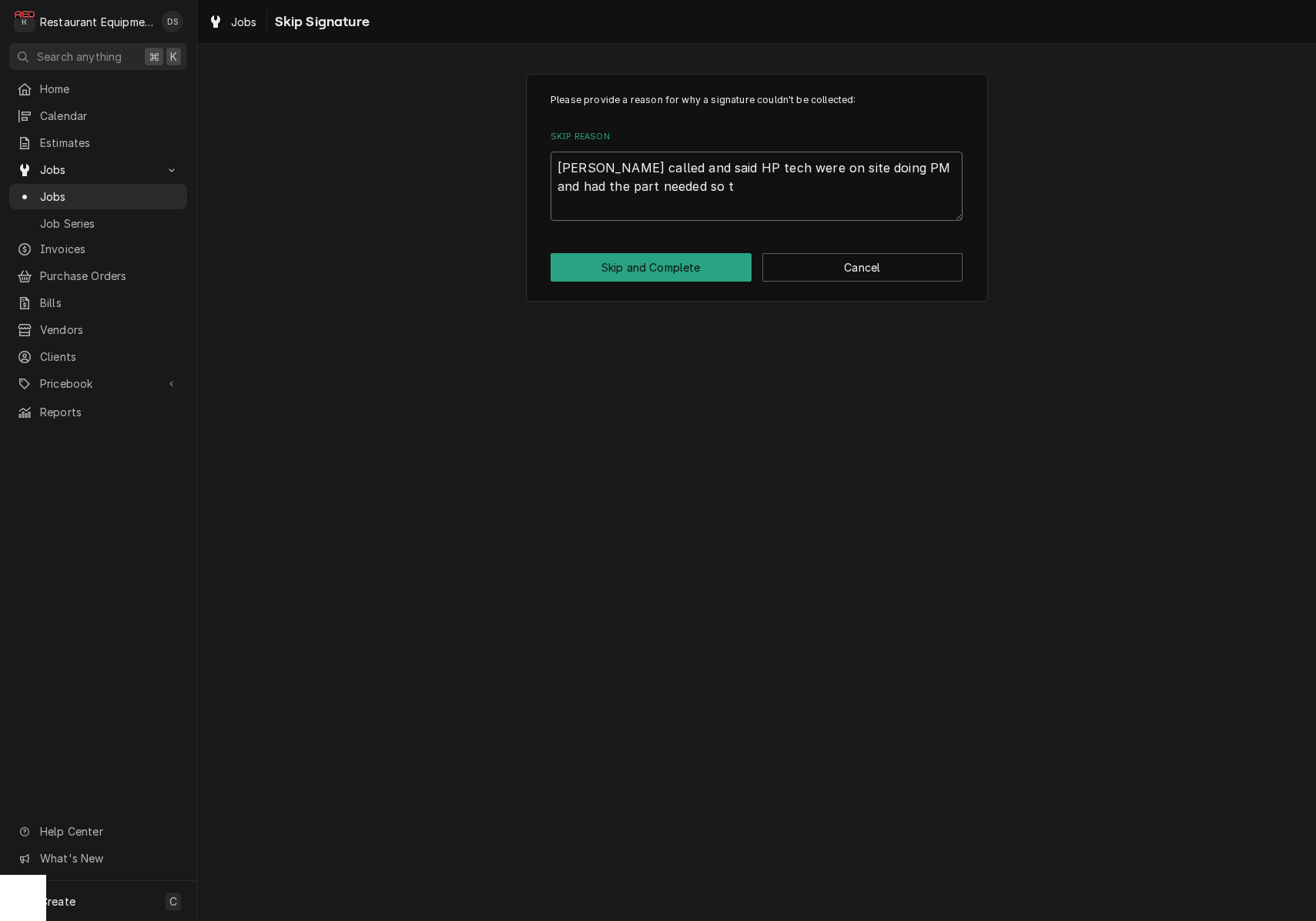
type textarea "x"
type textarea "Dan called and said HP tech were on site doing PM and had the part needed so th"
type textarea "x"
type textarea "Dan called and said HP tech were on site doing PM and had the part needed so the"
type textarea "x"
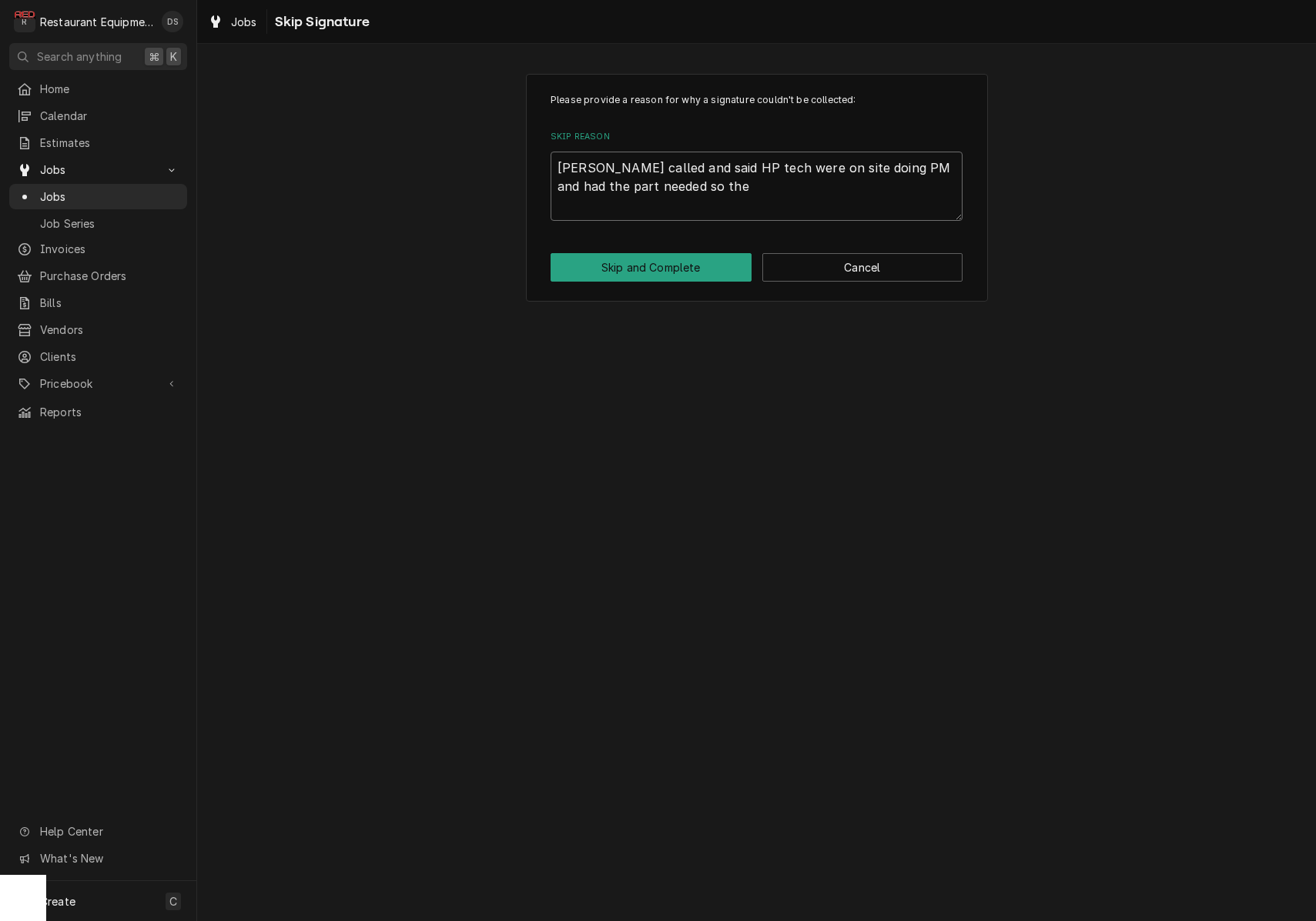
type textarea "Dan called and said HP tech were on site doing PM and had the part needed so th…"
type textarea "x"
type textarea "Dan called and said HP tech were on site doing PM and had the part needed so th…"
type textarea "x"
type textarea "Dan called and said HP tech were on site doing PM and had the part needed so th…"
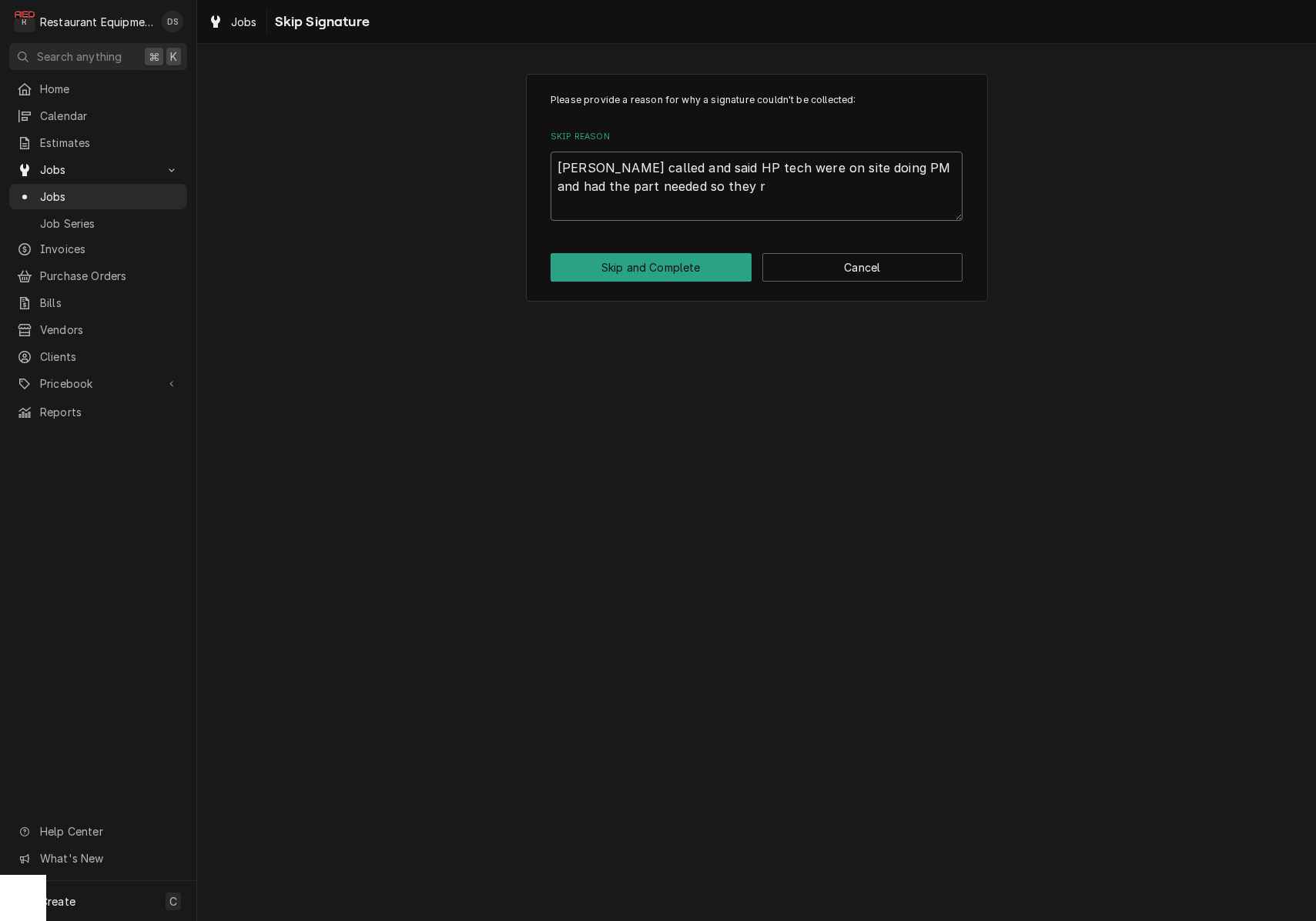
type textarea "x"
type textarea "Dan called and said HP tech were on site doing PM and had the part needed so th…"
type textarea "x"
type textarea "Dan called and said HP tech were on site doing PM and had the part needed so th…"
type textarea "x"
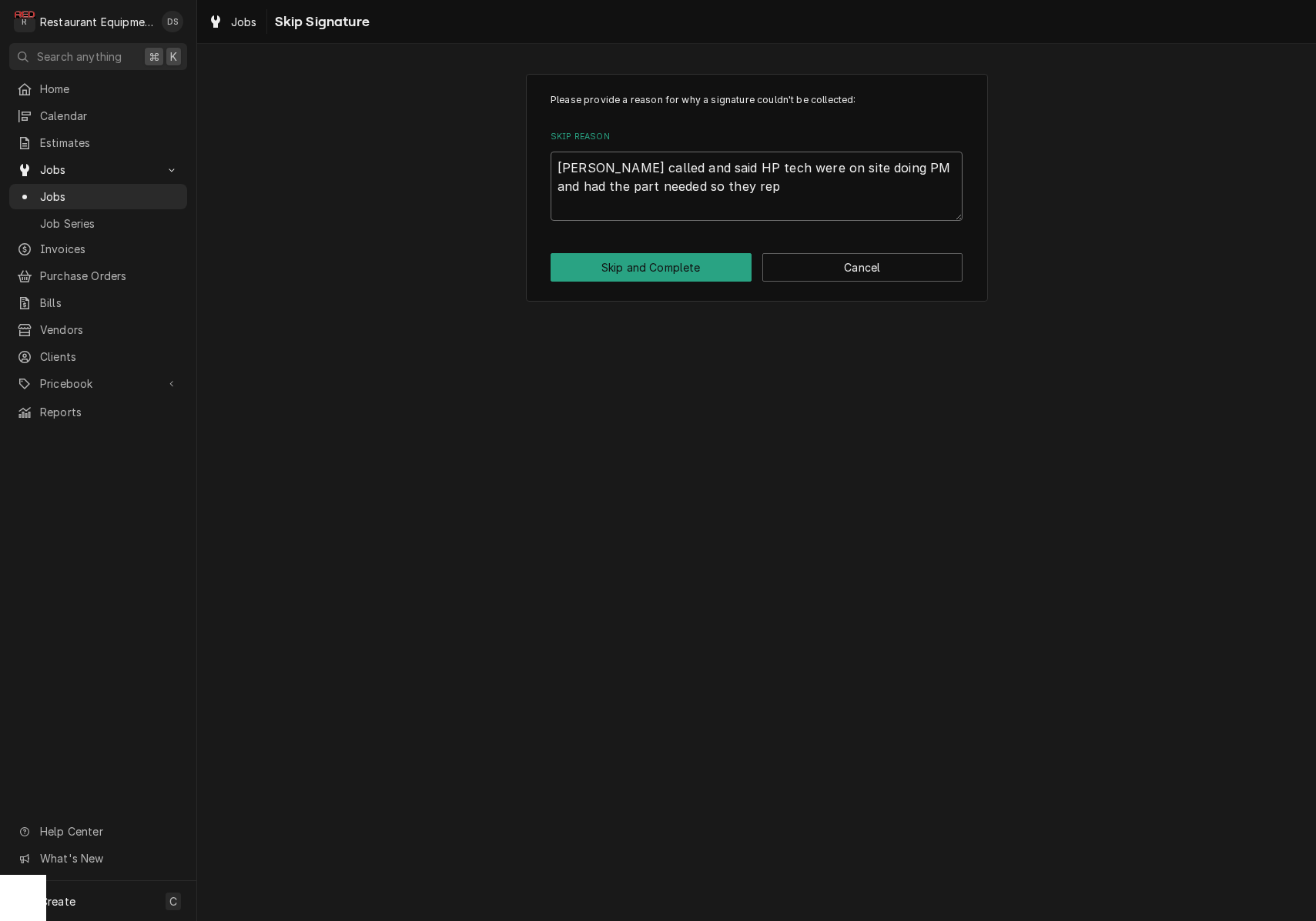
type textarea "Dan called and said HP tech were on site doing PM and had the part needed so th…"
type textarea "x"
type textarea "Dan called and said HP tech were on site doing PM and had the part needed so th…"
type textarea "x"
type textarea "Dan called and said HP tech were on site doing PM and had the part needed so th…"
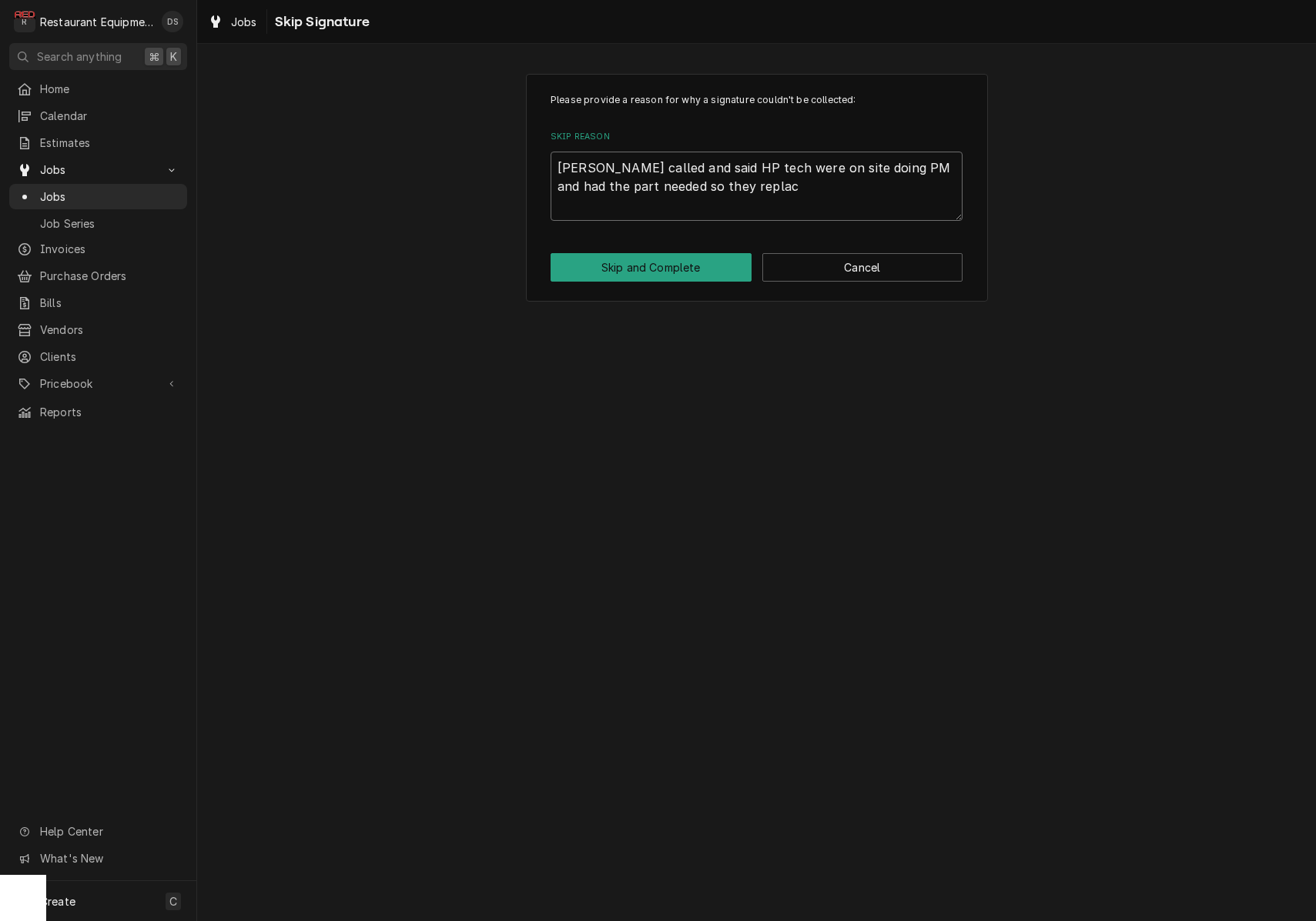
type textarea "x"
type textarea "Dan called and said HP tech were on site doing PM and had the part needed so th…"
type textarea "x"
type textarea "Dan called and said HP tech were on site doing PM and had the part needed so th…"
type textarea "x"
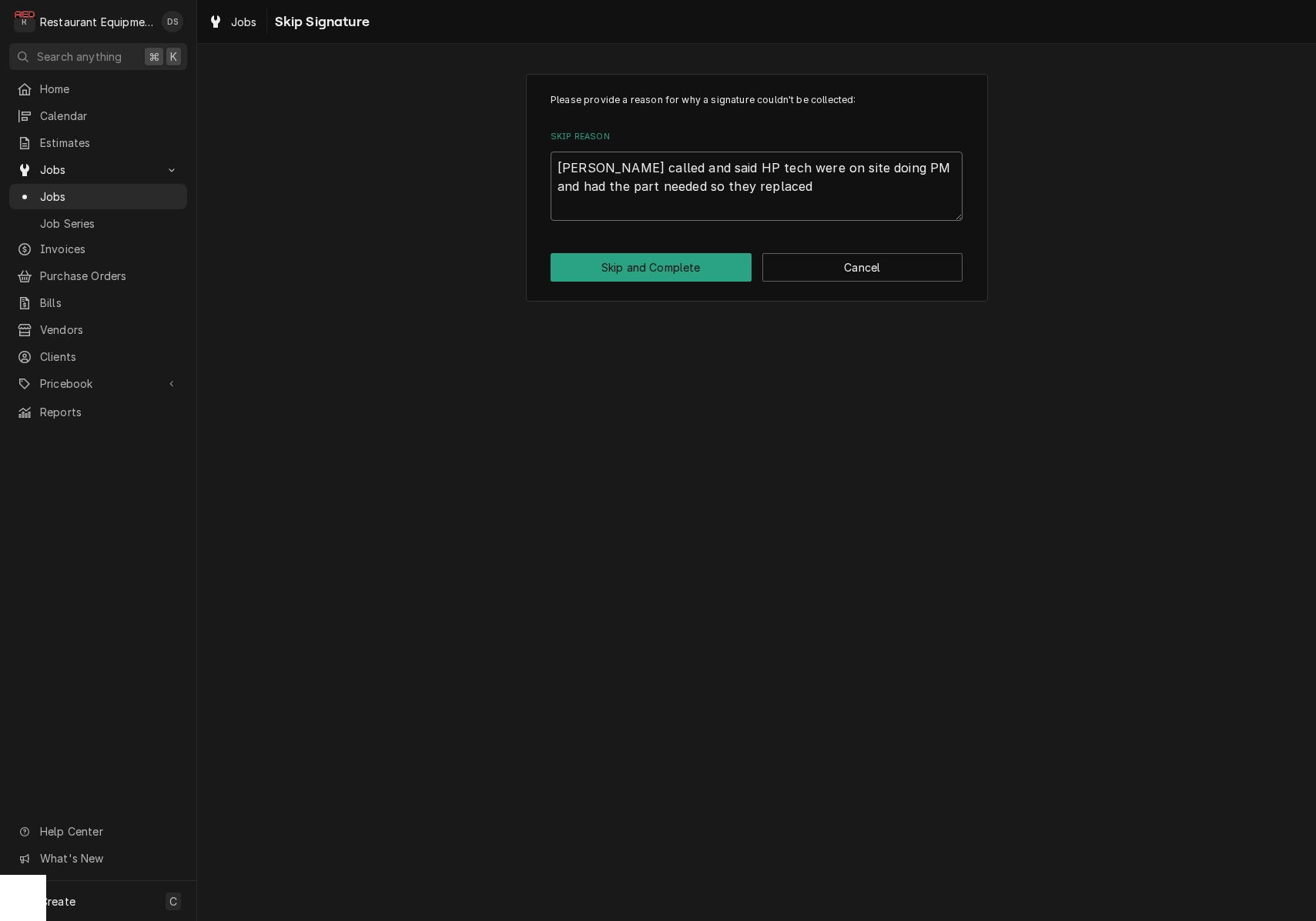
type textarea "Dan called and said HP tech were on site doing PM and had the part needed so th…"
type textarea "x"
type textarea "Dan called and said HP tech were on site doing PM and had the part needed so th…"
type textarea "x"
type textarea "Dan called and said HP tech were on site doing PM and had the part needed so th…"
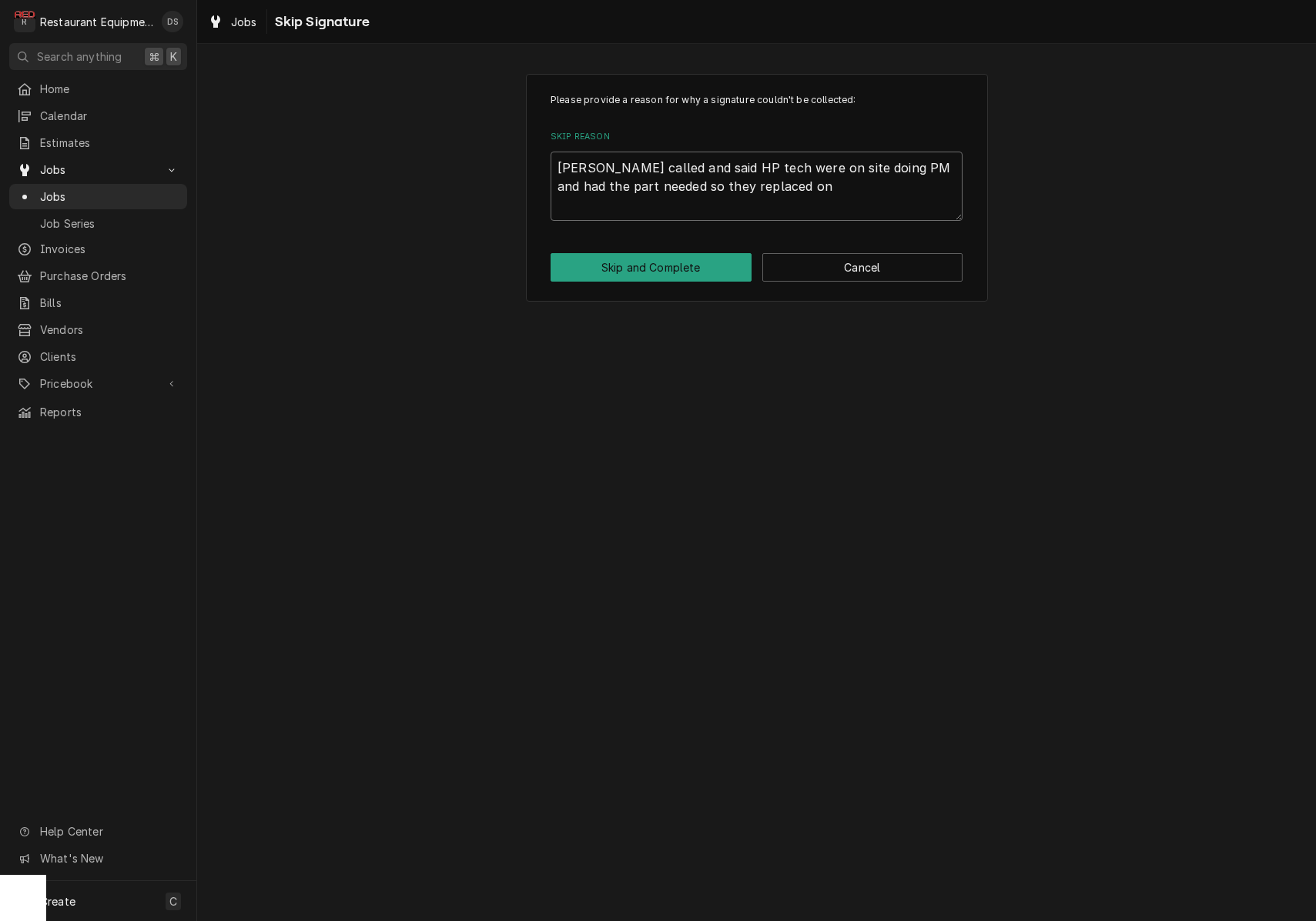
type textarea "x"
type textarea "Dan called and said HP tech were on site doing PM and had the part needed so th…"
type textarea "x"
type textarea "Dan called and said HP tech were on site doing PM and had the part needed so th…"
type textarea "x"
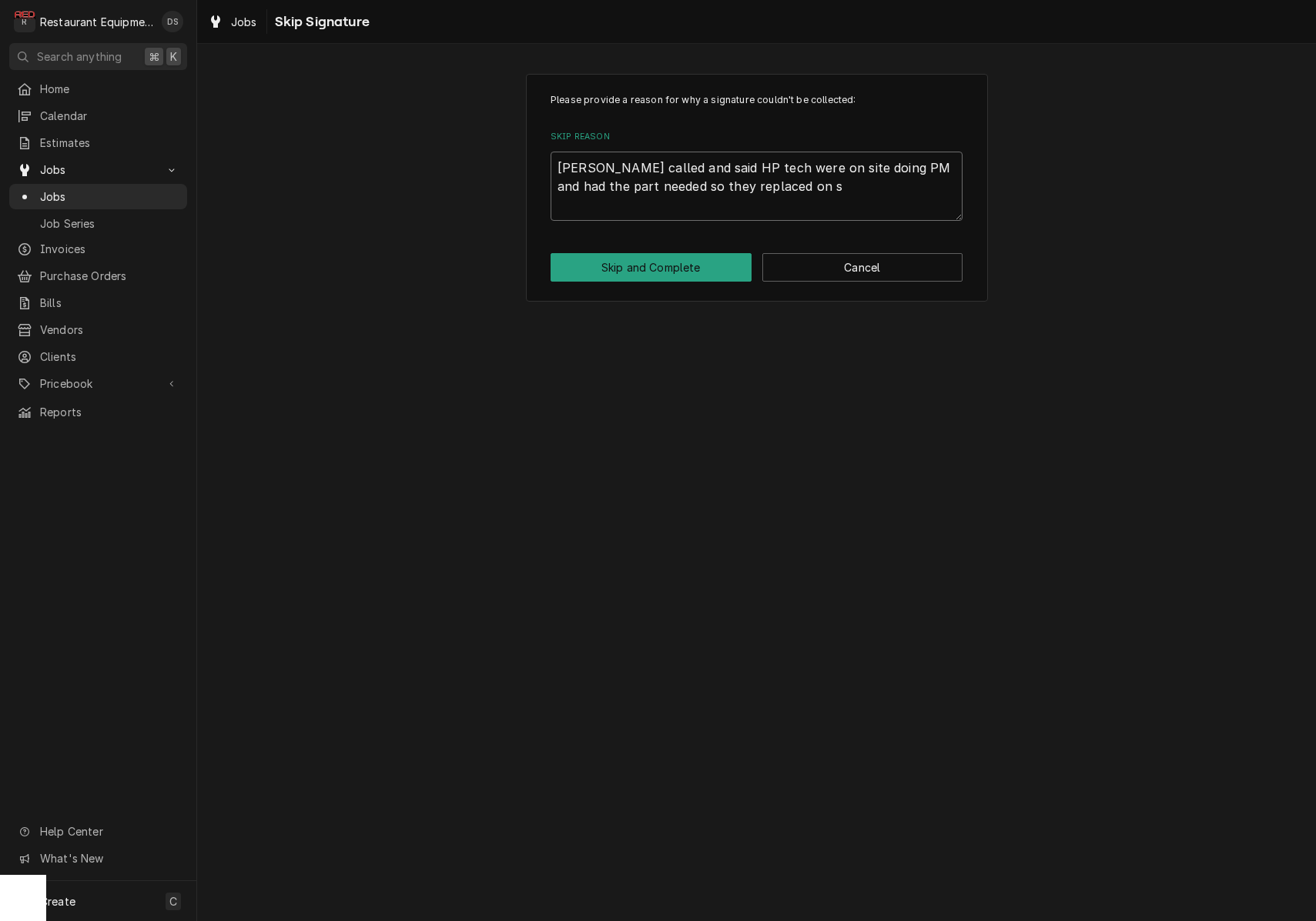
type textarea "Dan called and said HP tech were on site doing PM and had the part needed so th…"
click at [690, 262] on button "Skip and Complete" at bounding box center [651, 267] width 201 height 28
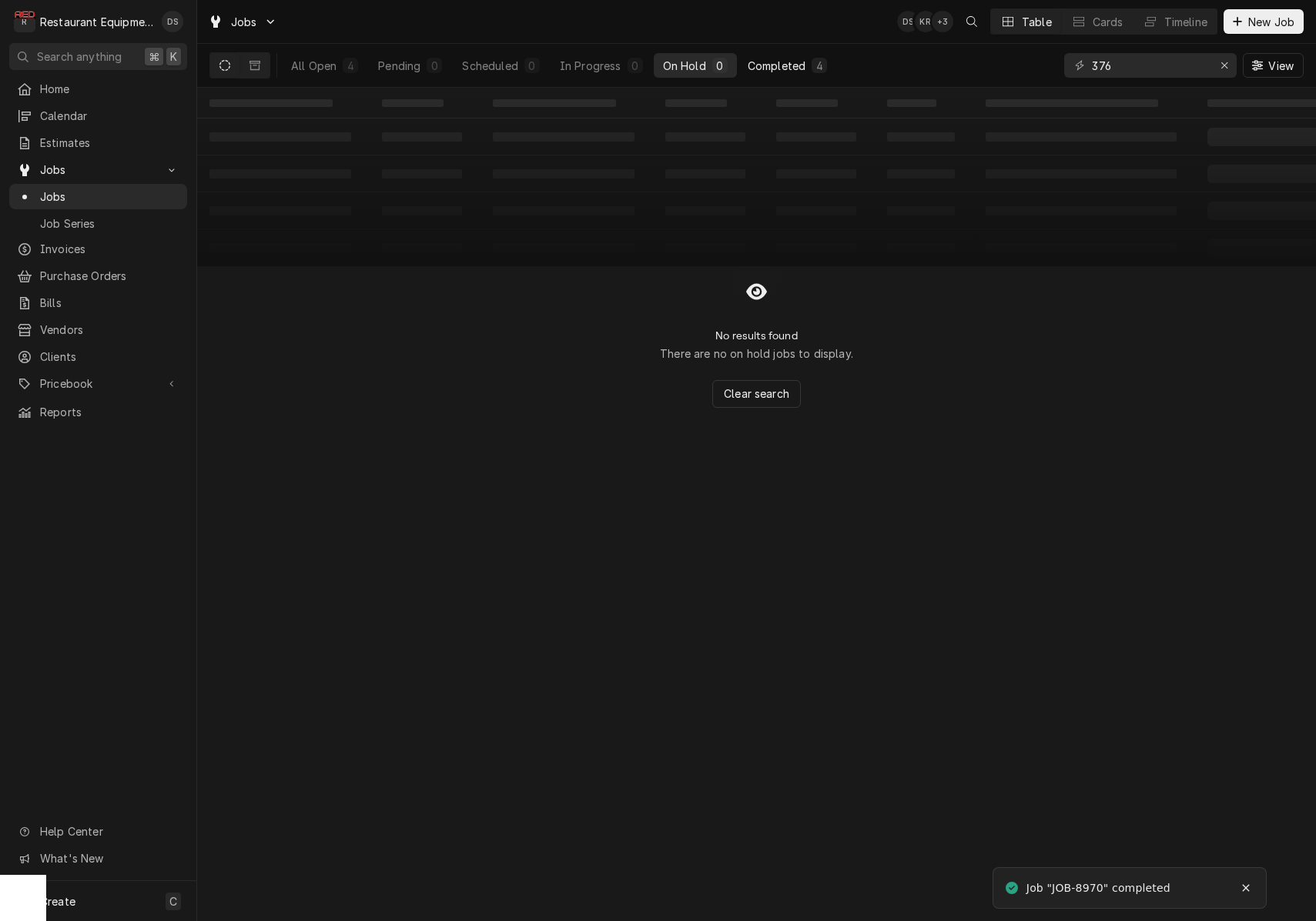
click at [774, 61] on div "Completed" at bounding box center [776, 66] width 58 height 16
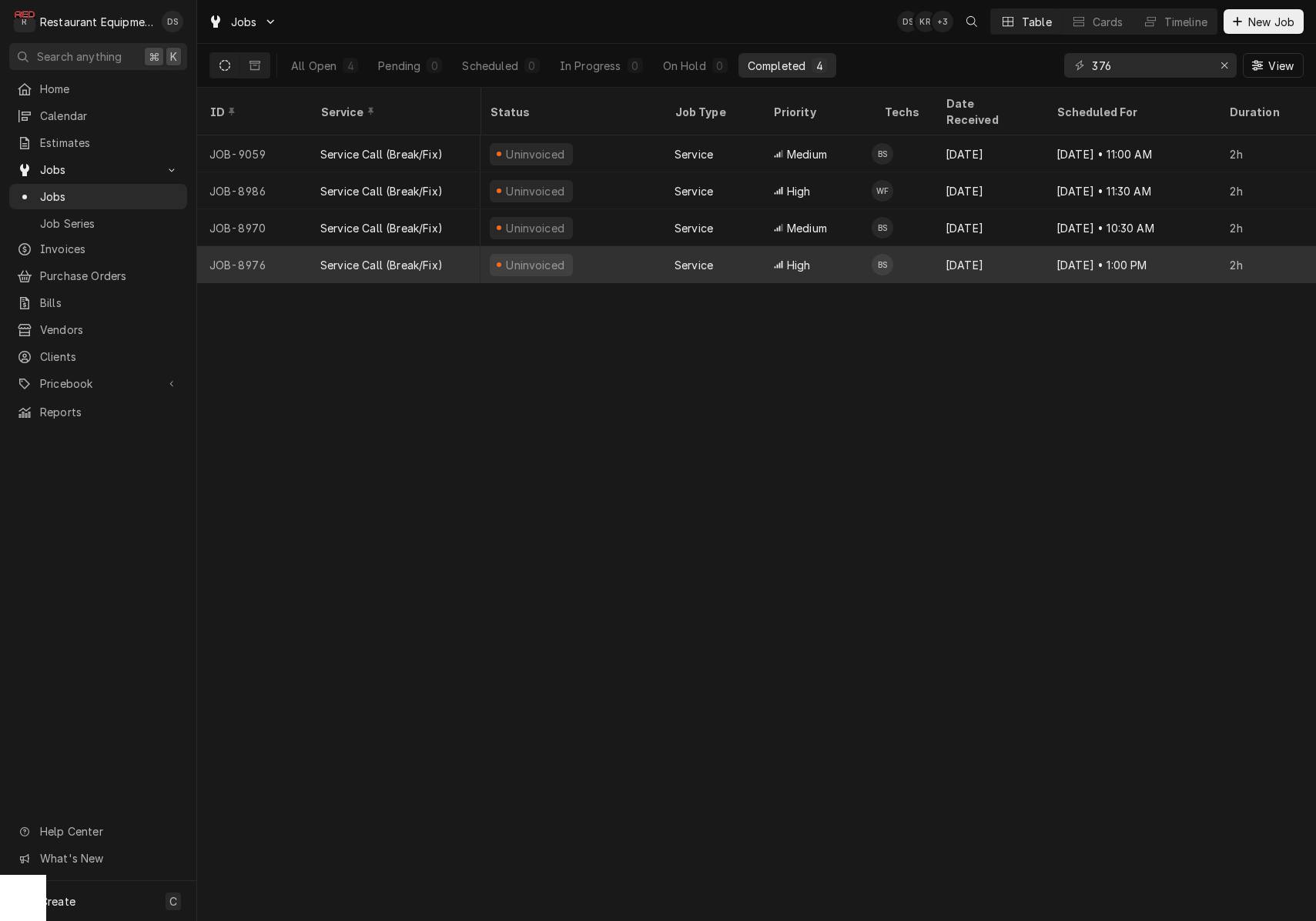
scroll to position [0, 926]
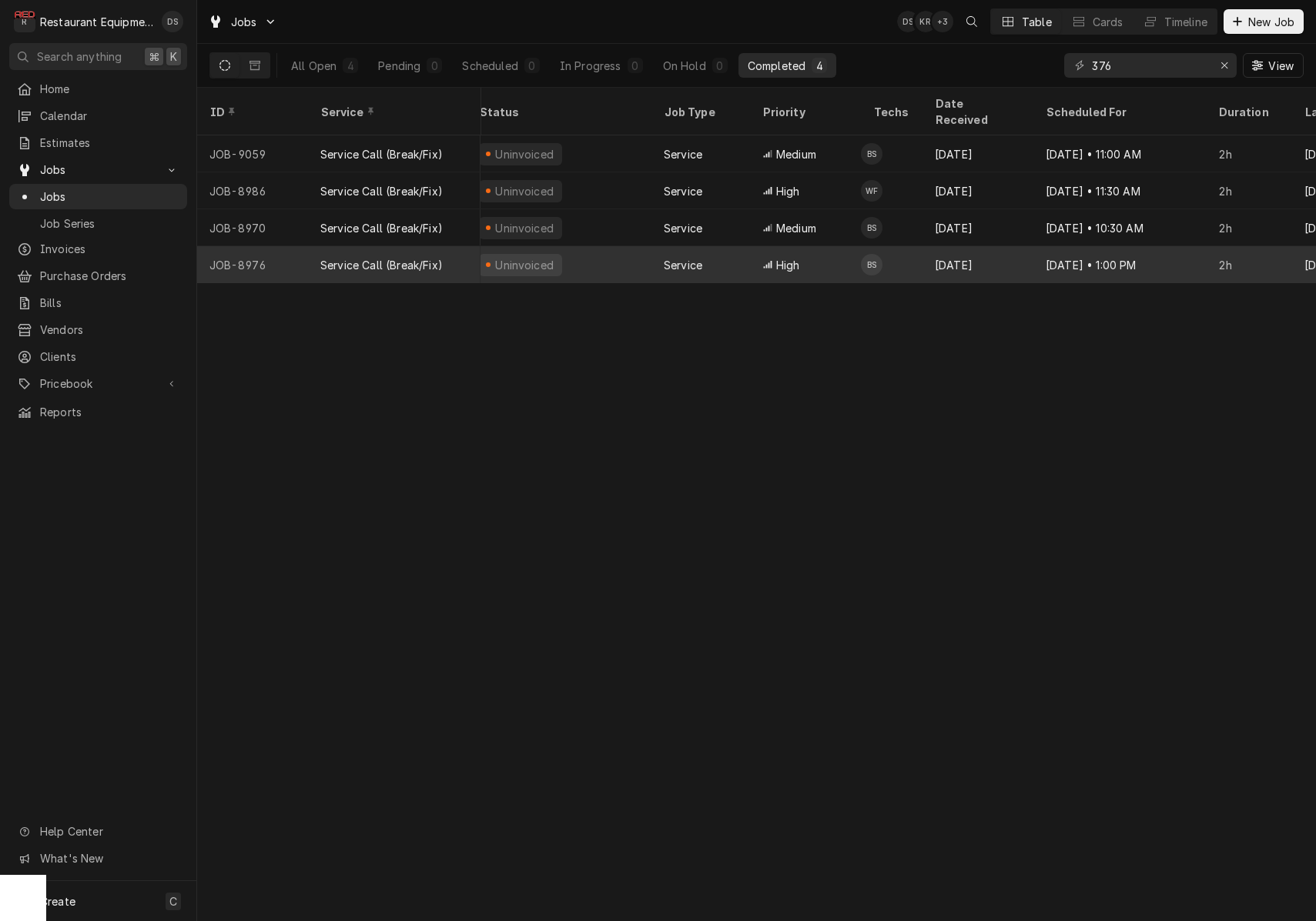
click at [1090, 247] on div "Sep 25 • 1:00 PM" at bounding box center [1119, 265] width 172 height 37
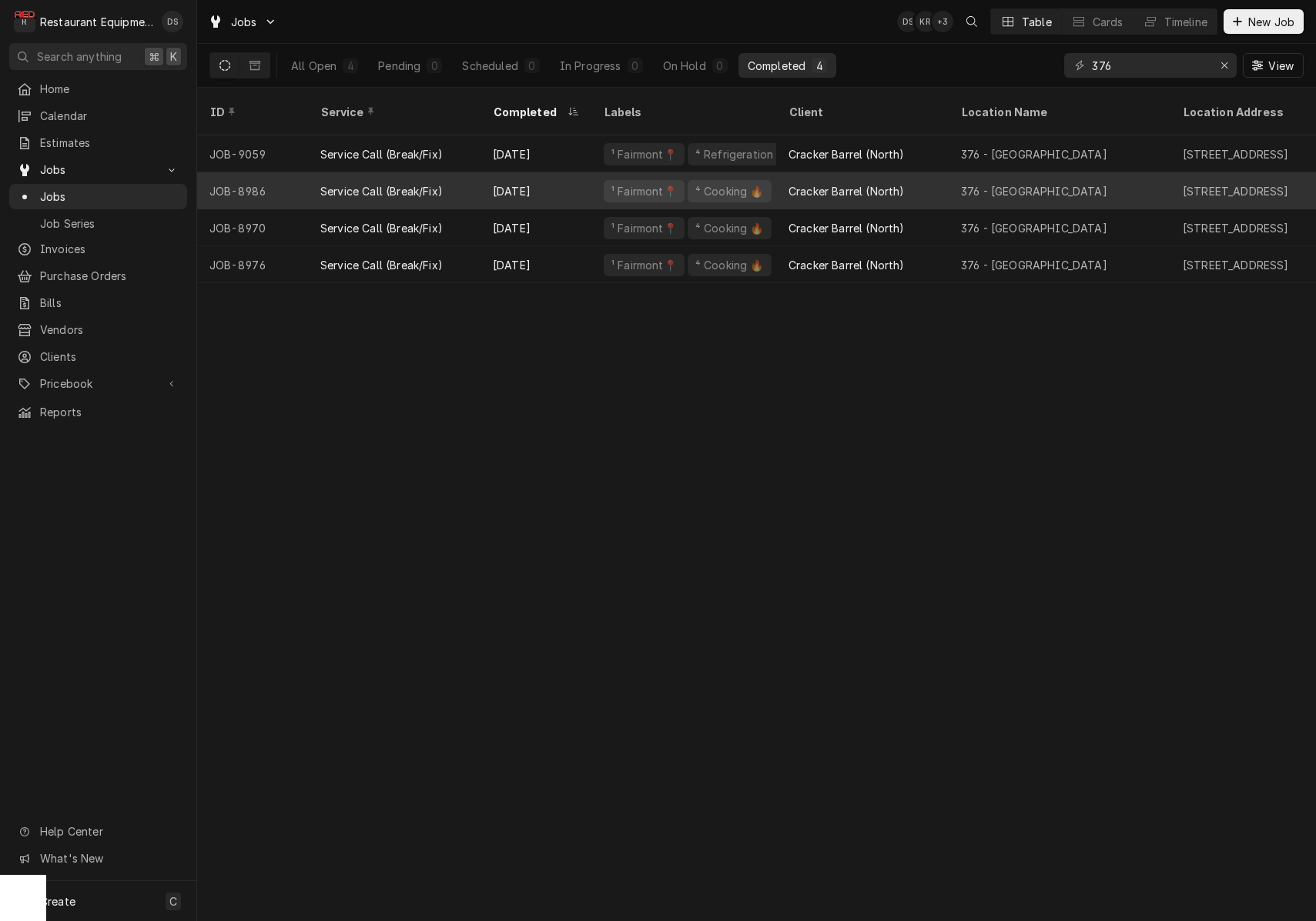
click at [1113, 172] on div "376 - Fairmont" at bounding box center [1059, 191] width 222 height 37
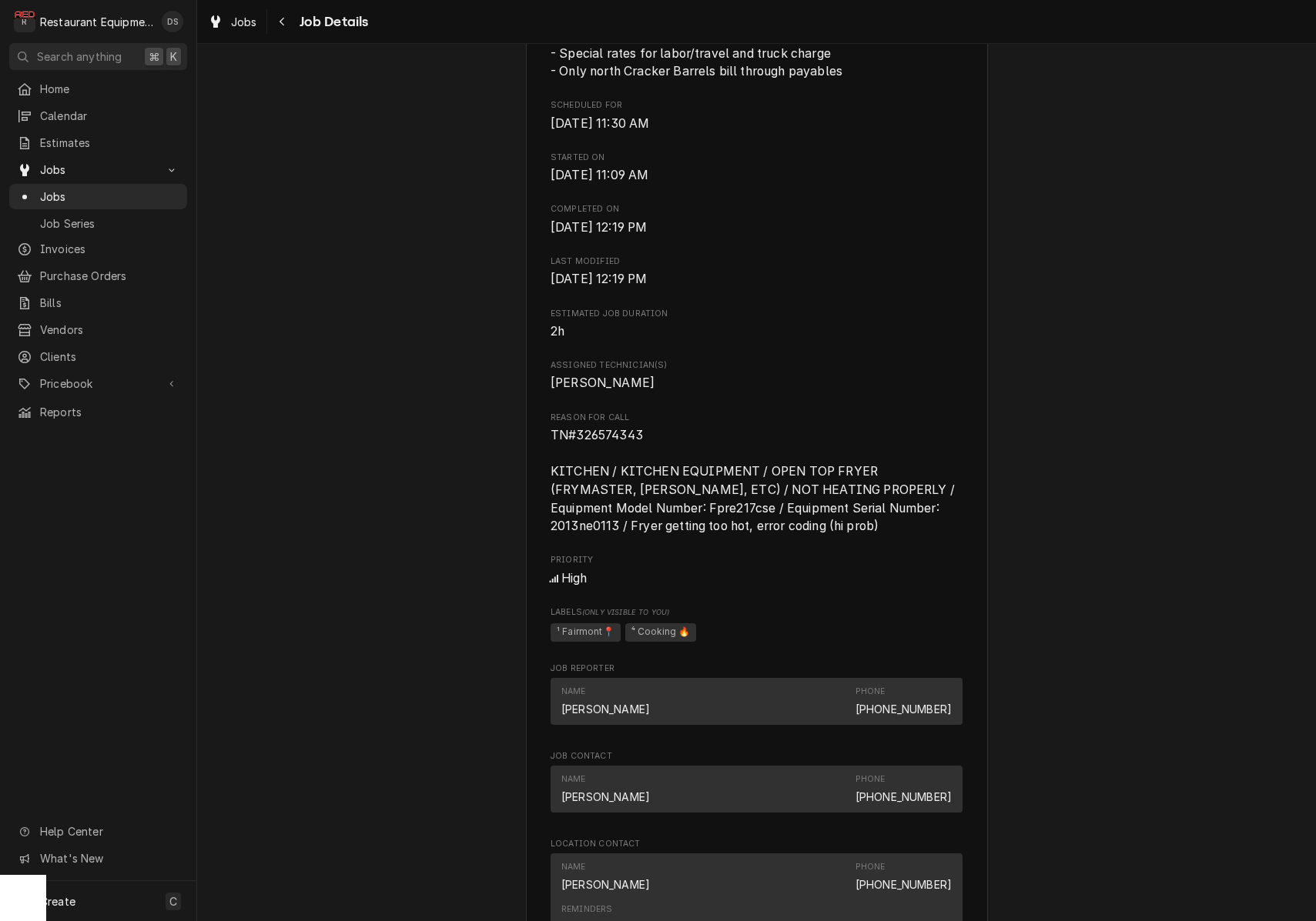
scroll to position [594, 0]
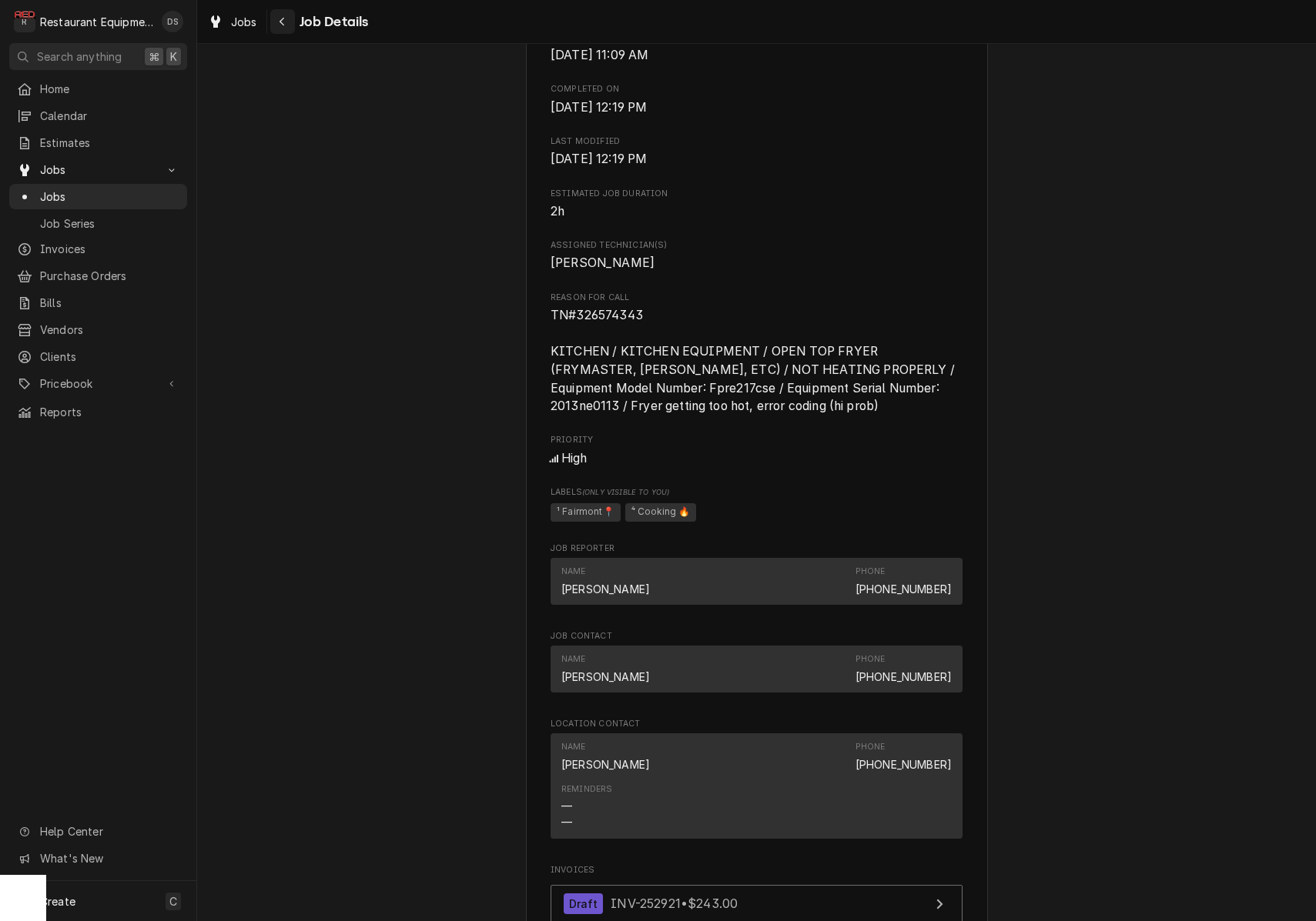
click at [280, 22] on icon "Navigate back" at bounding box center [282, 22] width 7 height 11
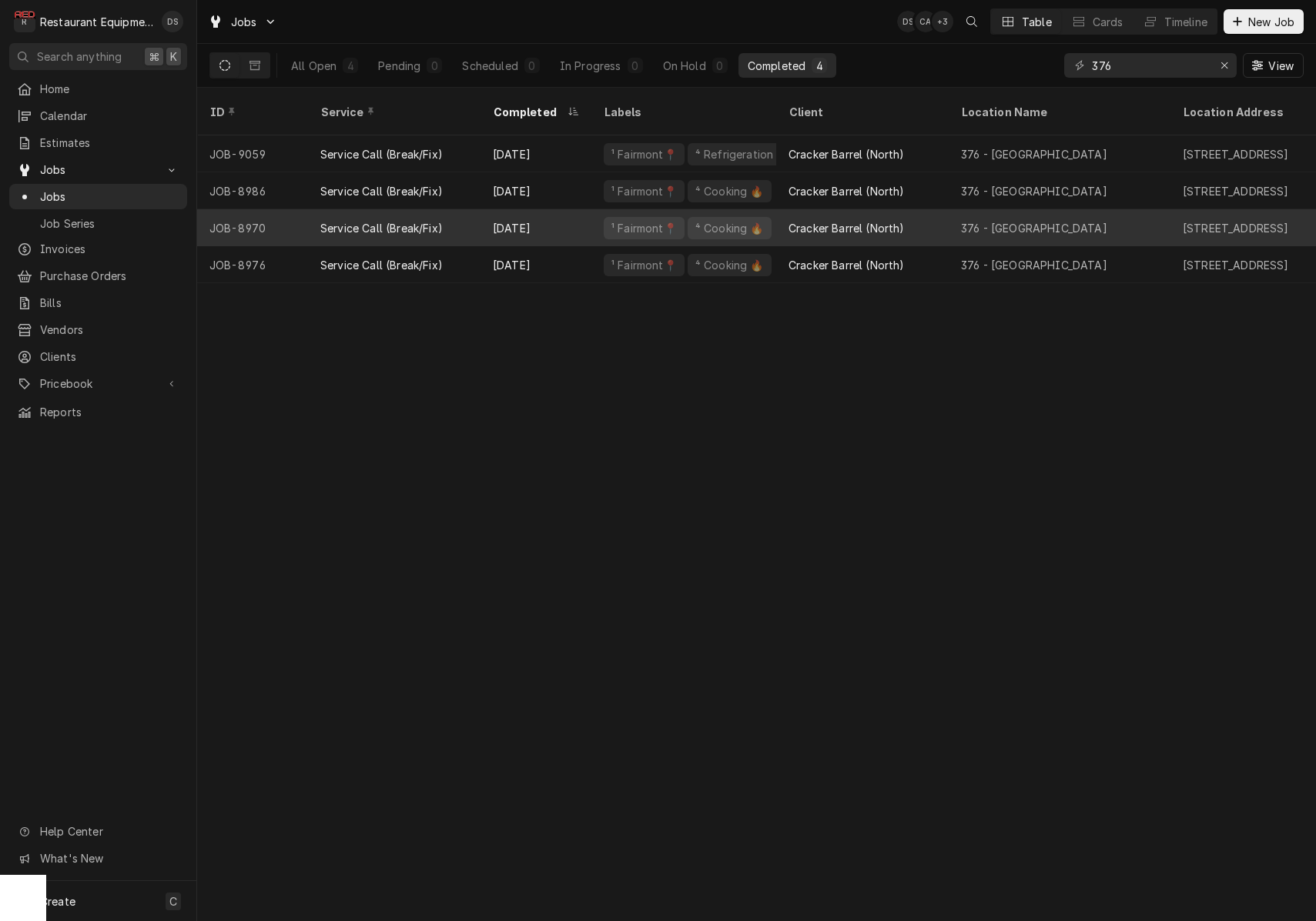
click at [1108, 214] on div "376 - [GEOGRAPHIC_DATA]" at bounding box center [1059, 227] width 222 height 37
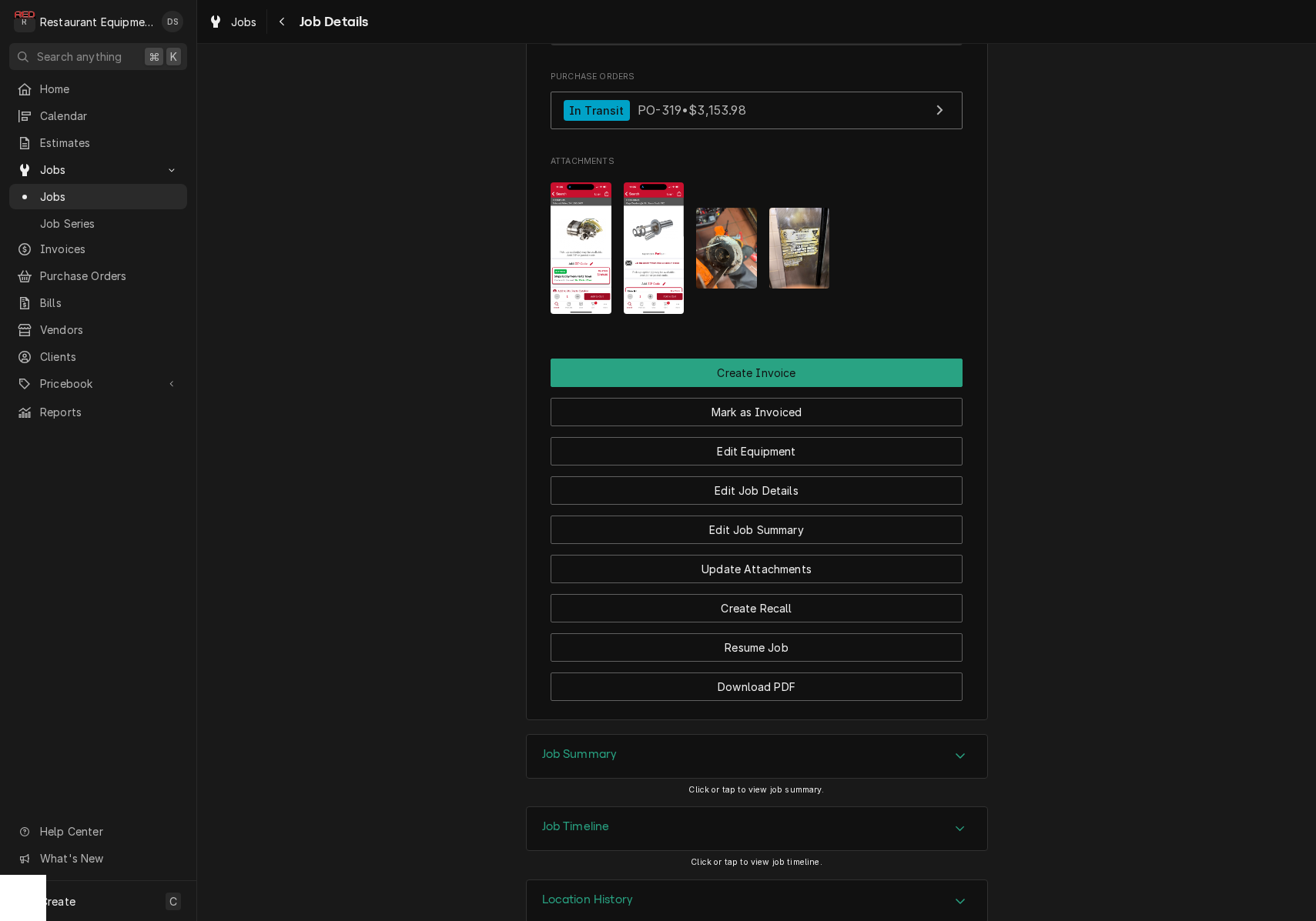
drag, startPoint x: 673, startPoint y: 730, endPoint x: 681, endPoint y: 722, distance: 11.3
click at [673, 735] on div "Job Summary" at bounding box center [757, 756] width 460 height 43
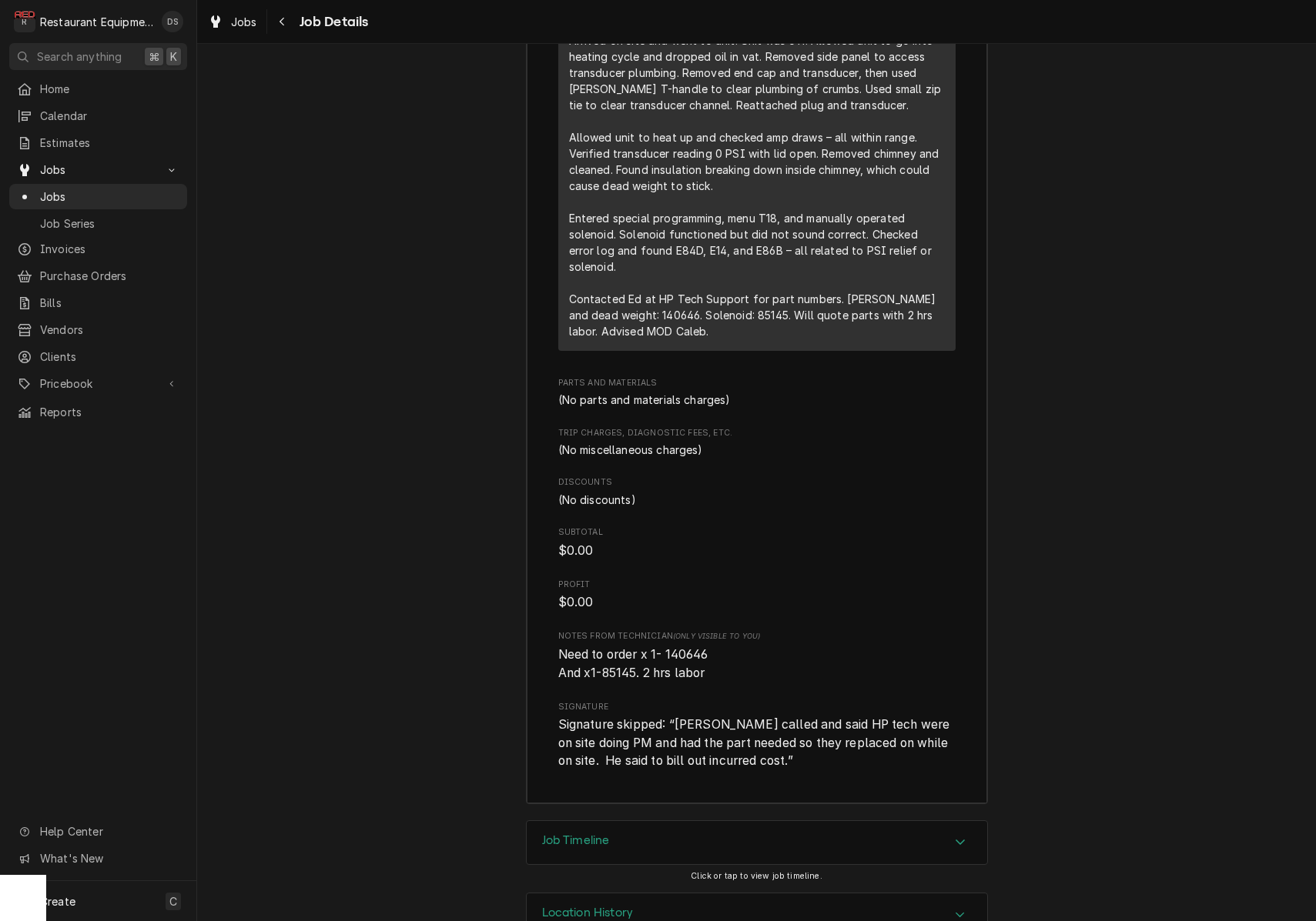
scroll to position [2759, 0]
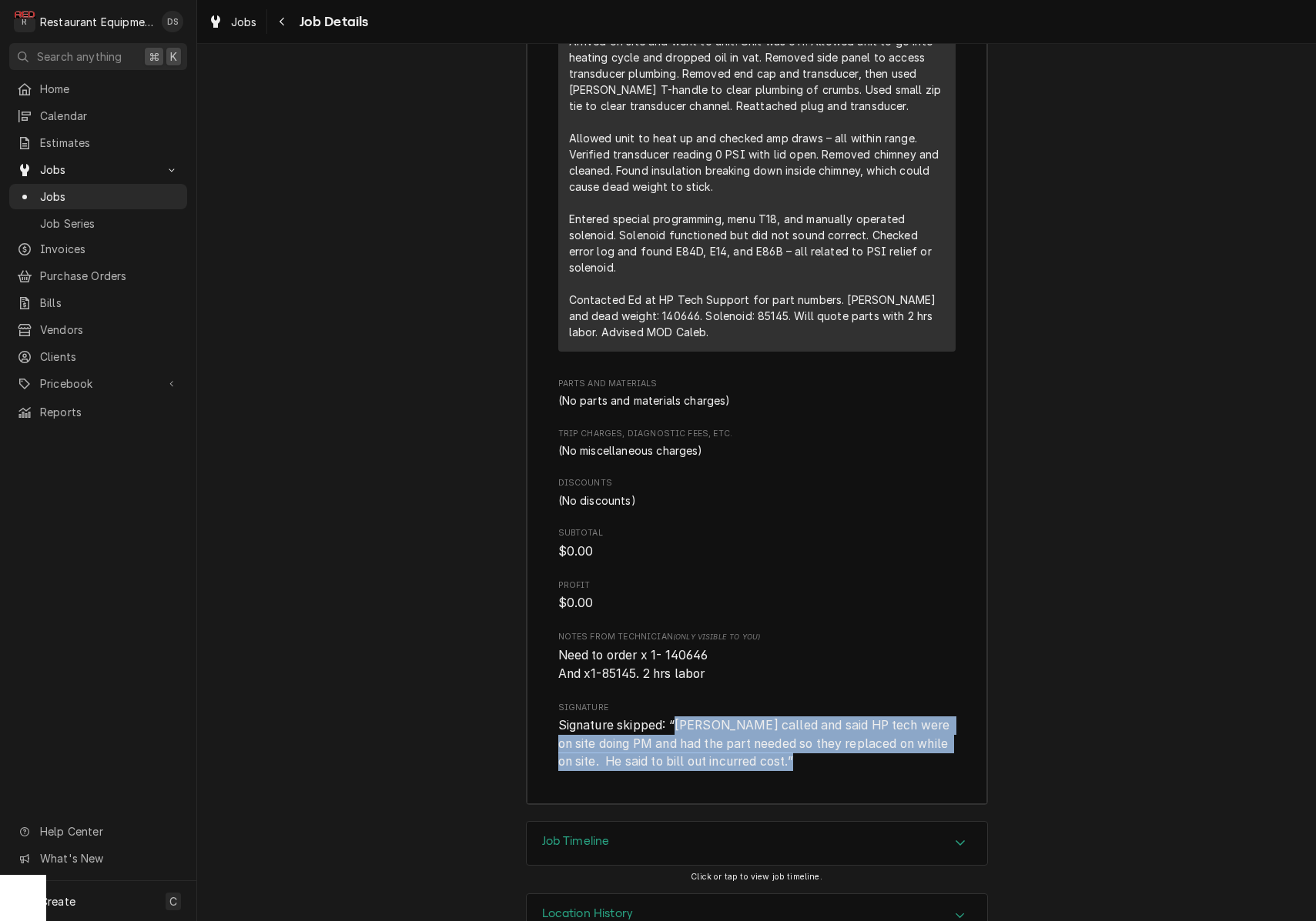
drag, startPoint x: 678, startPoint y: 683, endPoint x: 776, endPoint y: 700, distance: 99.5
click at [778, 726] on span "Signature skipped: “ Dan called and said HP tech were on site doing PM and had …" at bounding box center [756, 744] width 397 height 55
copy span "Signature skipped: “ Dan called and said HP tech were on site doing PM and had …"
click at [281, 22] on icon "Navigate back" at bounding box center [281, 21] width 5 height 8
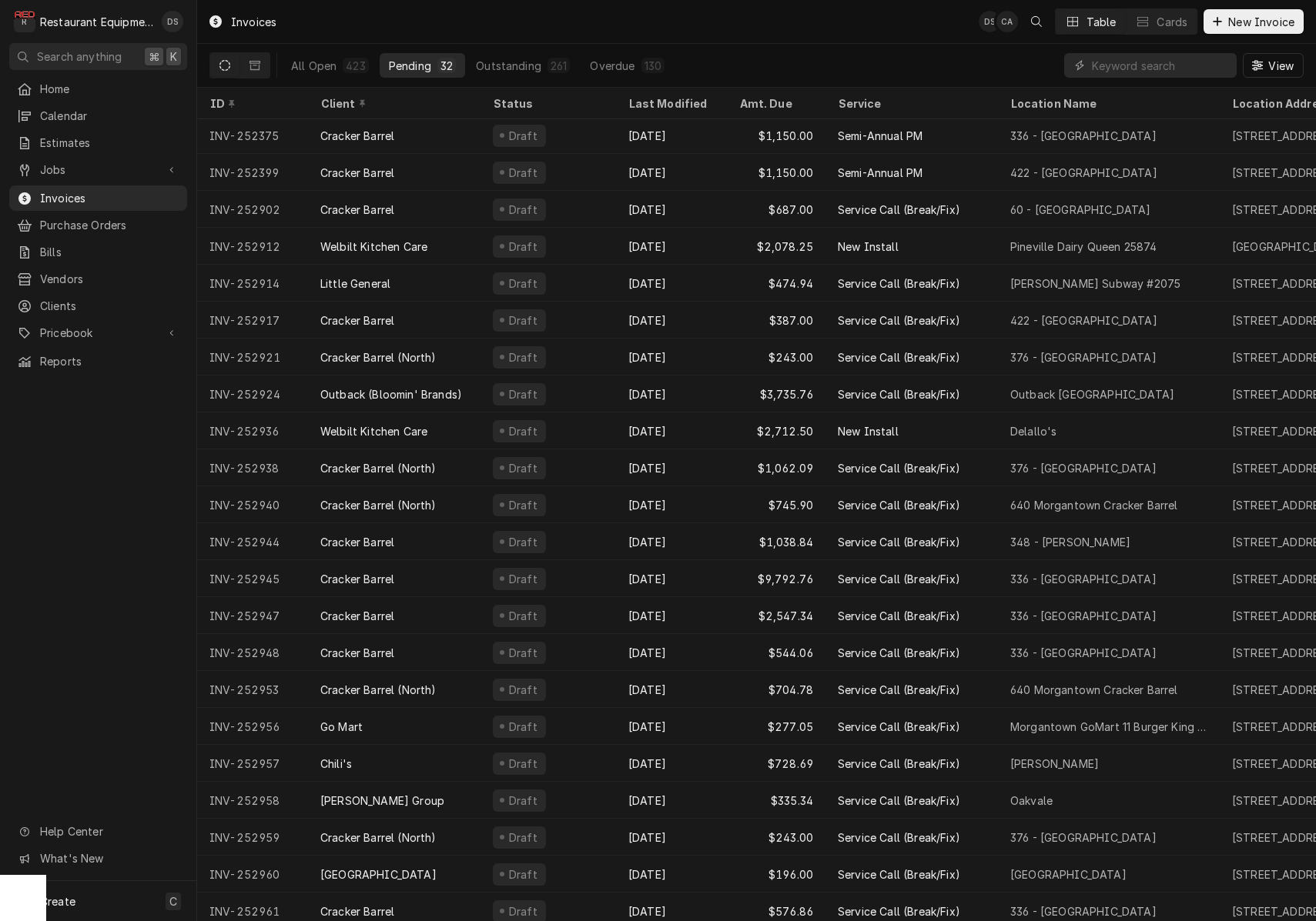
scroll to position [157, 0]
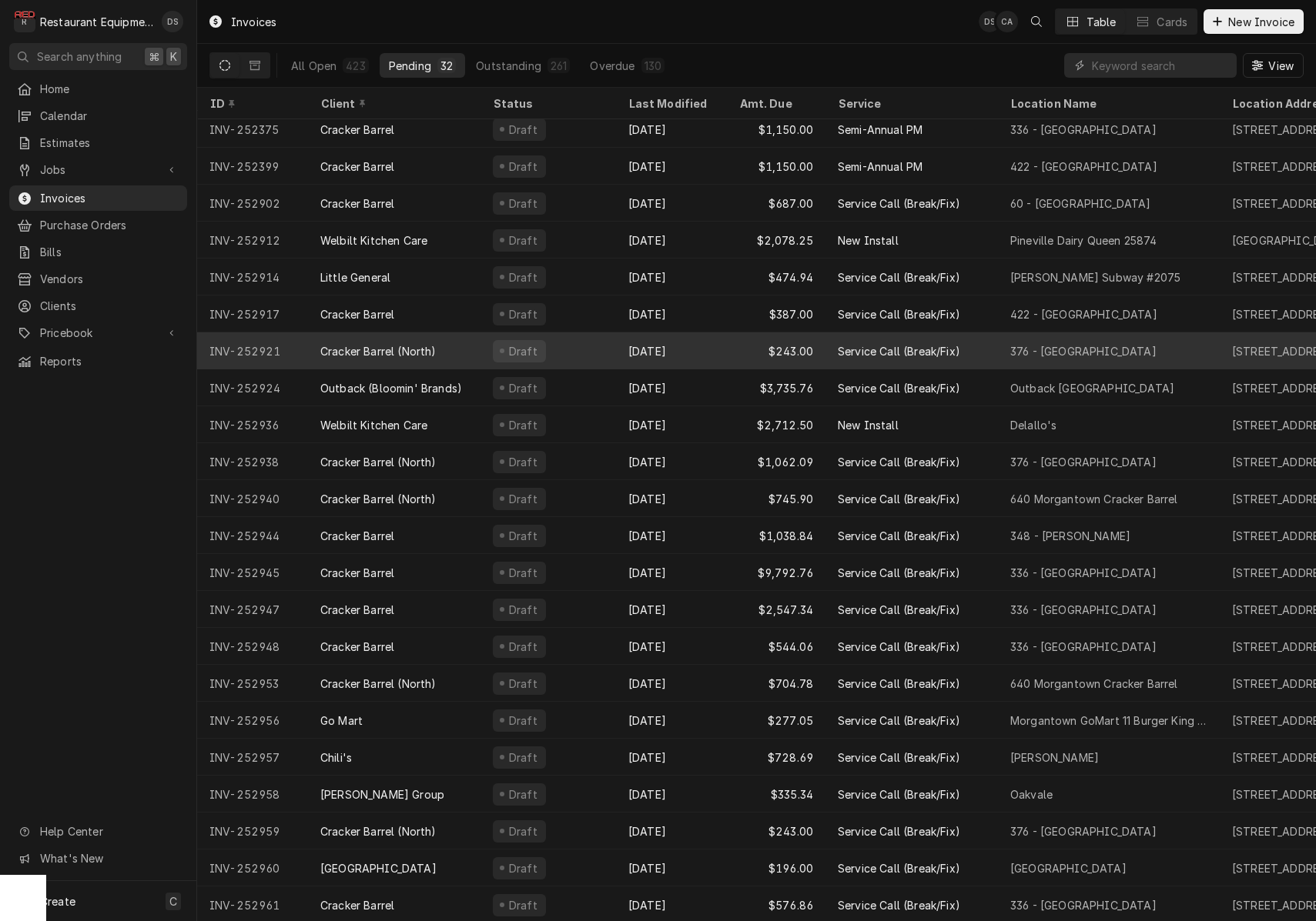
click at [704, 347] on div "[DATE]" at bounding box center [671, 351] width 111 height 37
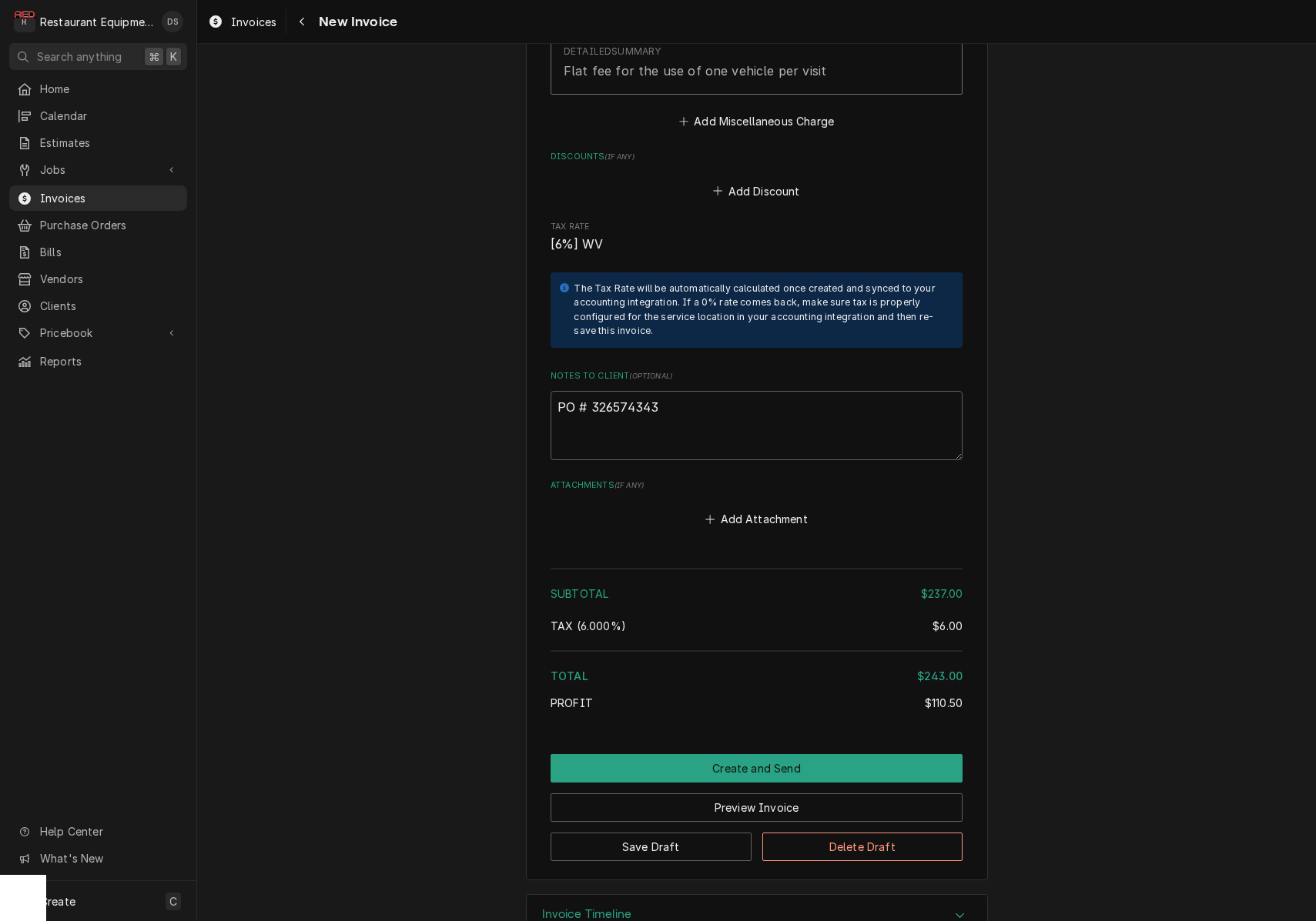
scroll to position [2915, 0]
drag, startPoint x: 668, startPoint y: 367, endPoint x: 593, endPoint y: 367, distance: 75.0
click at [593, 392] on textarea "PO # 326574343" at bounding box center [756, 427] width 411 height 70
type textarea "x"
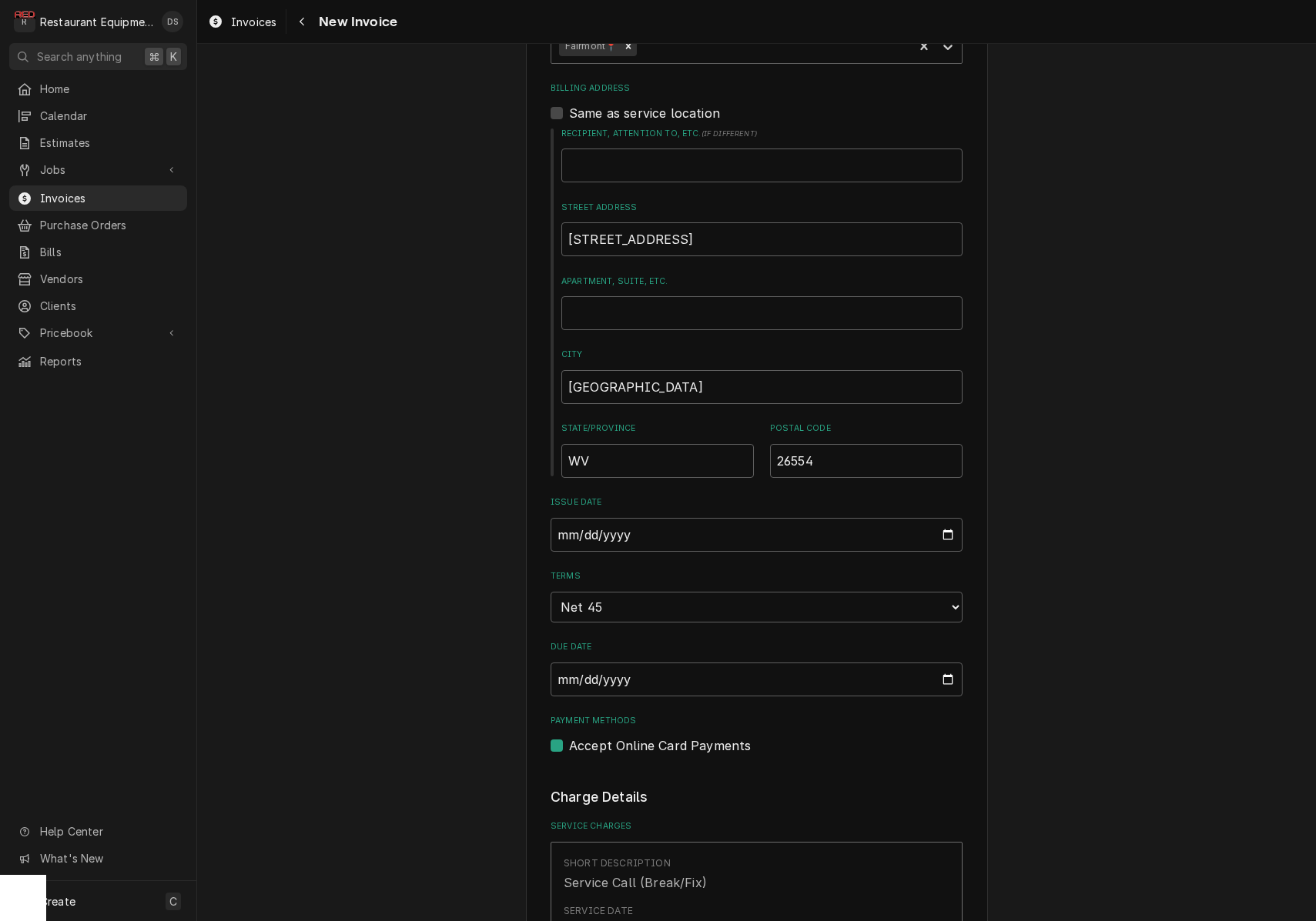
scroll to position [553, 0]
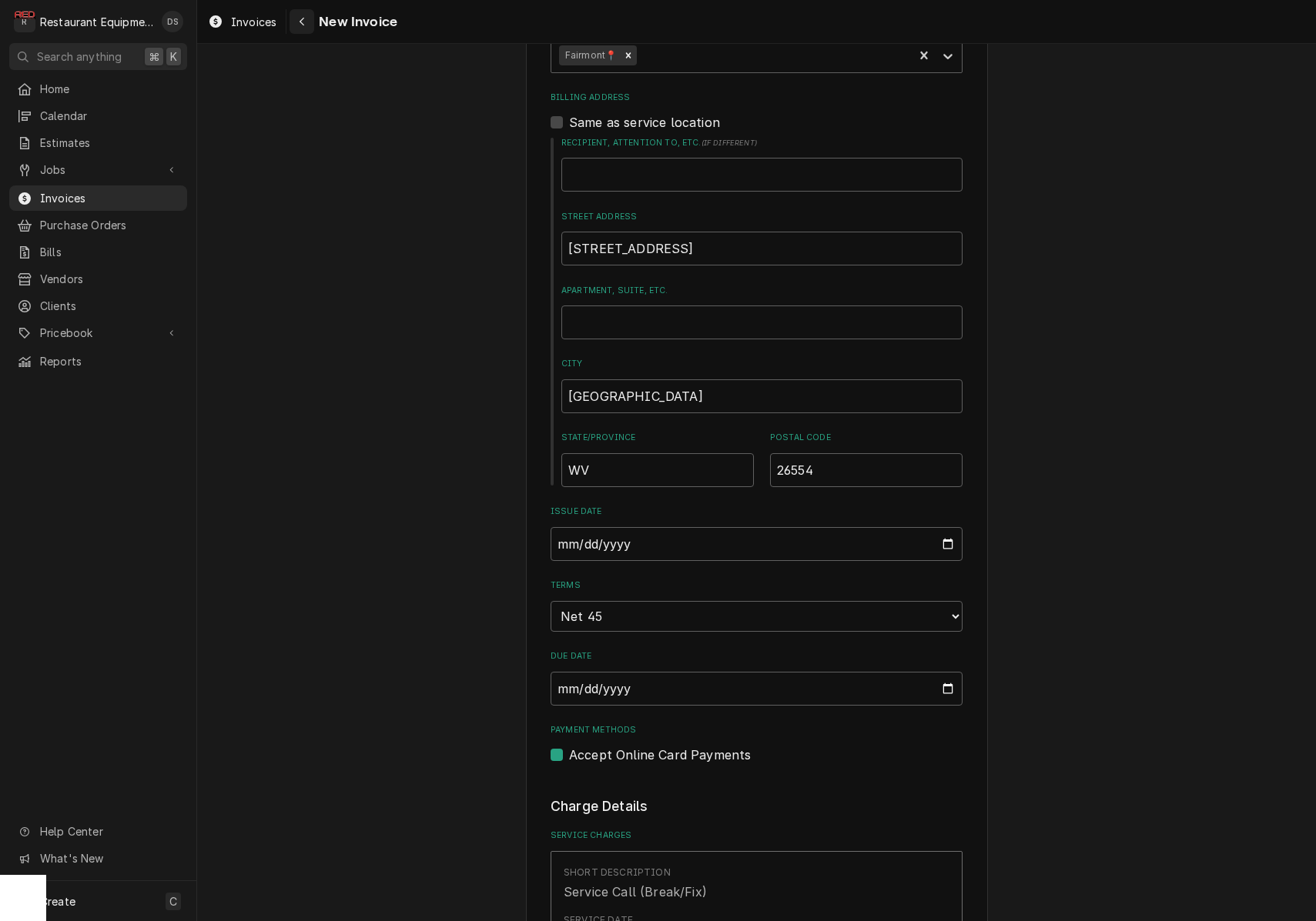
click at [312, 21] on button "Navigate back" at bounding box center [302, 21] width 25 height 25
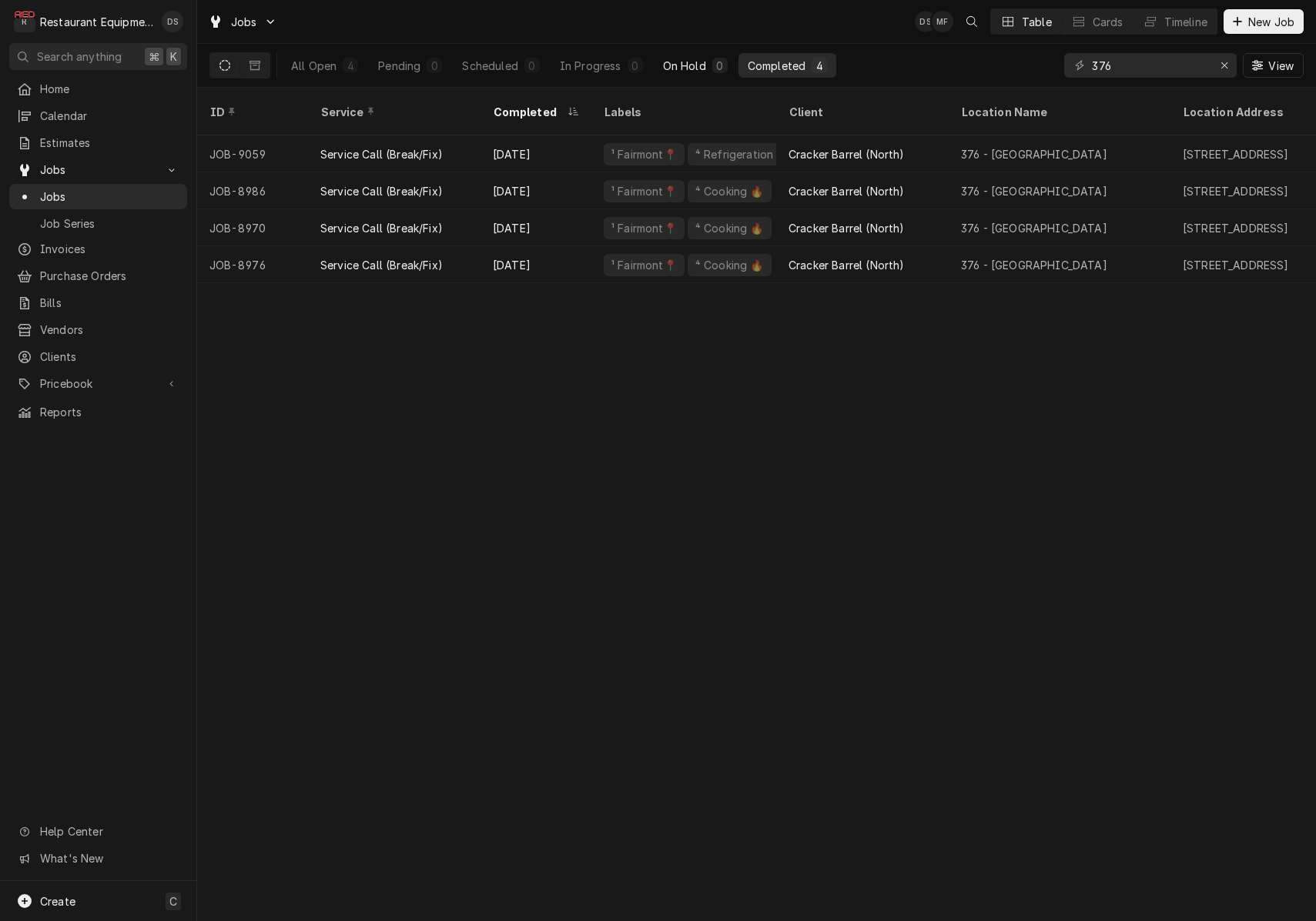
click at [677, 59] on div "On Hold" at bounding box center [684, 66] width 43 height 16
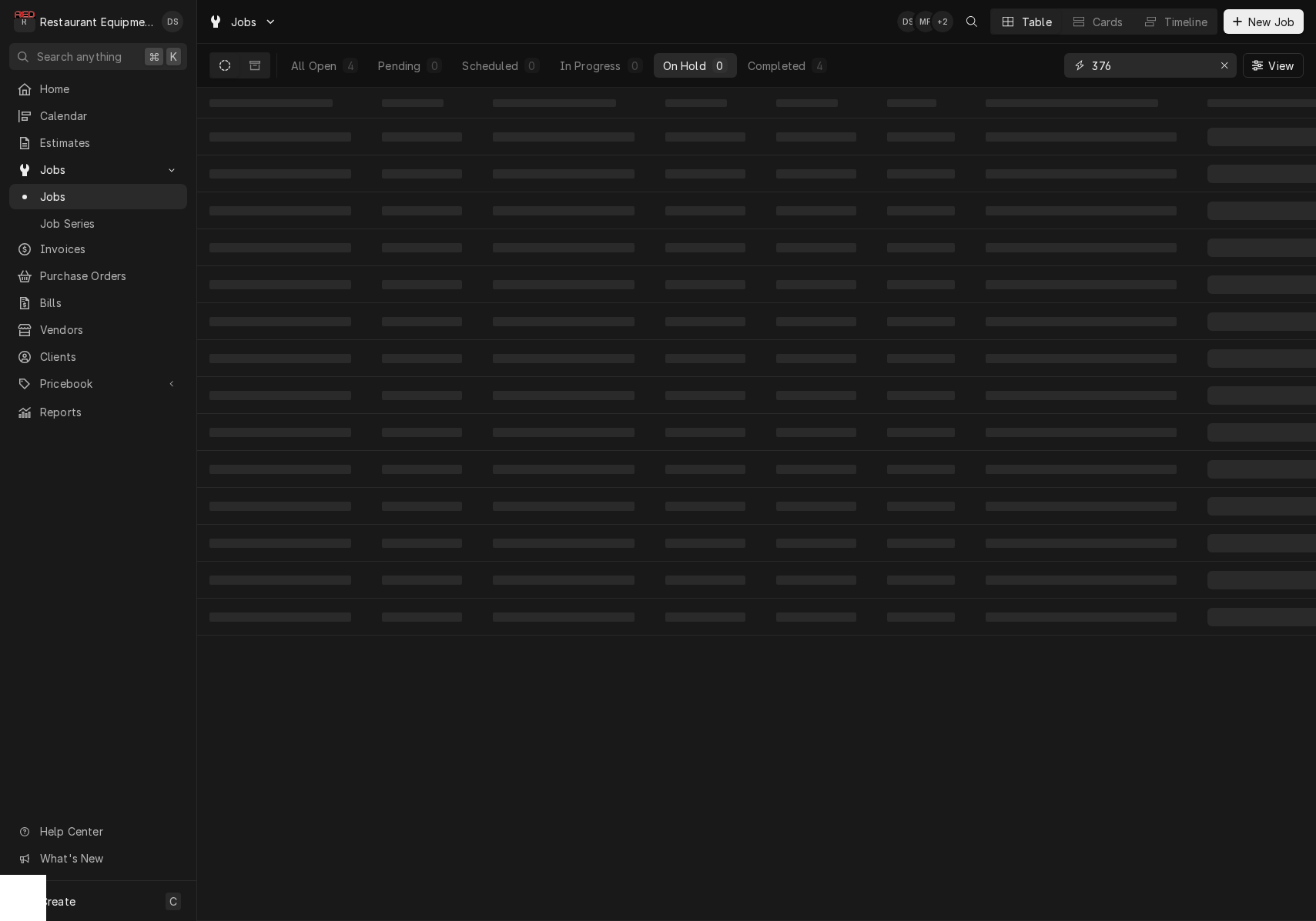
drag, startPoint x: 1165, startPoint y: 65, endPoint x: 1022, endPoint y: 50, distance: 143.8
click at [1023, 50] on div "All Open 4 Pending 0 Scheduled 0 In Progress 0 On Hold 0 Completed 4 376 View" at bounding box center [756, 65] width 1094 height 43
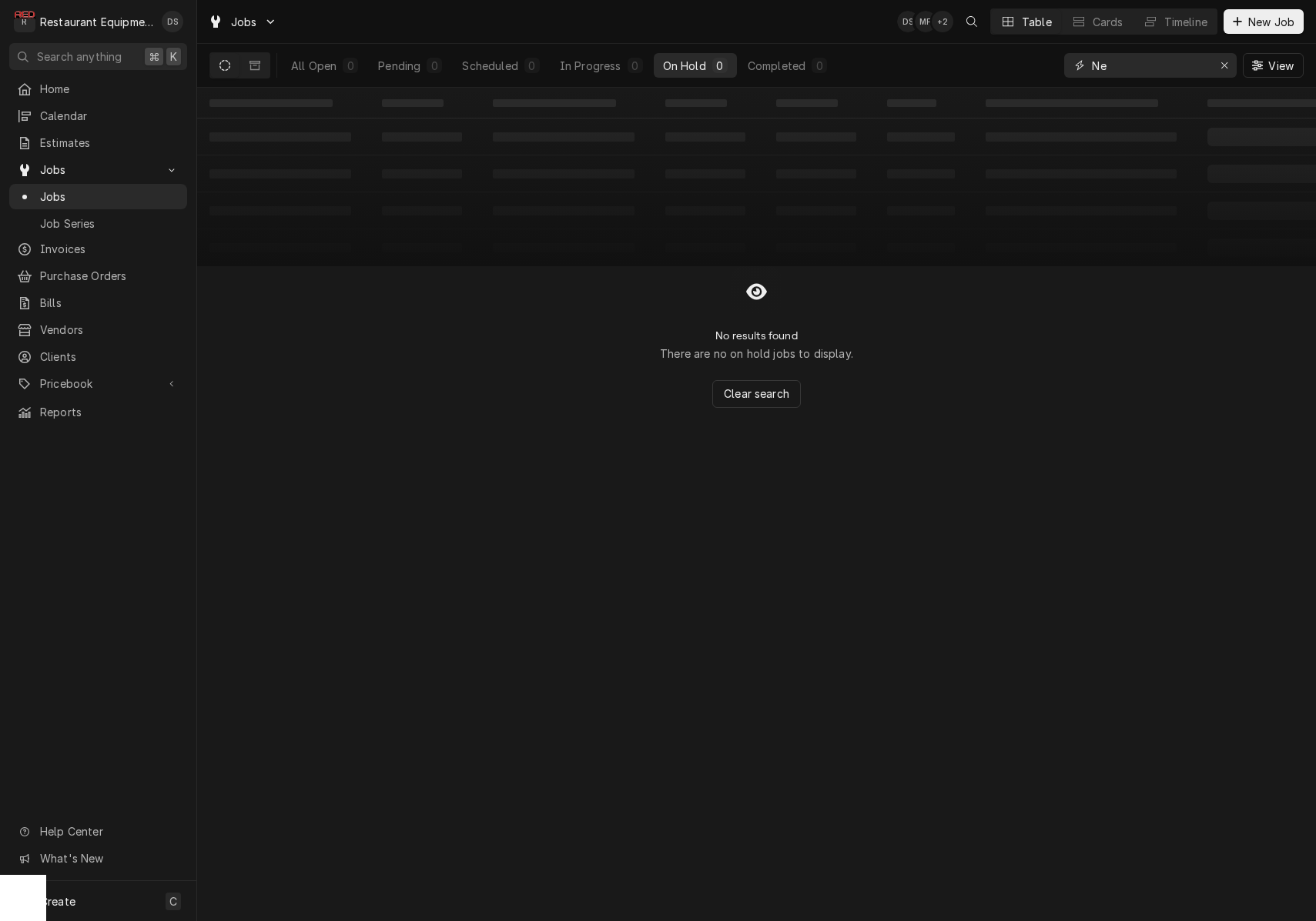
type input "N"
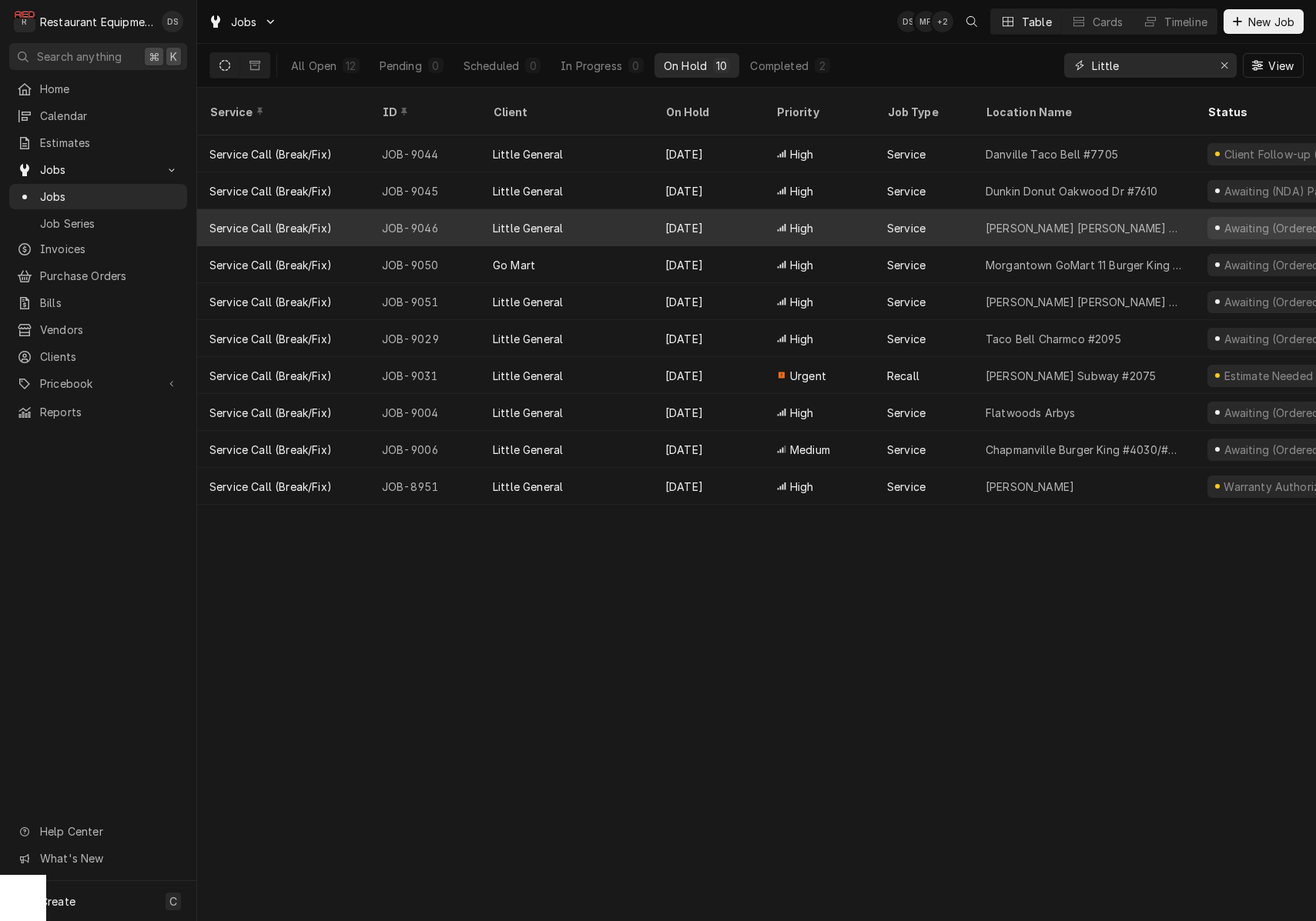
type input "Little"
click at [1085, 209] on div "[PERSON_NAME] [PERSON_NAME] # 2420" at bounding box center [1084, 227] width 222 height 37
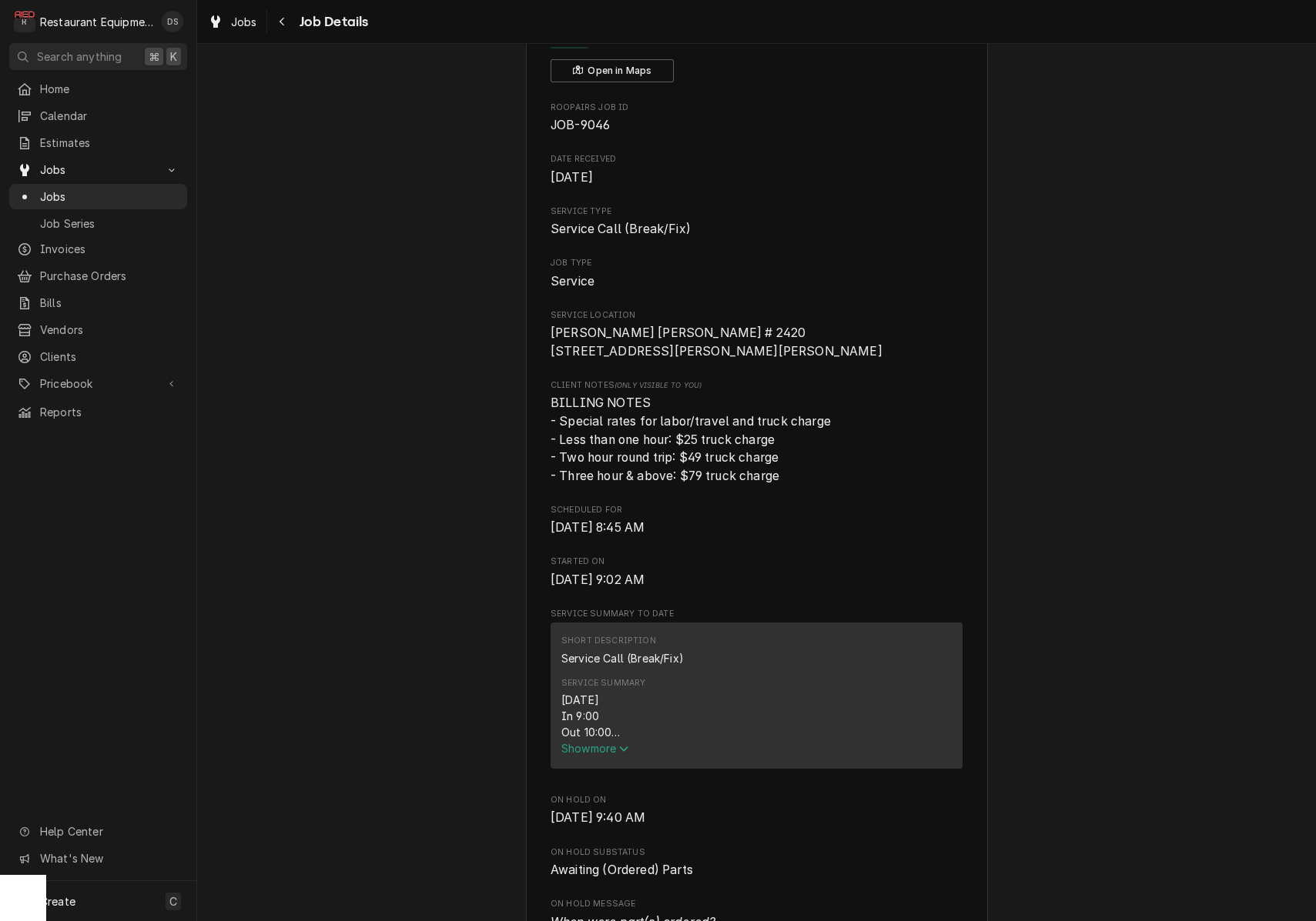
scroll to position [385, 0]
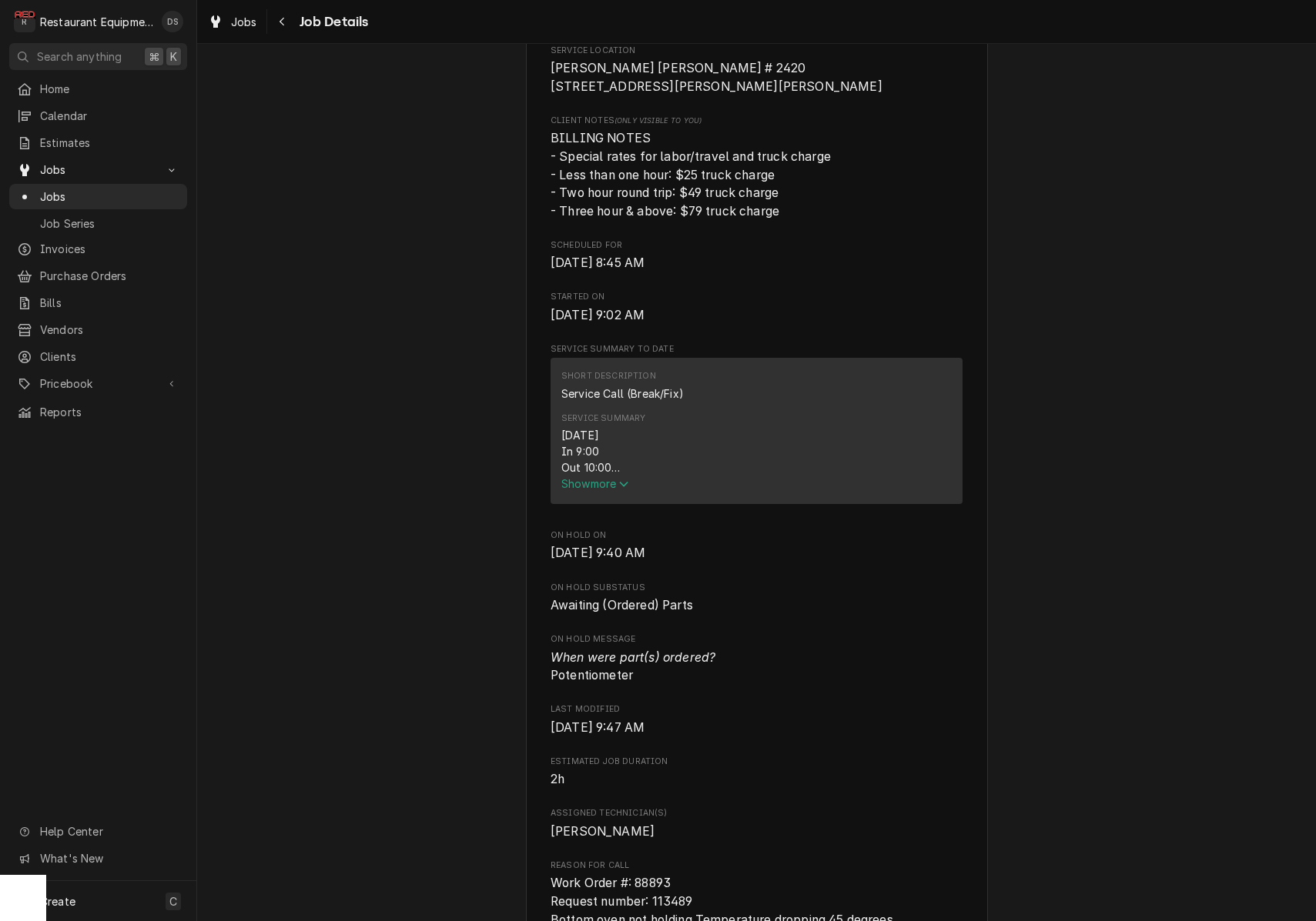
click at [604, 477] on span "Show more" at bounding box center [595, 484] width 68 height 13
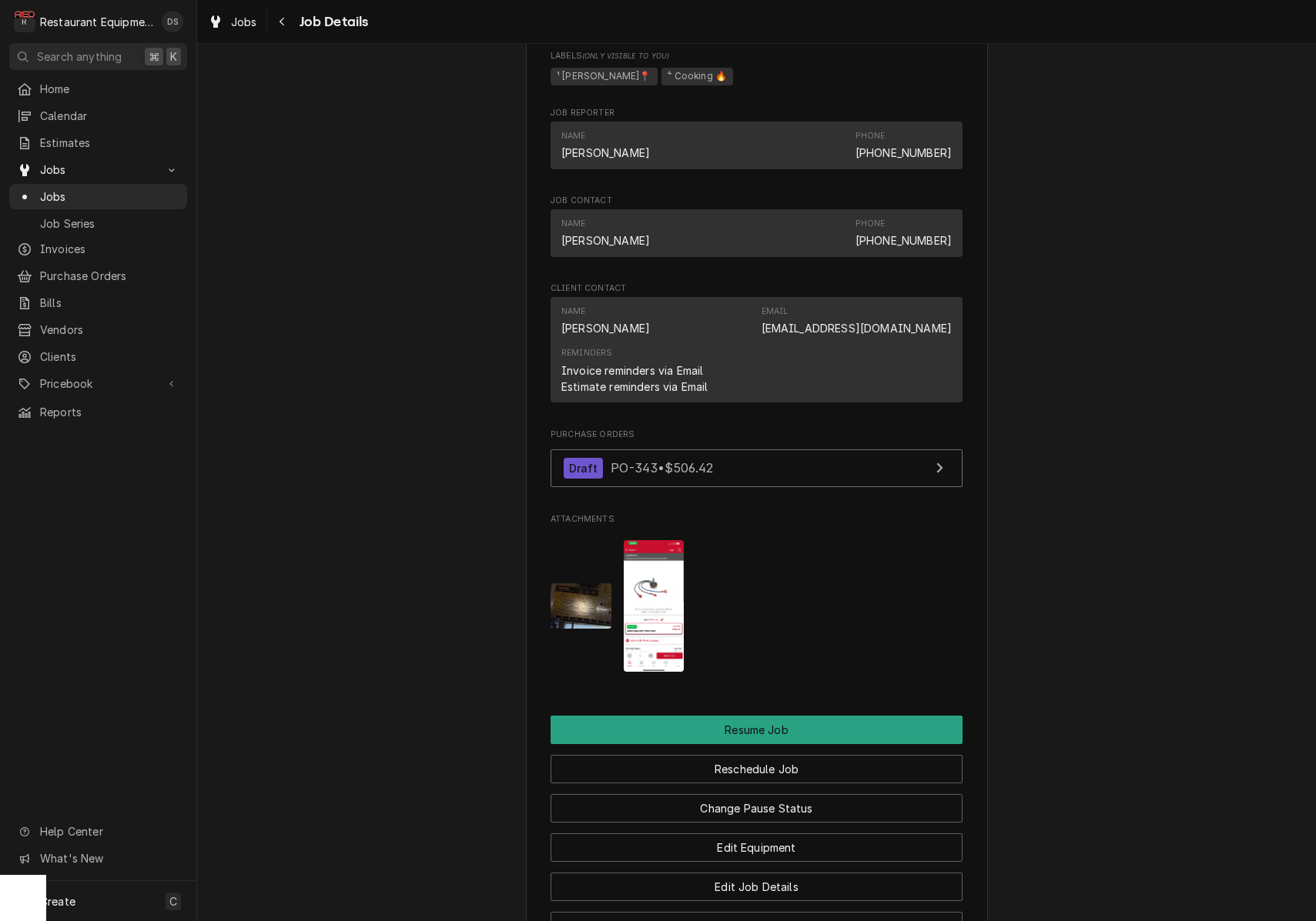
scroll to position [1673, 0]
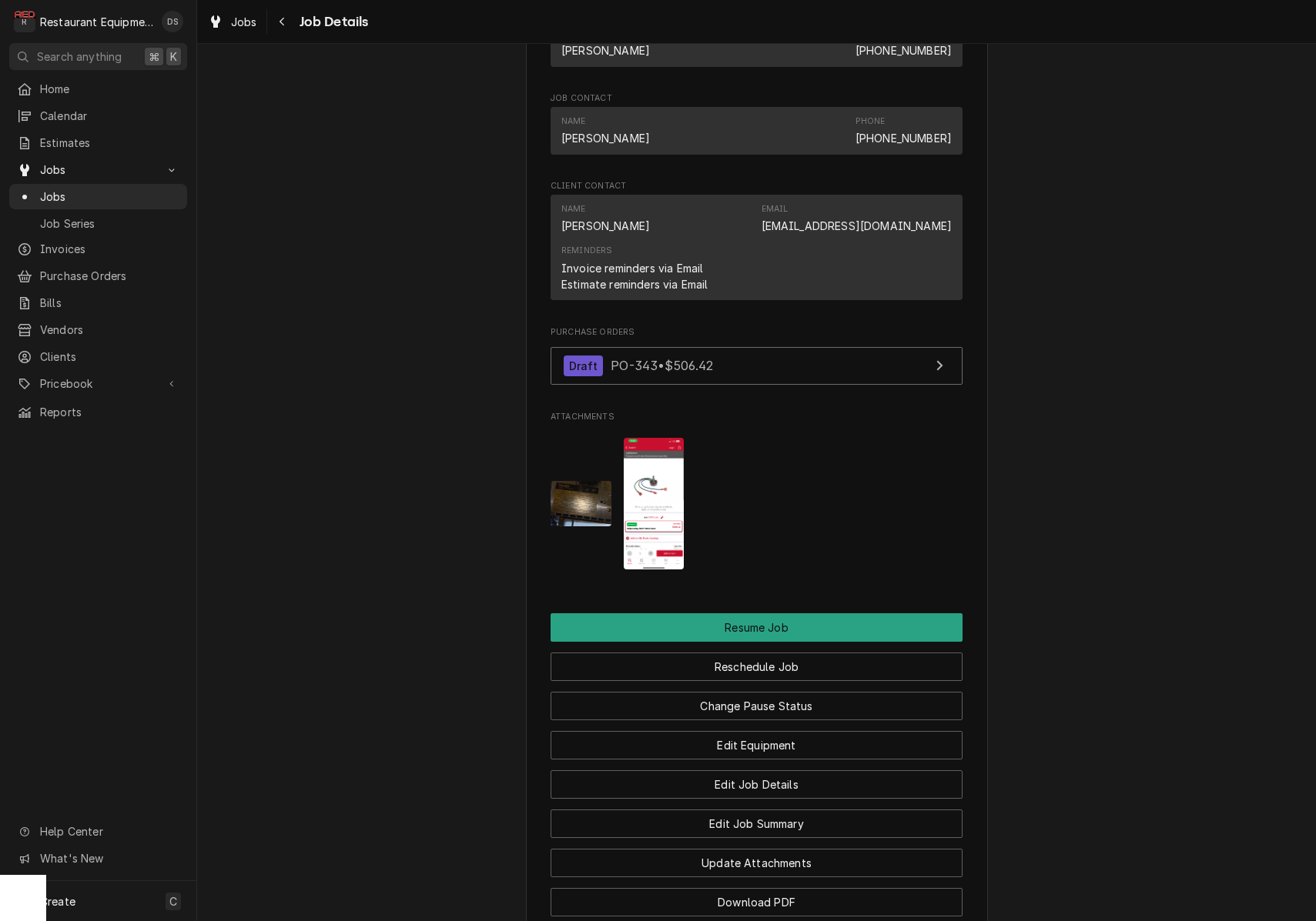
click at [584, 481] on img "Attachments" at bounding box center [581, 504] width 60 height 46
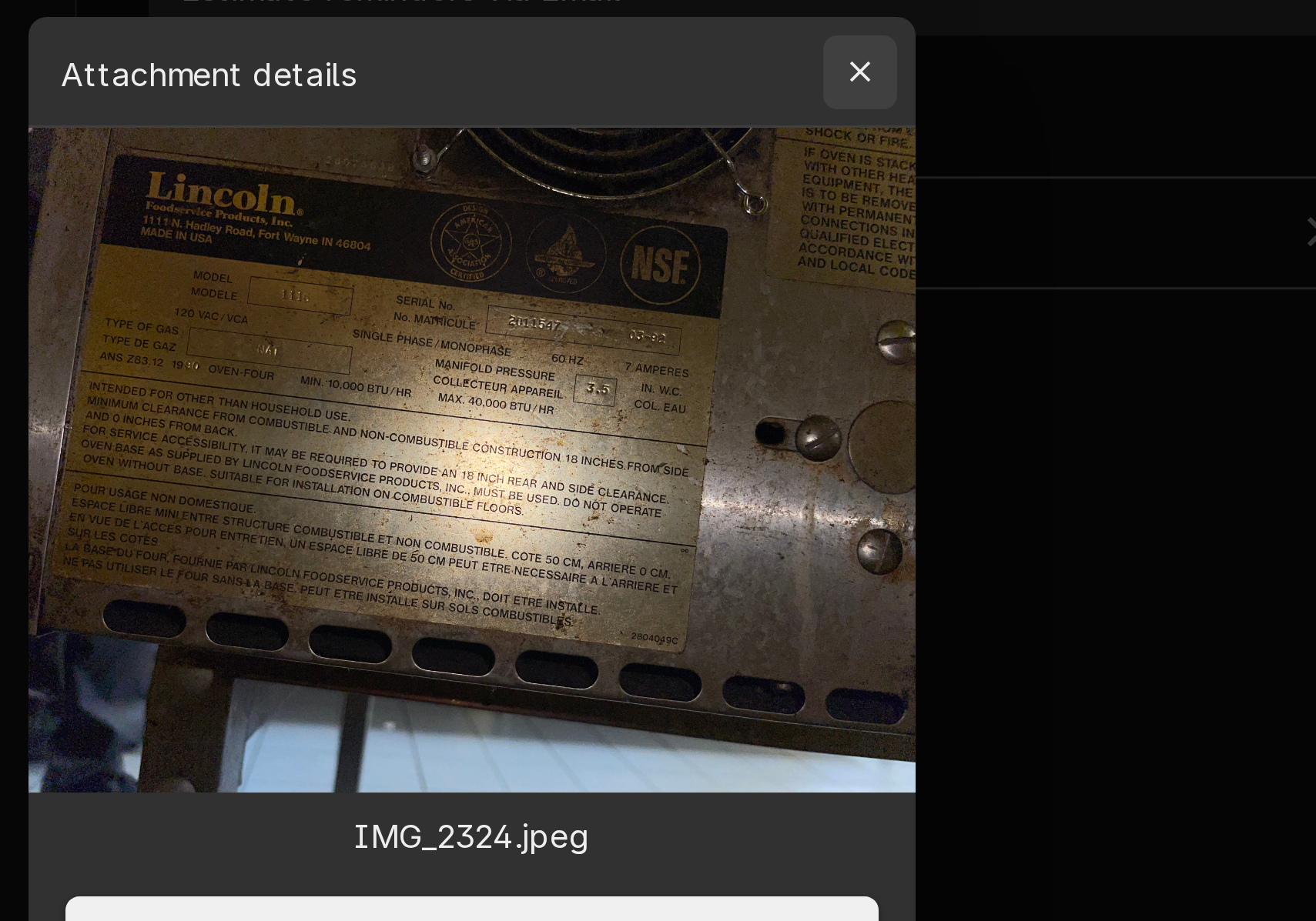
click at [780, 305] on div "button" at bounding box center [787, 312] width 16 height 16
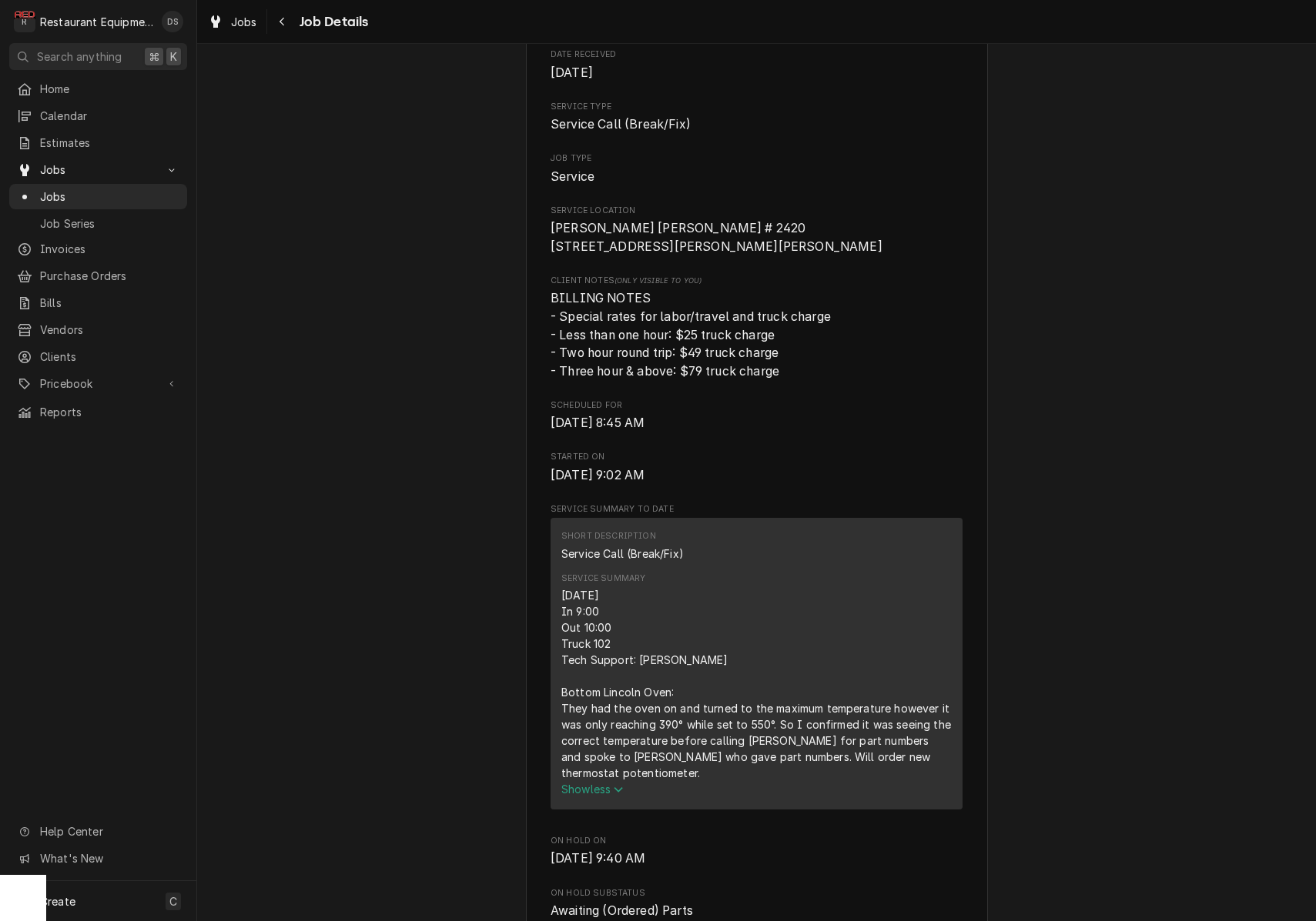
scroll to position [216, 0]
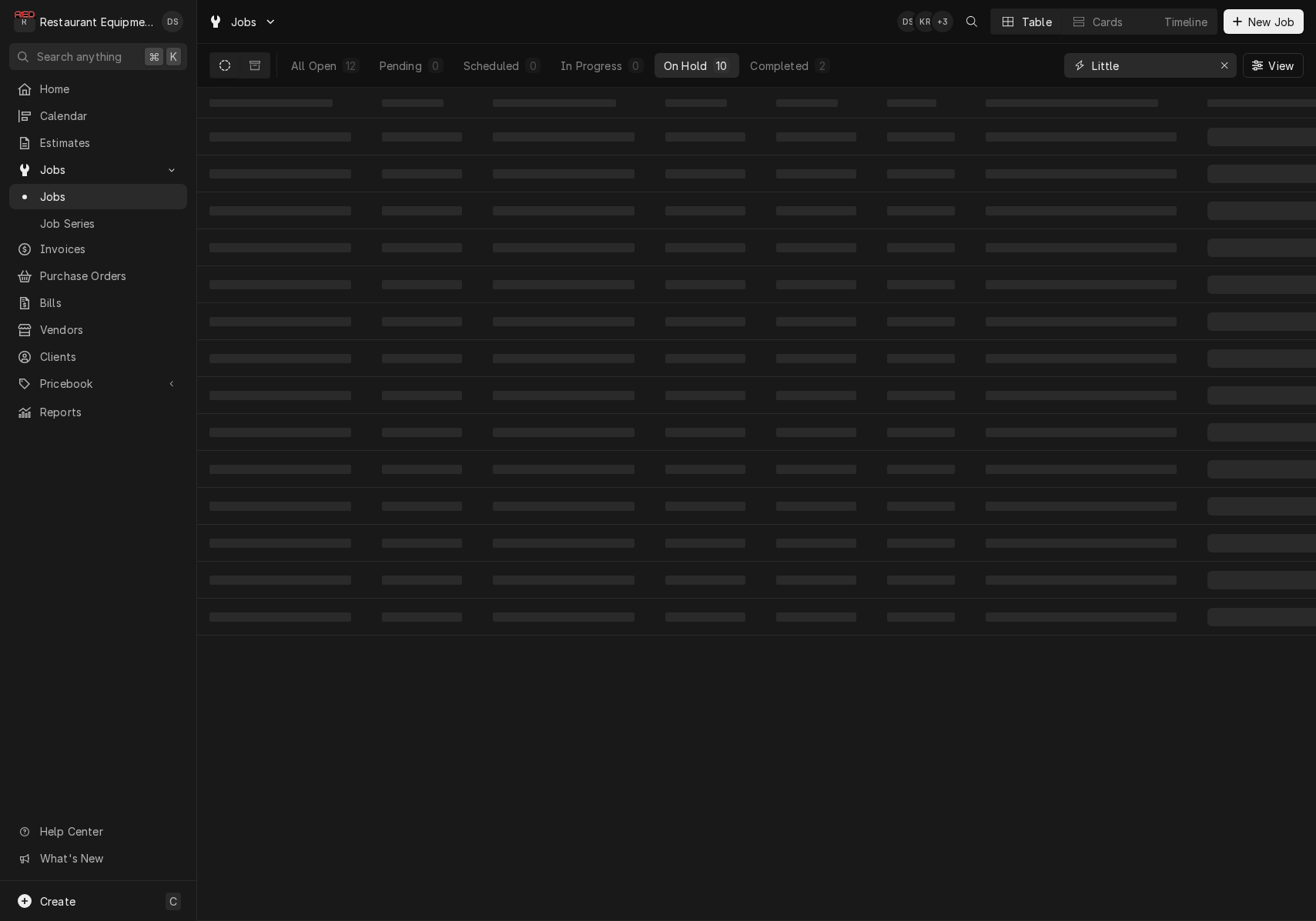
click at [1170, 65] on input "Little" at bounding box center [1149, 65] width 115 height 25
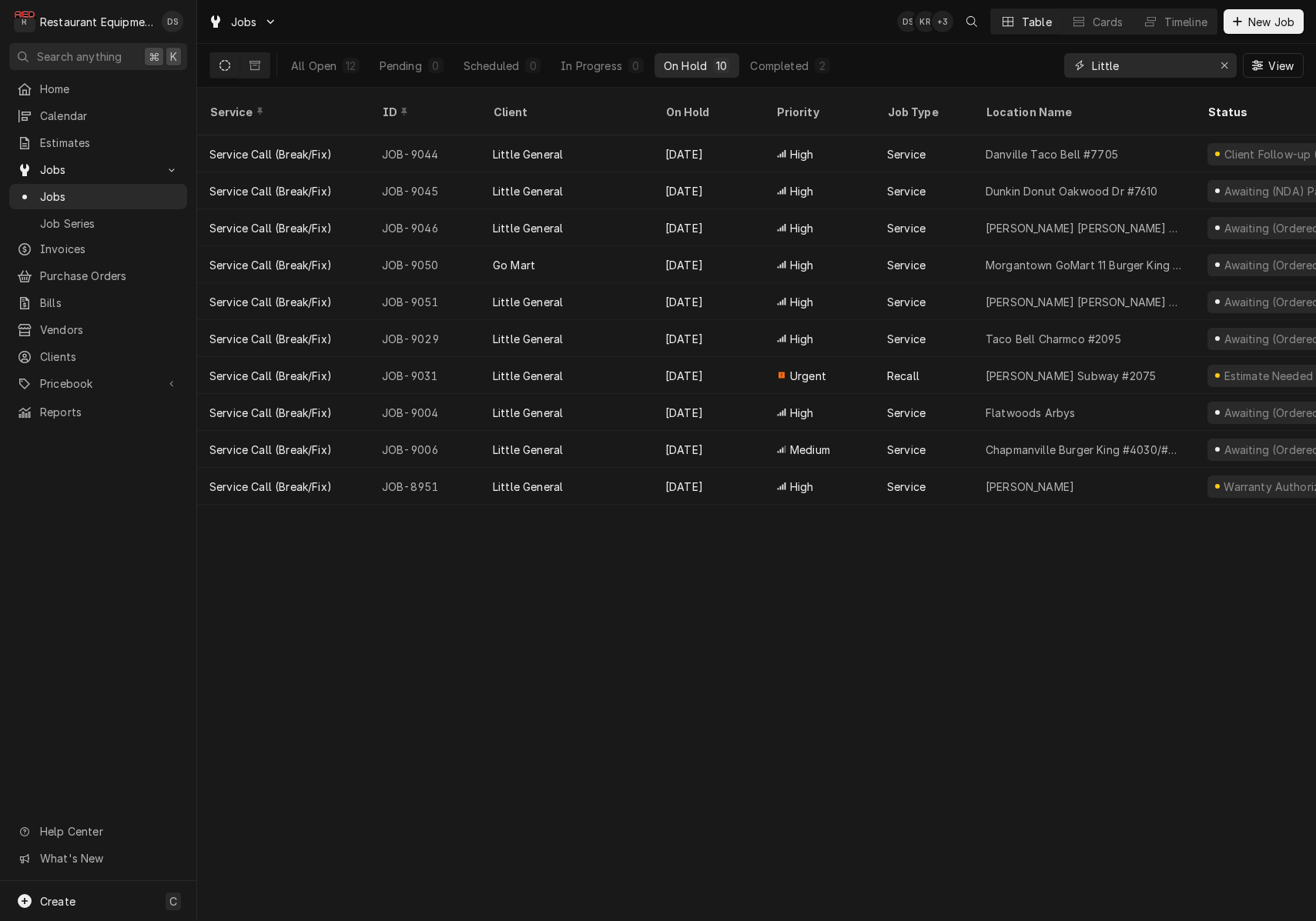
click at [1170, 65] on input "Little" at bounding box center [1149, 65] width 115 height 25
type input "9007"
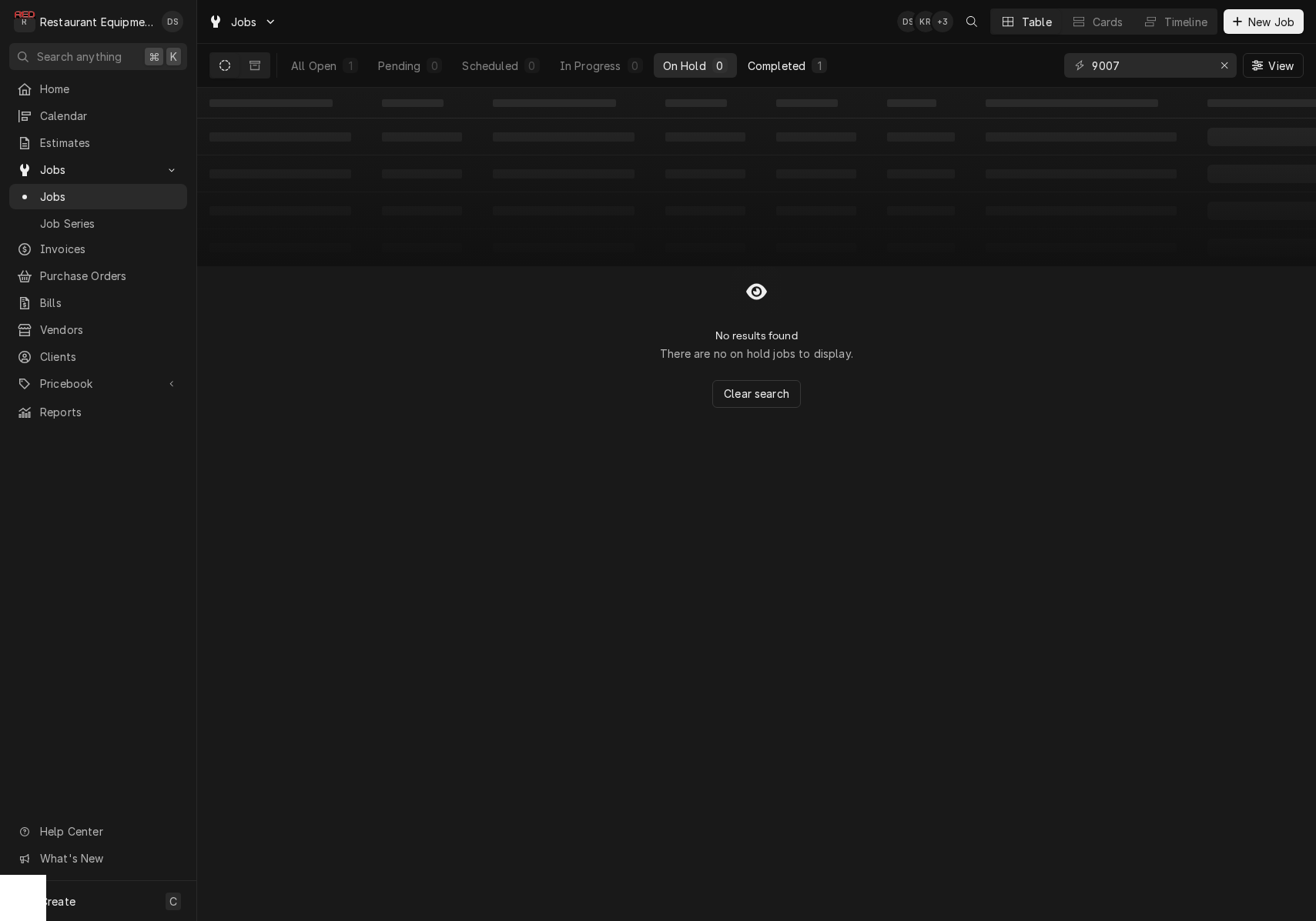
click at [778, 58] on div "Completed" at bounding box center [776, 66] width 58 height 16
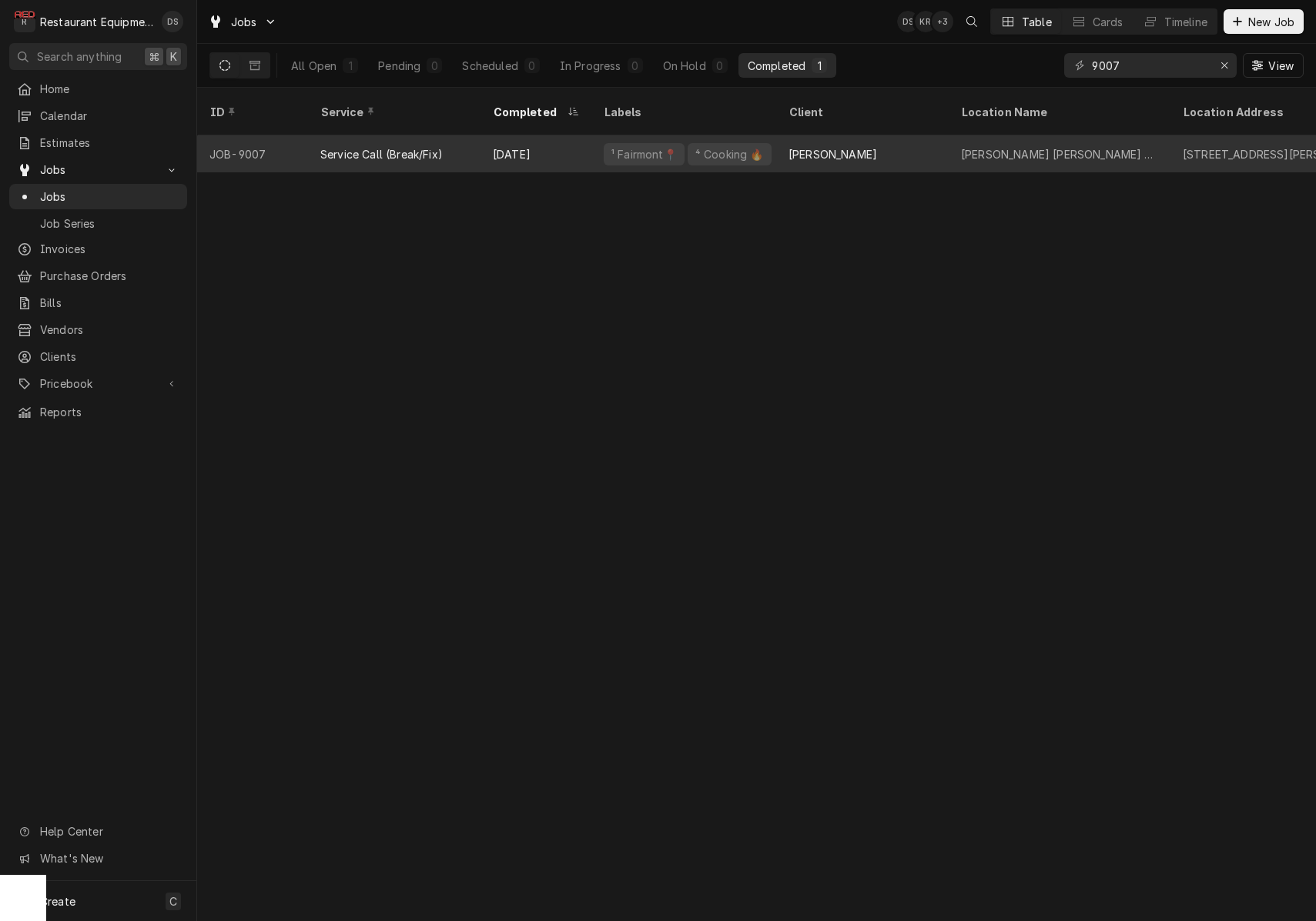
click at [934, 144] on div "Bob Evans" at bounding box center [862, 154] width 172 height 37
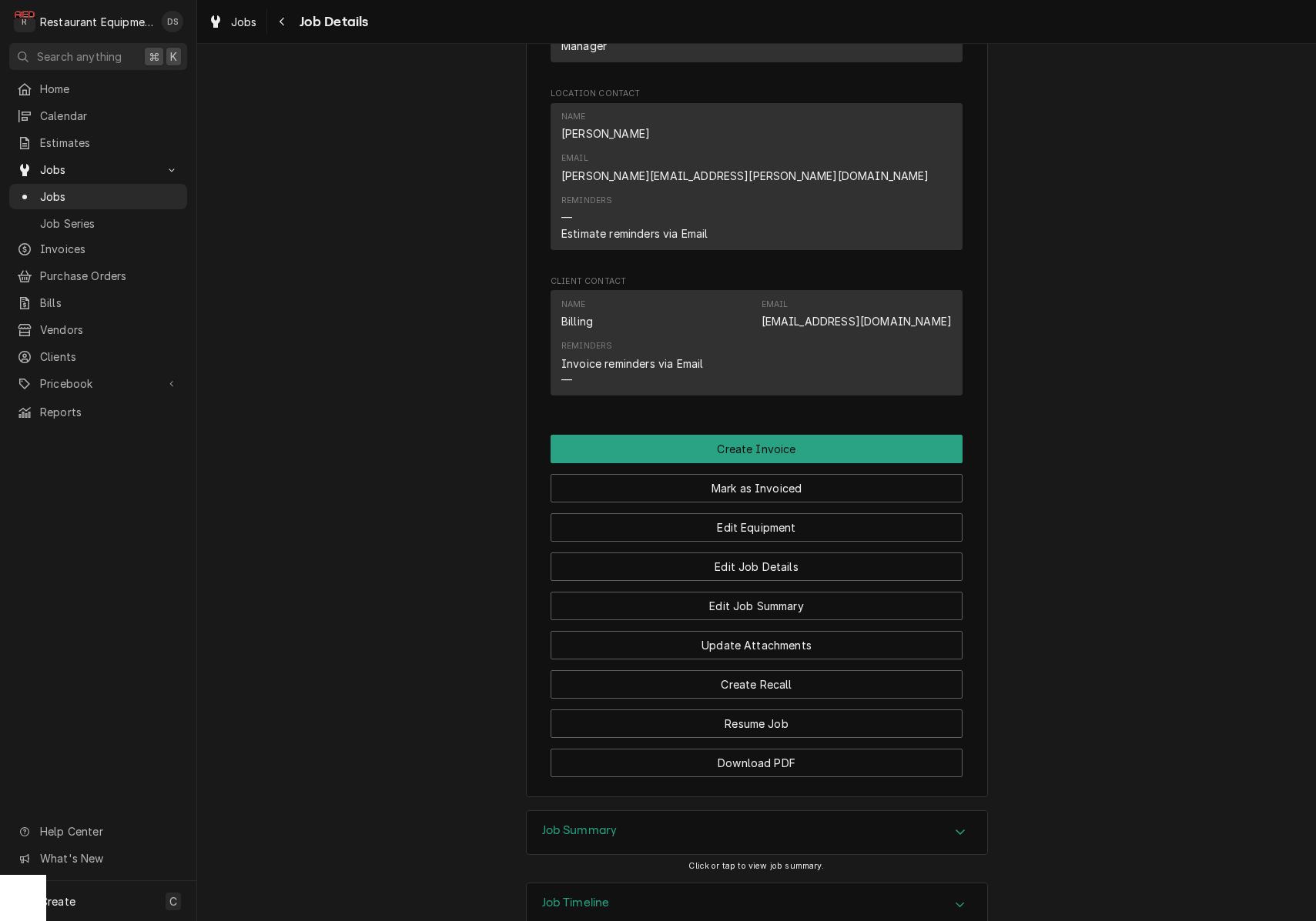
drag, startPoint x: 696, startPoint y: 717, endPoint x: 703, endPoint y: 704, distance: 14.8
click at [695, 811] on div "Job Summary" at bounding box center [757, 832] width 460 height 43
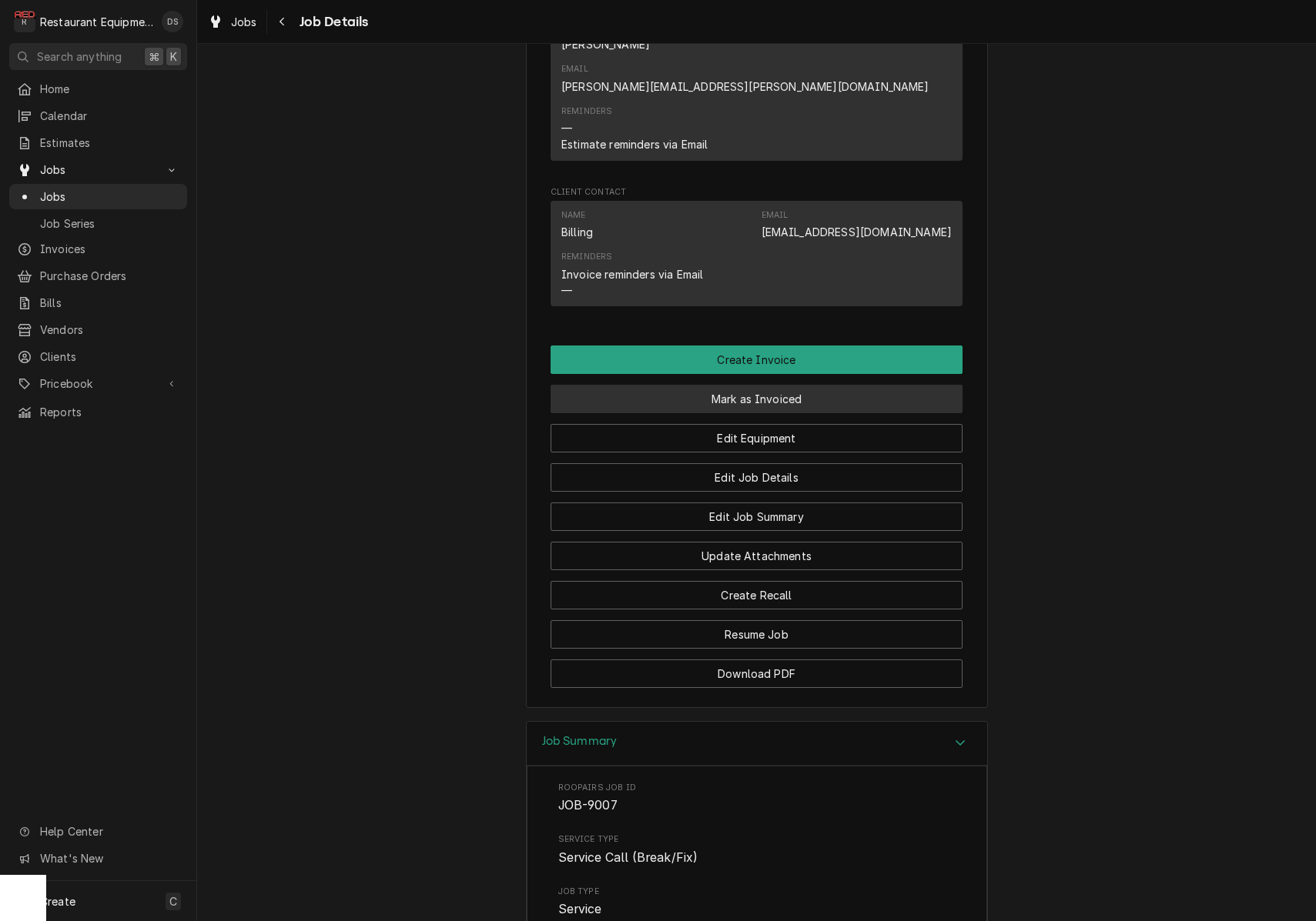
scroll to position [1253, 0]
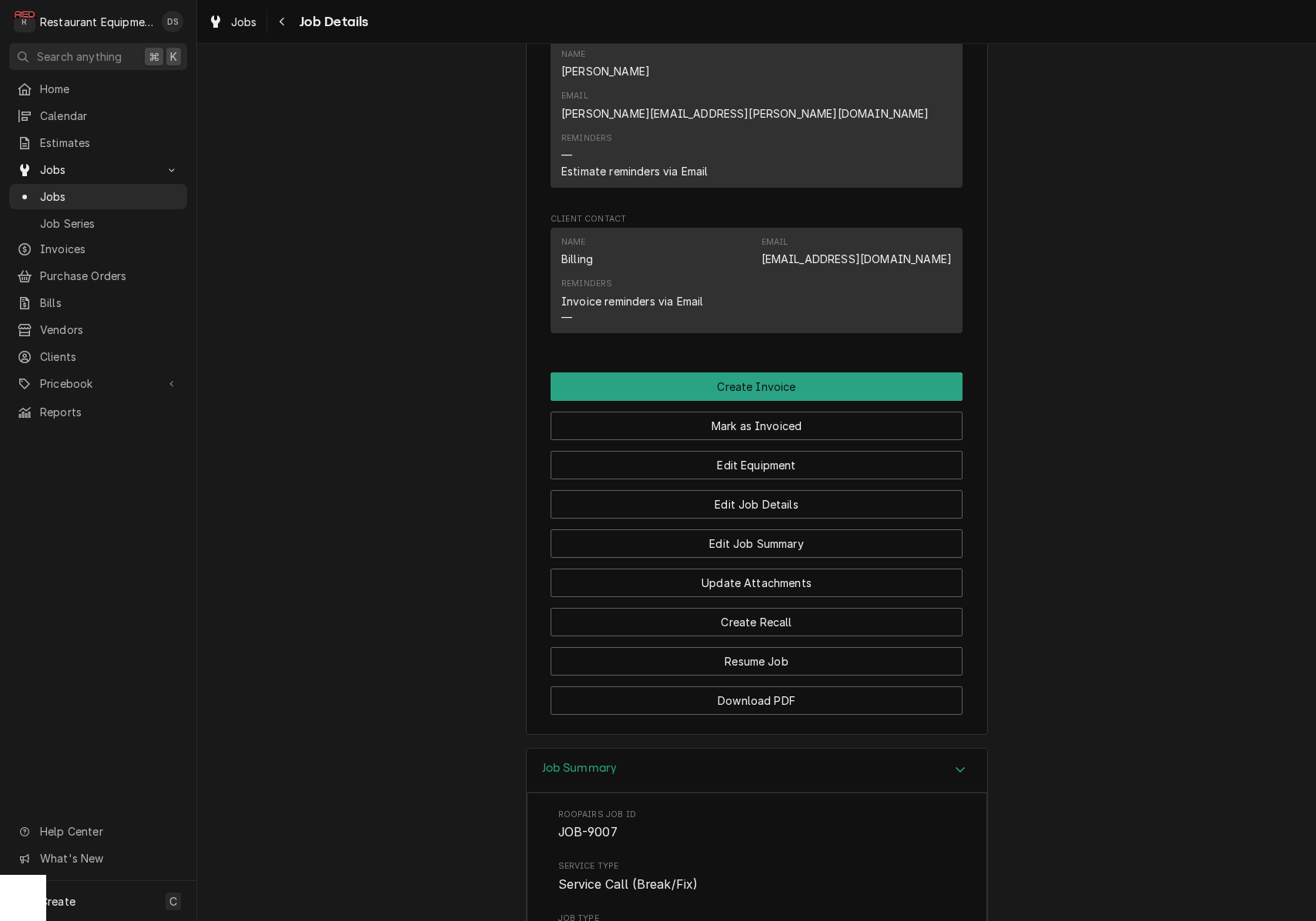
click at [760, 411] on button "Mark as Invoiced" at bounding box center [756, 425] width 411 height 28
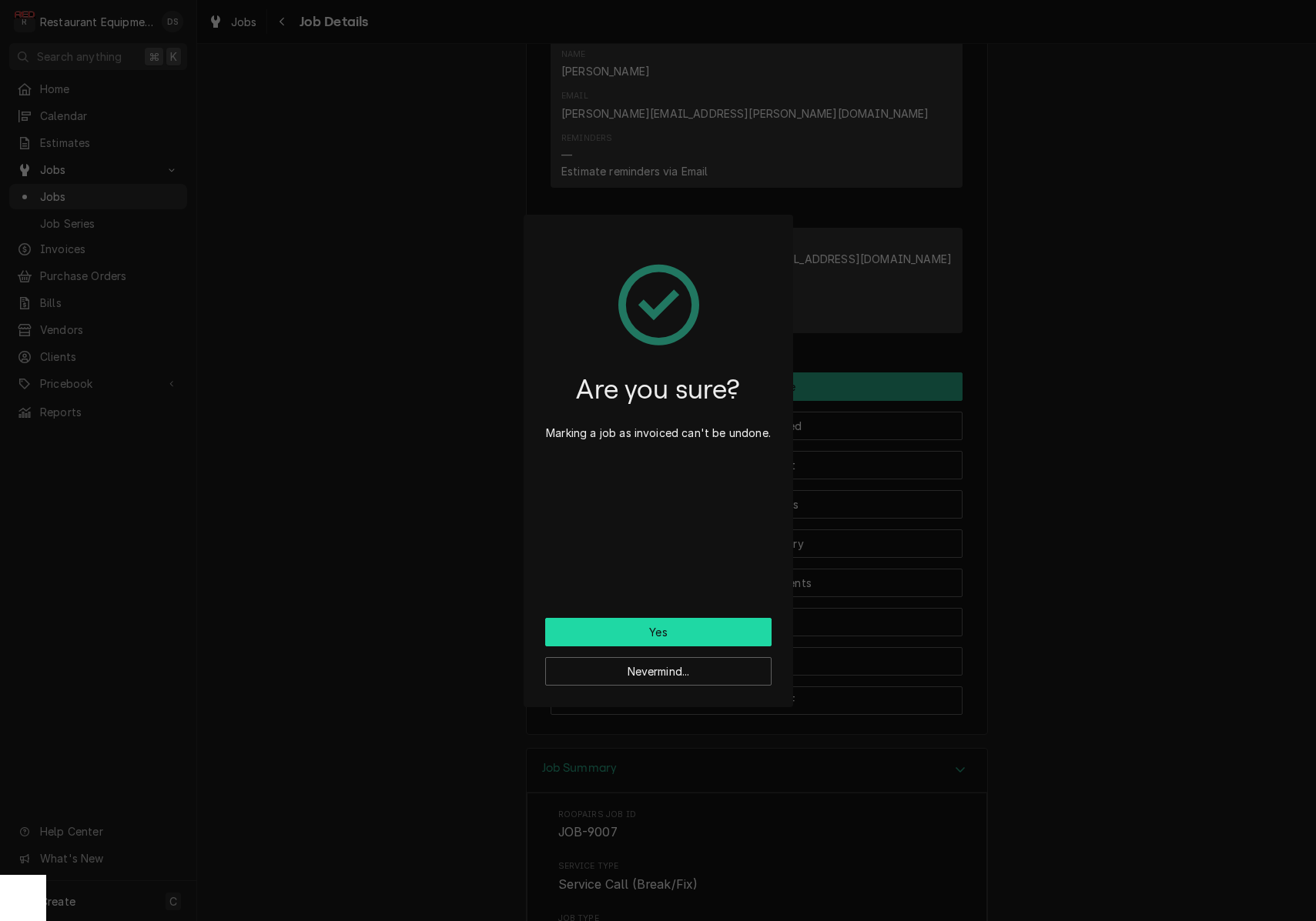
click at [654, 627] on button "Yes" at bounding box center [658, 632] width 226 height 28
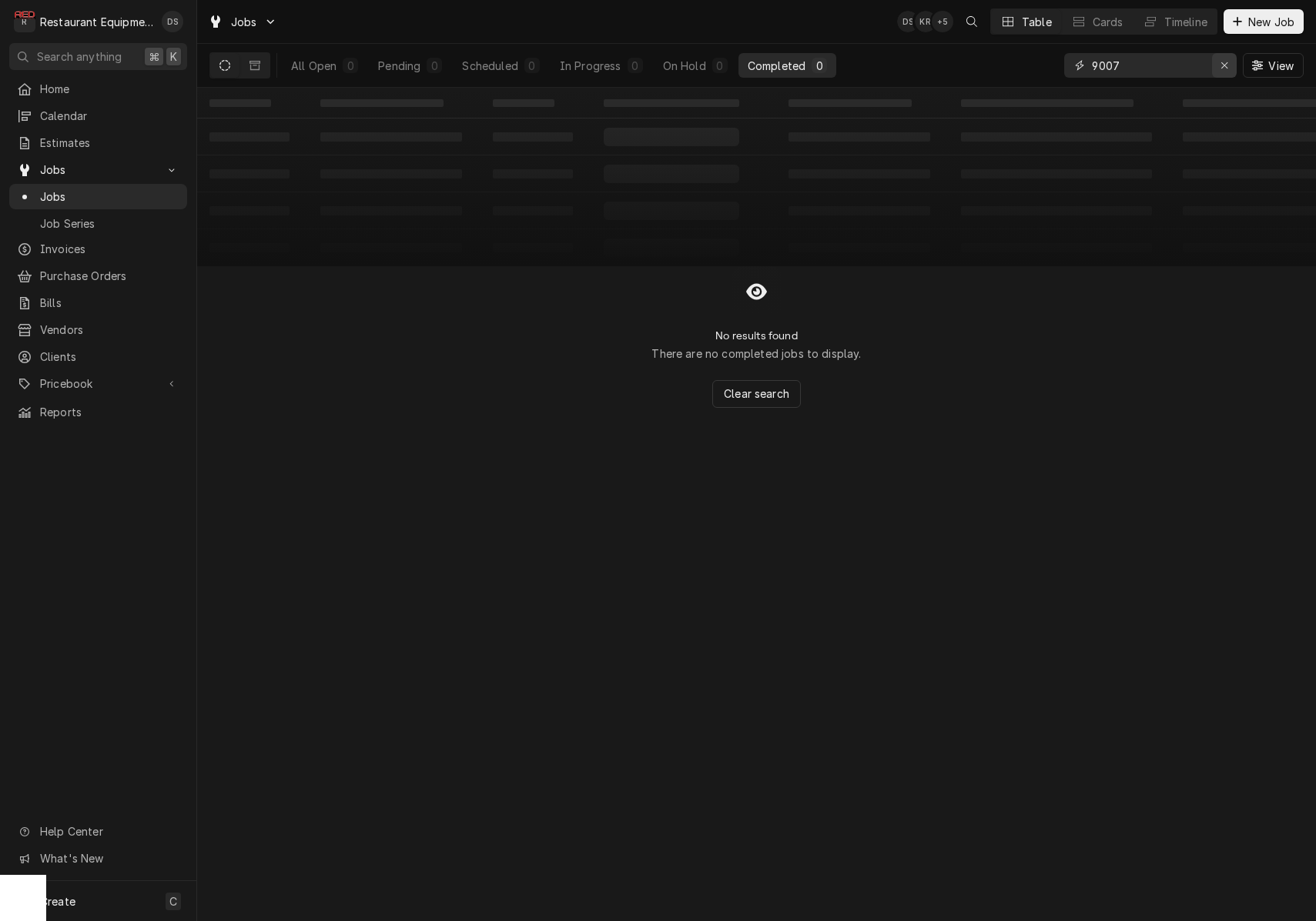
click at [1227, 65] on div "Erase input" at bounding box center [1223, 65] width 16 height 16
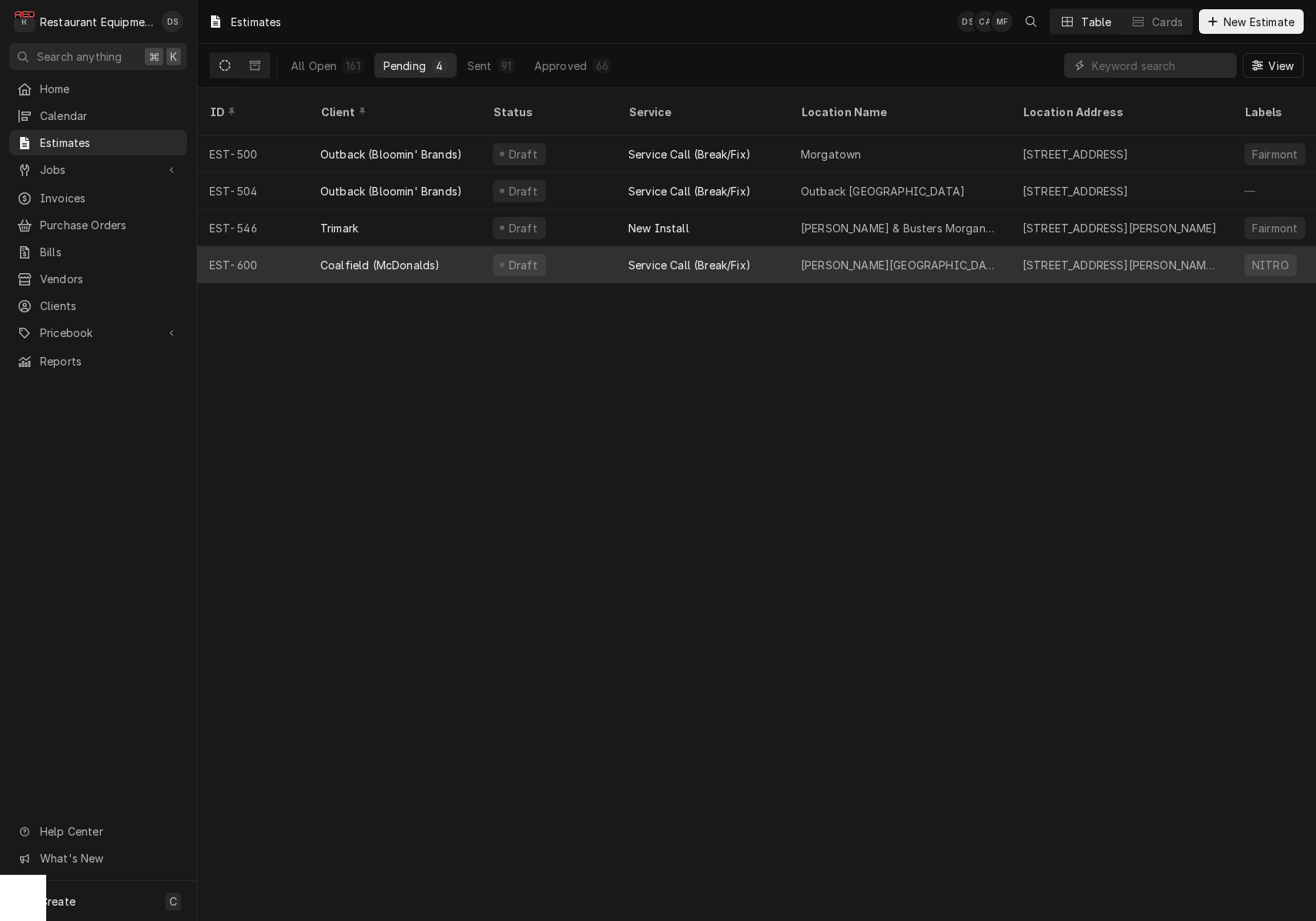
click at [455, 247] on div "Coalfield (McDonalds)" at bounding box center [394, 265] width 172 height 37
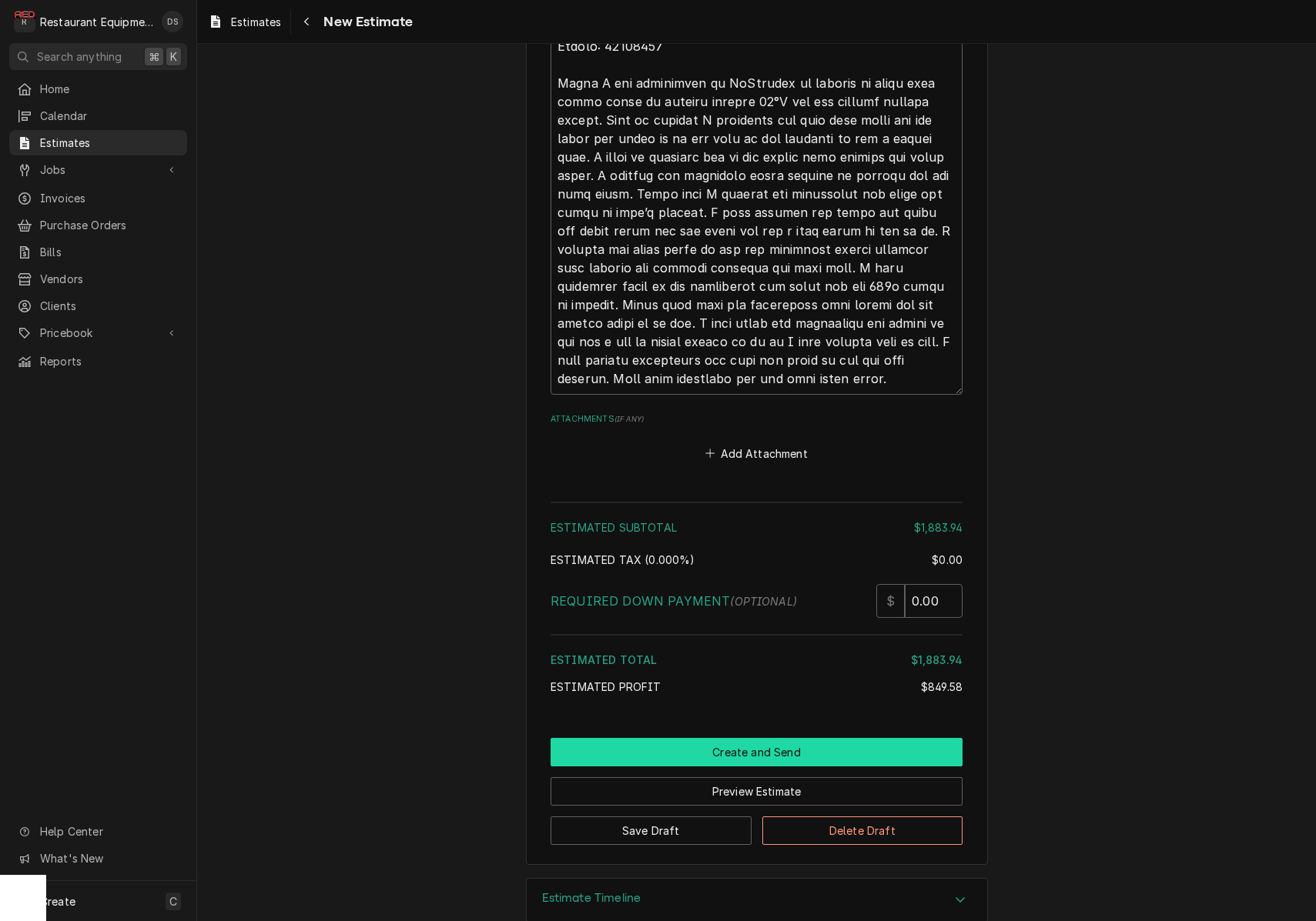
click at [772, 739] on button "Create and Send" at bounding box center [756, 752] width 411 height 28
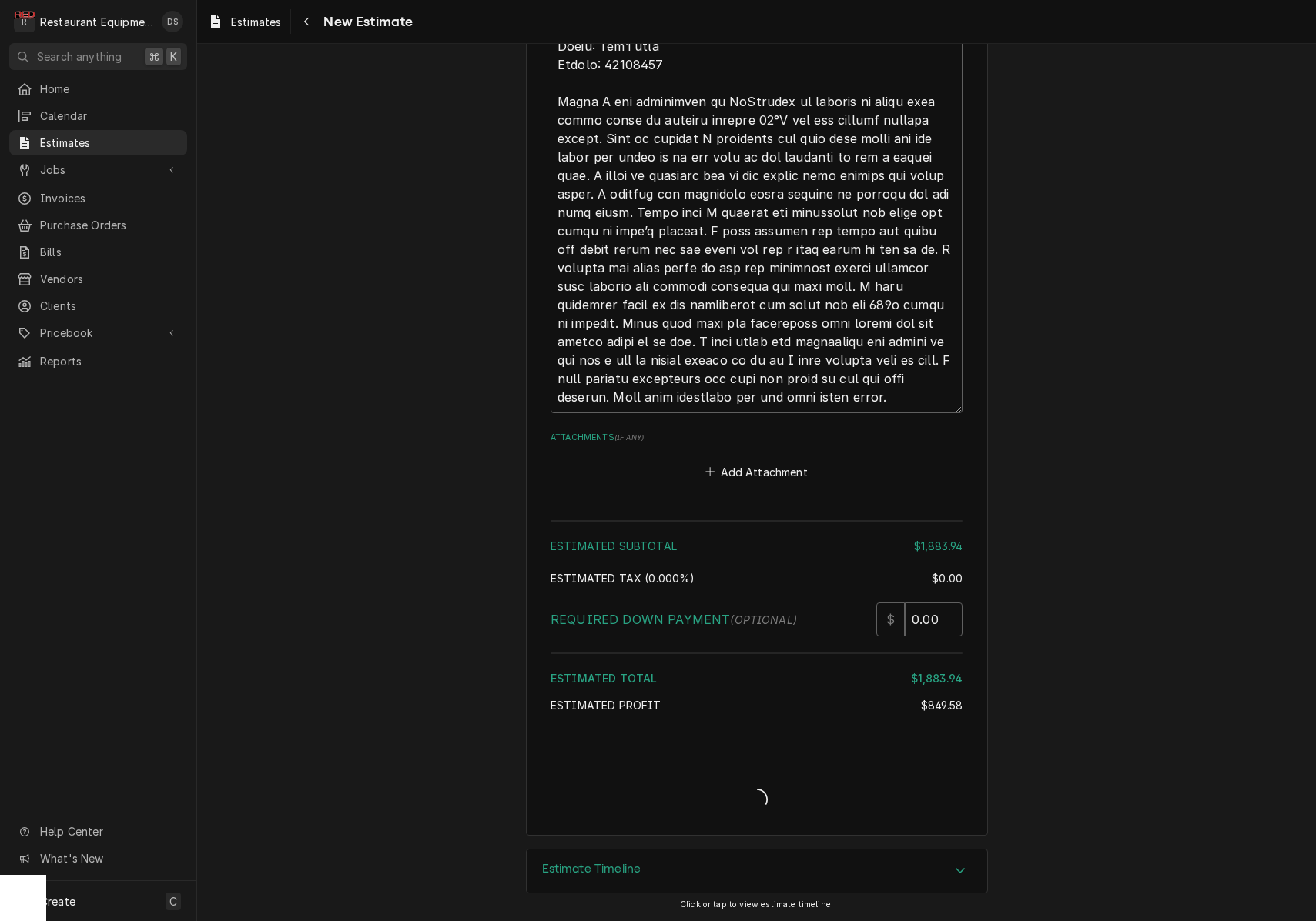
type textarea "x"
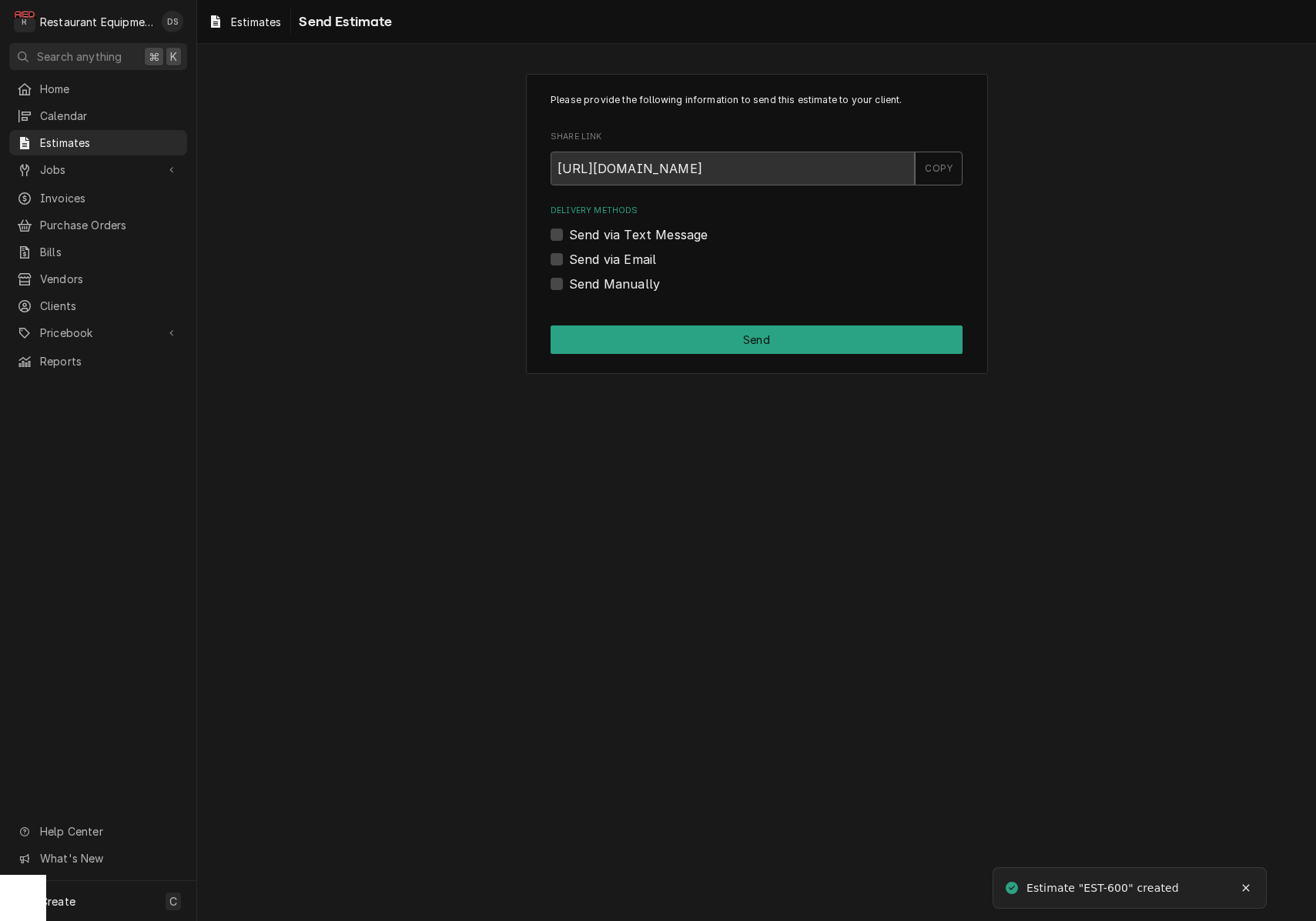
click at [569, 283] on label "Send Manually" at bounding box center [614, 284] width 91 height 18
click at [569, 283] on input "Send Manually" at bounding box center [774, 291] width 411 height 34
checkbox input "true"
click at [569, 256] on label "Send via Email" at bounding box center [612, 259] width 87 height 18
click at [569, 256] on input "Send via Email" at bounding box center [774, 267] width 411 height 34
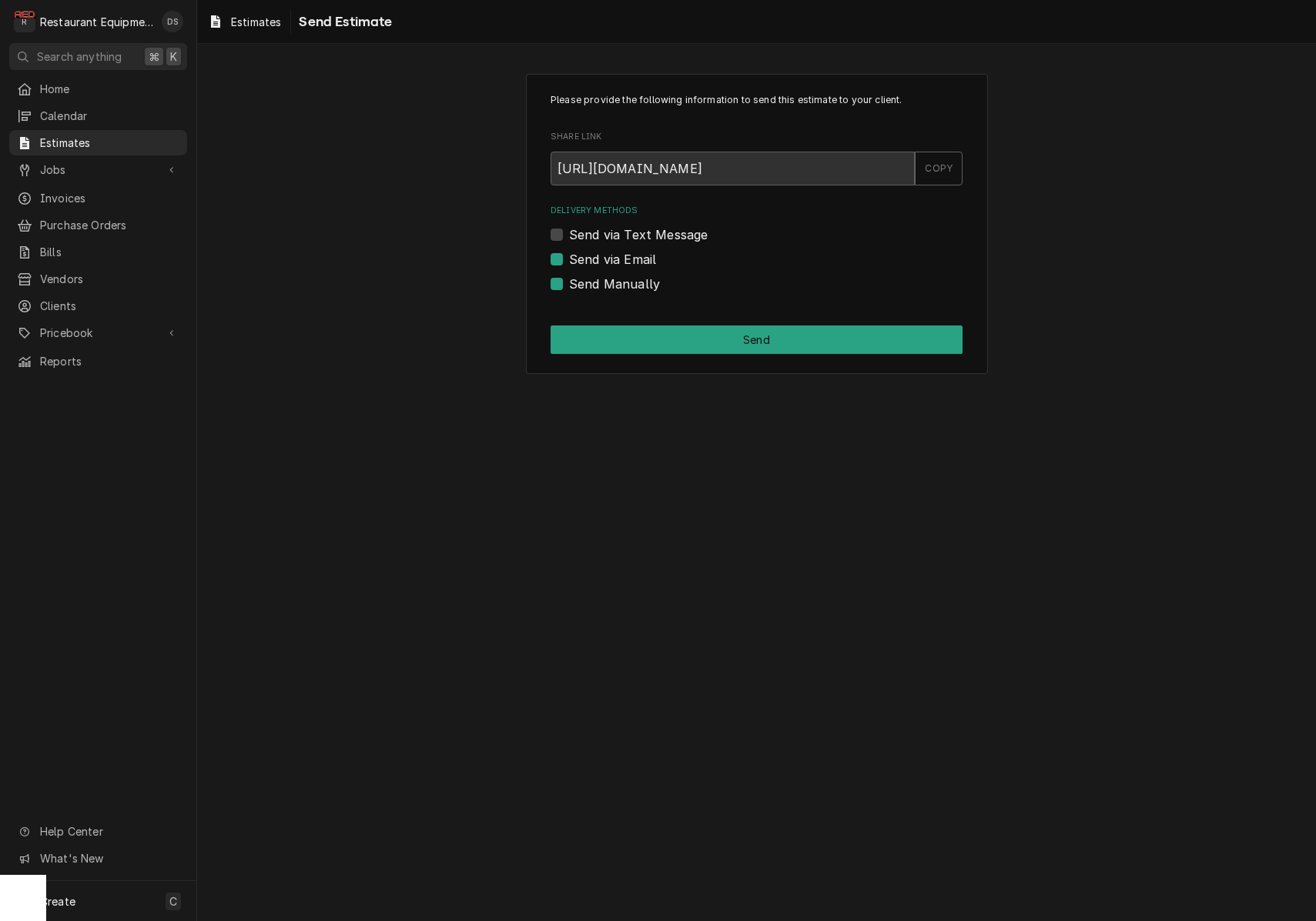
checkbox input "true"
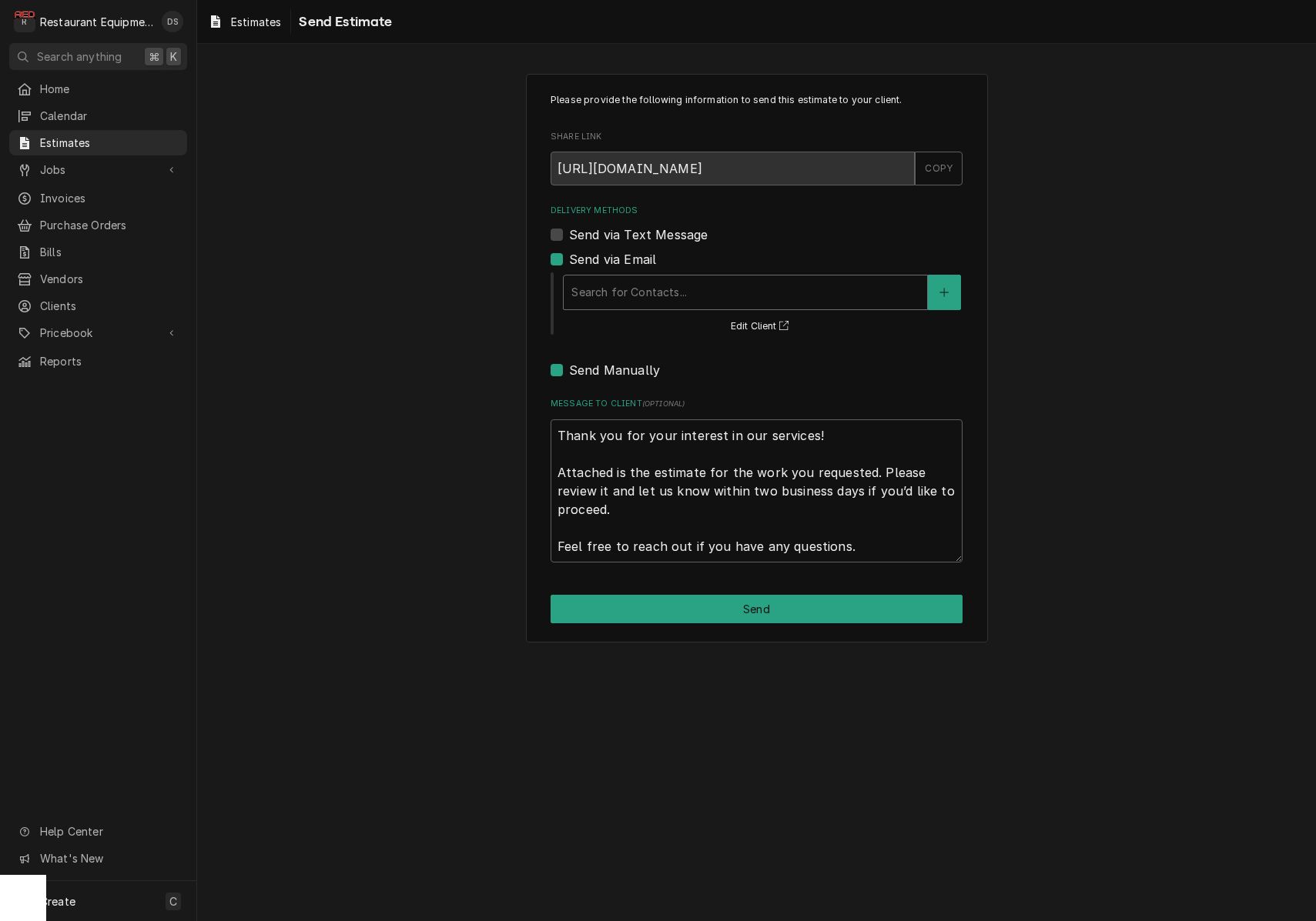
click at [633, 284] on div "Search for Contacts..." at bounding box center [745, 292] width 348 height 16
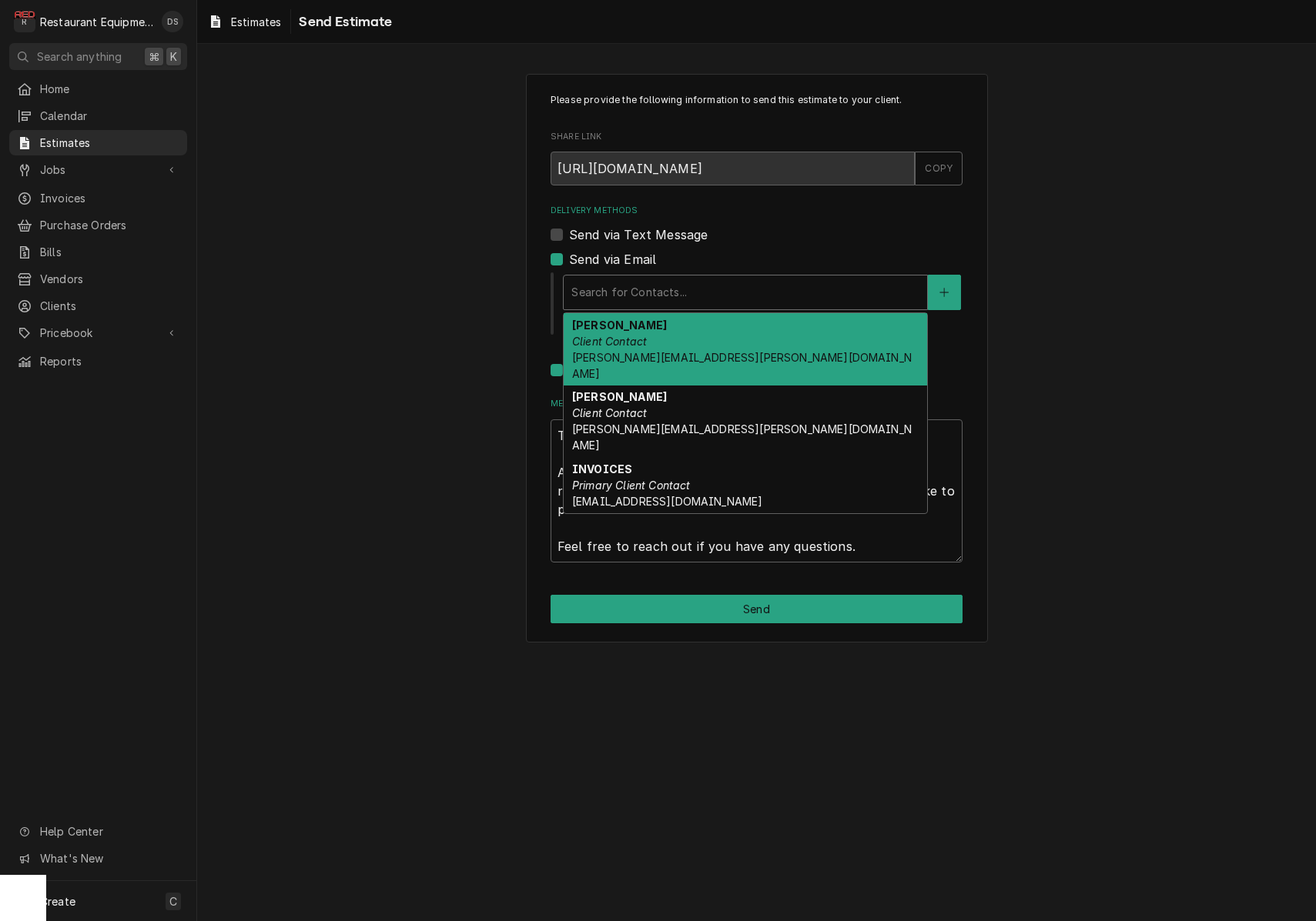
click at [657, 324] on div "Chris Connolly Client Contact chris.connolly@partners.mcd.com" at bounding box center [745, 349] width 363 height 72
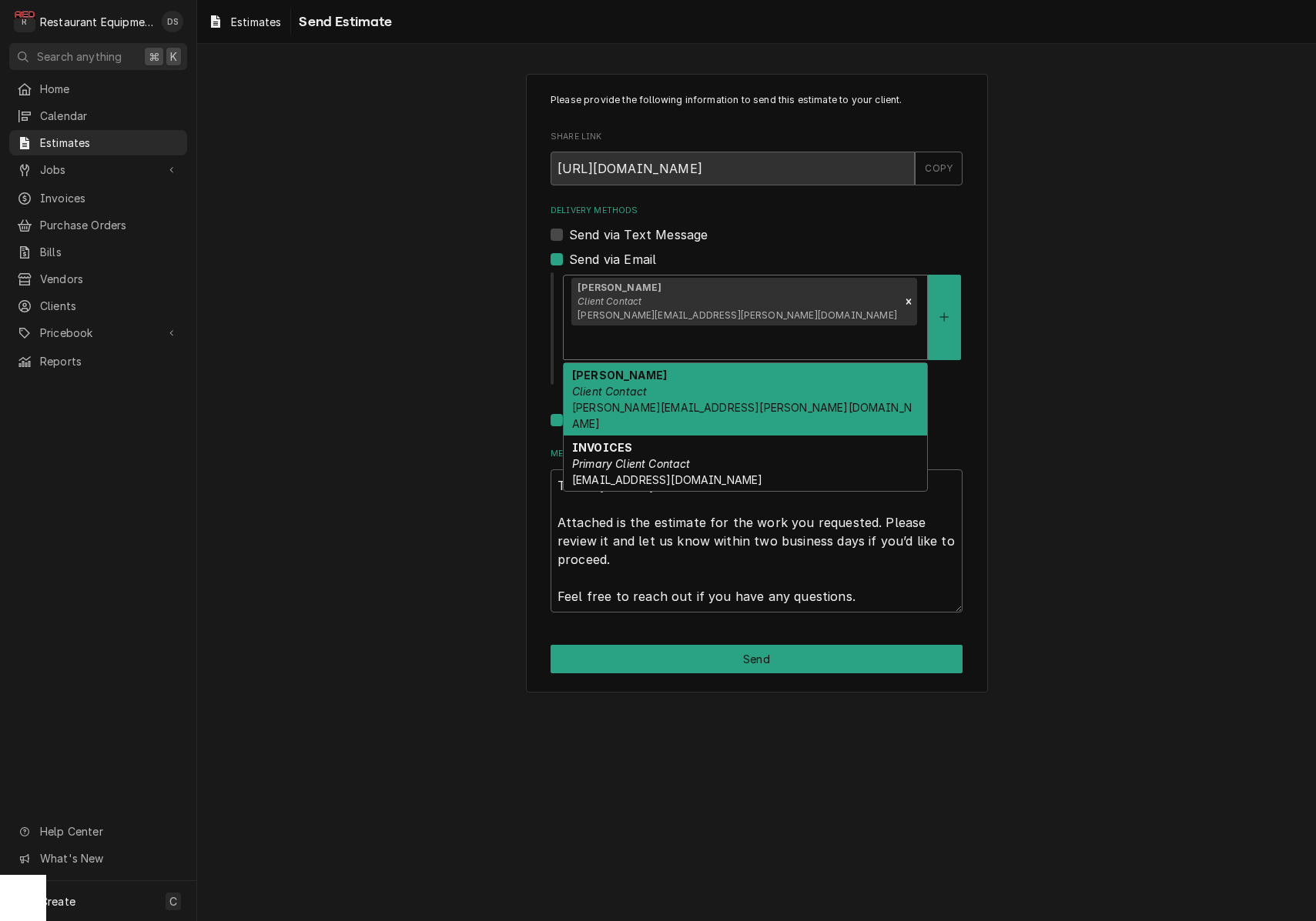
drag, startPoint x: 810, startPoint y: 298, endPoint x: 807, endPoint y: 329, distance: 31.1
click at [809, 329] on div "Delivery Methods" at bounding box center [745, 343] width 348 height 27
click at [786, 363] on div "Connie Stumbo Client Contact connie.stumbo@us.stores.mcd.com" at bounding box center [745, 399] width 363 height 72
type textarea "x"
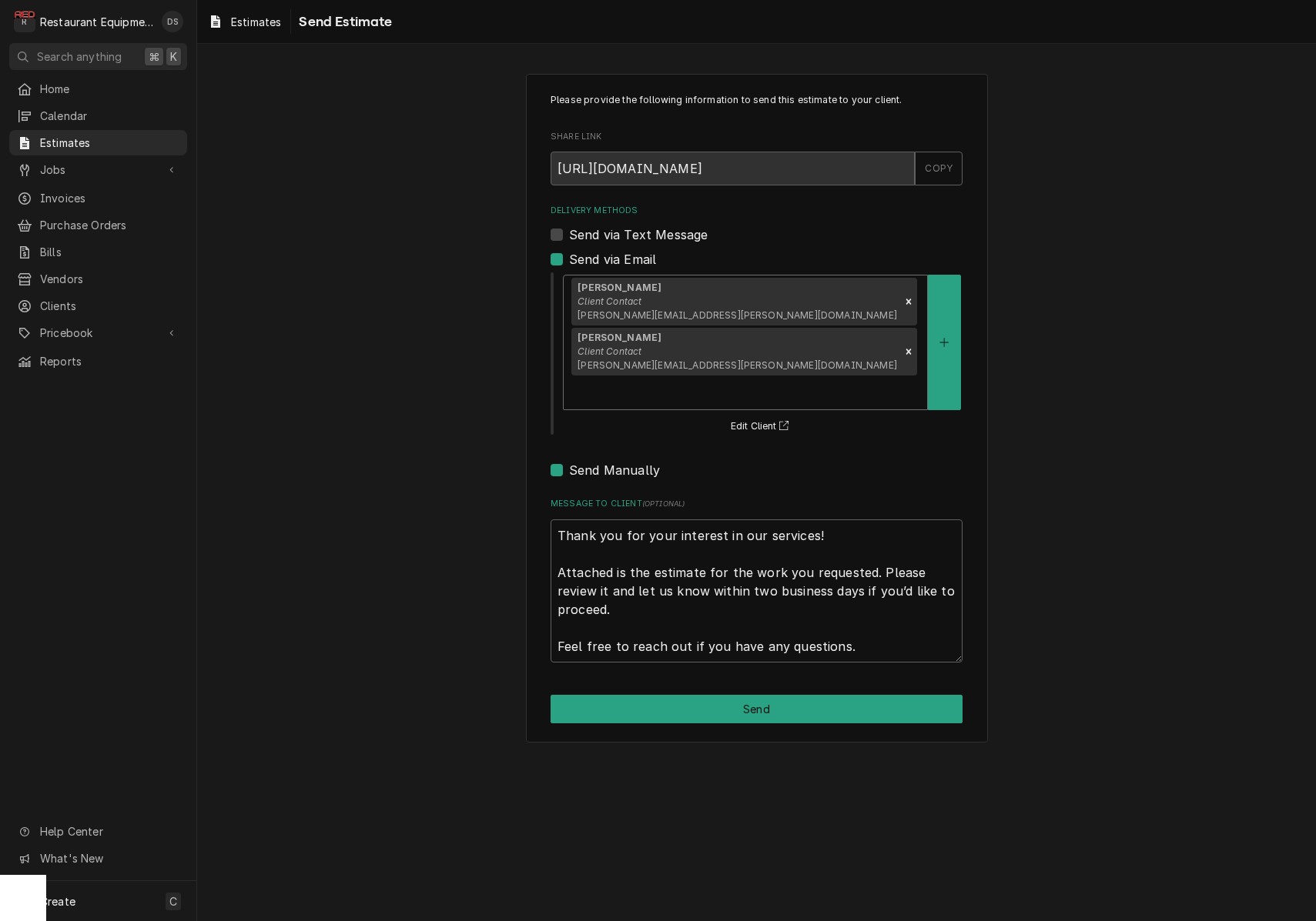
click at [569, 461] on label "Send Manually" at bounding box center [614, 470] width 91 height 18
click at [569, 461] on input "Send Manually" at bounding box center [774, 477] width 411 height 34
checkbox input "false"
click at [817, 696] on button "Send" at bounding box center [756, 709] width 411 height 28
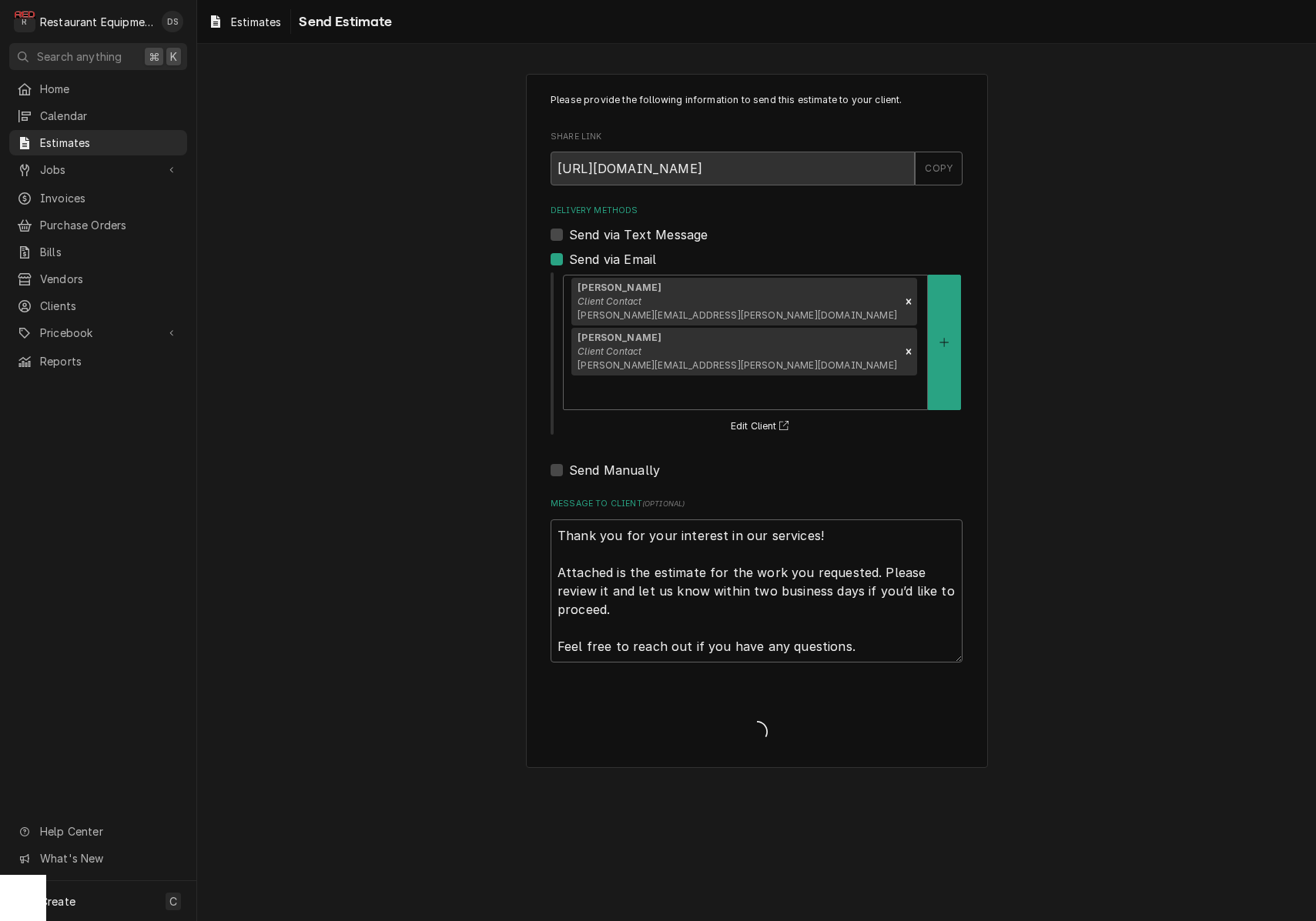
type textarea "x"
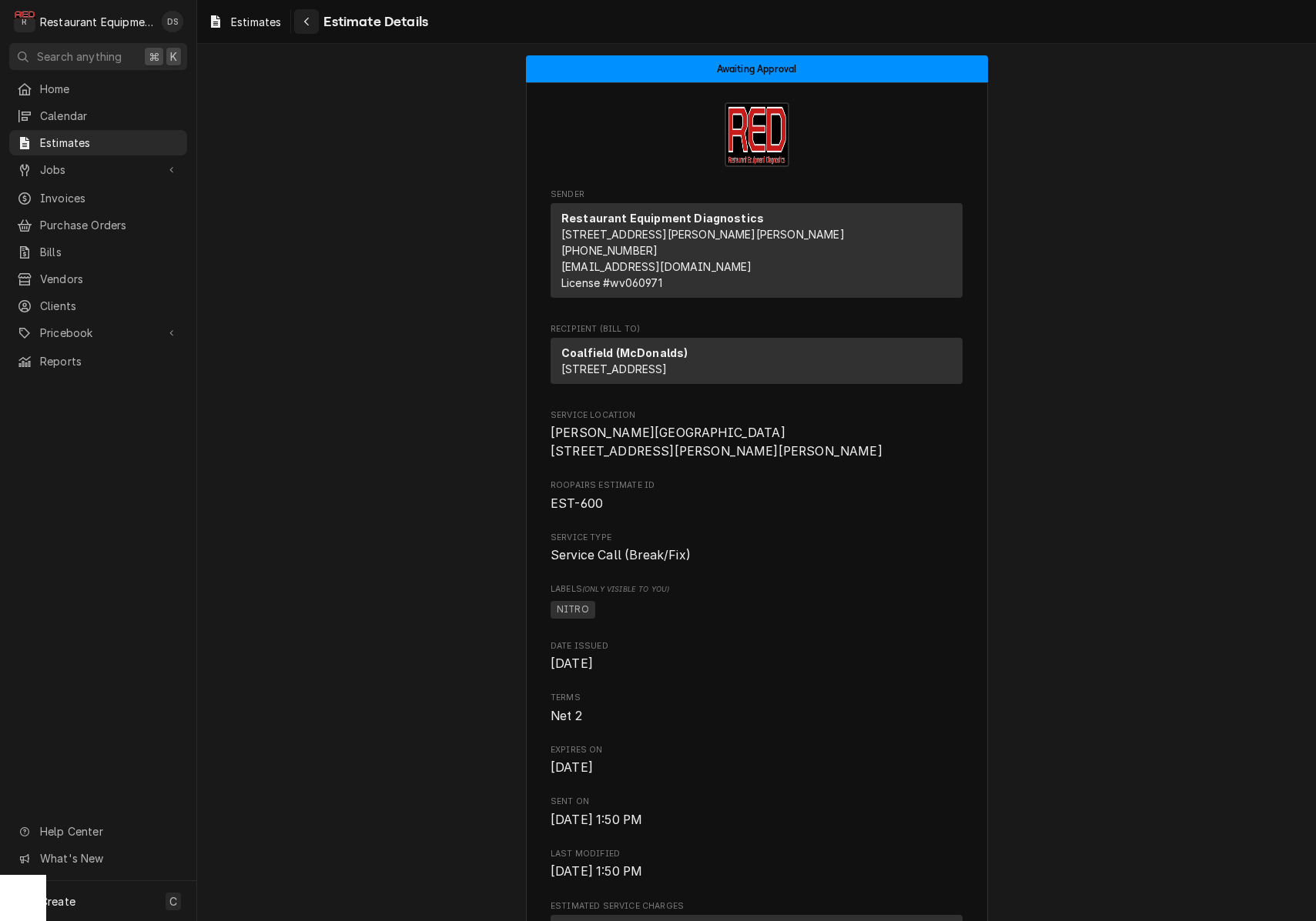
drag, startPoint x: 313, startPoint y: 41, endPoint x: 305, endPoint y: 27, distance: 16.1
click at [312, 41] on div "Estimates Estimate Details" at bounding box center [756, 21] width 1119 height 43
click at [305, 27] on icon "Navigate back" at bounding box center [307, 22] width 7 height 11
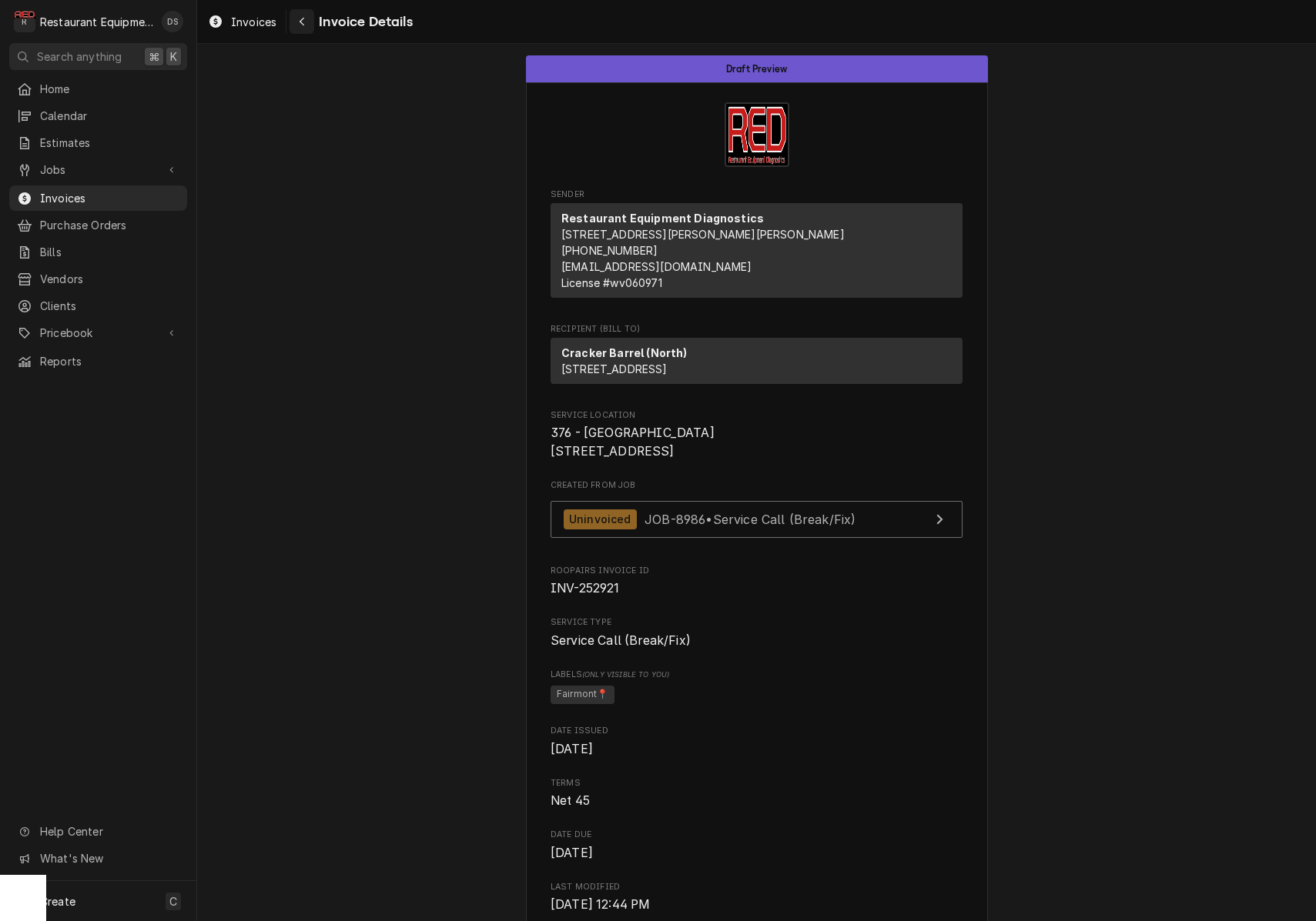
click at [301, 18] on icon "Navigate back" at bounding box center [302, 22] width 7 height 11
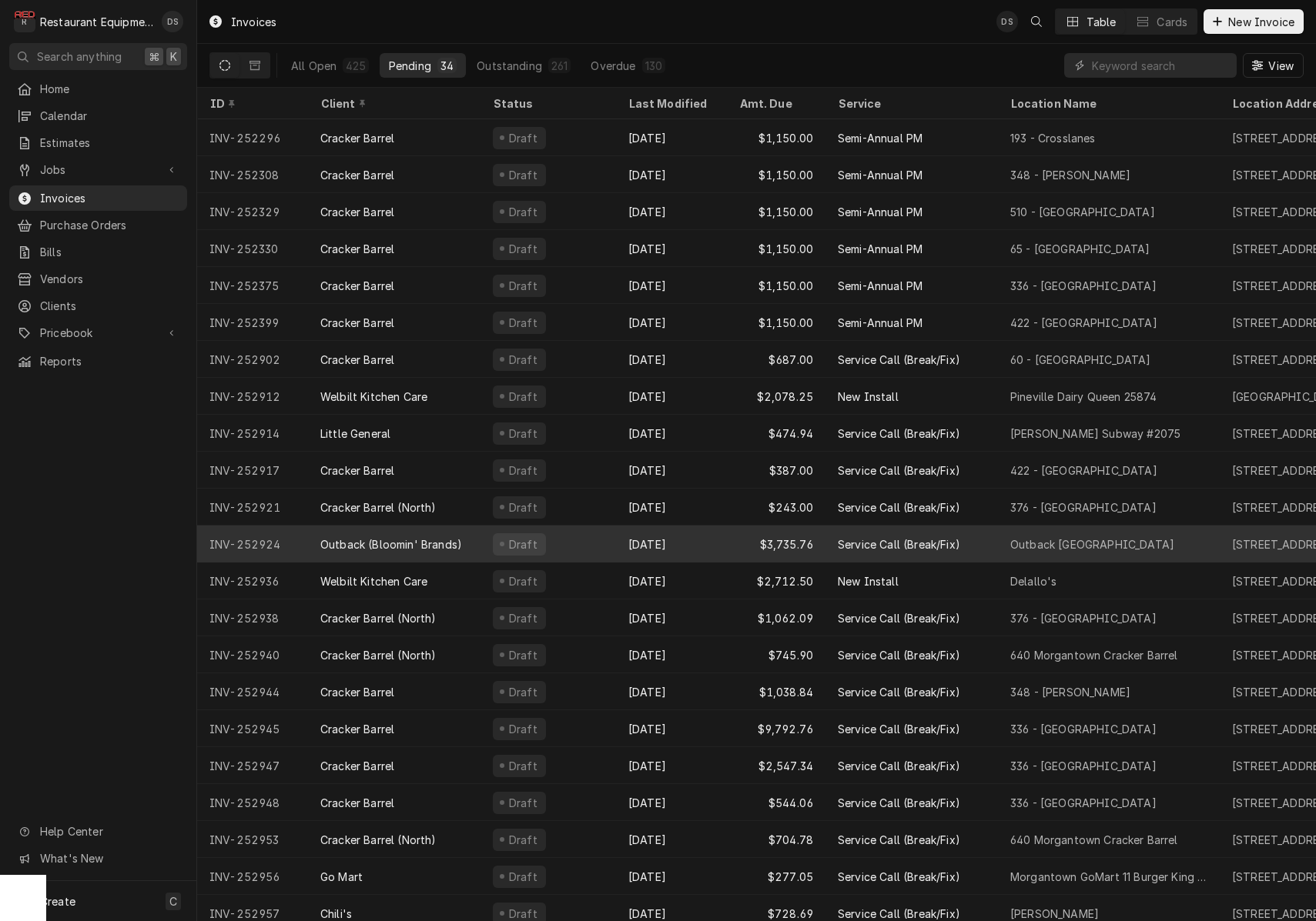
click at [579, 536] on div "Draft" at bounding box center [548, 544] width 136 height 37
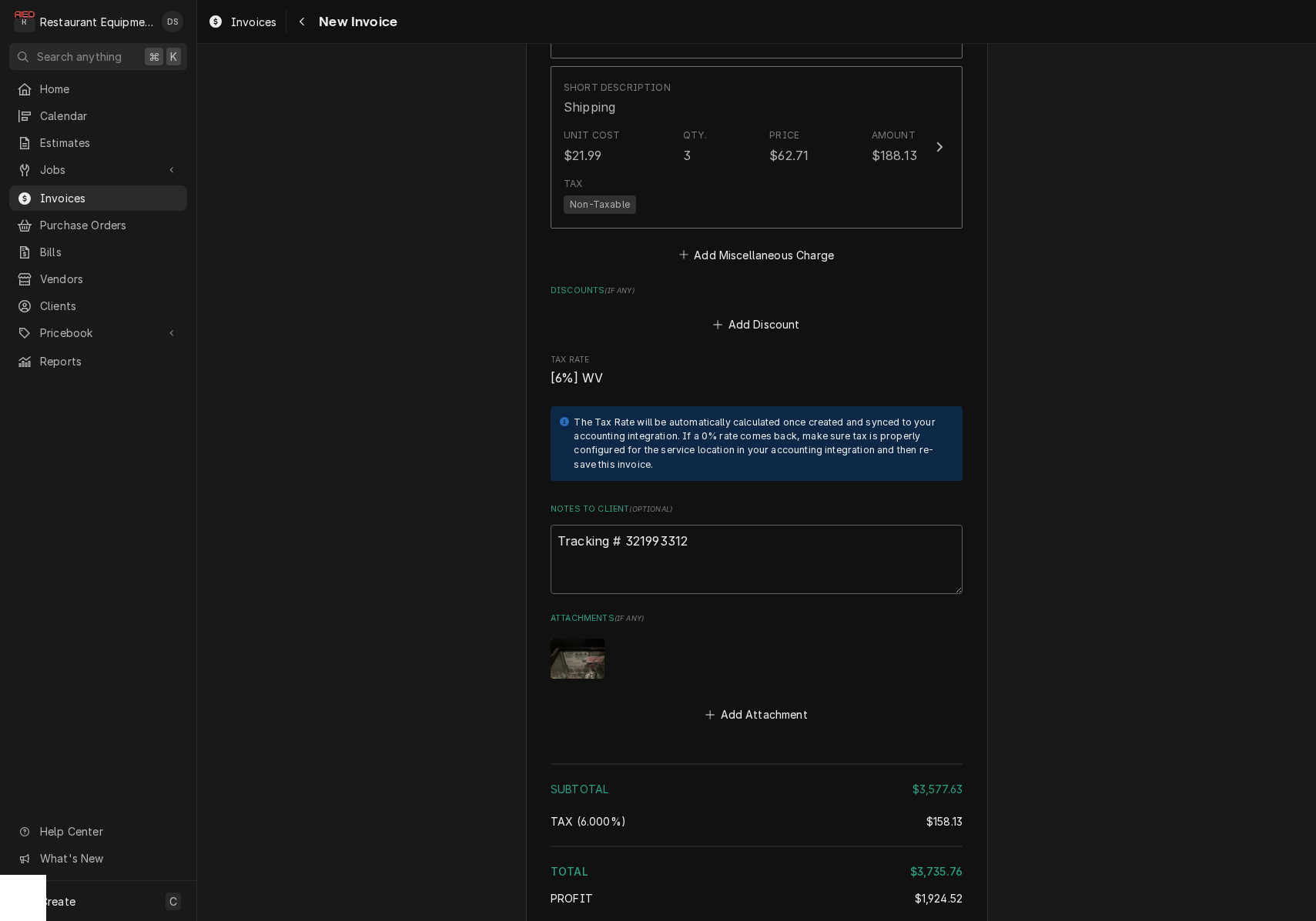
scroll to position [8070, 0]
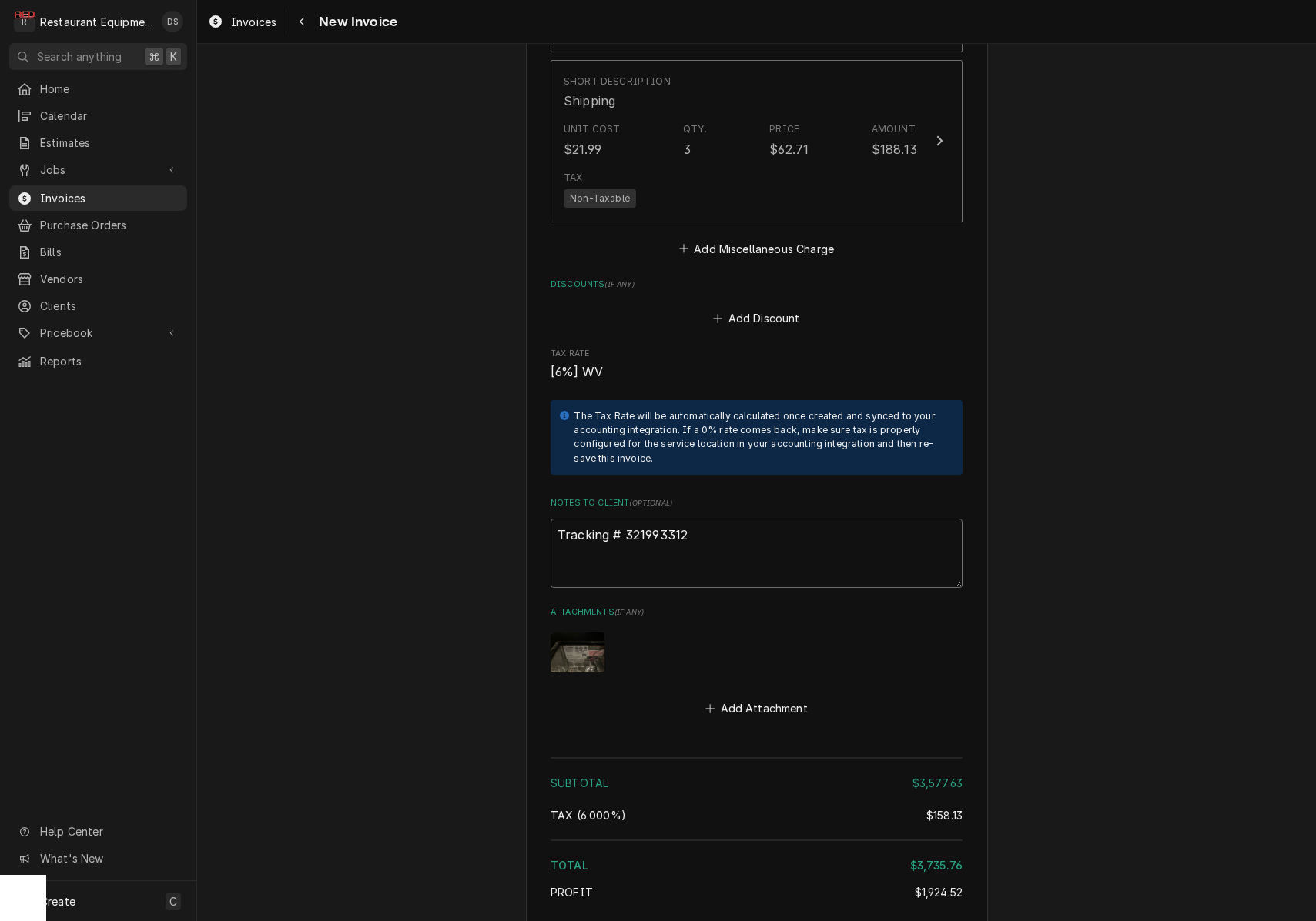
drag, startPoint x: 686, startPoint y: 435, endPoint x: 628, endPoint y: 435, distance: 58.0
click at [628, 519] on textarea "Tracking # 321993312" at bounding box center [756, 554] width 411 height 70
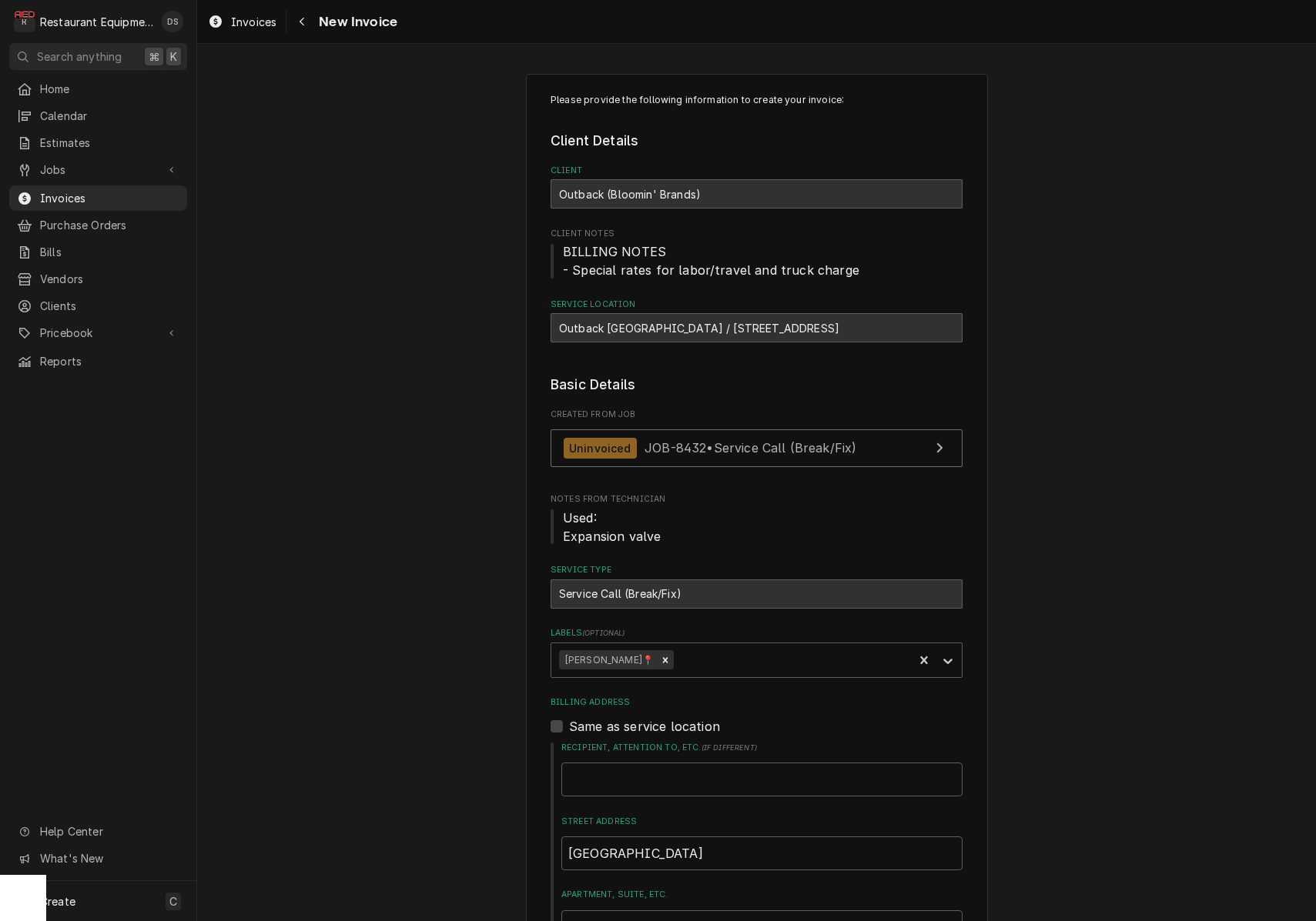
scroll to position [0, 0]
click at [303, 25] on icon "Navigate back" at bounding box center [302, 21] width 5 height 8
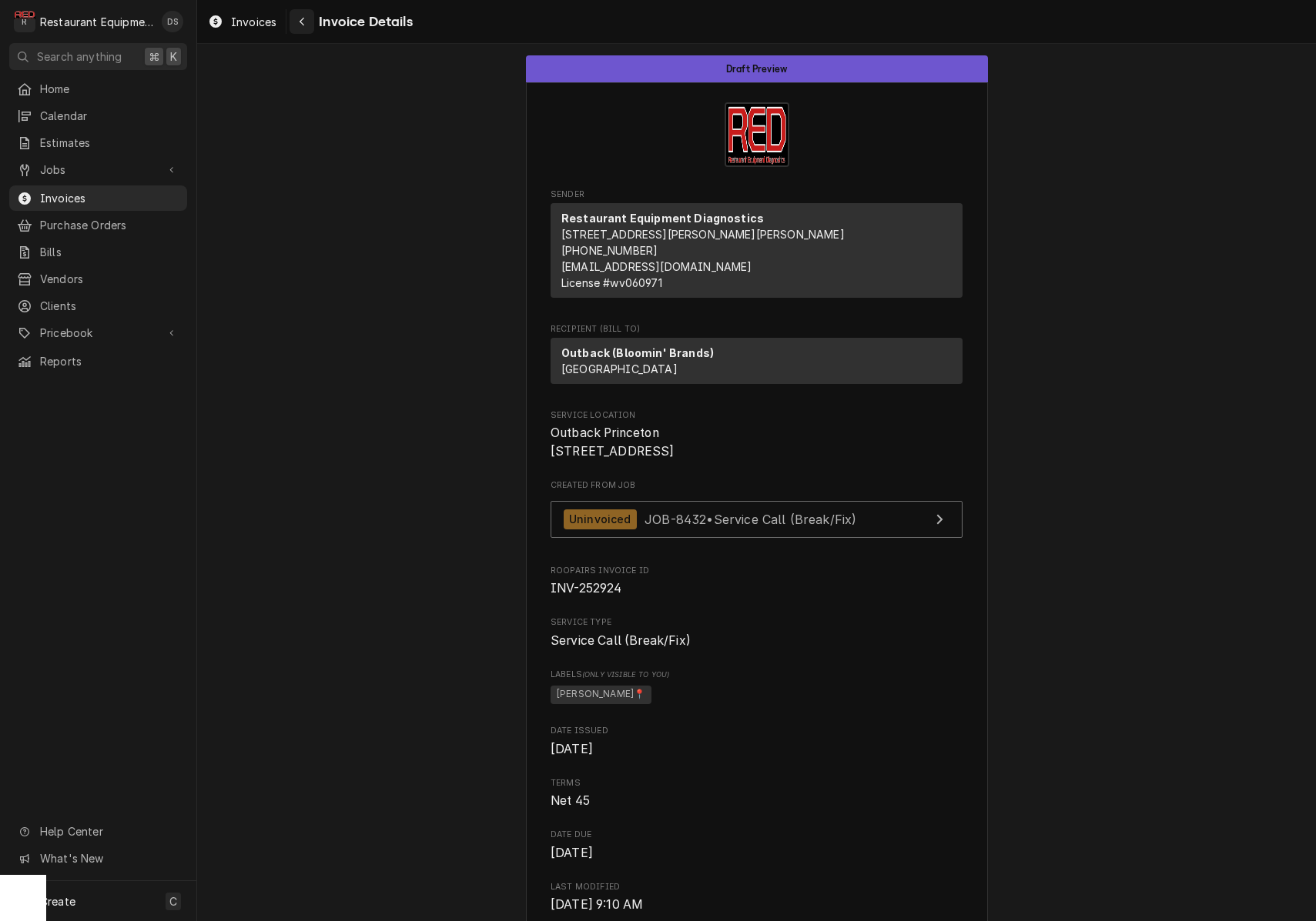
click at [303, 24] on icon "Navigate back" at bounding box center [302, 21] width 5 height 8
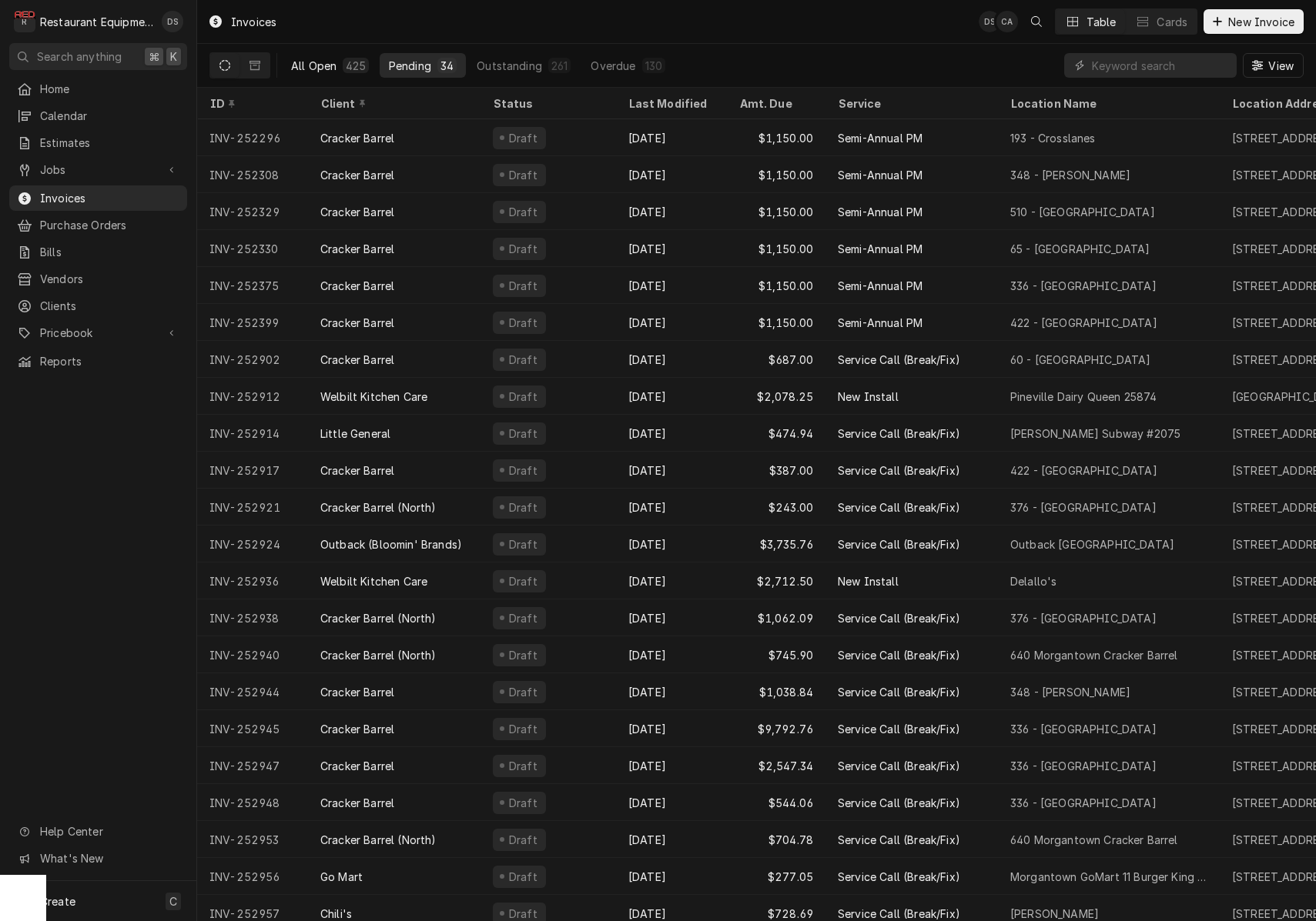
click at [333, 64] on div "All Open" at bounding box center [314, 66] width 46 height 16
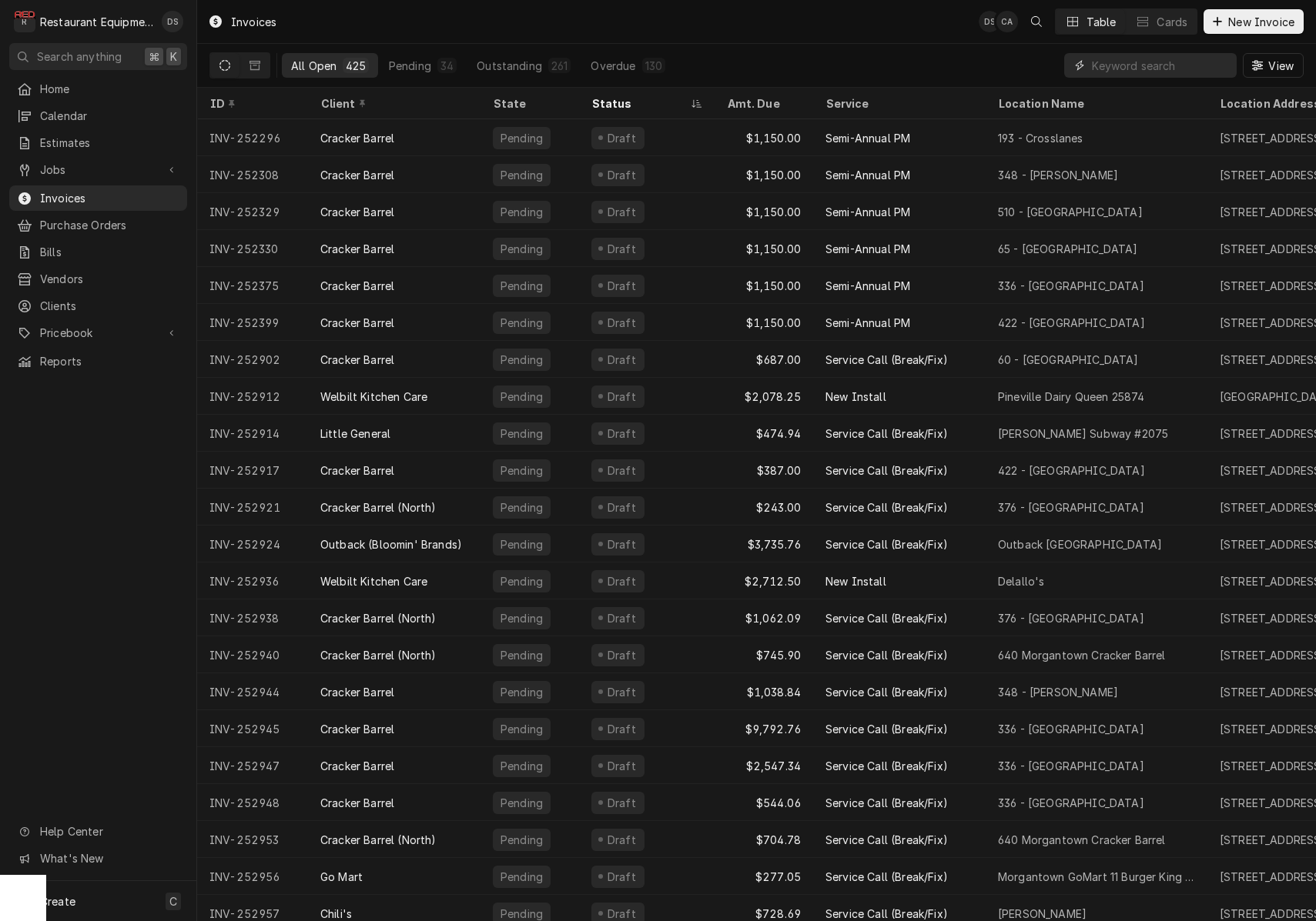
click at [1137, 63] on input "Dynamic Content Wrapper" at bounding box center [1160, 65] width 137 height 25
type input "252811"
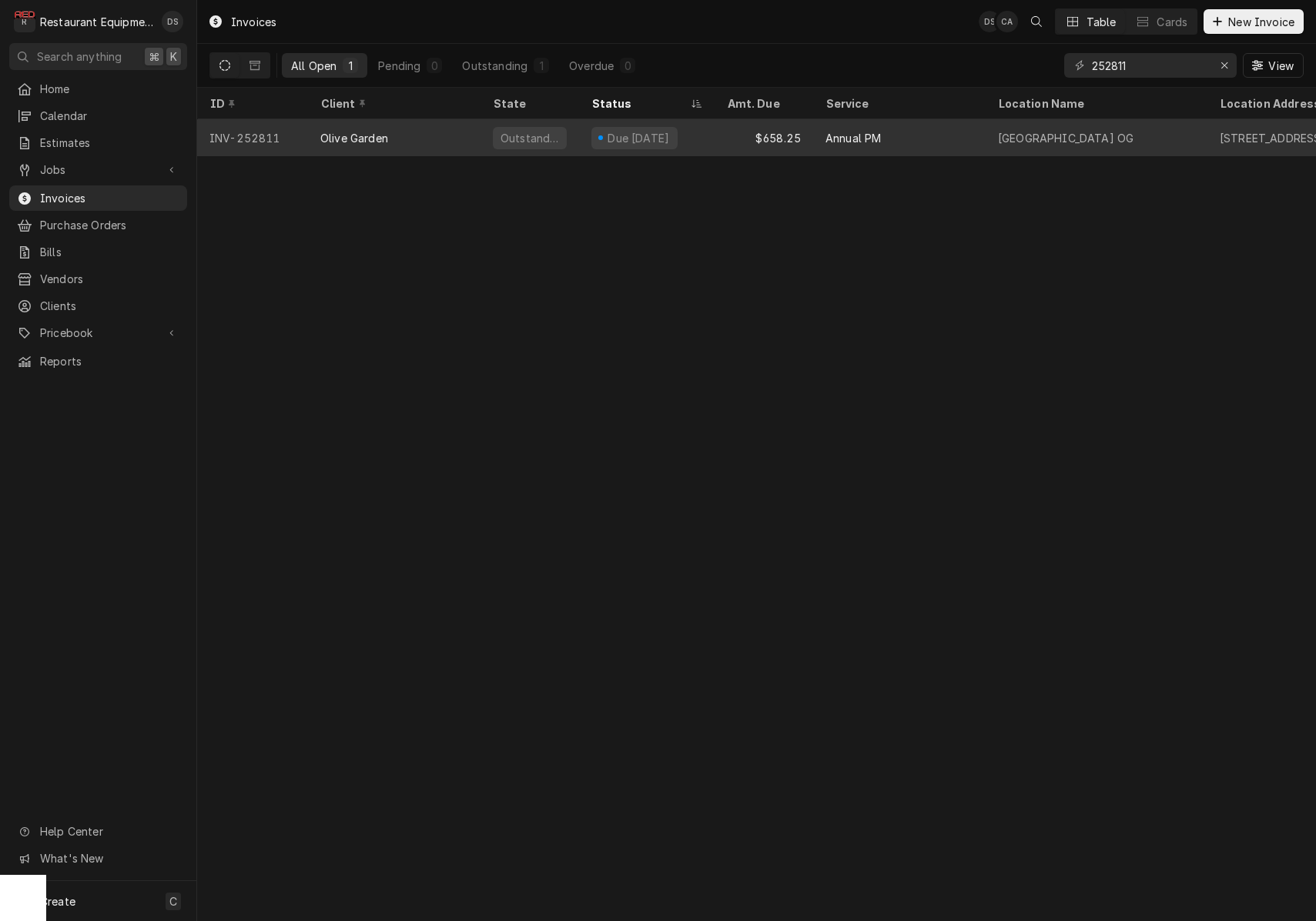
click at [724, 148] on div "$658.25" at bounding box center [764, 137] width 99 height 37
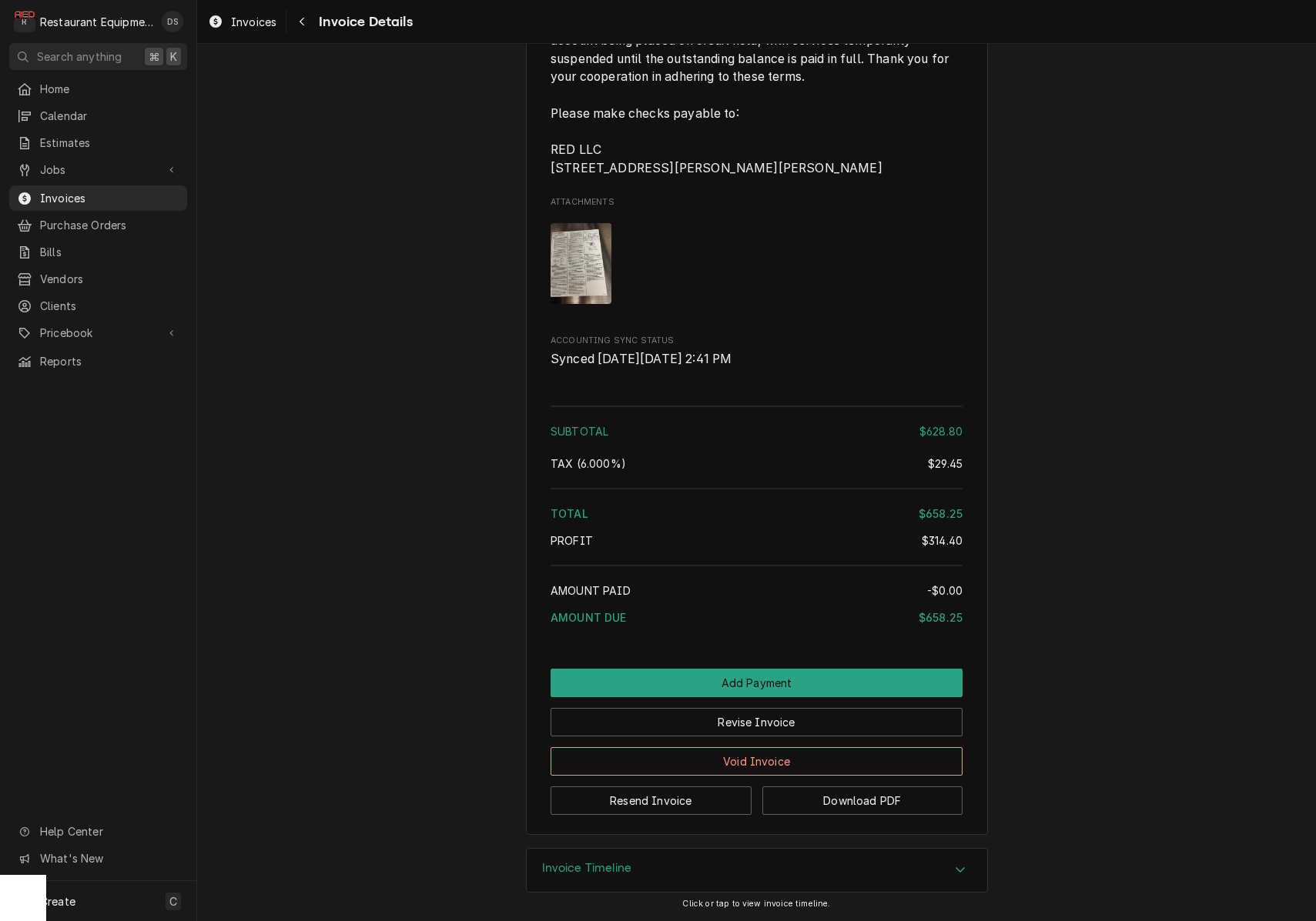
scroll to position [2873, 0]
click at [800, 729] on button "Revise Invoice" at bounding box center [756, 722] width 411 height 28
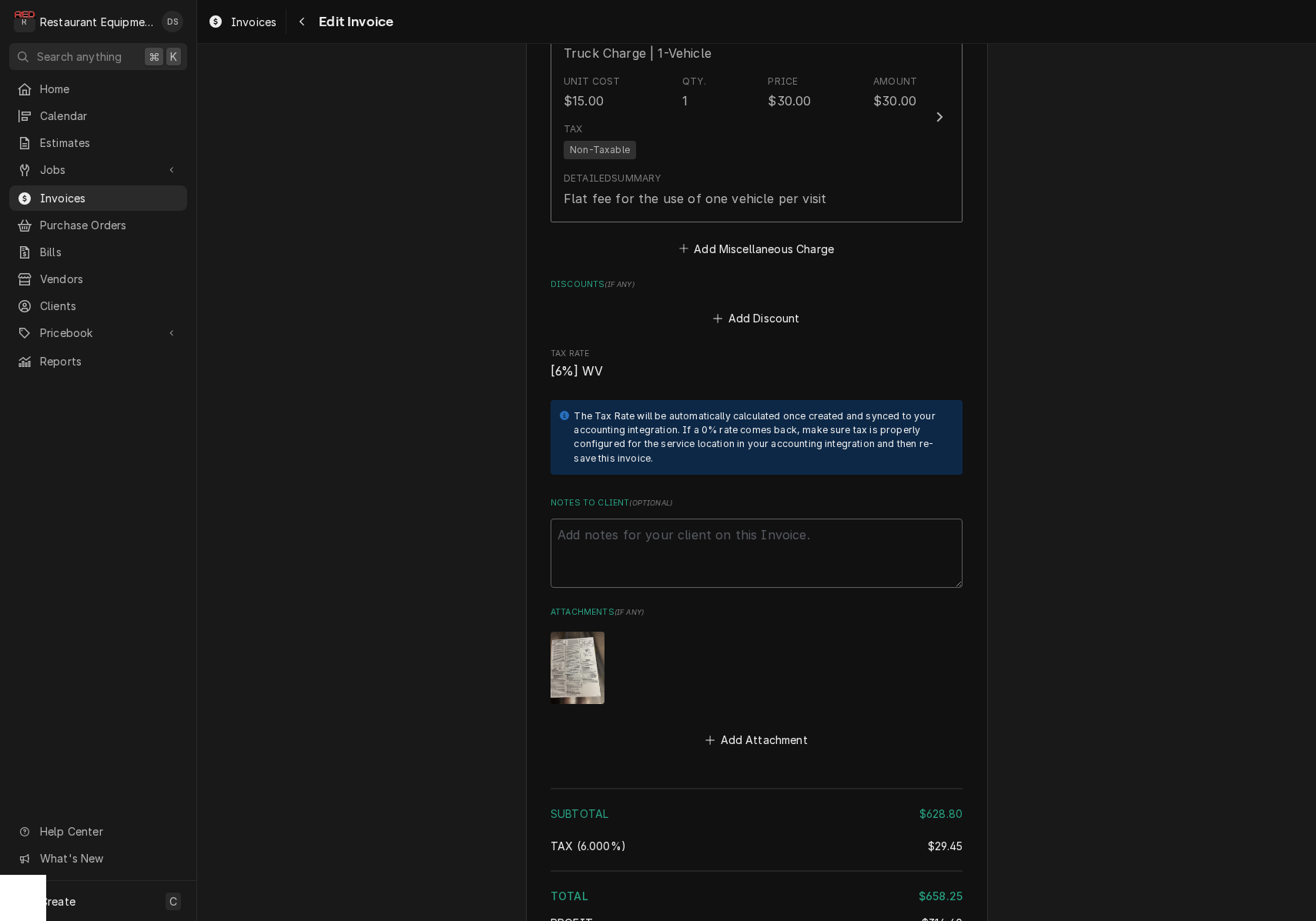
scroll to position [2610, 0]
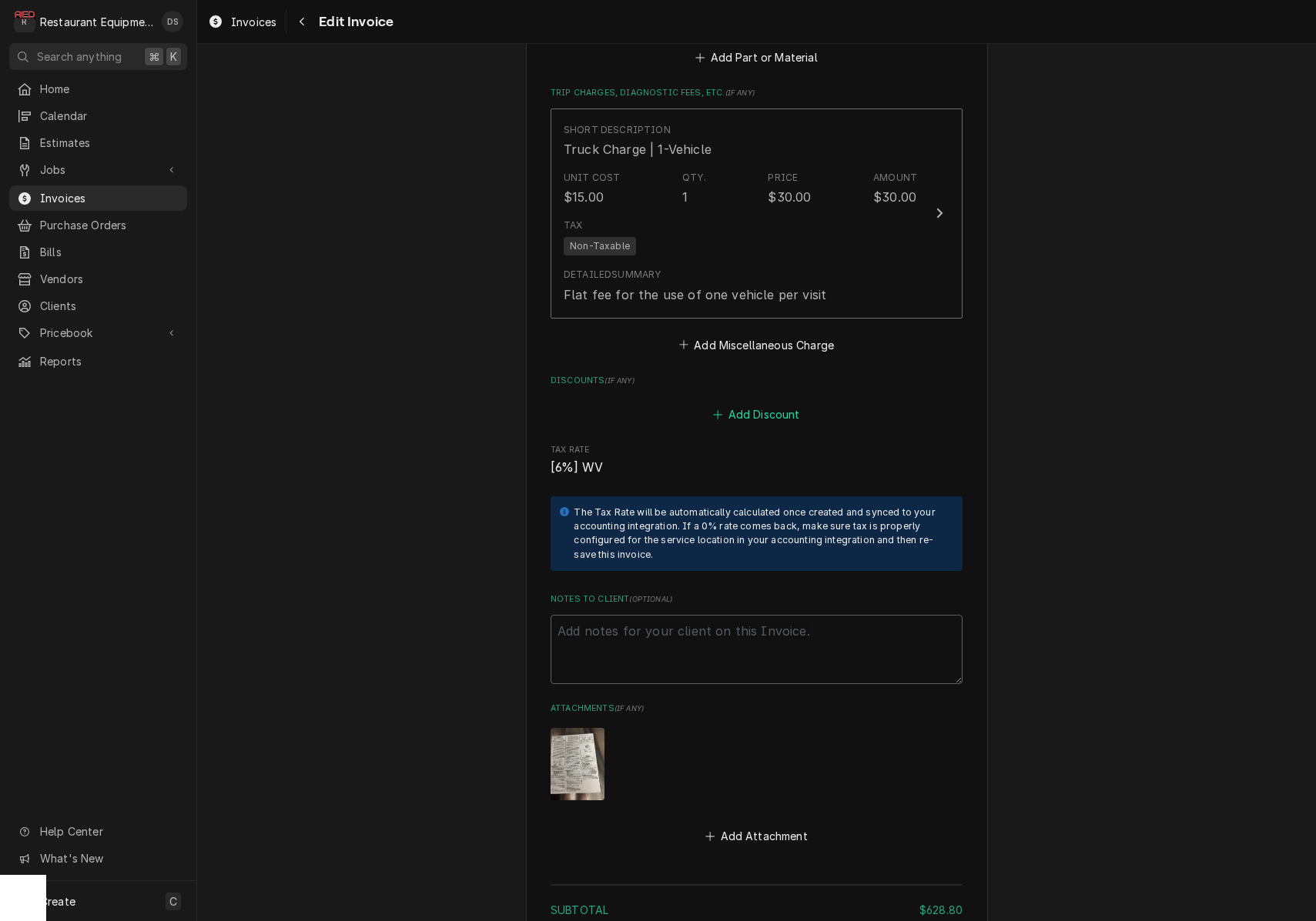
click at [753, 403] on button "Add Discount" at bounding box center [756, 414] width 92 height 22
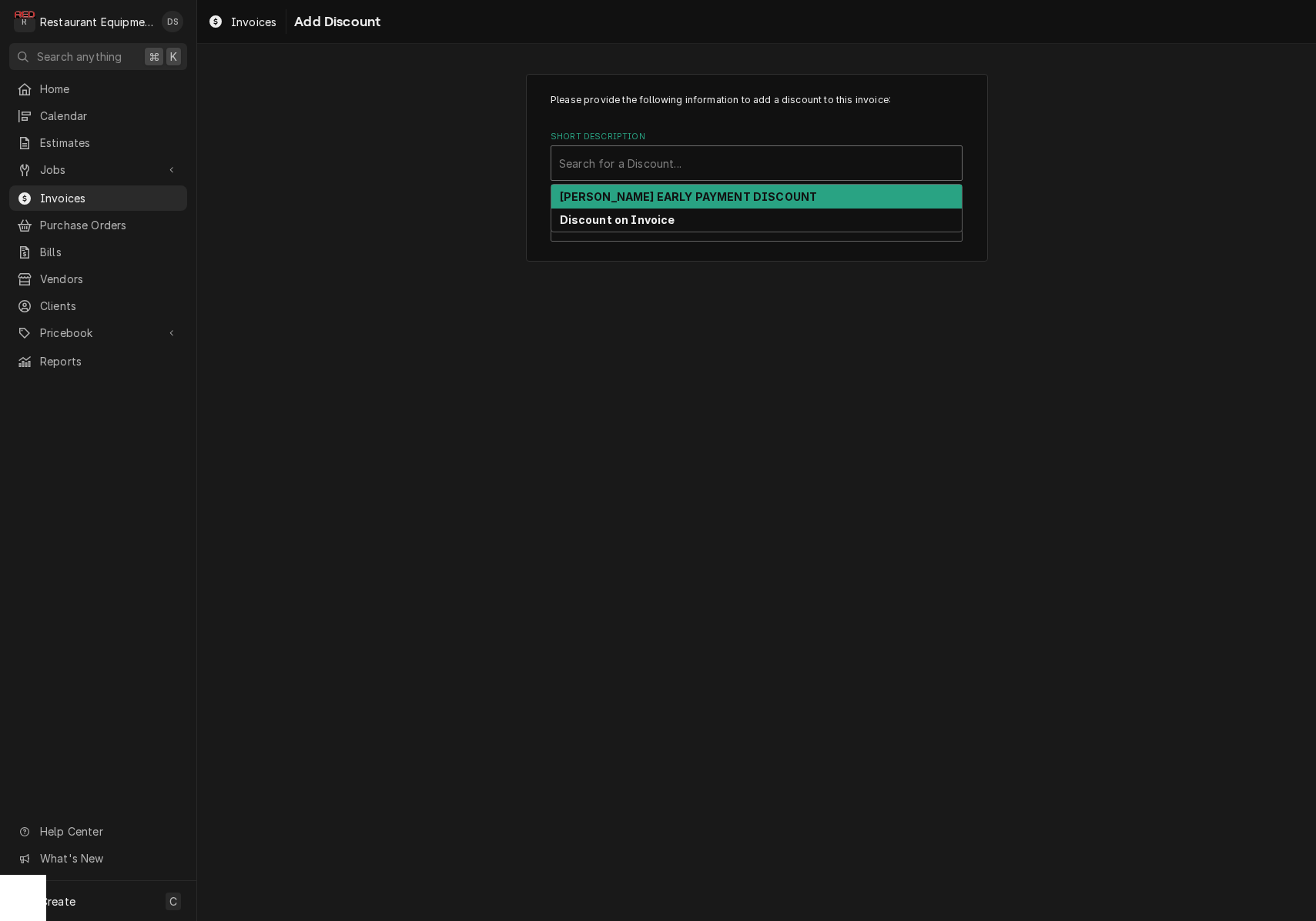
click at [683, 178] on div "Search for a Discount..." at bounding box center [756, 163] width 411 height 34
click at [665, 202] on strong "DARDEN EARLY PAYMENT DISCOUNT" at bounding box center [688, 196] width 258 height 13
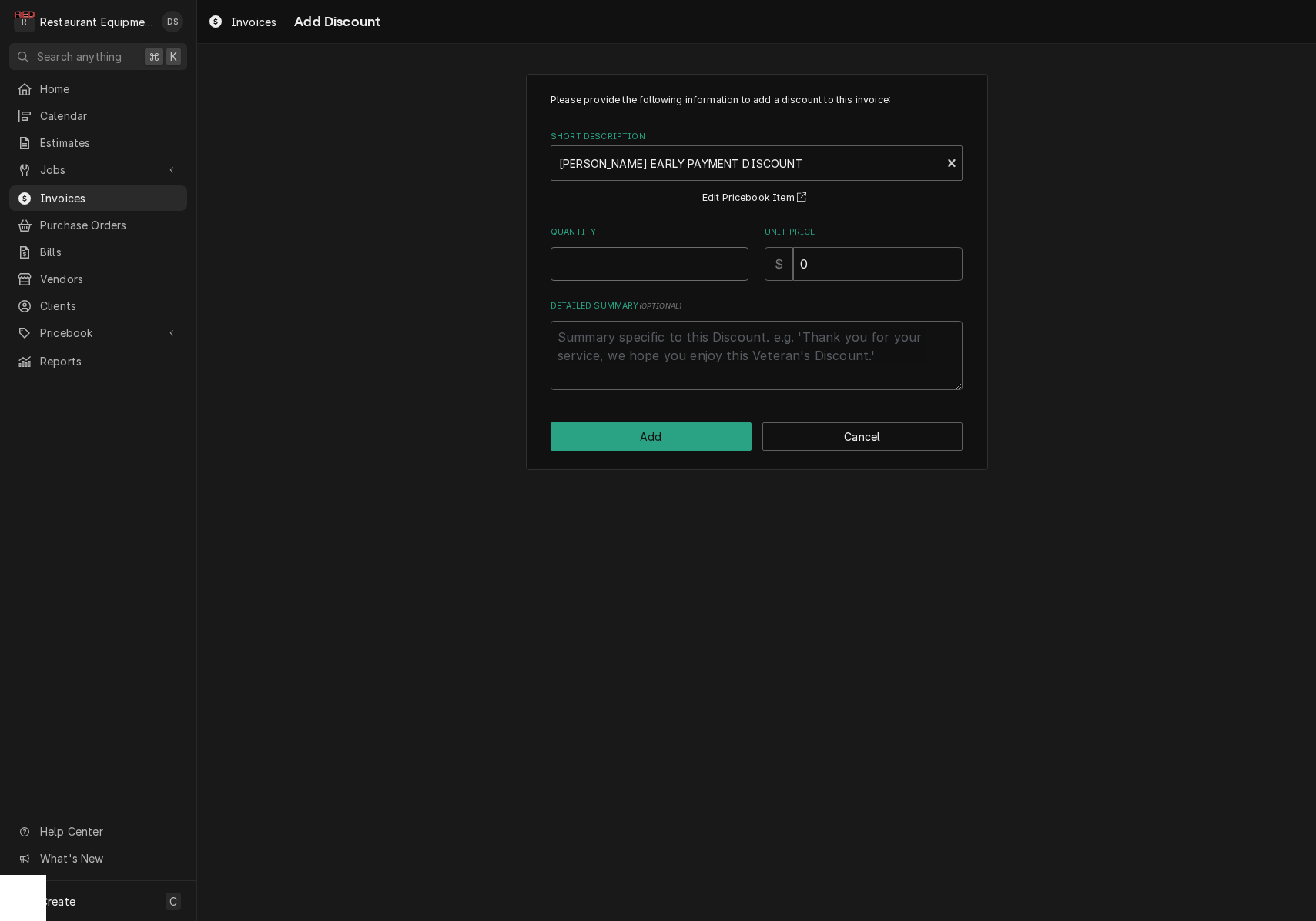
click at [682, 260] on input "Quantity" at bounding box center [650, 264] width 198 height 34
type textarea "x"
type input "1"
type textarea "x"
type input "1"
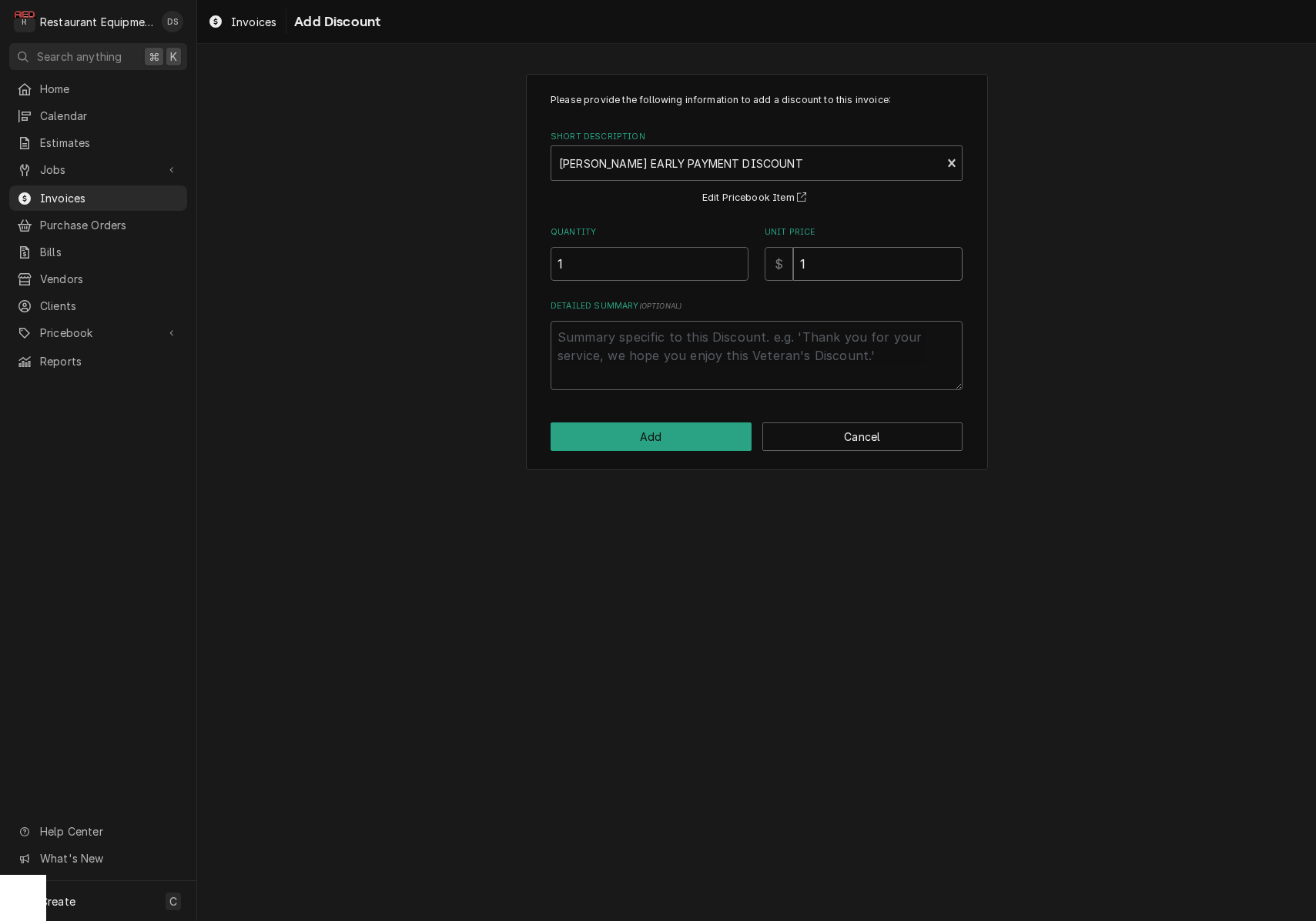
type textarea "x"
type input "12"
type textarea "x"
type input "12.6"
type textarea "x"
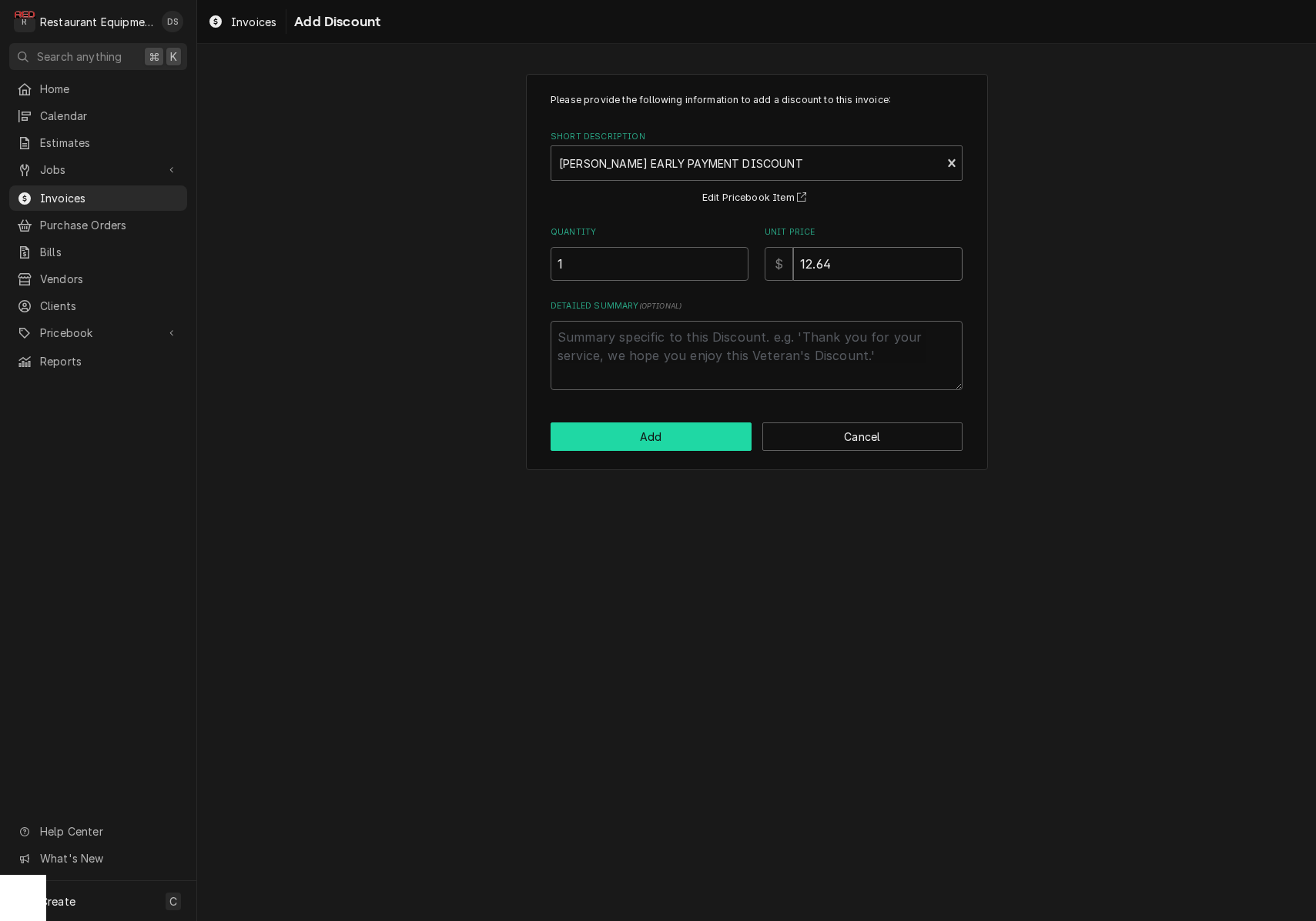
type input "12.64"
click at [690, 438] on button "Add" at bounding box center [651, 436] width 201 height 28
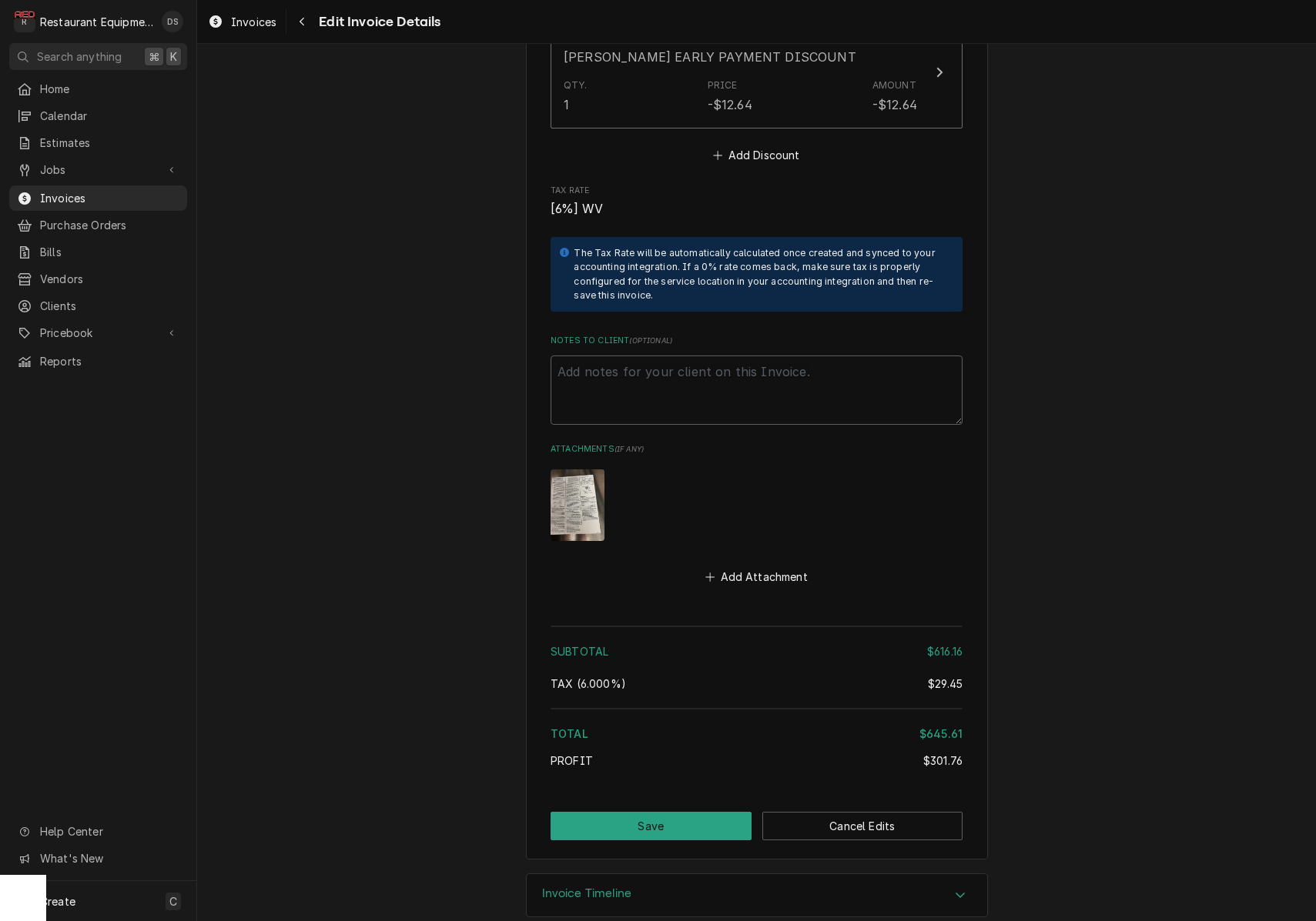
scroll to position [2989, 0]
click at [676, 813] on button "Save" at bounding box center [651, 827] width 201 height 28
click at [674, 813] on div "Invoice Create/Update" at bounding box center [756, 842] width 411 height 60
type textarea "x"
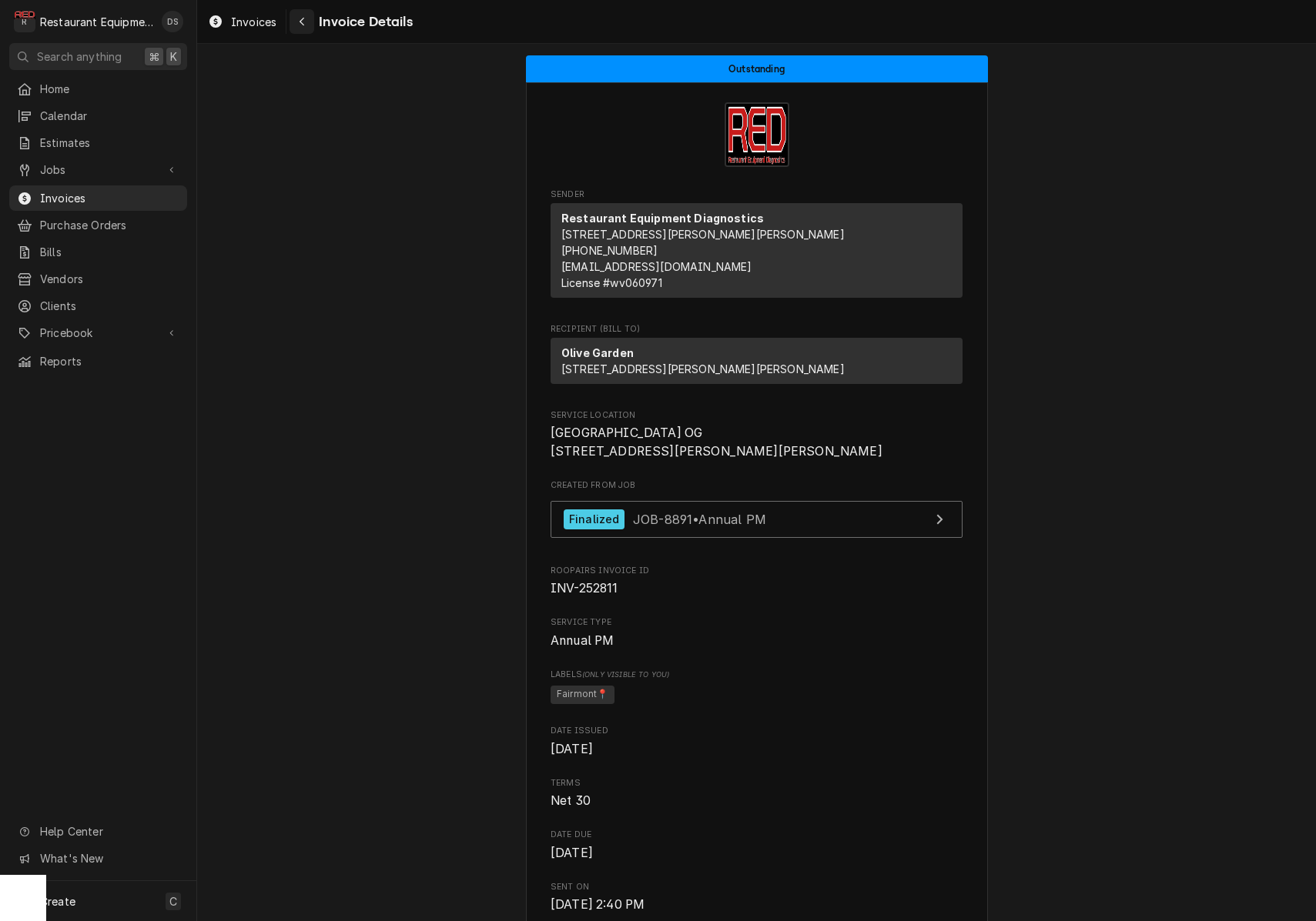
click at [299, 23] on icon "Navigate back" at bounding box center [302, 22] width 7 height 11
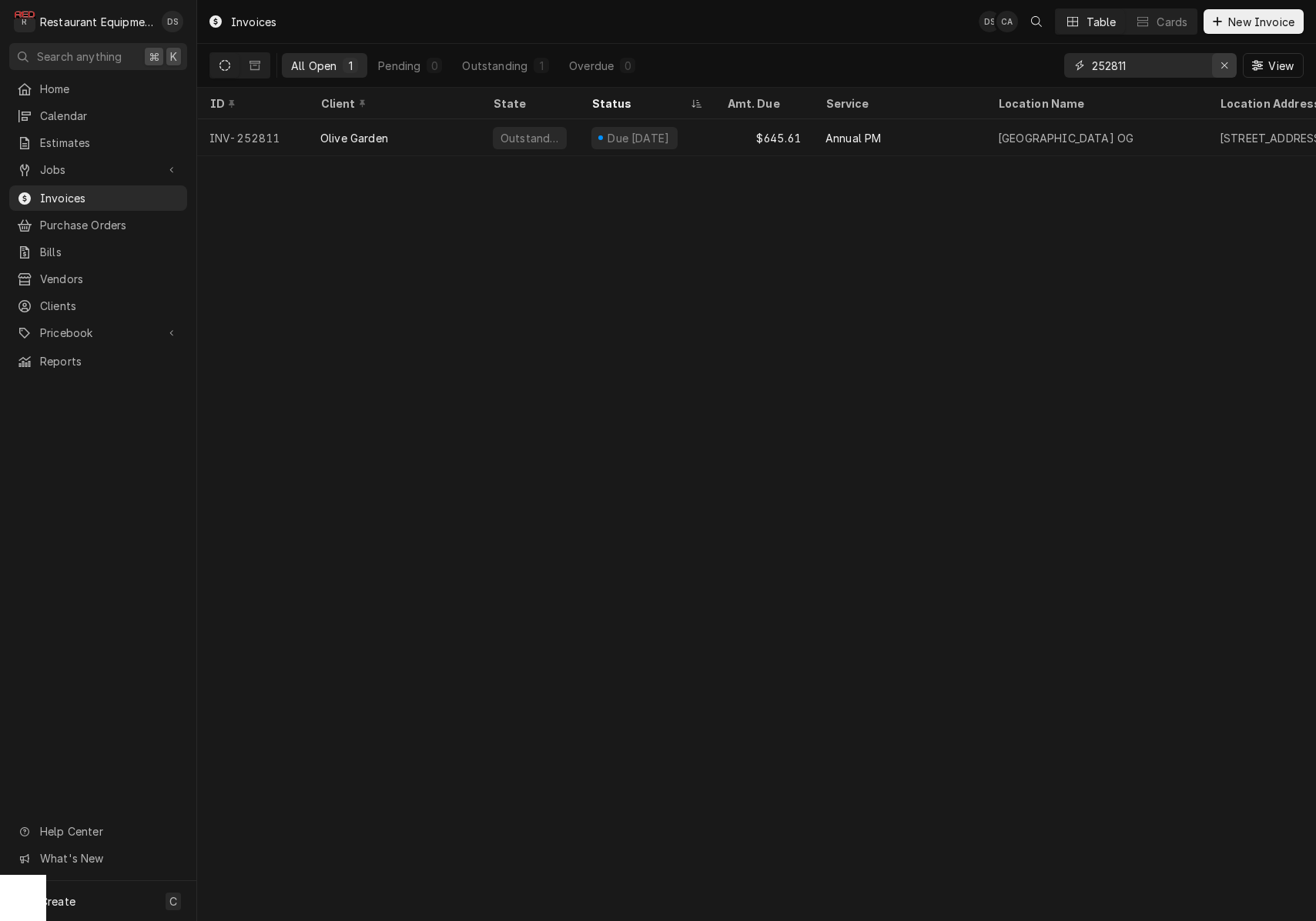
click at [1223, 65] on icon "Erase input" at bounding box center [1223, 65] width 6 height 6
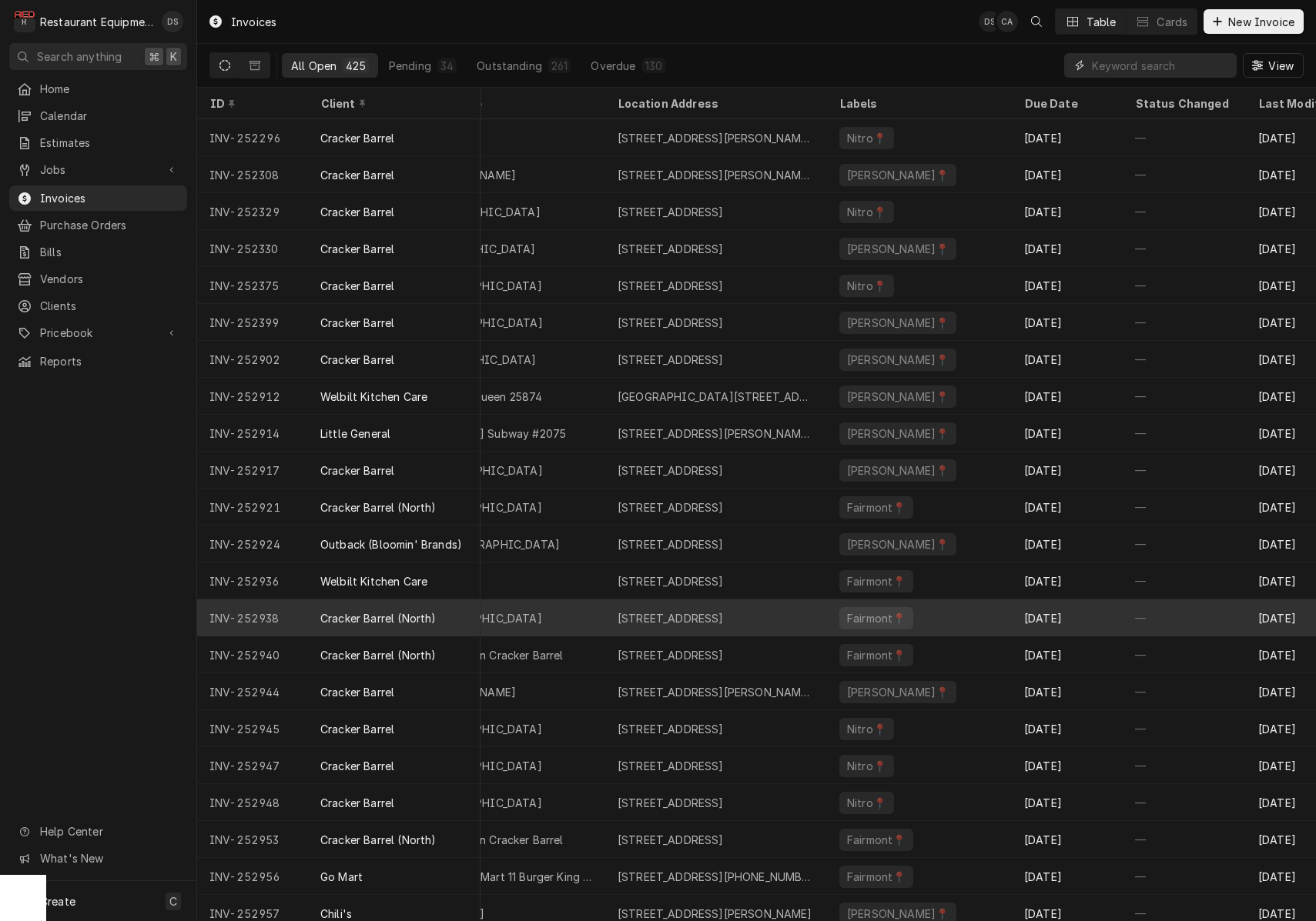
scroll to position [0, 610]
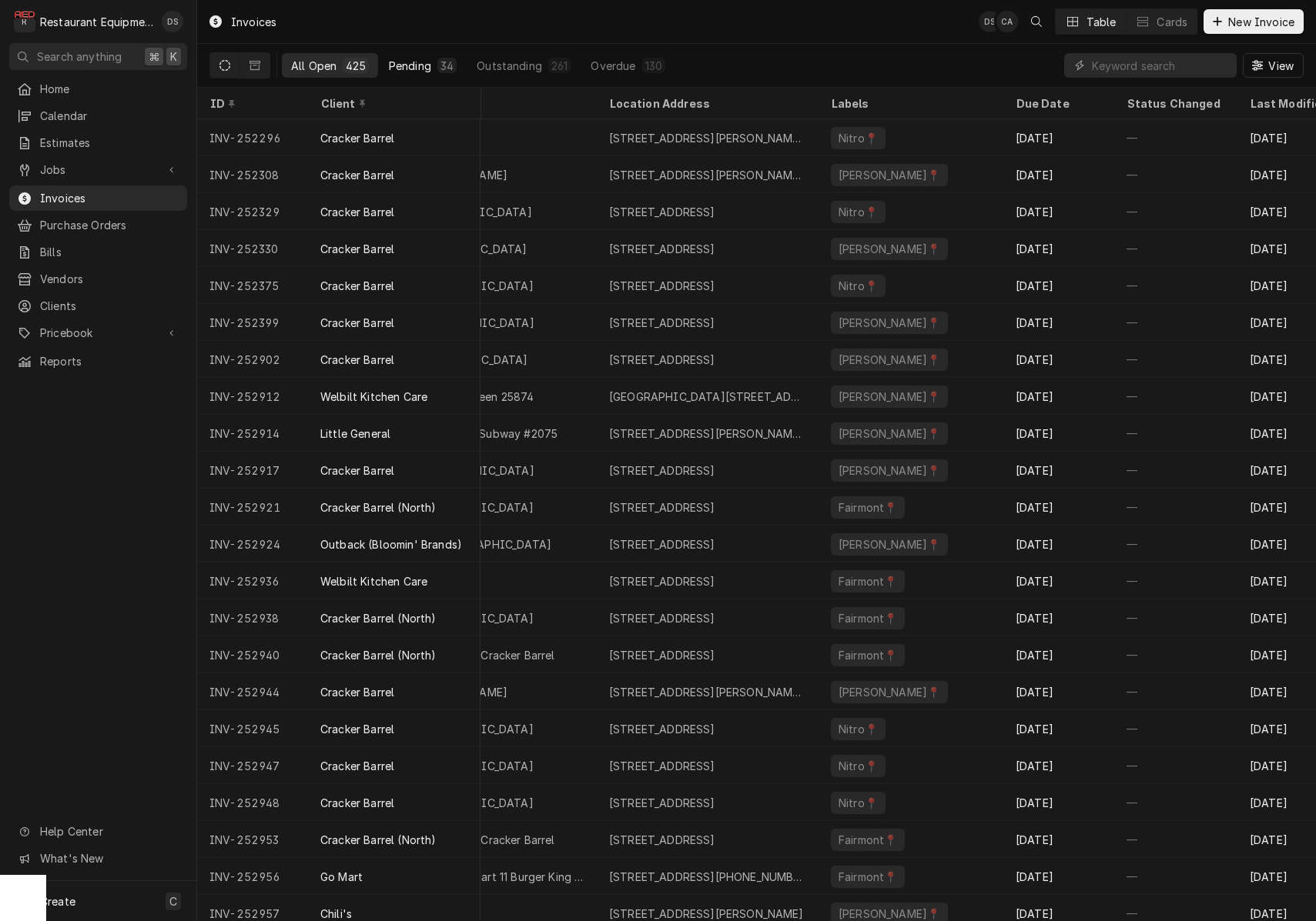
click at [426, 58] on div "Pending" at bounding box center [410, 66] width 42 height 16
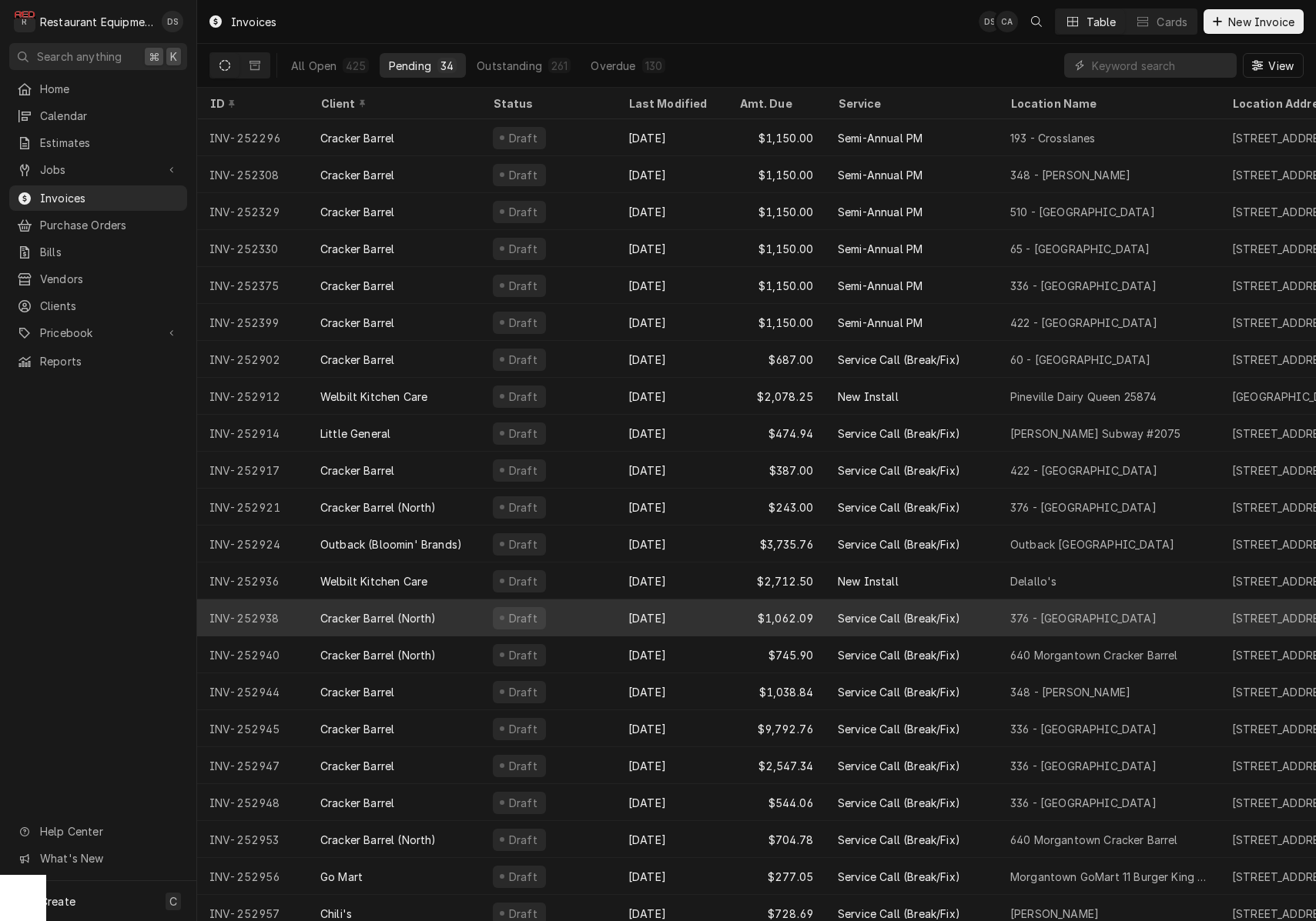
click at [730, 619] on div "$1,062.09" at bounding box center [776, 618] width 99 height 37
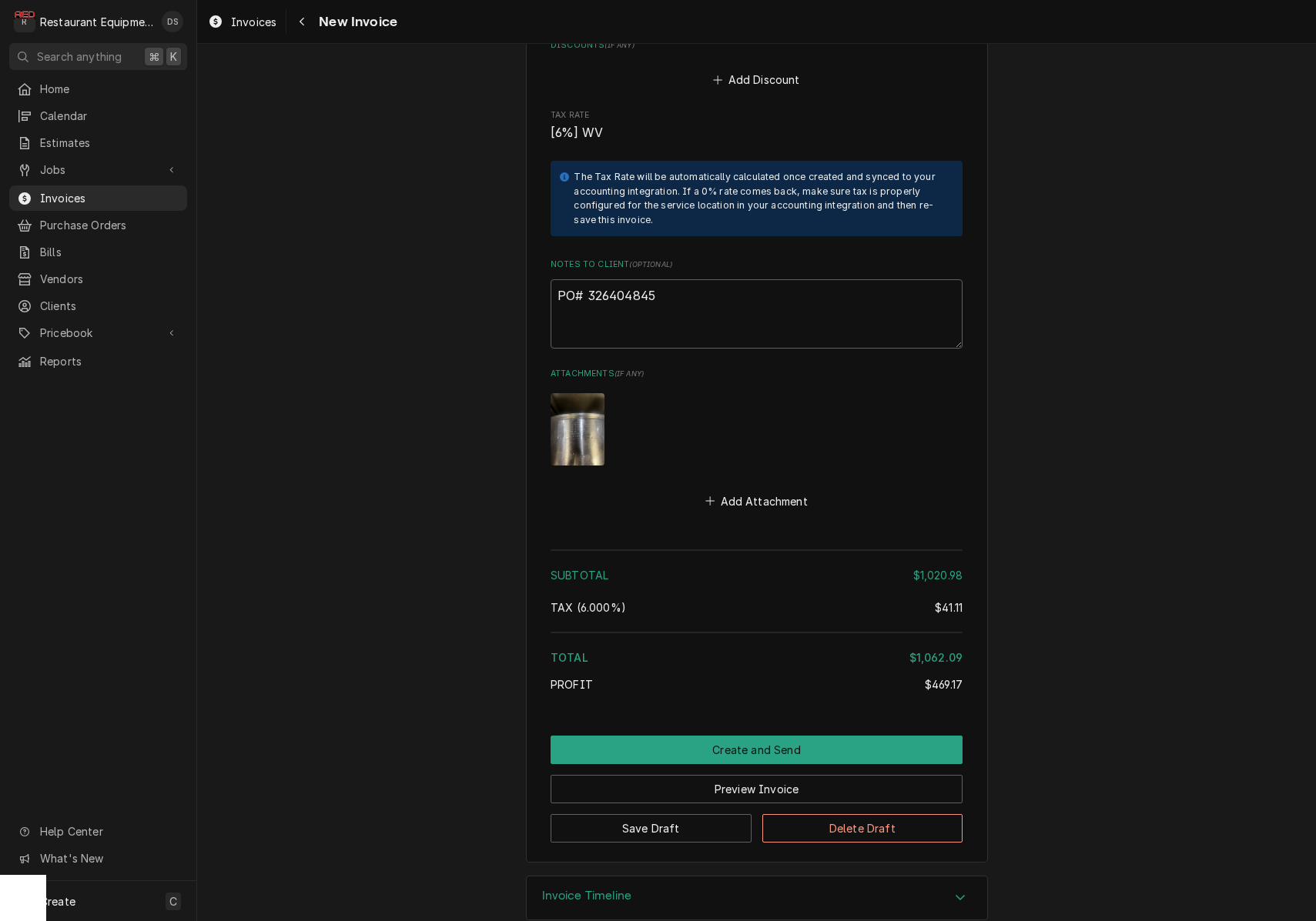
scroll to position [4234, 0]
drag, startPoint x: 652, startPoint y: 272, endPoint x: 589, endPoint y: 272, distance: 63.0
click at [589, 280] on textarea "PO# 326404845" at bounding box center [756, 315] width 411 height 70
click at [671, 816] on button "Save Draft" at bounding box center [651, 829] width 201 height 28
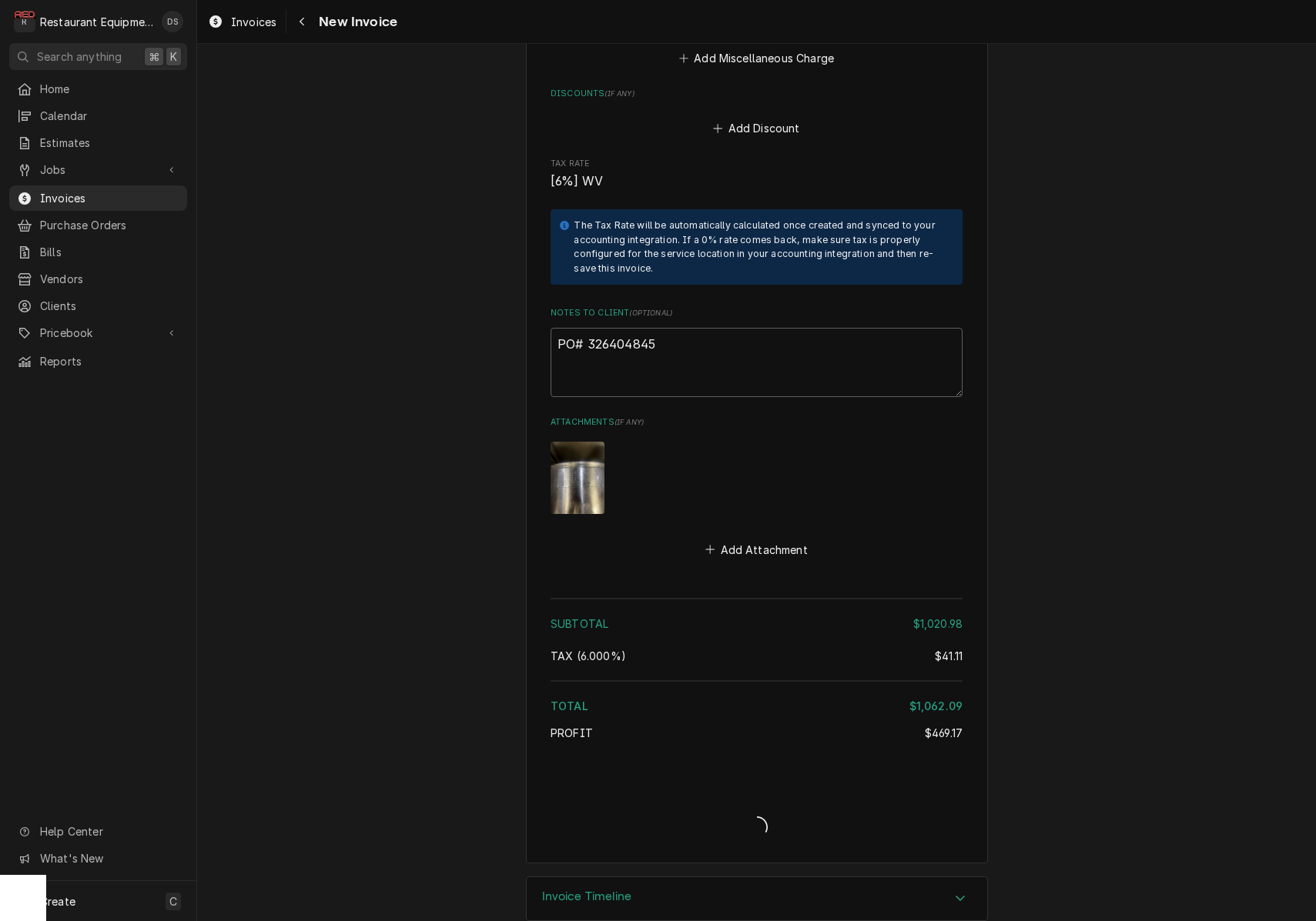
type textarea "x"
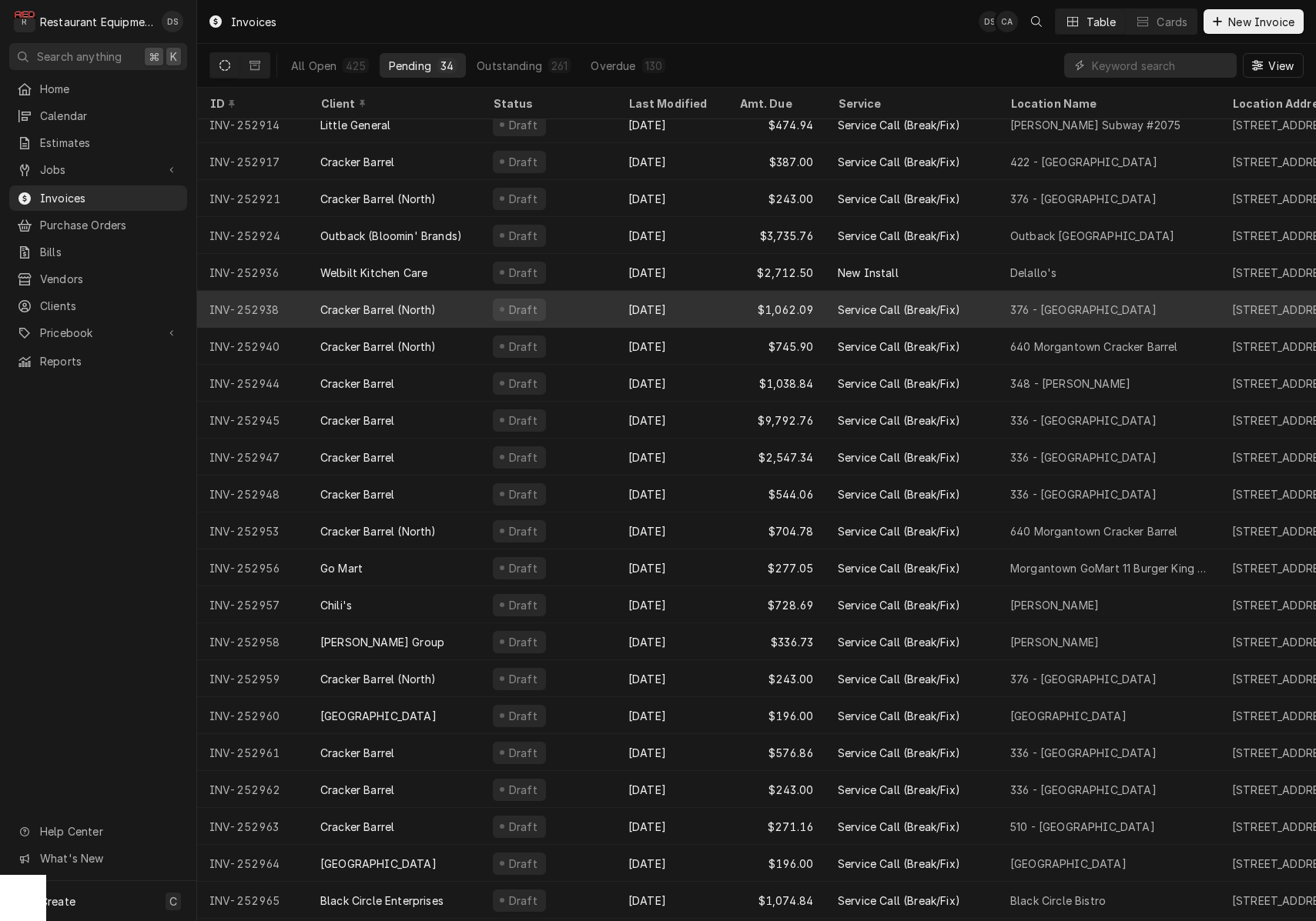
scroll to position [310, 0]
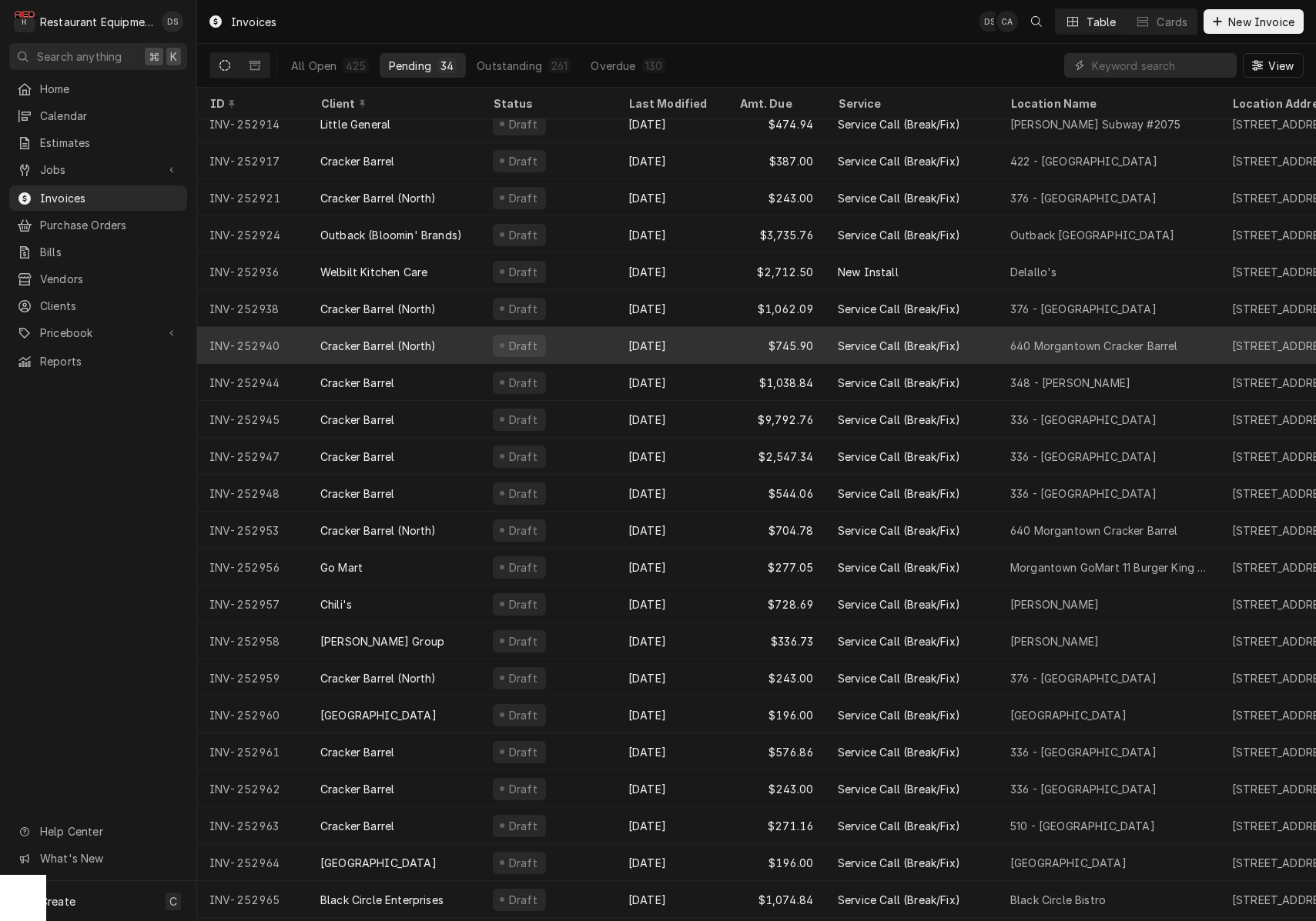
click at [690, 356] on div "Sep 25" at bounding box center [671, 345] width 111 height 37
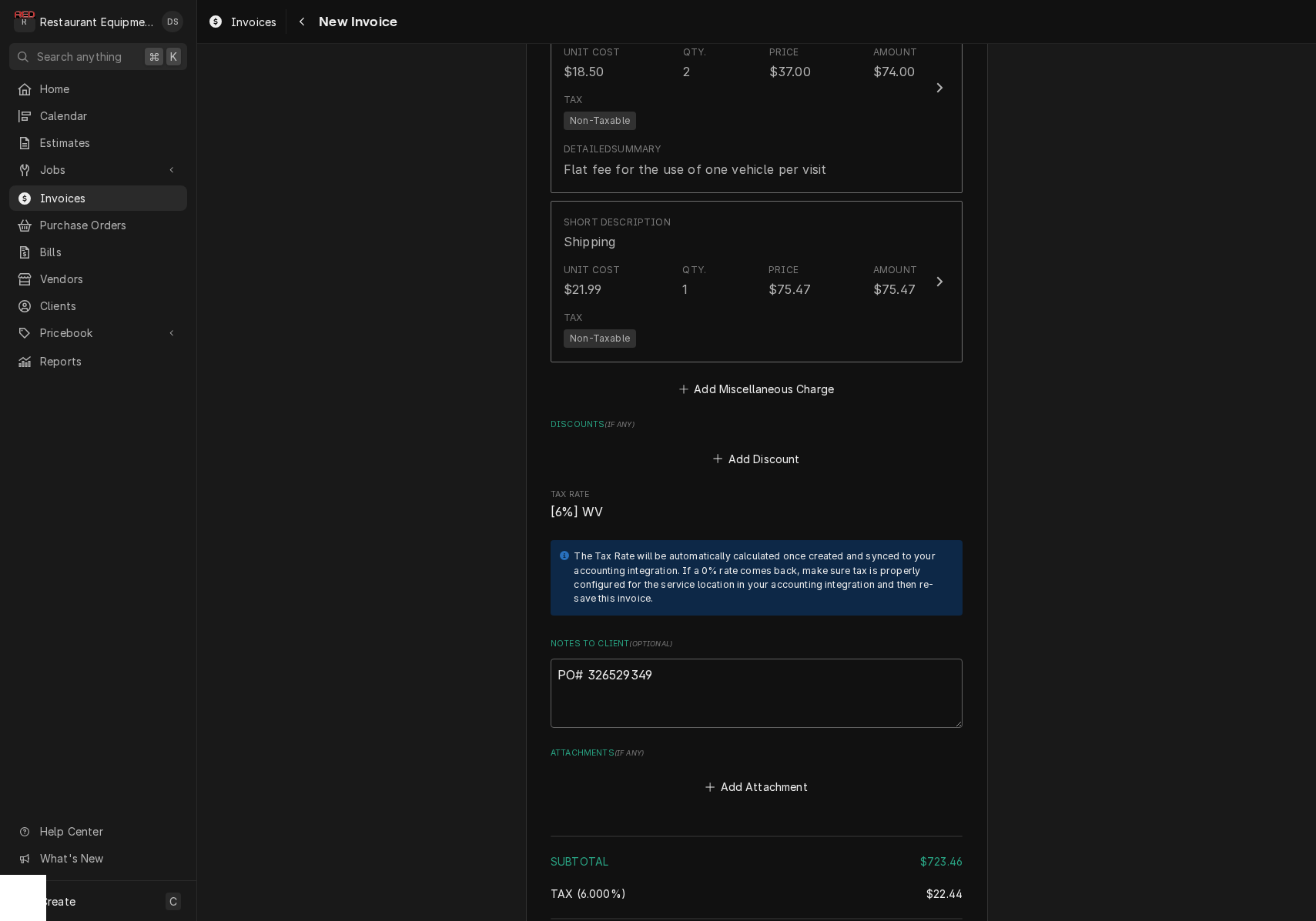
scroll to position [3815, 0]
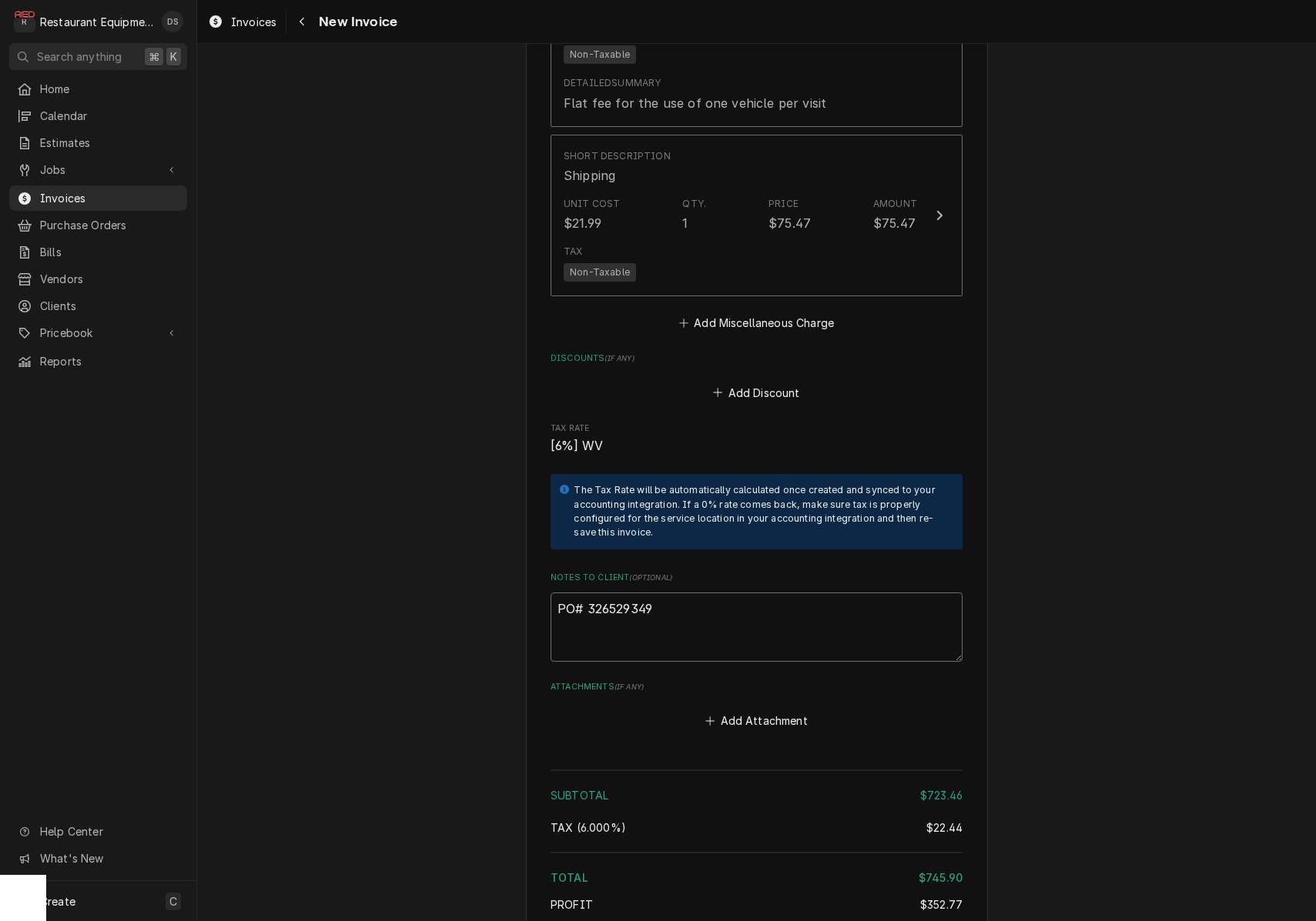
drag, startPoint x: 661, startPoint y: 551, endPoint x: 593, endPoint y: 547, distance: 68.1
click at [585, 593] on textarea "PO# 326529349" at bounding box center [756, 628] width 411 height 70
click at [299, 24] on icon "Navigate back" at bounding box center [302, 22] width 7 height 11
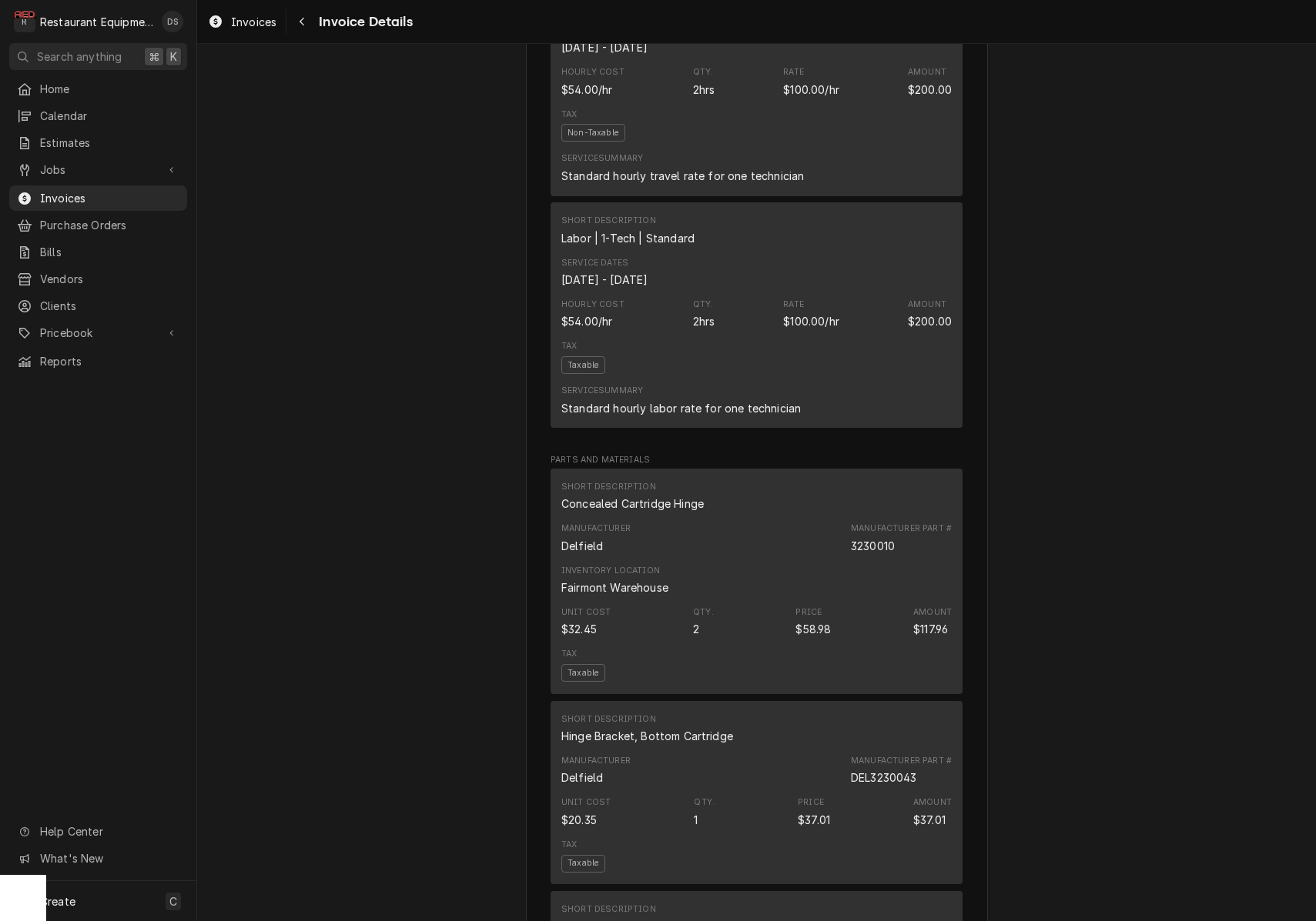
scroll to position [1759, 0]
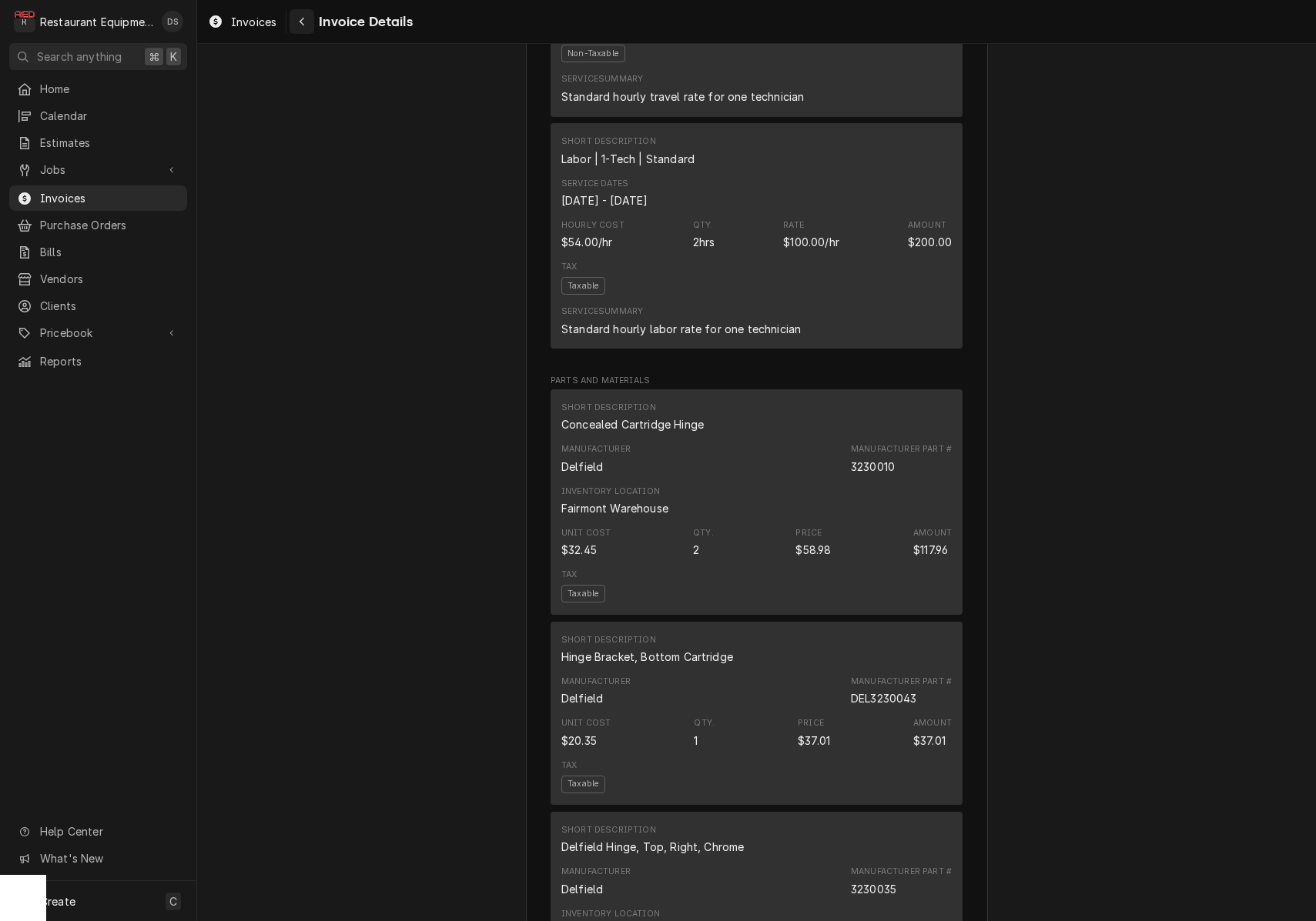
click at [299, 17] on icon "Navigate back" at bounding box center [302, 22] width 7 height 11
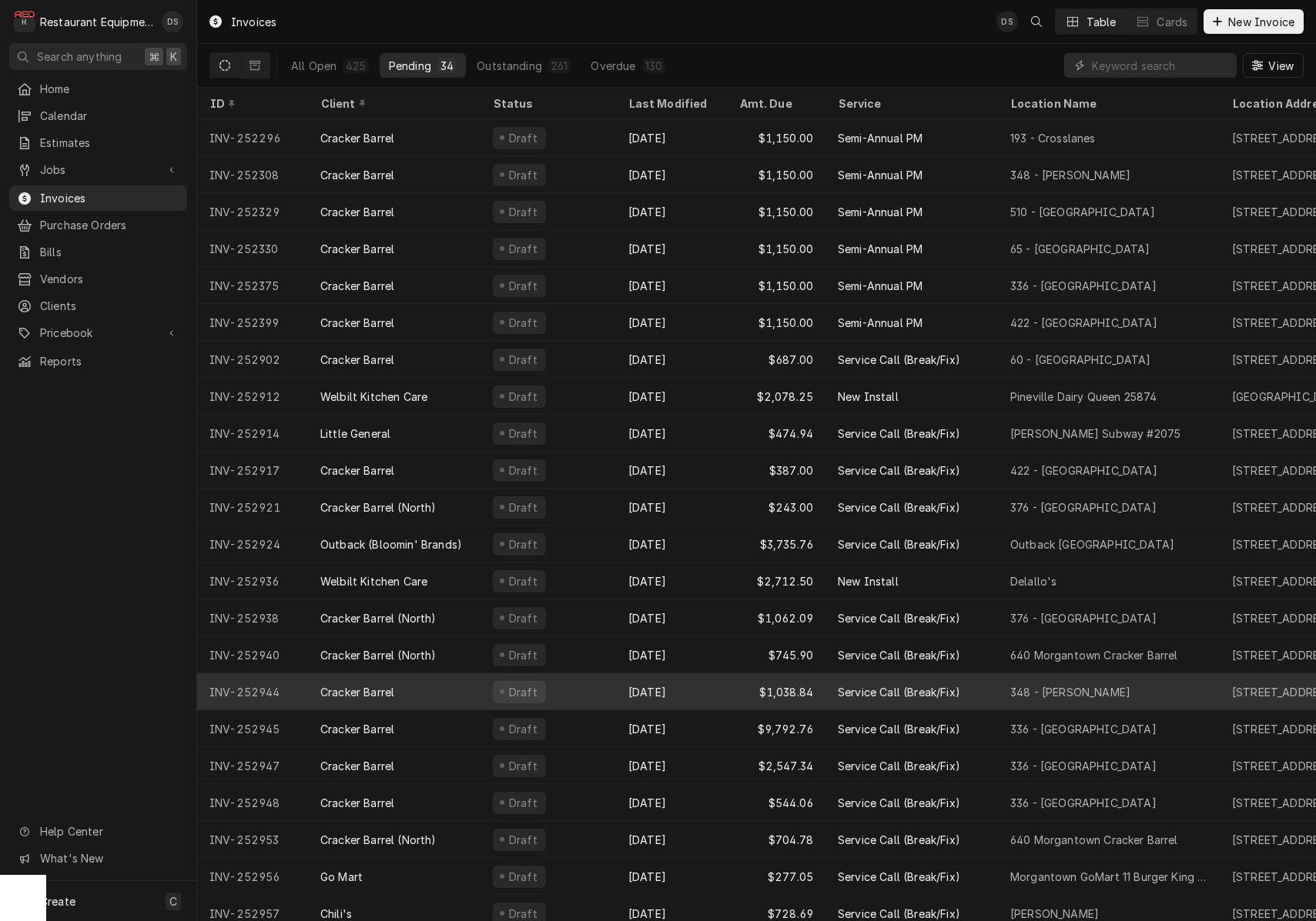
click at [628, 682] on div "[DATE]" at bounding box center [671, 692] width 111 height 37
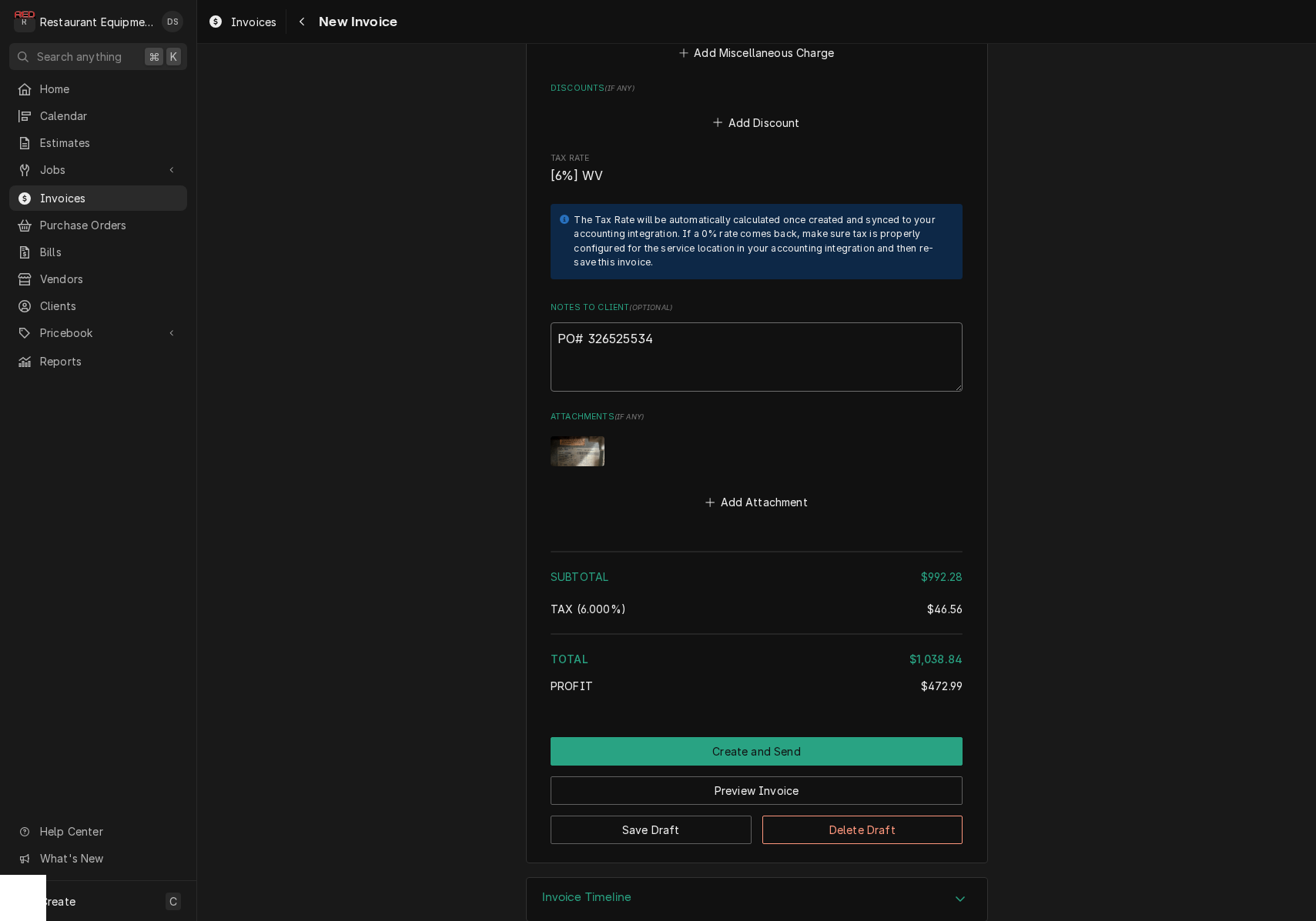
drag, startPoint x: 685, startPoint y: 311, endPoint x: 676, endPoint y: 314, distance: 9.5
click at [683, 323] on textarea "PO# 326525534" at bounding box center [756, 357] width 411 height 70
drag, startPoint x: 644, startPoint y: 312, endPoint x: 612, endPoint y: 317, distance: 32.4
click at [586, 323] on textarea "PO# 326525534" at bounding box center [756, 357] width 411 height 70
click at [302, 27] on div "Navigate back" at bounding box center [302, 21] width 16 height 16
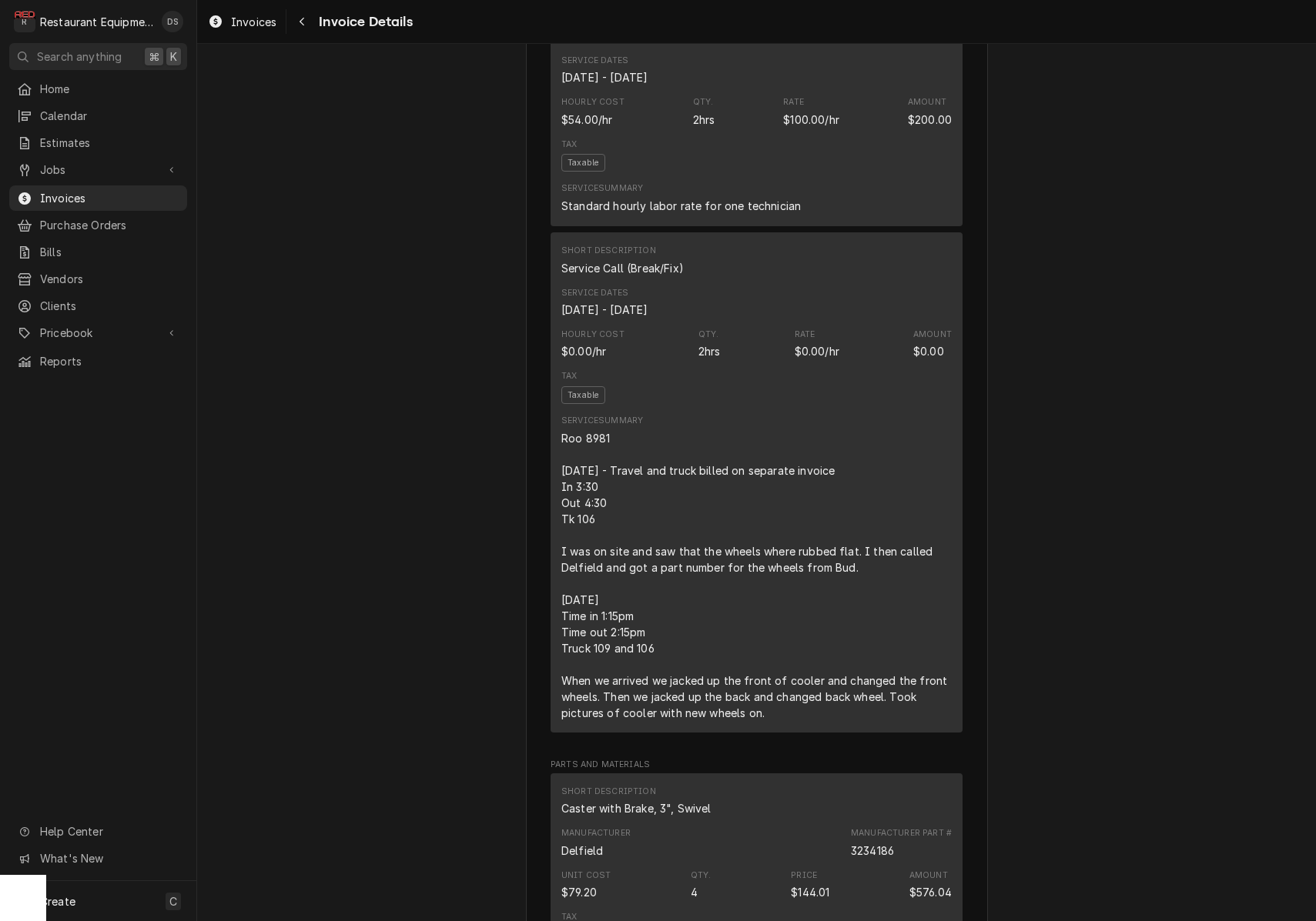
scroll to position [1191, 0]
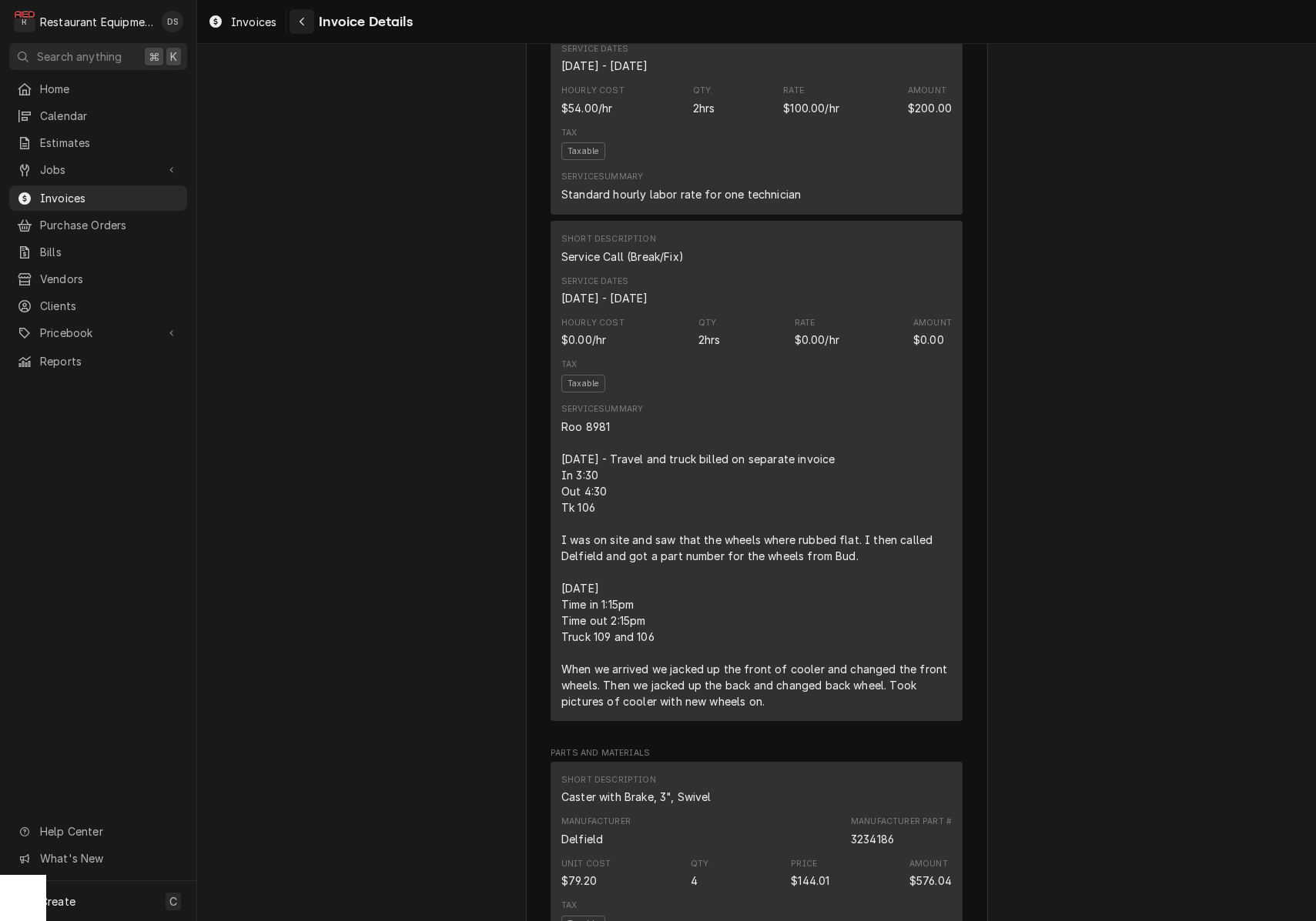
click at [305, 28] on div "Navigate back" at bounding box center [302, 21] width 16 height 16
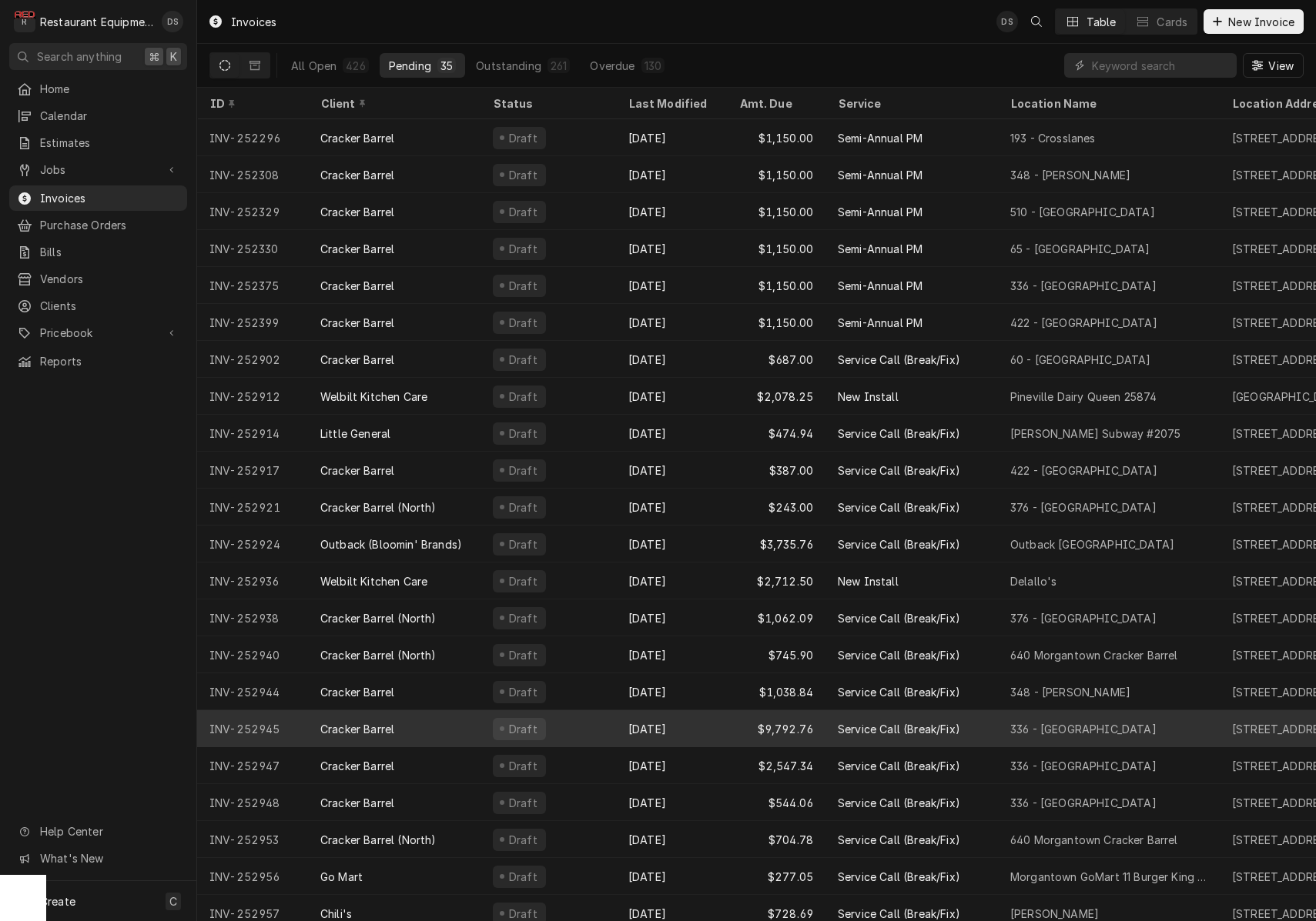
click at [699, 724] on div "Sep 26" at bounding box center [671, 729] width 111 height 37
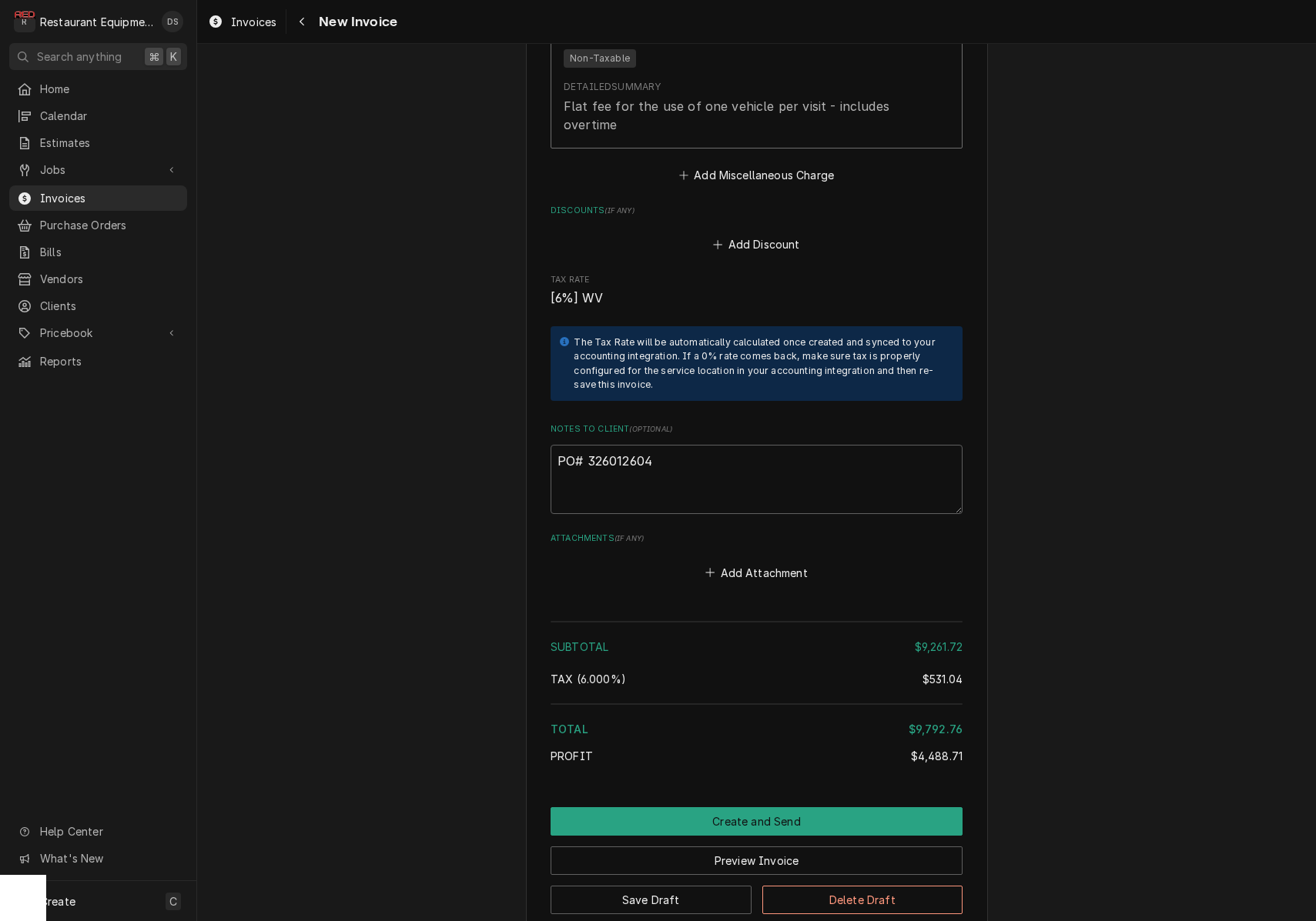
scroll to position [7010, 0]
drag, startPoint x: 657, startPoint y: 358, endPoint x: 587, endPoint y: 368, distance: 70.7
click at [587, 445] on textarea "PO# 326012604" at bounding box center [756, 480] width 411 height 70
click at [764, 848] on button "Preview Invoice" at bounding box center [756, 861] width 411 height 28
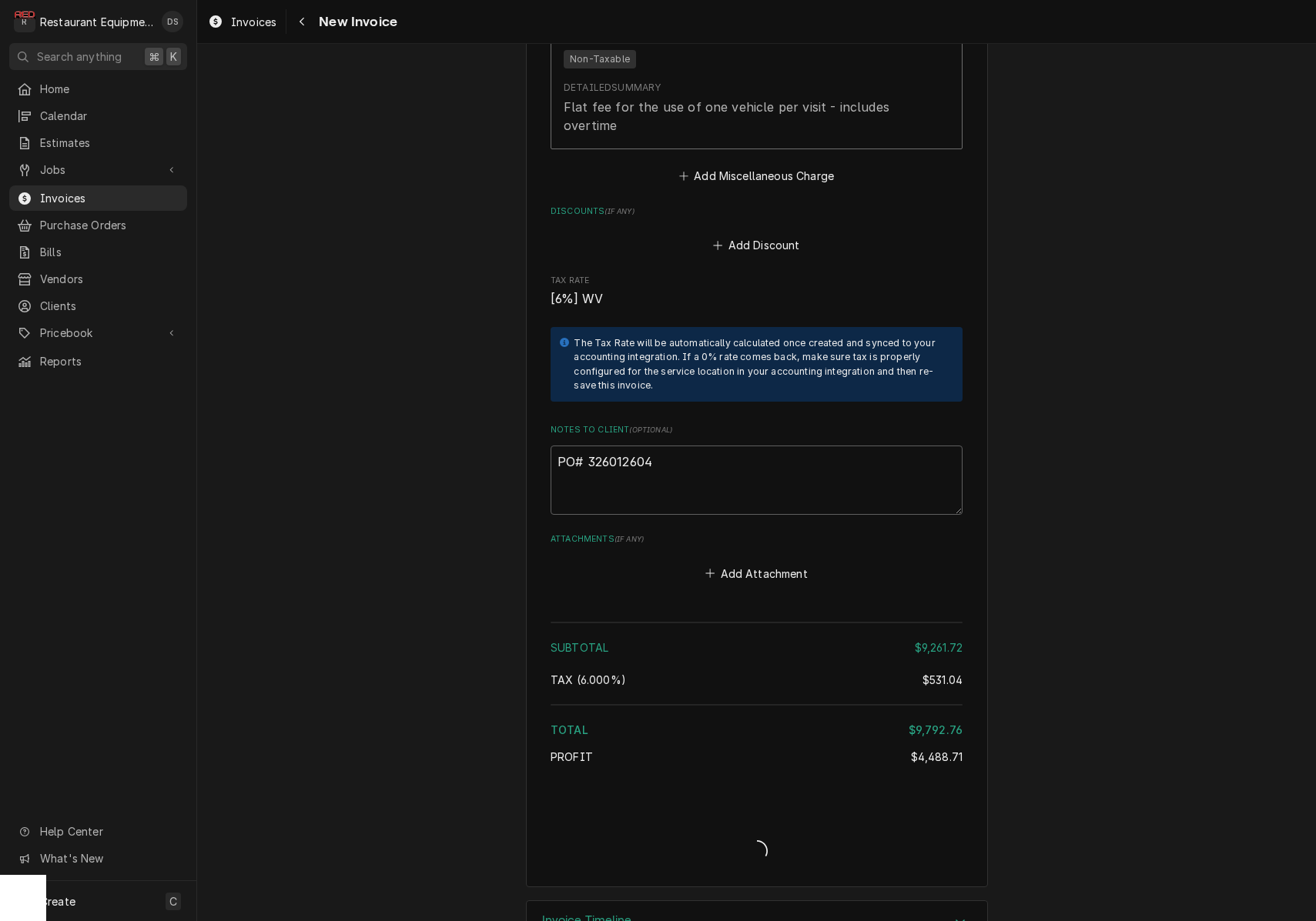
scroll to position [6962, 0]
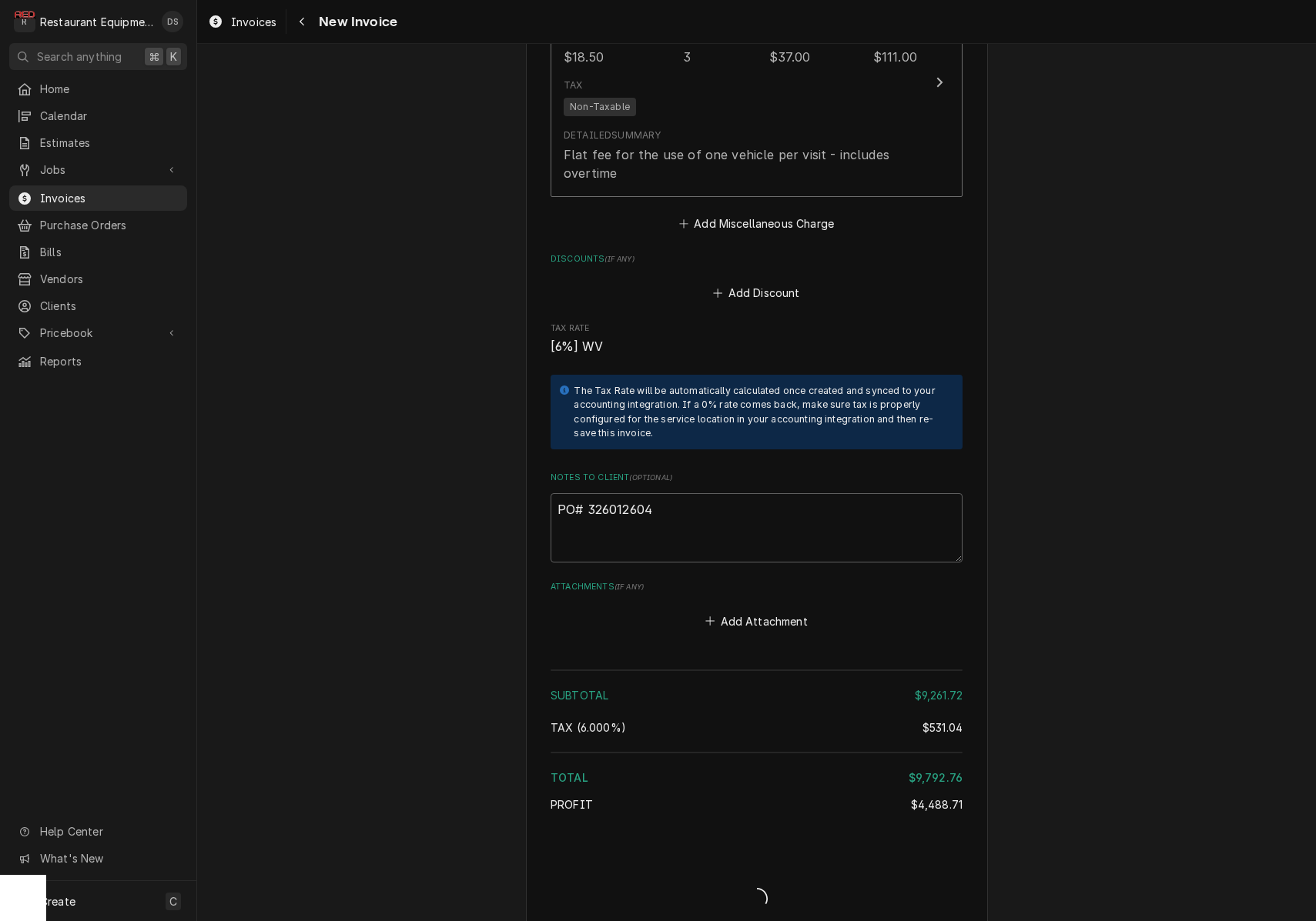
type textarea "x"
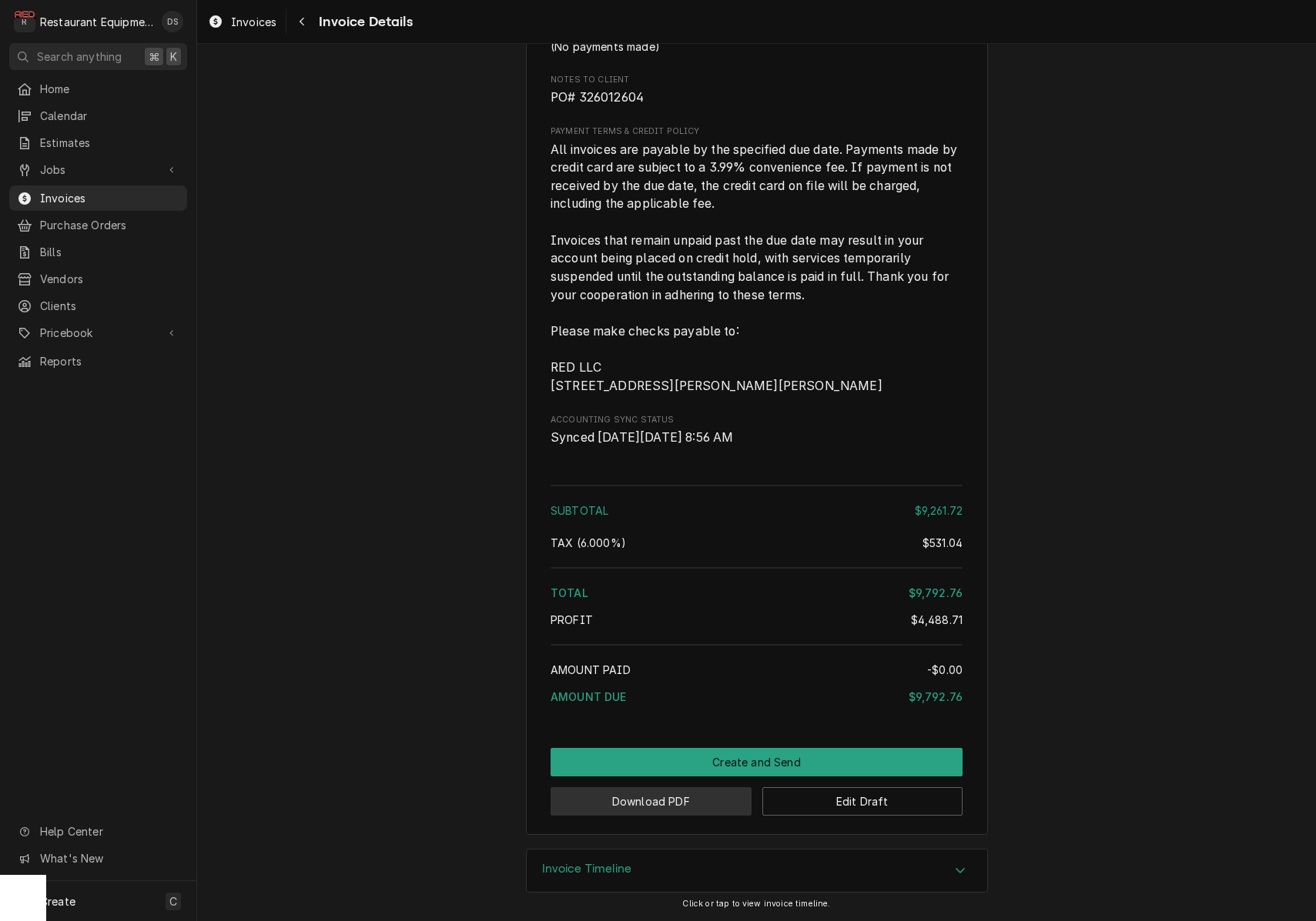
click at [707, 797] on button "Download PDF" at bounding box center [651, 801] width 201 height 28
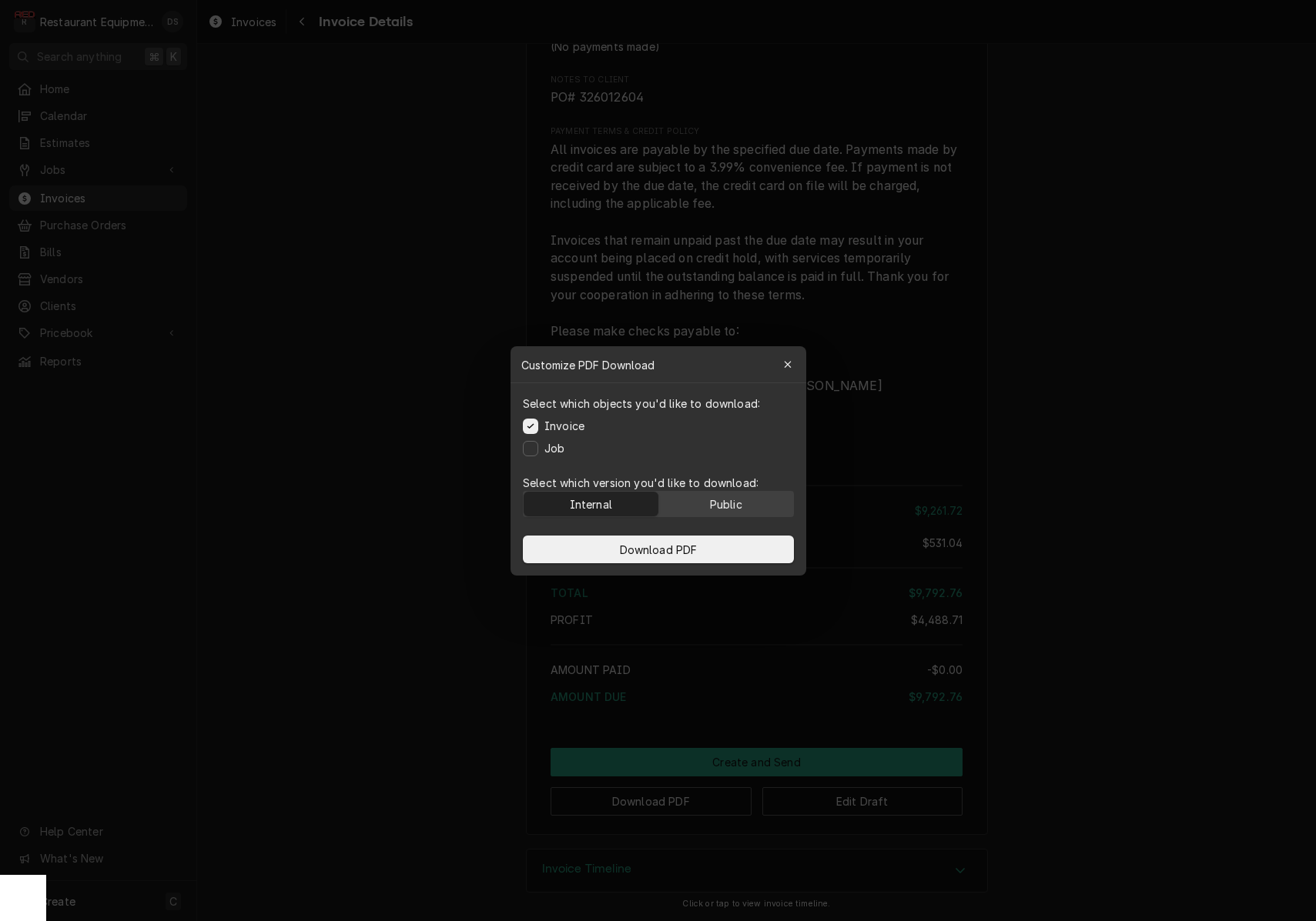
click at [741, 504] on div "Public" at bounding box center [725, 504] width 32 height 16
click at [726, 545] on button "Download PDF" at bounding box center [658, 550] width 271 height 27
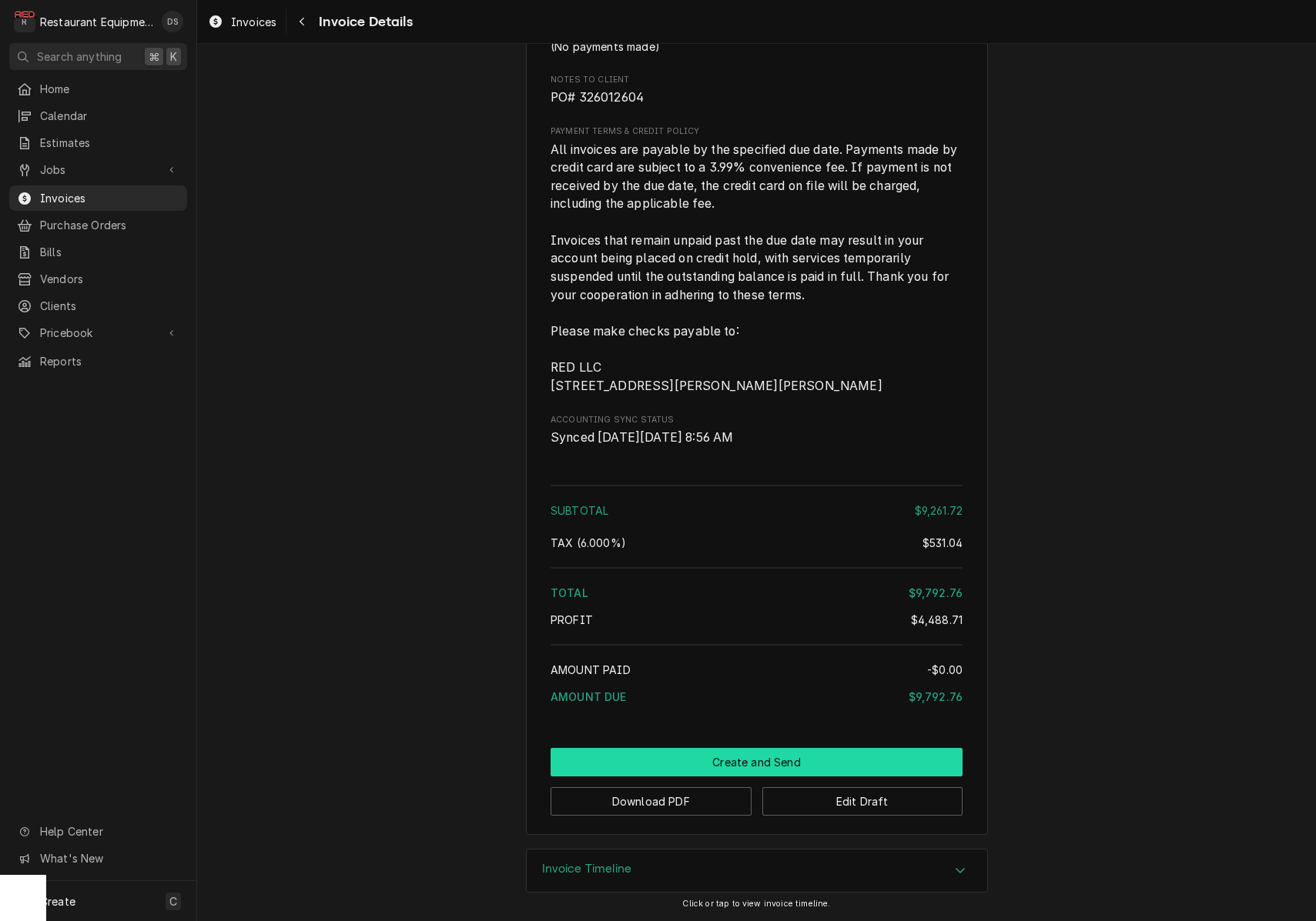
click at [827, 750] on button "Create and Send" at bounding box center [756, 762] width 411 height 28
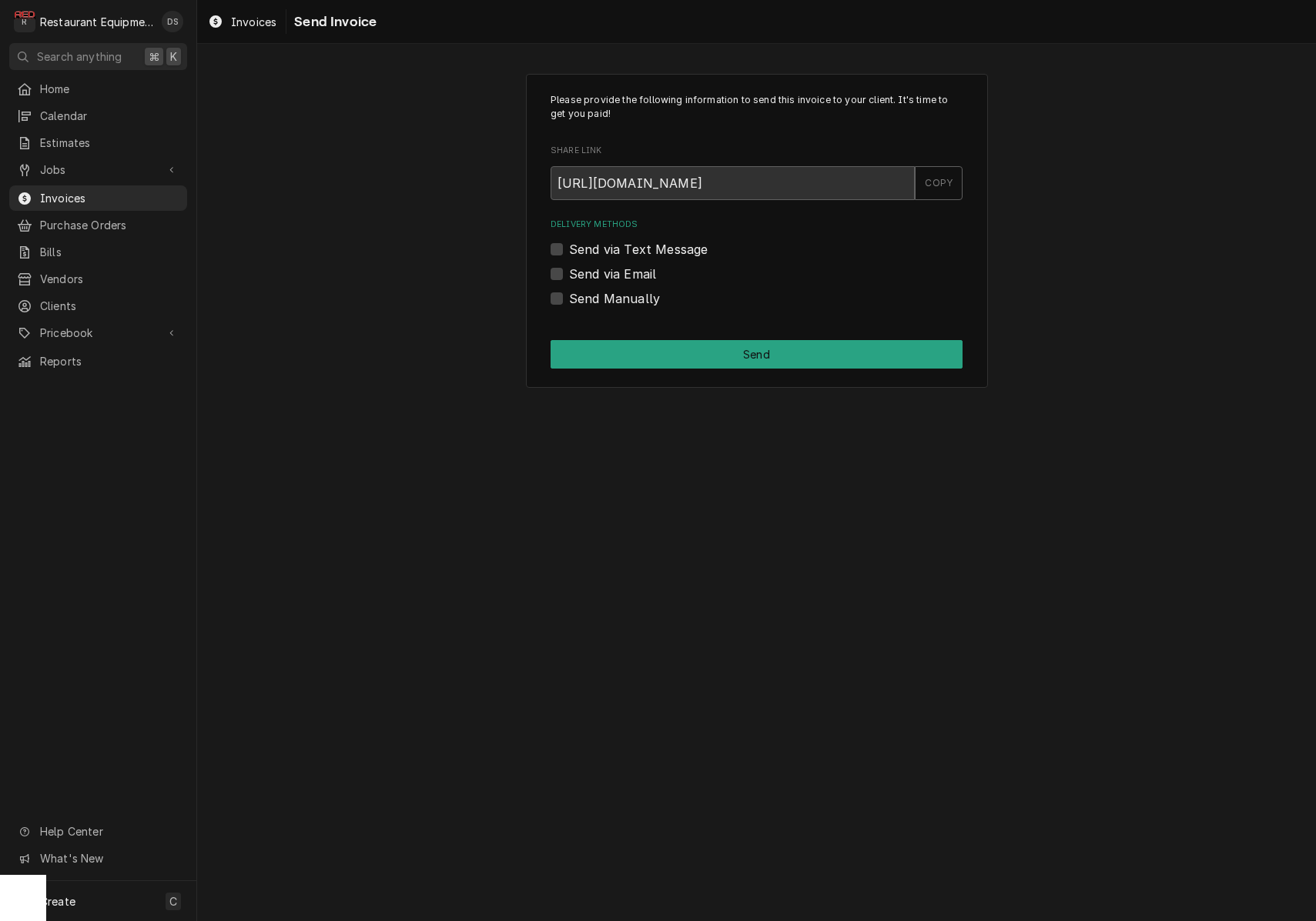
drag, startPoint x: 561, startPoint y: 292, endPoint x: 609, endPoint y: 311, distance: 51.6
click at [569, 292] on label "Send Manually" at bounding box center [614, 299] width 91 height 18
click at [569, 292] on input "Send Manually" at bounding box center [774, 306] width 411 height 34
checkbox input "true"
click at [694, 354] on button "Send" at bounding box center [756, 354] width 411 height 28
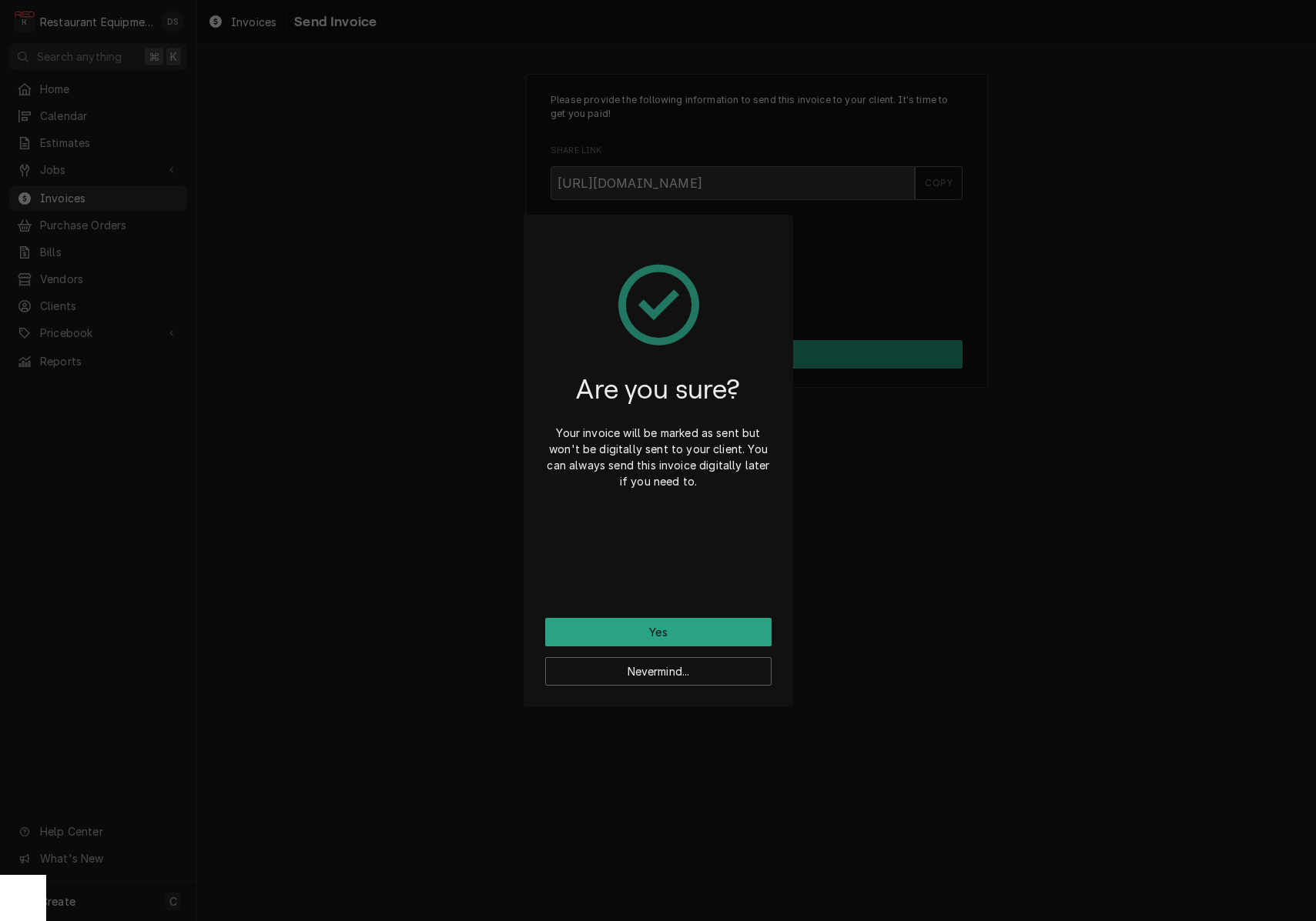
click at [718, 623] on button "Yes" at bounding box center [658, 632] width 226 height 28
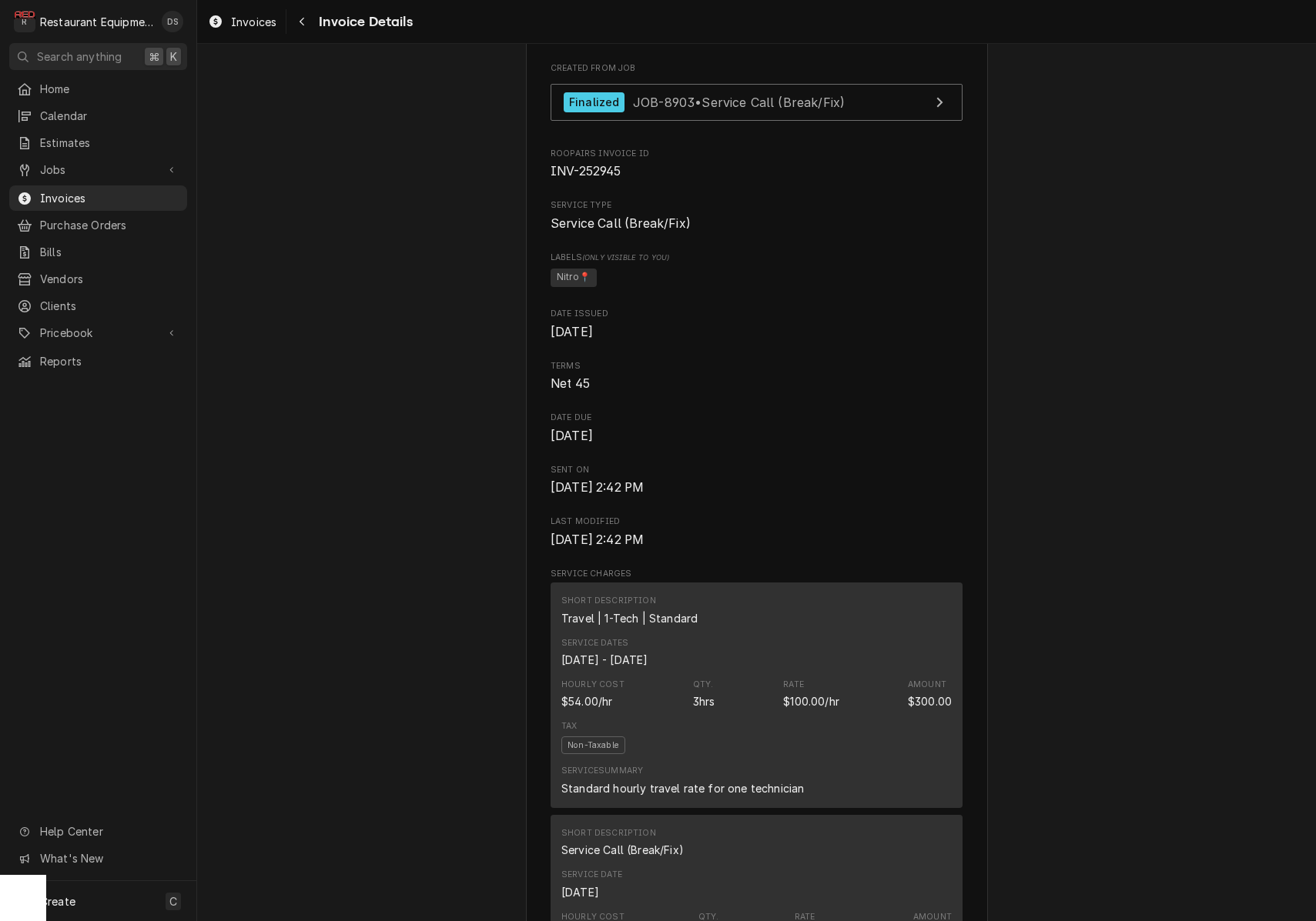
scroll to position [420, 0]
click at [306, 22] on div "Navigate back" at bounding box center [302, 21] width 16 height 16
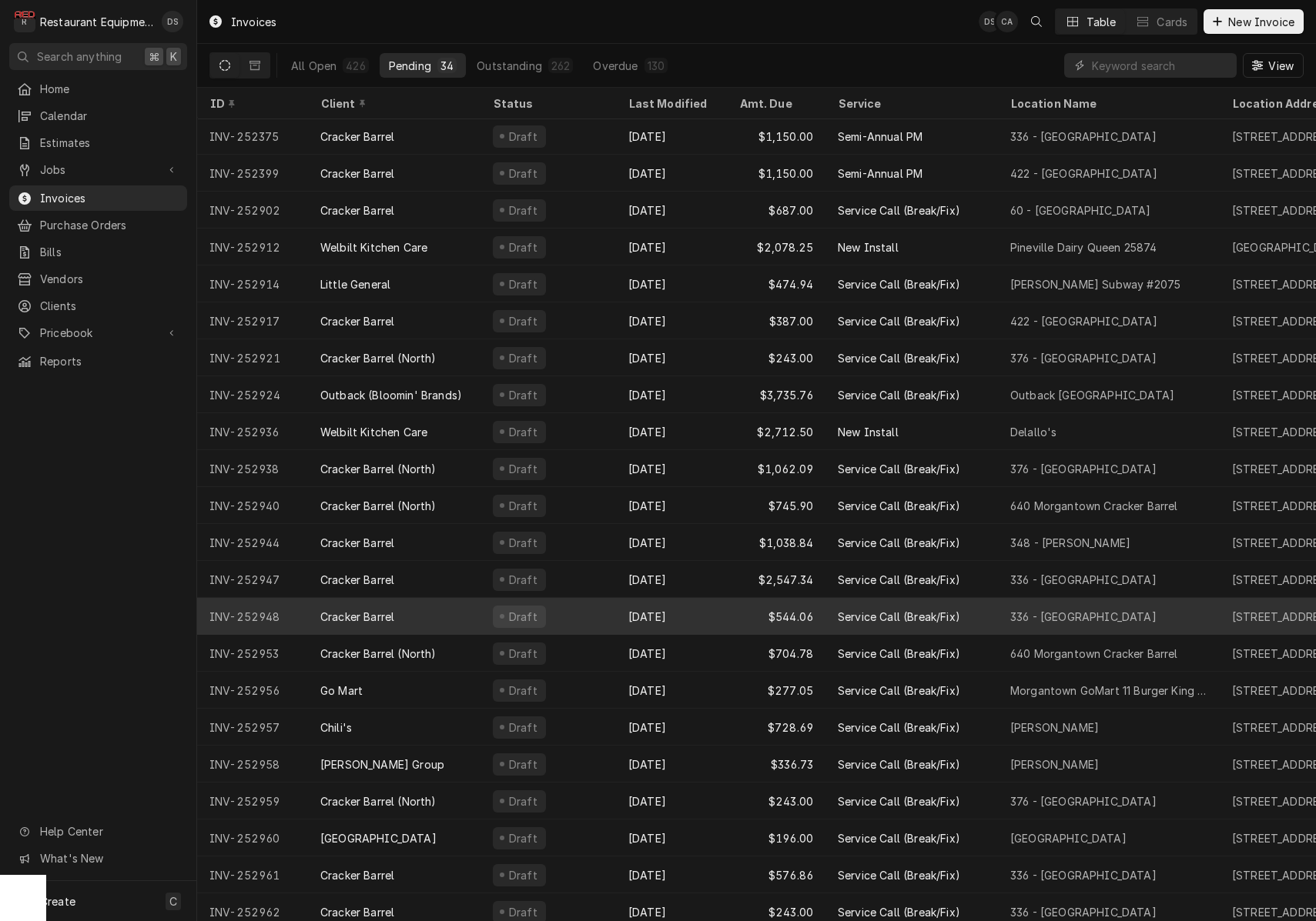
scroll to position [152, 0]
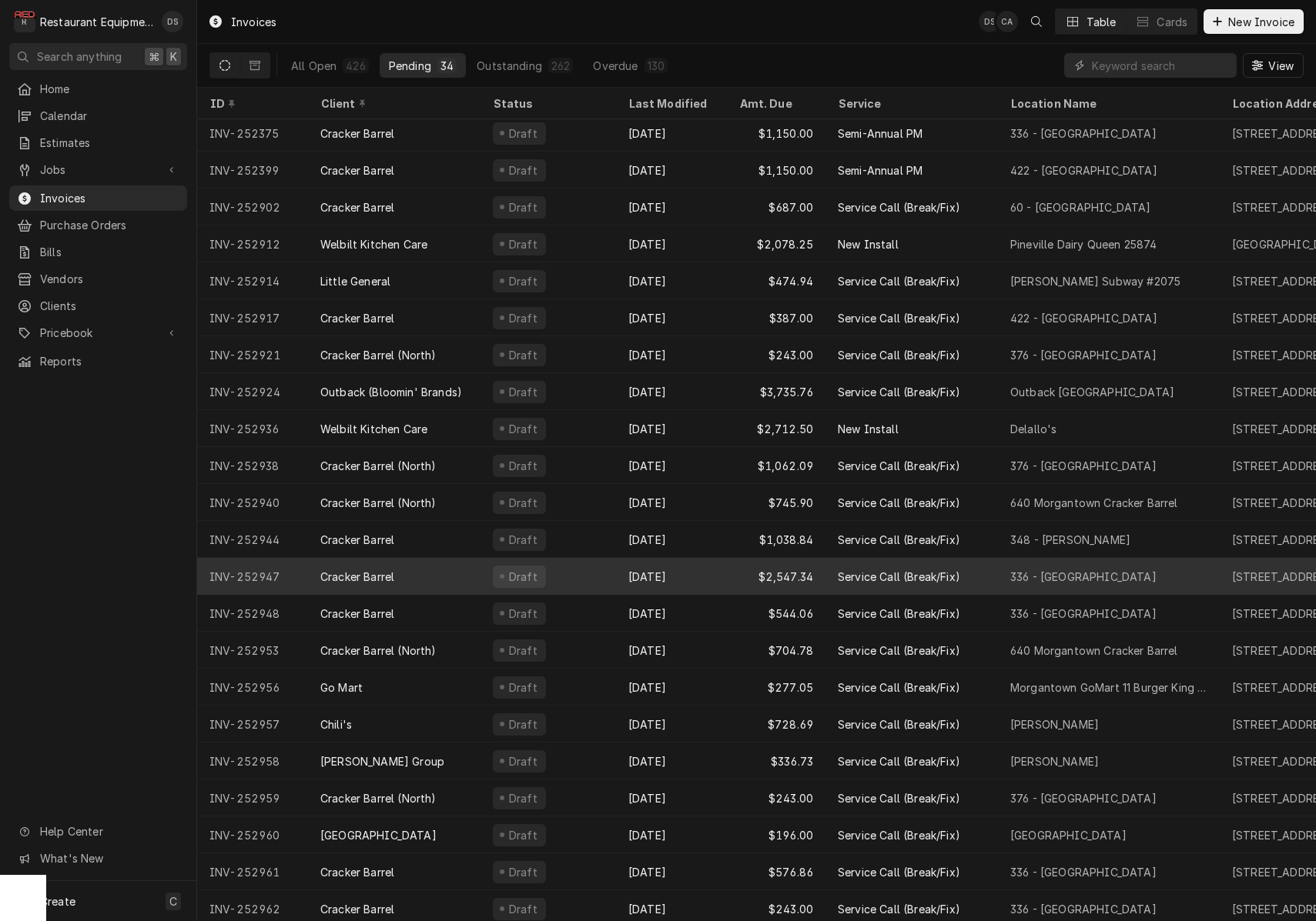
click at [679, 572] on div "Sep 26" at bounding box center [671, 576] width 111 height 37
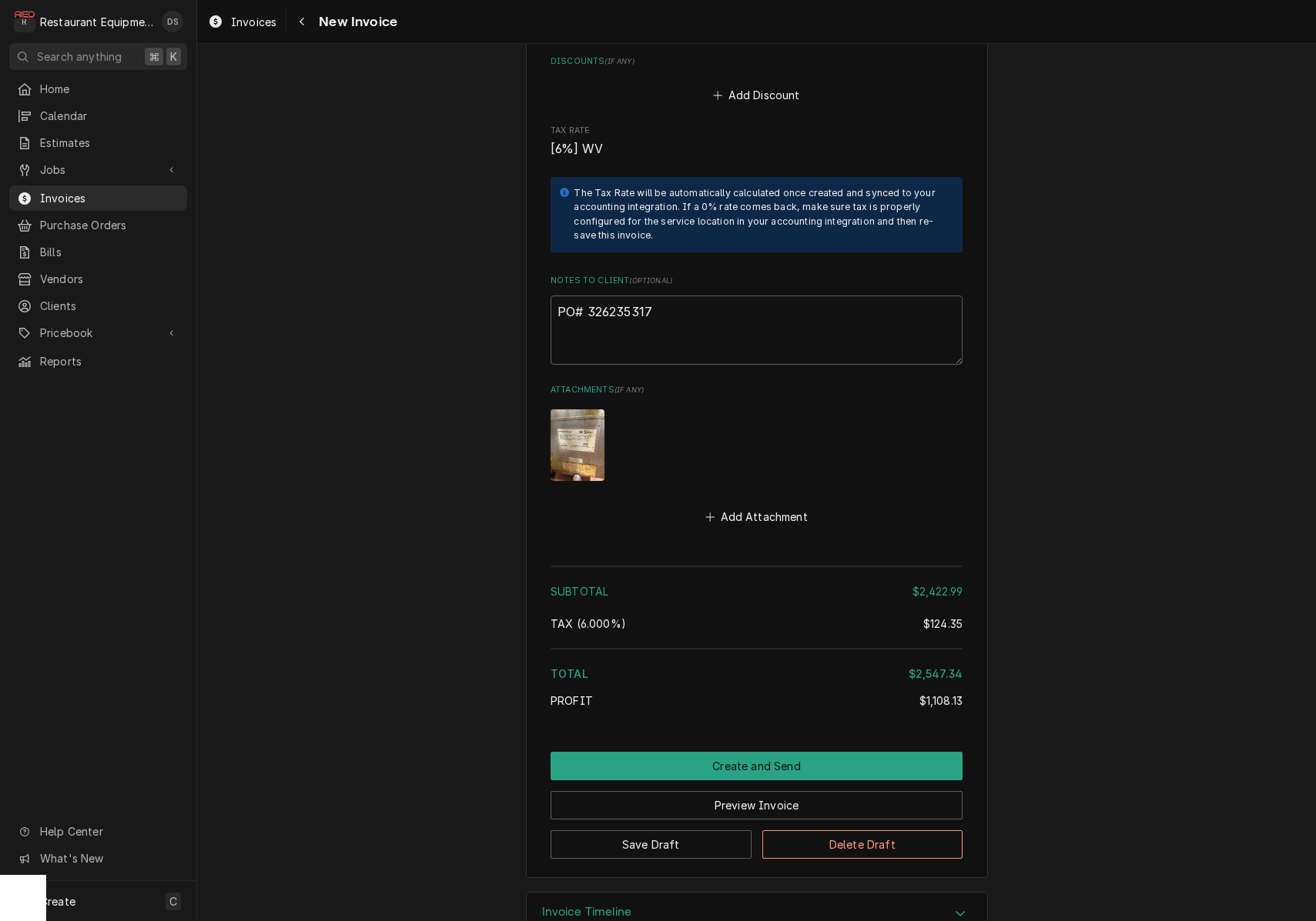
scroll to position [3419, 0]
drag, startPoint x: 657, startPoint y: 270, endPoint x: 590, endPoint y: 271, distance: 67.0
click at [585, 296] on textarea "PO# 326235317" at bounding box center [756, 331] width 411 height 70
click at [781, 792] on button "Preview Invoice" at bounding box center [756, 806] width 411 height 28
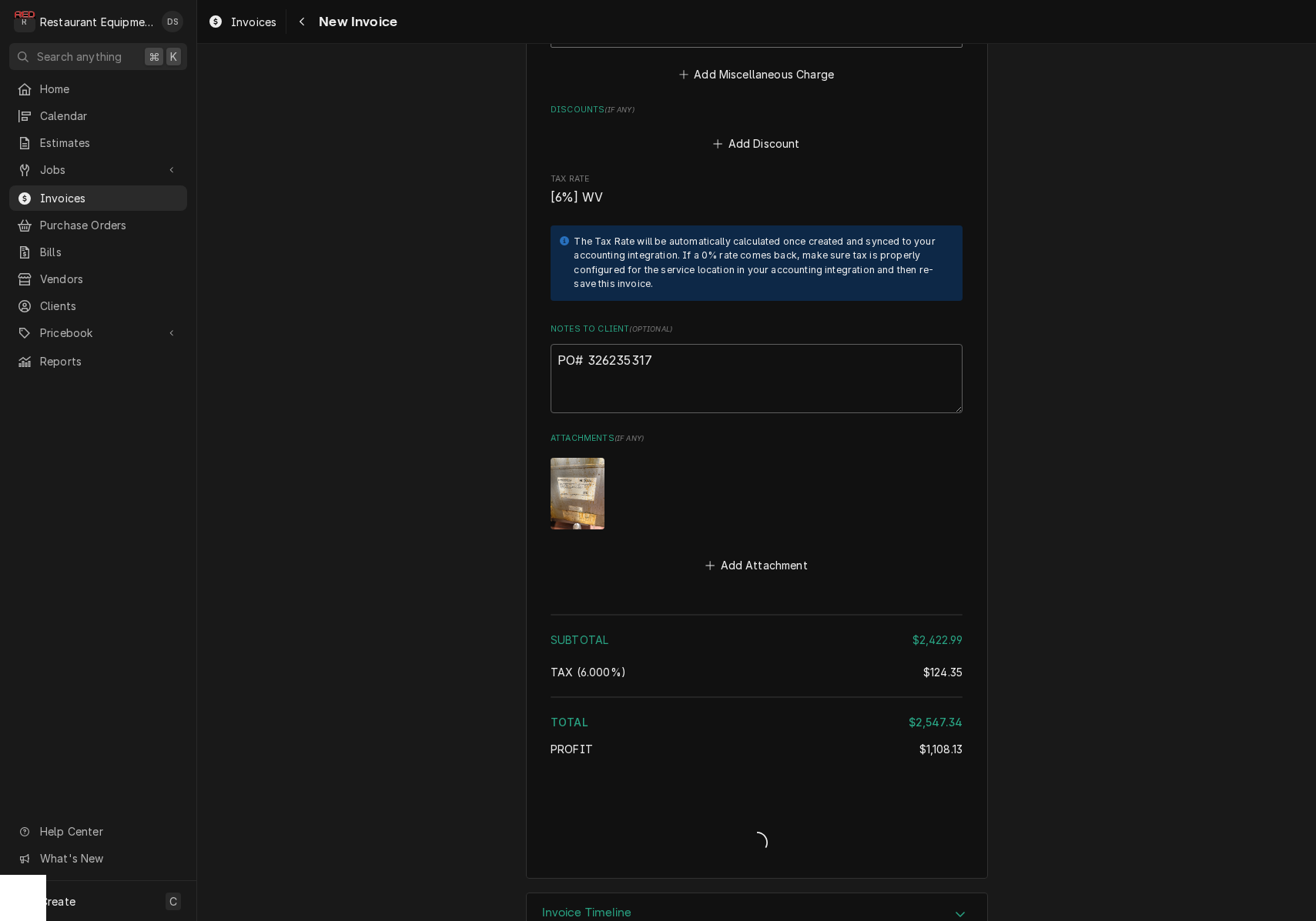
type textarea "x"
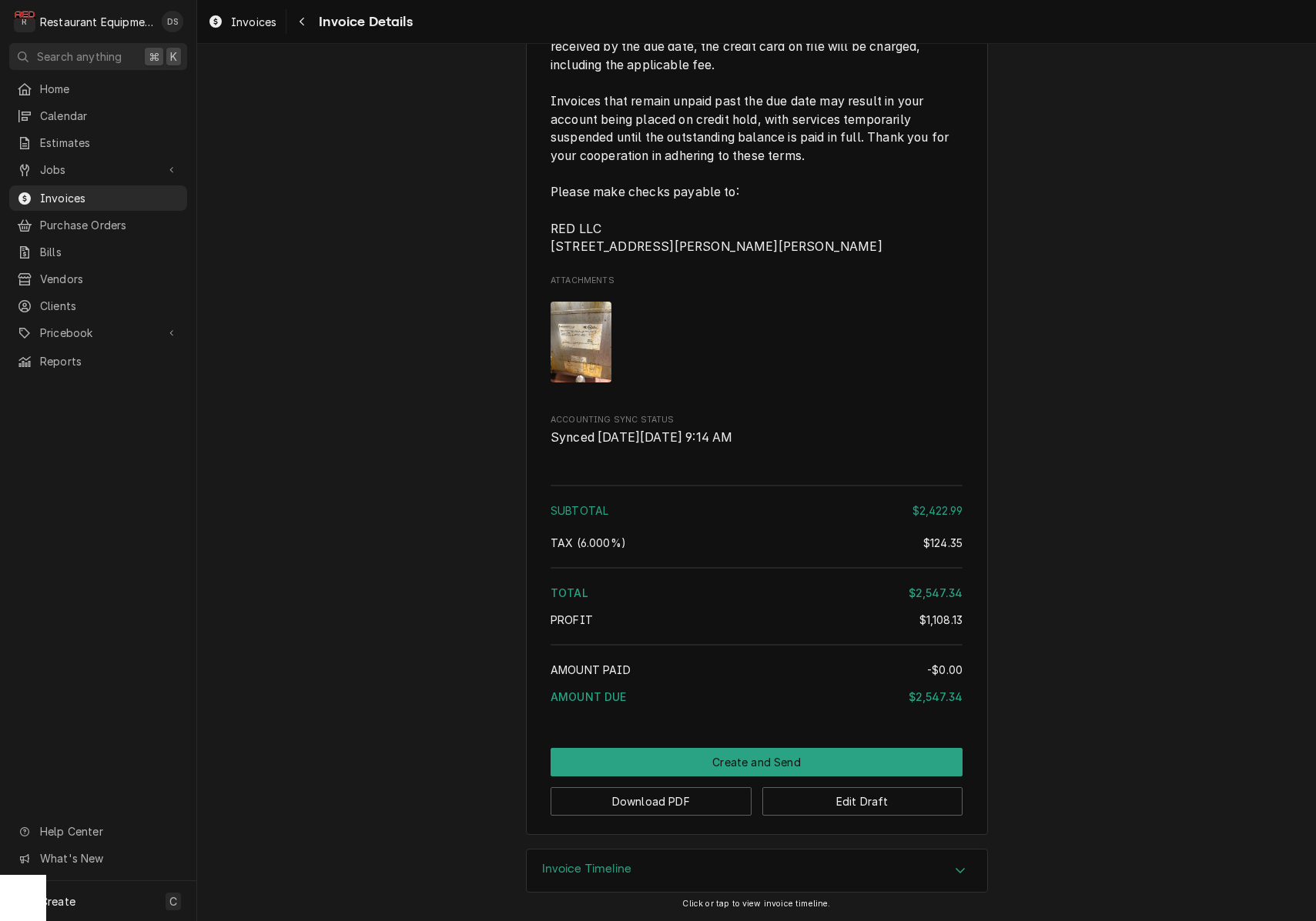
scroll to position [3186, 0]
click at [703, 806] on button "Download PDF" at bounding box center [651, 801] width 201 height 28
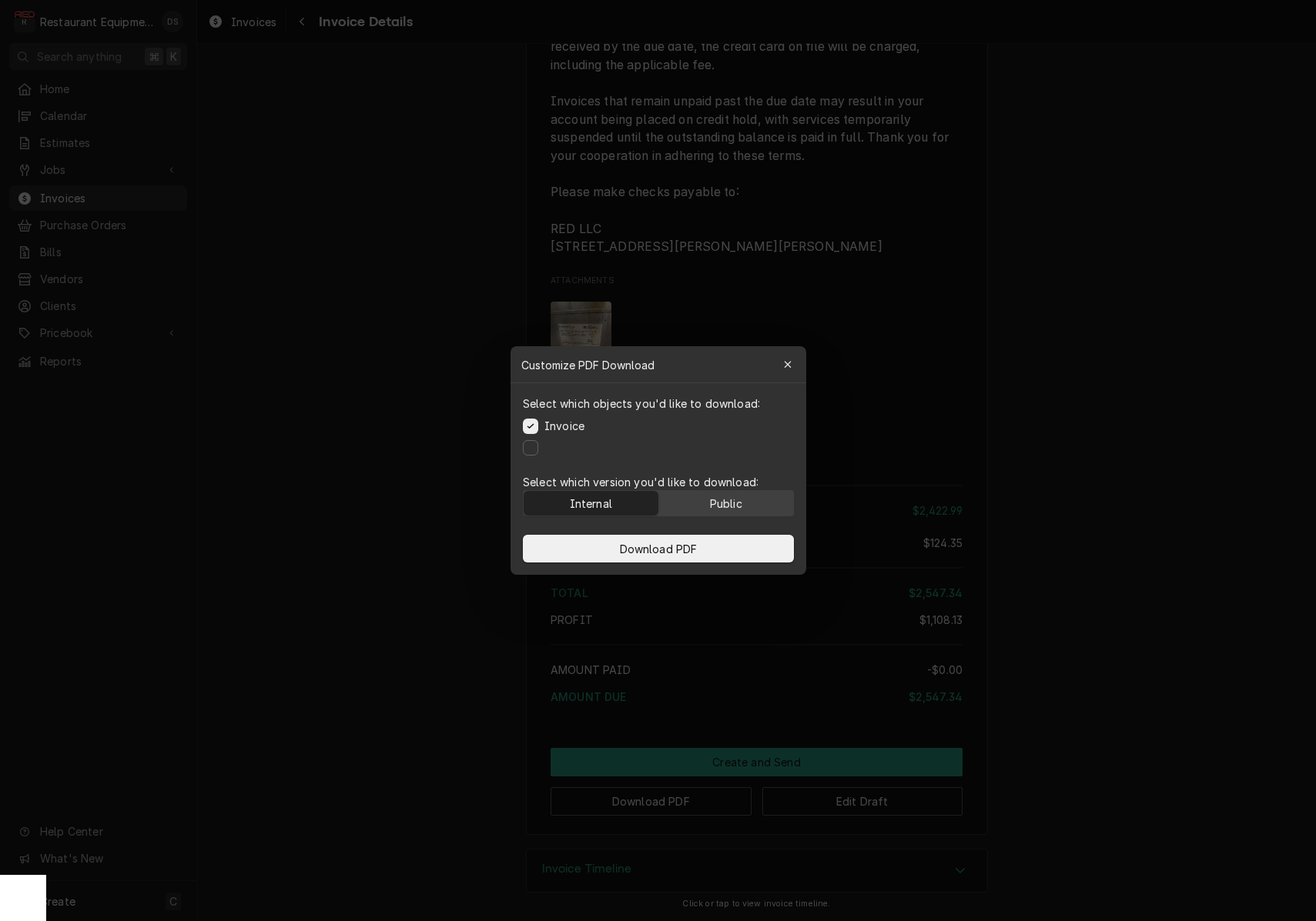
click at [723, 495] on button "Public" at bounding box center [725, 503] width 135 height 25
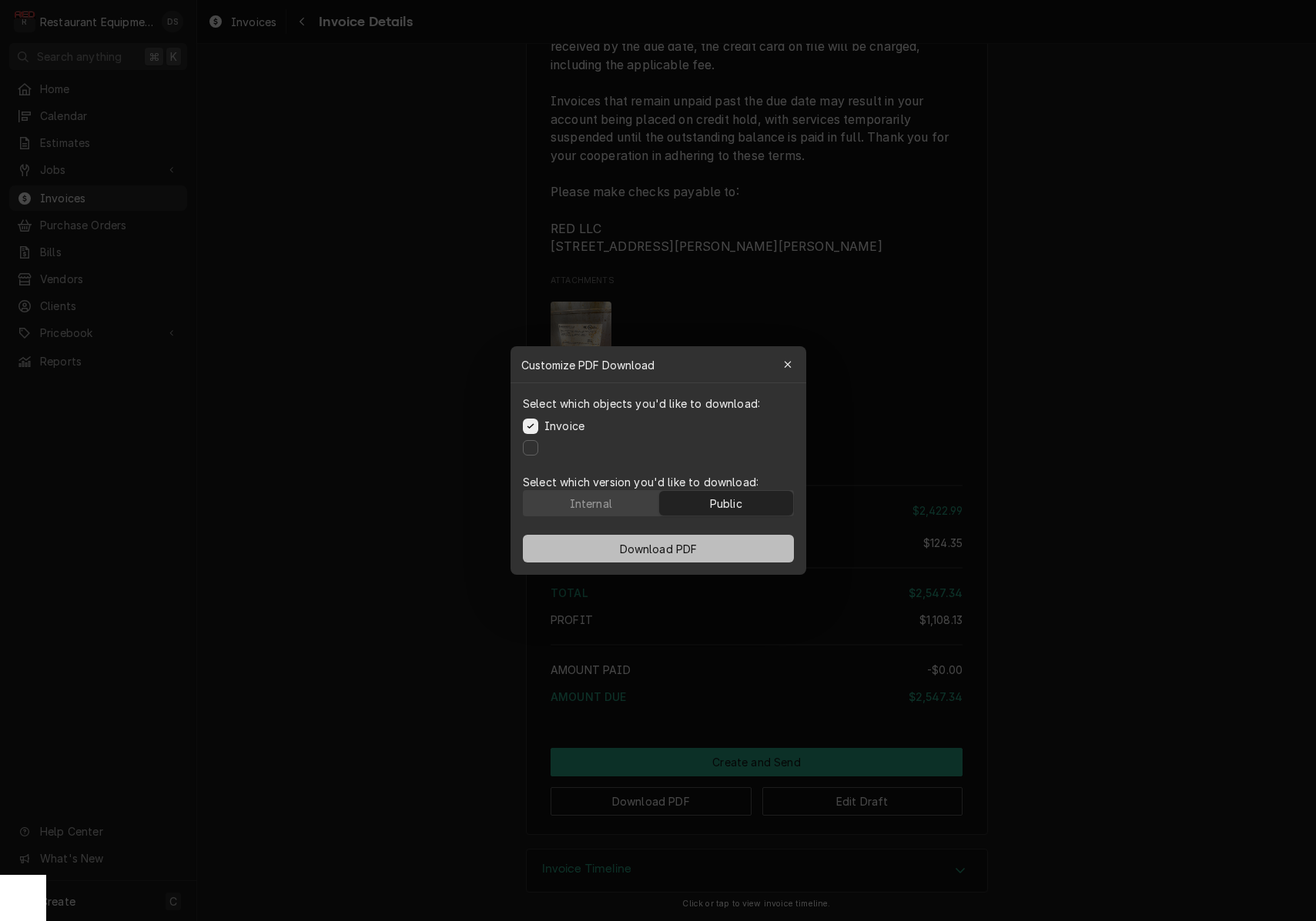
click at [728, 554] on button "Download PDF" at bounding box center [658, 549] width 271 height 27
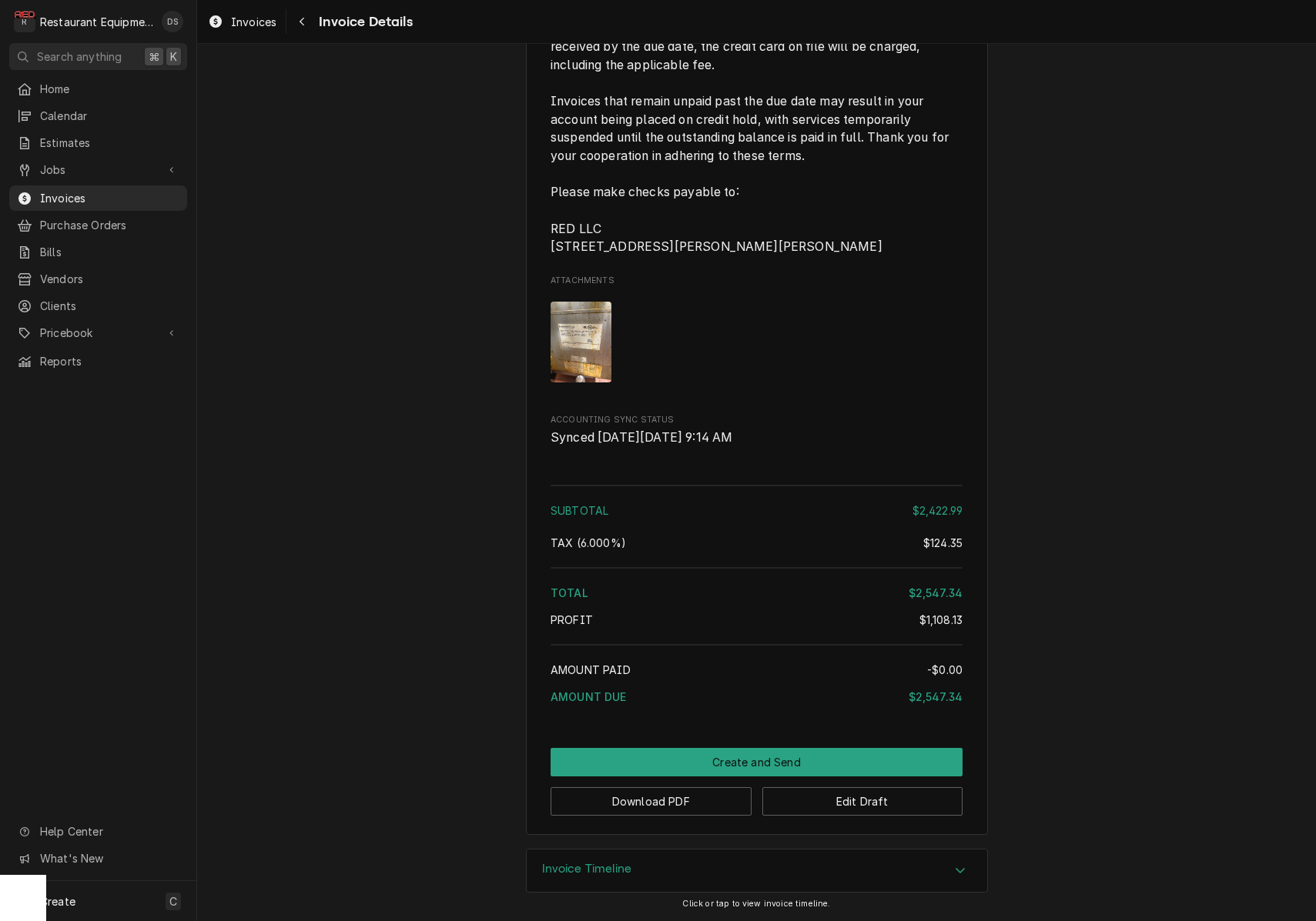
click at [755, 752] on button "Create and Send" at bounding box center [756, 762] width 411 height 28
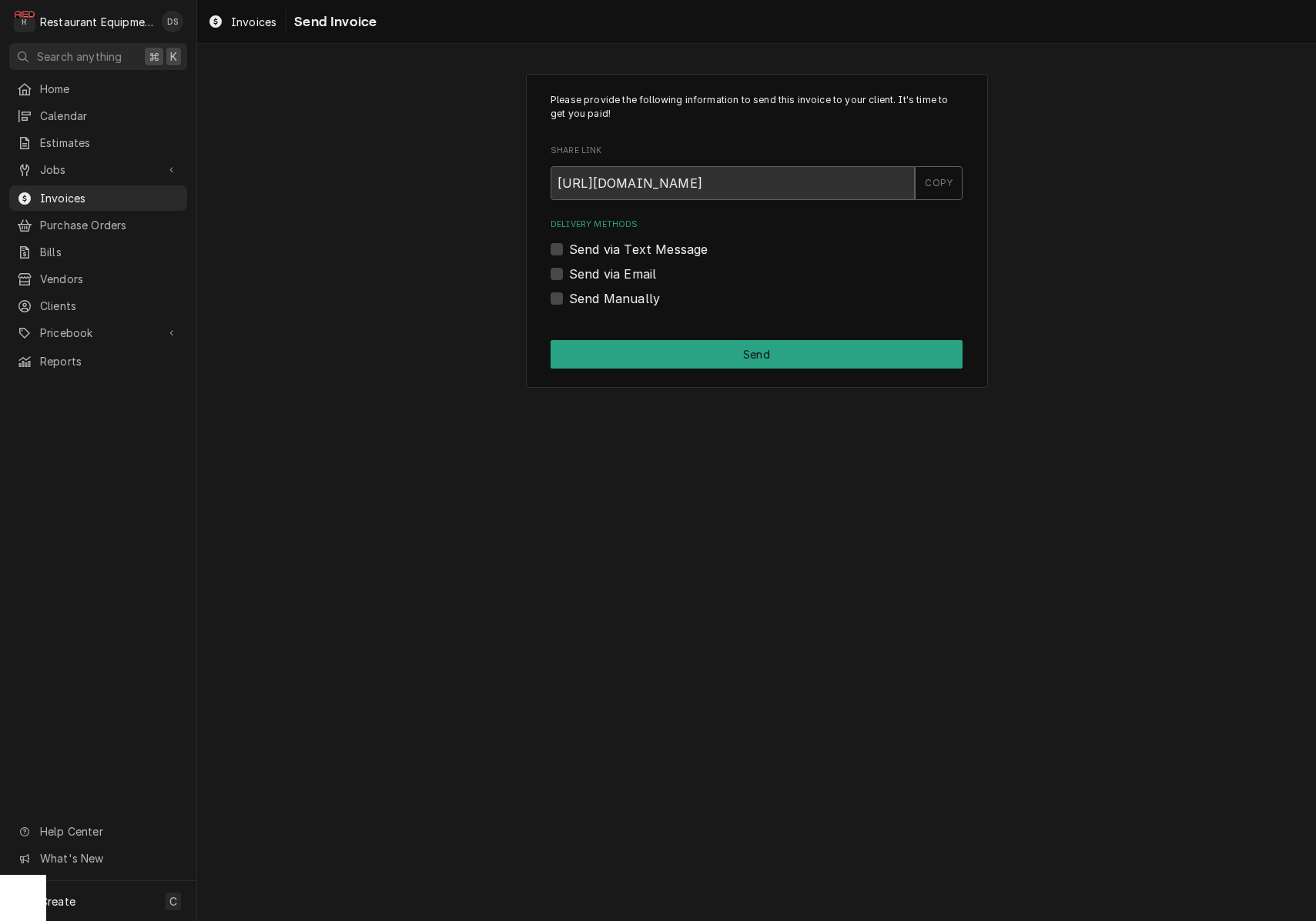
click at [569, 300] on label "Send Manually" at bounding box center [614, 299] width 91 height 18
click at [569, 300] on input "Send Manually" at bounding box center [774, 306] width 411 height 34
checkbox input "true"
click at [651, 345] on button "Send" at bounding box center [756, 354] width 411 height 28
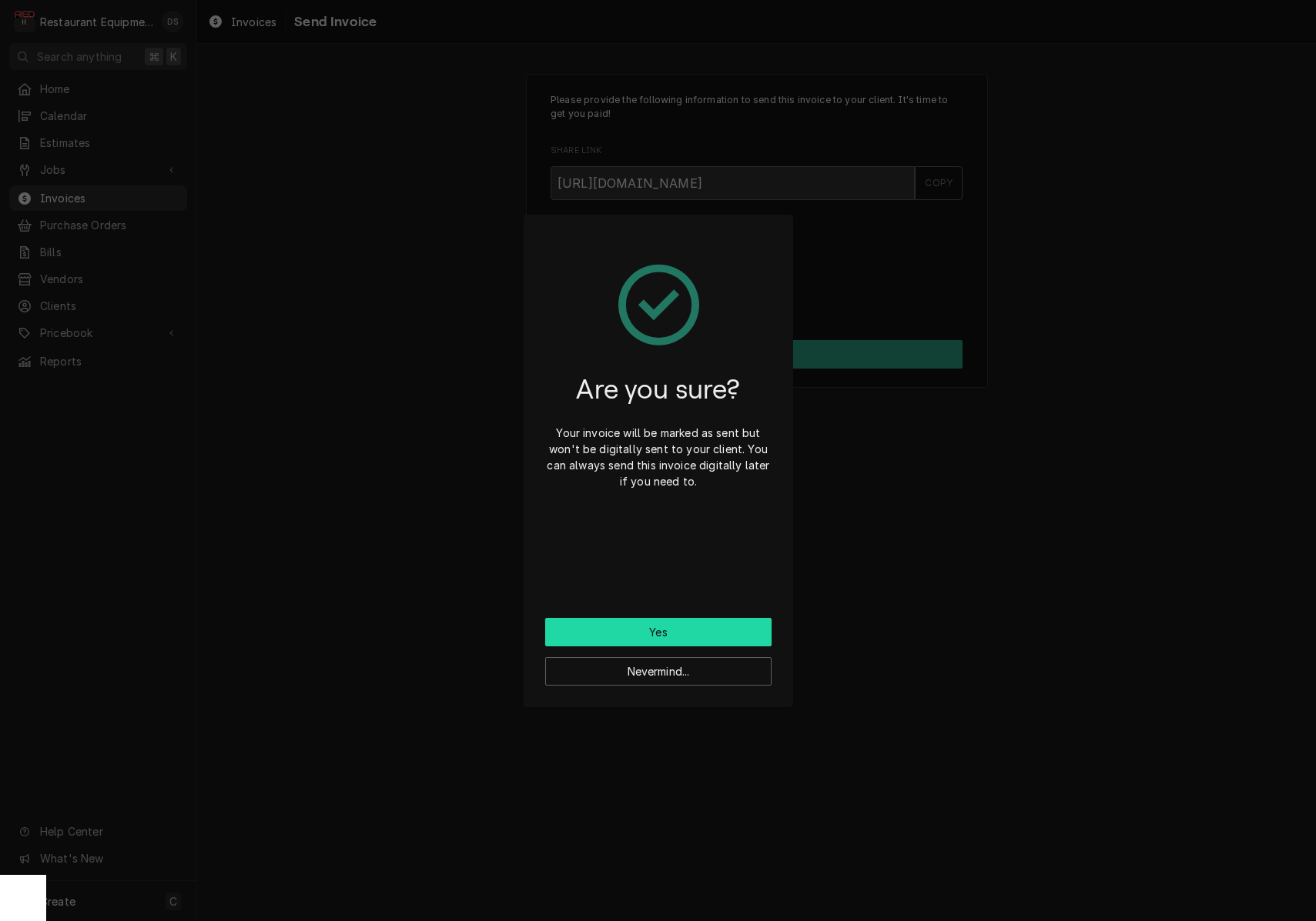
click at [676, 638] on button "Yes" at bounding box center [658, 632] width 226 height 28
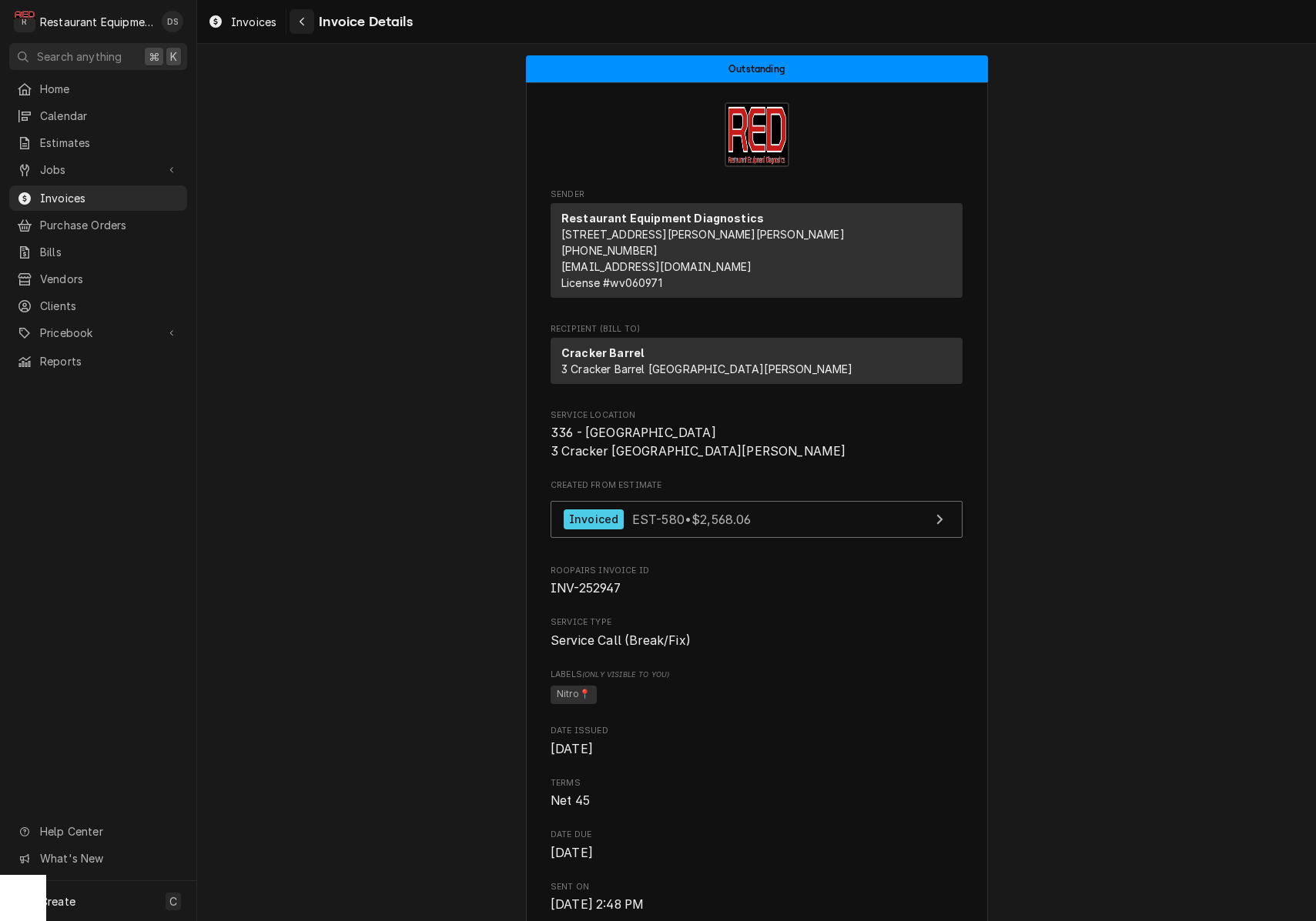
click at [305, 27] on div "Navigate back" at bounding box center [302, 21] width 16 height 16
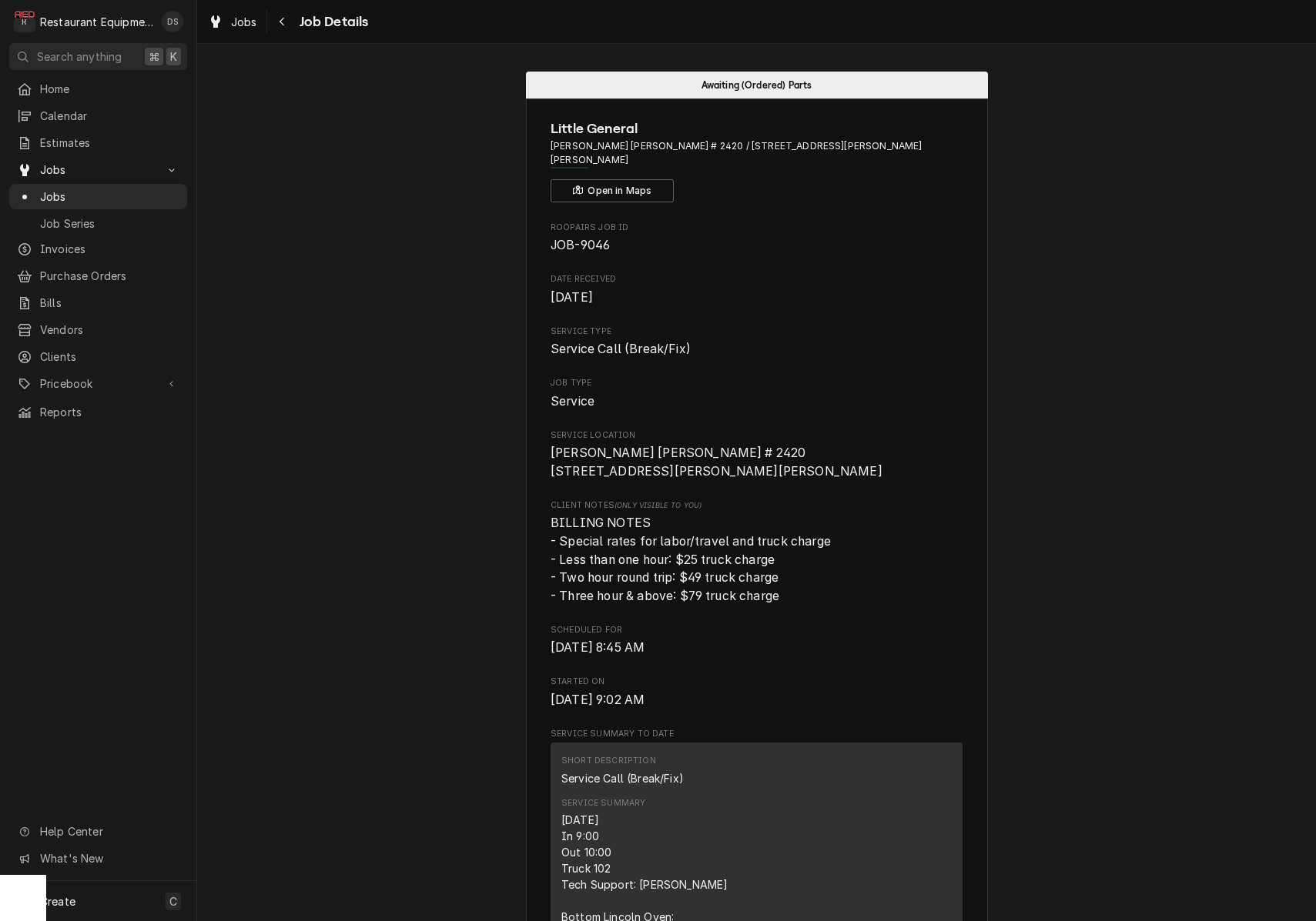
scroll to position [216, 0]
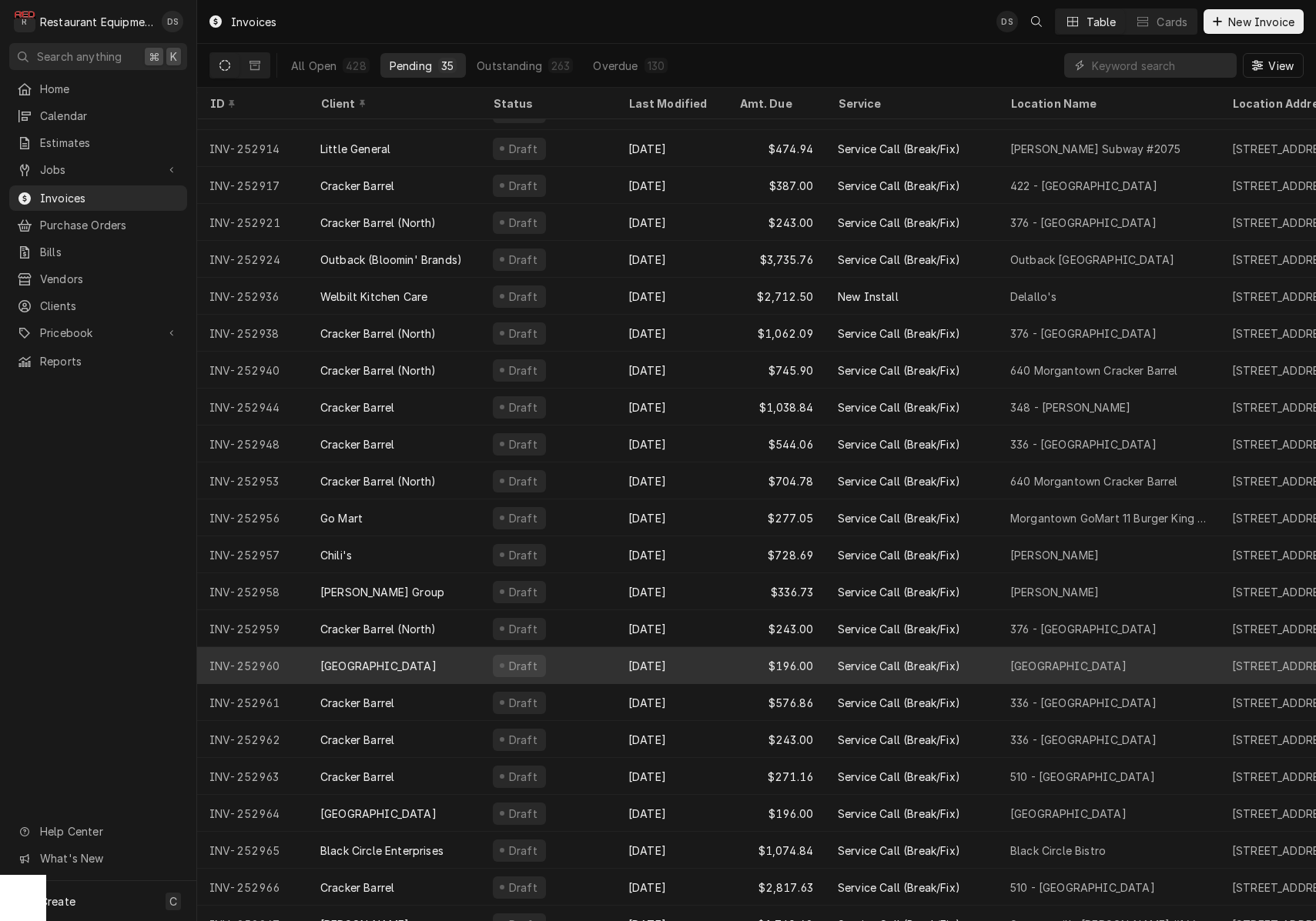
scroll to position [278, 0]
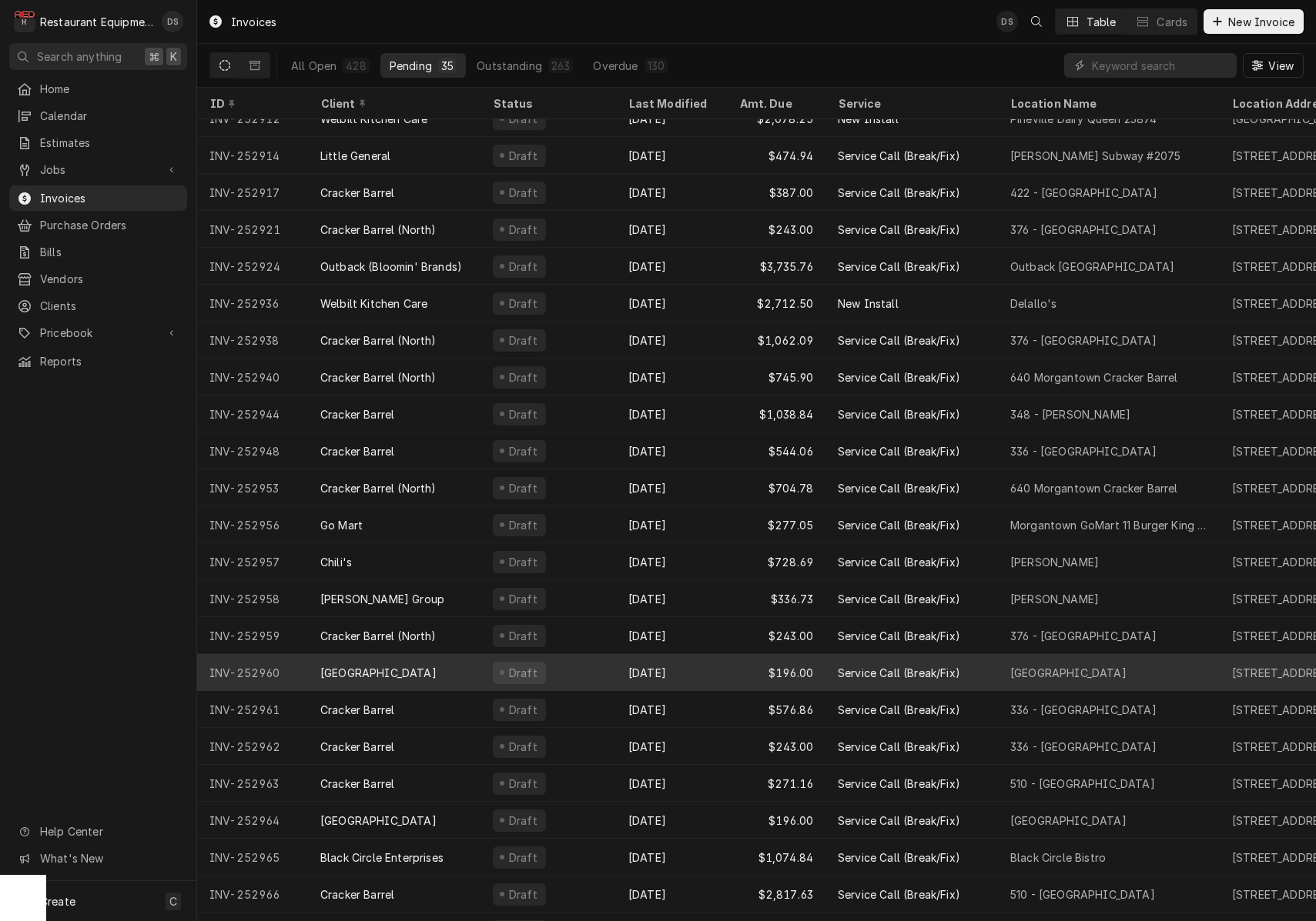
click at [739, 664] on div "$196.00" at bounding box center [776, 673] width 99 height 37
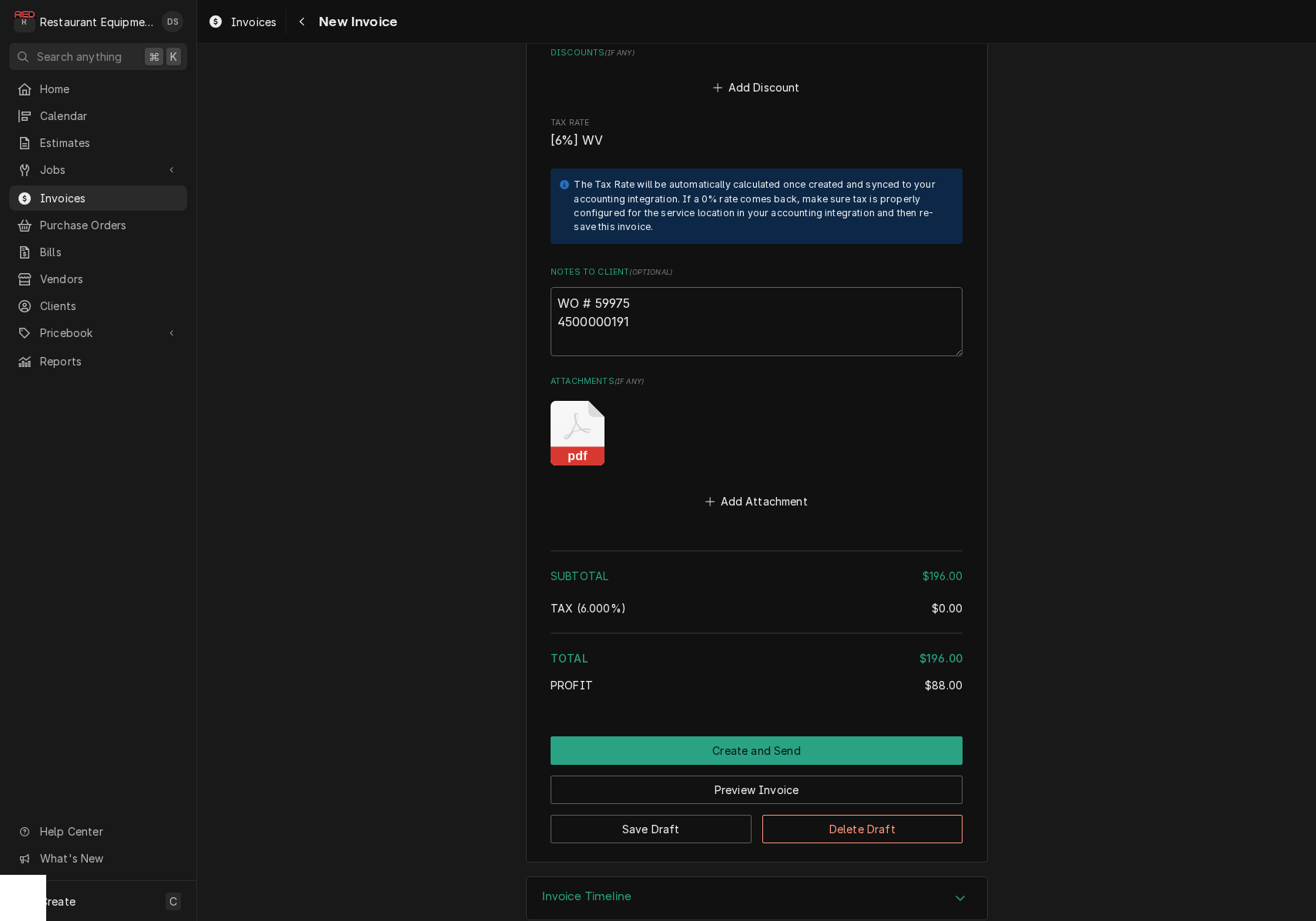
scroll to position [2506, 0]
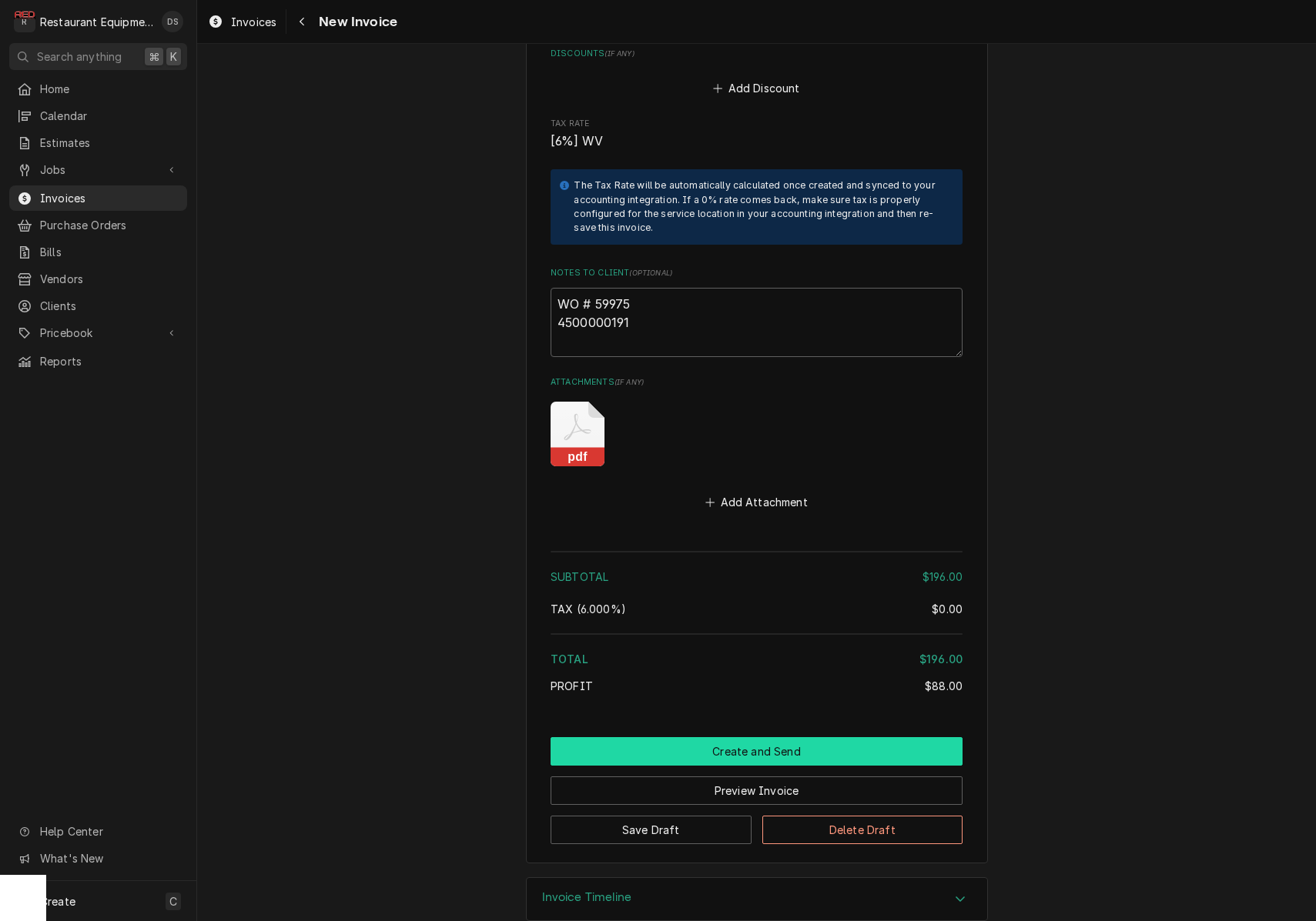
click at [694, 738] on button "Create and Send" at bounding box center [756, 751] width 411 height 28
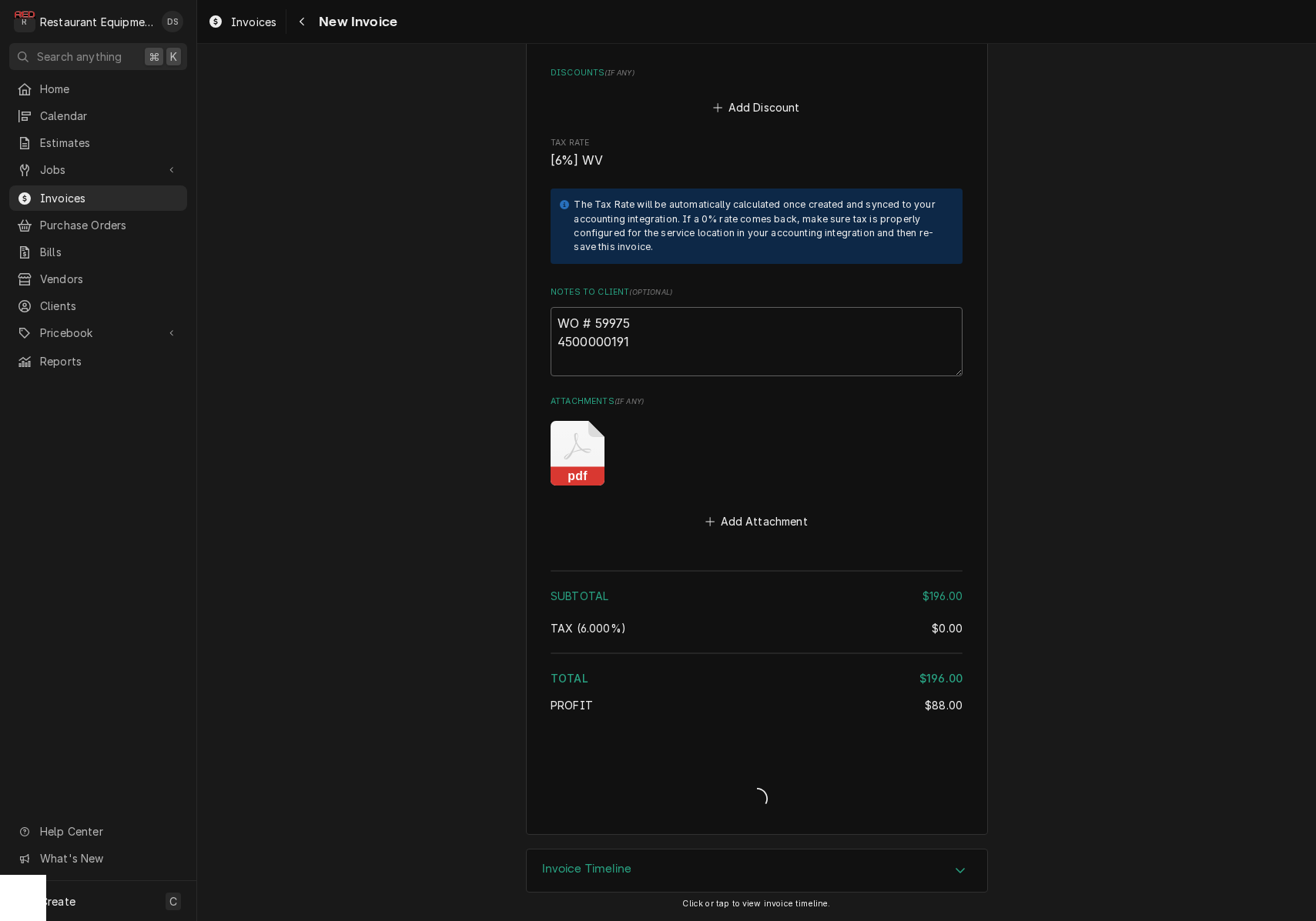
scroll to position [2459, 0]
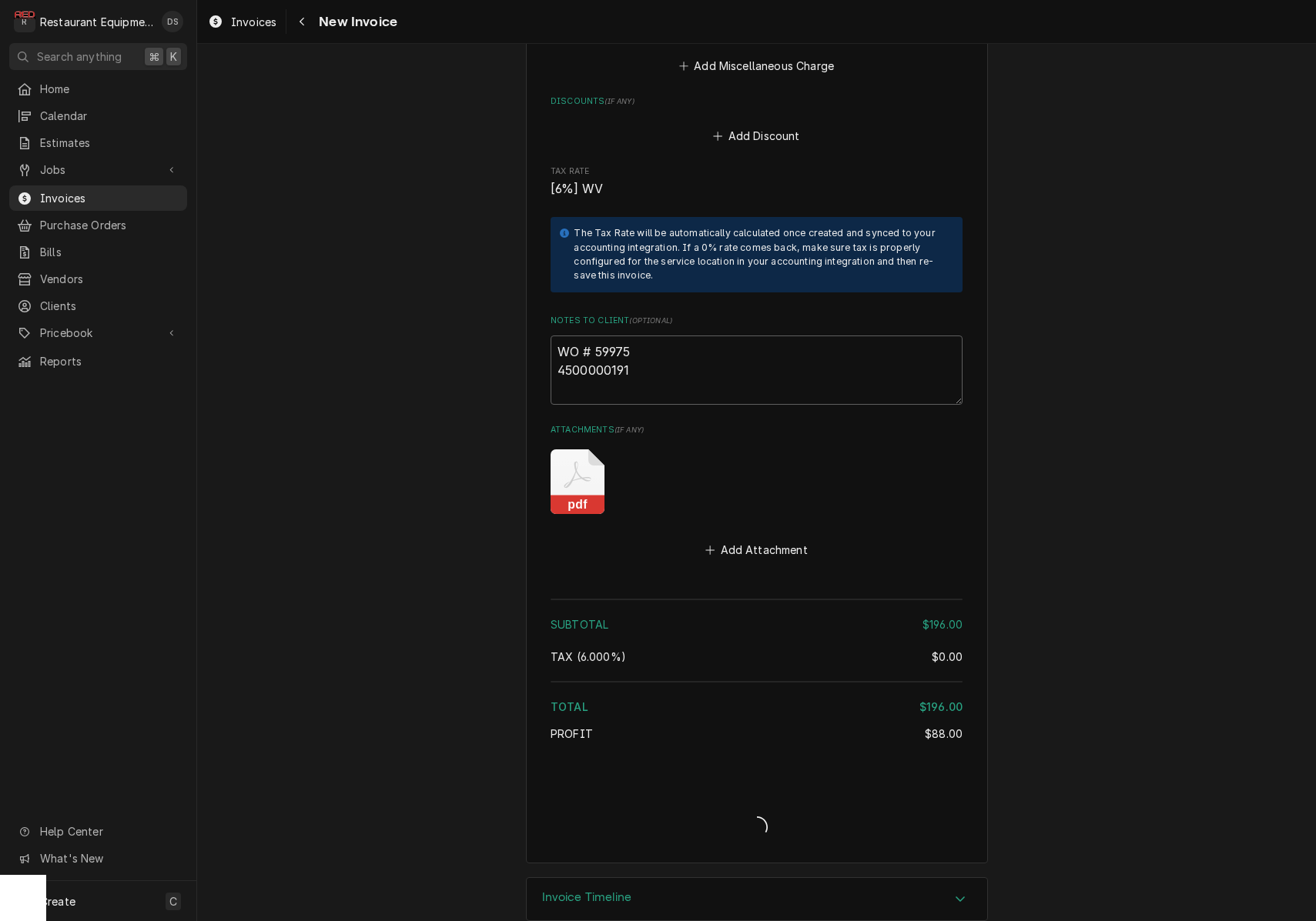
type textarea "x"
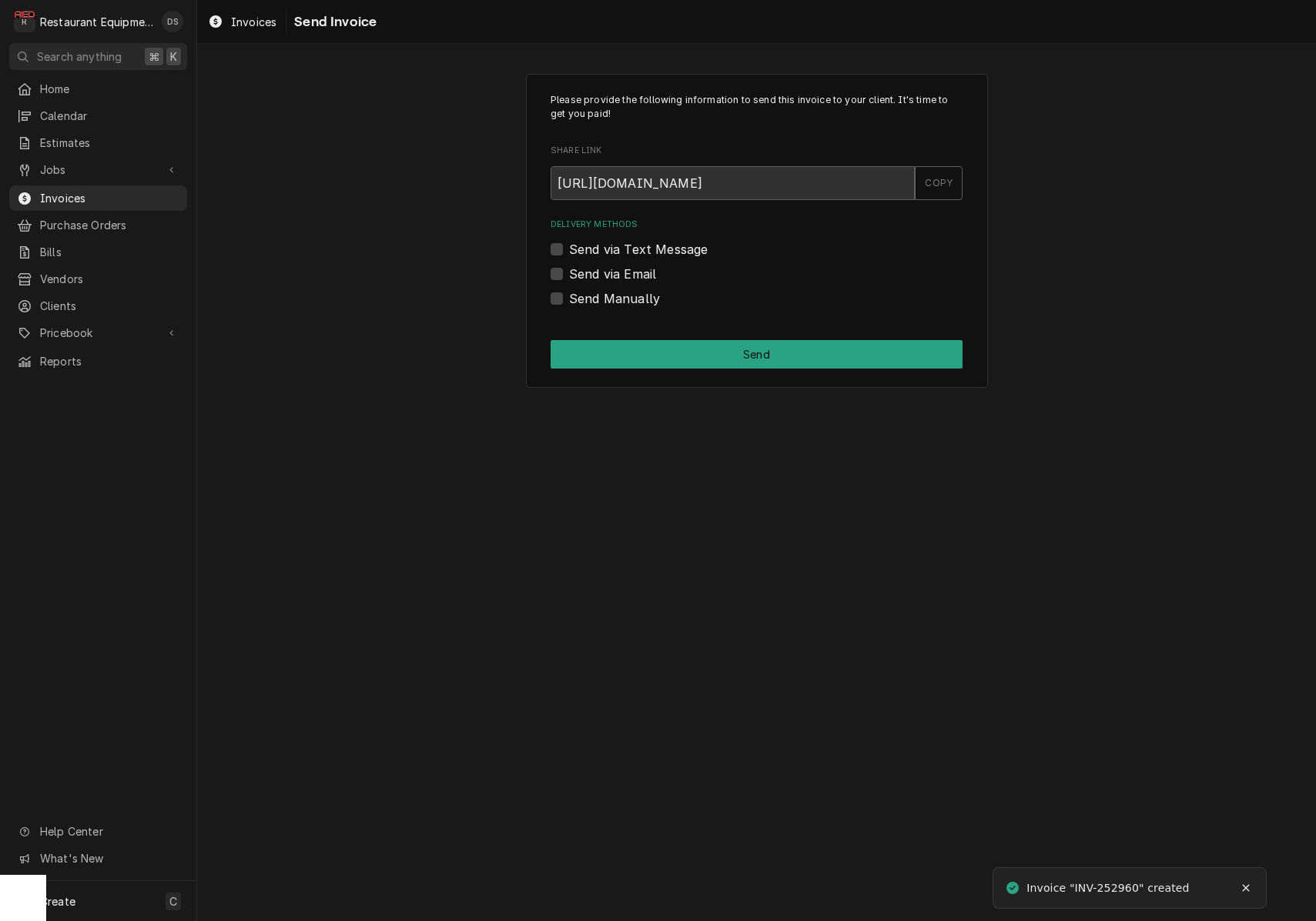
click at [569, 274] on label "Send via Email" at bounding box center [612, 274] width 87 height 18
click at [569, 274] on input "Send via Email" at bounding box center [774, 281] width 411 height 34
checkbox input "true"
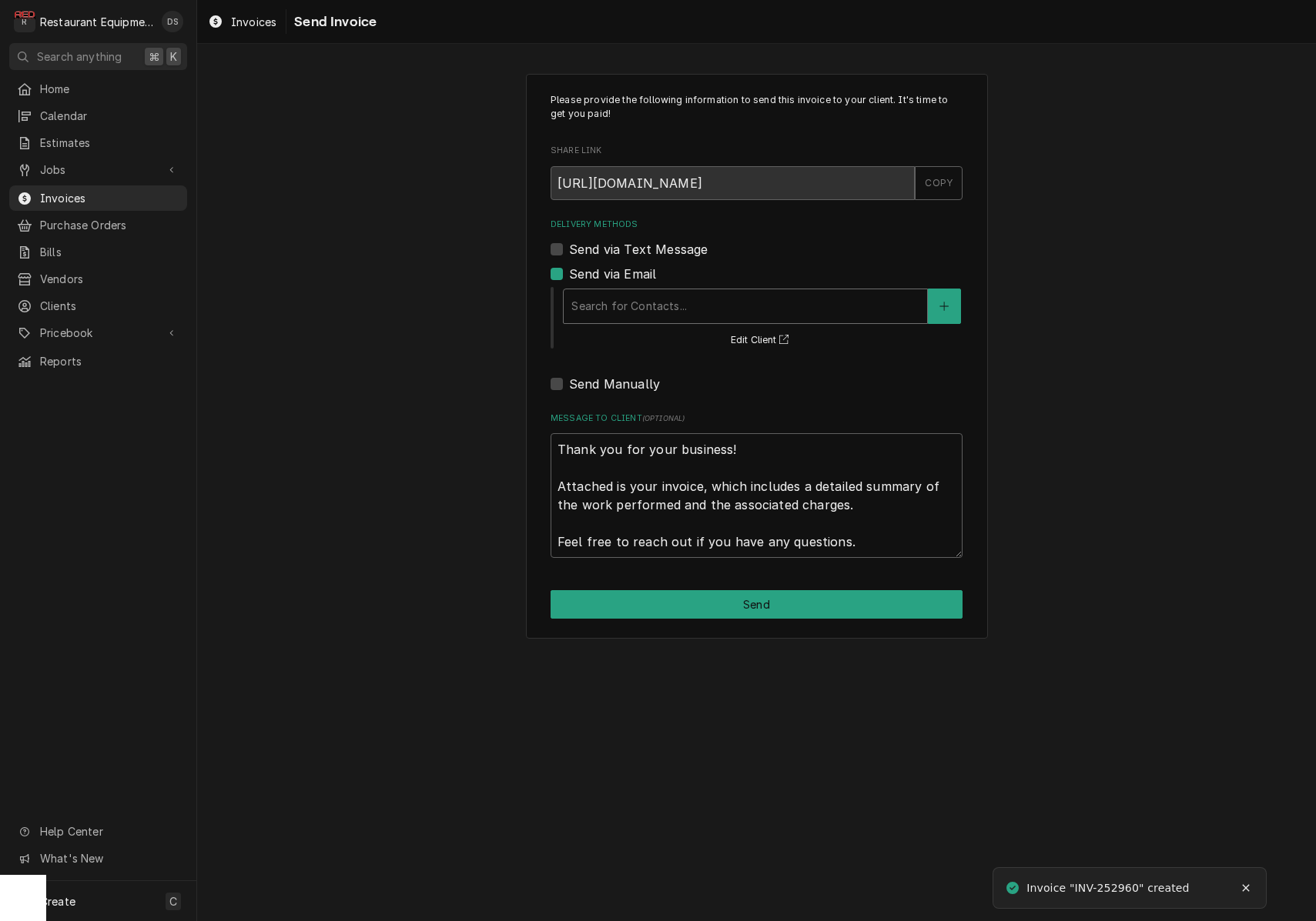
click at [725, 302] on div "Delivery Methods" at bounding box center [745, 306] width 348 height 27
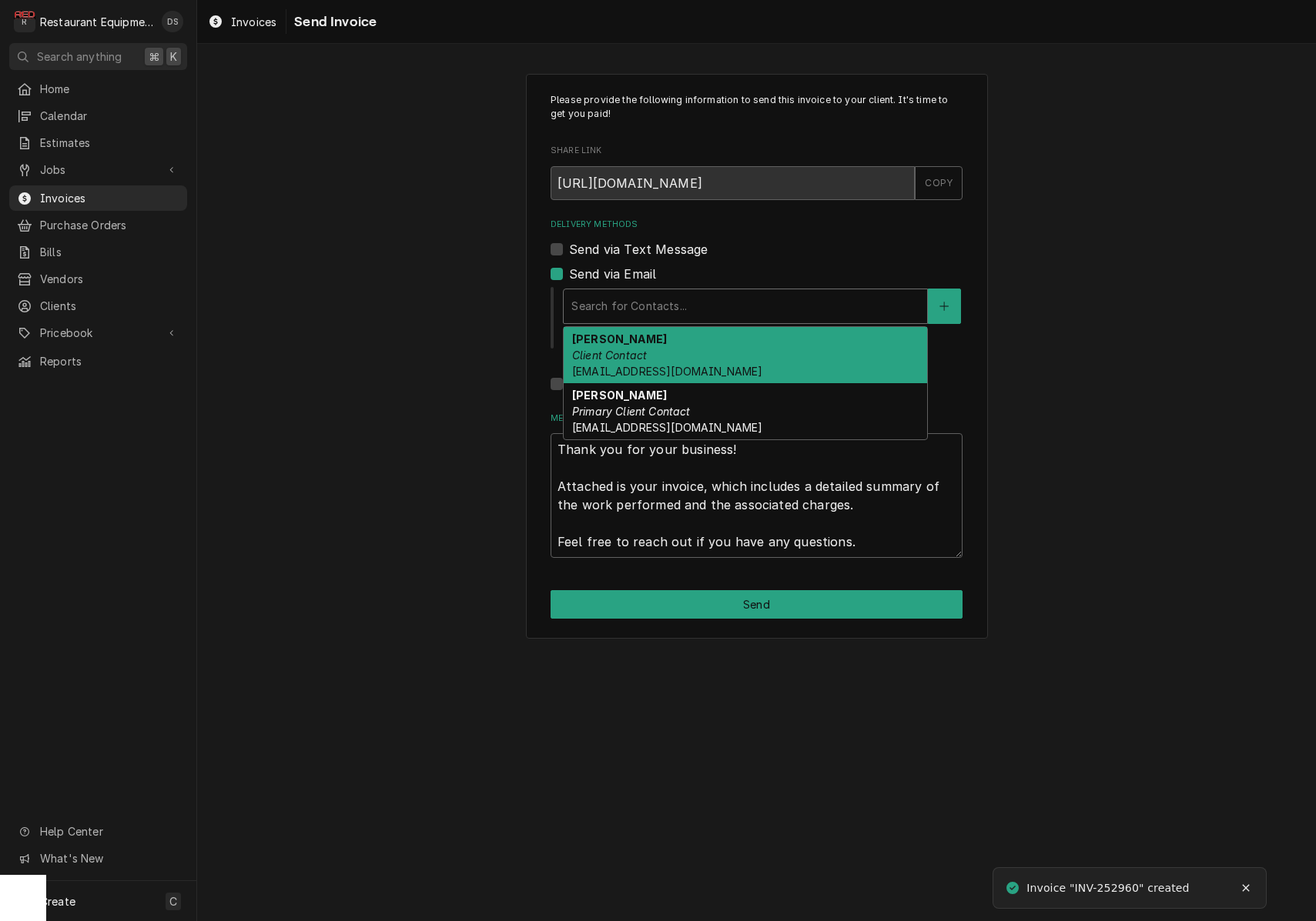
drag, startPoint x: 700, startPoint y: 343, endPoint x: 747, endPoint y: 319, distance: 52.8
click at [700, 342] on div "Darlene McNeal Client Contact smcneel@k12.wv.us" at bounding box center [745, 355] width 363 height 56
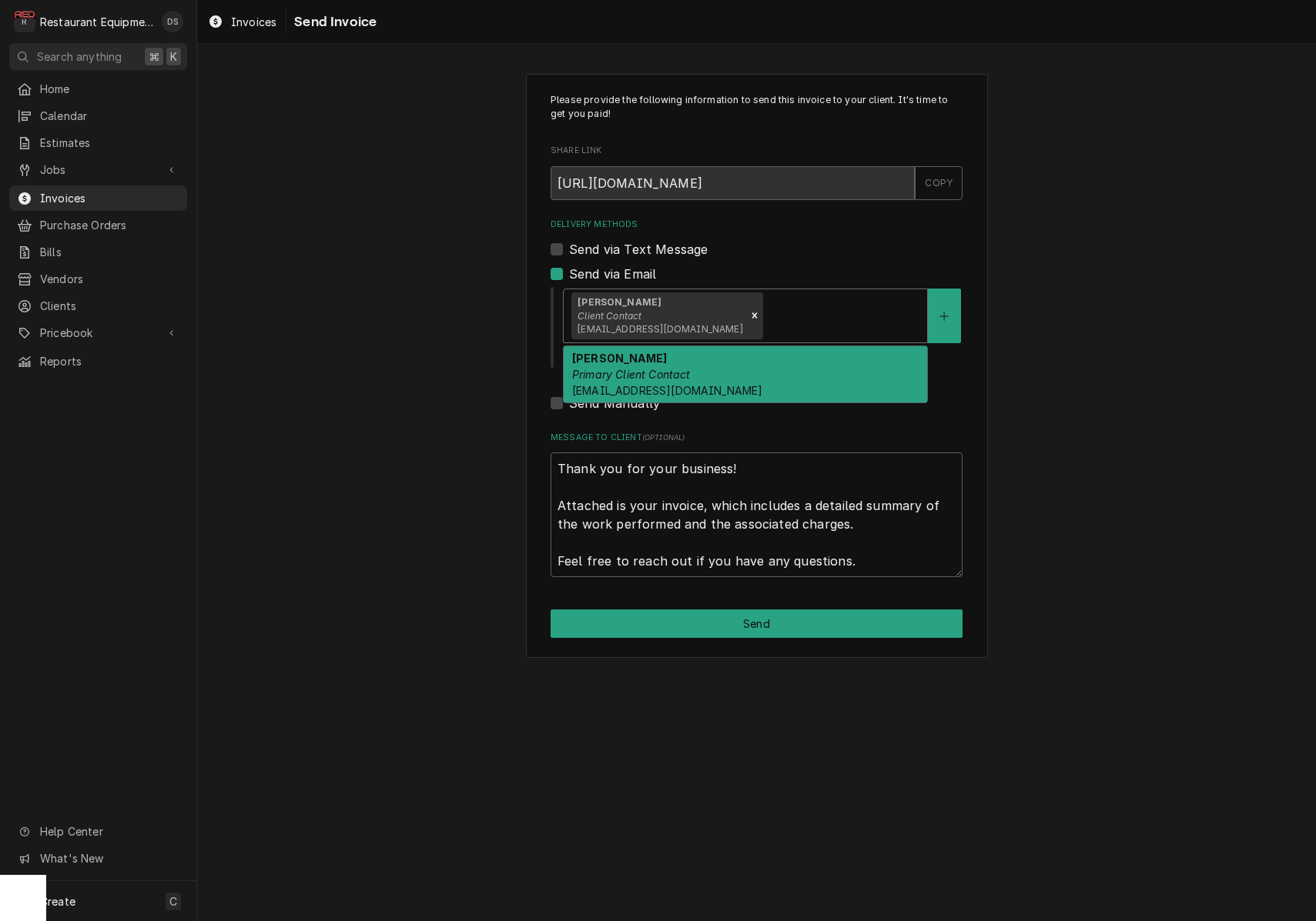
drag, startPoint x: 801, startPoint y: 305, endPoint x: 773, endPoint y: 337, distance: 42.5
click at [801, 306] on div "Delivery Methods" at bounding box center [842, 315] width 154 height 27
click at [746, 363] on div "Malati Reeve Primary Client Contact mreeve@k12.wv.us" at bounding box center [745, 374] width 363 height 56
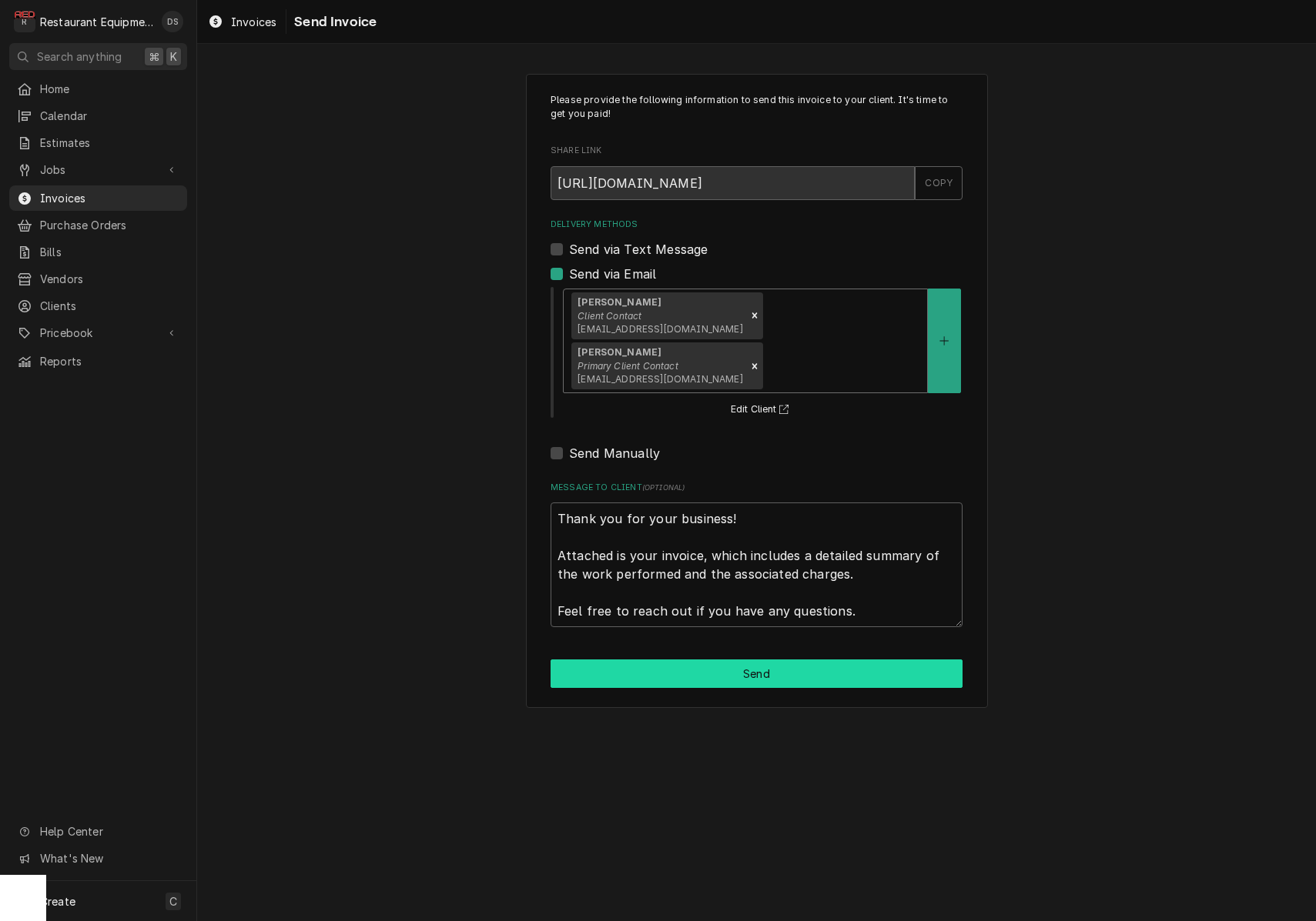
click at [776, 660] on button "Send" at bounding box center [756, 674] width 411 height 28
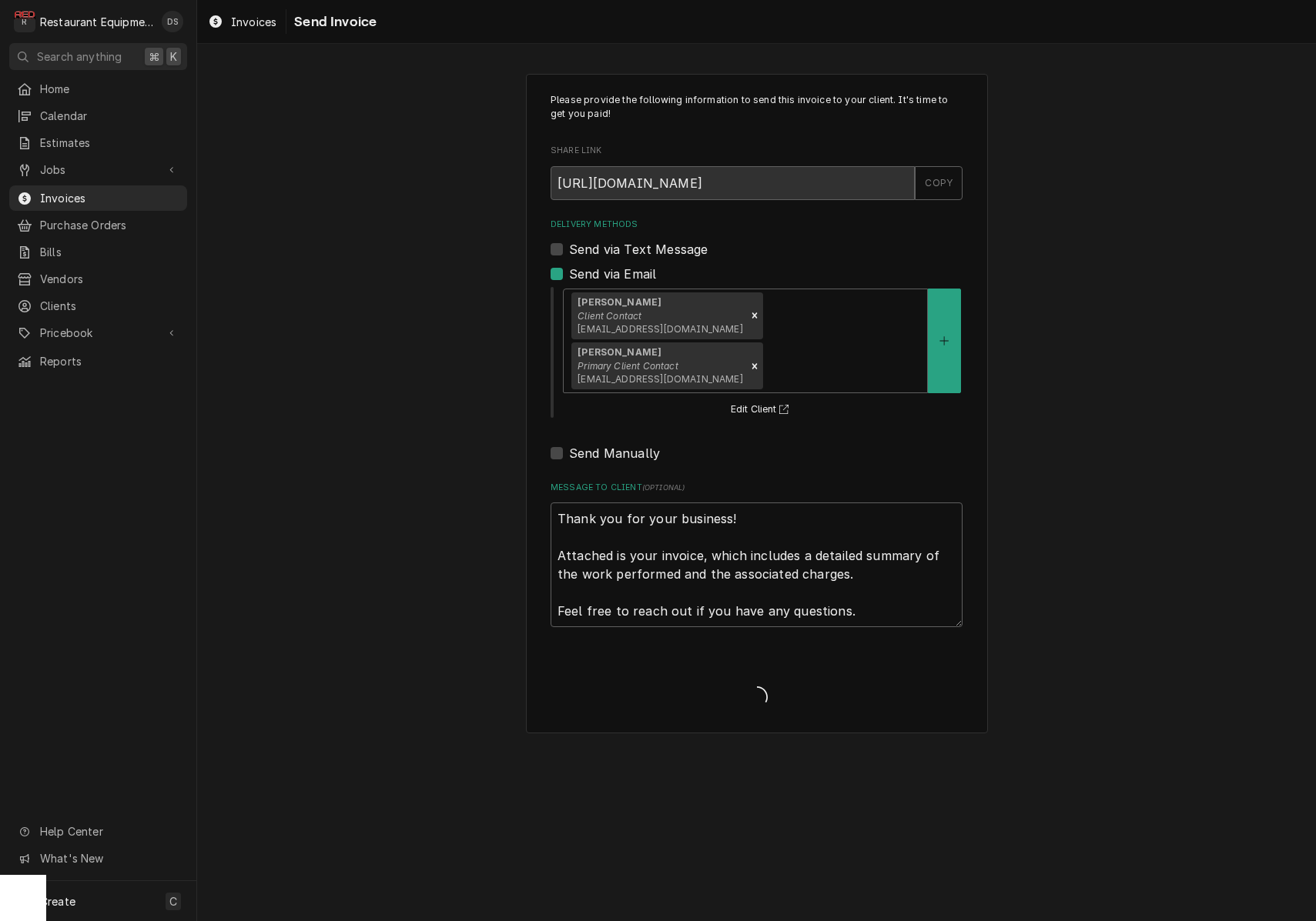
type textarea "x"
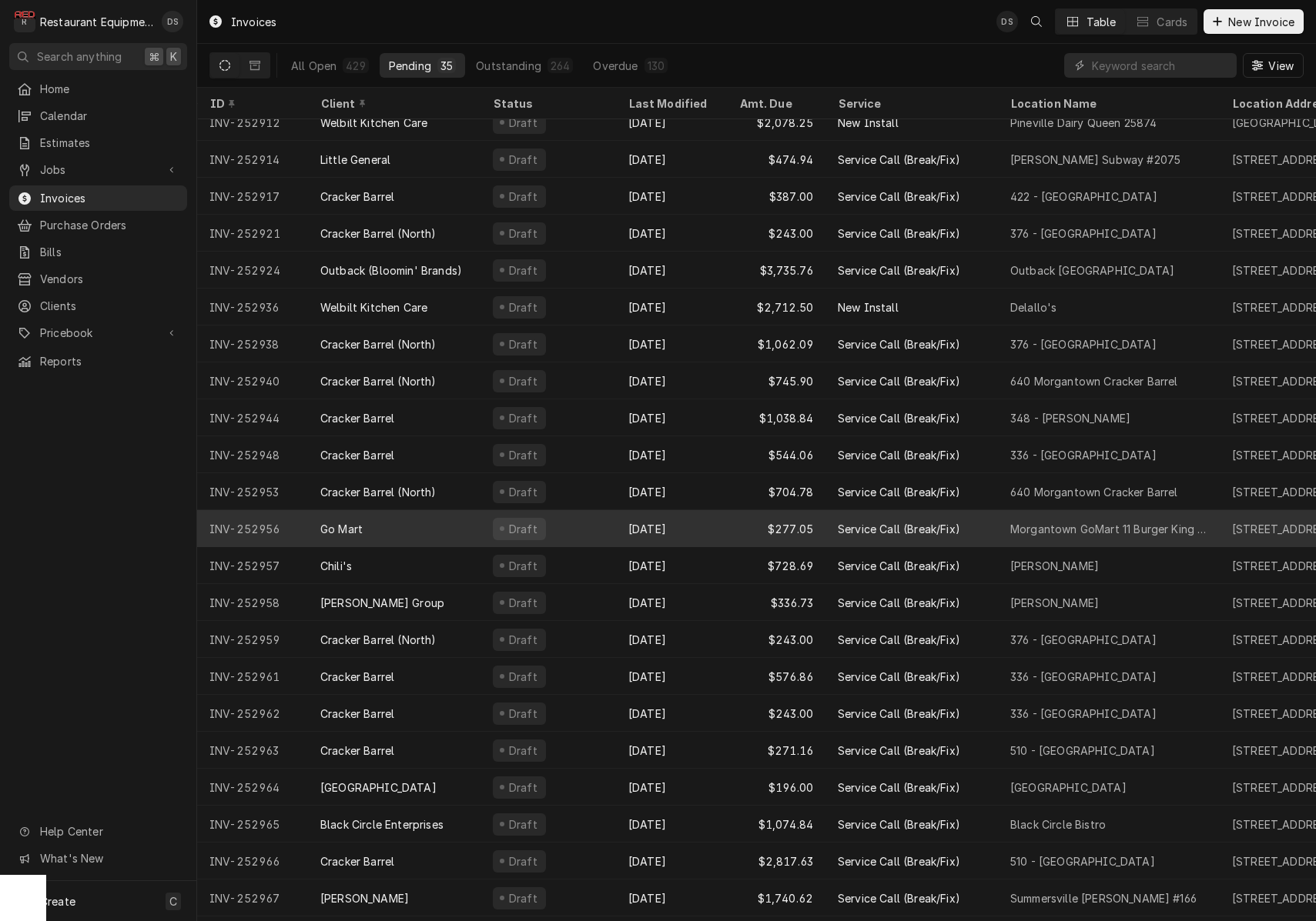
scroll to position [275, 0]
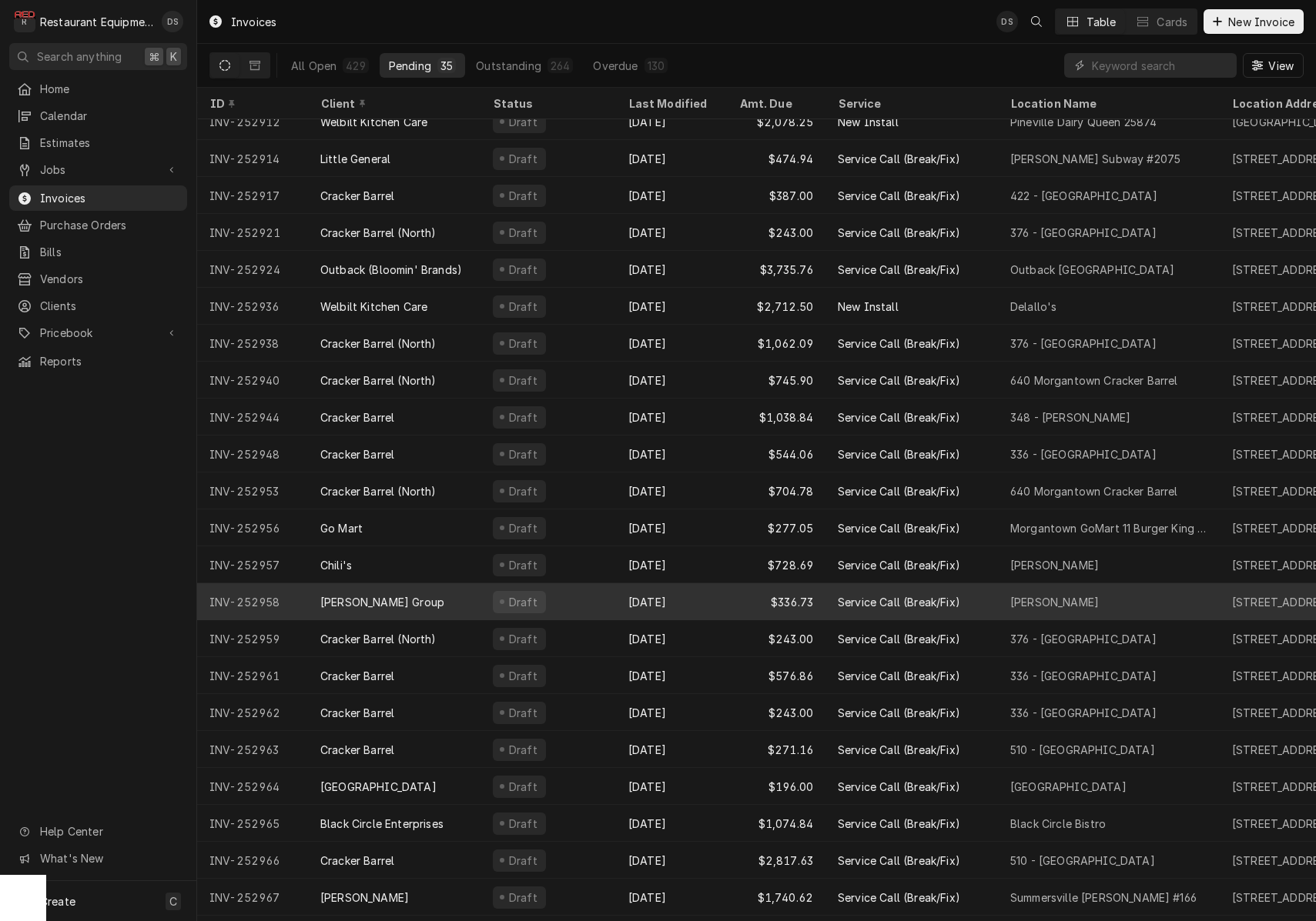
click at [607, 600] on div "Draft" at bounding box center [548, 602] width 136 height 37
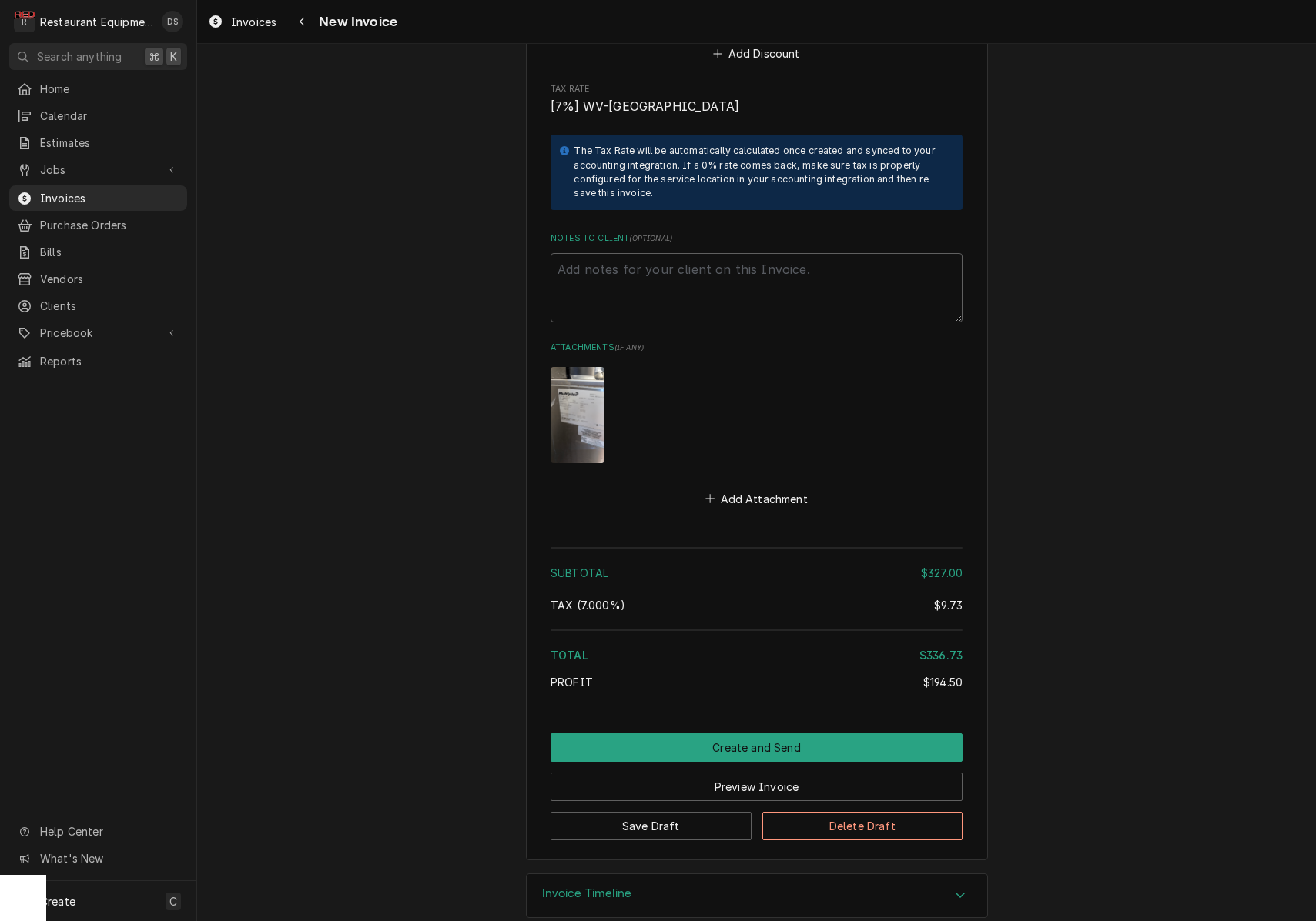
scroll to position [2746, 0]
click at [706, 734] on button "Create and Send" at bounding box center [756, 748] width 411 height 28
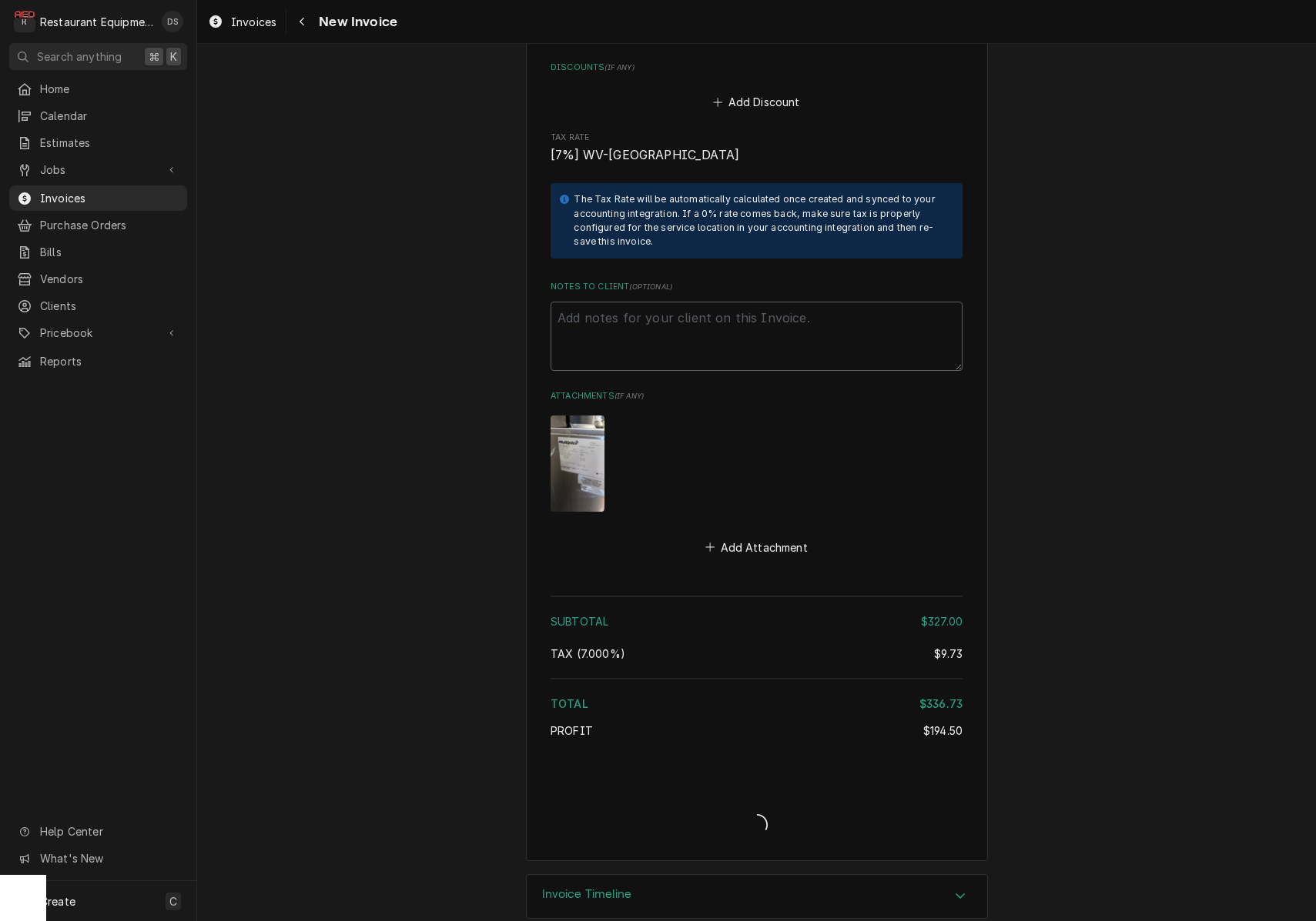
type textarea "x"
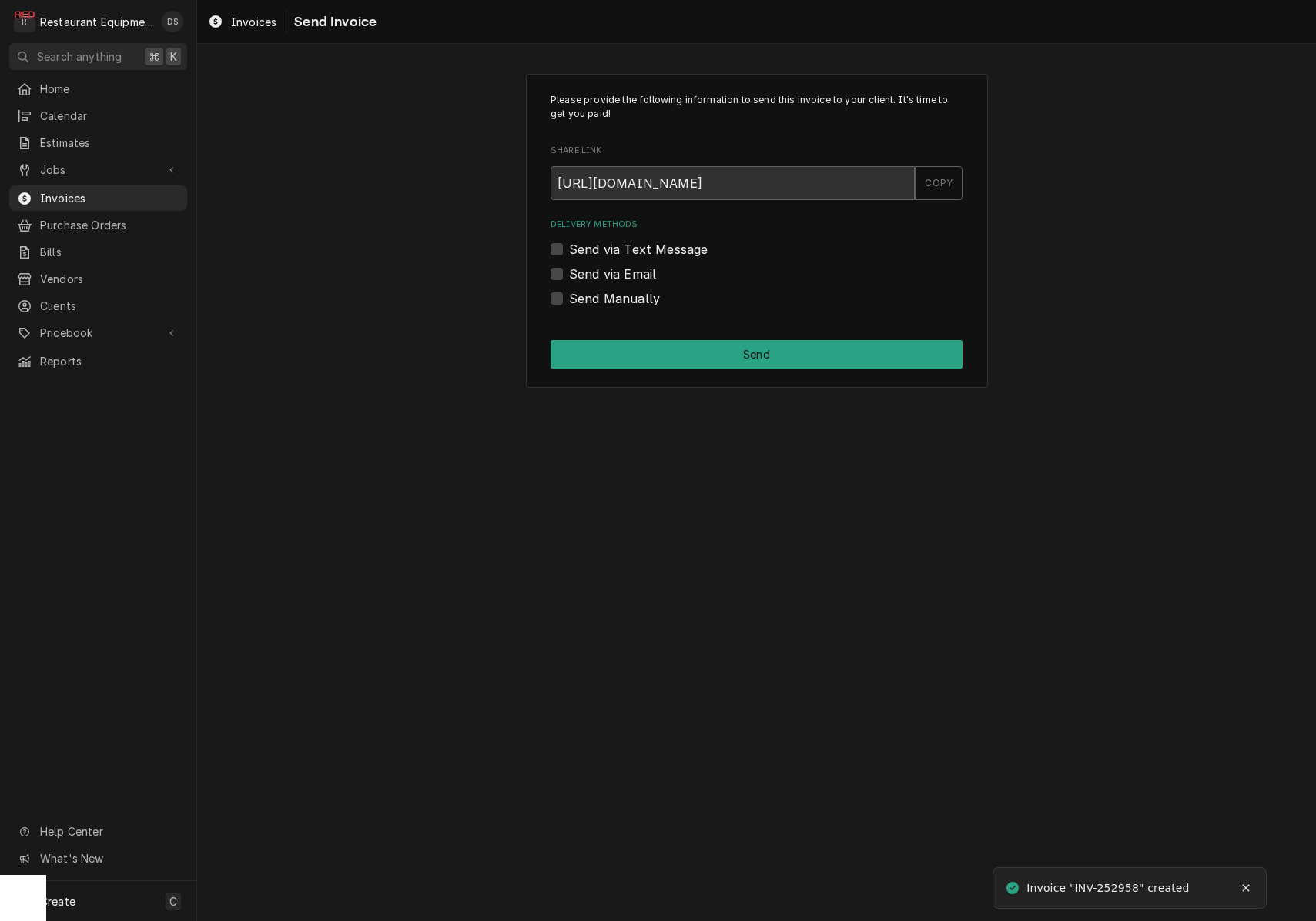
click at [569, 271] on label "Send via Email" at bounding box center [612, 274] width 87 height 18
click at [569, 271] on input "Send via Email" at bounding box center [774, 281] width 411 height 34
checkbox input "true"
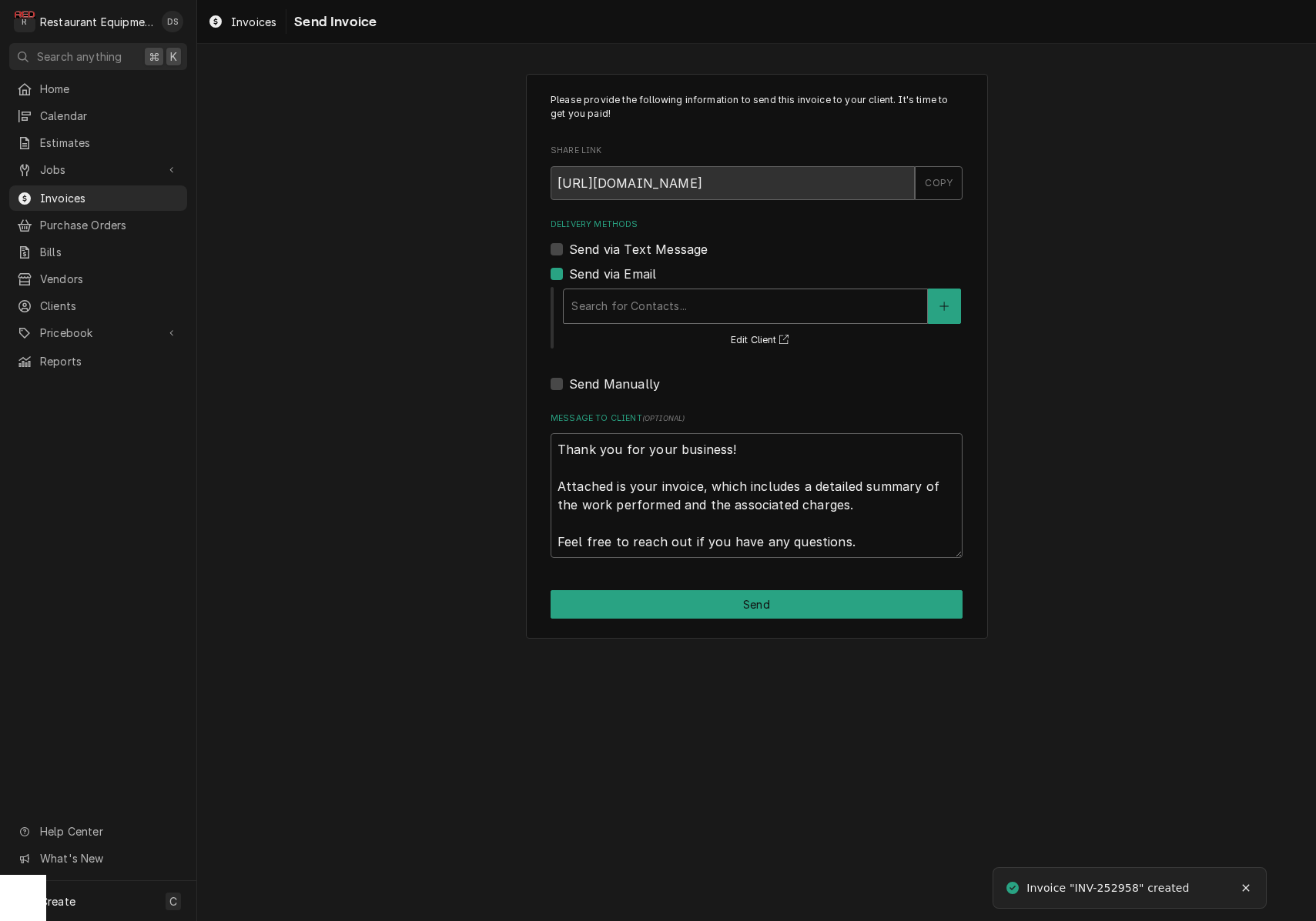
click at [702, 311] on div "Delivery Methods" at bounding box center [745, 306] width 348 height 27
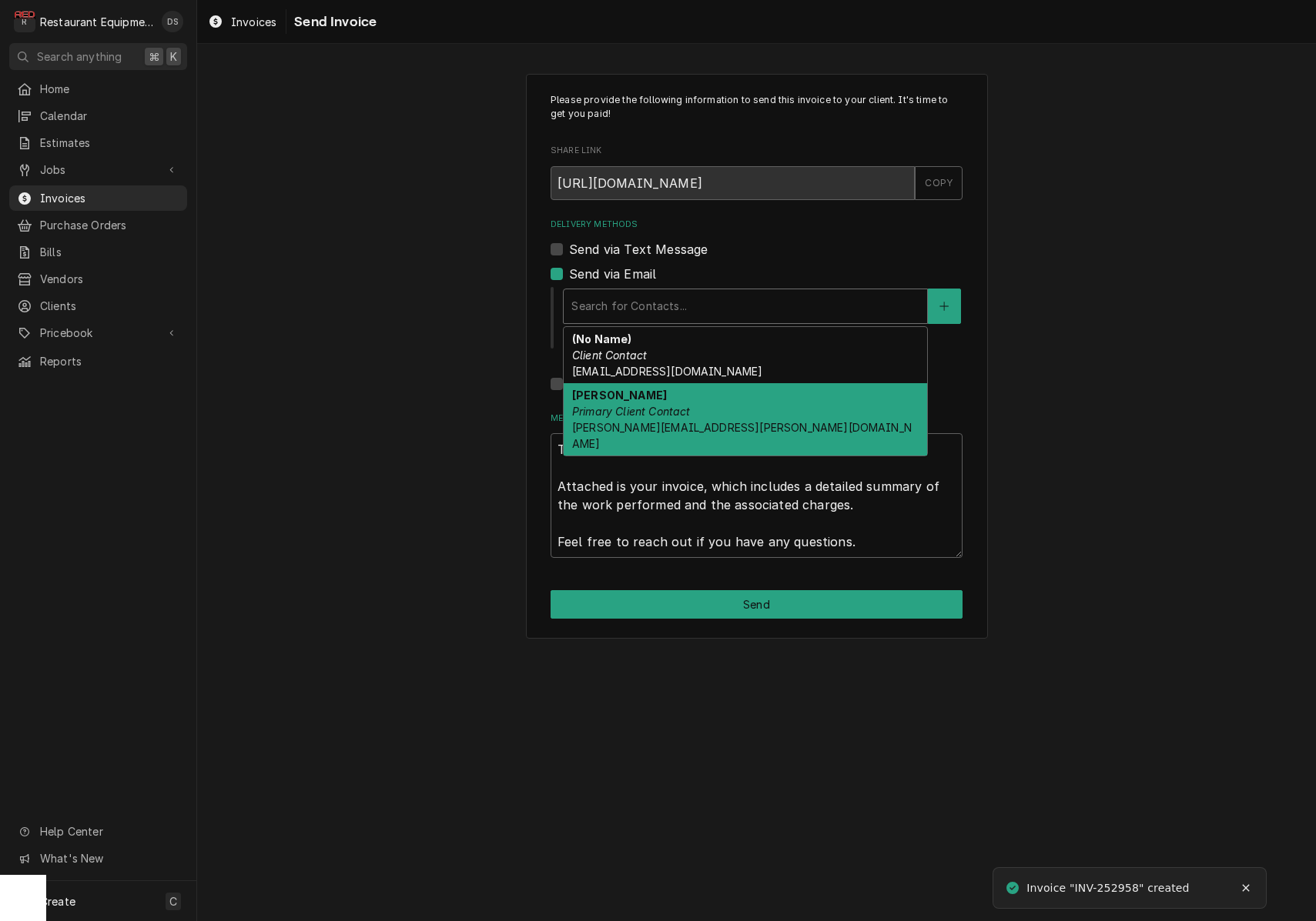
click at [700, 396] on div "Robin Pinter Primary Client Contact robin.pinter@us.stores.mcd.com" at bounding box center [745, 419] width 363 height 72
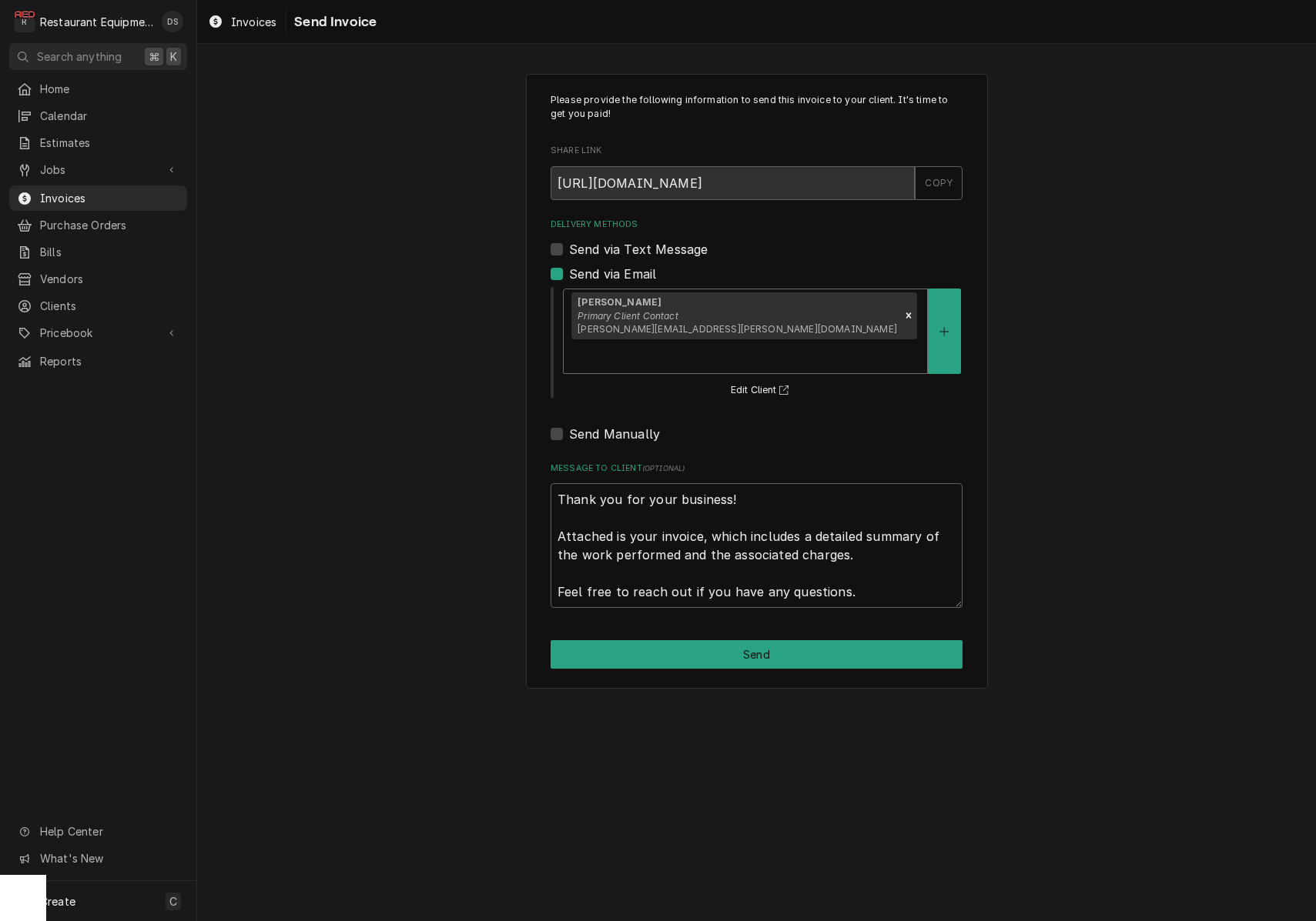
click at [749, 641] on button "Send" at bounding box center [756, 654] width 411 height 28
type textarea "x"
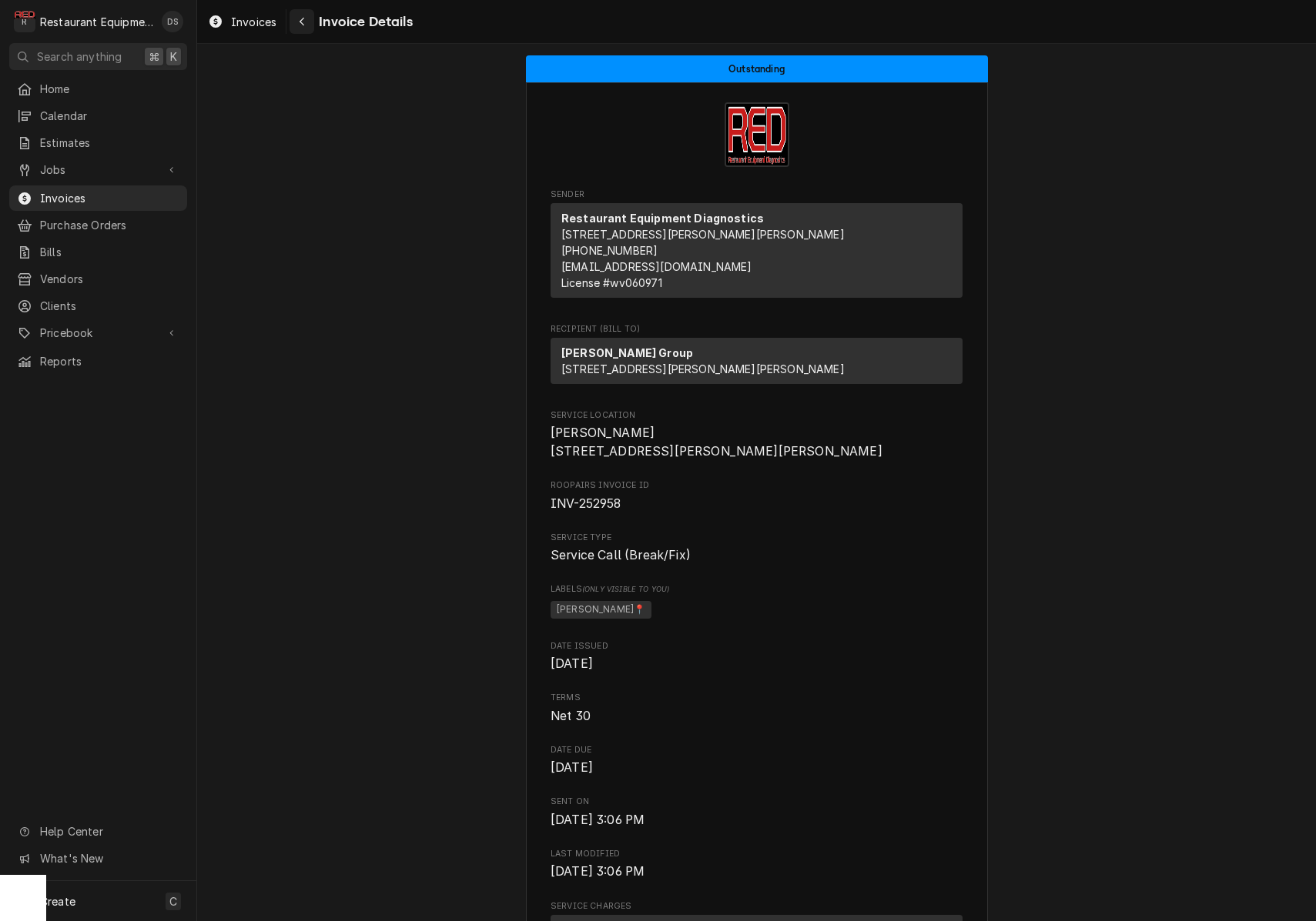
click at [305, 27] on div "Navigate back" at bounding box center [302, 21] width 16 height 16
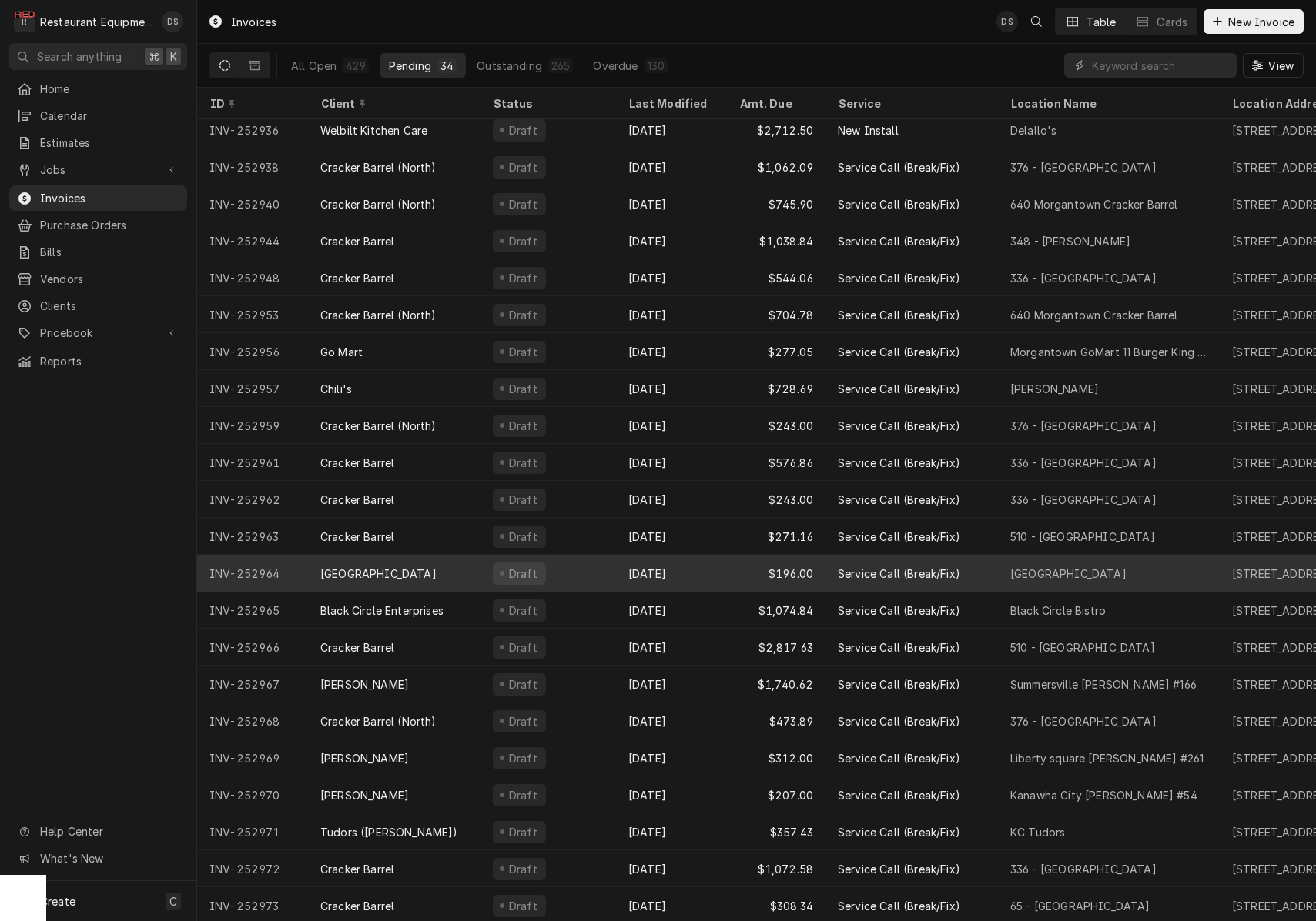
scroll to position [450, 0]
click at [580, 575] on div "Draft" at bounding box center [548, 574] width 136 height 37
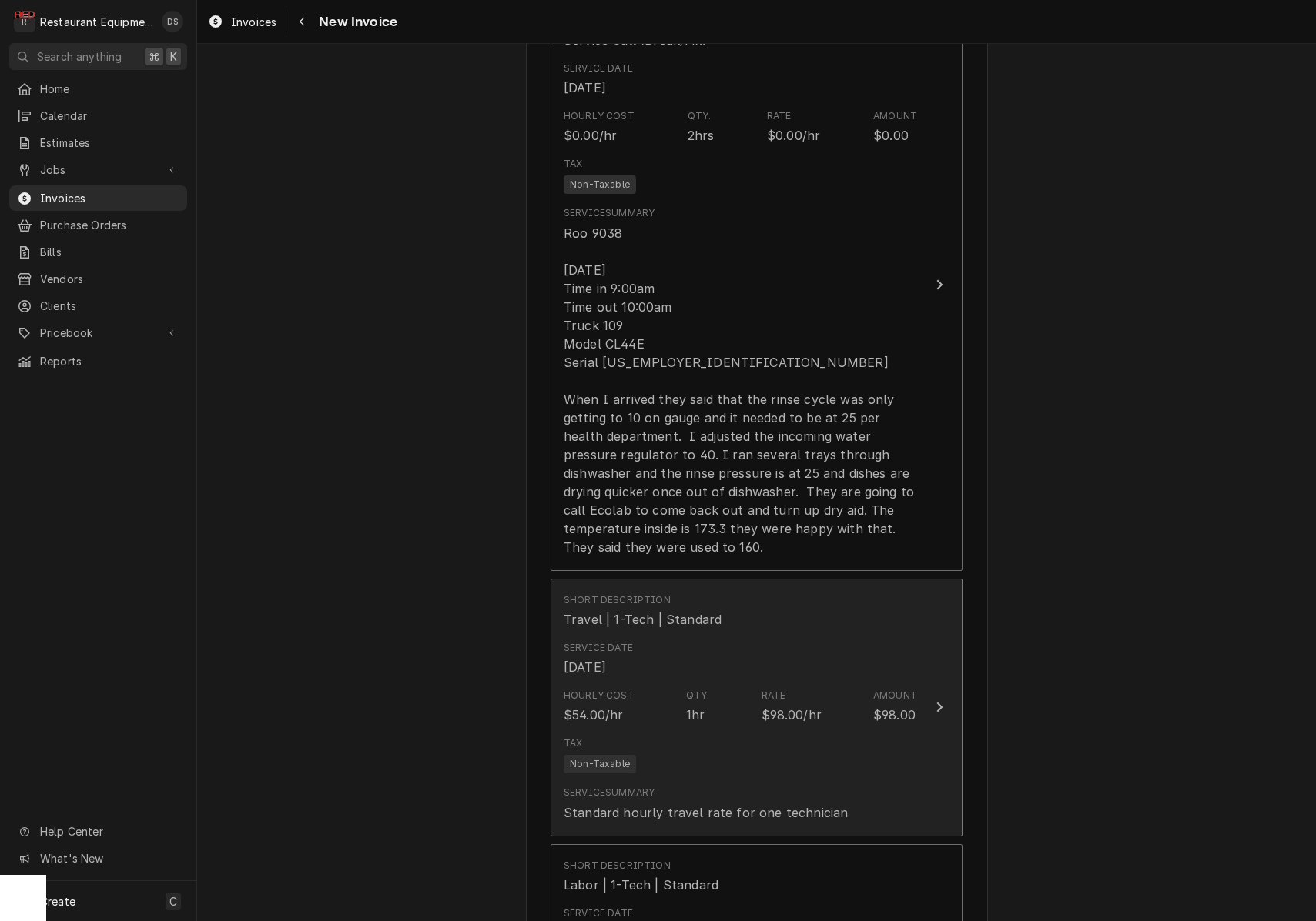
scroll to position [1442, 0]
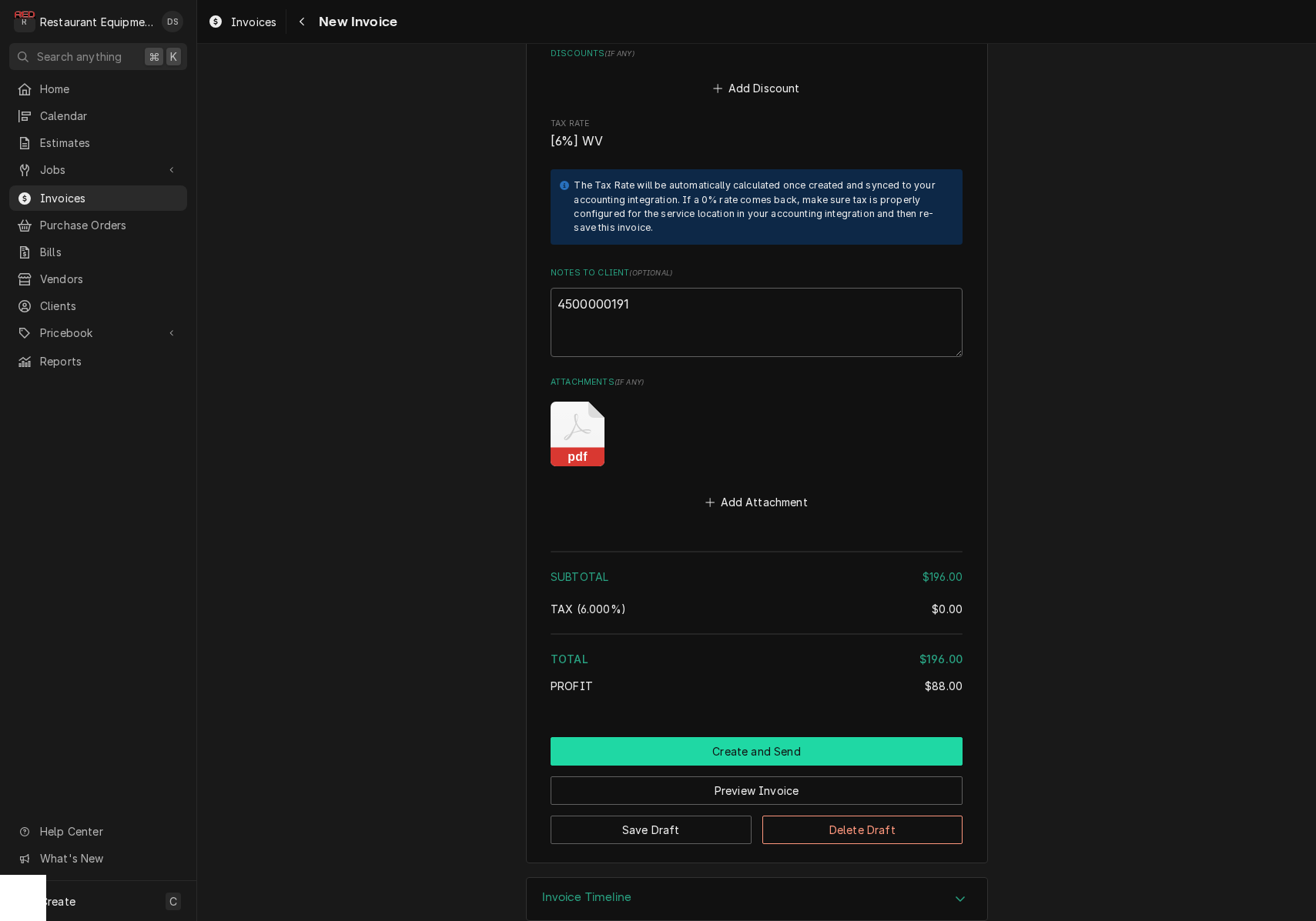
click at [748, 738] on button "Create and Send" at bounding box center [756, 751] width 411 height 28
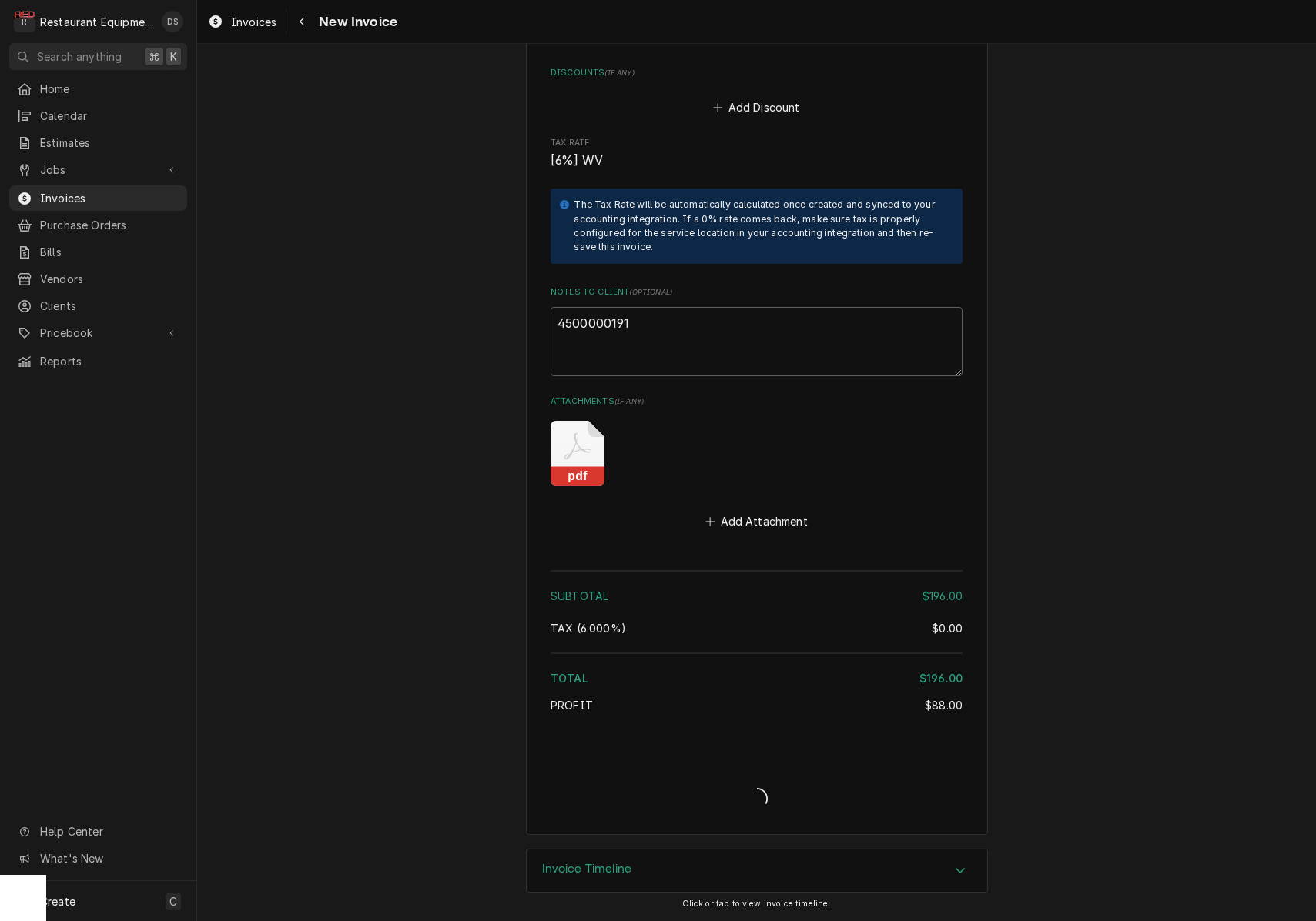
scroll to position [2625, 0]
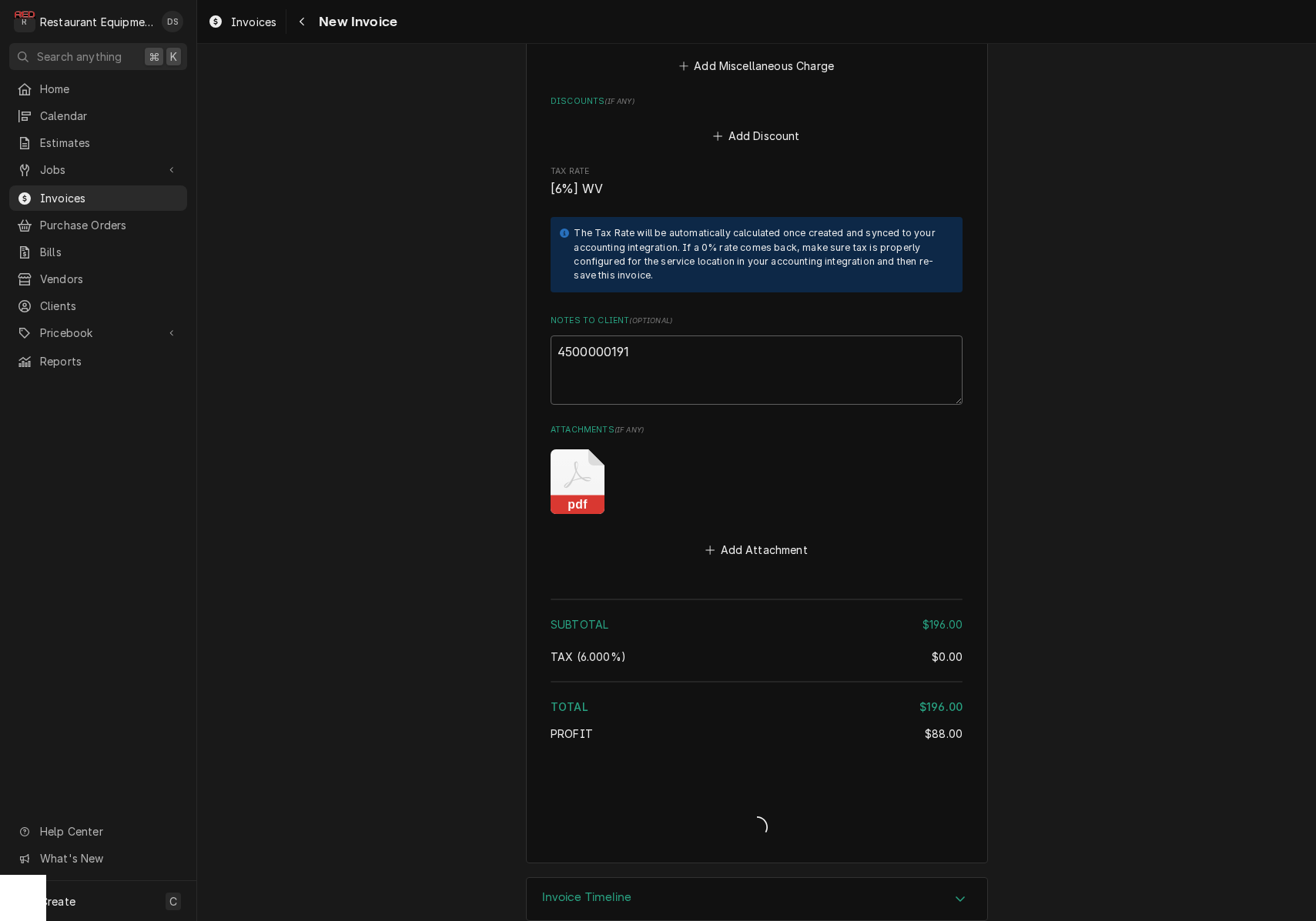
type textarea "x"
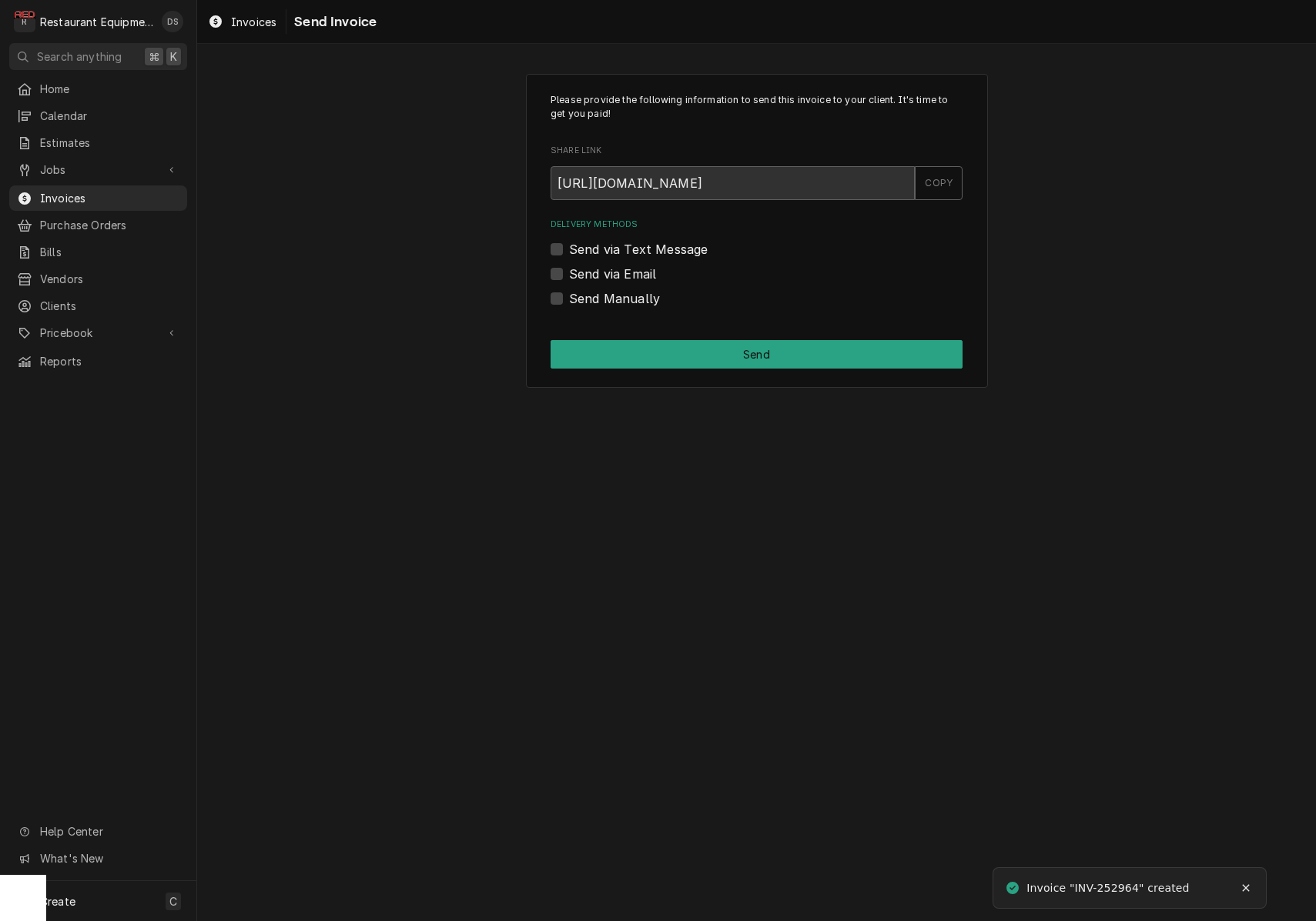
click at [569, 276] on label "Send via Email" at bounding box center [612, 274] width 87 height 18
click at [569, 276] on input "Send via Email" at bounding box center [774, 281] width 411 height 34
checkbox input "true"
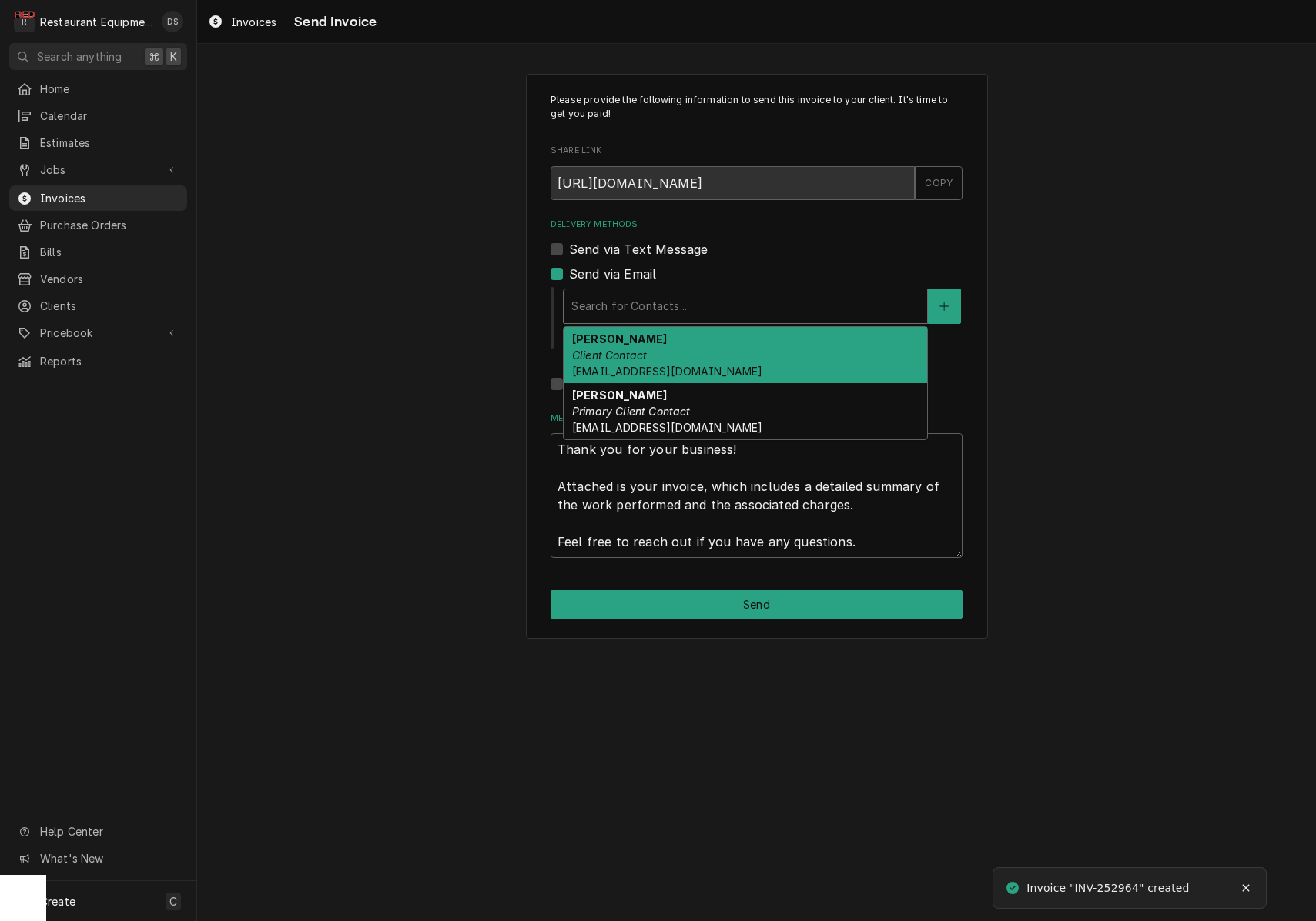
click at [669, 302] on div "Search for Contacts..." at bounding box center [745, 306] width 348 height 16
click at [681, 351] on div "Darlene McNeal Client Contact smcneel@k12.wv.us" at bounding box center [745, 355] width 363 height 56
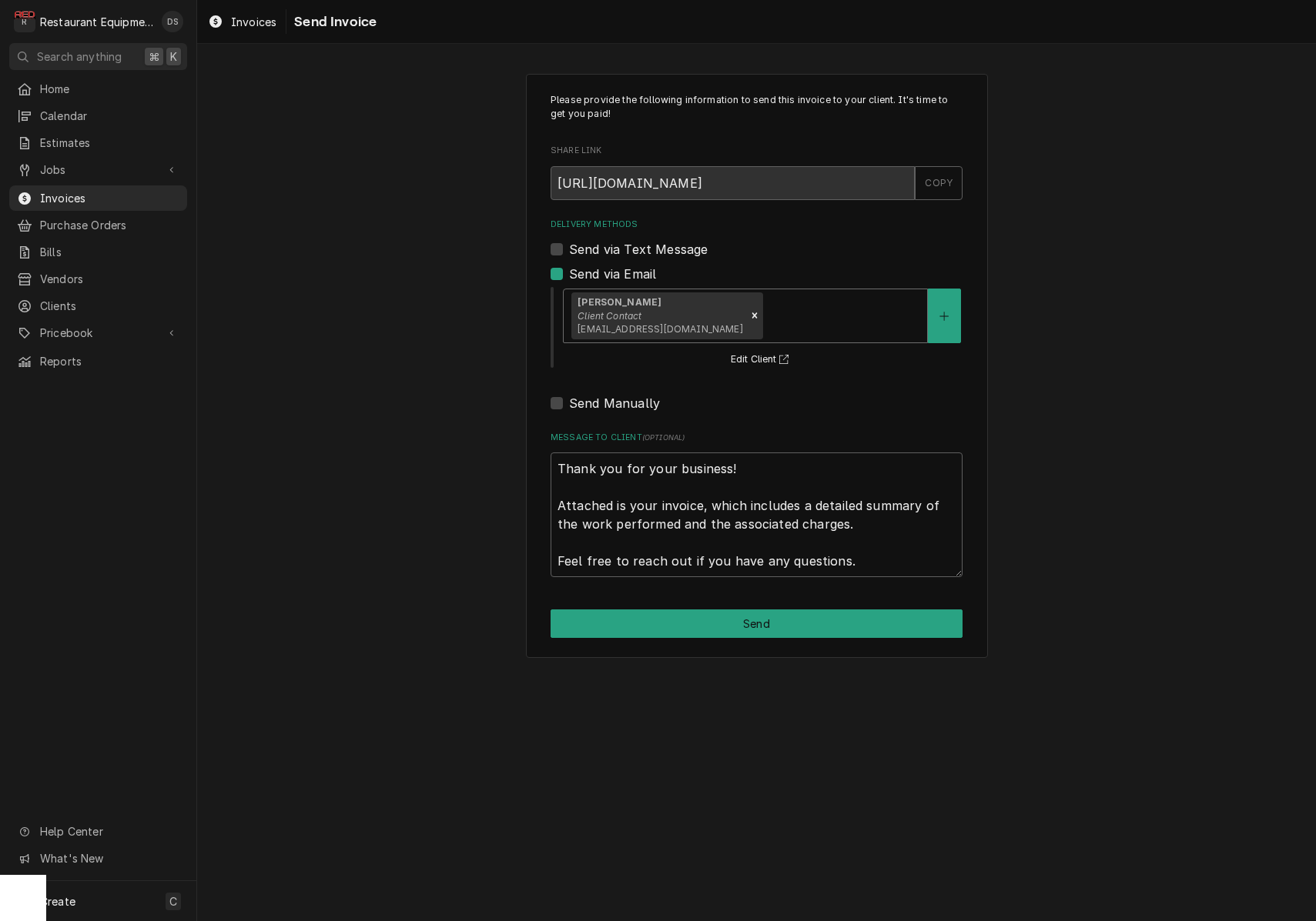
drag, startPoint x: 758, startPoint y: 301, endPoint x: 757, endPoint y: 323, distance: 22.0
click at [765, 302] on div "Delivery Methods" at bounding box center [842, 315] width 154 height 27
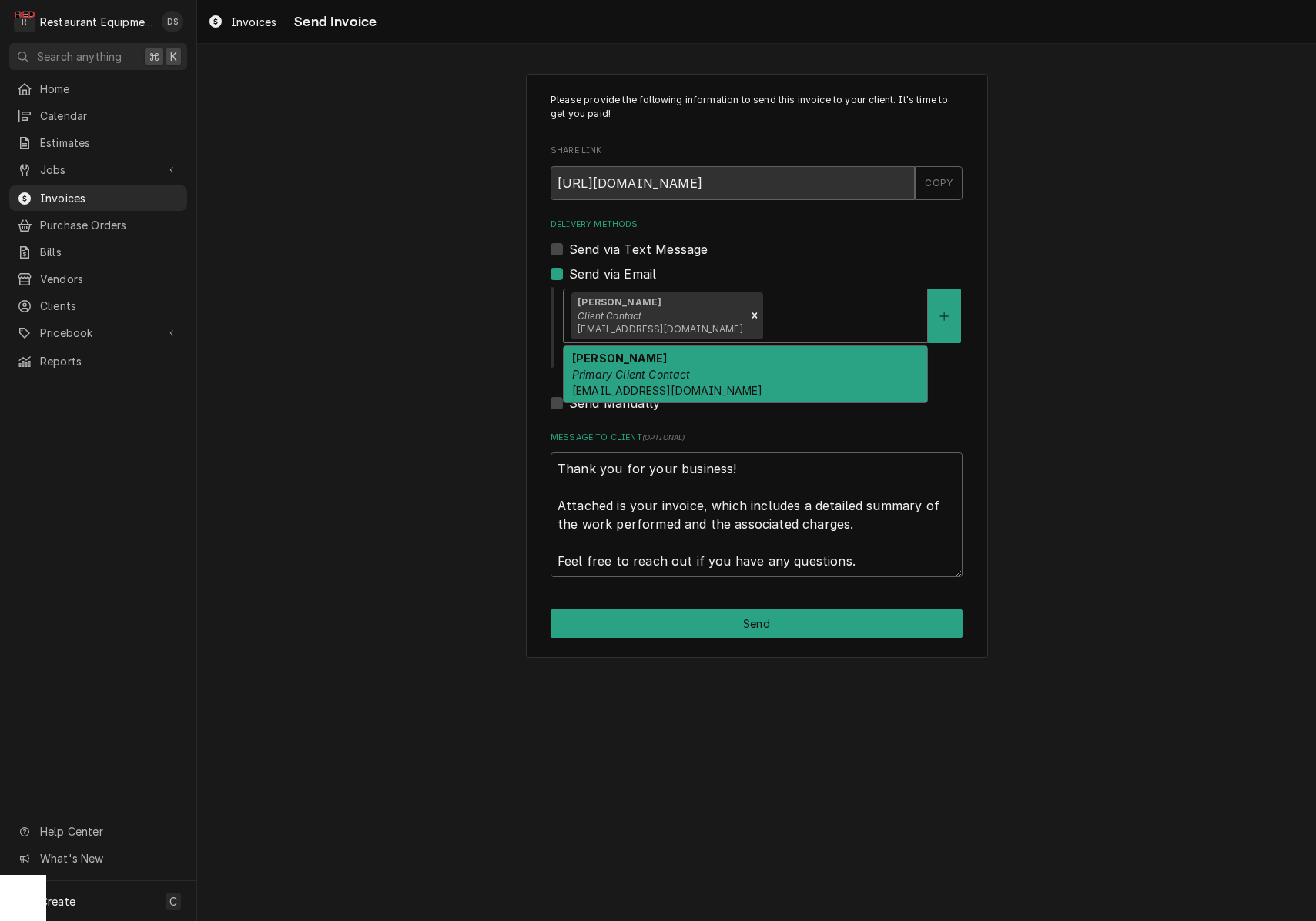
click at [746, 363] on div "Malati Reeve Primary Client Contact mreeve@k12.wv.us" at bounding box center [745, 374] width 363 height 56
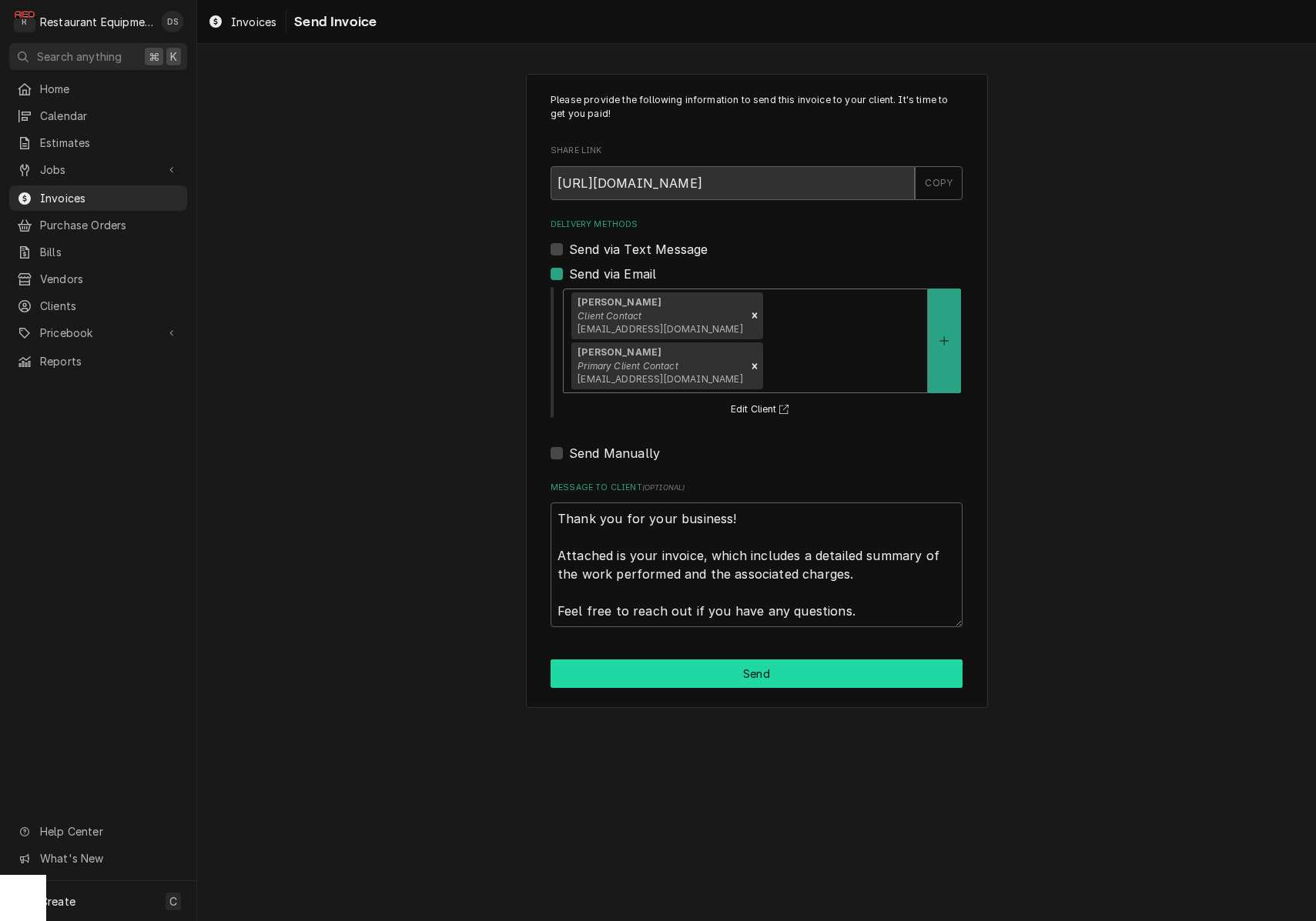
click at [764, 660] on button "Send" at bounding box center [756, 674] width 411 height 28
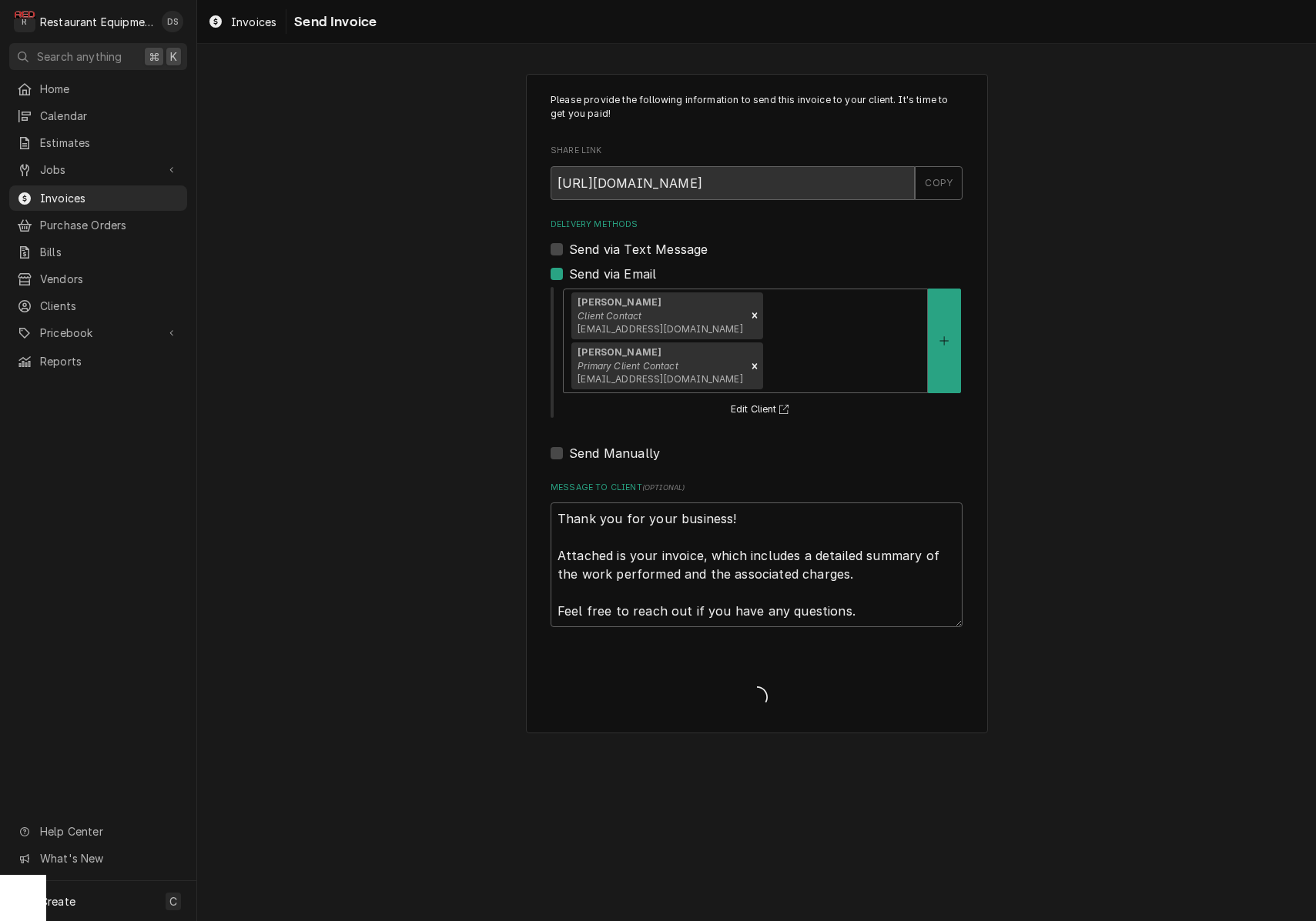
type textarea "x"
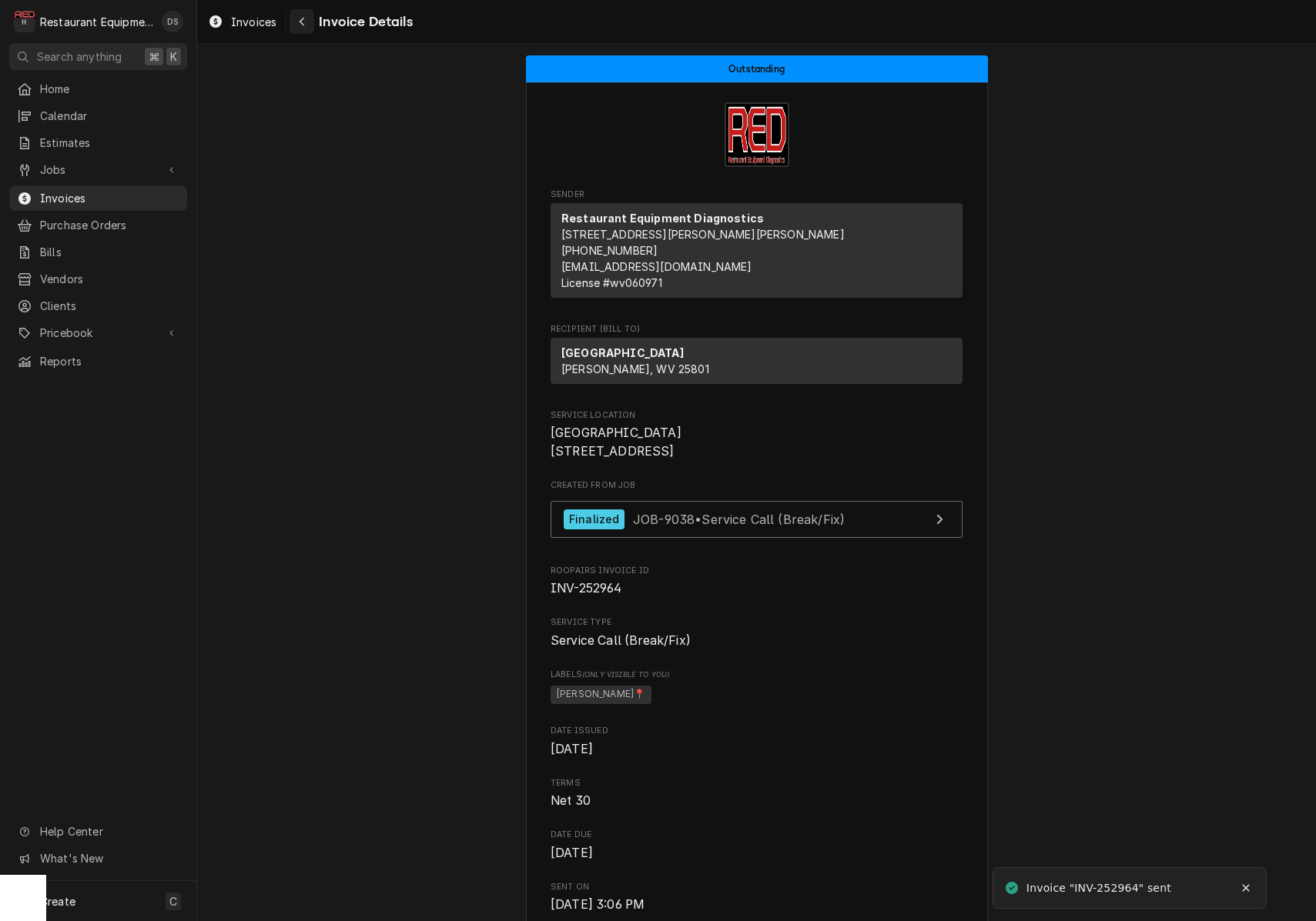
click at [301, 21] on icon "Navigate back" at bounding box center [302, 21] width 5 height 8
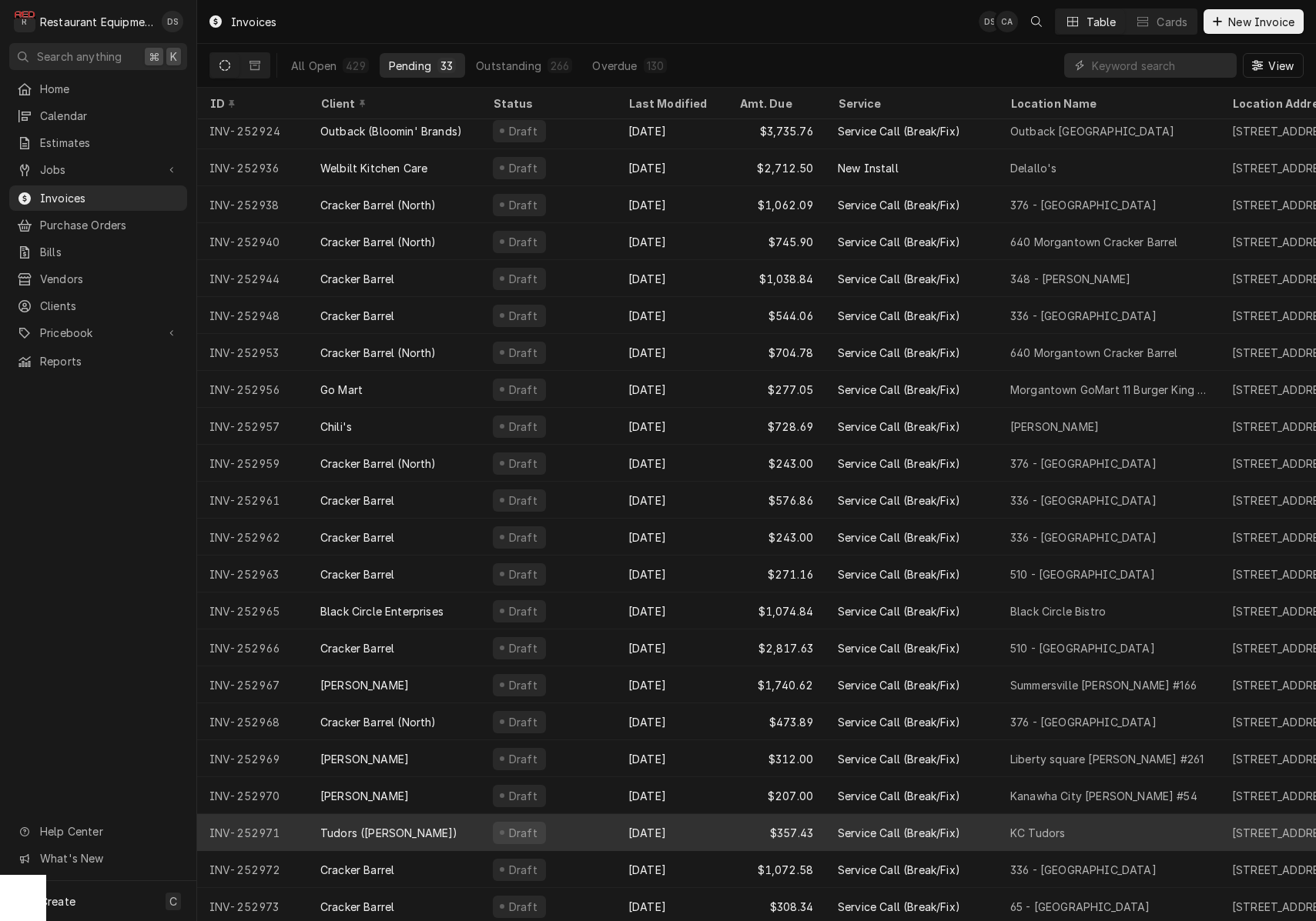
click at [707, 830] on div "Sep 29" at bounding box center [671, 833] width 111 height 37
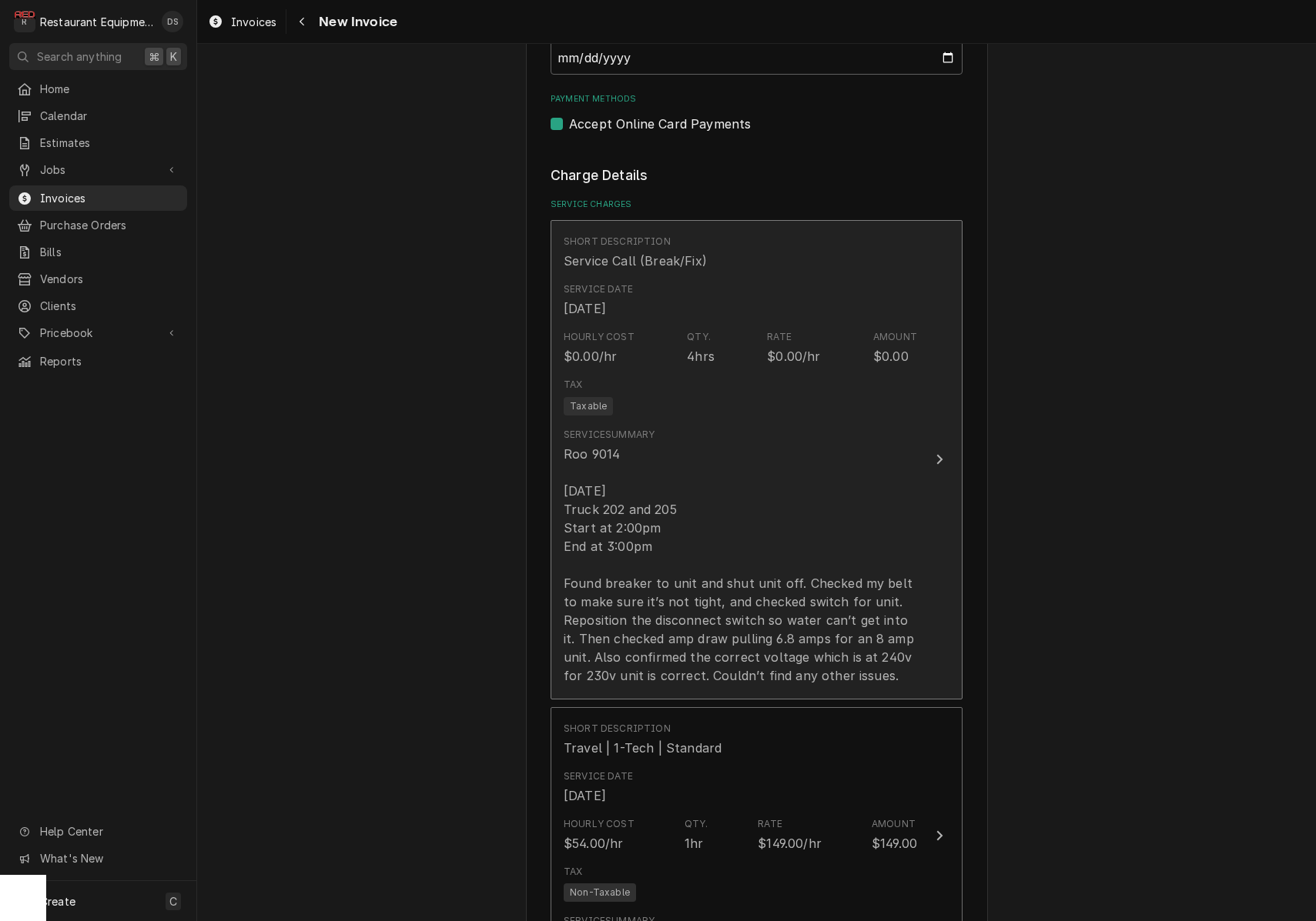
scroll to position [1095, 0]
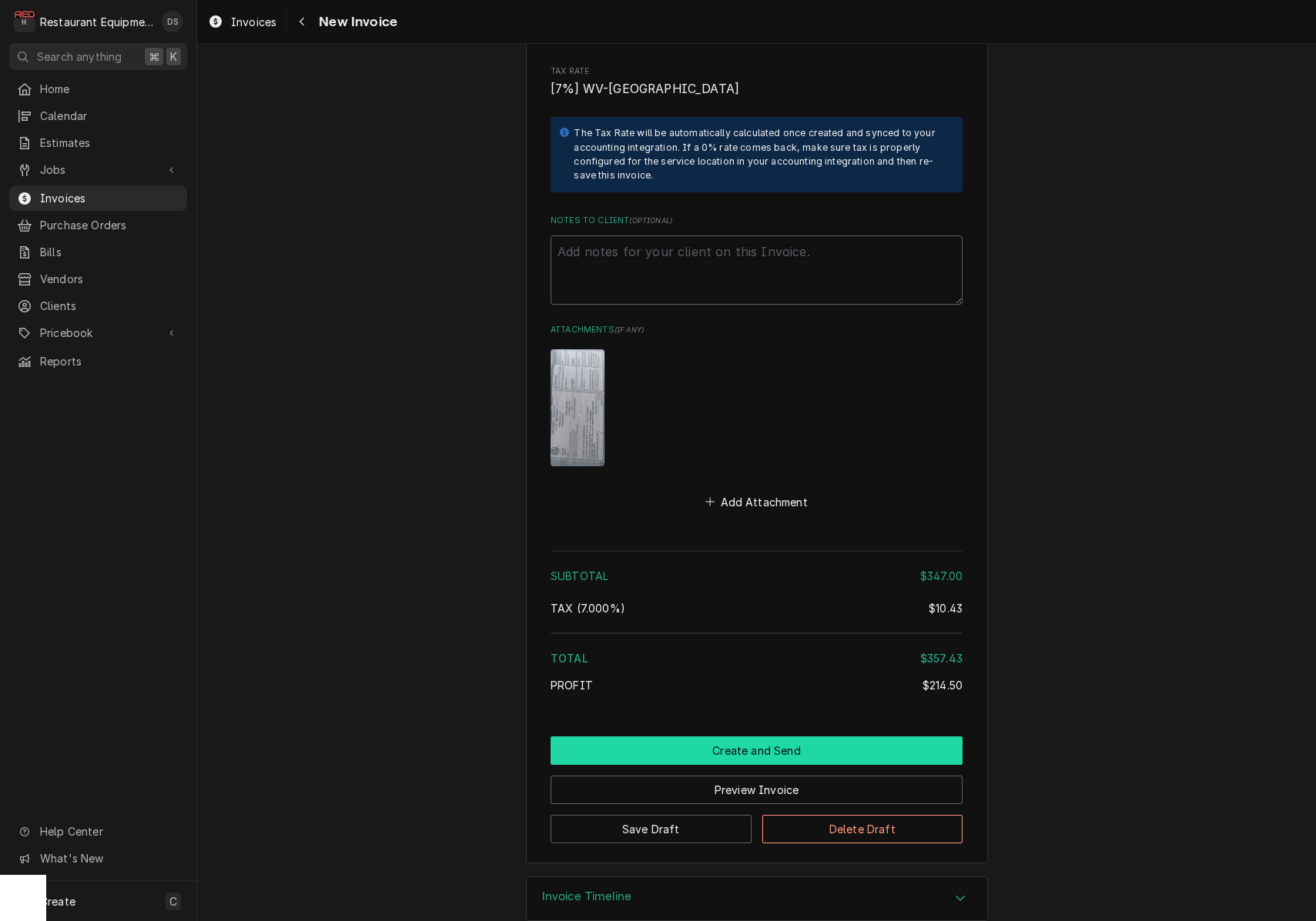
click at [715, 737] on button "Create and Send" at bounding box center [756, 751] width 411 height 28
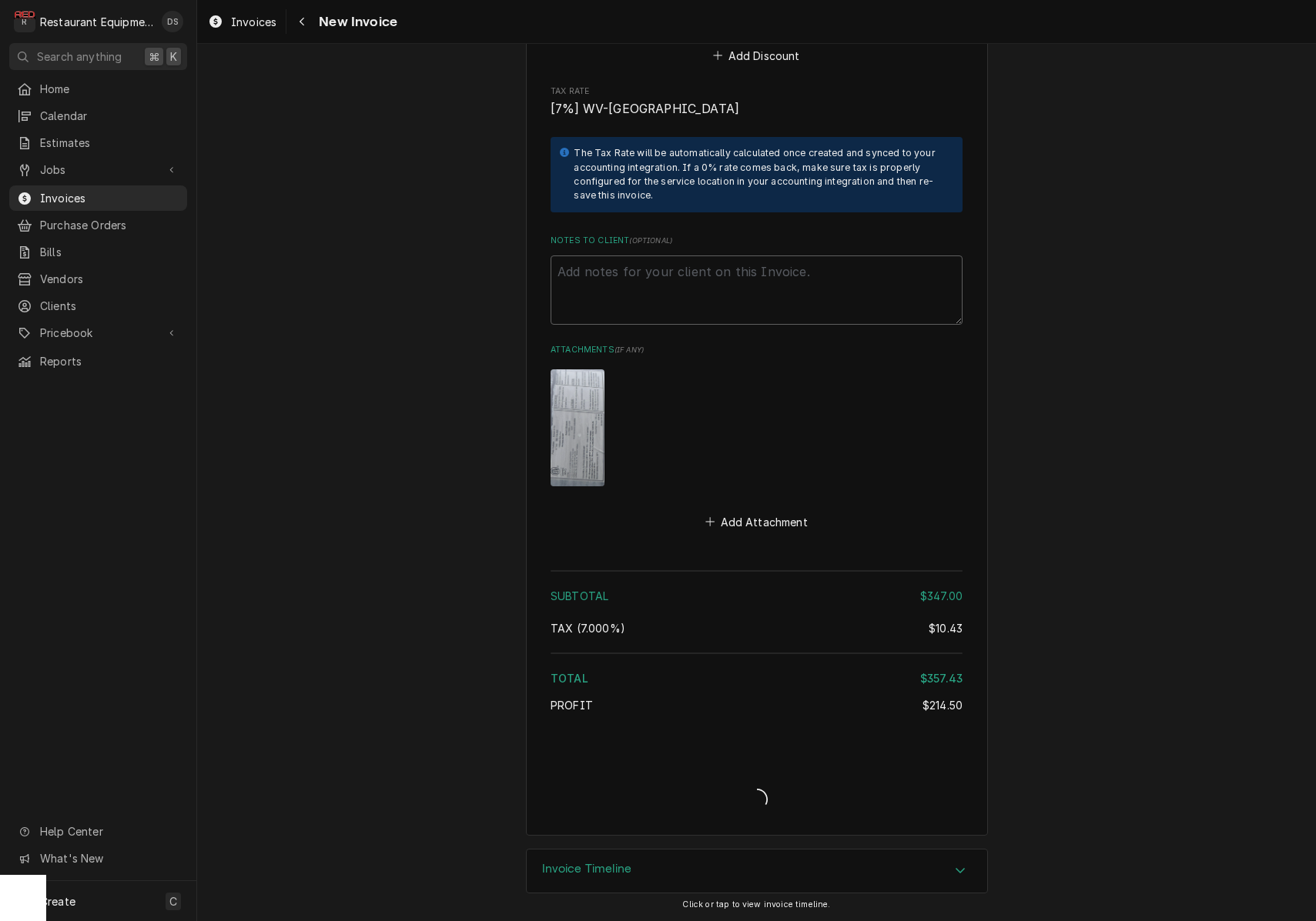
scroll to position [2695, 0]
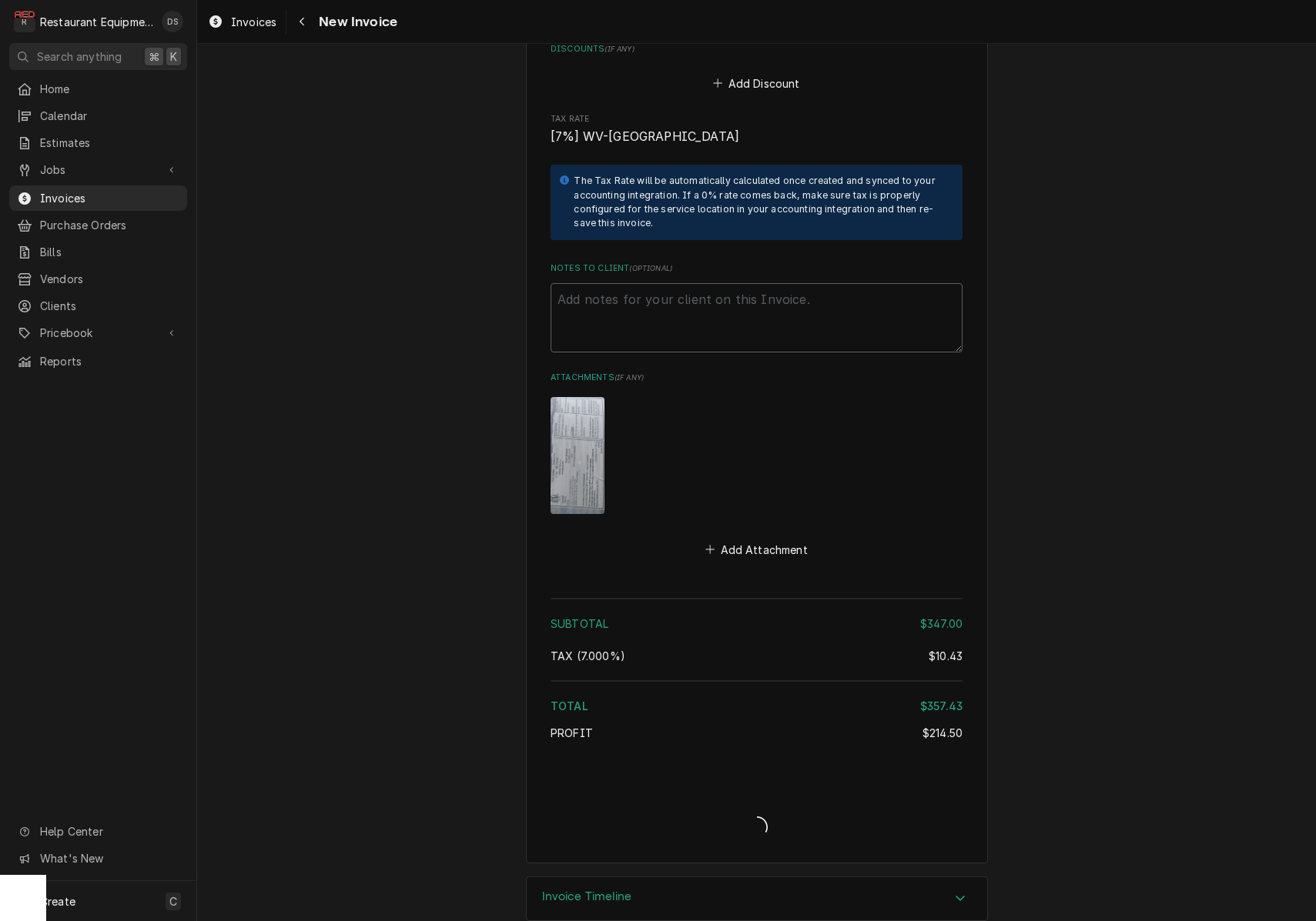
type textarea "x"
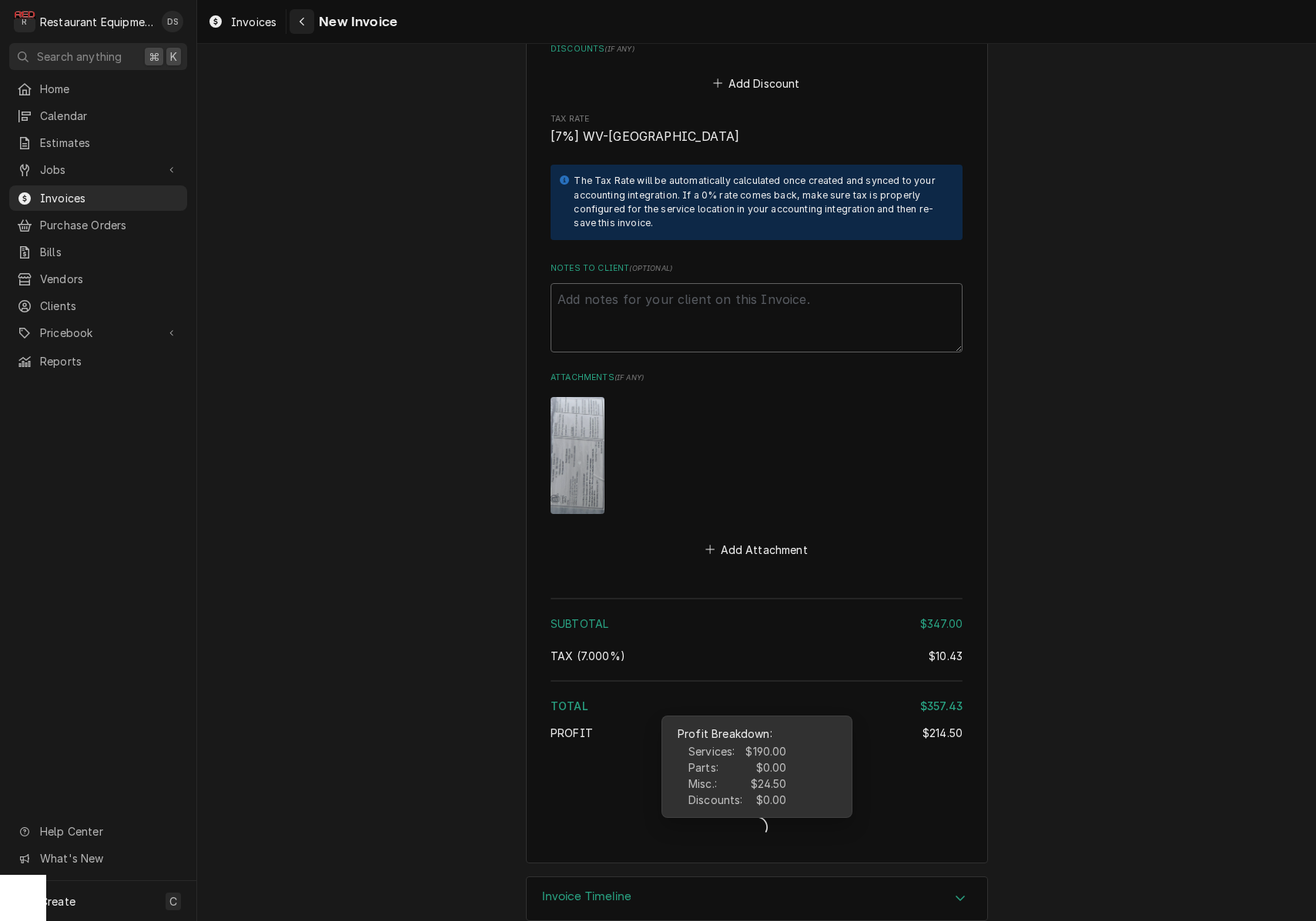
click at [313, 27] on div "New Invoice" at bounding box center [344, 21] width 108 height 25
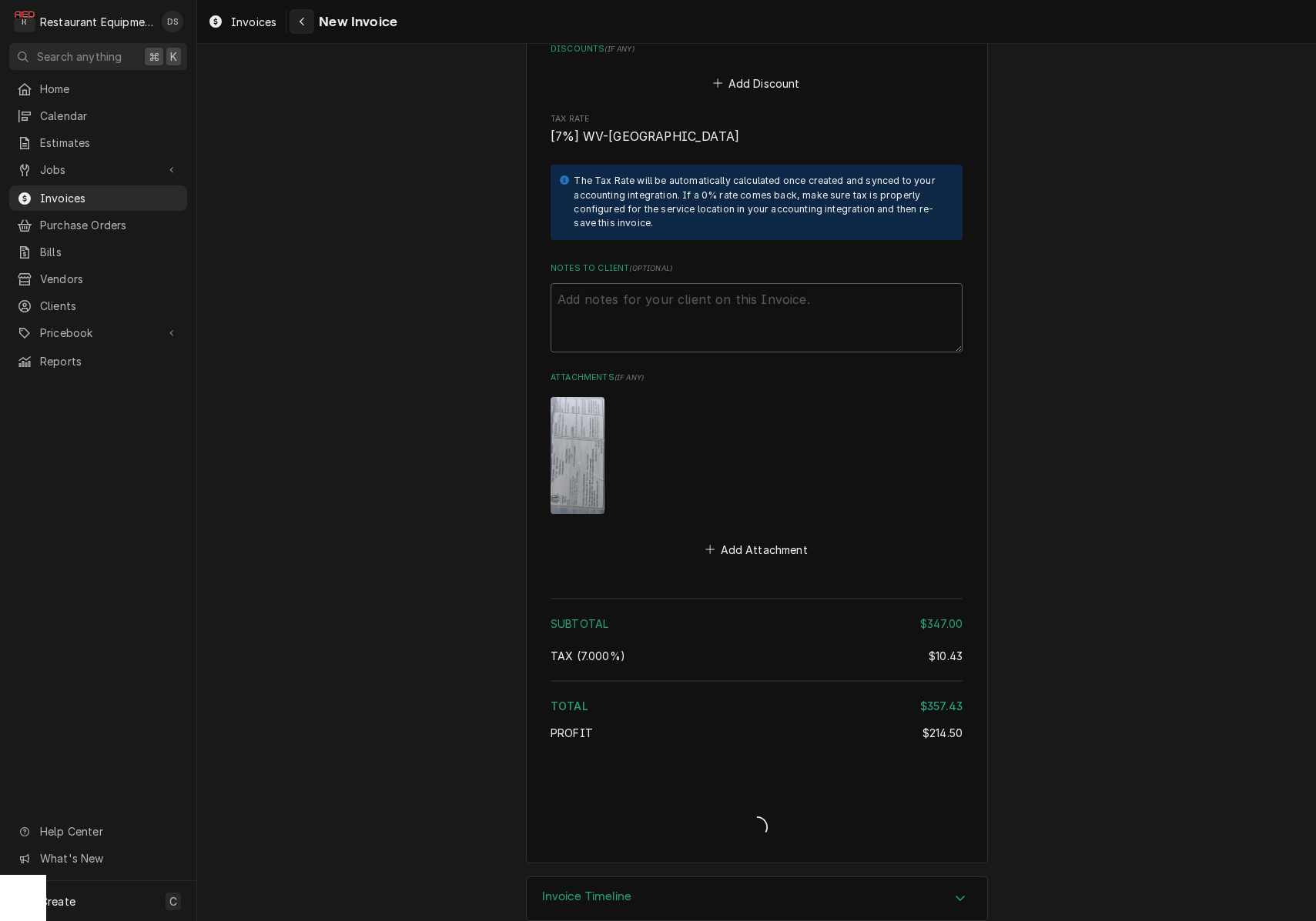
scroll to position [0, 0]
click at [305, 26] on icon "Navigate back" at bounding box center [302, 22] width 7 height 11
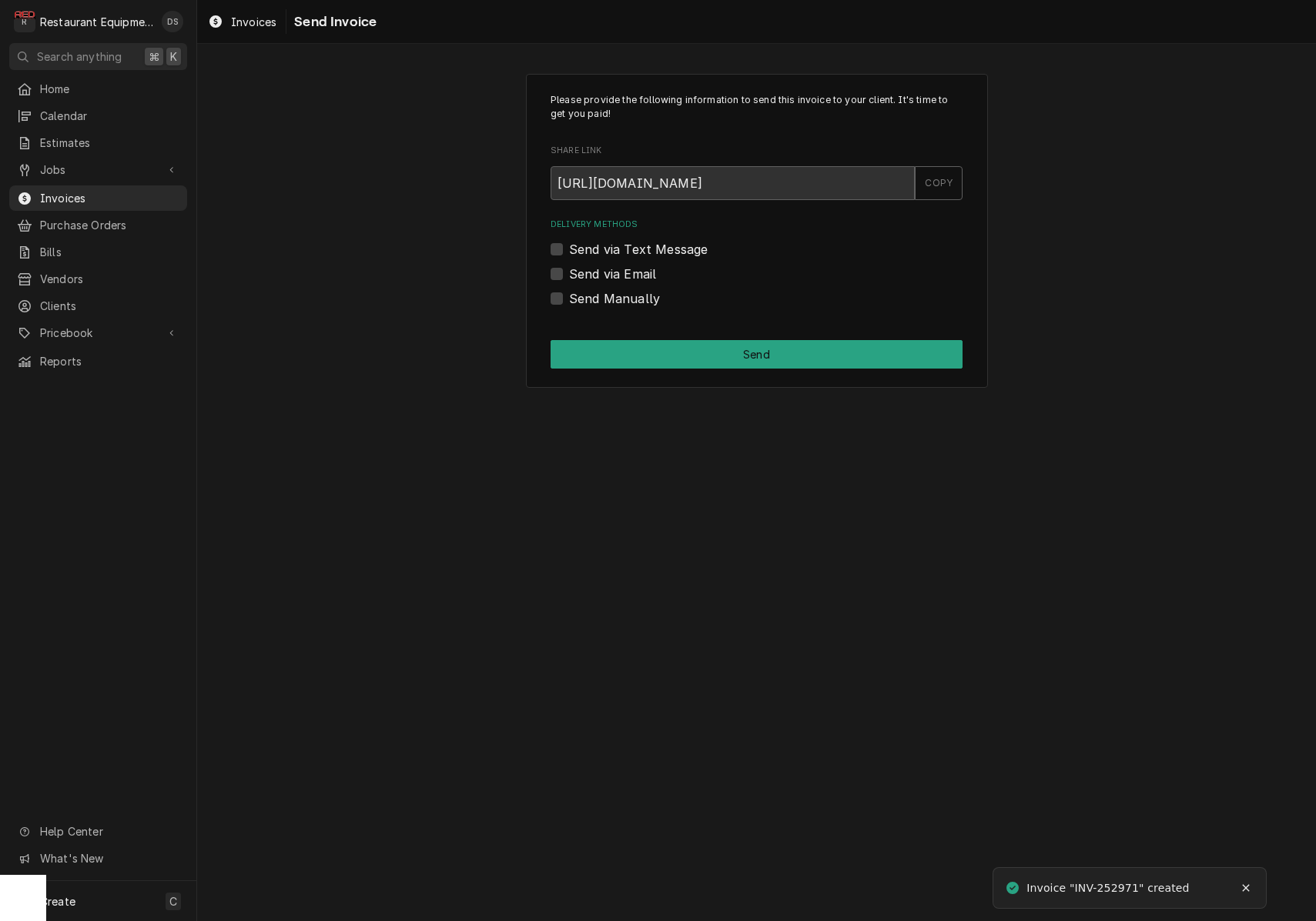
click at [569, 275] on label "Send via Email" at bounding box center [612, 274] width 87 height 18
click at [569, 275] on input "Send via Email" at bounding box center [774, 281] width 411 height 34
checkbox input "true"
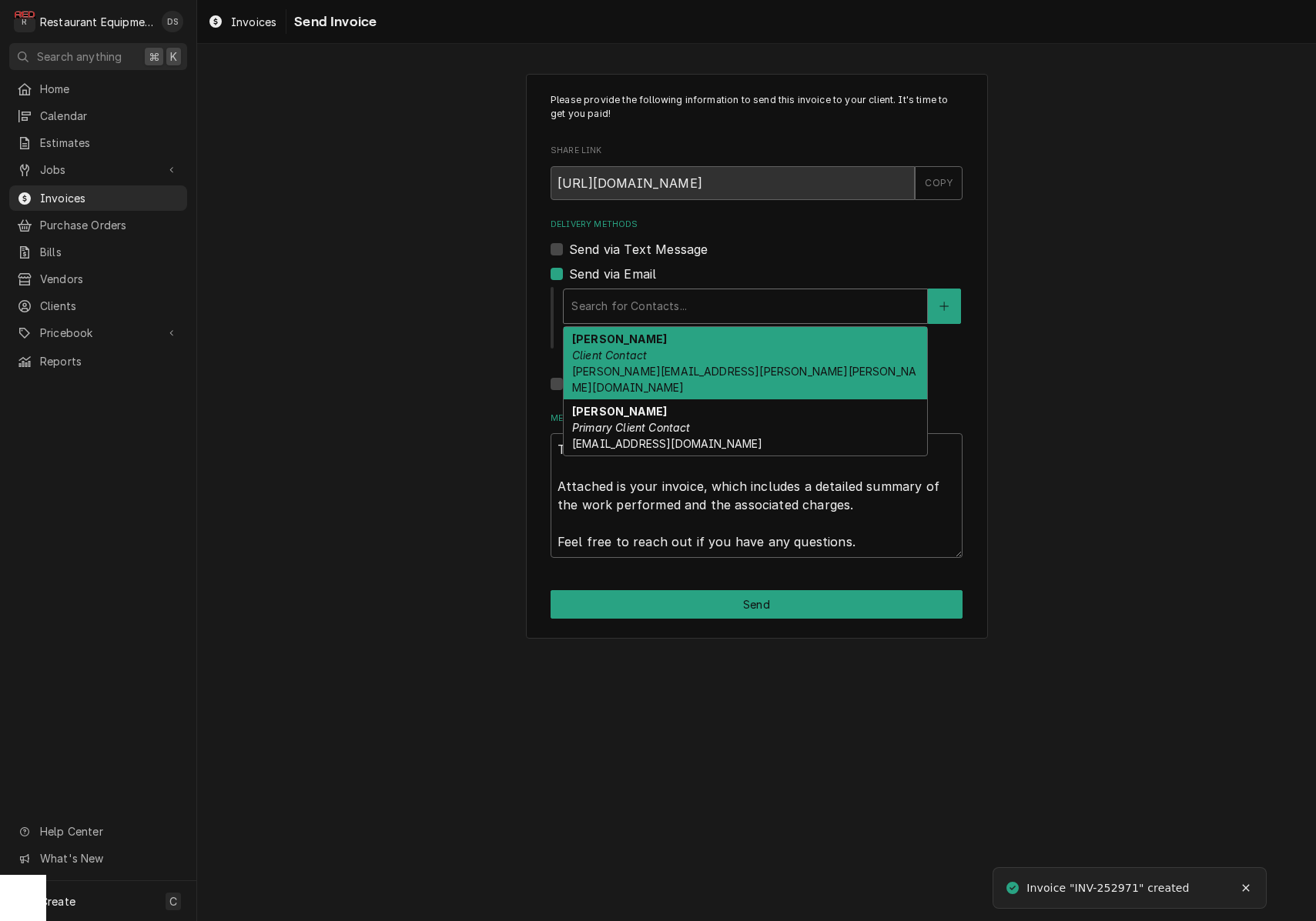
click at [736, 311] on div "Delivery Methods" at bounding box center [745, 306] width 348 height 27
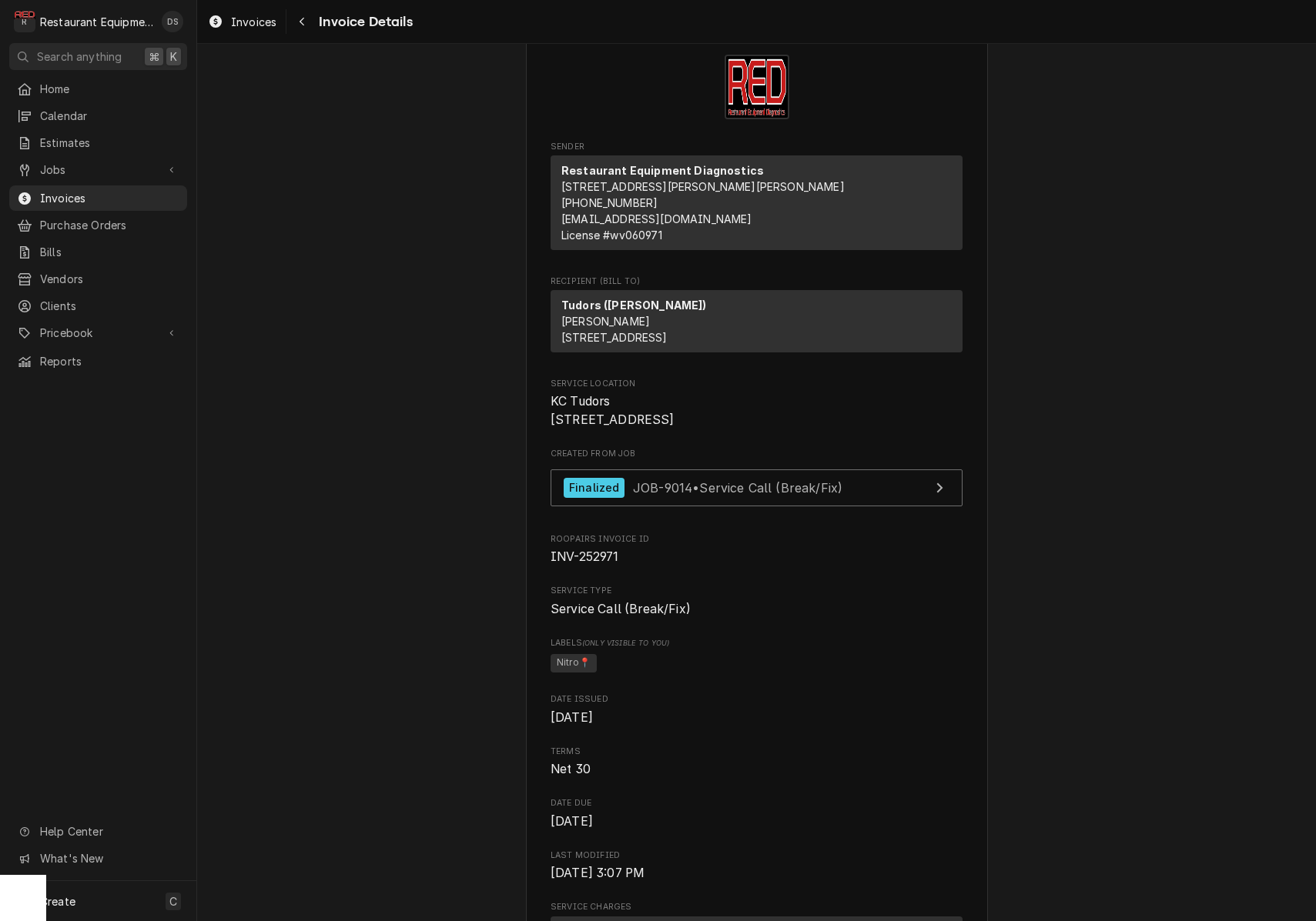
scroll to position [53, 0]
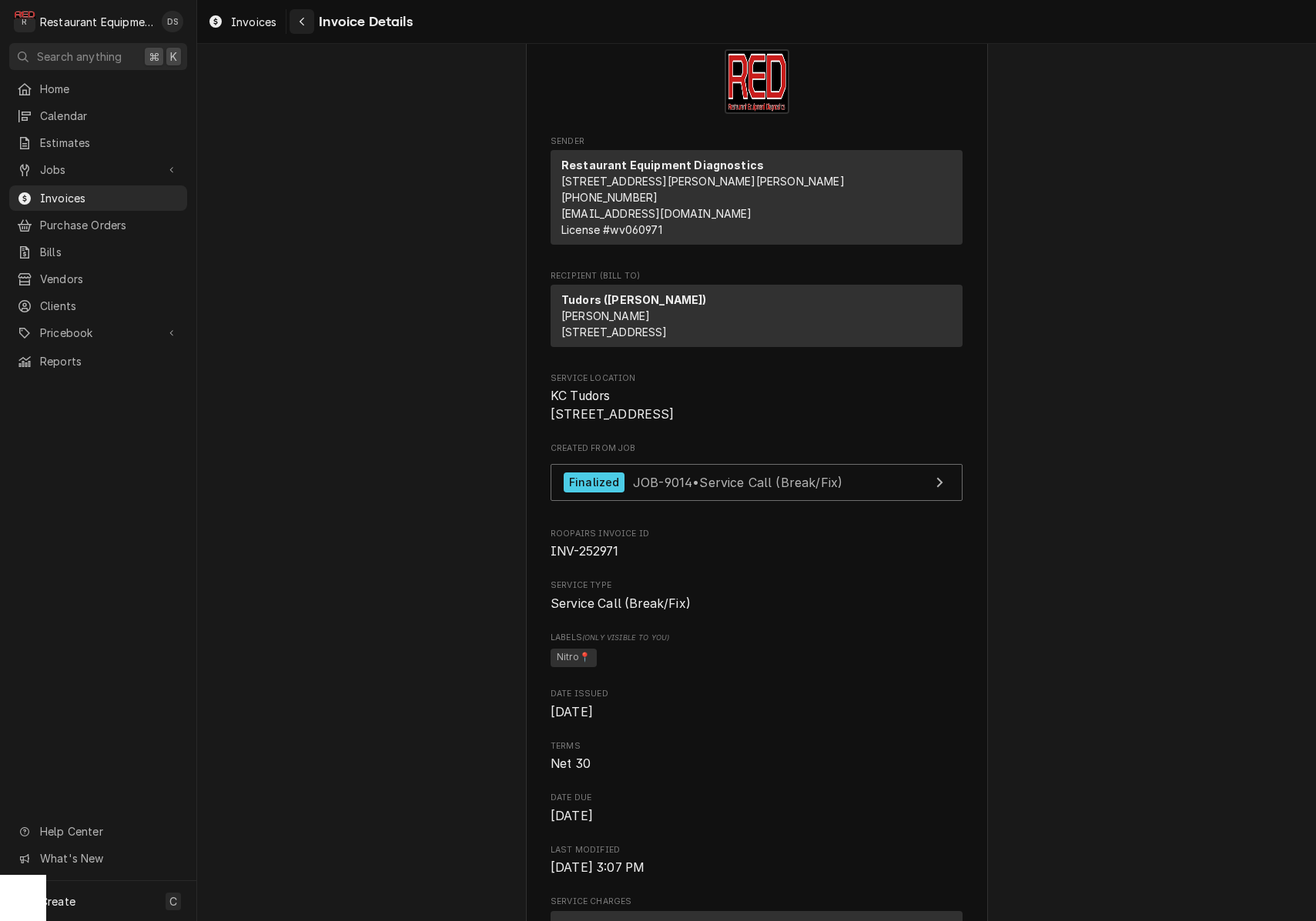
click at [305, 18] on icon "Navigate back" at bounding box center [302, 22] width 7 height 11
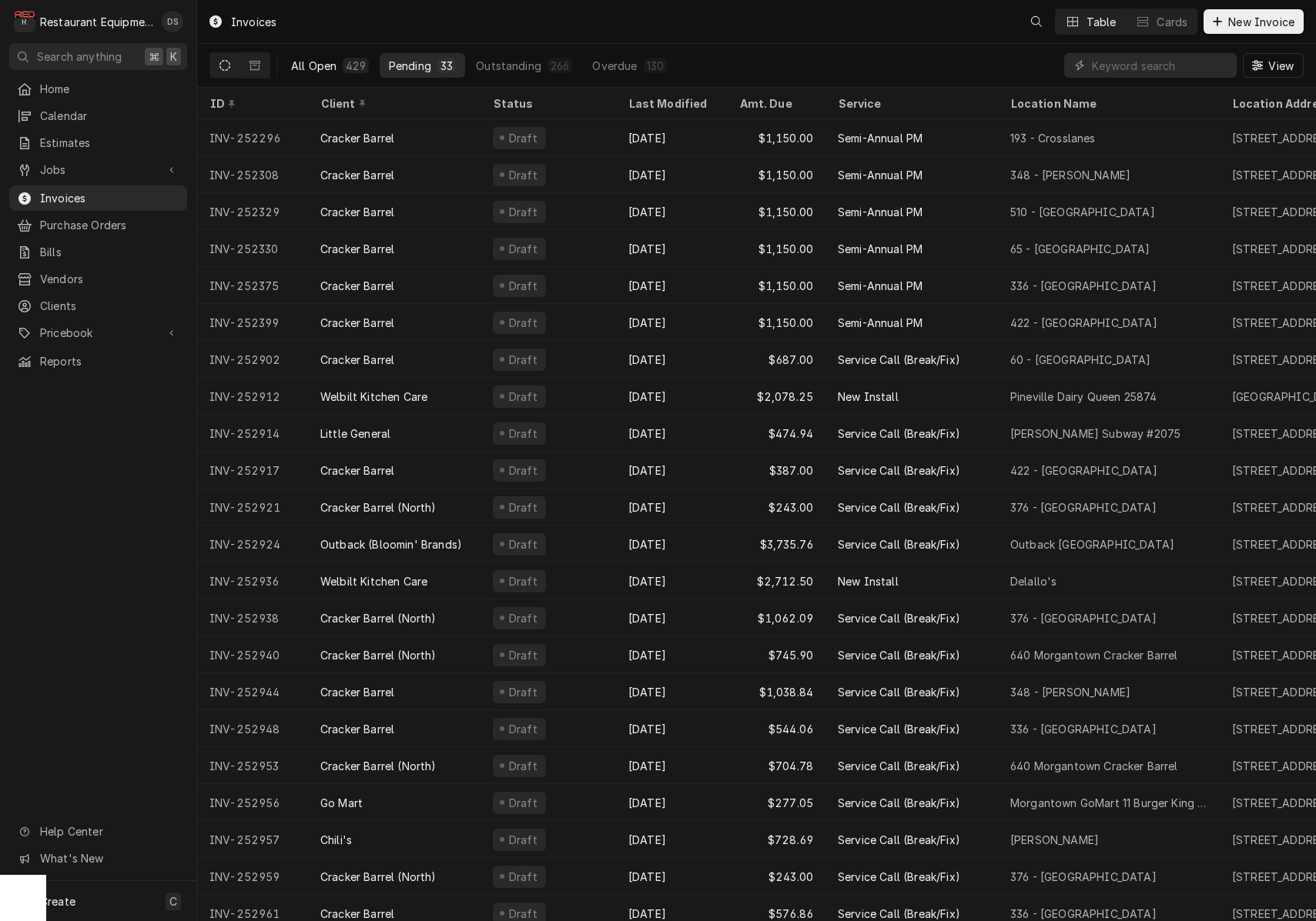
click at [321, 62] on div "All Open" at bounding box center [314, 66] width 46 height 16
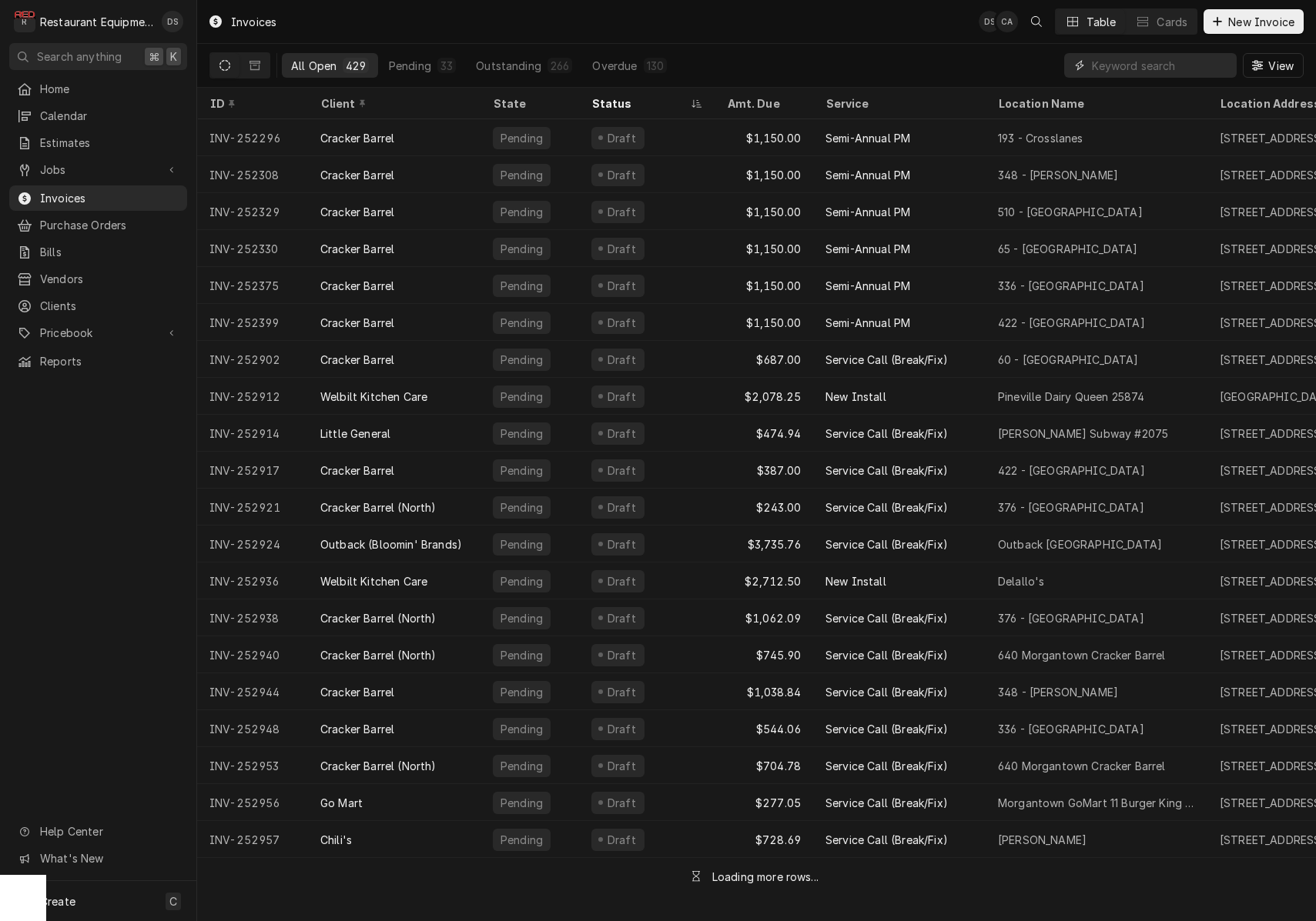
click at [1119, 52] on div "View" at bounding box center [1183, 65] width 239 height 43
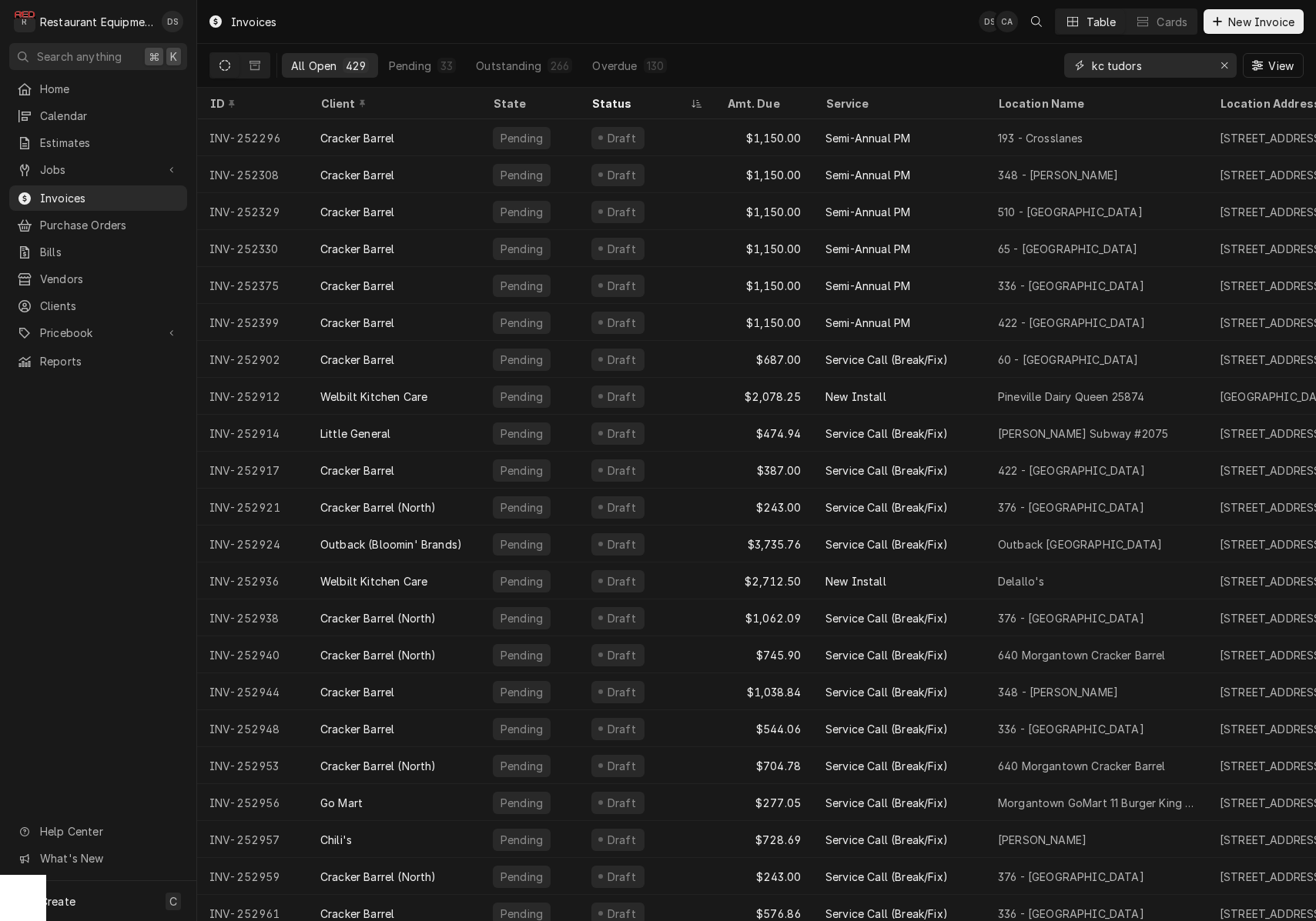
type input "kc tudors"
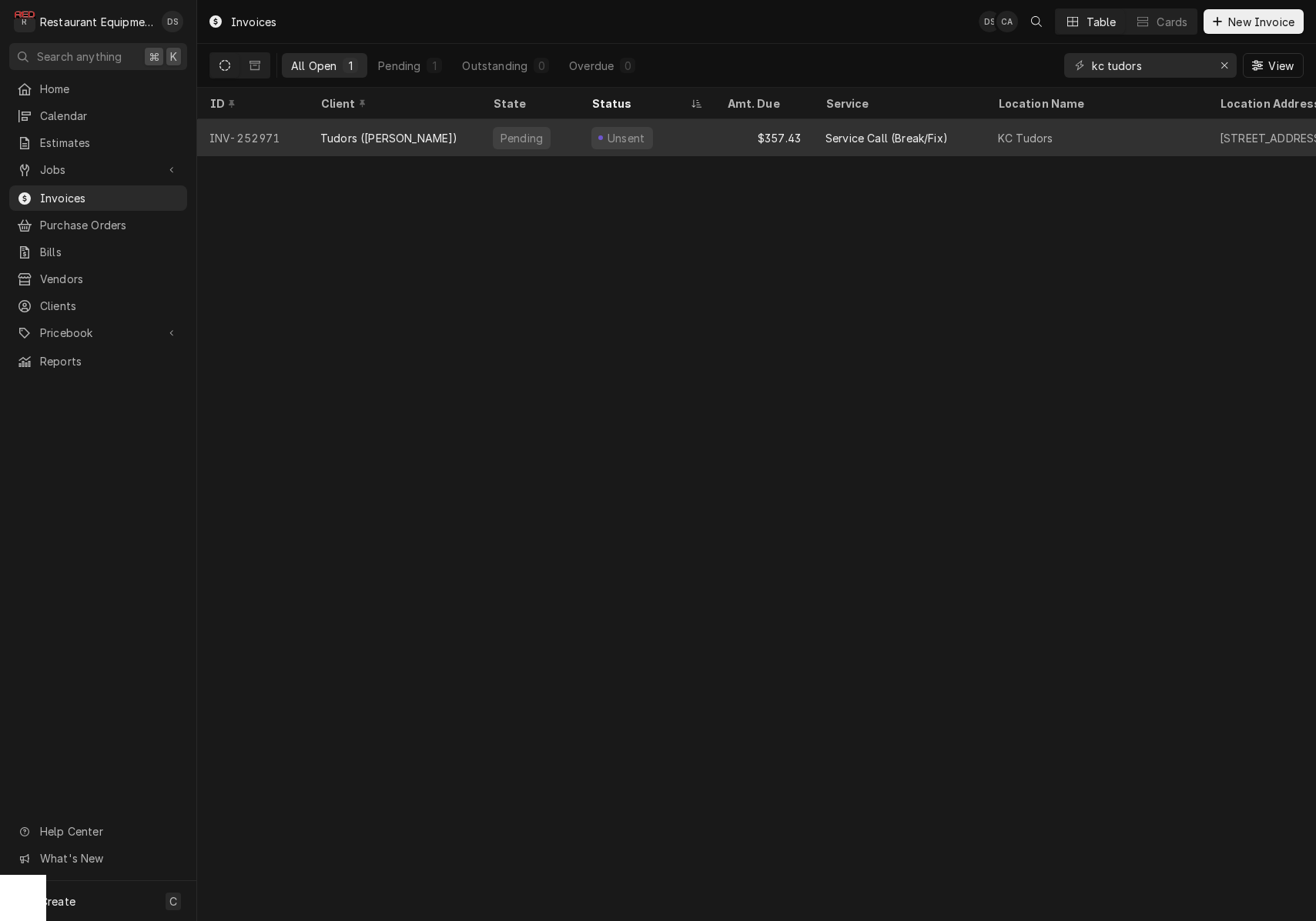
click at [461, 125] on div "Tudors ([PERSON_NAME])" at bounding box center [394, 137] width 172 height 37
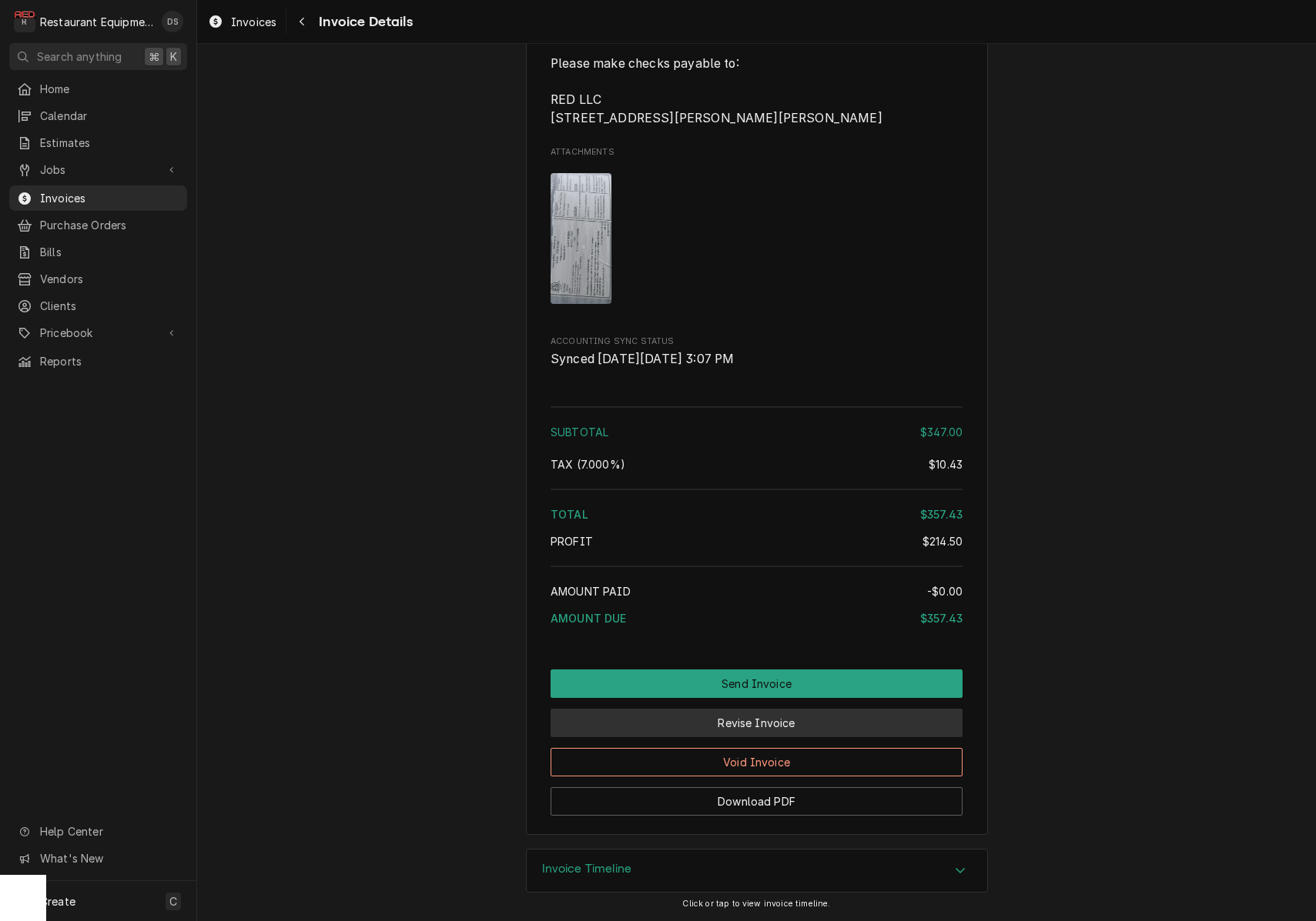
scroll to position [2458, 0]
click at [784, 722] on button "Revise Invoice" at bounding box center [756, 723] width 411 height 28
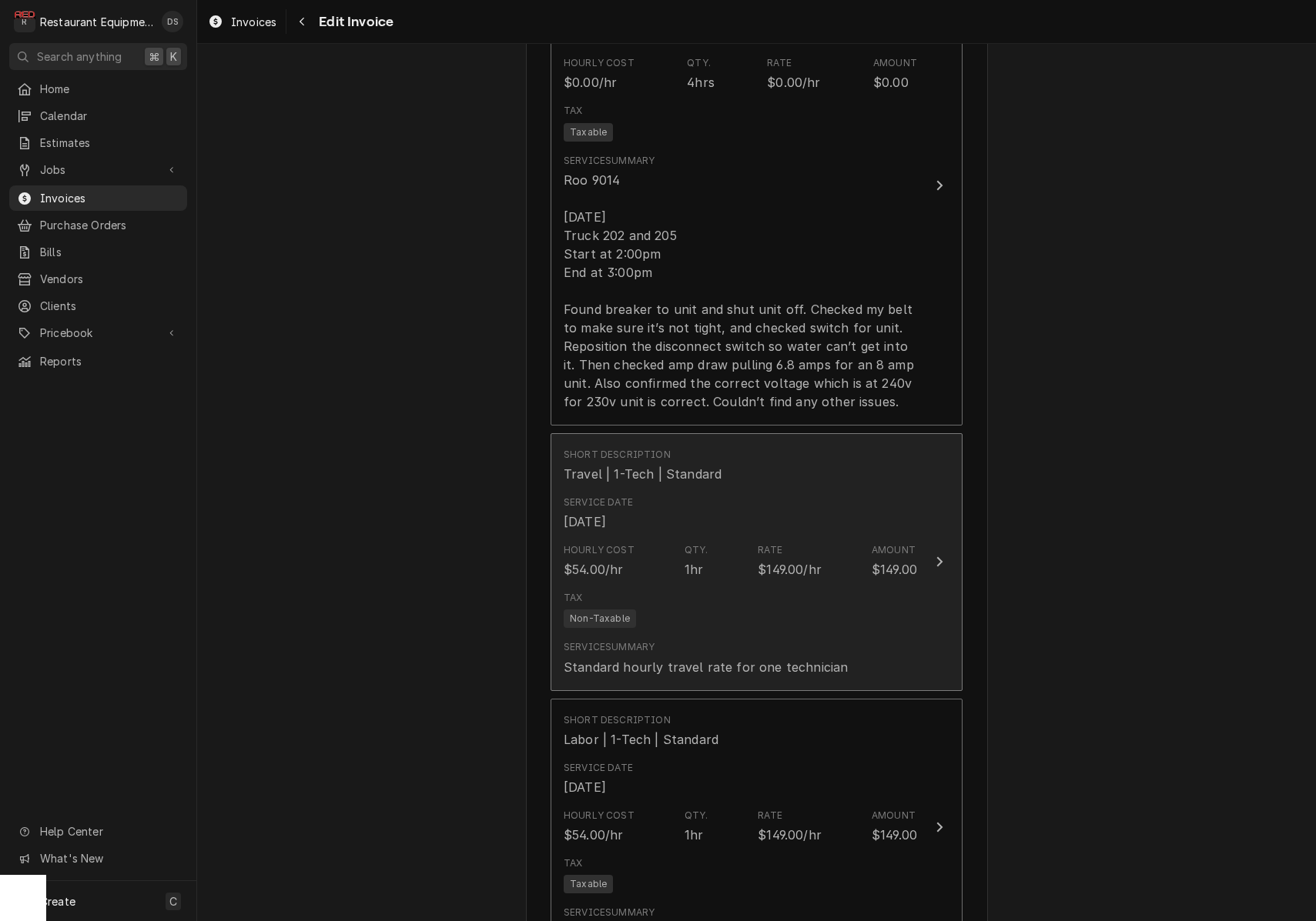
scroll to position [1384, 0]
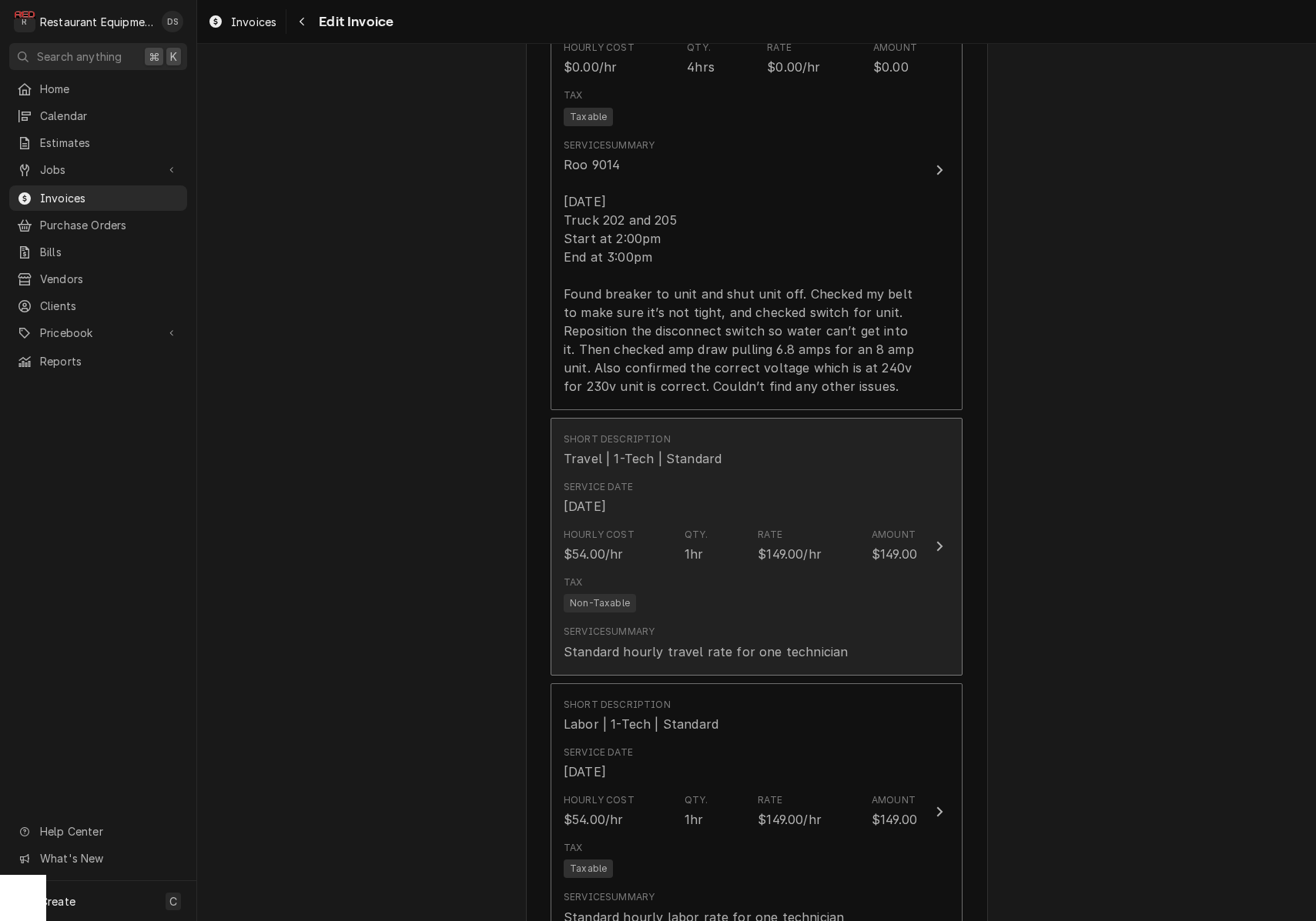
click at [817, 488] on div "Service Date Sep 29, 2025" at bounding box center [740, 498] width 354 height 48
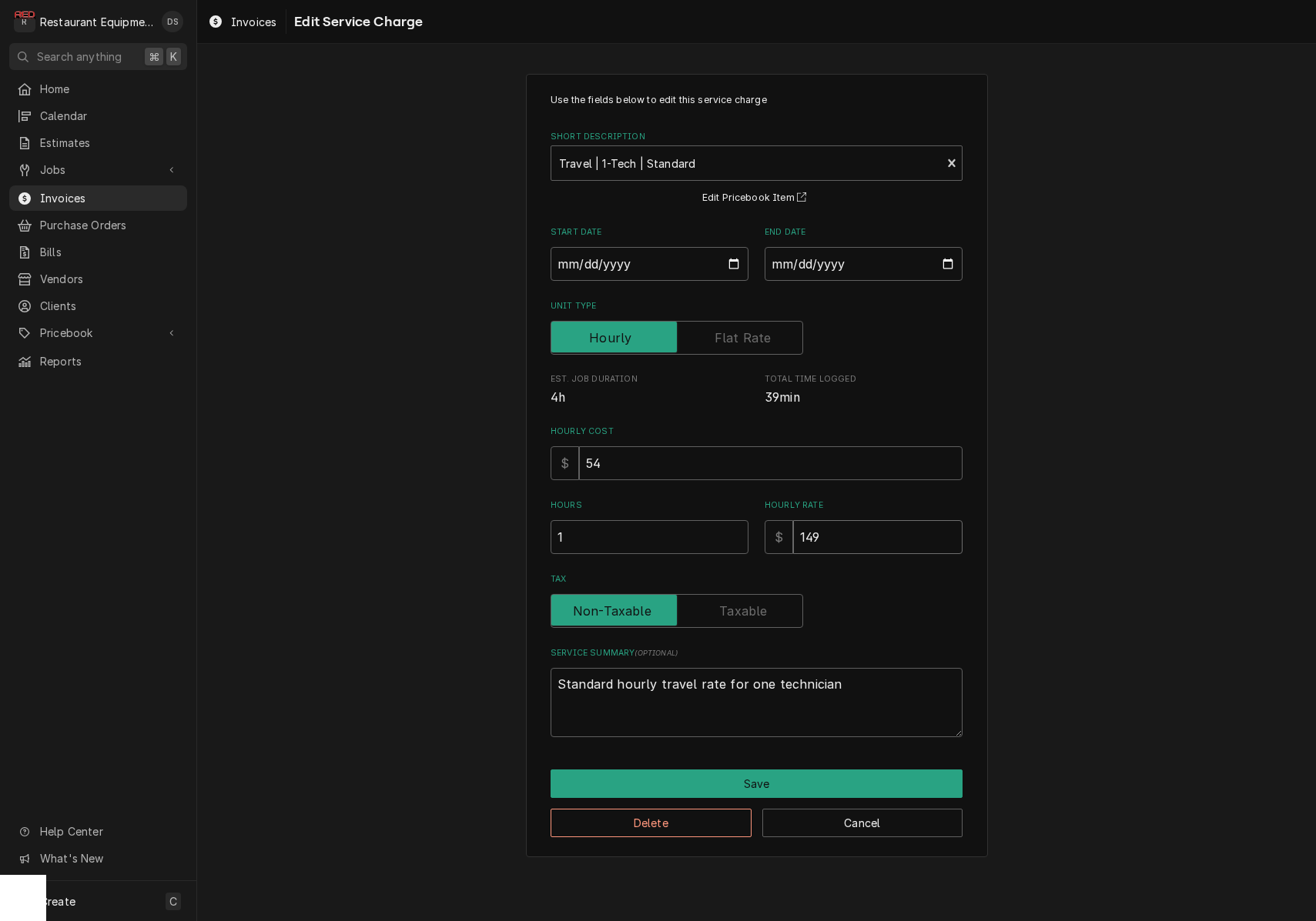
drag, startPoint x: 861, startPoint y: 542, endPoint x: 710, endPoint y: 527, distance: 151.7
click at [710, 527] on div "Hours 1 Hourly Rate $ 149" at bounding box center [756, 527] width 411 height 55
type textarea "x"
type input "1"
type textarea "x"
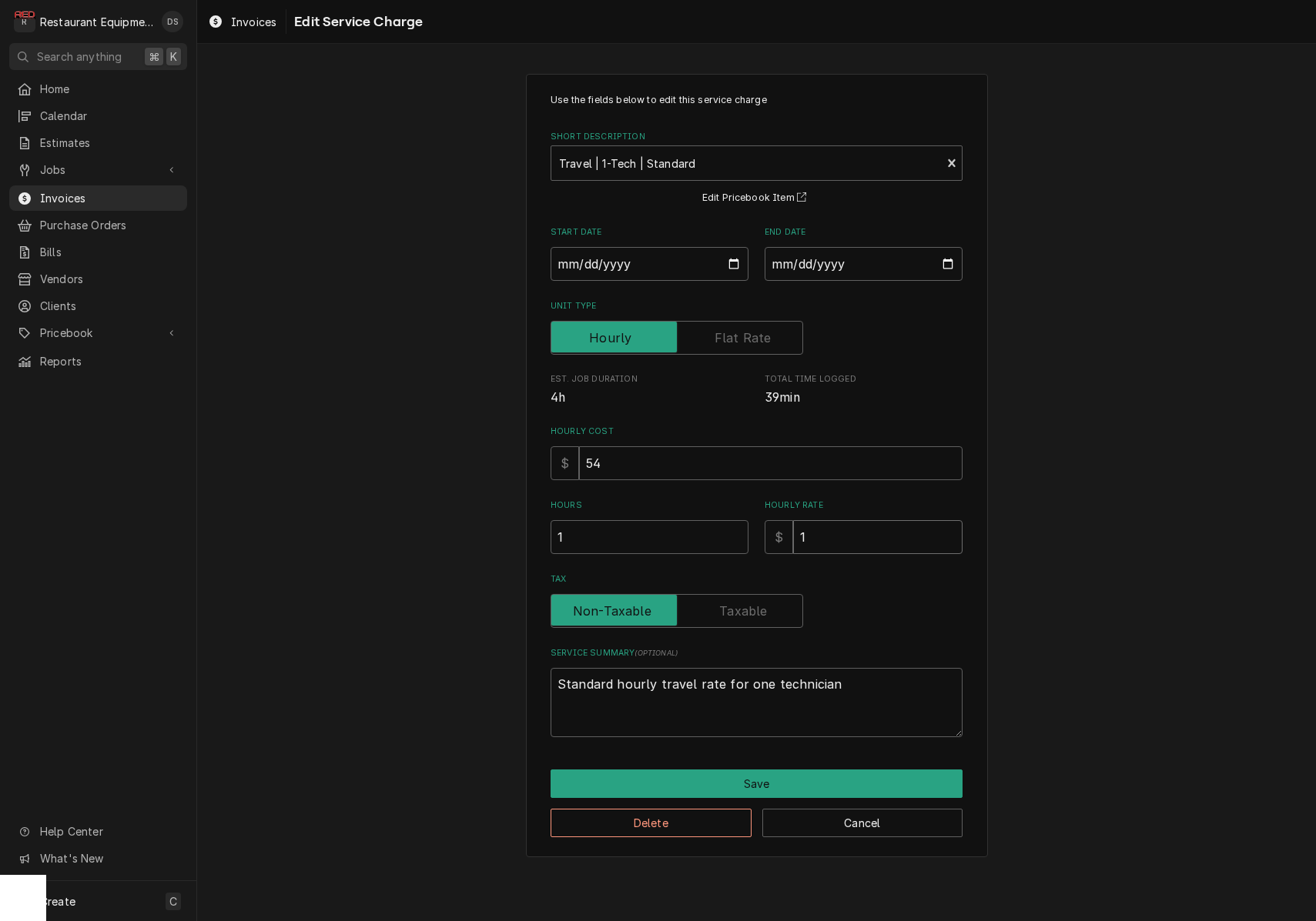
type input "12"
type textarea "x"
type input "125"
click at [757, 780] on button "Save" at bounding box center [756, 784] width 411 height 28
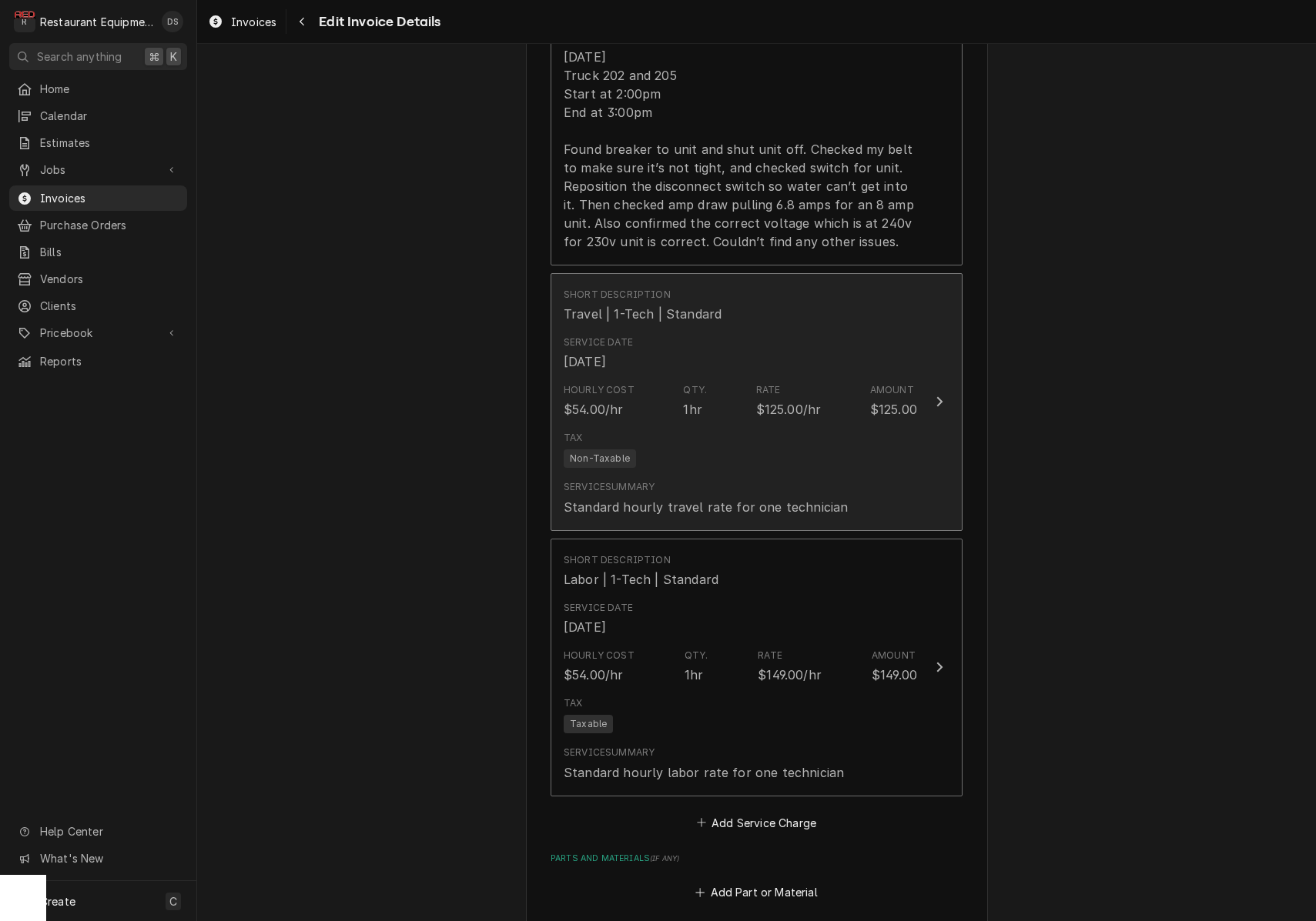
scroll to position [1580, 0]
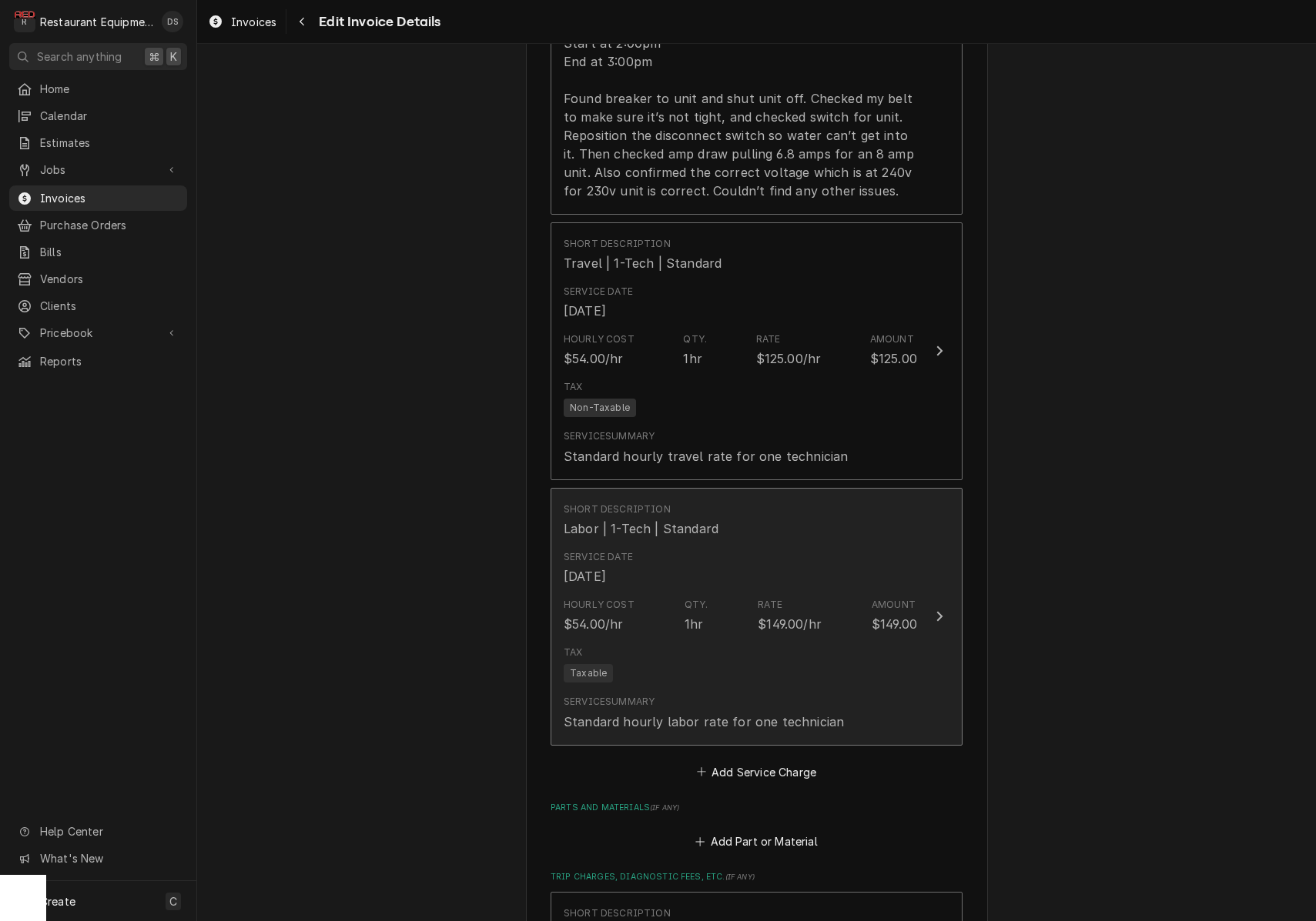
click at [859, 640] on div "Tax Taxable" at bounding box center [740, 664] width 354 height 49
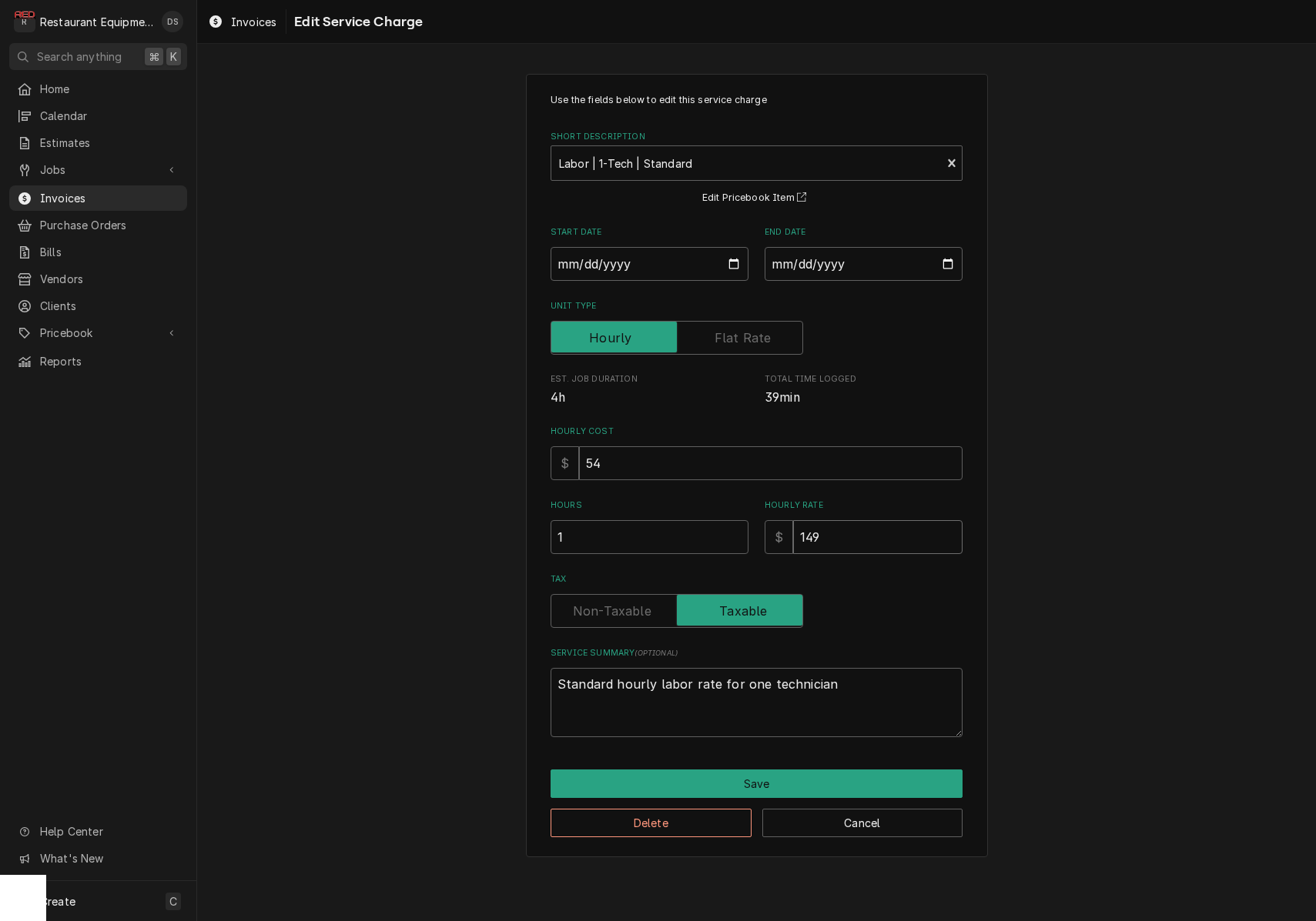
drag, startPoint x: 802, startPoint y: 532, endPoint x: 715, endPoint y: 512, distance: 89.3
click at [735, 518] on div "Hours 1 Hourly Rate $ 149" at bounding box center [756, 527] width 411 height 55
type textarea "x"
type input "1"
type textarea "x"
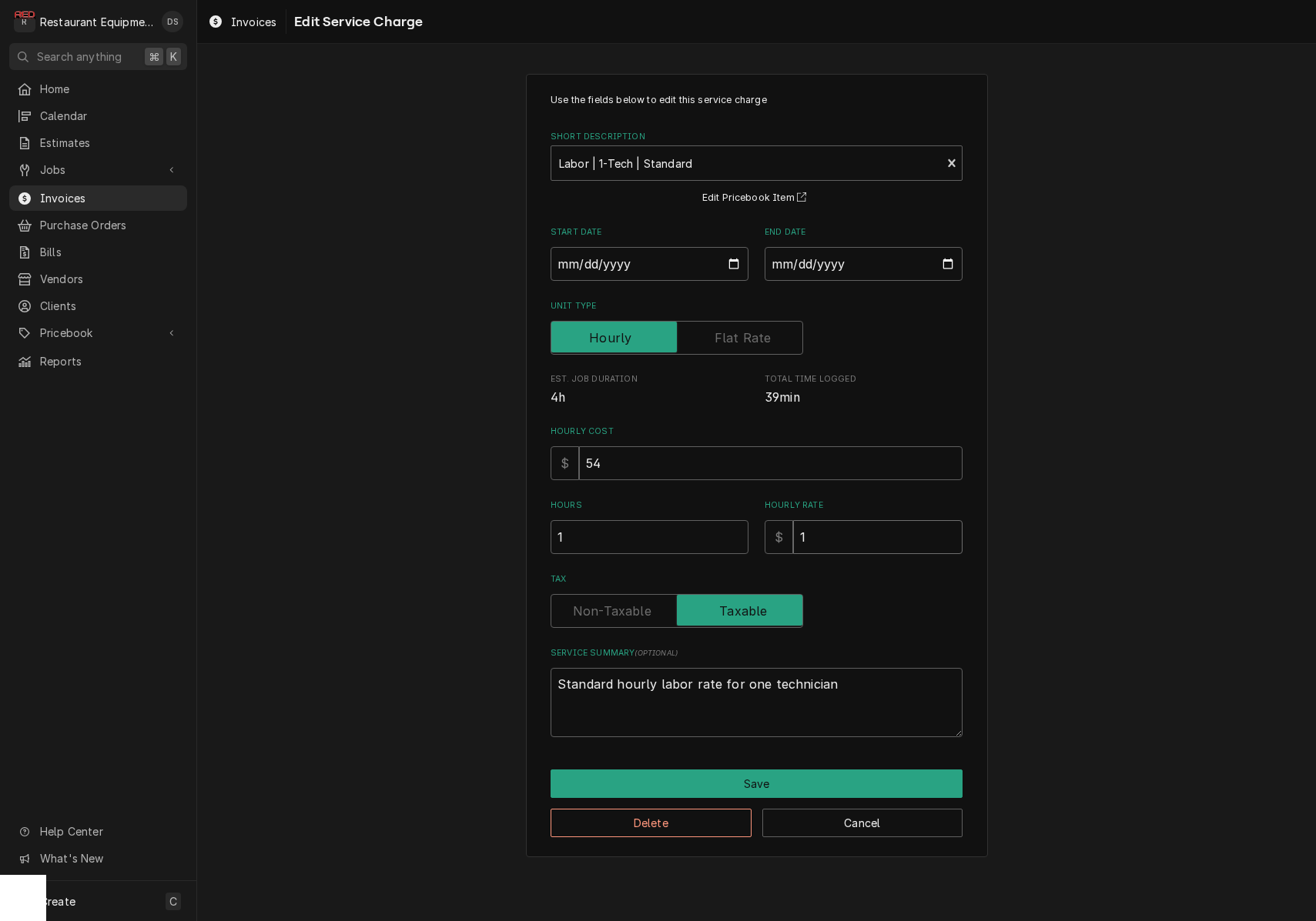
type input "15"
type textarea "x"
type input "1"
type textarea "x"
type input "12"
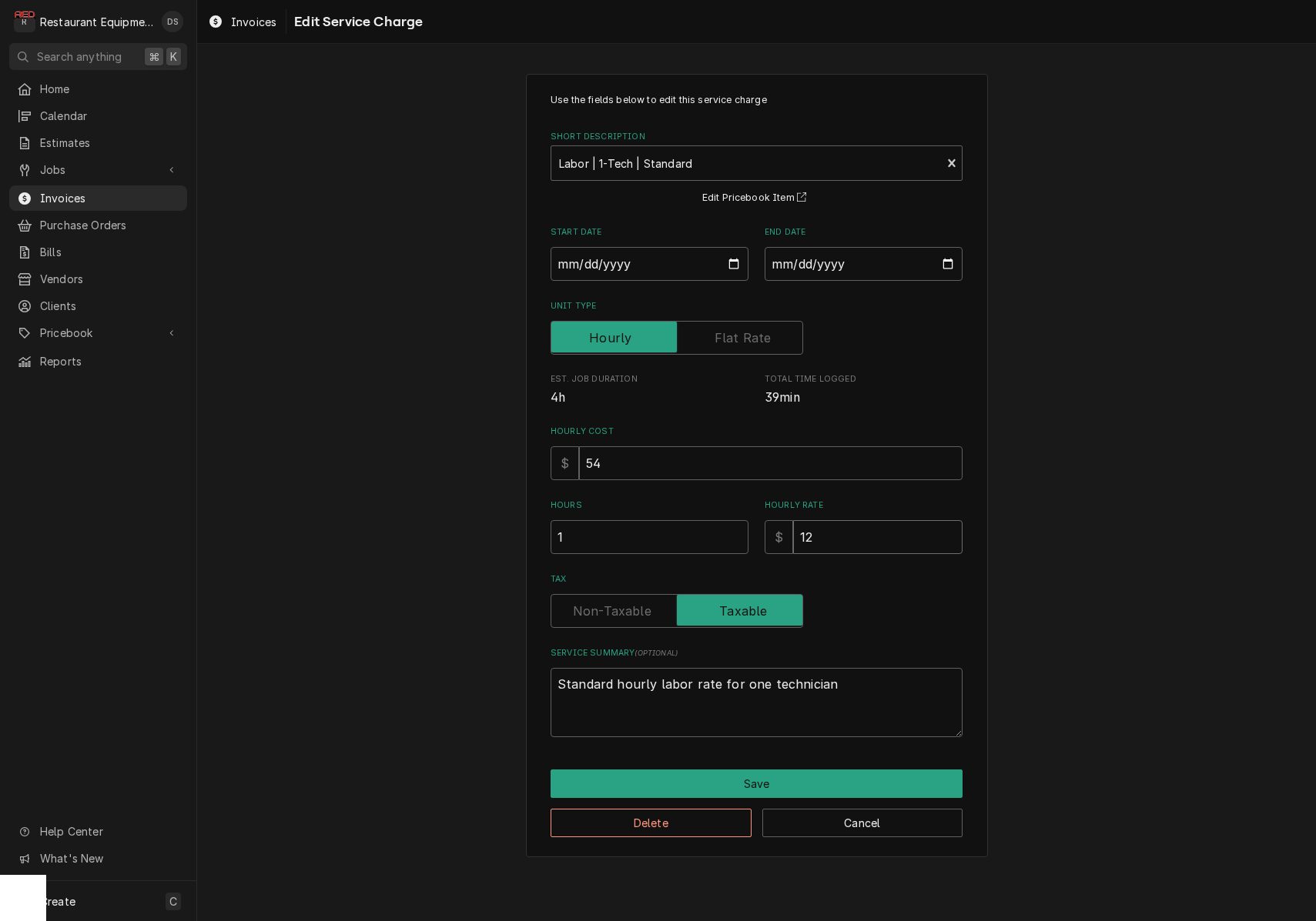
type textarea "x"
type input "125"
click at [806, 782] on button "Save" at bounding box center [756, 784] width 411 height 28
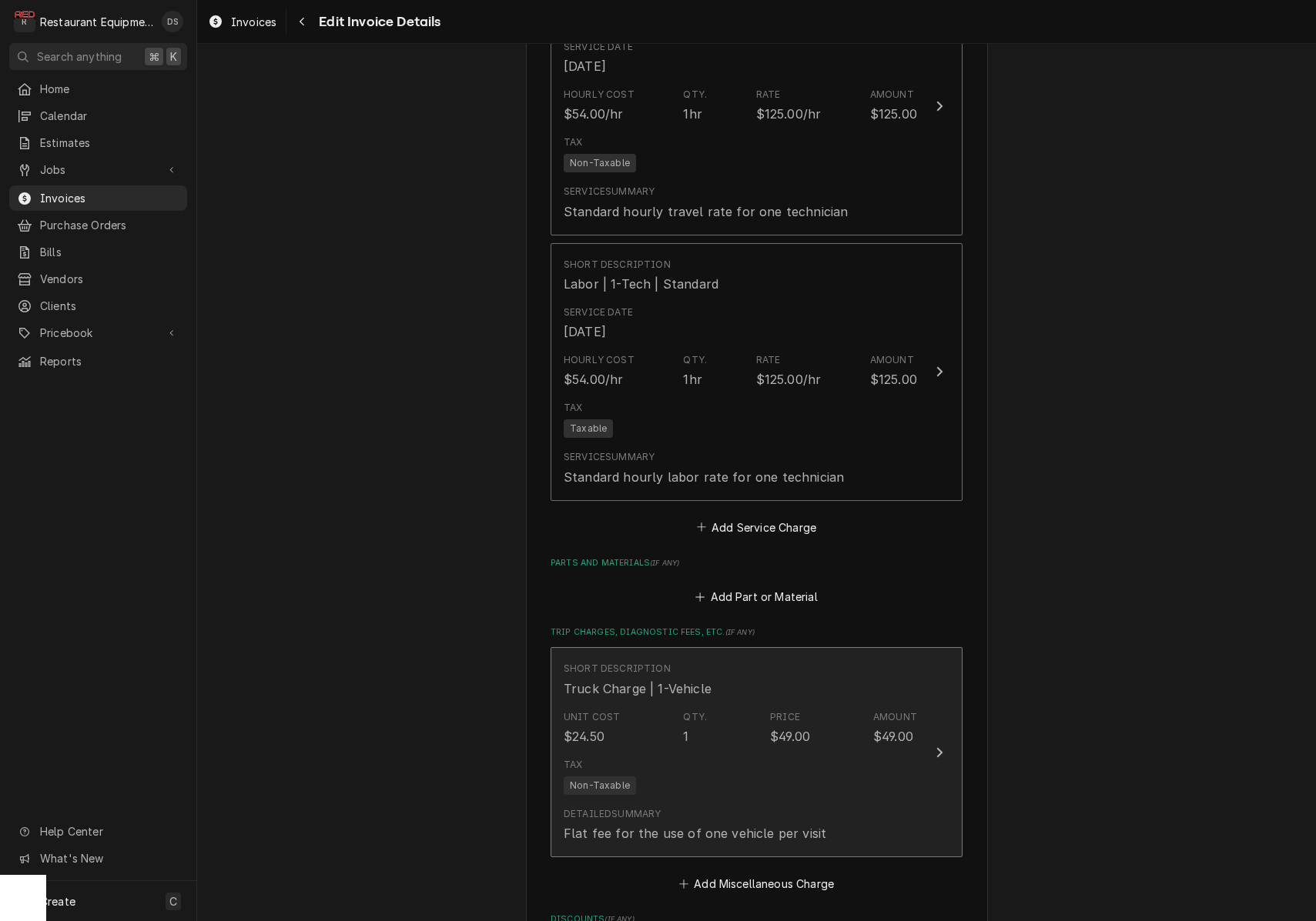
scroll to position [1991, 0]
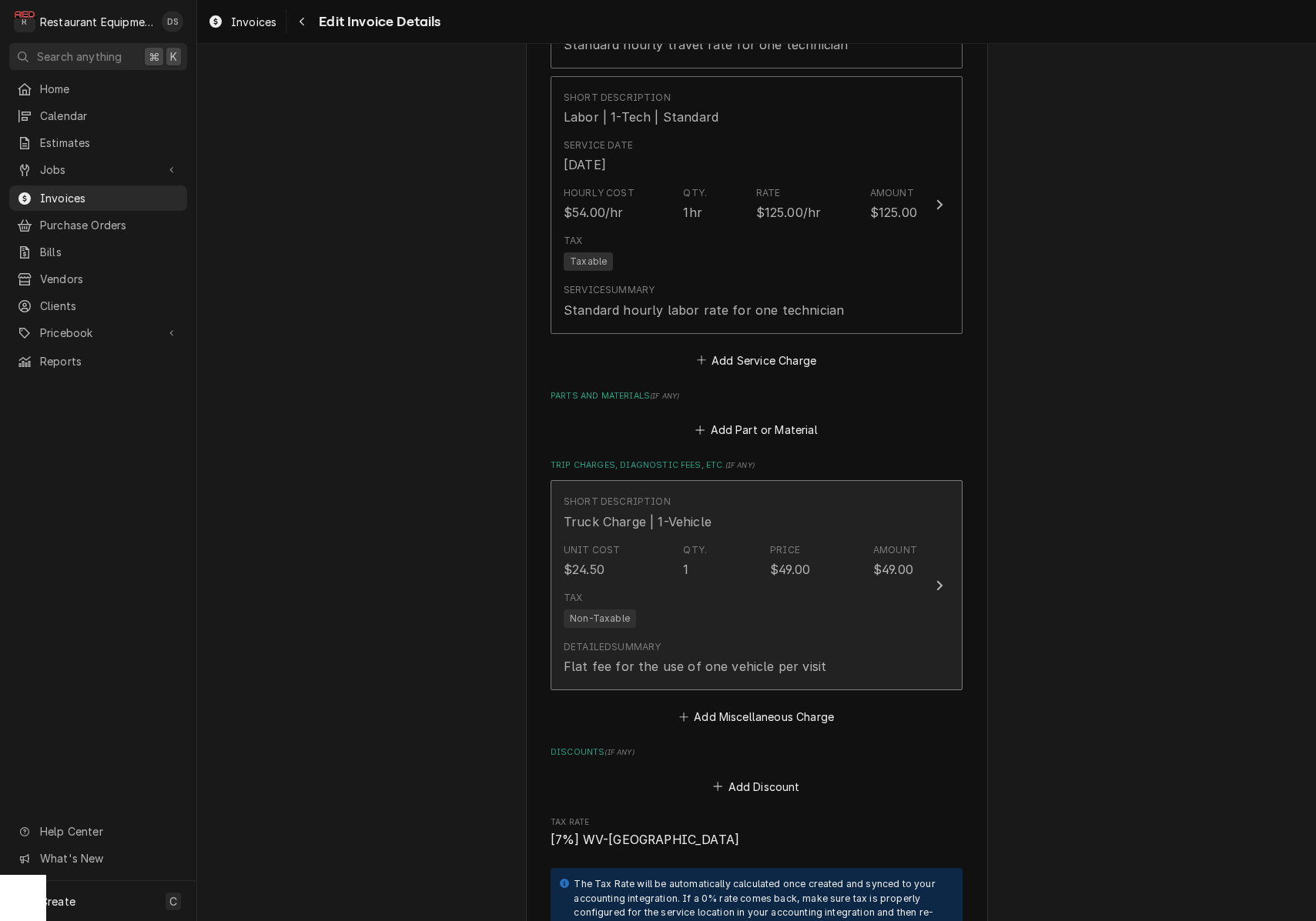
click at [839, 604] on div "Tax Non-Taxable" at bounding box center [740, 609] width 354 height 49
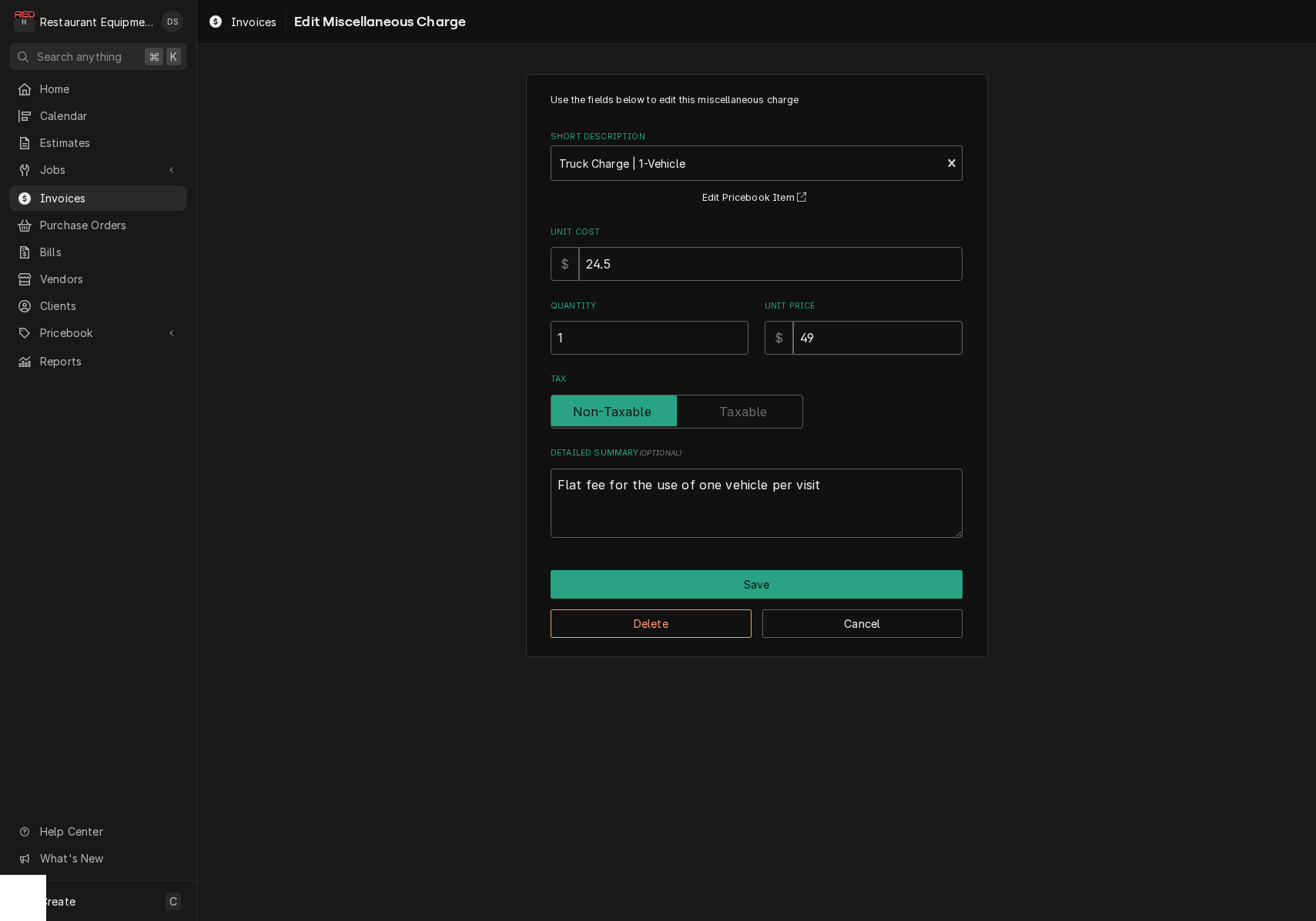
drag, startPoint x: 861, startPoint y: 333, endPoint x: 709, endPoint y: 311, distance: 153.6
click at [709, 311] on div "Quantity 1 Unit Price $ 49" at bounding box center [756, 328] width 411 height 55
click at [760, 570] on button "Save" at bounding box center [756, 584] width 411 height 28
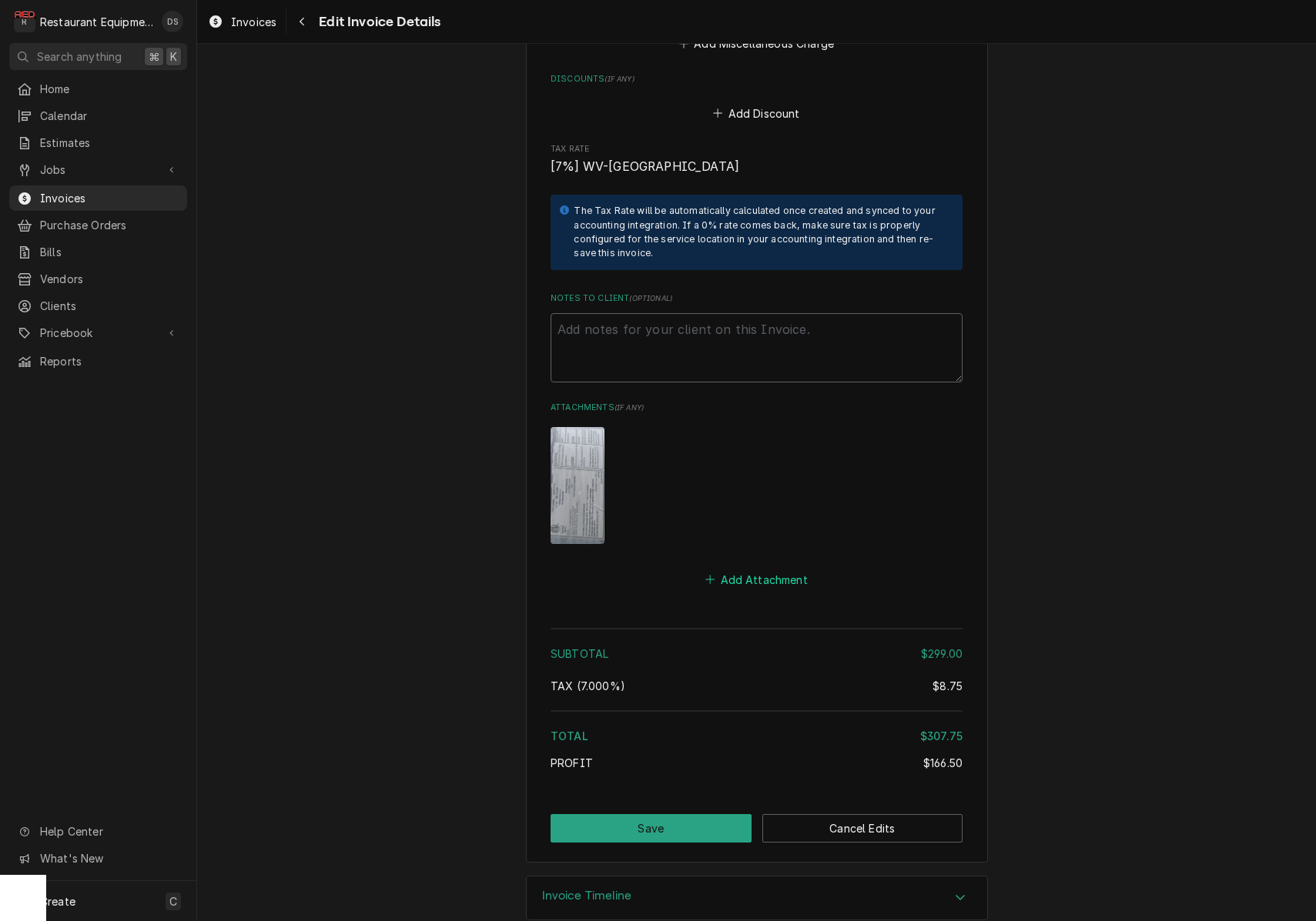
scroll to position [2664, 0]
click at [680, 816] on button "Save" at bounding box center [651, 829] width 201 height 28
type textarea "x"
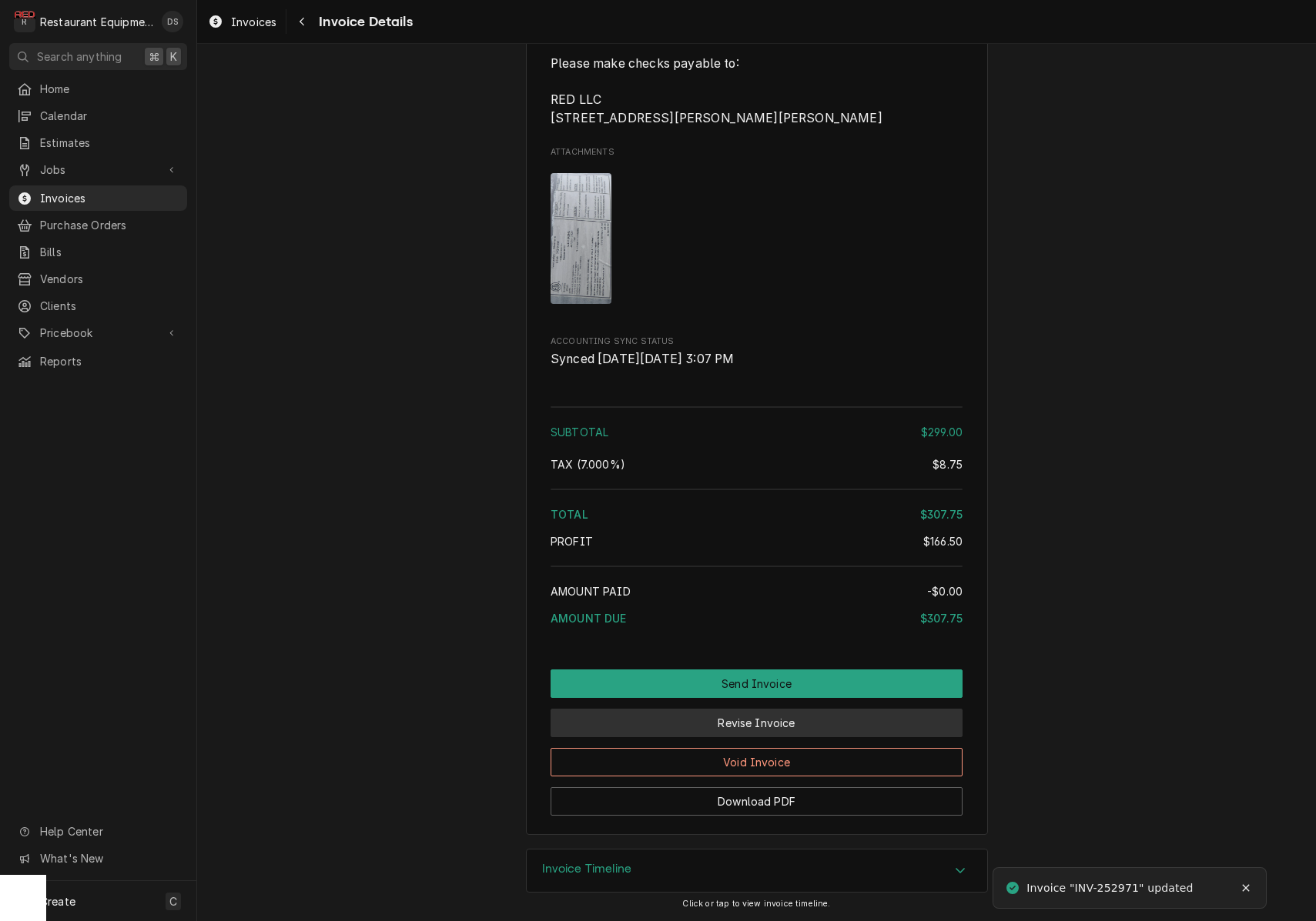
scroll to position [2458, 0]
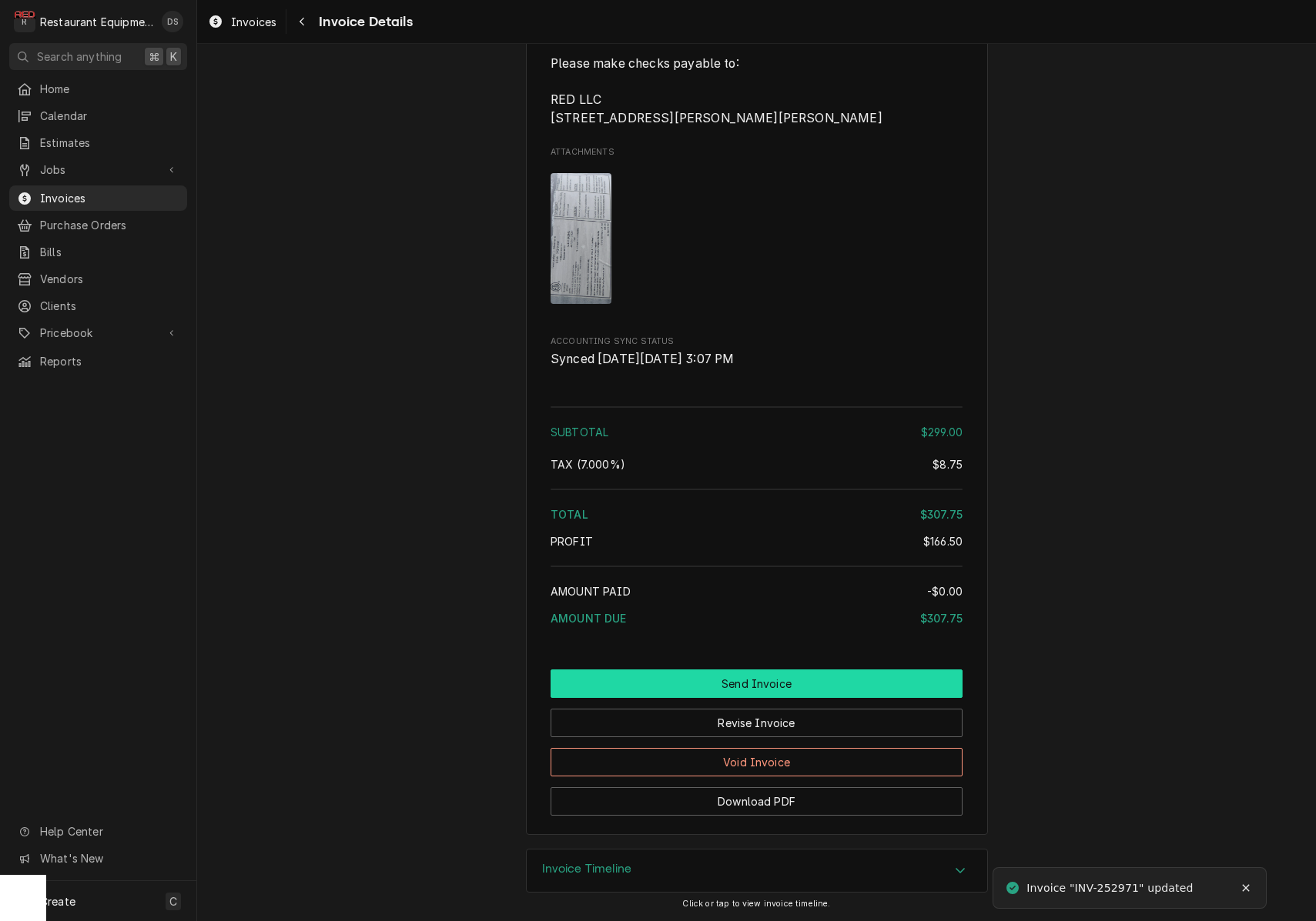
click at [759, 690] on button "Send Invoice" at bounding box center [756, 684] width 411 height 28
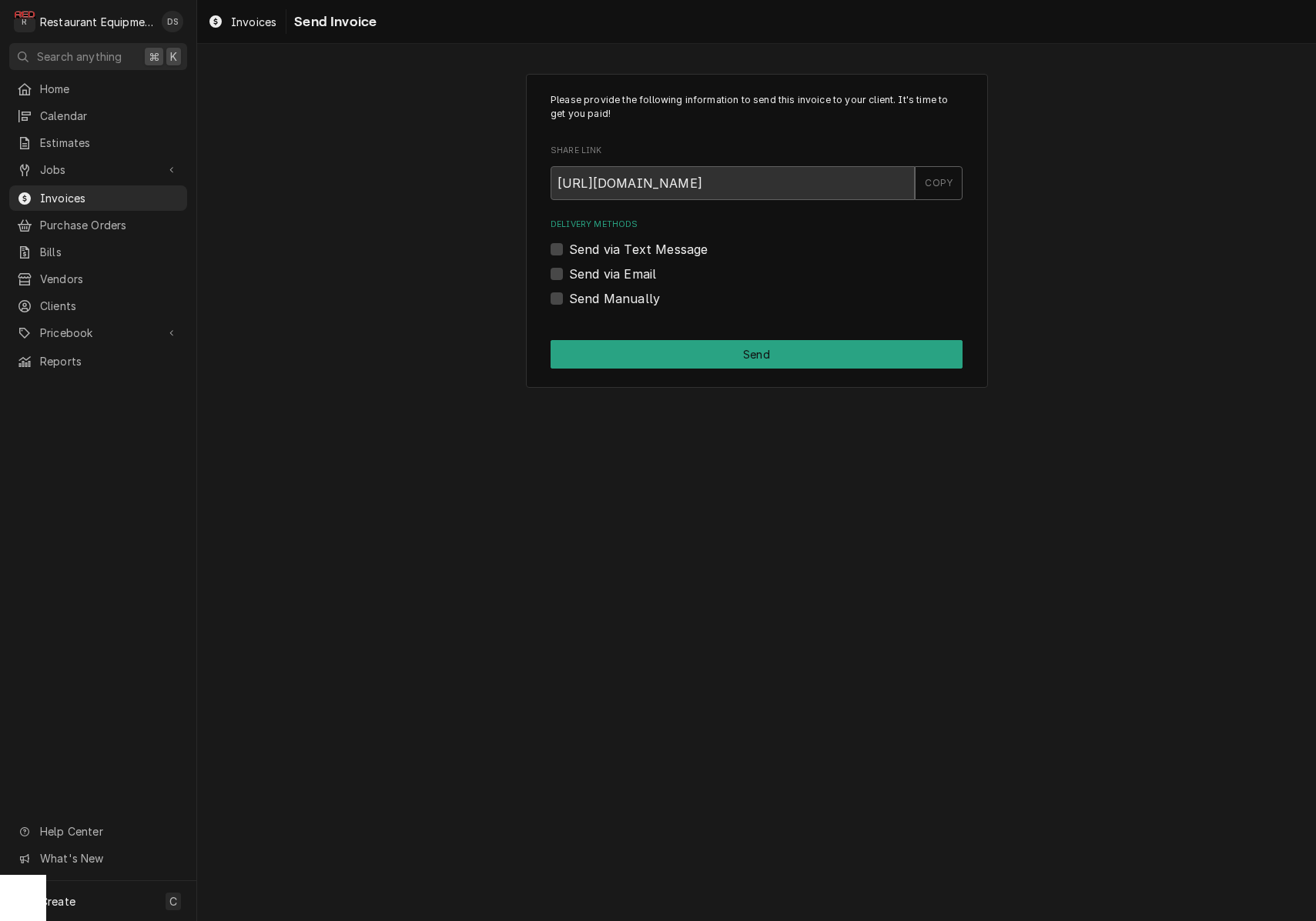
click at [569, 268] on label "Send via Email" at bounding box center [612, 274] width 87 height 18
click at [569, 268] on input "Send via Email" at bounding box center [774, 281] width 411 height 34
checkbox input "true"
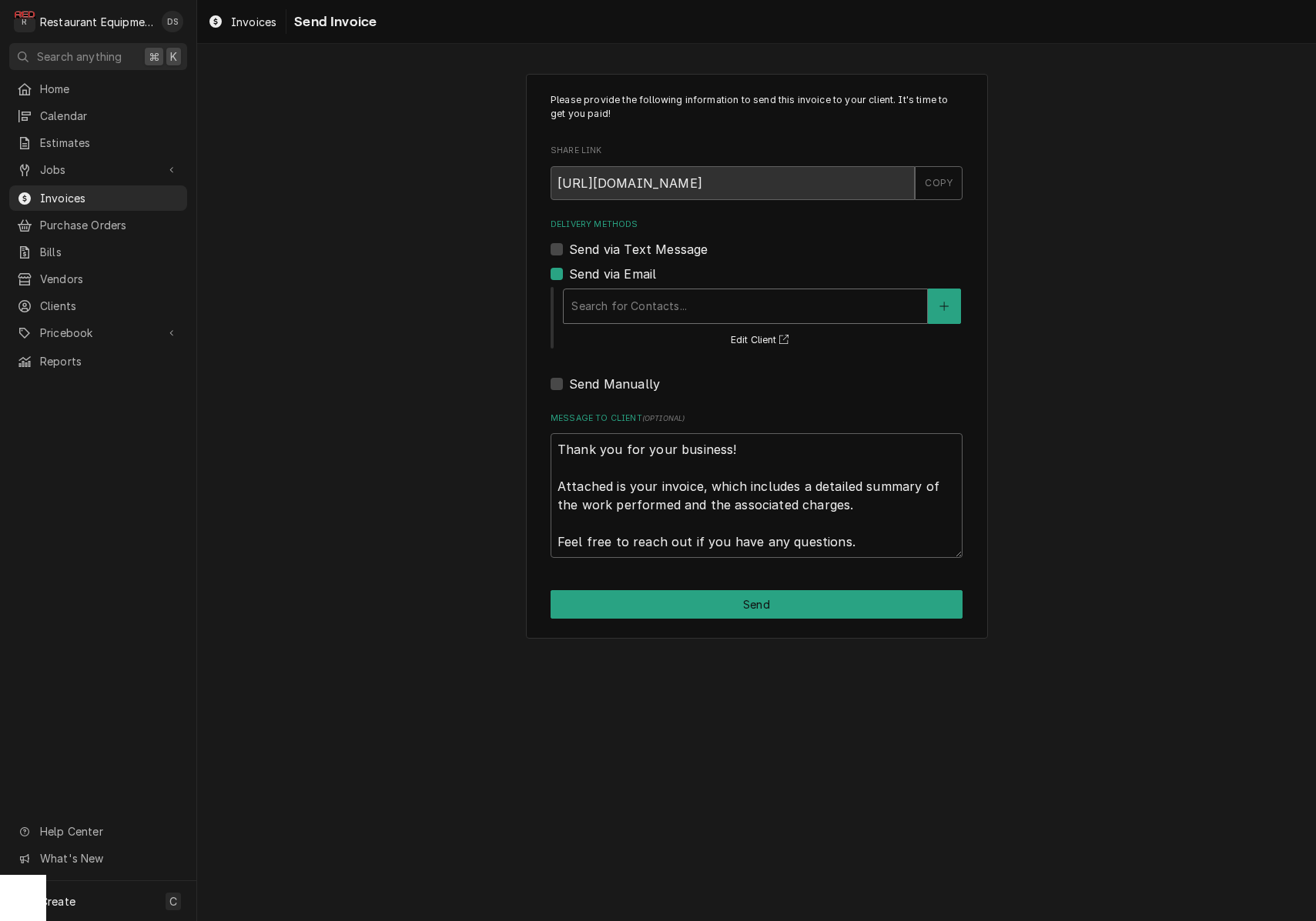
click at [647, 291] on div "Search for Contacts..." at bounding box center [745, 306] width 363 height 34
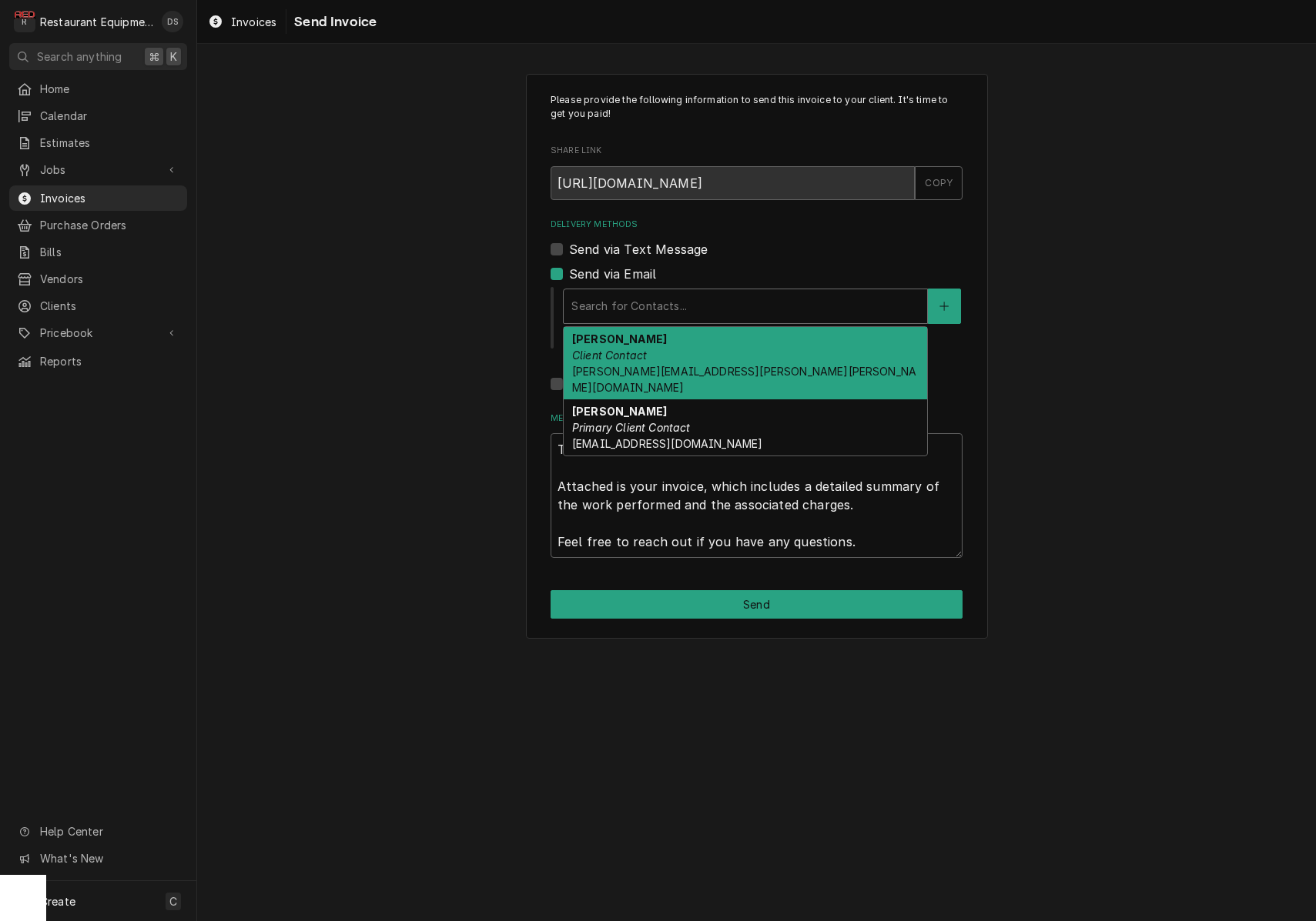
click at [650, 334] on div "Debra Price Client Contact debra.price-johnson@fyffe-jones.cpa" at bounding box center [745, 363] width 363 height 72
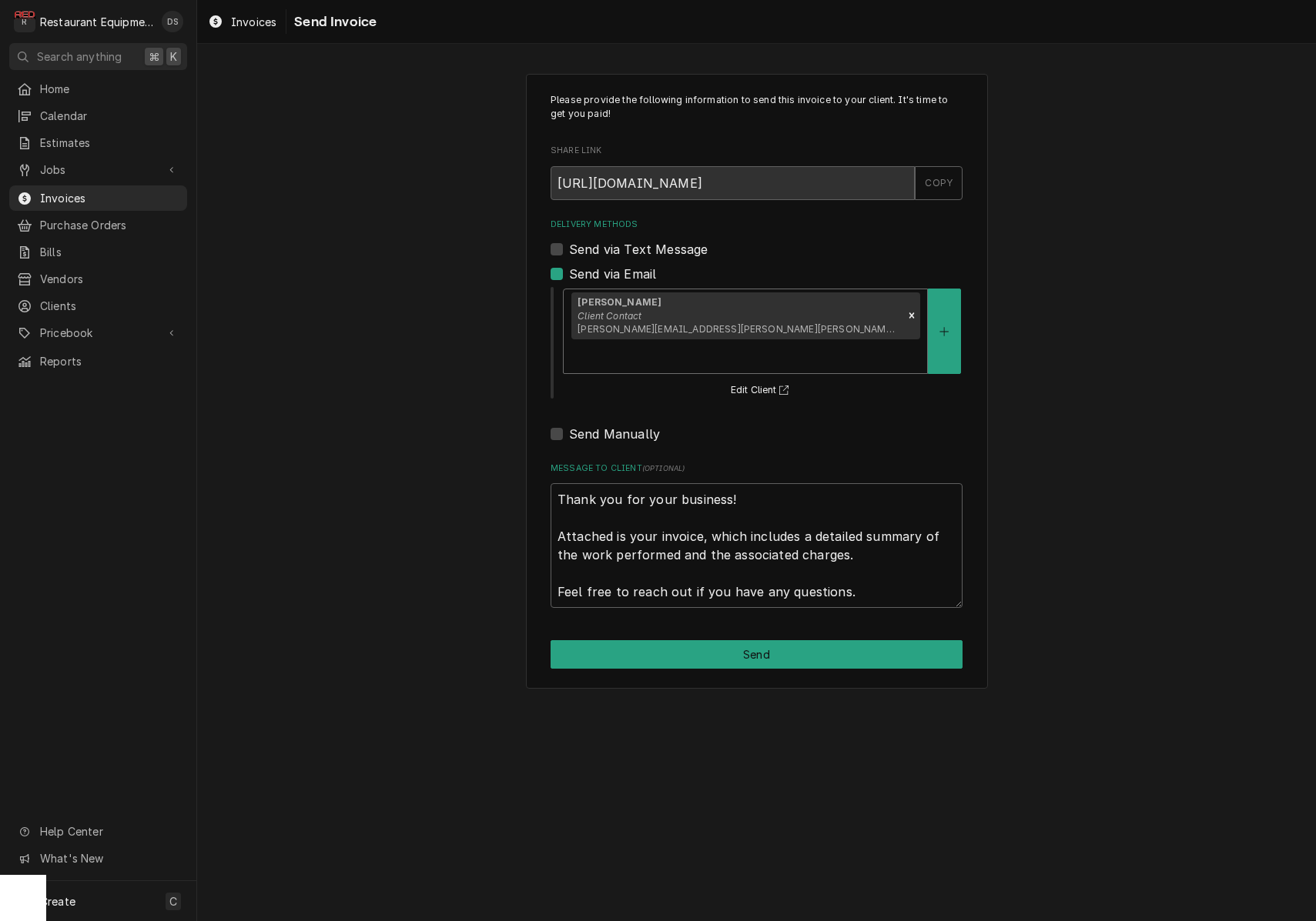
click at [801, 343] on div "Delivery Methods" at bounding box center [745, 356] width 348 height 27
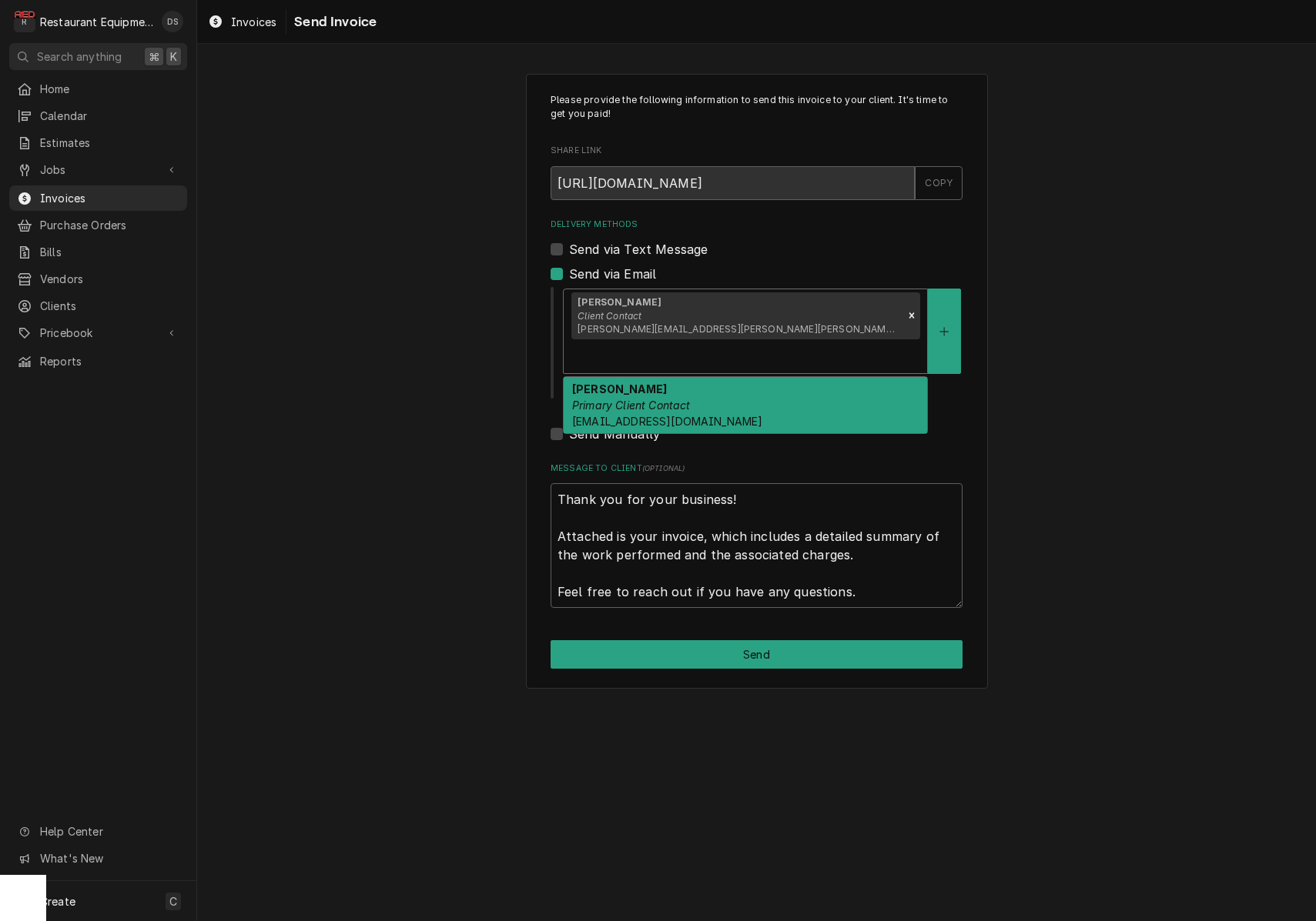
click at [806, 384] on div "Travis Tudor Primary Client Contact travistudor123@icloud.com" at bounding box center [745, 405] width 363 height 56
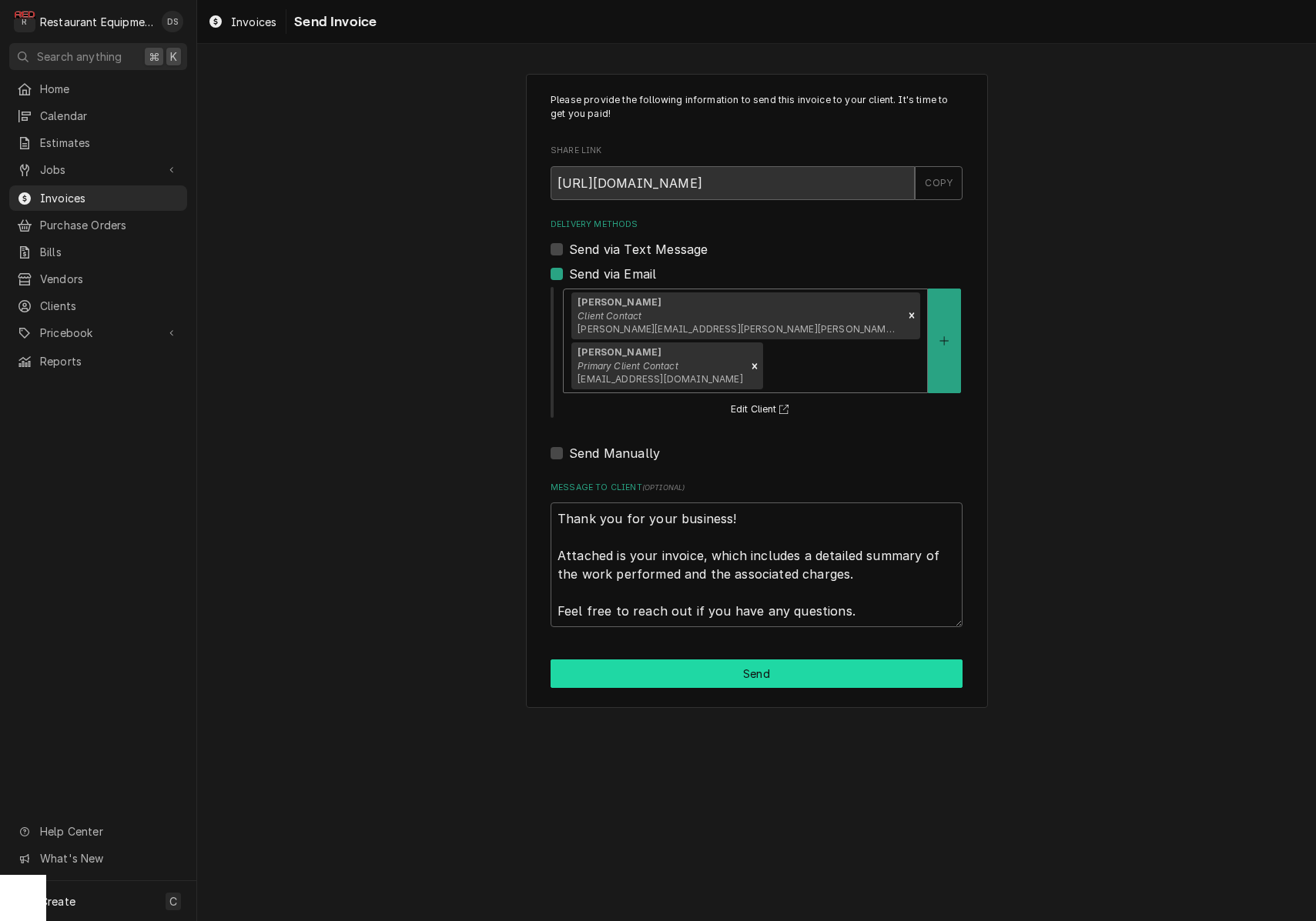
click at [780, 660] on button "Send" at bounding box center [756, 674] width 411 height 28
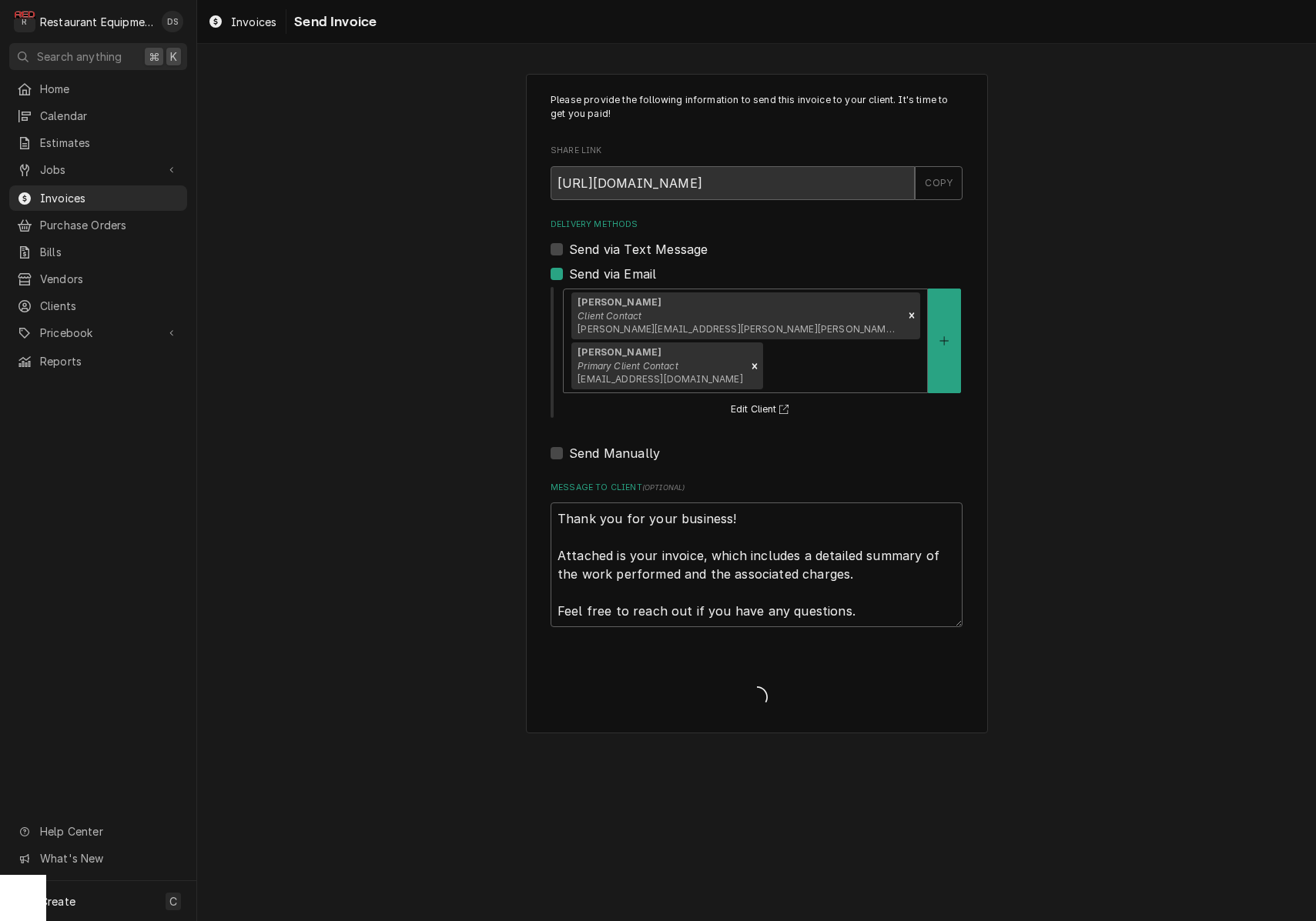
type textarea "x"
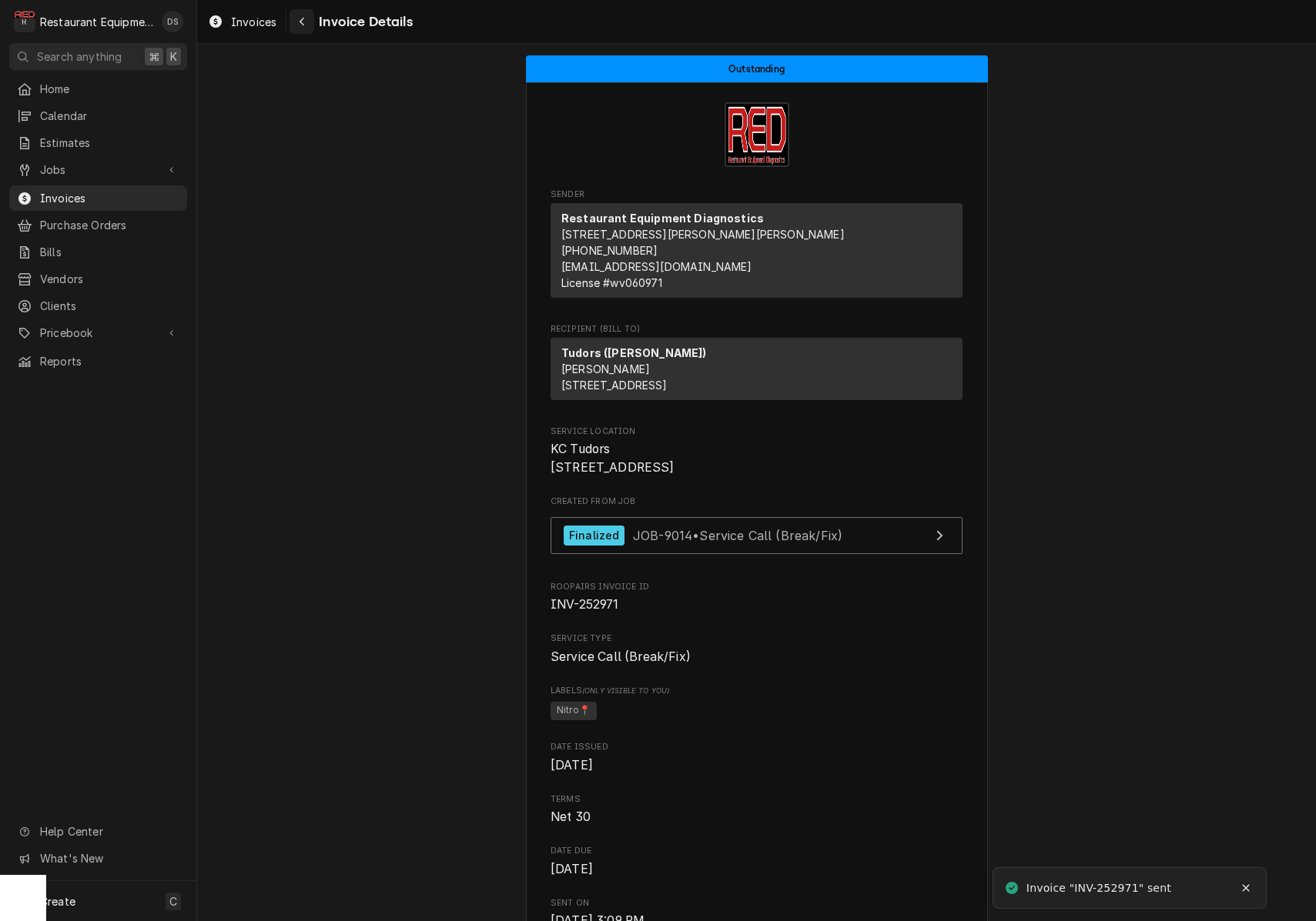
click at [310, 24] on div "Navigate back" at bounding box center [302, 21] width 16 height 16
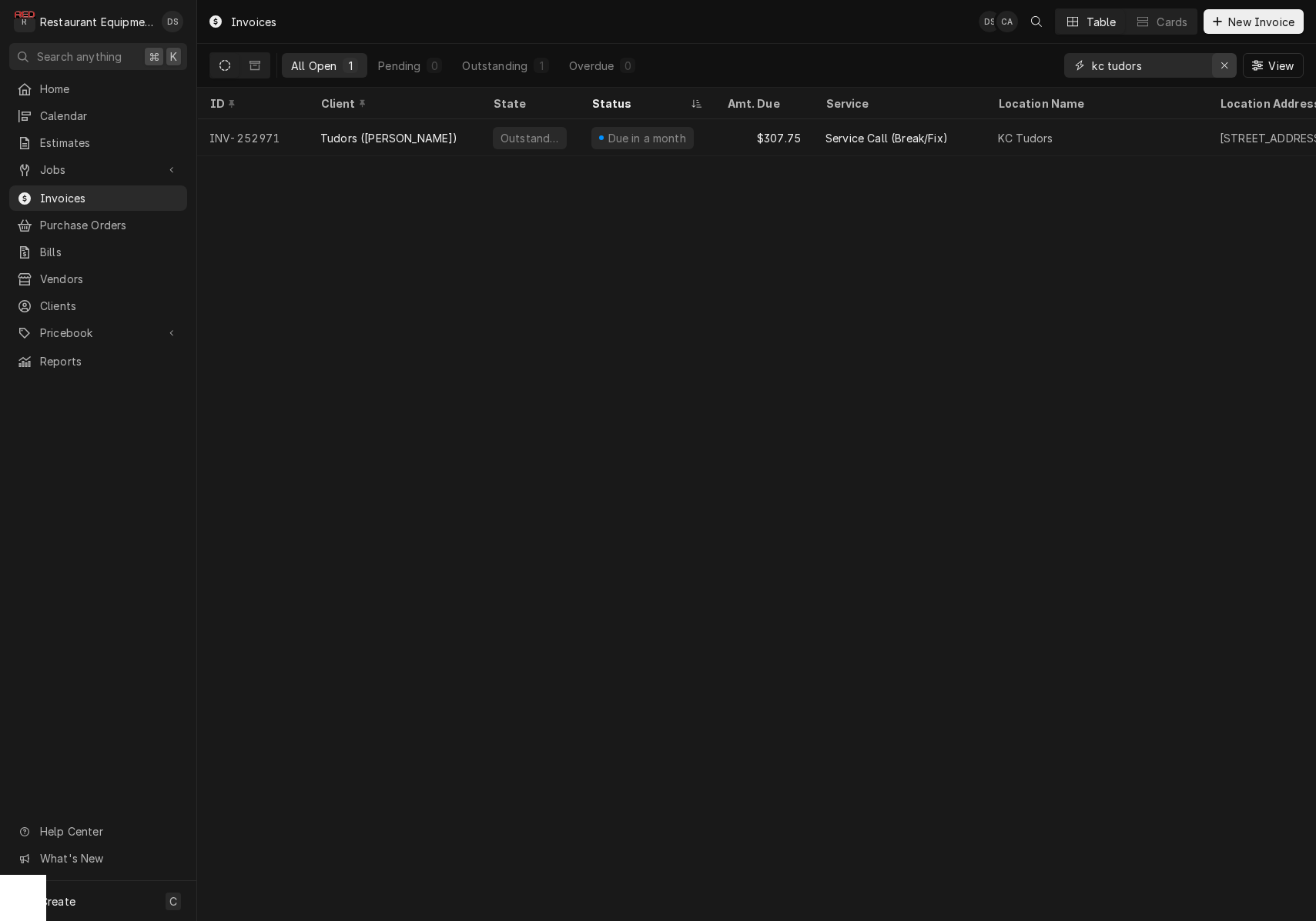
click at [1223, 71] on div "Erase input" at bounding box center [1223, 65] width 16 height 16
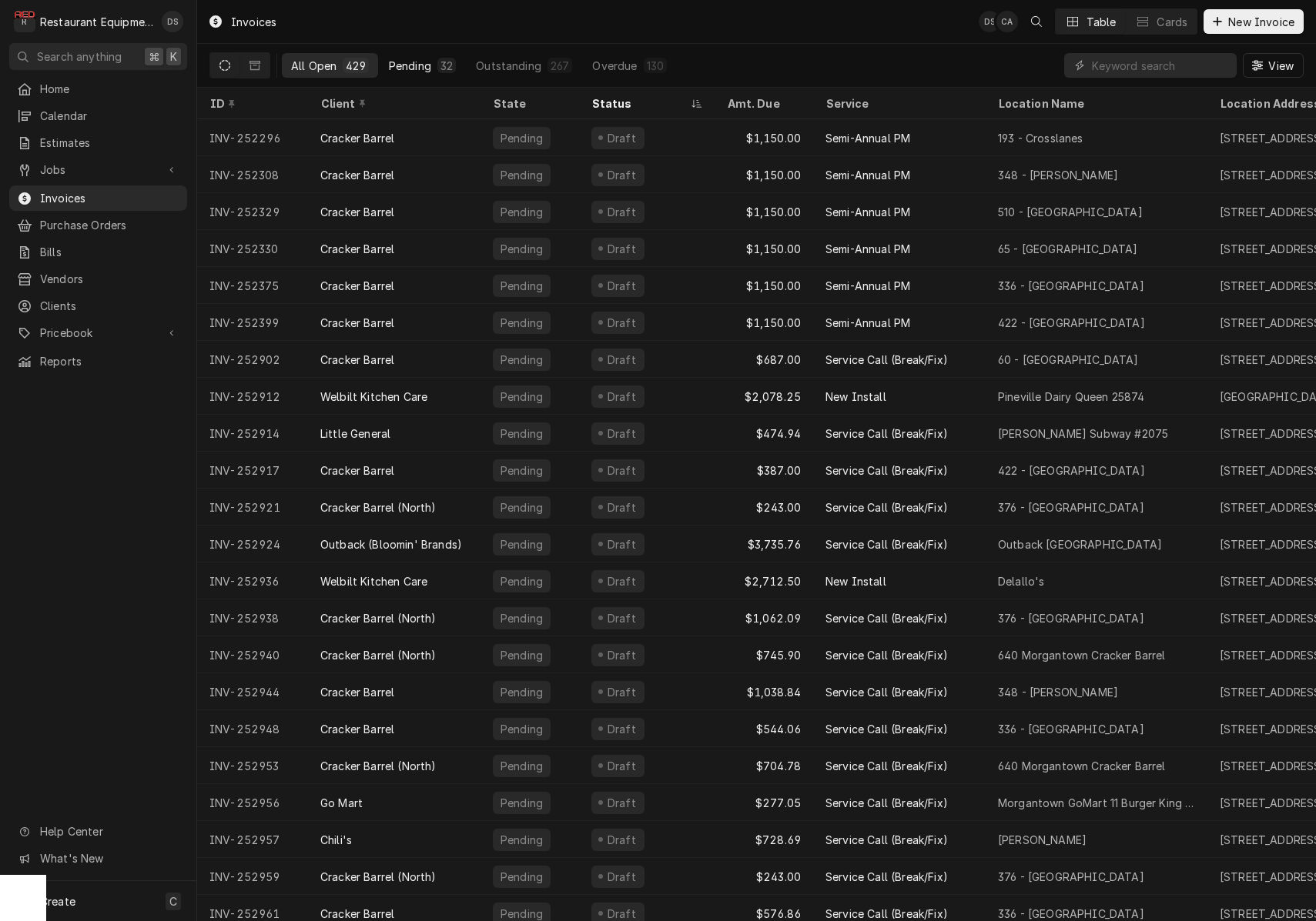
click at [437, 65] on div "32" at bounding box center [446, 65] width 18 height 16
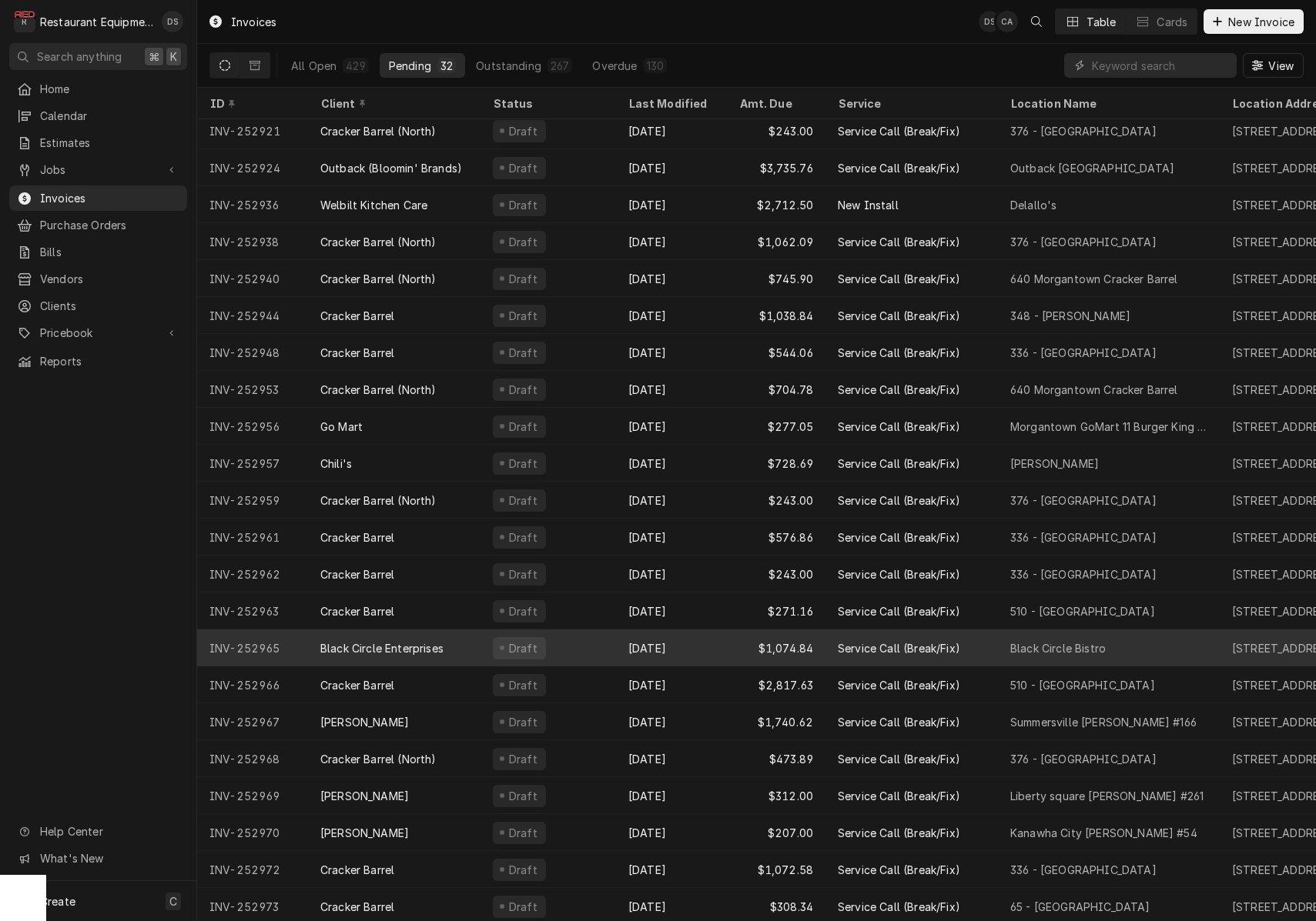
click at [470, 652] on div "Black Circle Enterprises" at bounding box center [394, 648] width 172 height 37
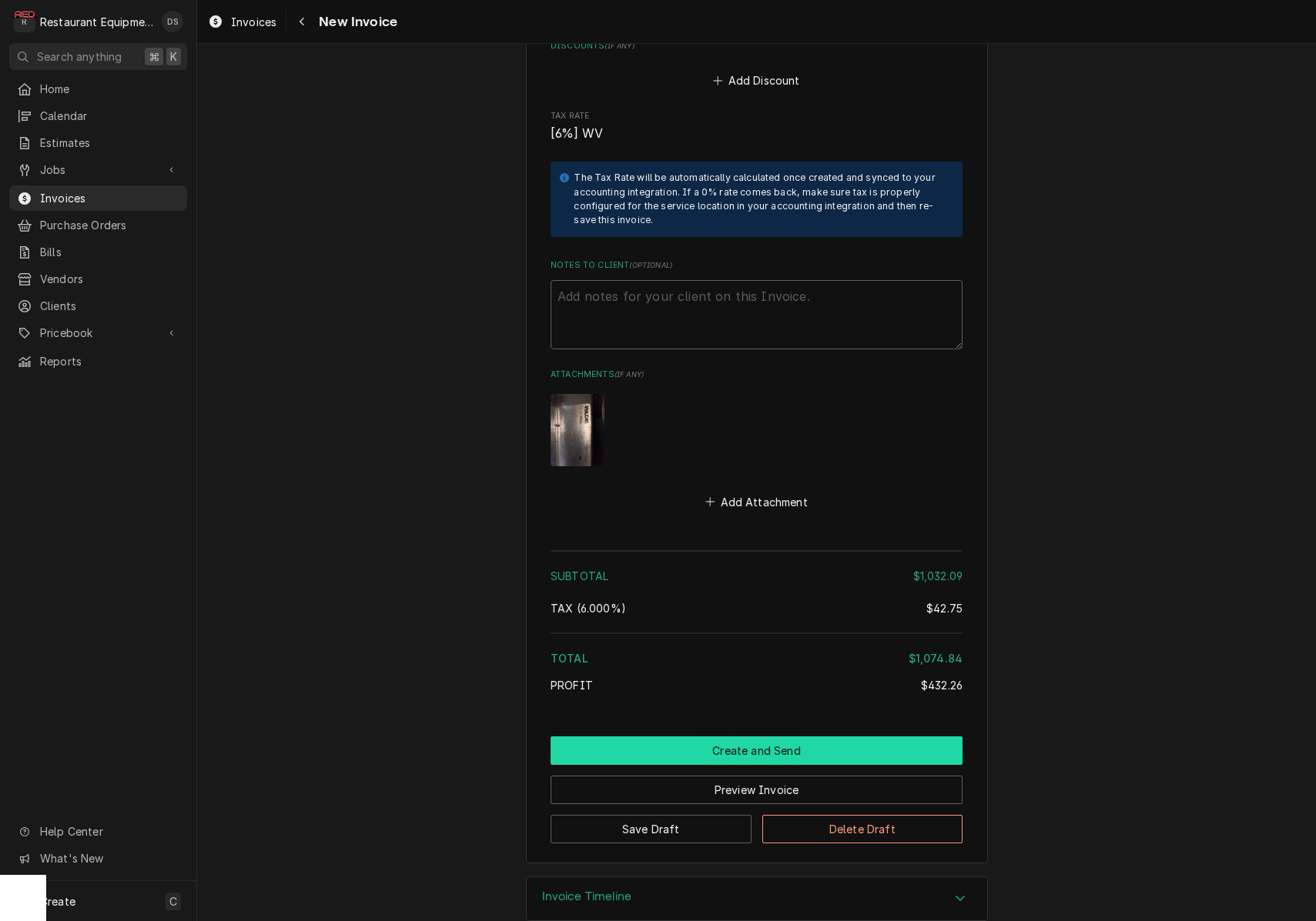
click at [778, 737] on button "Create and Send" at bounding box center [756, 751] width 411 height 28
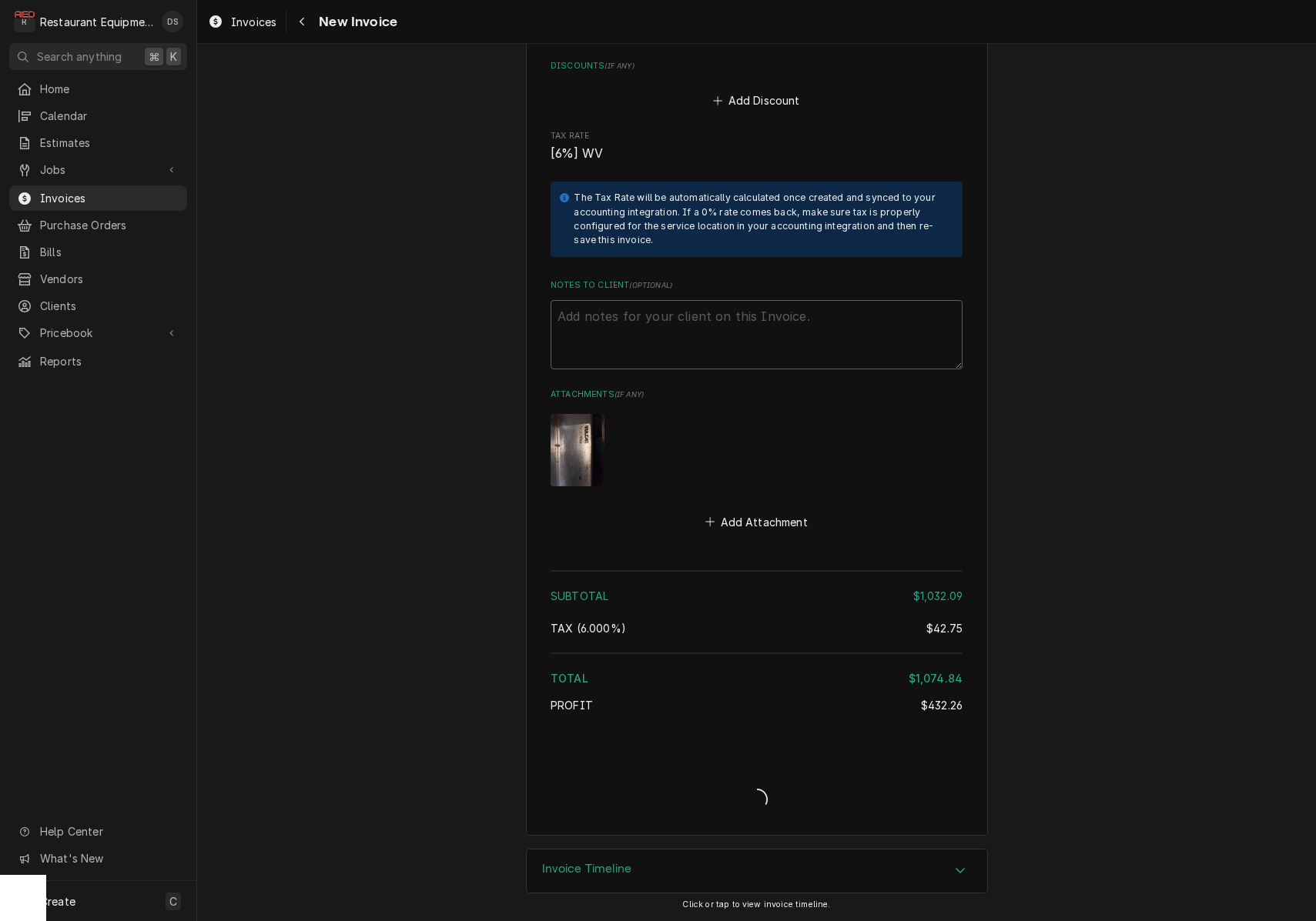
type textarea "x"
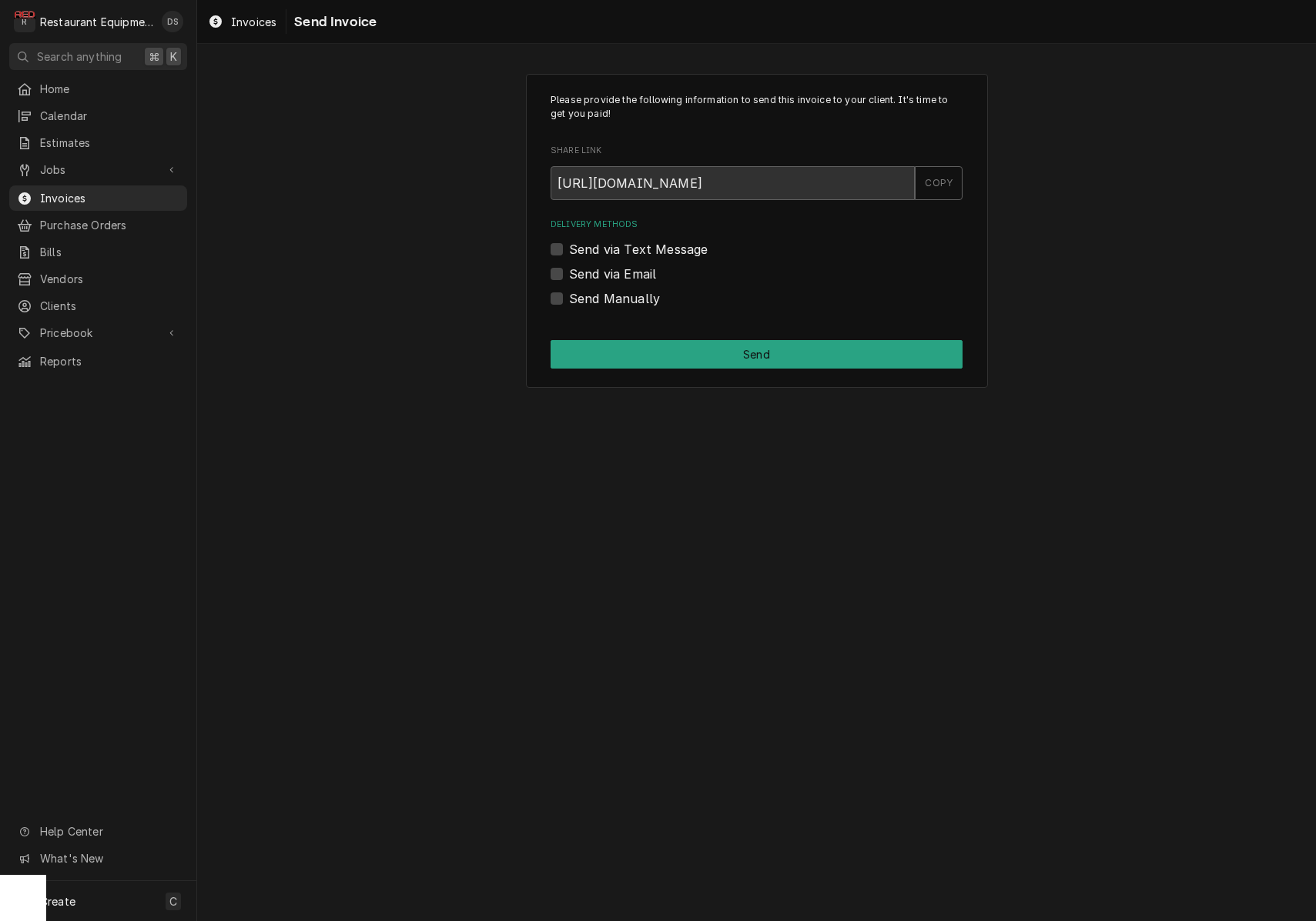
click at [564, 269] on div "Send via Email" at bounding box center [756, 274] width 411 height 18
click at [569, 270] on label "Send via Email" at bounding box center [612, 274] width 87 height 18
click at [569, 270] on input "Send via Email" at bounding box center [774, 281] width 411 height 34
checkbox input "true"
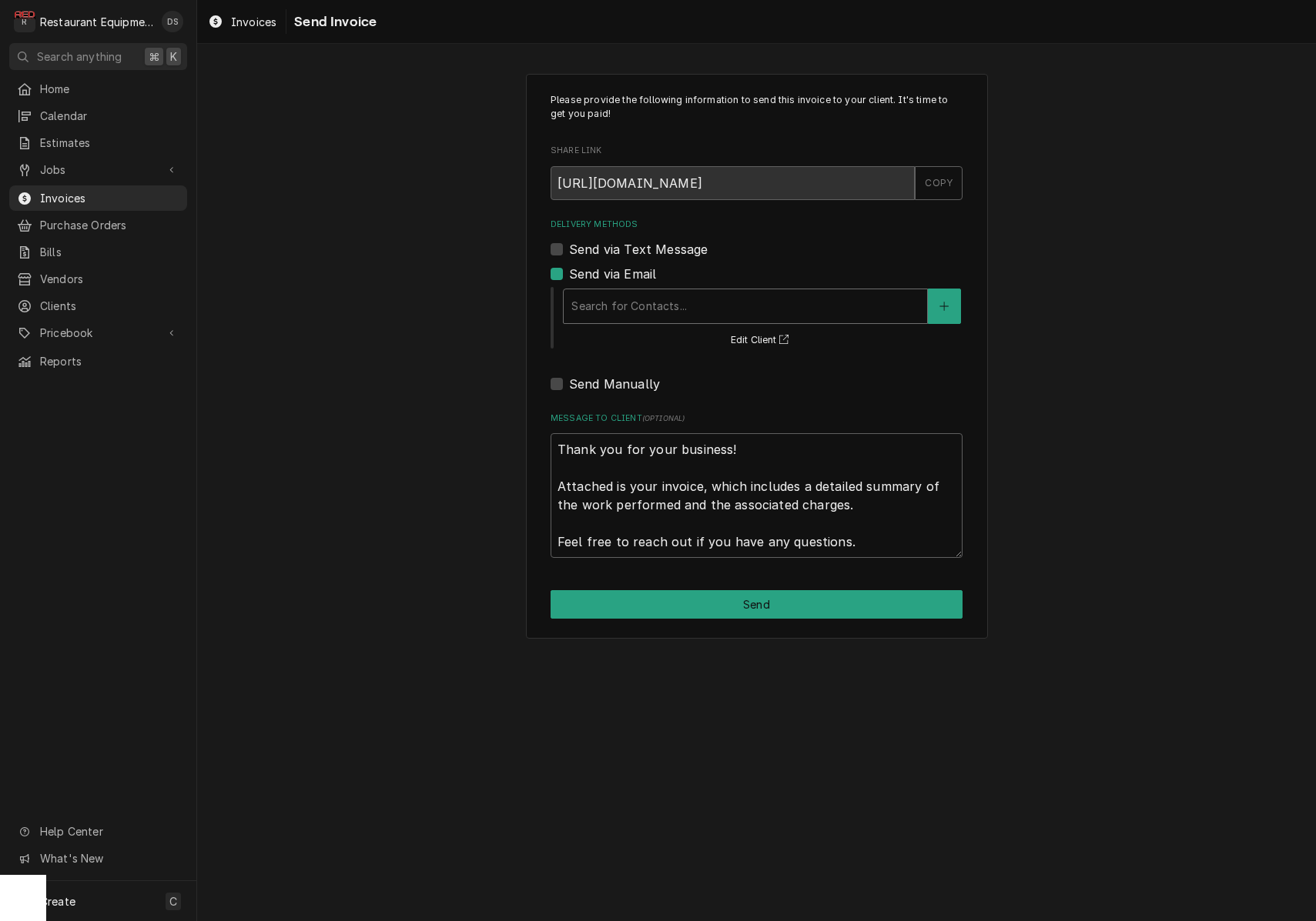
click at [714, 292] on div "Delivery Methods" at bounding box center [745, 306] width 348 height 27
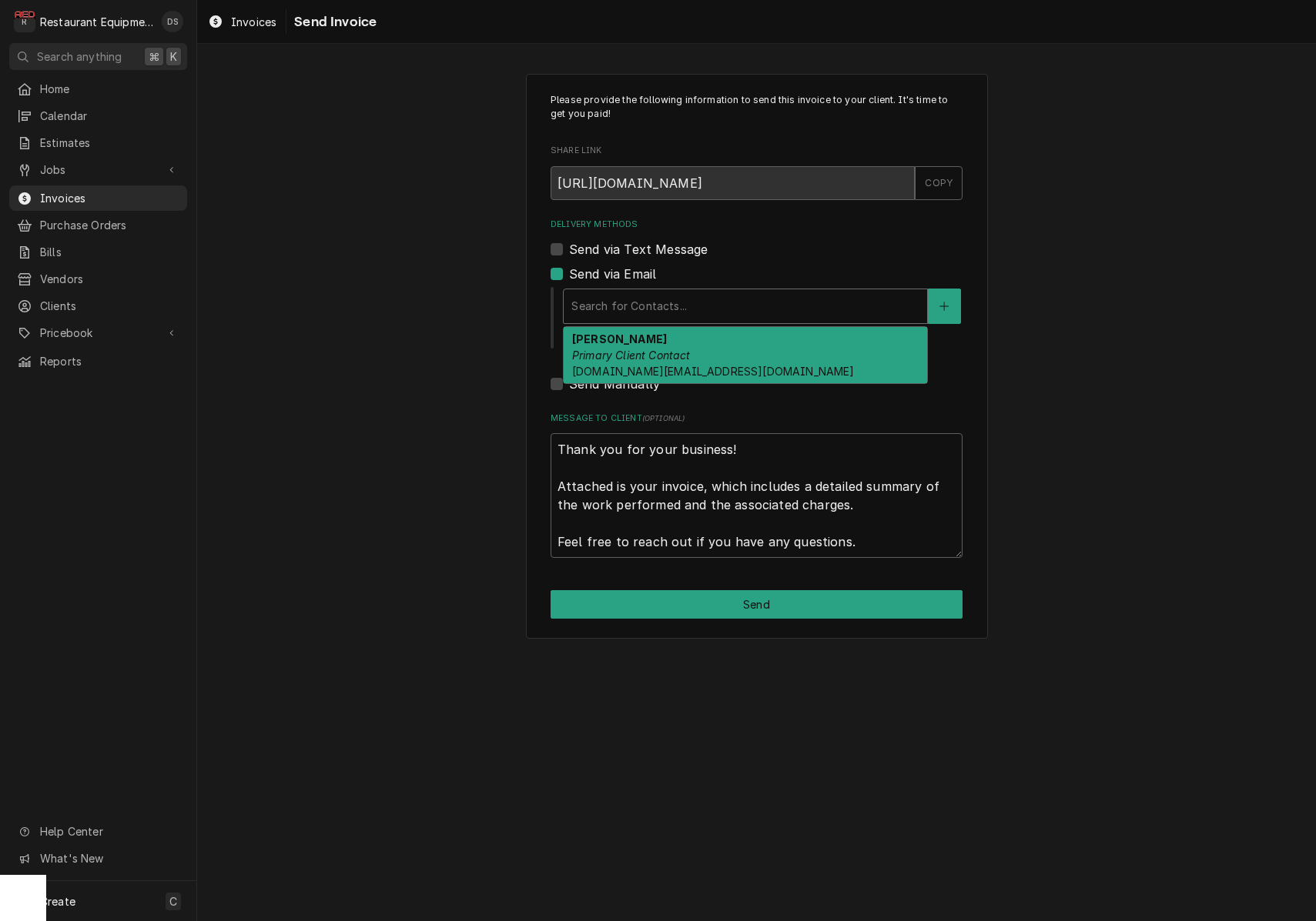
click at [708, 339] on div "April Sauls Primary Client Contact black.circle.enterprises@gmail.com" at bounding box center [745, 355] width 363 height 56
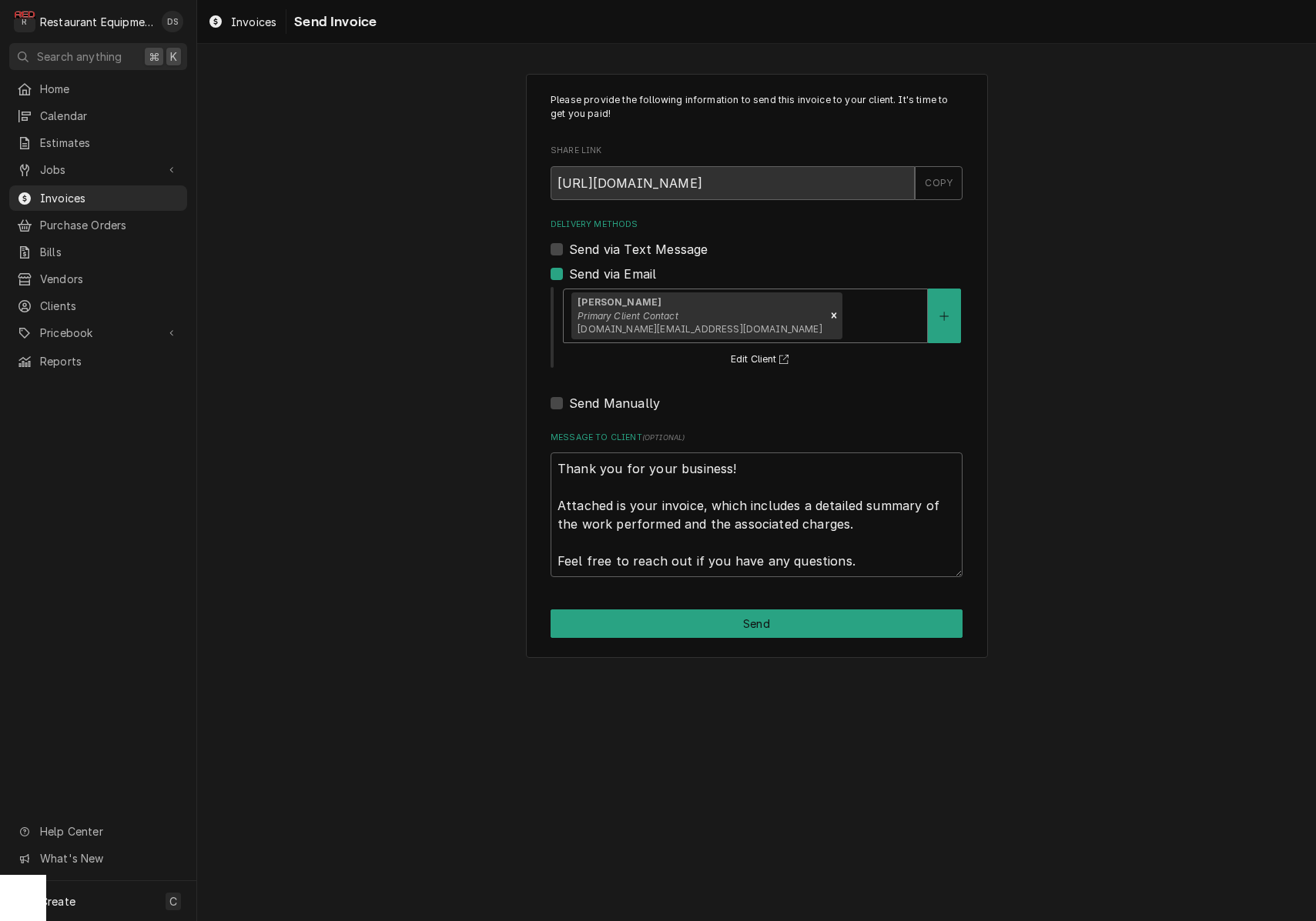
click at [797, 610] on button "Send" at bounding box center [756, 623] width 411 height 28
type textarea "x"
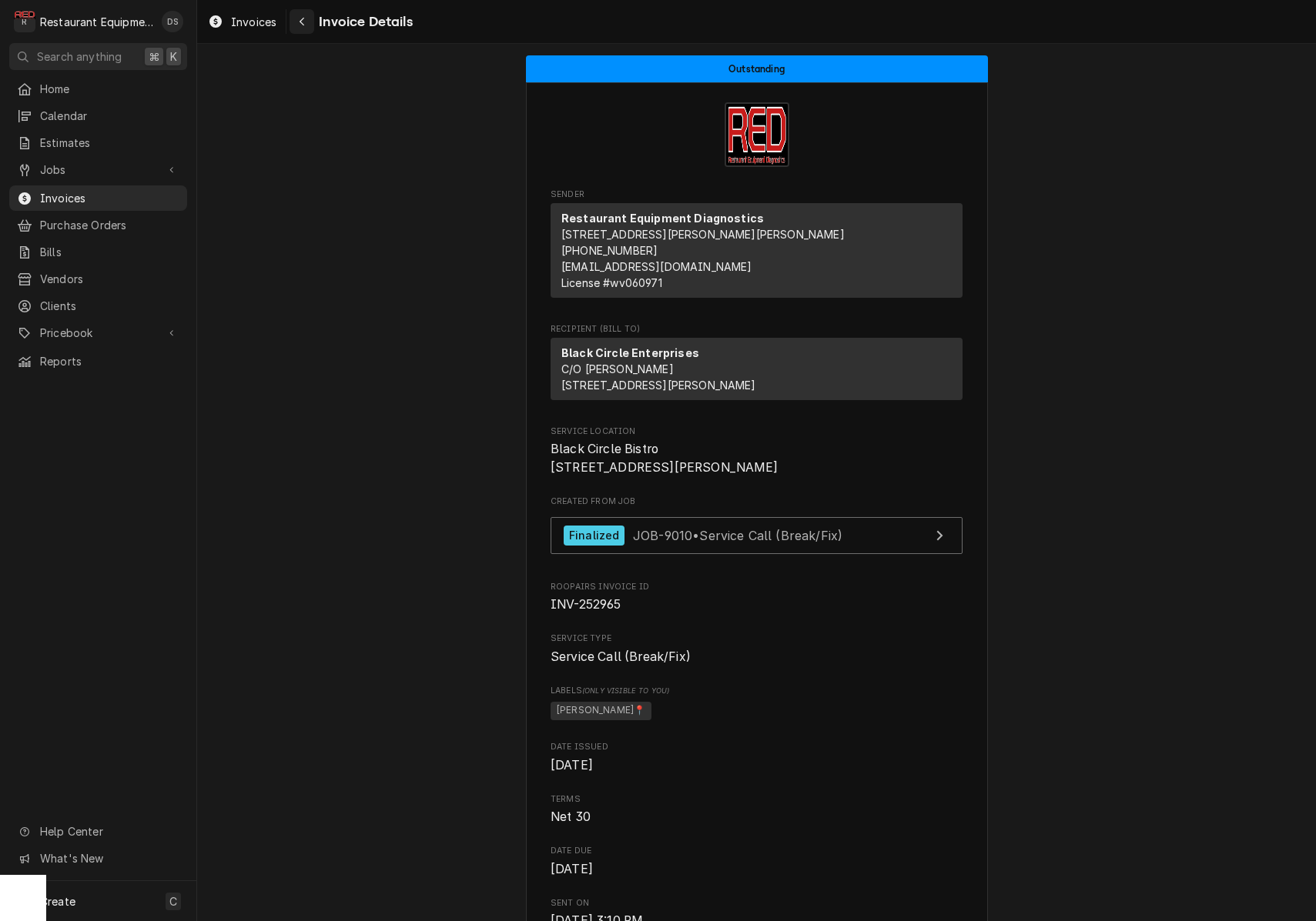
scroll to position [1, 0]
click at [309, 23] on div "Navigate back" at bounding box center [302, 21] width 16 height 16
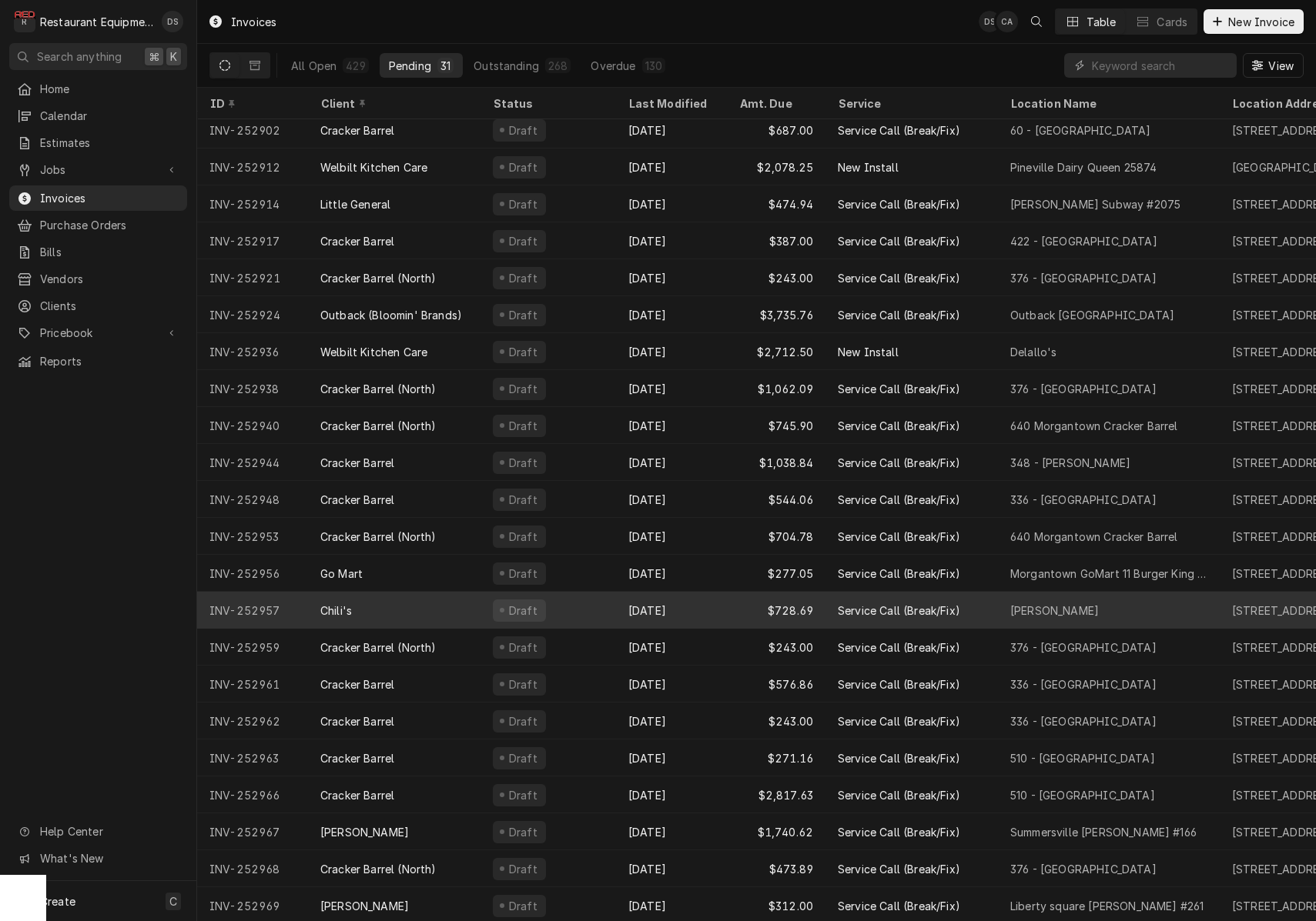
scroll to position [237, 0]
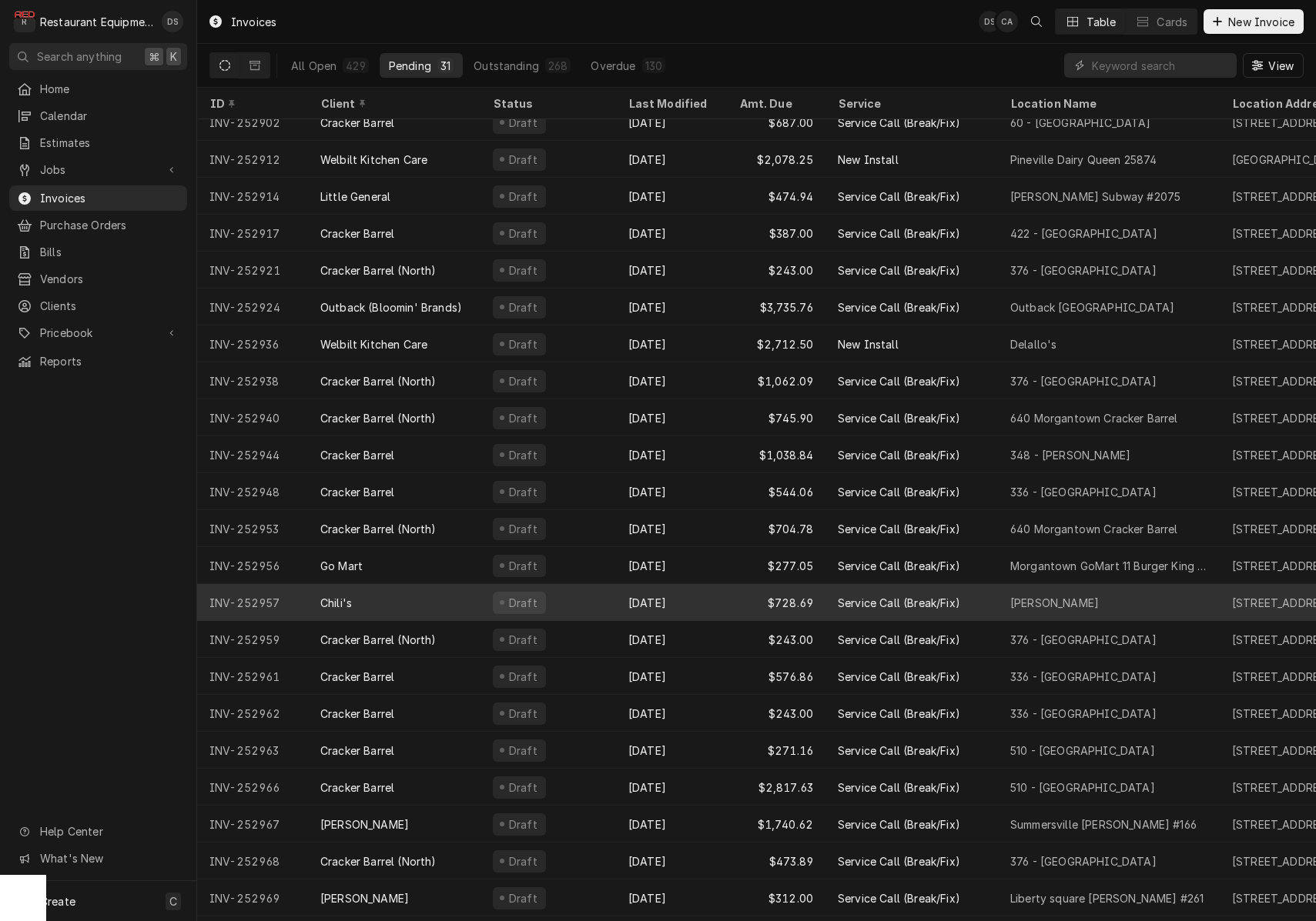
click at [598, 602] on div "Draft" at bounding box center [548, 603] width 136 height 37
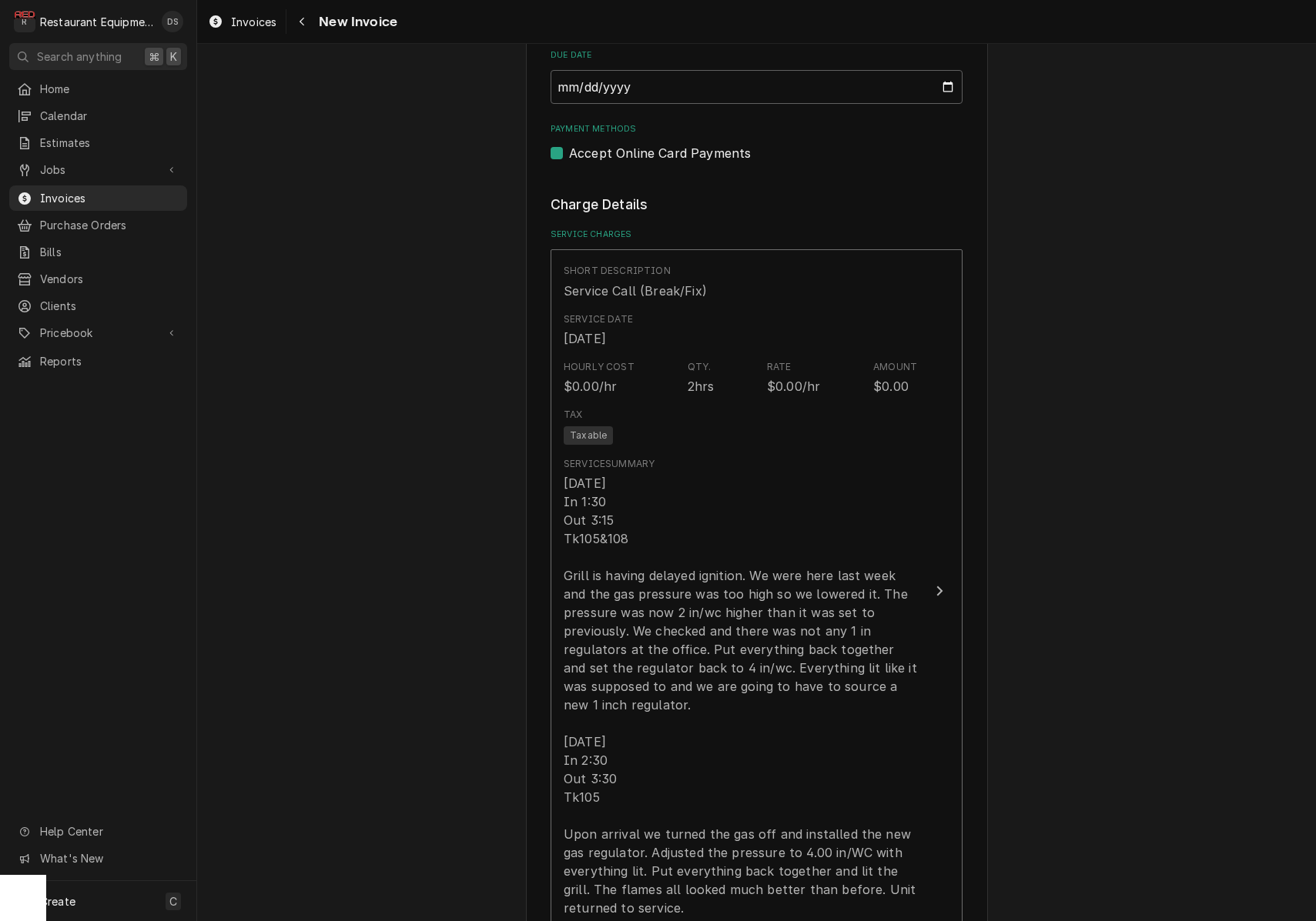
scroll to position [969, 0]
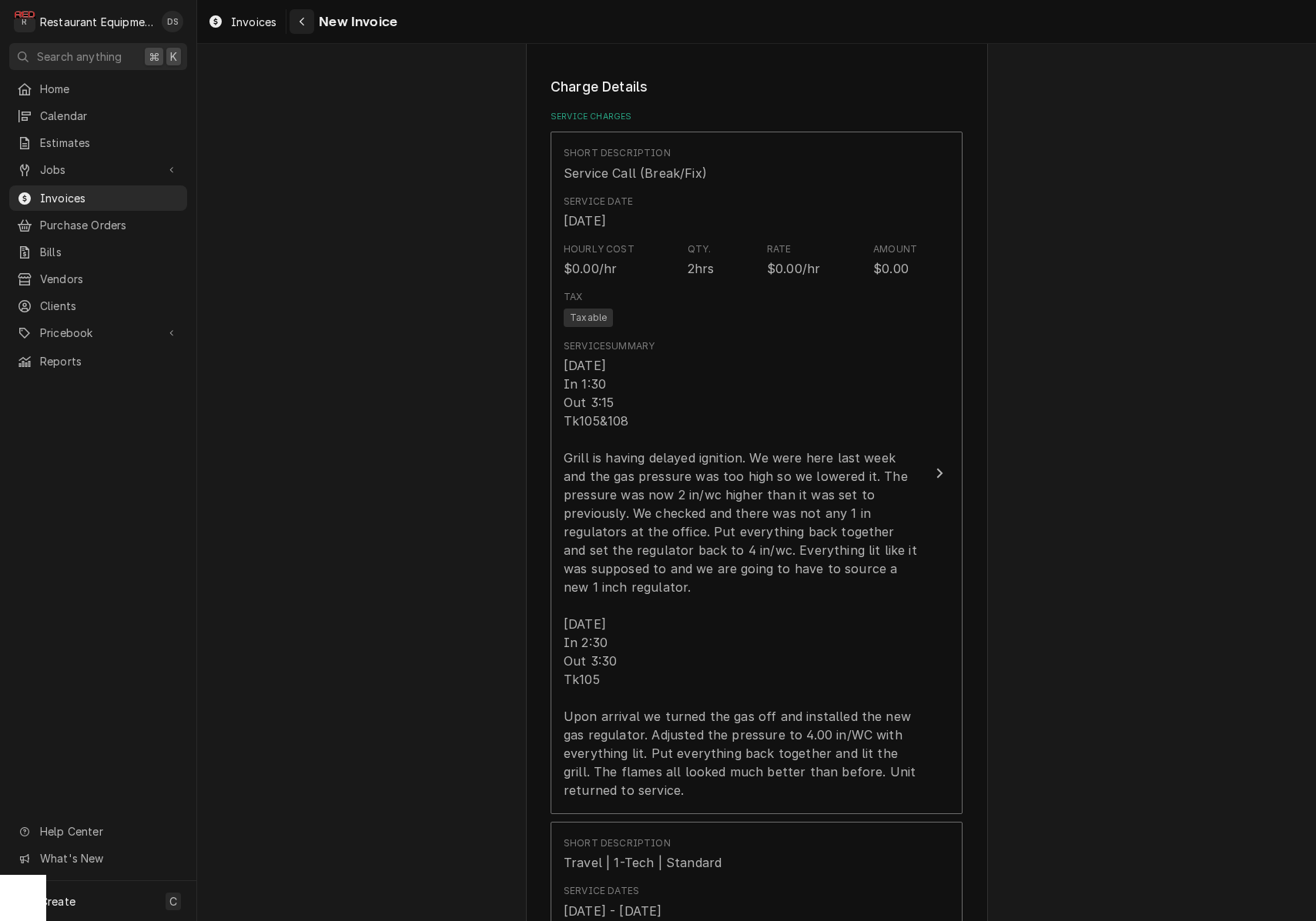
click at [311, 24] on button "Navigate back" at bounding box center [302, 21] width 25 height 25
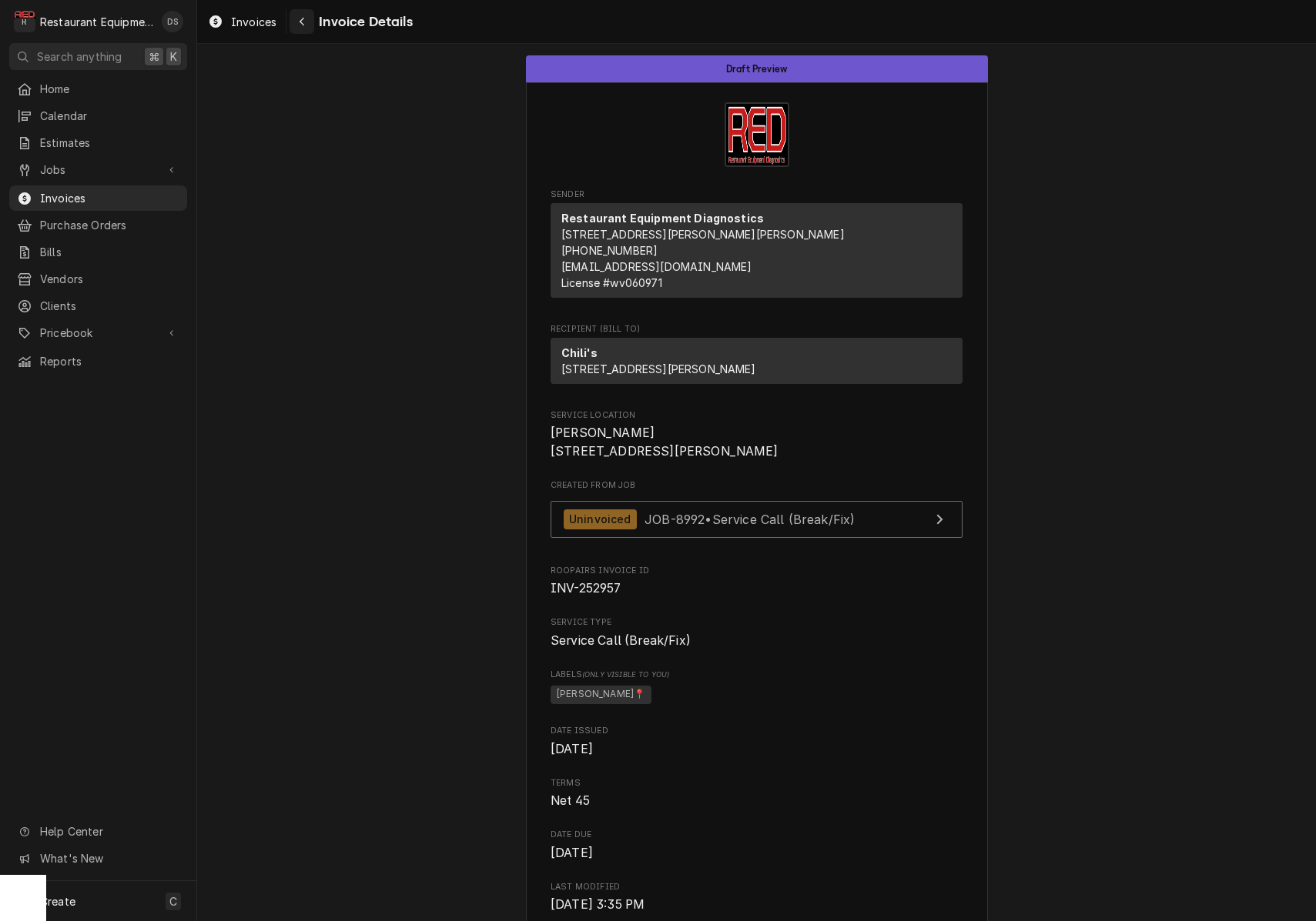
click at [305, 18] on div "Navigate back" at bounding box center [302, 21] width 16 height 16
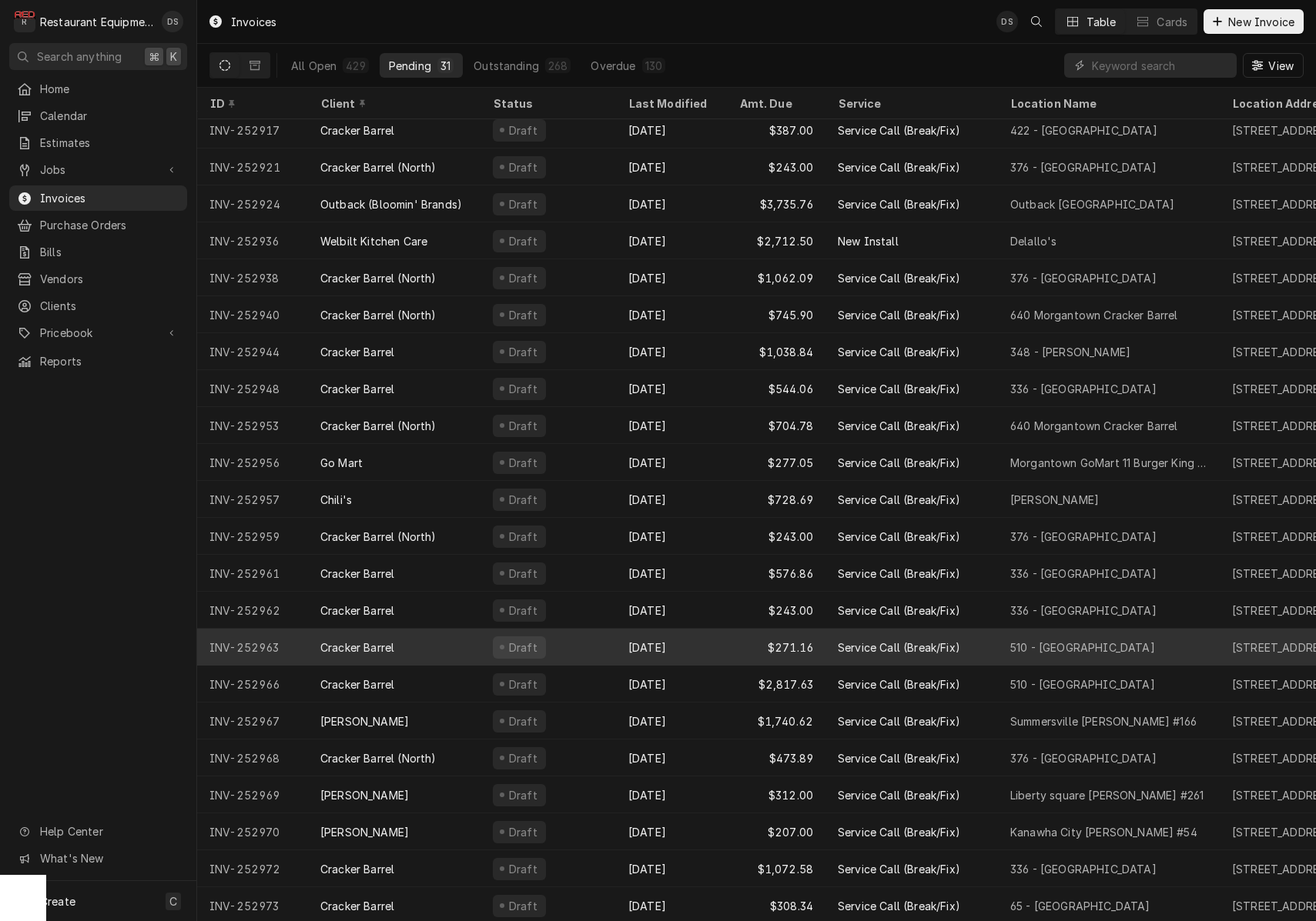
scroll to position [339, 0]
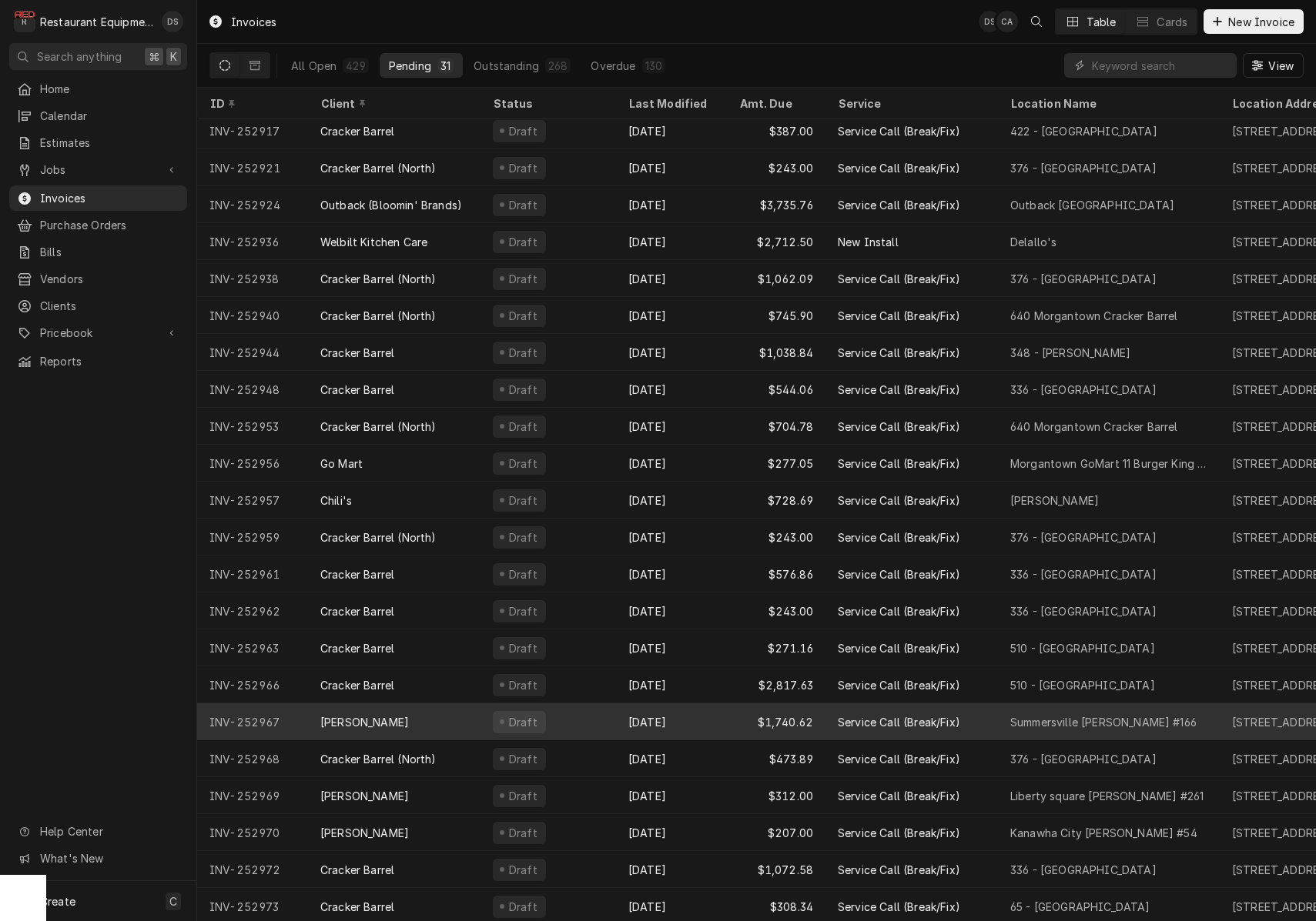
click at [593, 720] on div "Draft" at bounding box center [548, 722] width 136 height 37
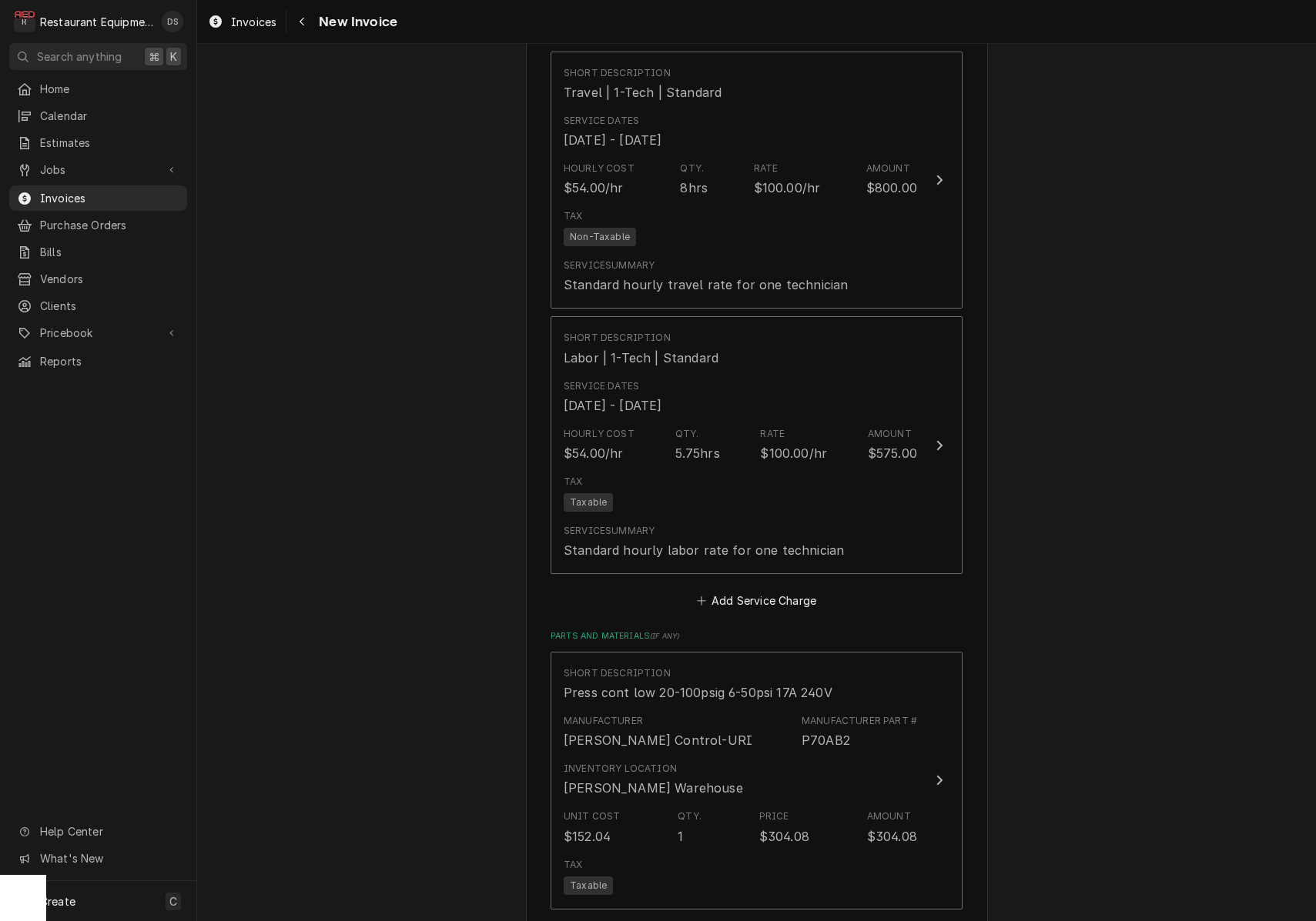
scroll to position [2966, 0]
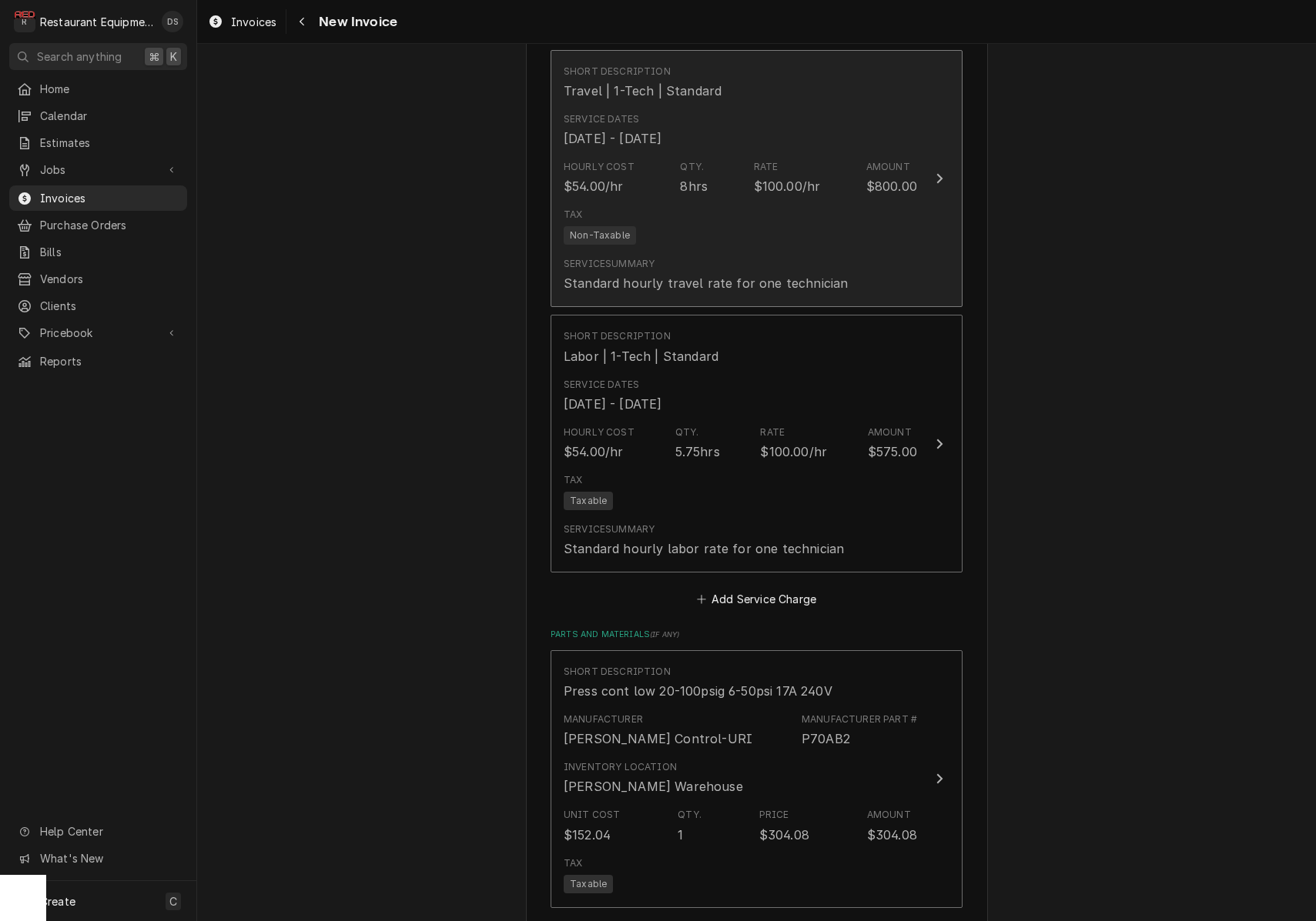
click at [759, 202] on div "Tax Non-Taxable" at bounding box center [740, 226] width 354 height 49
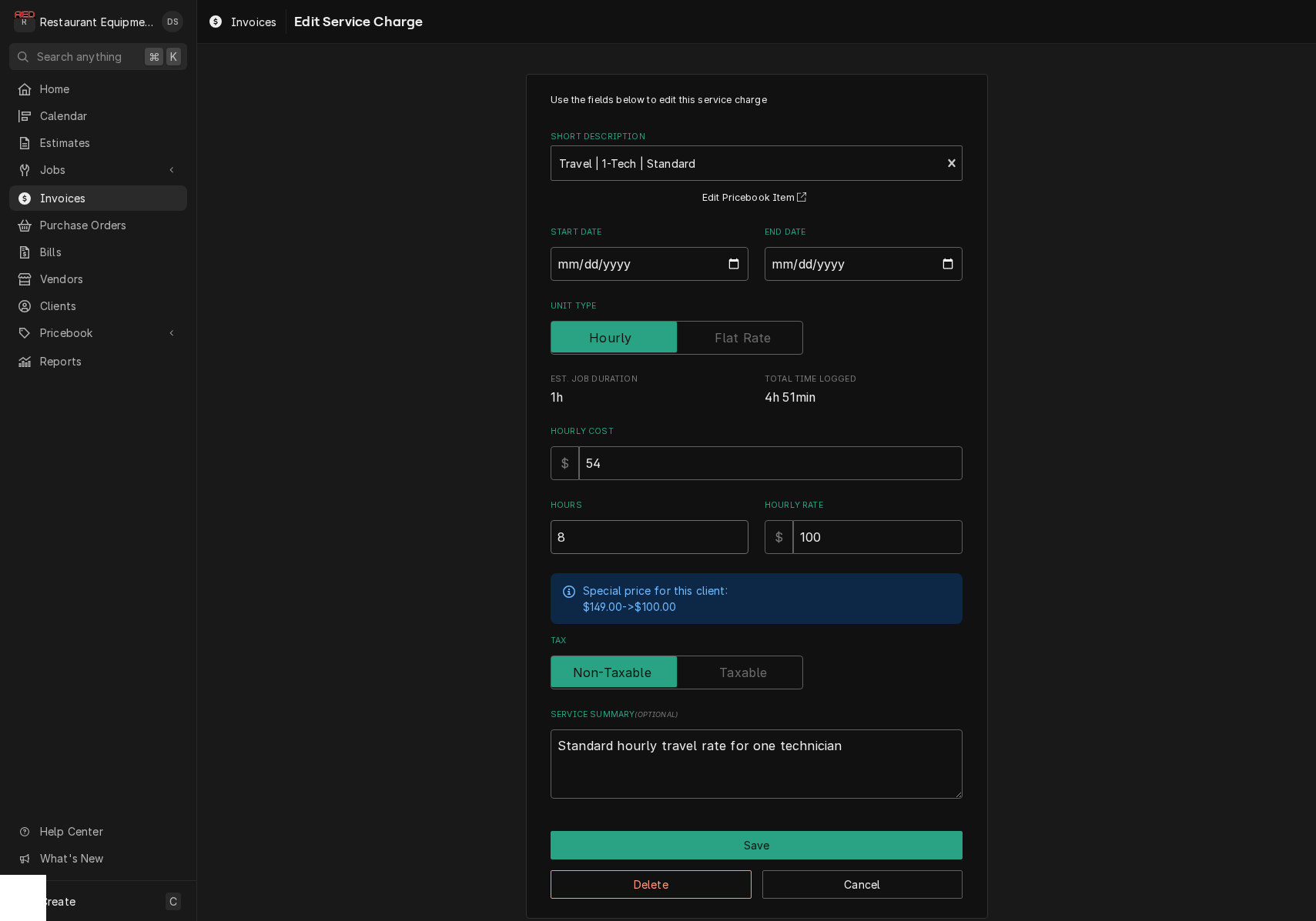
drag, startPoint x: 630, startPoint y: 533, endPoint x: 443, endPoint y: 508, distance: 188.7
click at [443, 508] on div "Use the fields below to edit this service charge Short Description Travel | 1-T…" at bounding box center [756, 497] width 1119 height 872
type textarea "x"
type input "4"
click at [746, 835] on button "Save" at bounding box center [756, 845] width 411 height 28
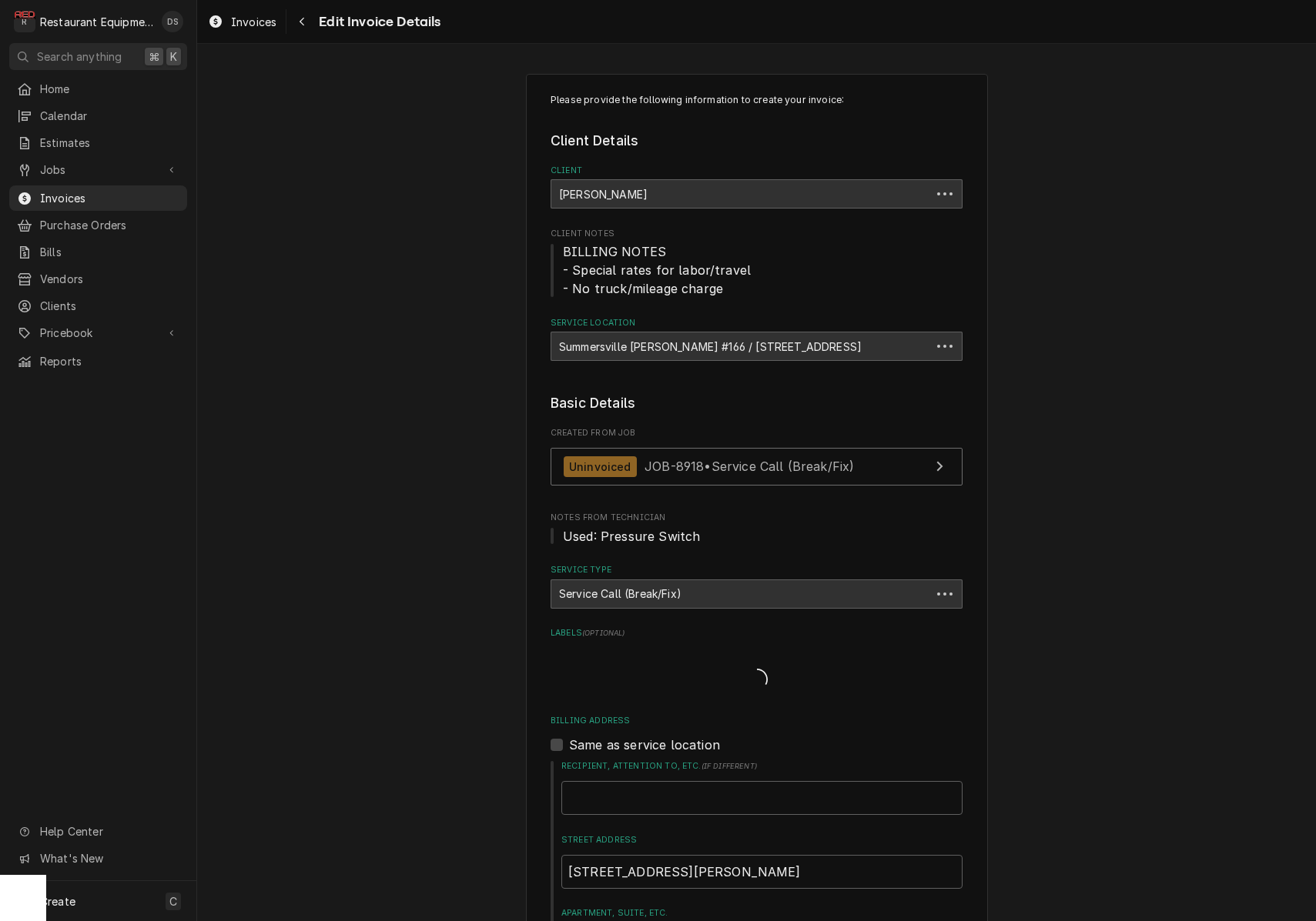
scroll to position [2966, 0]
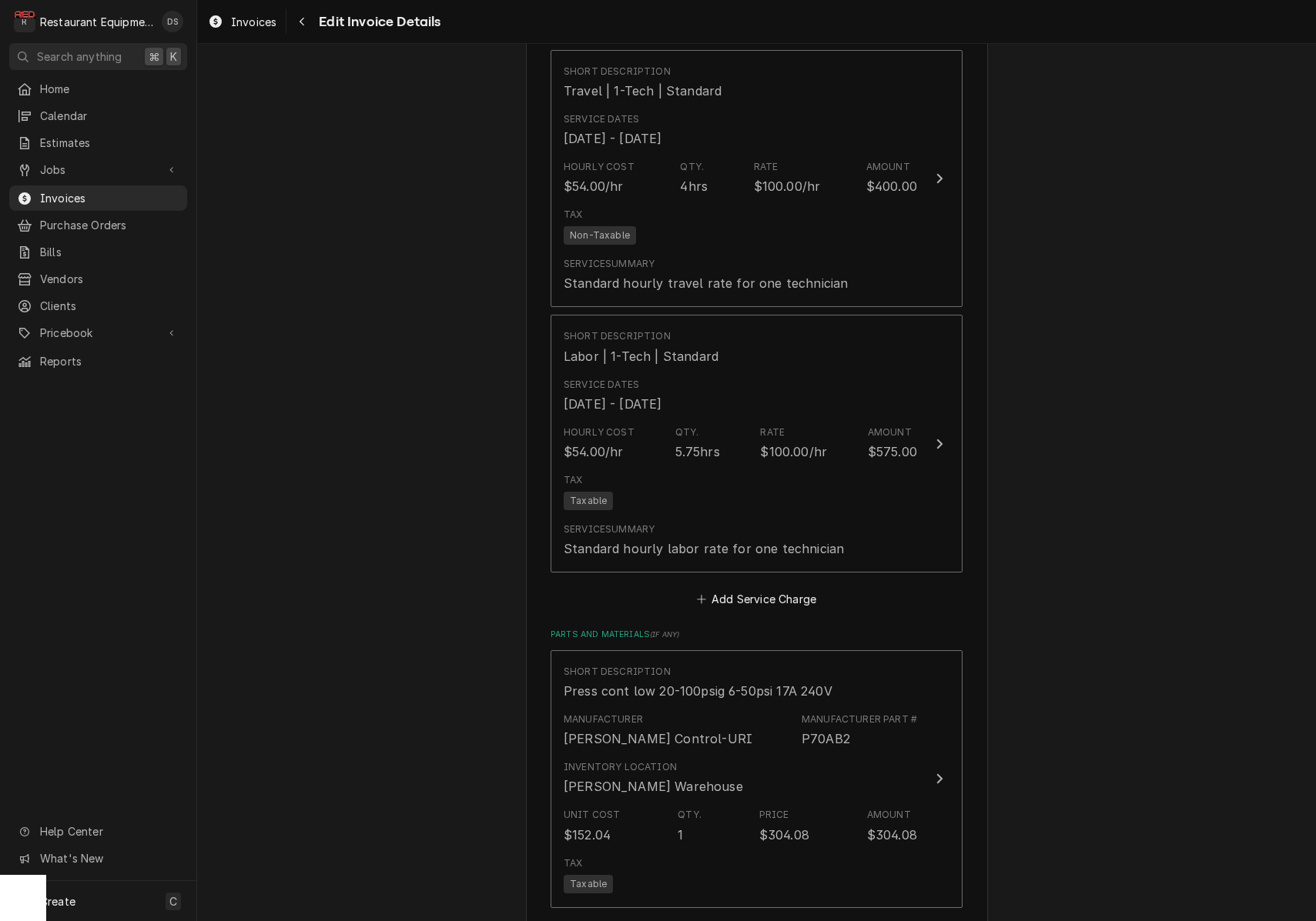
drag, startPoint x: 1104, startPoint y: 634, endPoint x: 1070, endPoint y: 625, distance: 35.2
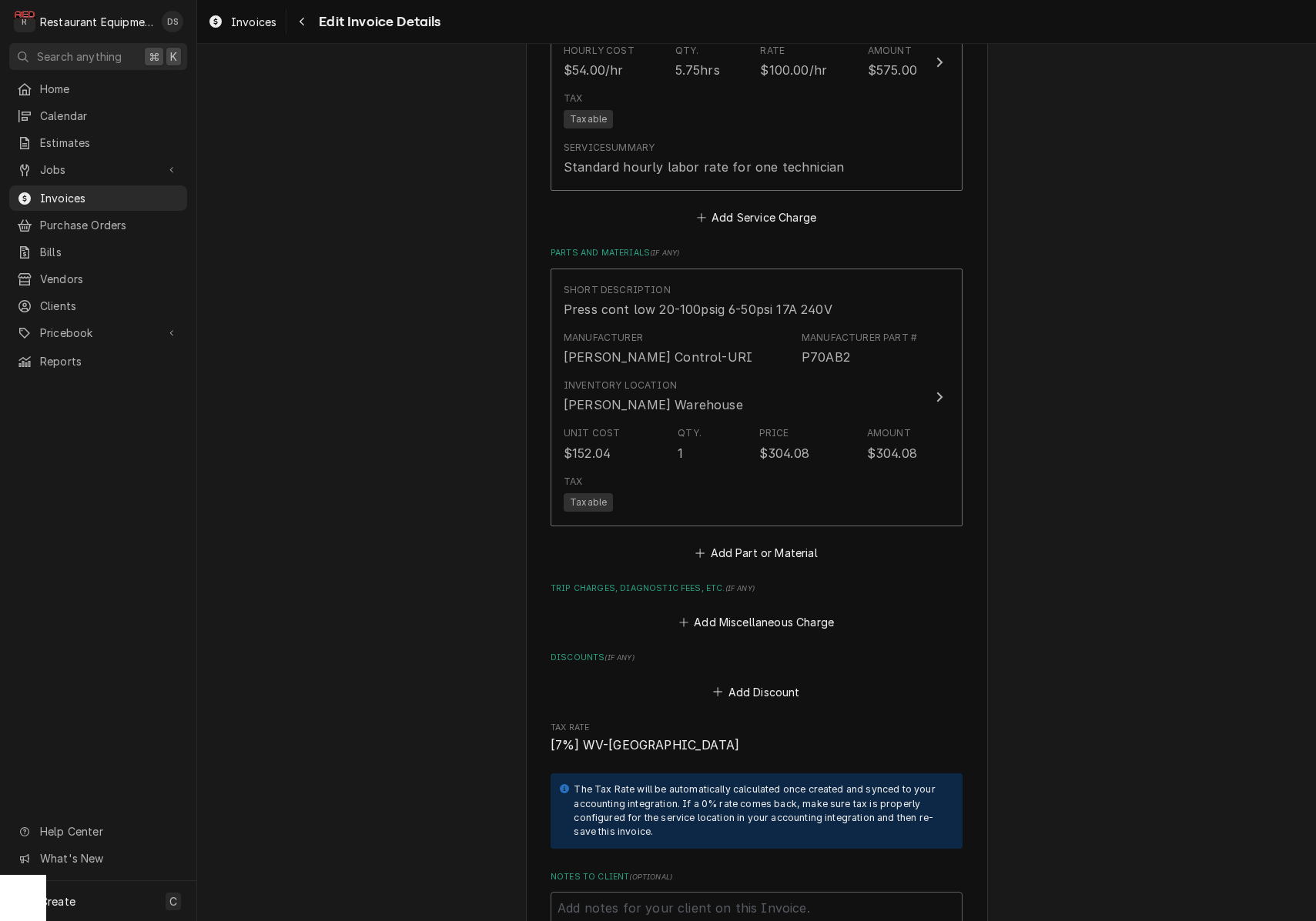
scroll to position [3350, 0]
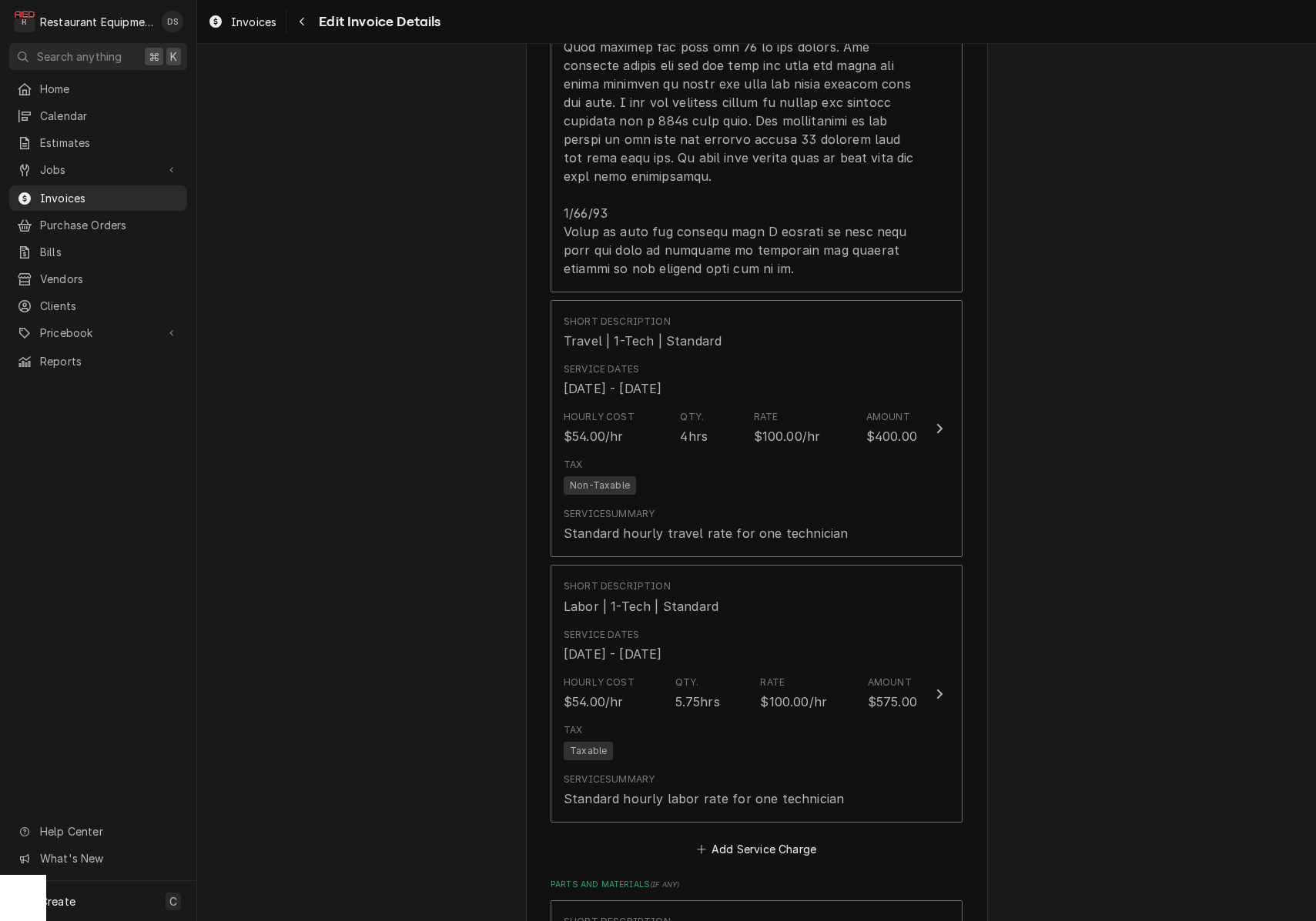
scroll to position [2759, 0]
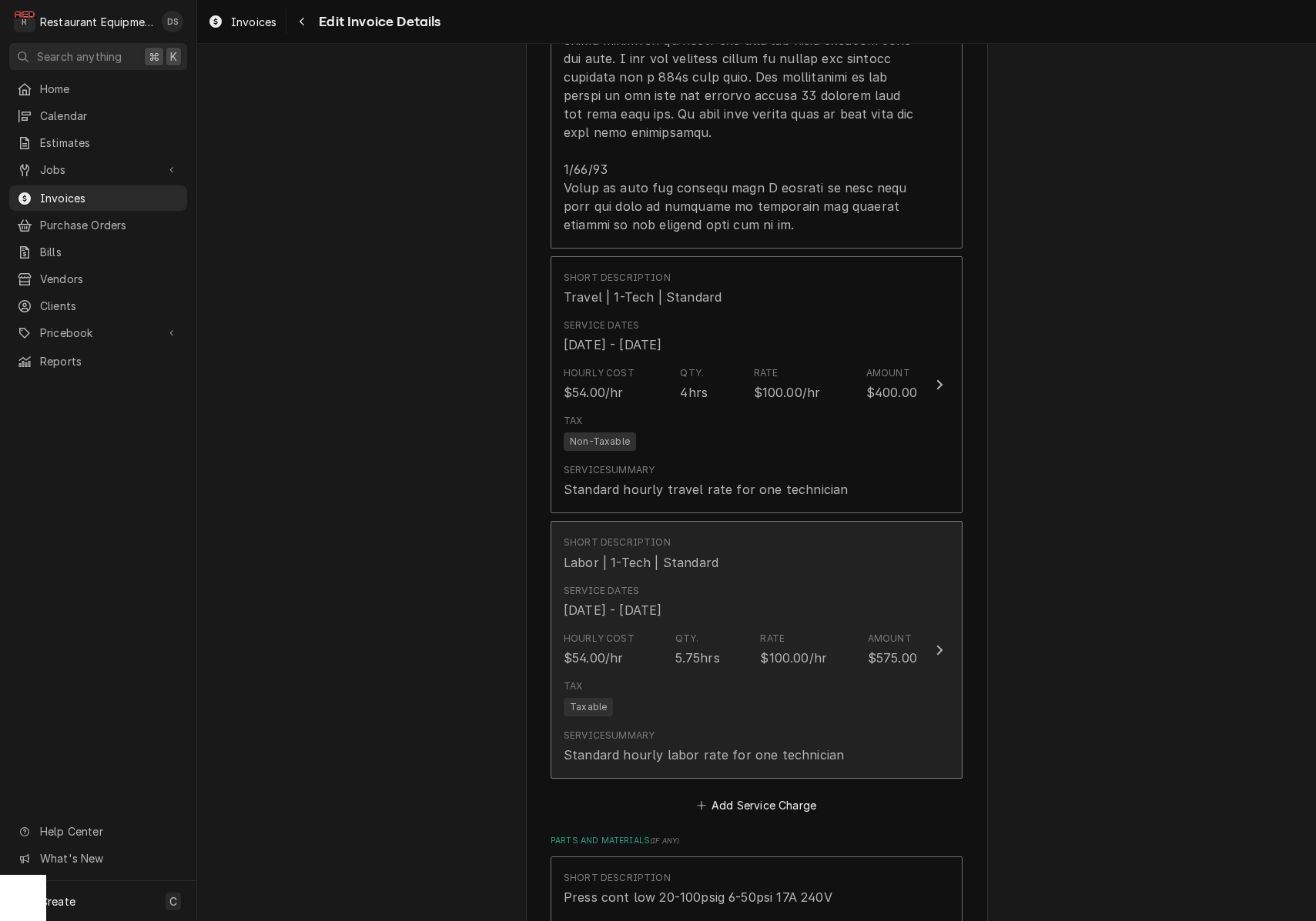
click at [847, 626] on div "Hourly Cost $54.00/hr Qty. 5.75hrs Rate $100.00/hr Amount $575.00" at bounding box center [740, 650] width 354 height 48
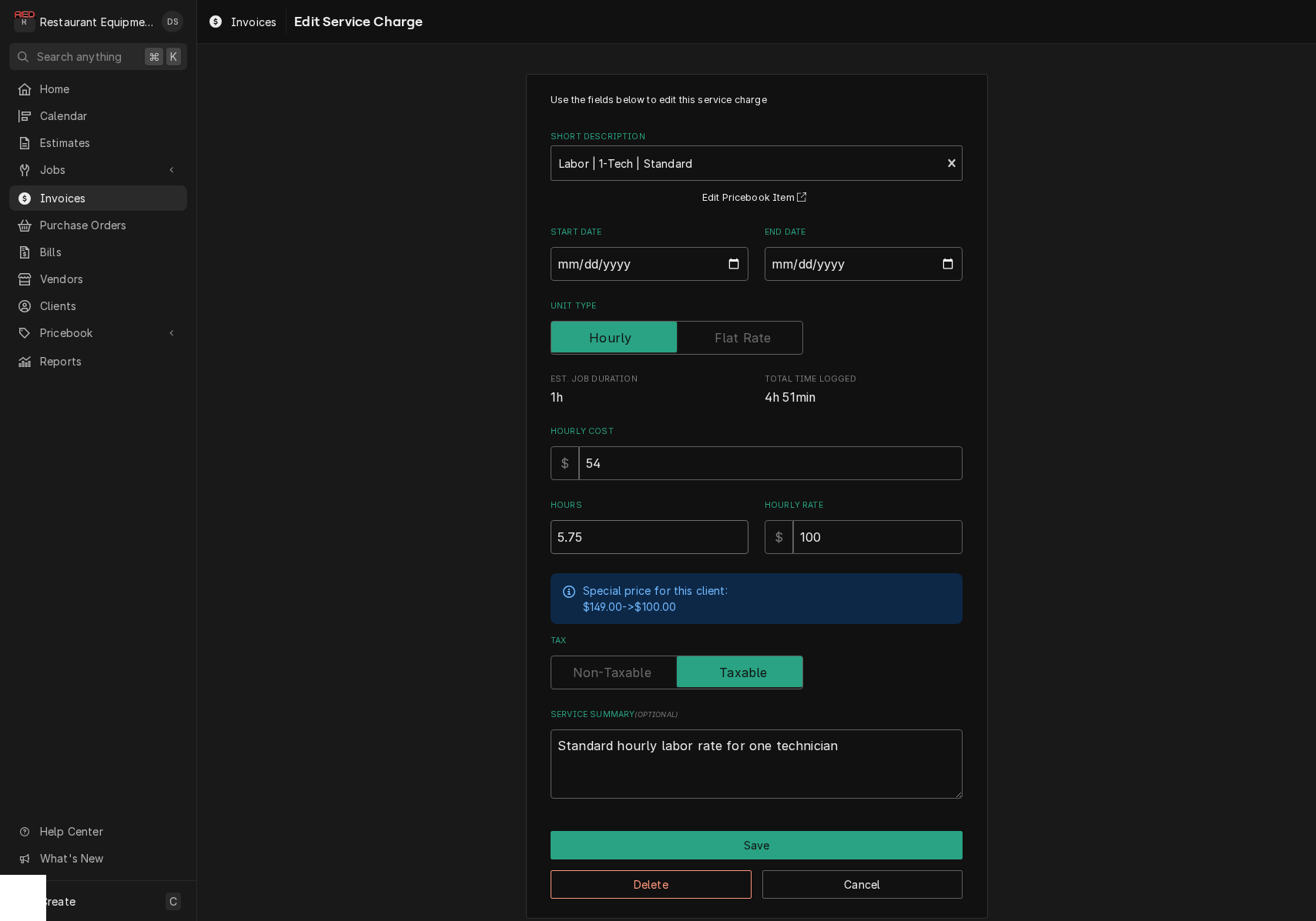
drag, startPoint x: 611, startPoint y: 534, endPoint x: 370, endPoint y: 504, distance: 242.9
click at [368, 510] on div "Use the fields below to edit this service charge Short Description Labor | 1-Te…" at bounding box center [756, 497] width 1119 height 872
type textarea "x"
type input "3"
click at [753, 839] on button "Save" at bounding box center [756, 845] width 411 height 28
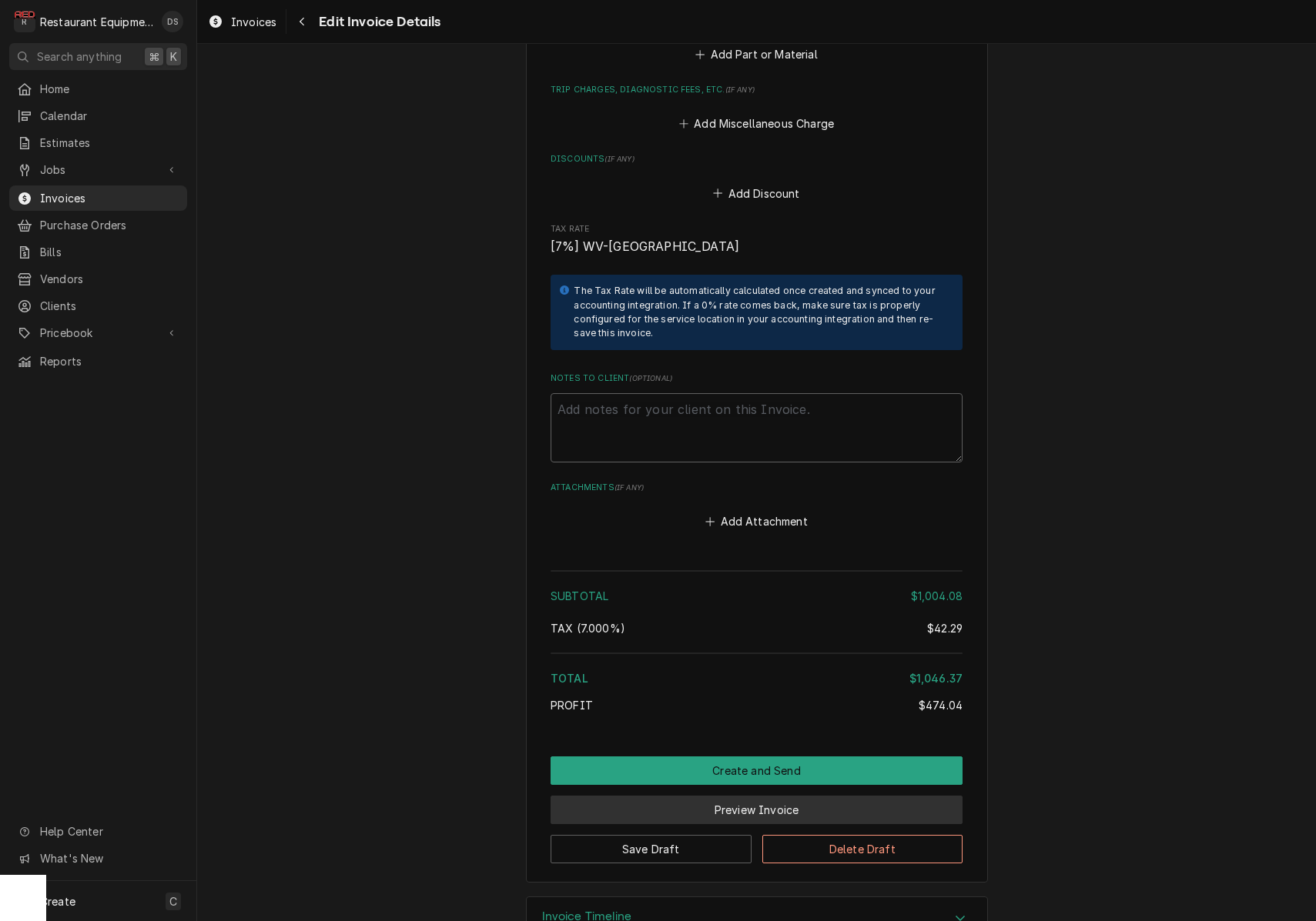
click at [747, 796] on button "Preview Invoice" at bounding box center [756, 810] width 411 height 28
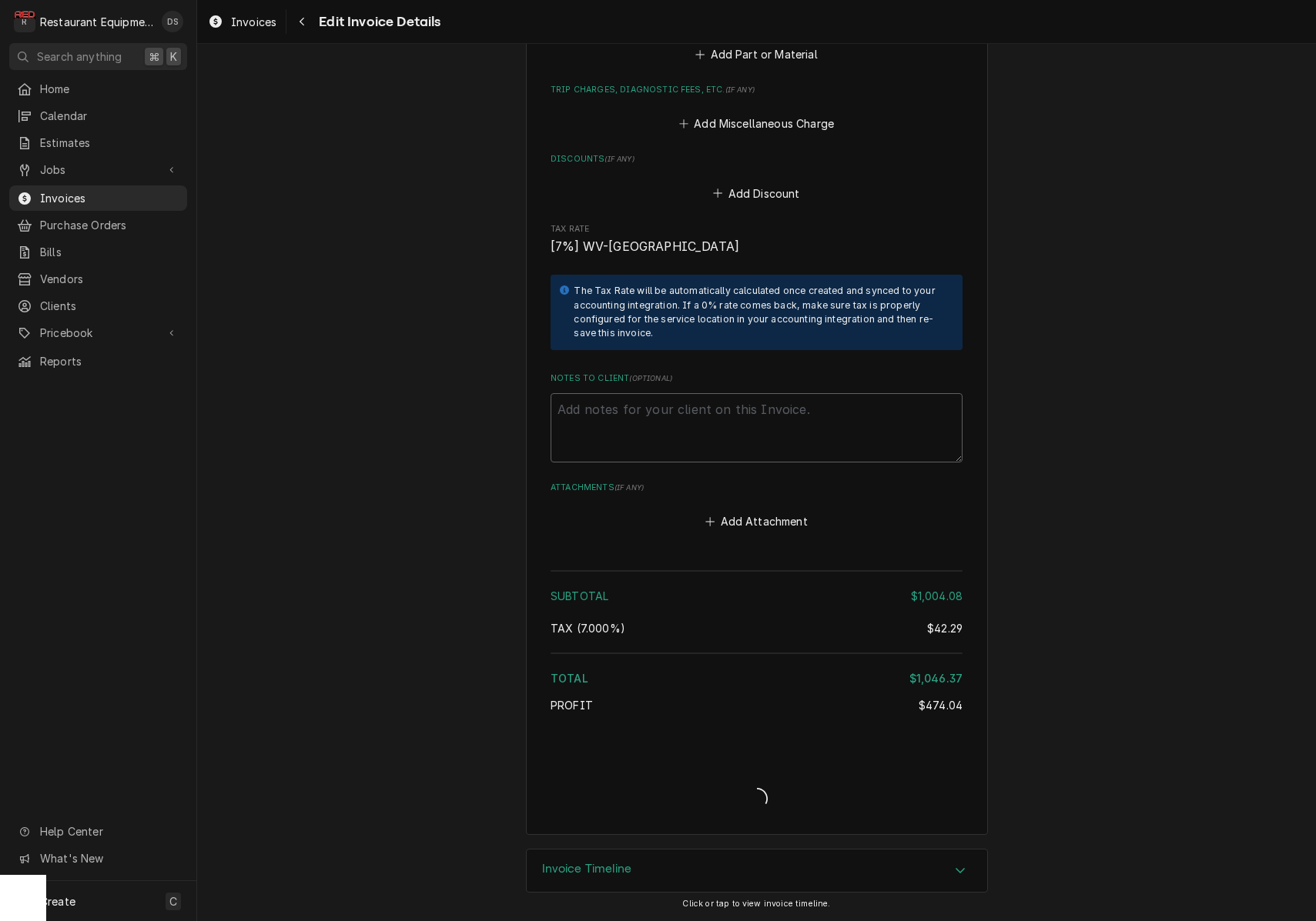
type textarea "x"
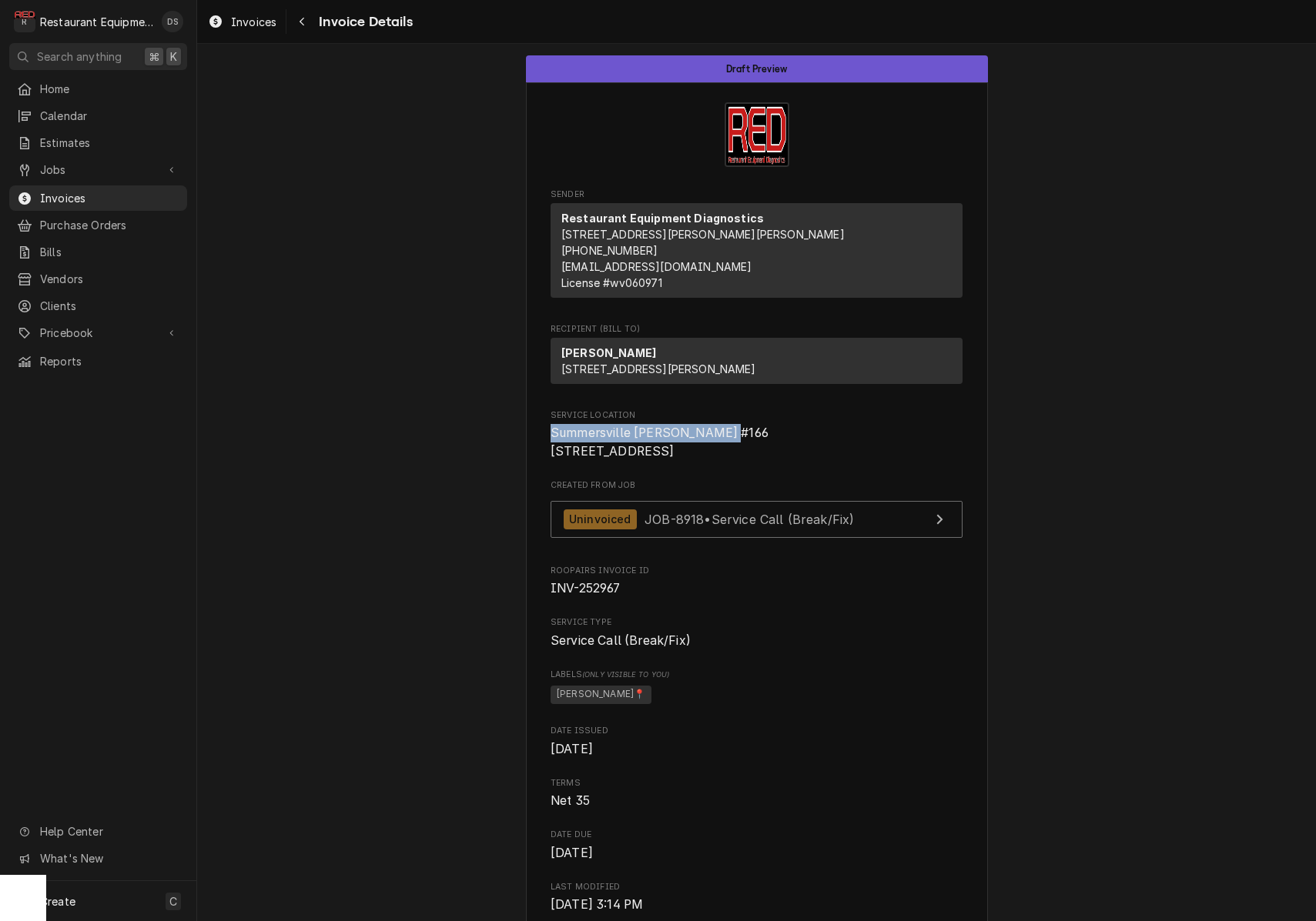
drag, startPoint x: 550, startPoint y: 462, endPoint x: 729, endPoint y: 465, distance: 179.0
copy span "Summersville Bob Evans #166"
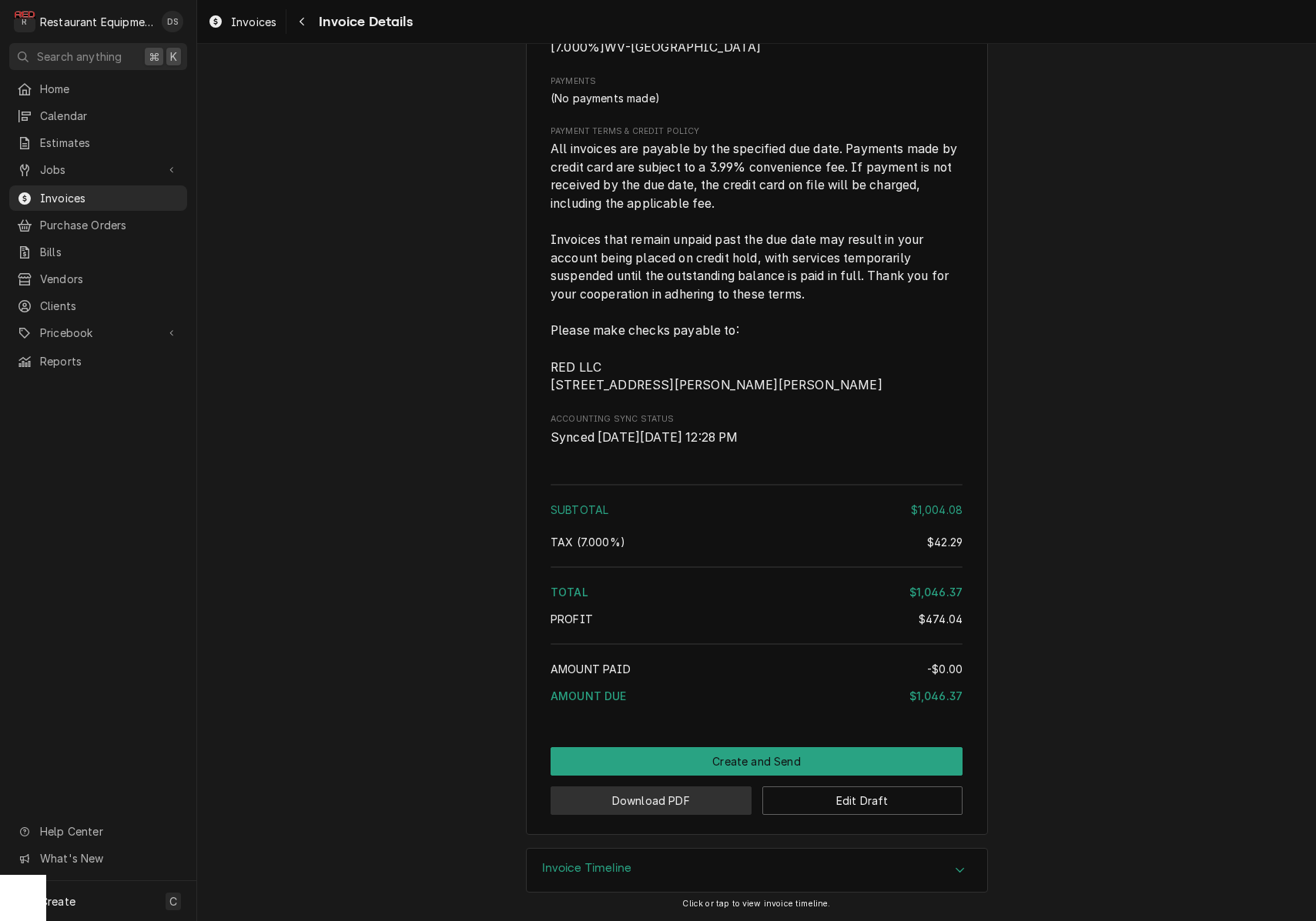
click at [638, 800] on button "Download PDF" at bounding box center [651, 800] width 201 height 28
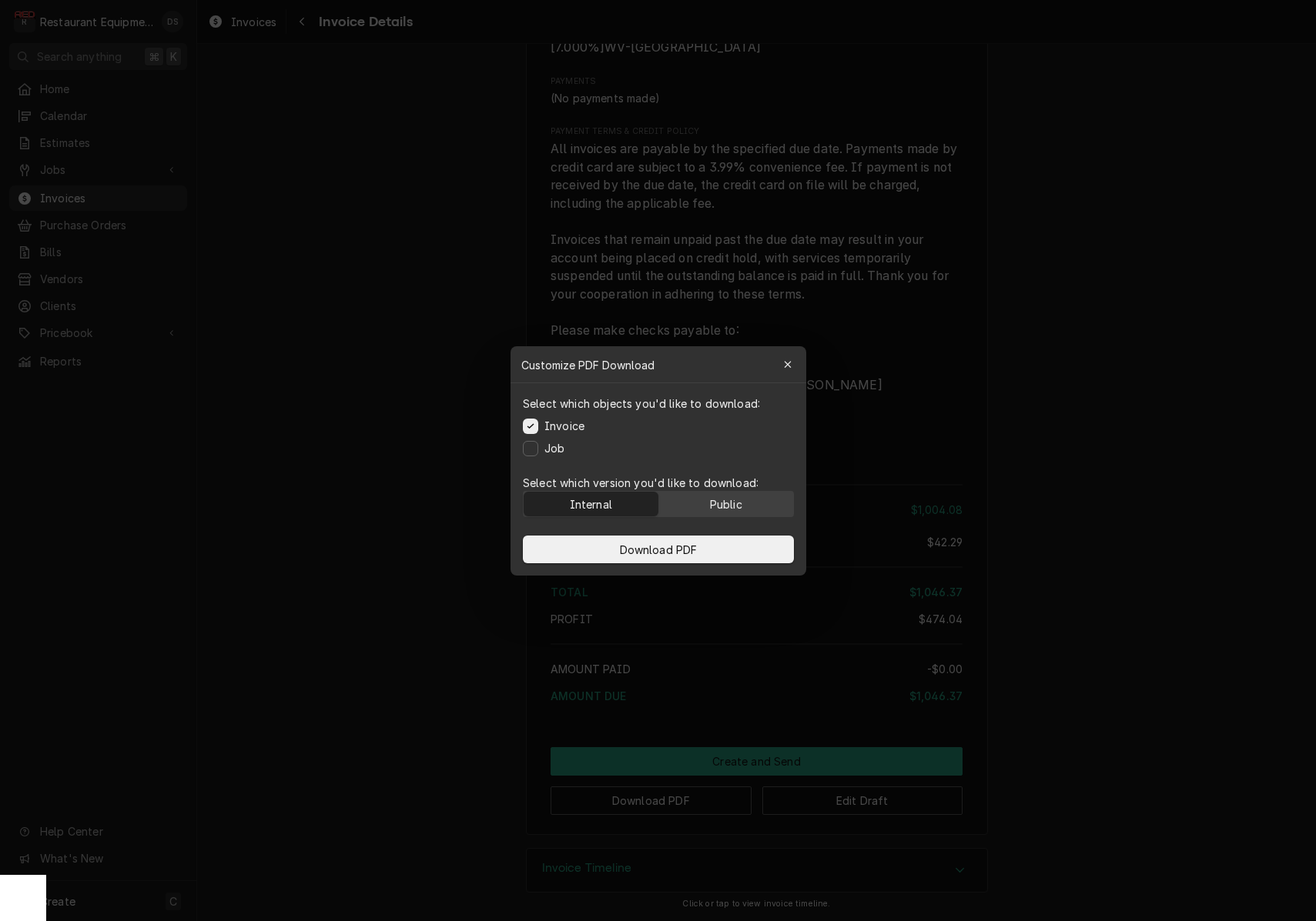
click at [724, 508] on div "Public" at bounding box center [725, 504] width 32 height 16
click at [719, 544] on button "Download PDF" at bounding box center [658, 550] width 271 height 27
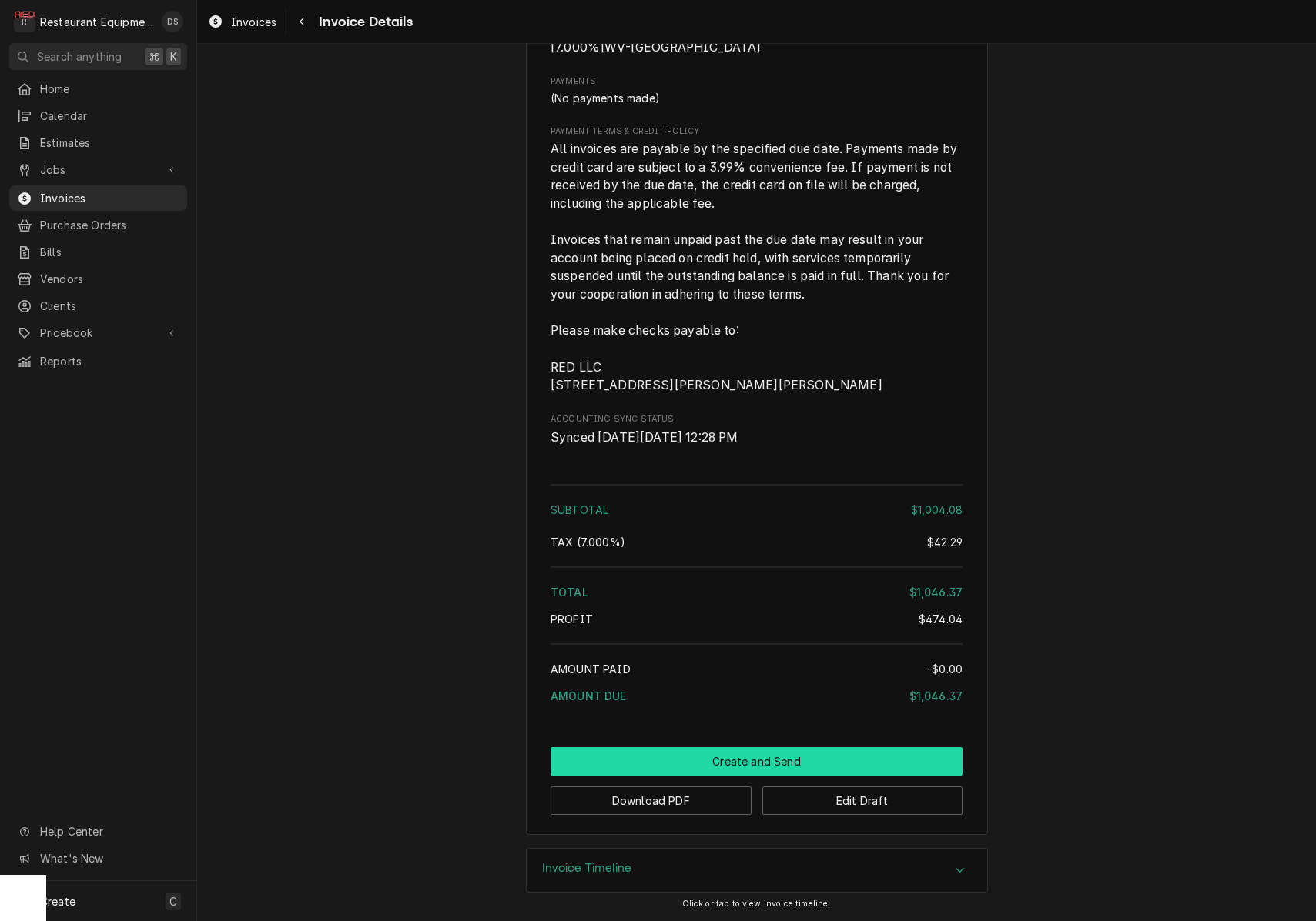
click at [822, 758] on button "Create and Send" at bounding box center [756, 762] width 411 height 28
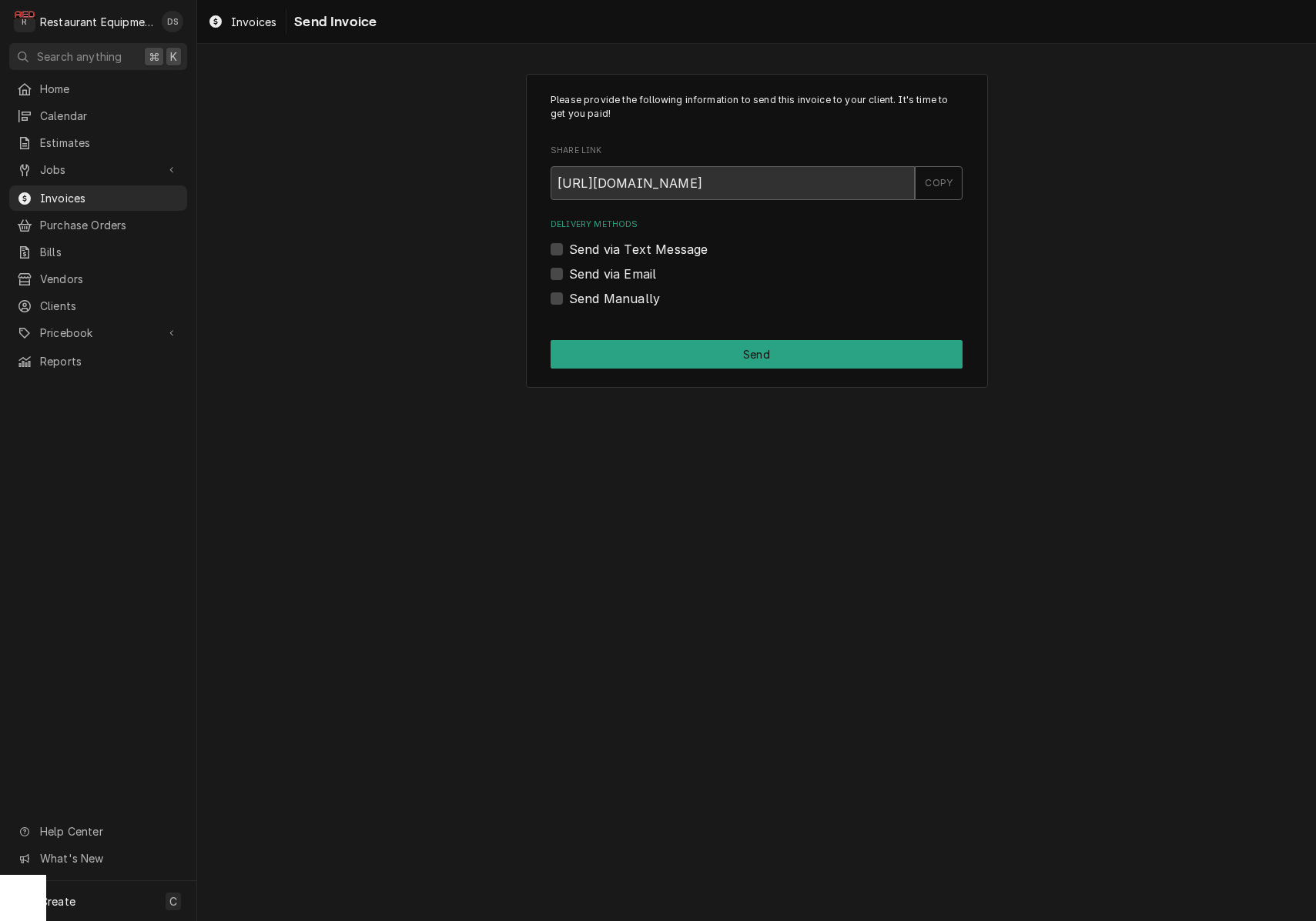
click at [569, 291] on label "Send Manually" at bounding box center [614, 299] width 91 height 18
click at [569, 291] on input "Send Manually" at bounding box center [774, 306] width 411 height 34
checkbox input "true"
click at [736, 343] on button "Send" at bounding box center [756, 354] width 411 height 28
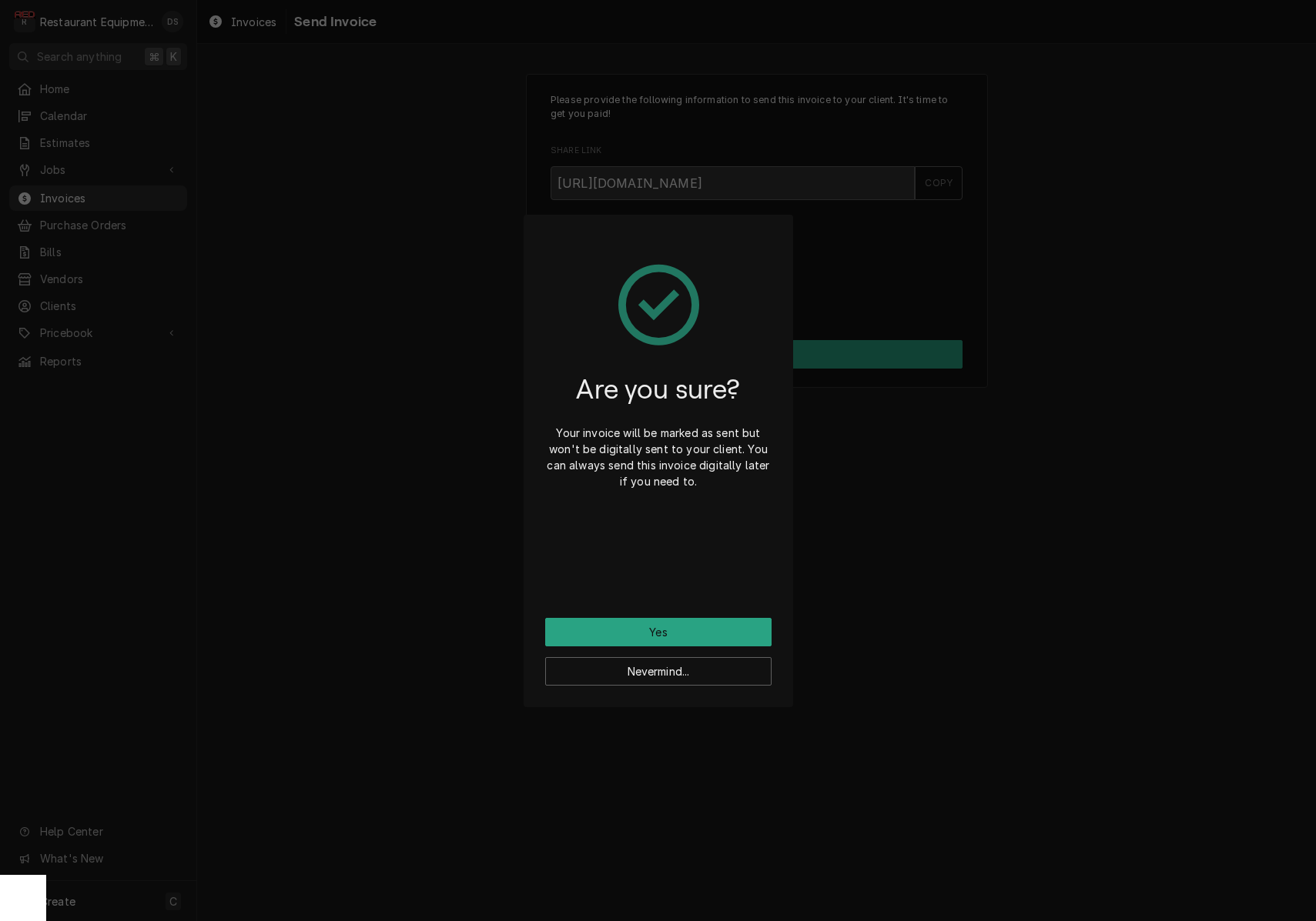
click at [716, 634] on button "Yes" at bounding box center [658, 632] width 226 height 28
